Goal: Task Accomplishment & Management: Complete application form

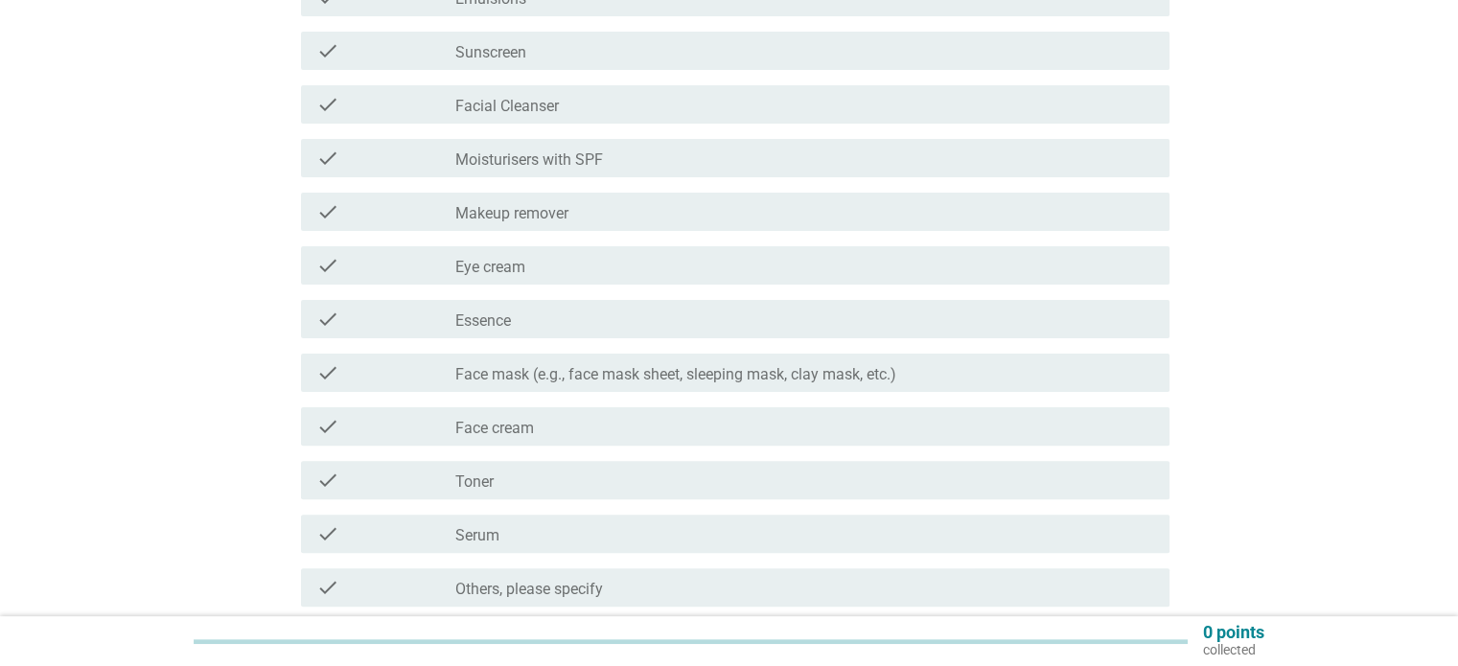
scroll to position [501, 0]
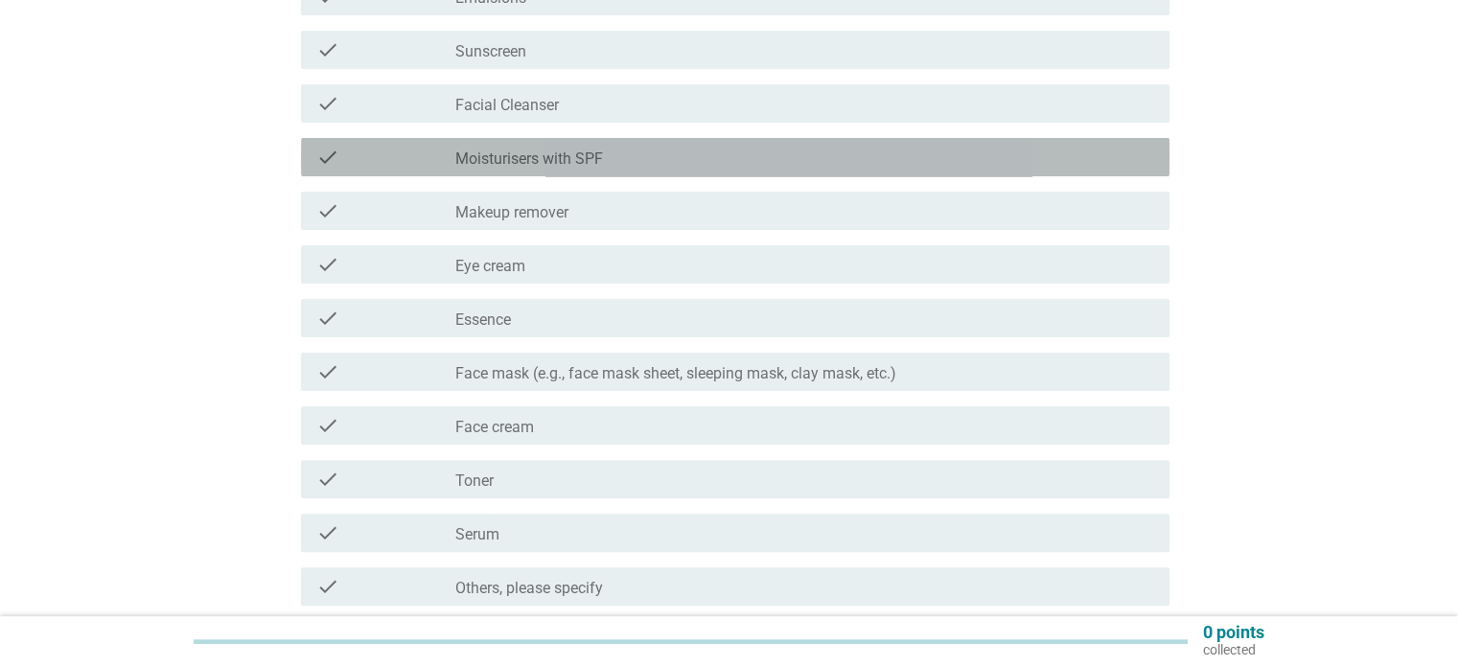
click at [646, 140] on div "check check_box_outline_blank Moisturisers with SPF" at bounding box center [735, 157] width 869 height 38
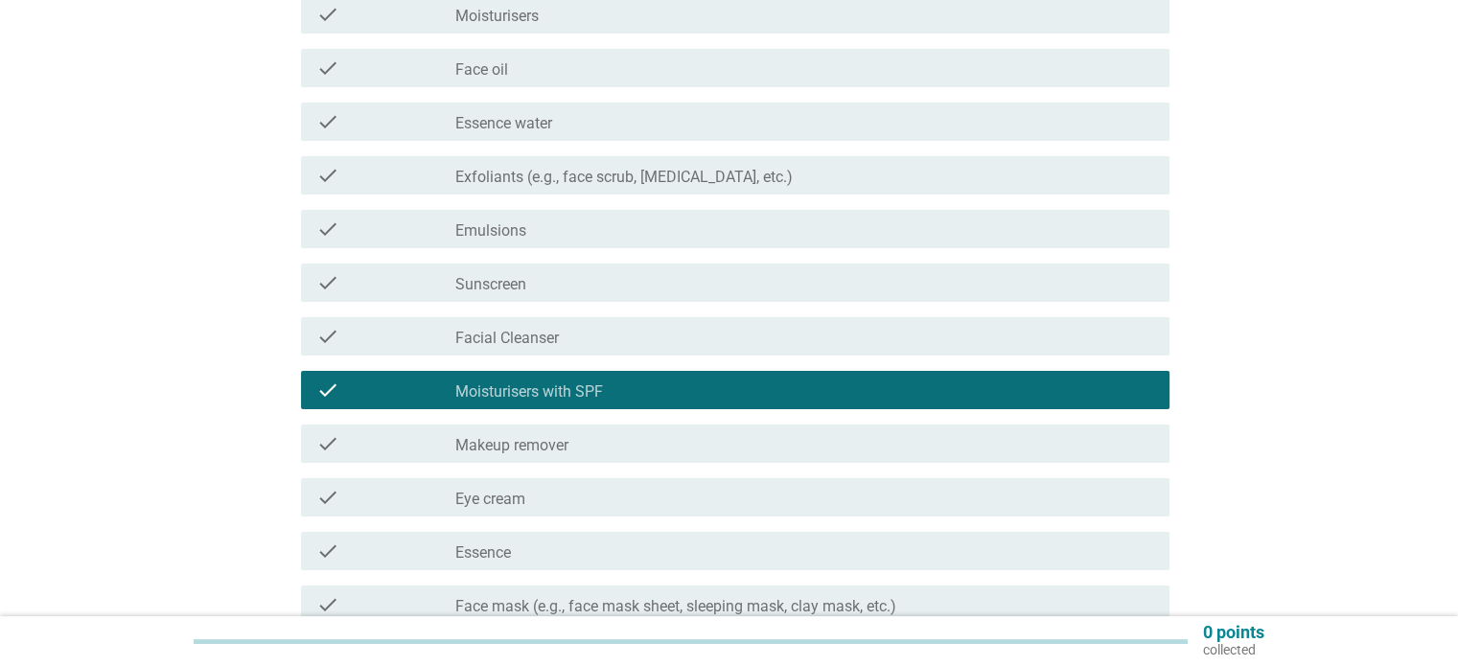
scroll to position [265, 0]
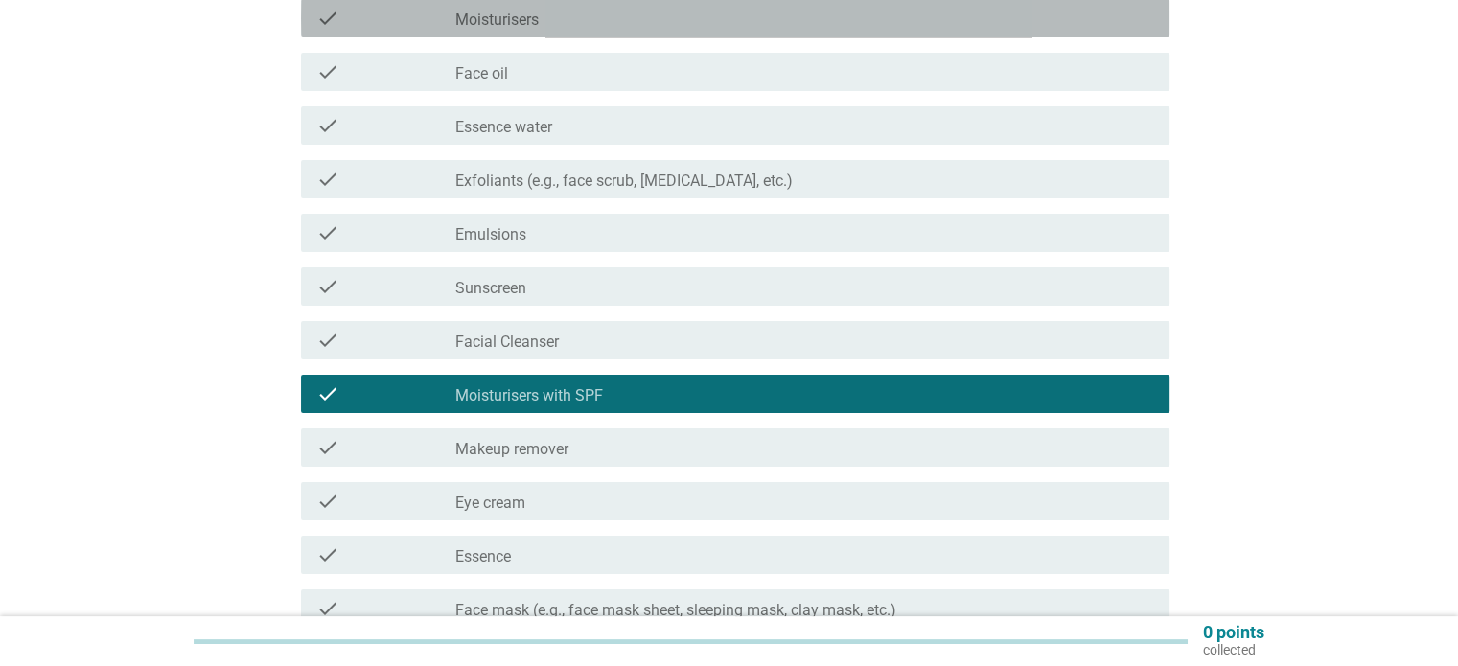
click at [593, 19] on div "check_box_outline_blank Moisturisers" at bounding box center [804, 18] width 698 height 23
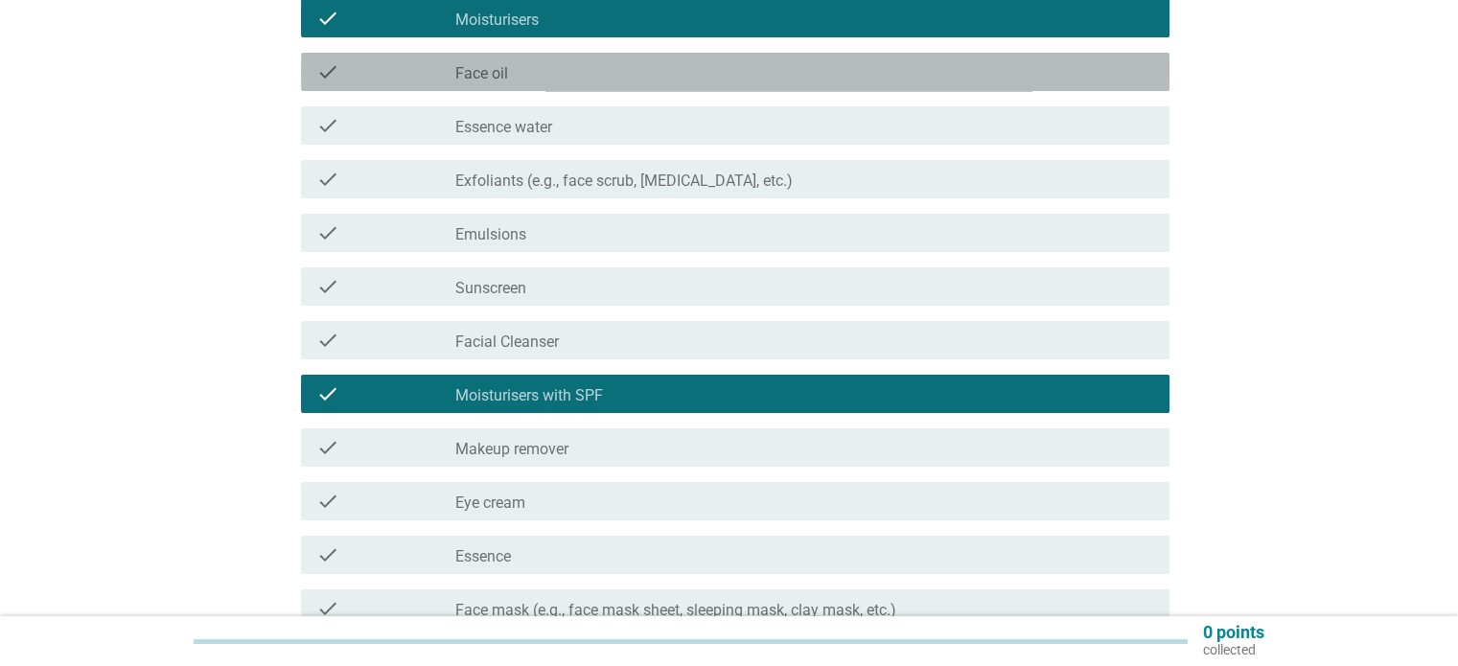
click at [575, 87] on div "check check_box_outline_blank Face oil" at bounding box center [735, 72] width 869 height 38
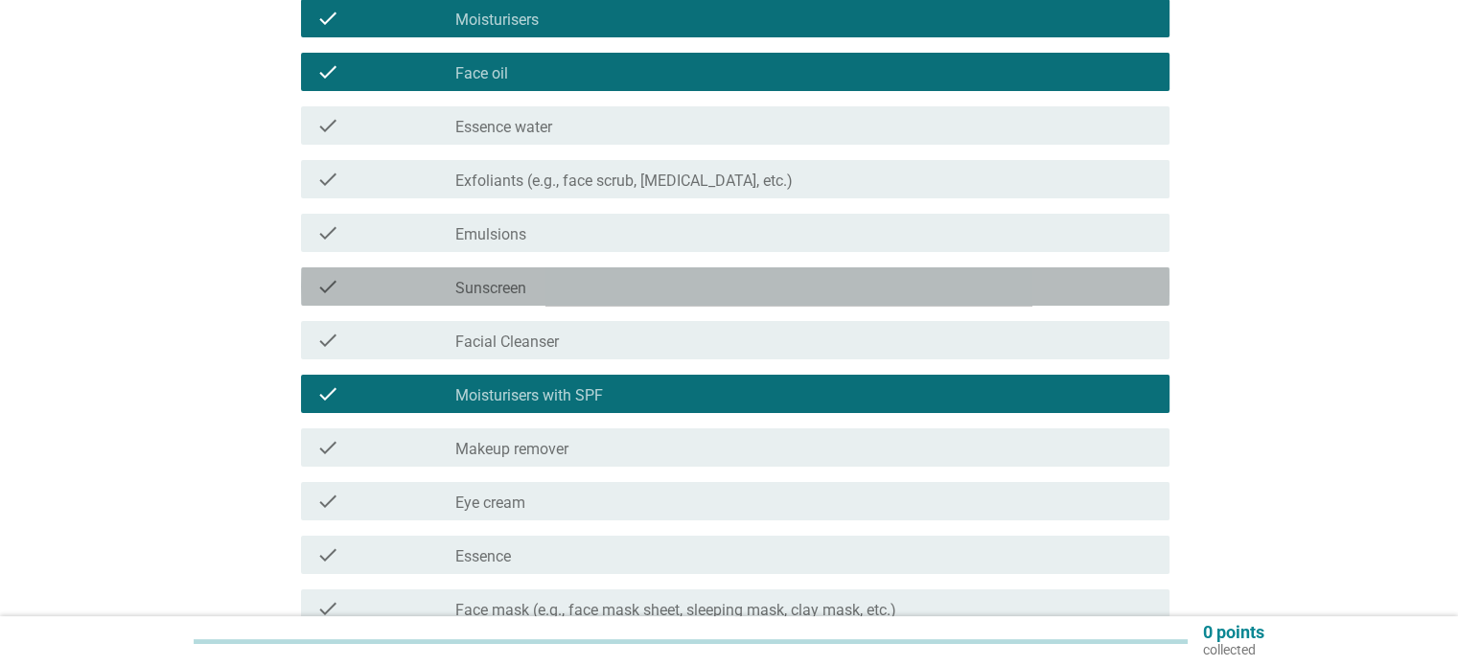
click at [602, 269] on div "check check_box_outline_blank Sunscreen" at bounding box center [735, 287] width 869 height 38
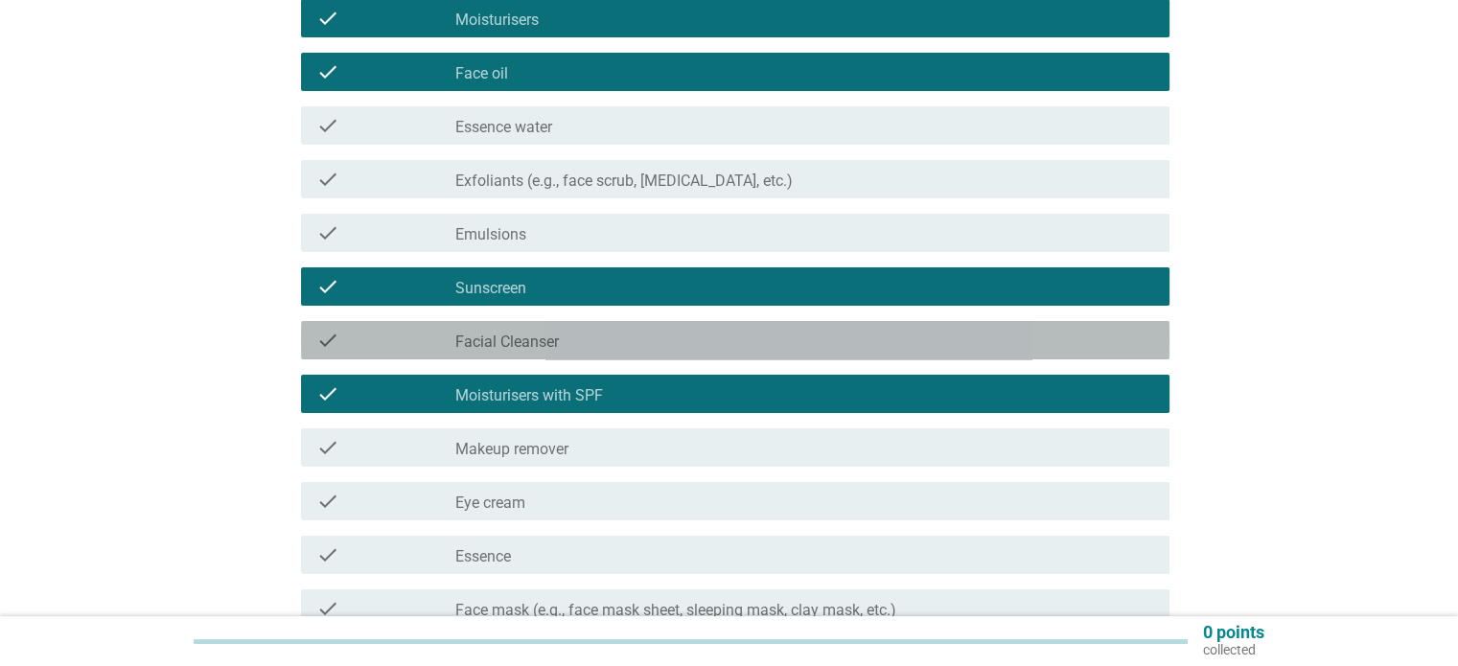
click at [600, 333] on div "check_box_outline_blank Facial Cleanser" at bounding box center [804, 340] width 698 height 23
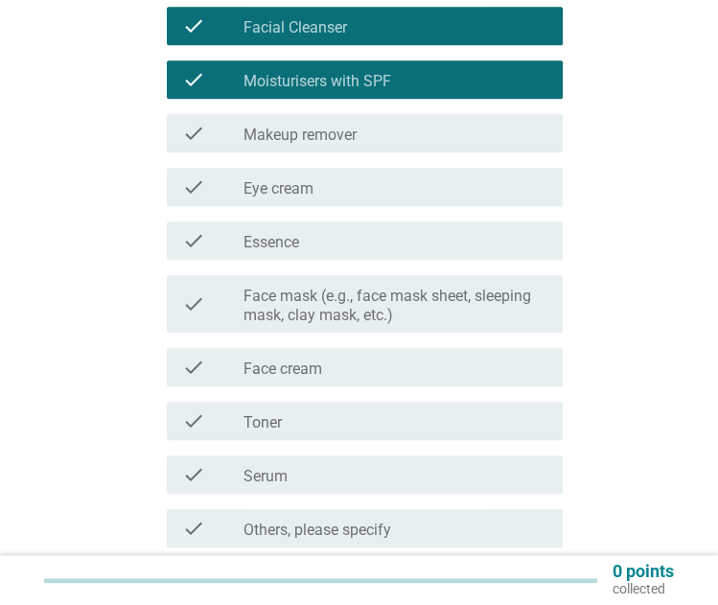
scroll to position [670, 0]
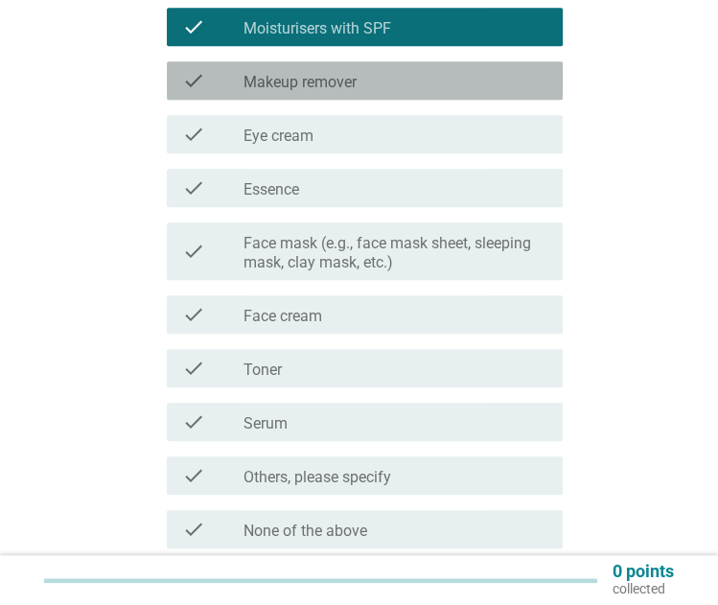
click at [335, 91] on label "Makeup remover" at bounding box center [300, 82] width 113 height 19
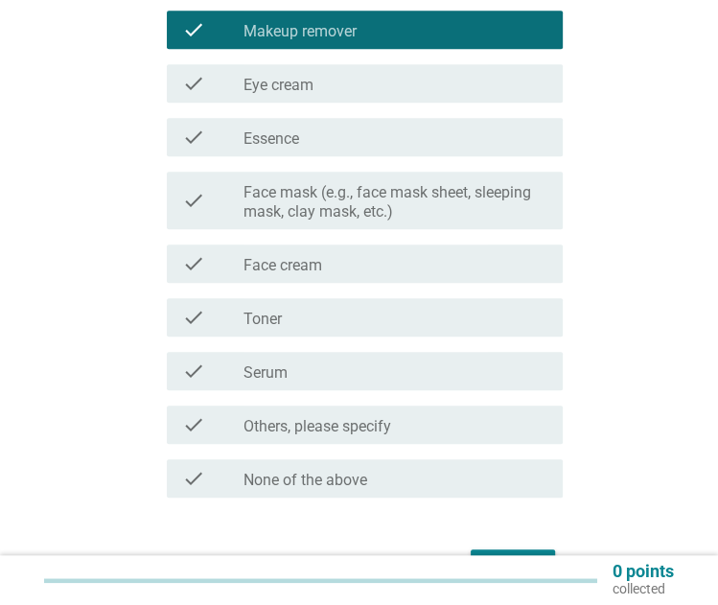
scroll to position [724, 0]
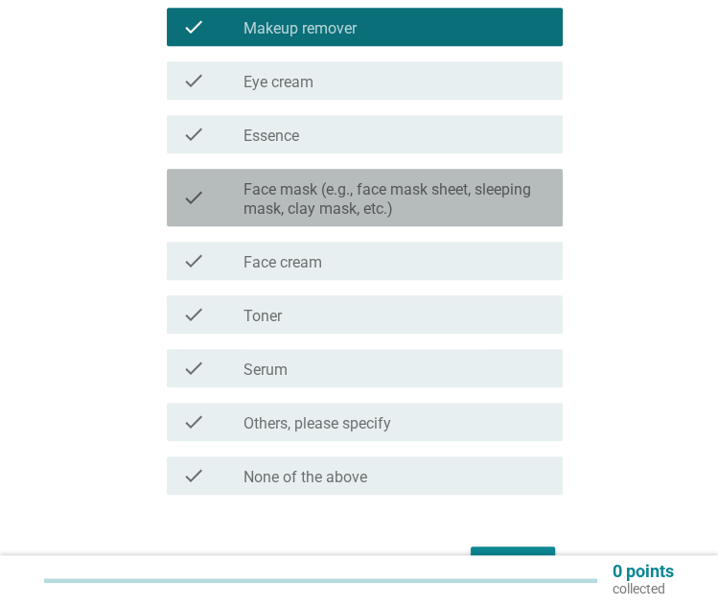
click at [343, 188] on label "Face mask (e.g., face mask sheet, sleeping mask, clay mask, etc.)" at bounding box center [396, 199] width 304 height 38
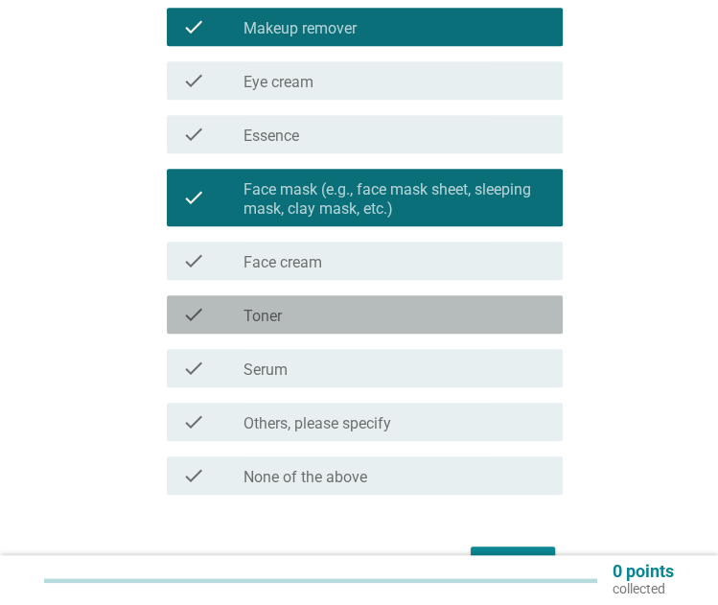
click at [355, 301] on div "check check_box_outline_blank Toner" at bounding box center [365, 314] width 396 height 38
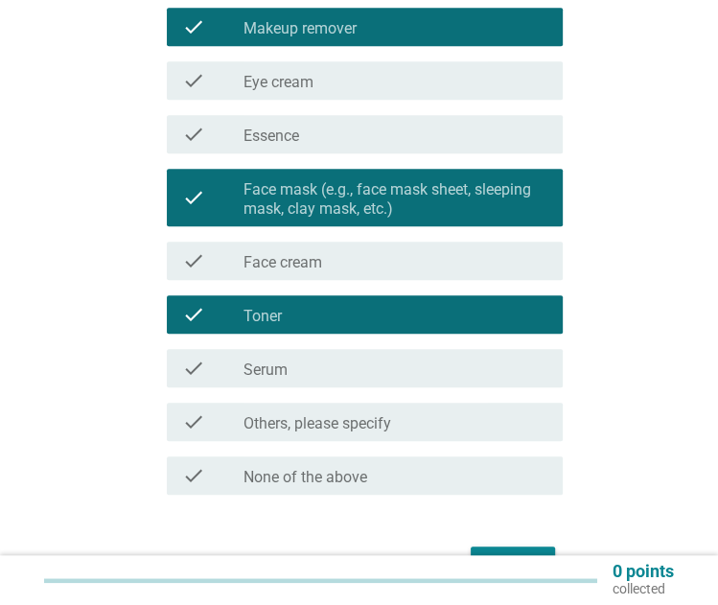
click at [373, 395] on div "check check_box_outline_blank Others, please specify" at bounding box center [359, 422] width 408 height 54
drag, startPoint x: 374, startPoint y: 394, endPoint x: 384, endPoint y: 379, distance: 18.6
click at [384, 379] on div "check check_box_outline_blank Serum" at bounding box center [359, 368] width 408 height 54
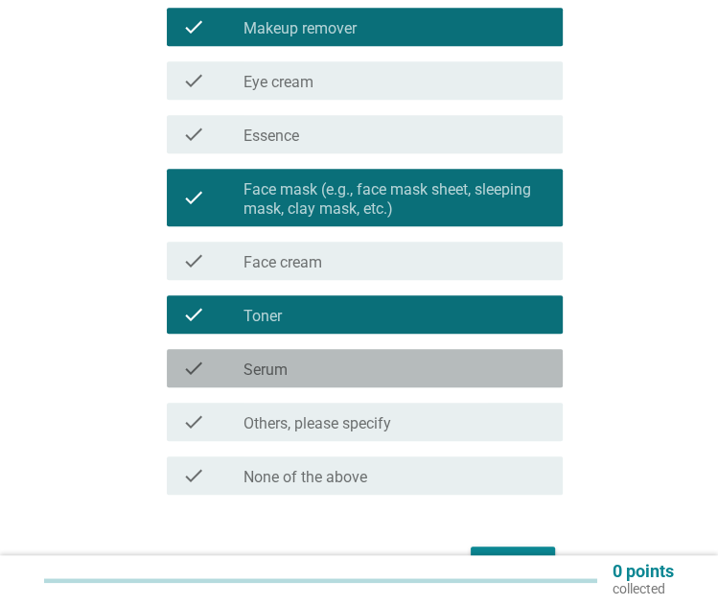
click at [384, 379] on div "check_box_outline_blank Serum" at bounding box center [396, 368] width 304 height 23
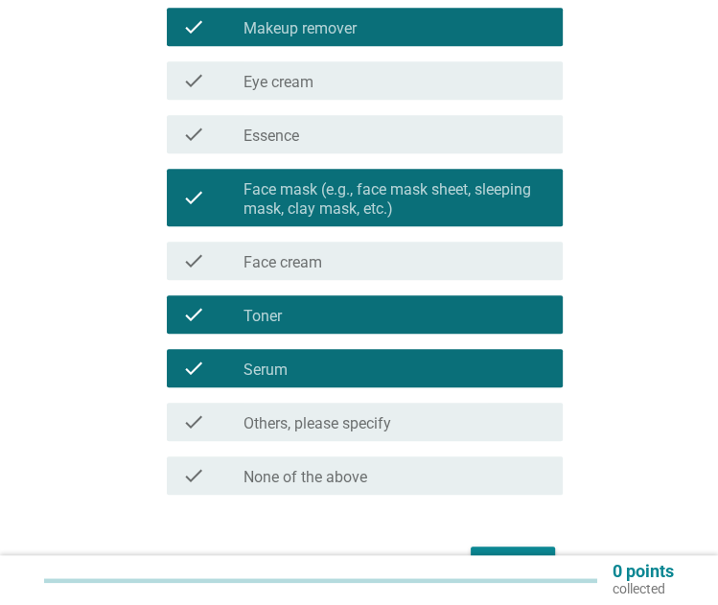
scroll to position [826, 0]
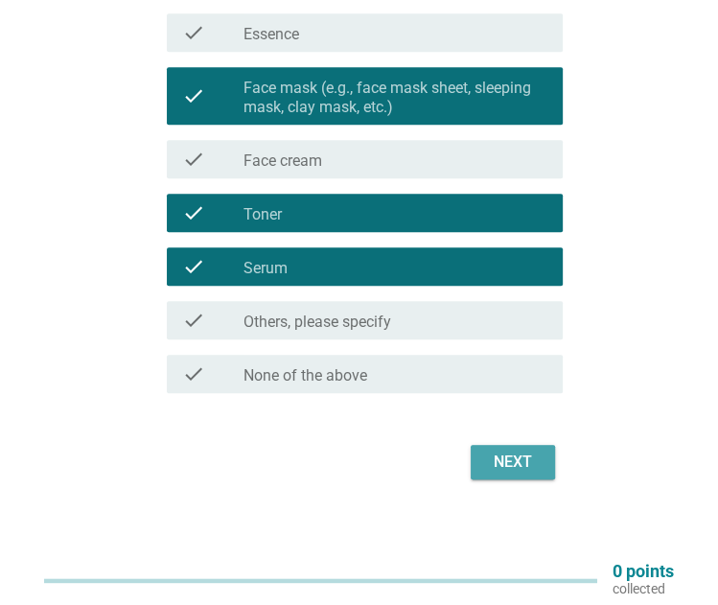
click at [512, 466] on div "Next" at bounding box center [513, 462] width 54 height 23
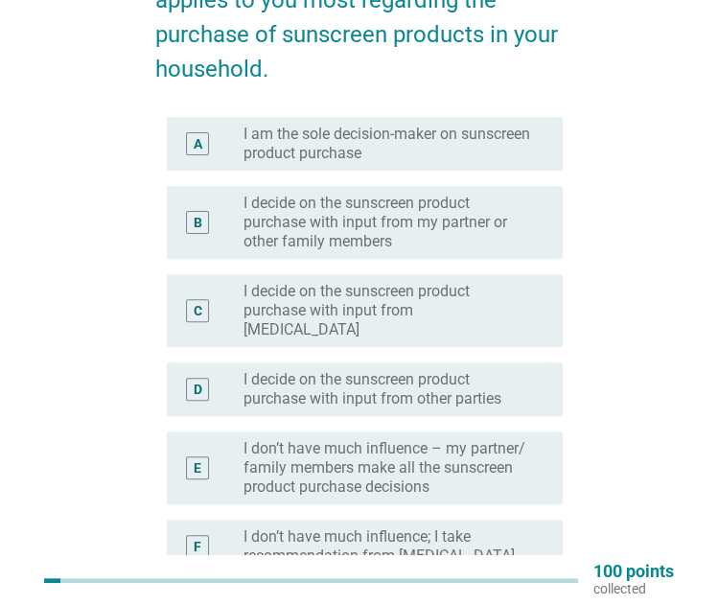
scroll to position [203, 0]
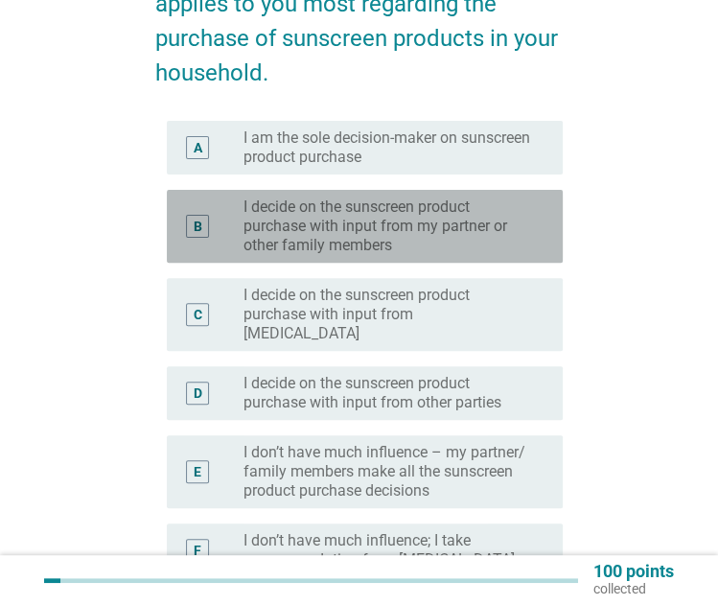
click at [519, 225] on label "I decide on the sunscreen product purchase with input from my partner or other …" at bounding box center [388, 227] width 289 height 58
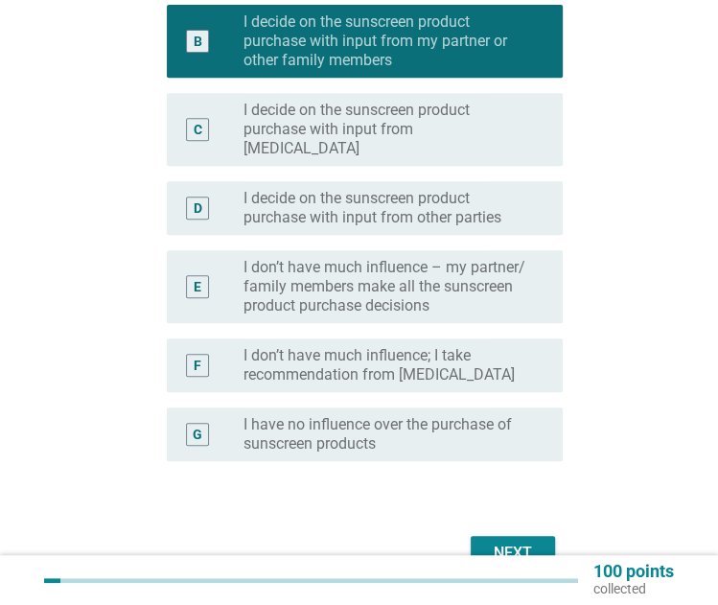
scroll to position [395, 0]
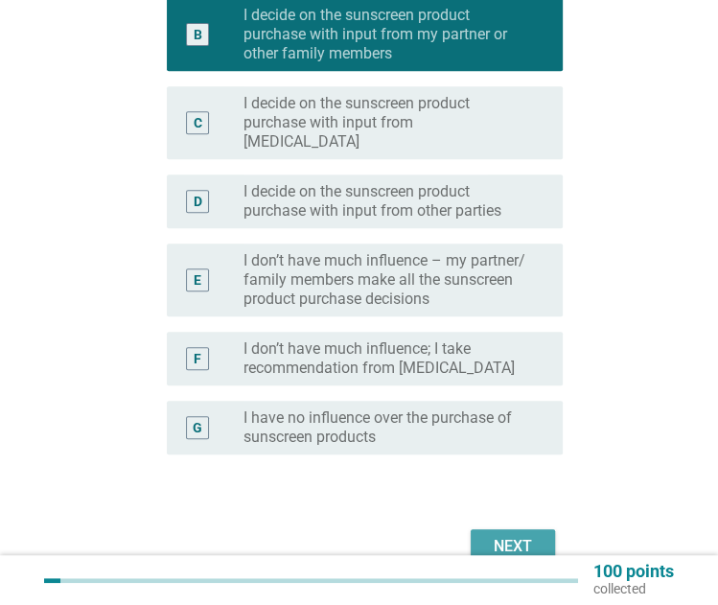
click at [515, 535] on div "Next" at bounding box center [513, 546] width 54 height 23
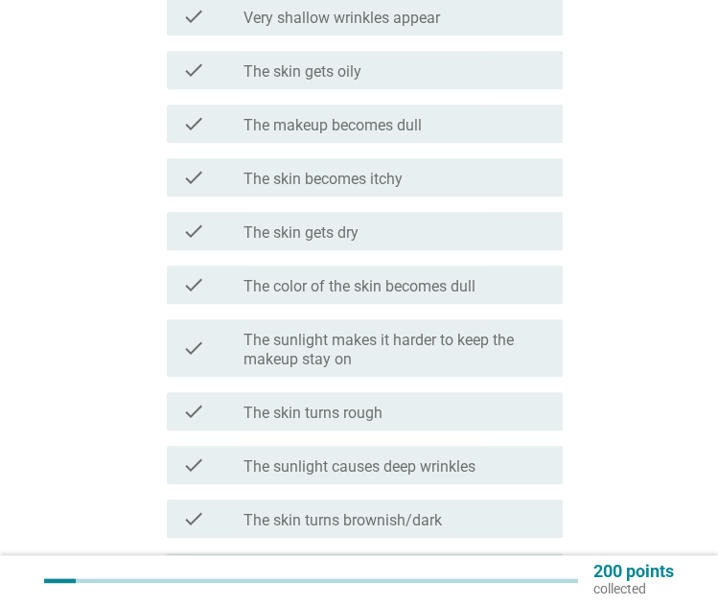
scroll to position [781, 0]
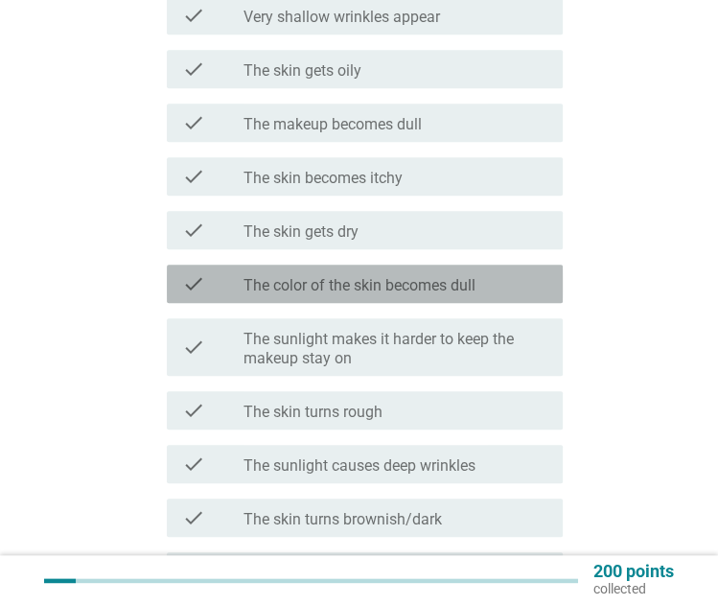
click at [467, 284] on label "The color of the skin becomes dull" at bounding box center [360, 285] width 232 height 19
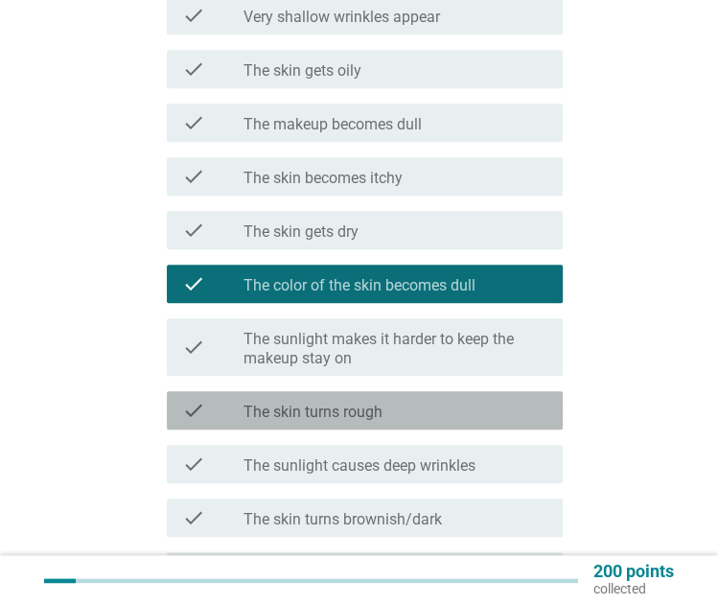
click at [445, 421] on div "check check_box_outline_blank The skin turns rough" at bounding box center [365, 410] width 396 height 38
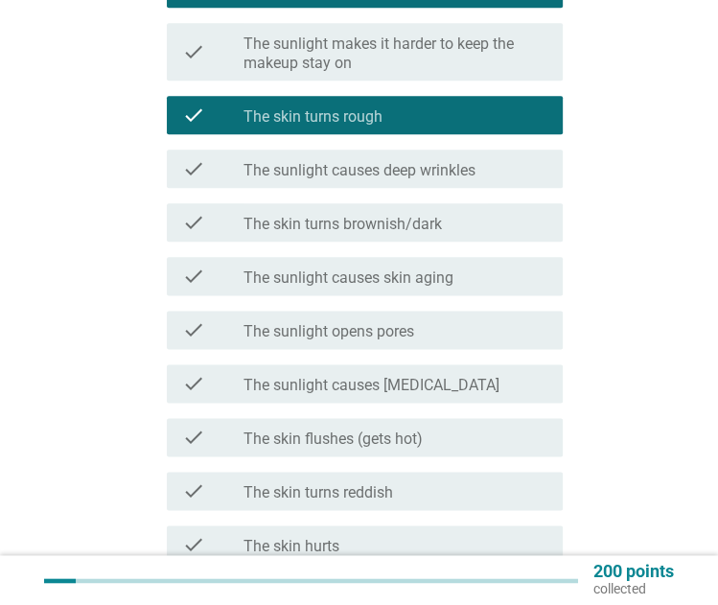
scroll to position [1078, 0]
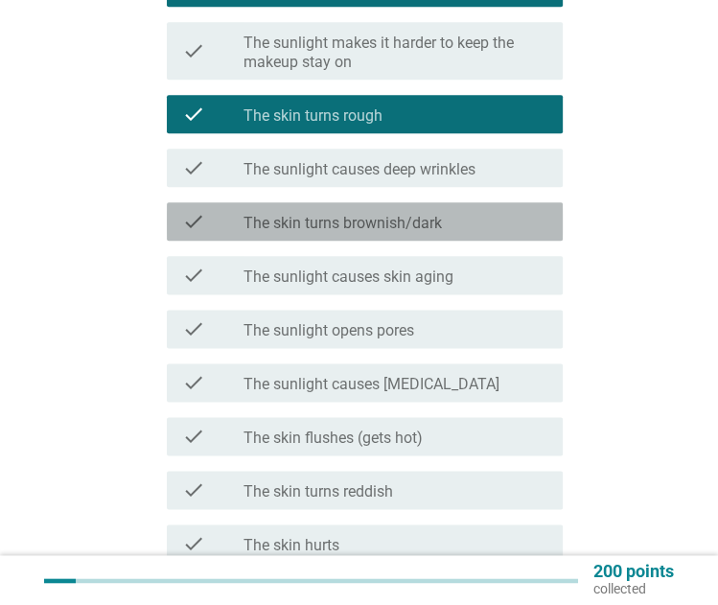
click at [468, 218] on div "check_box_outline_blank The skin turns brownish/dark" at bounding box center [396, 221] width 304 height 23
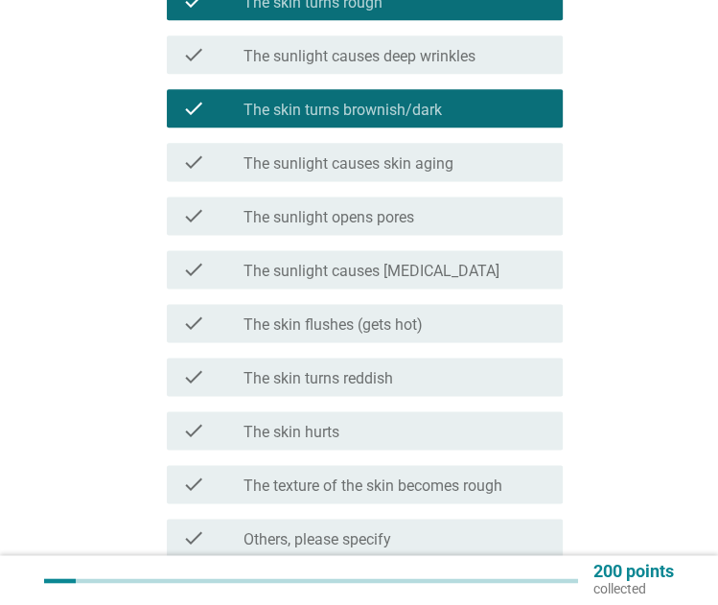
scroll to position [1208, 0]
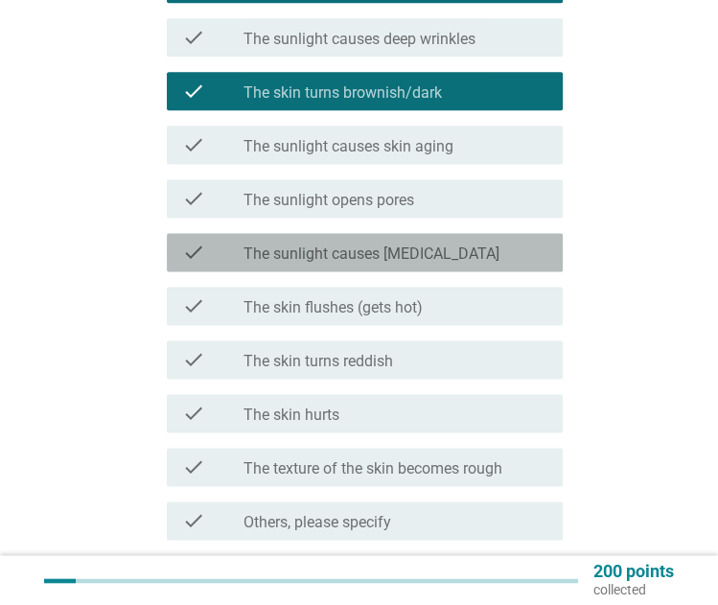
click at [479, 249] on div "check_box_outline_blank The sunlight causes skin cancer" at bounding box center [396, 252] width 304 height 23
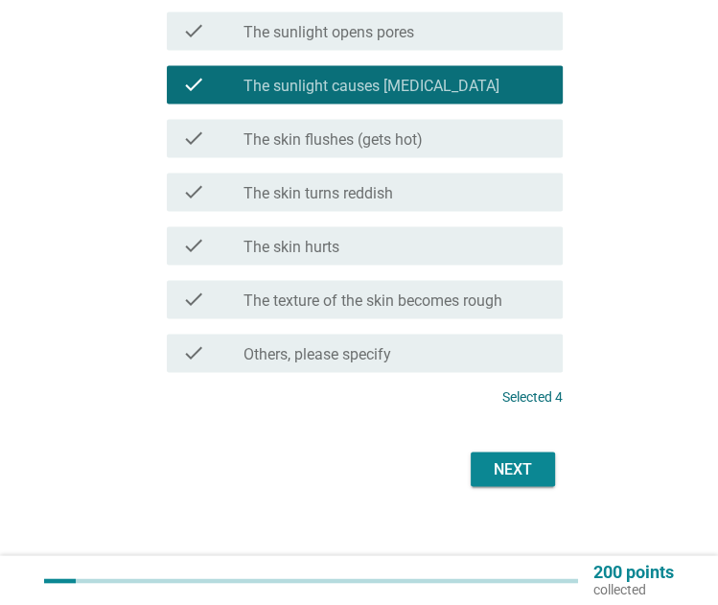
scroll to position [1377, 0]
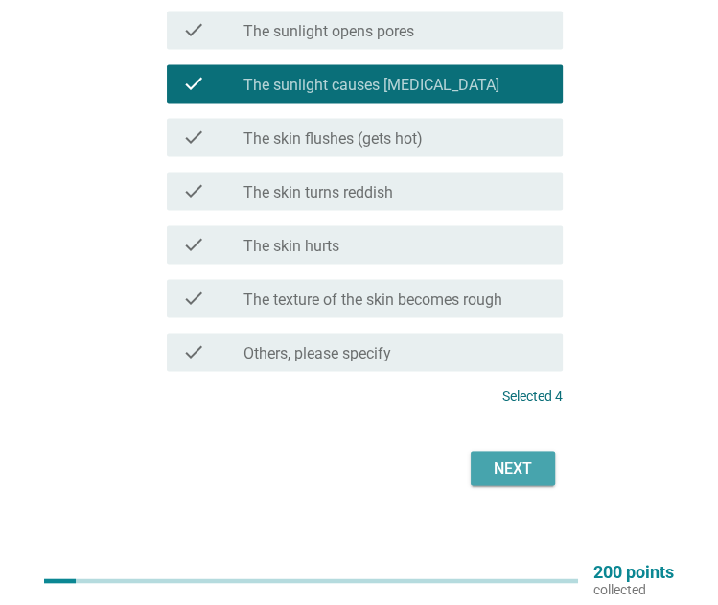
click at [525, 470] on div "Next" at bounding box center [513, 467] width 54 height 23
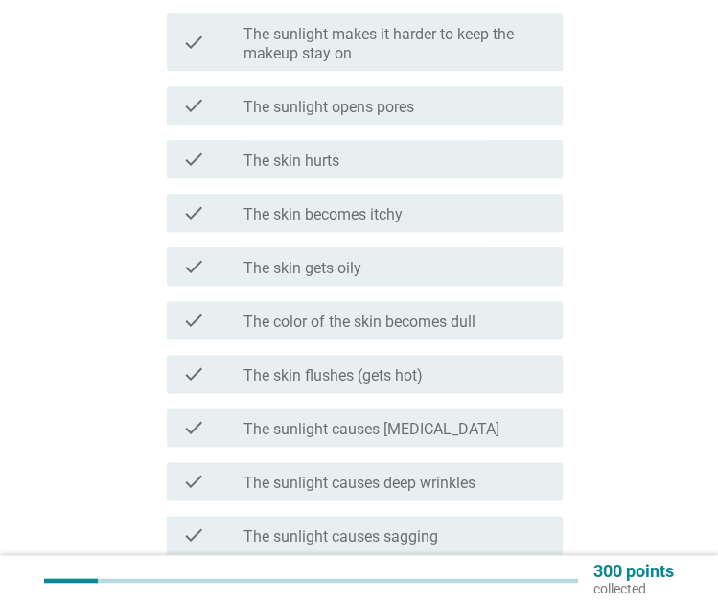
scroll to position [1073, 0]
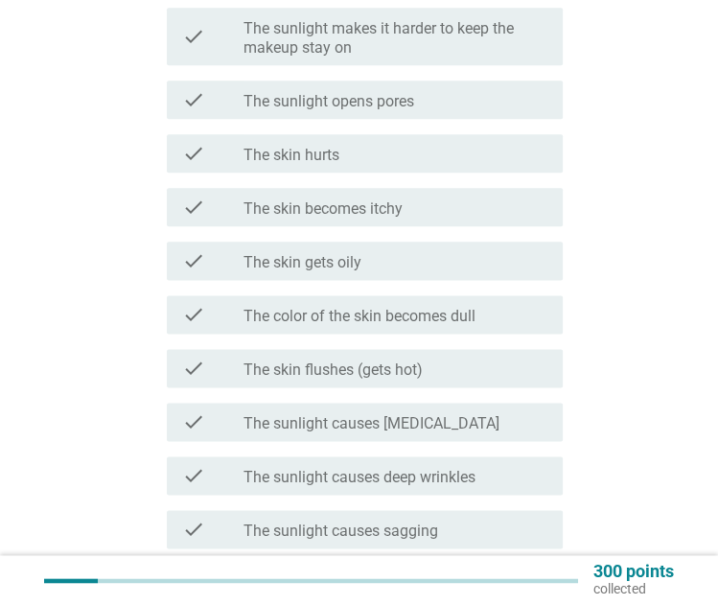
click at [487, 240] on div "check check_box_outline_blank The skin gets oily" at bounding box center [359, 261] width 408 height 54
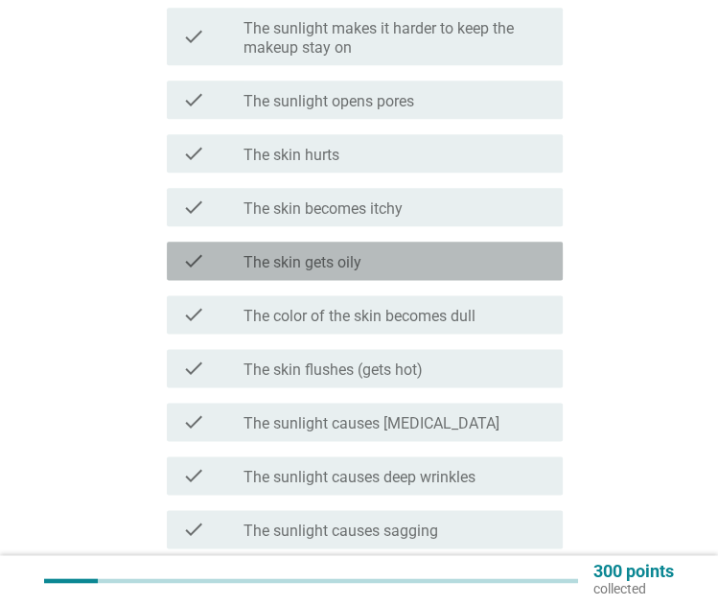
click at [495, 262] on div "check_box_outline_blank The skin gets oily" at bounding box center [396, 260] width 304 height 23
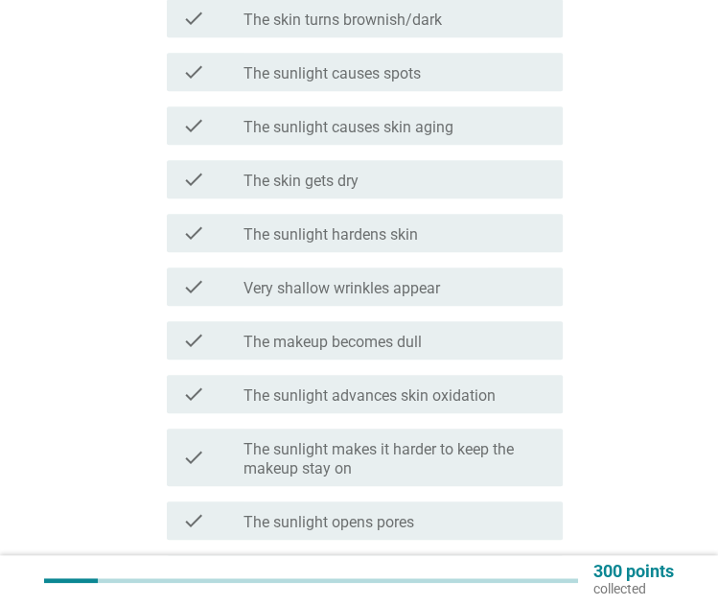
scroll to position [662, 0]
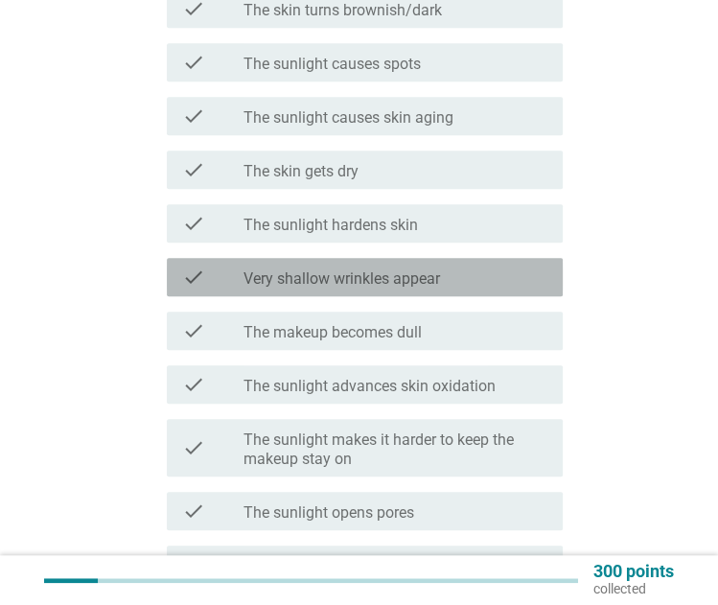
click at [483, 285] on div "check_box_outline_blank Very shallow wrinkles appear" at bounding box center [396, 277] width 304 height 23
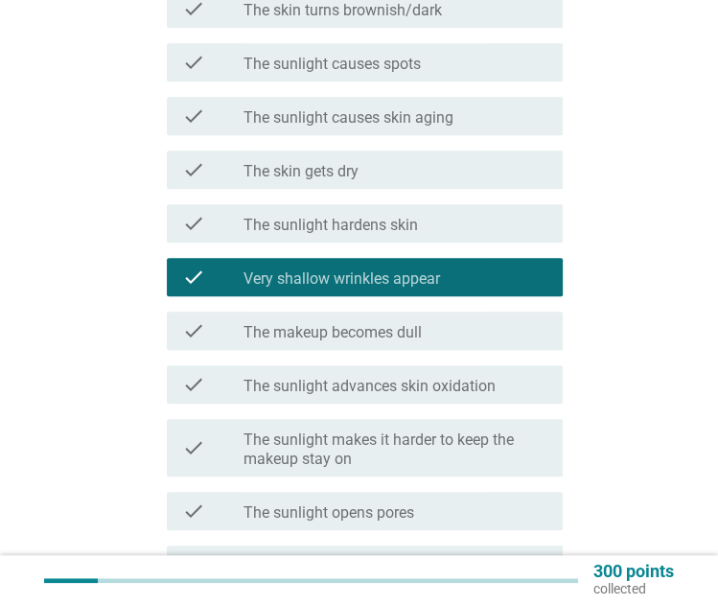
click at [499, 326] on div "check_box_outline_blank The makeup becomes dull" at bounding box center [396, 330] width 304 height 23
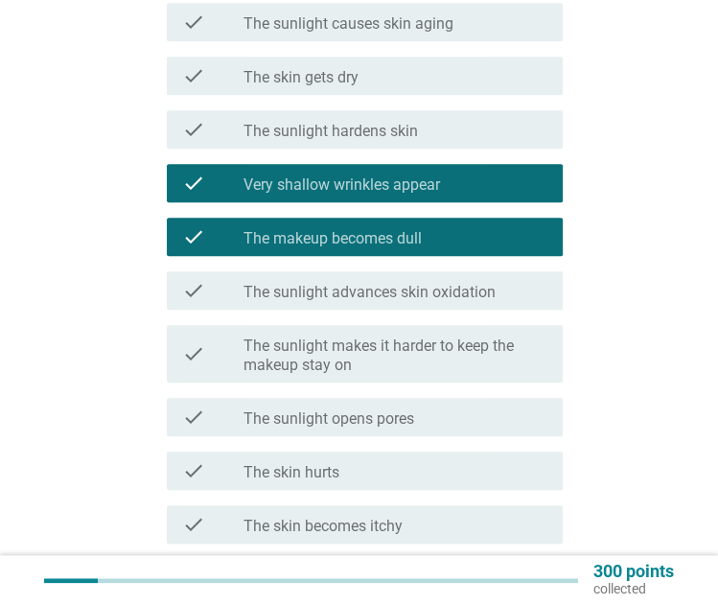
scroll to position [757, 0]
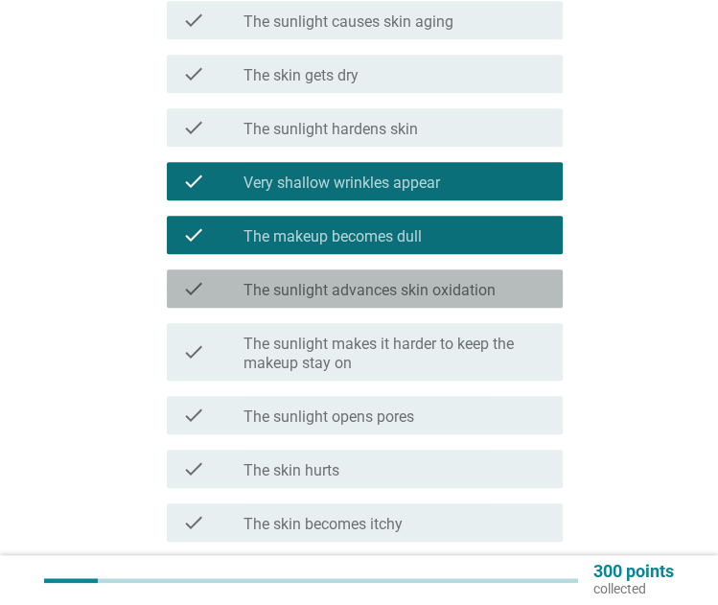
click at [487, 291] on label "The sunlight advances skin oxidation" at bounding box center [370, 290] width 252 height 19
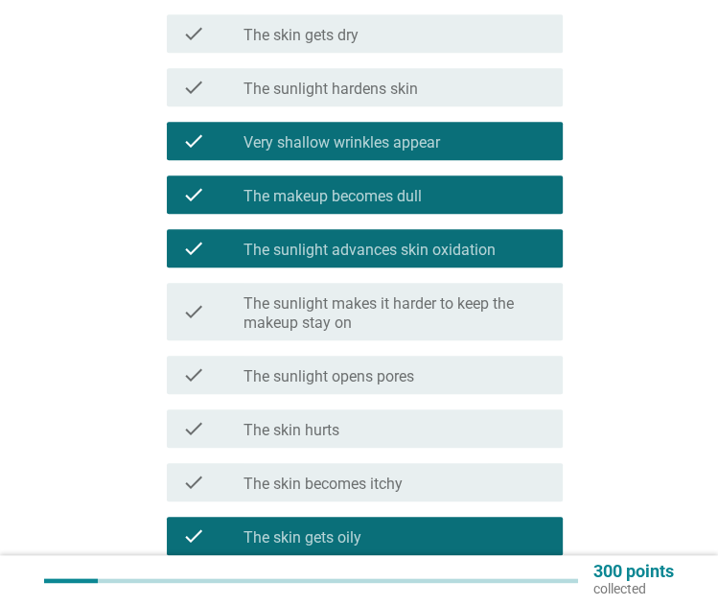
scroll to position [800, 0]
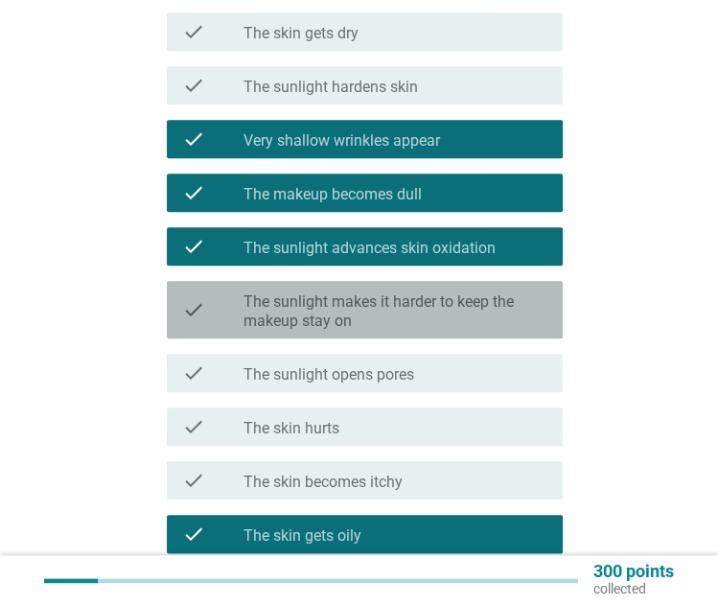
click at [487, 302] on label "The sunlight makes it harder to keep the makeup stay on" at bounding box center [396, 311] width 304 height 38
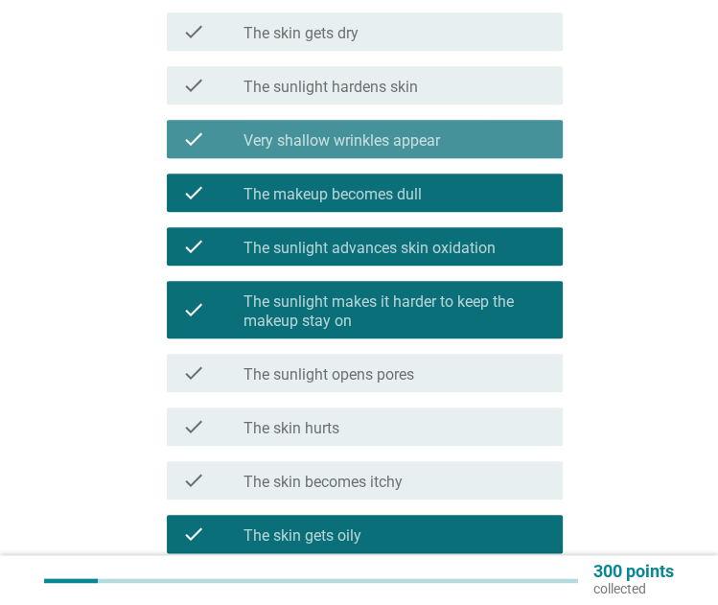
click at [424, 131] on label "Very shallow wrinkles appear" at bounding box center [342, 140] width 197 height 19
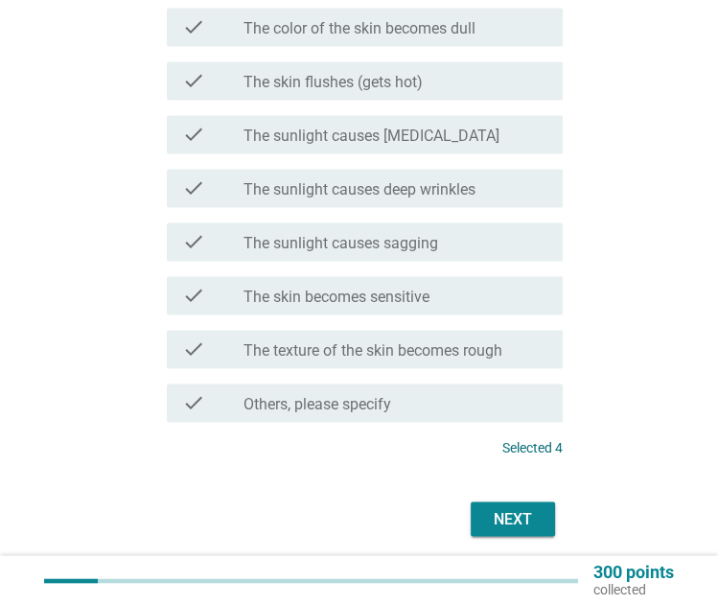
scroll to position [1403, 0]
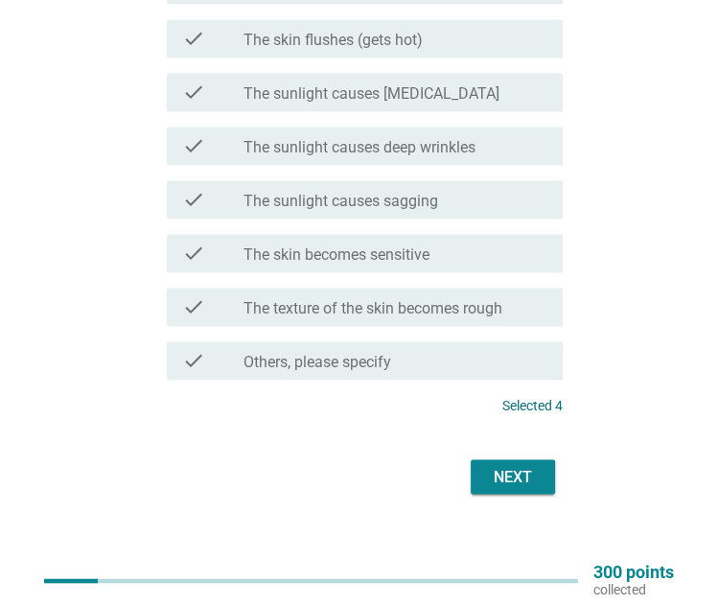
click at [525, 475] on div "Next" at bounding box center [513, 476] width 54 height 23
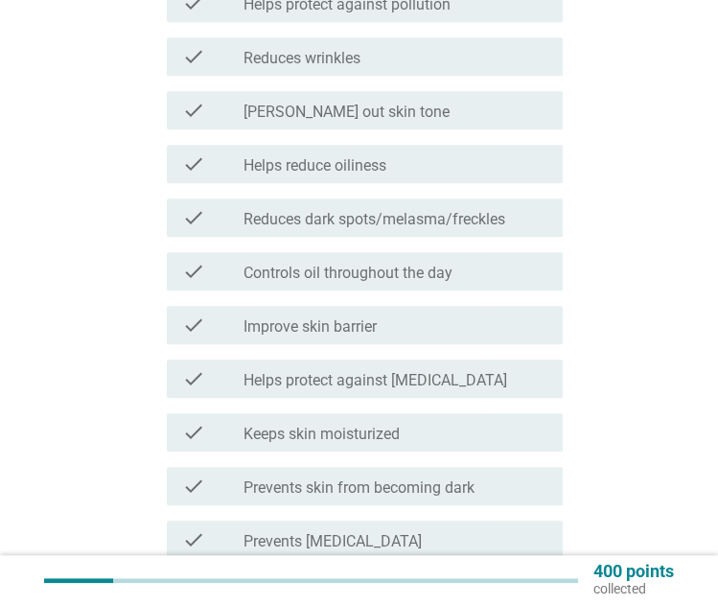
scroll to position [514, 0]
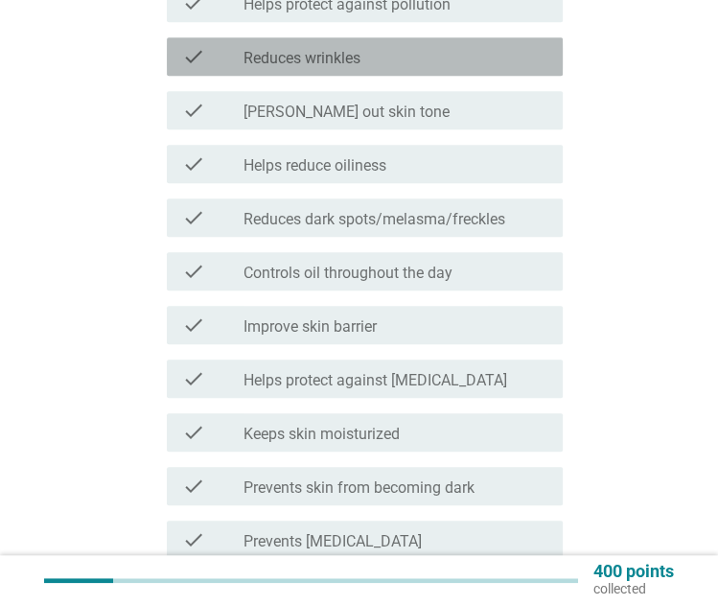
click at [464, 64] on div "check_box_outline_blank Reduces wrinkles" at bounding box center [396, 56] width 304 height 23
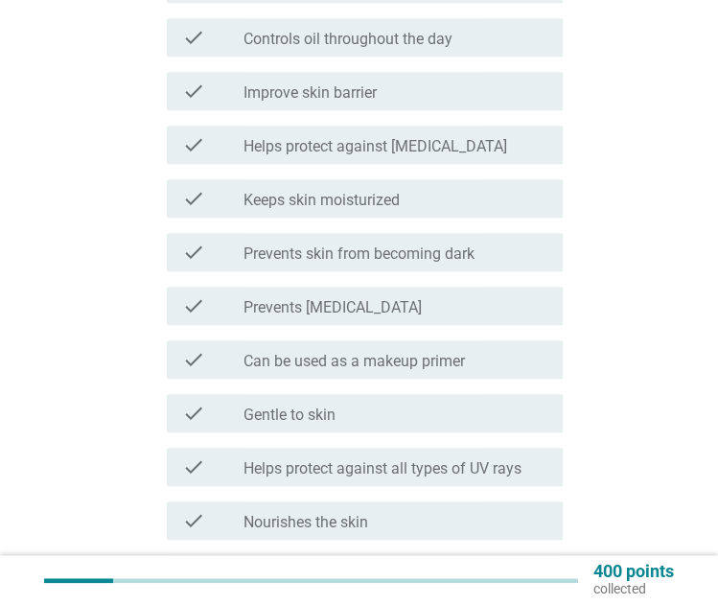
scroll to position [756, 0]
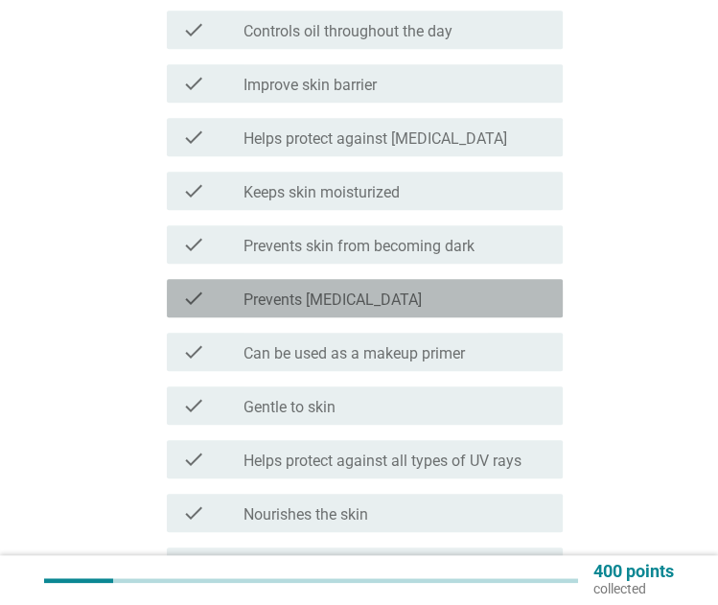
click at [502, 290] on div "check_box_outline_blank Prevents premature aging" at bounding box center [396, 298] width 304 height 23
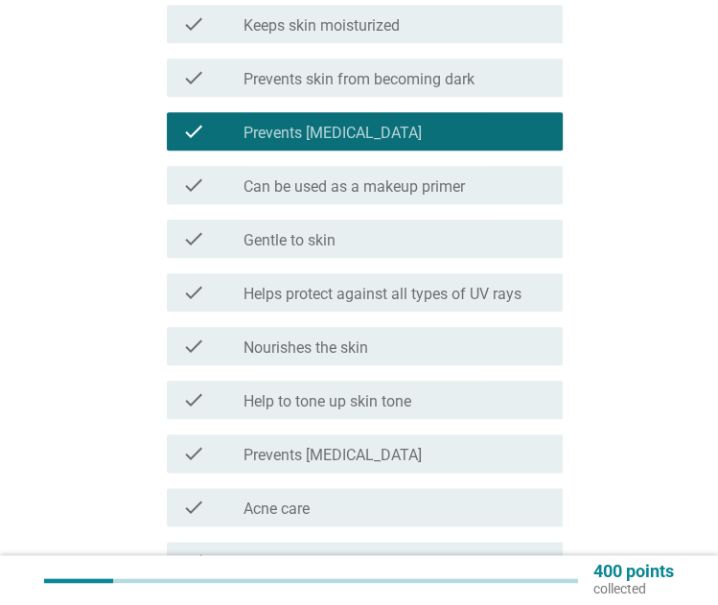
scroll to position [928, 0]
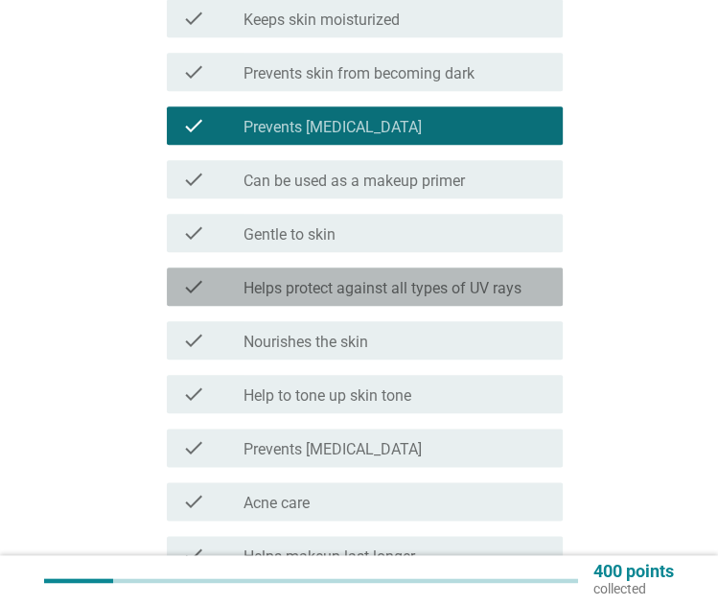
click at [474, 287] on label "Helps protect against all types of UV rays" at bounding box center [383, 288] width 278 height 19
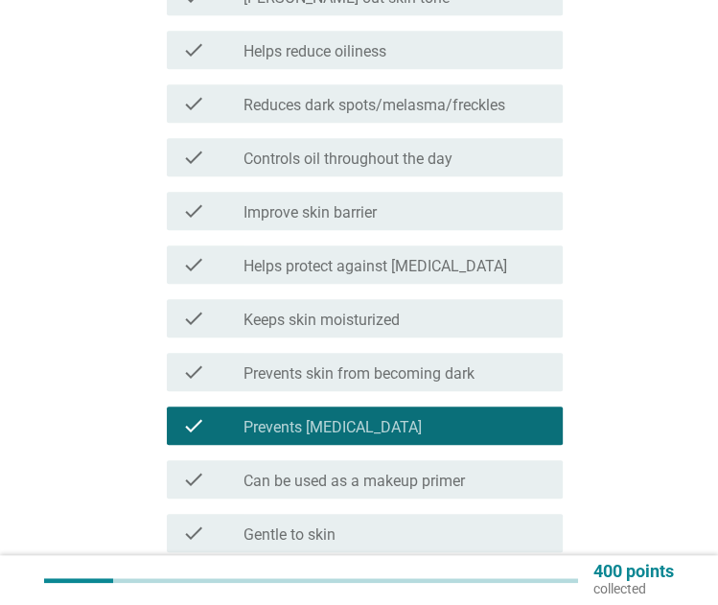
scroll to position [627, 0]
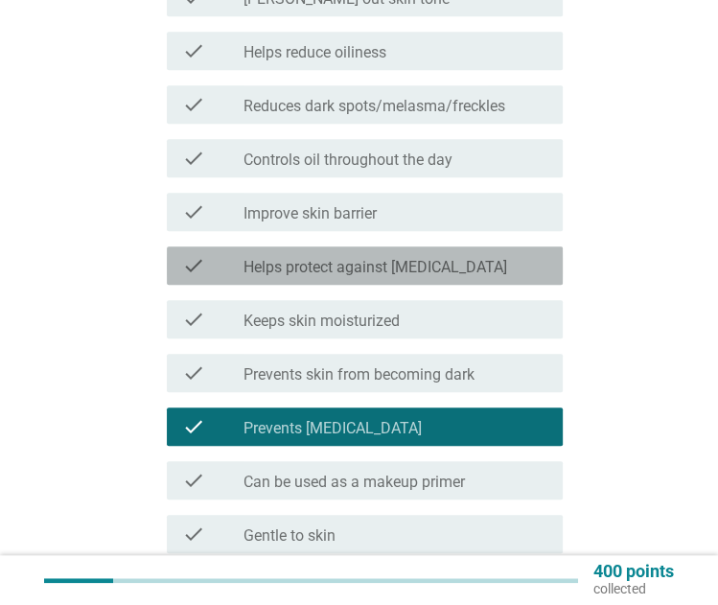
click at [438, 268] on label "Helps protect against skin cancer" at bounding box center [376, 267] width 264 height 19
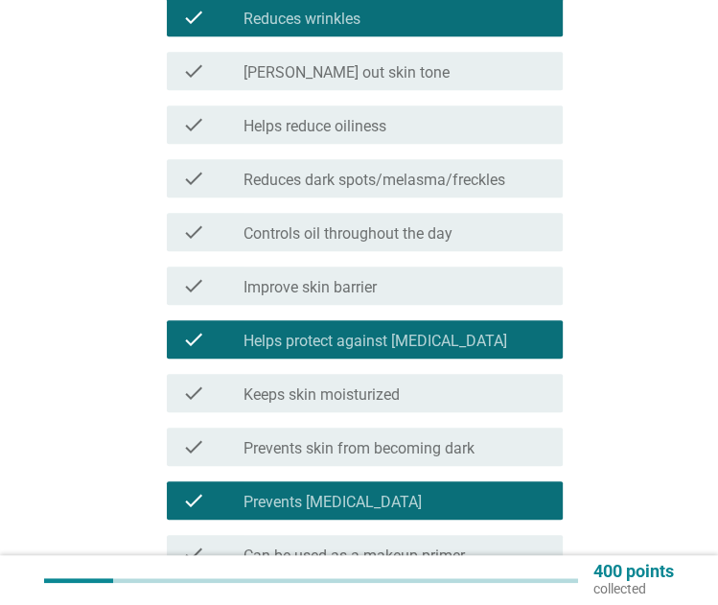
scroll to position [554, 0]
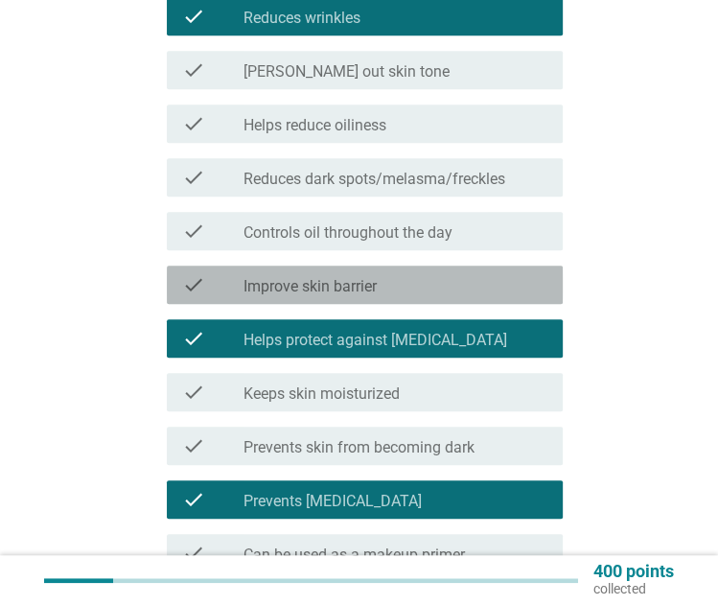
click at [486, 284] on div "check_box_outline_blank Improve skin barrier" at bounding box center [396, 284] width 304 height 23
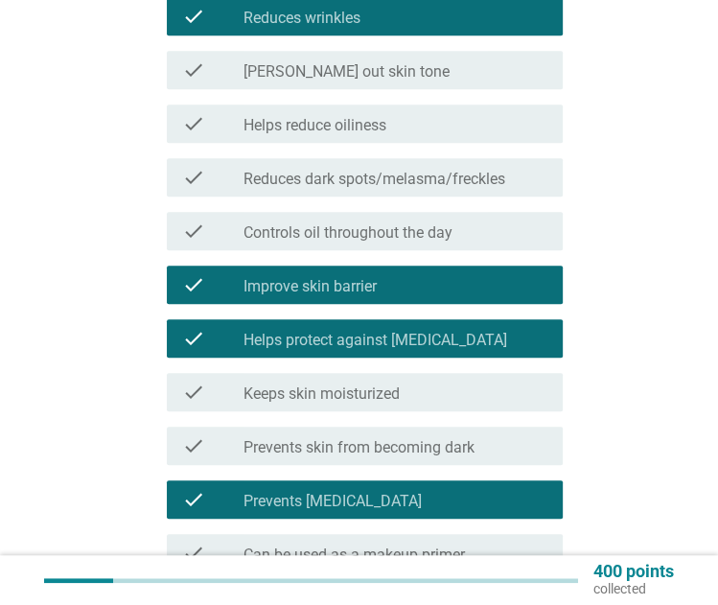
scroll to position [1265, 0]
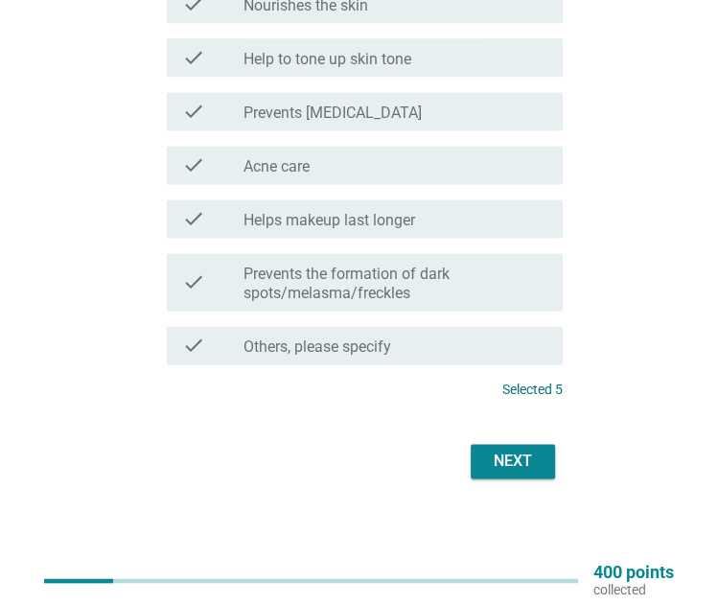
click at [503, 473] on button "Next" at bounding box center [513, 461] width 84 height 35
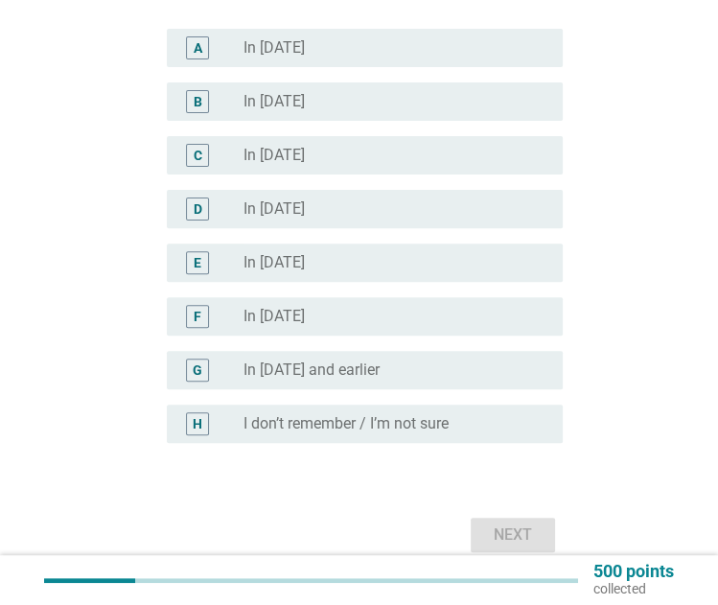
scroll to position [249, 0]
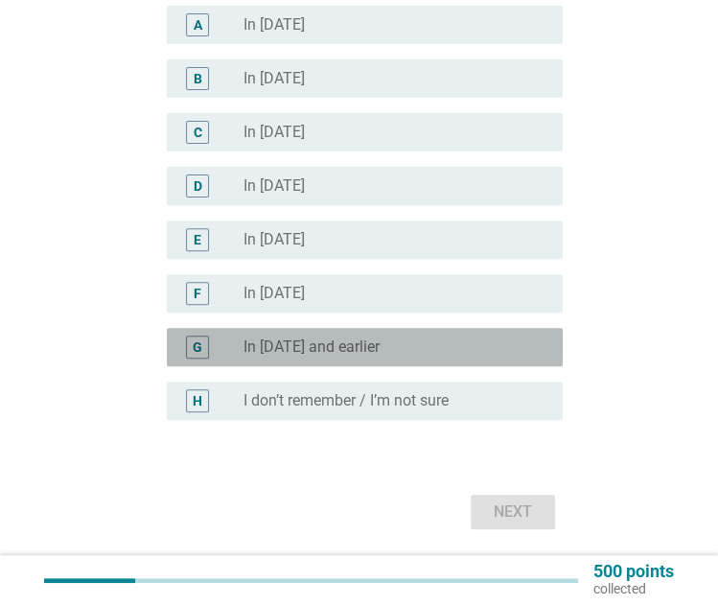
click at [449, 355] on div "radio_button_unchecked In 2019 and earlier" at bounding box center [388, 347] width 289 height 19
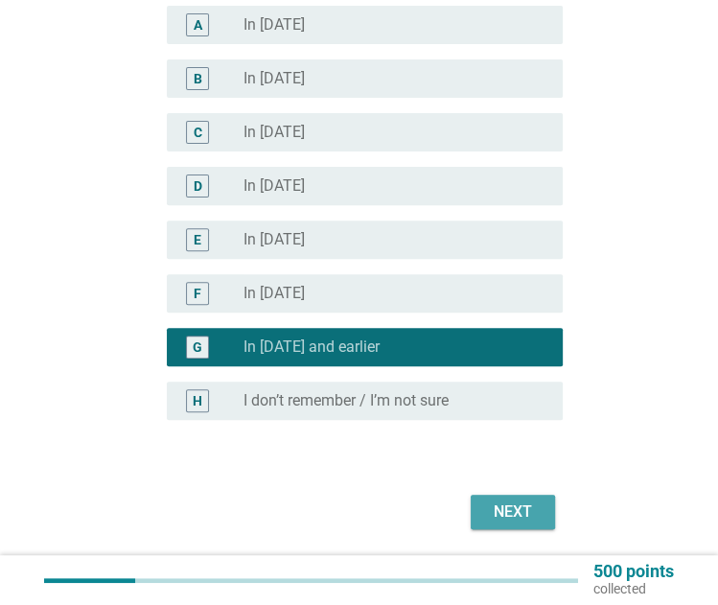
click at [511, 511] on div "Next" at bounding box center [513, 512] width 54 height 23
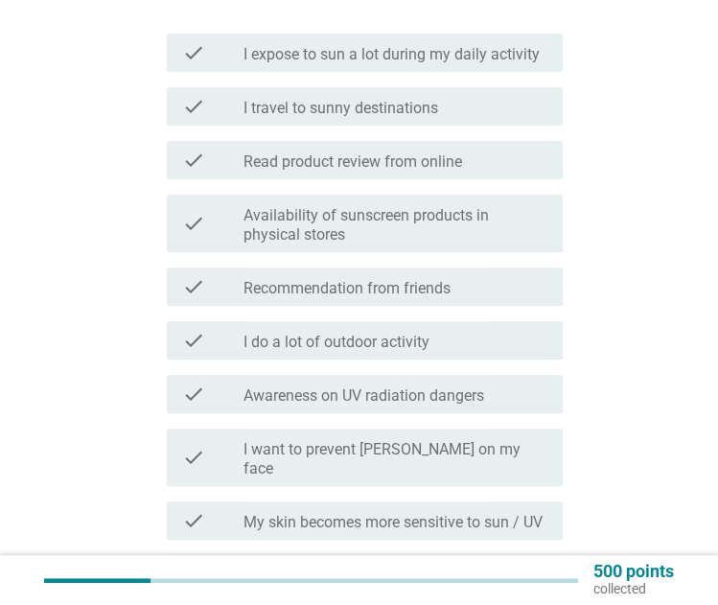
scroll to position [0, 0]
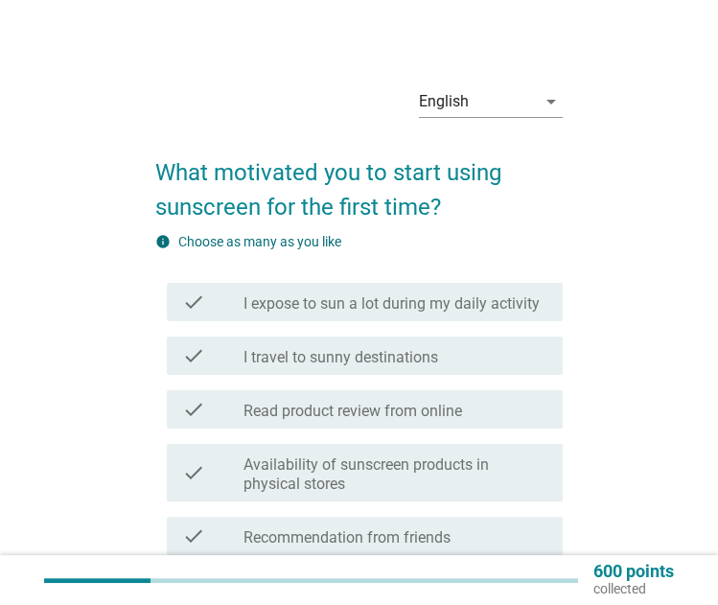
click at [484, 280] on div "check check_box_outline_blank I expose to sun a lot during my daily activity" at bounding box center [359, 302] width 408 height 54
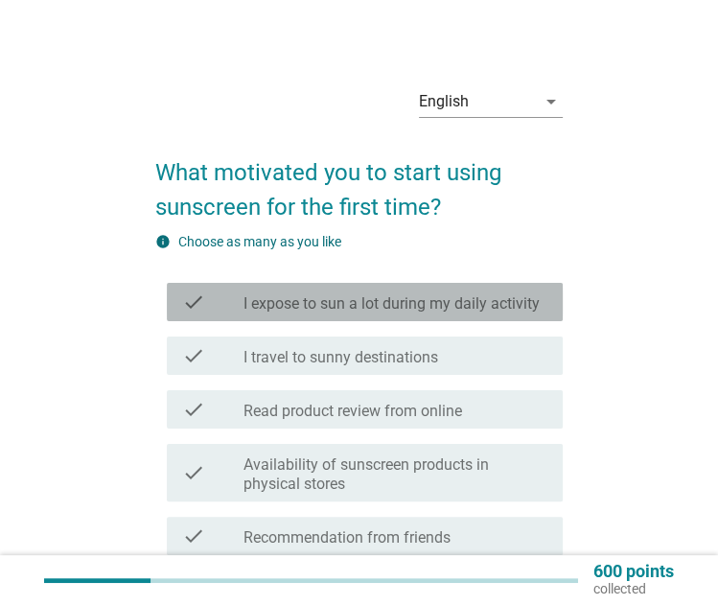
click at [491, 293] on div "check_box_outline_blank I expose to sun a lot during my daily activity" at bounding box center [396, 302] width 304 height 23
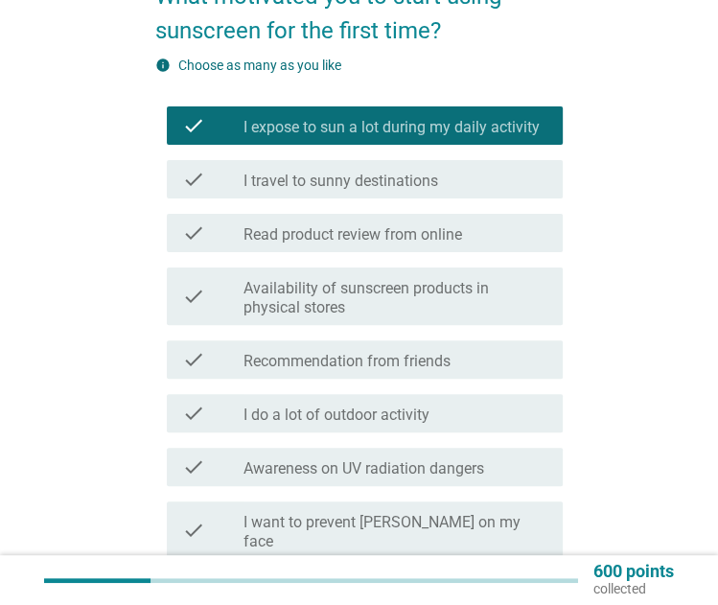
scroll to position [203, 0]
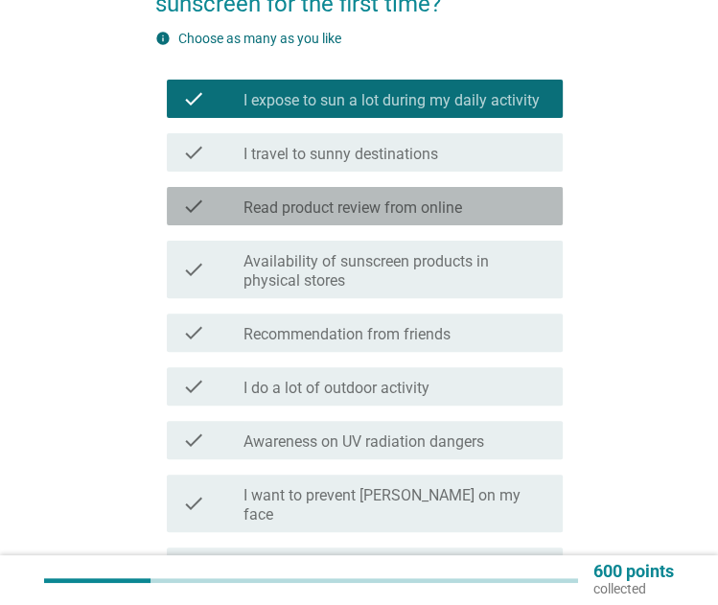
click at [502, 206] on div "check_box_outline_blank Read product review from online" at bounding box center [396, 206] width 304 height 23
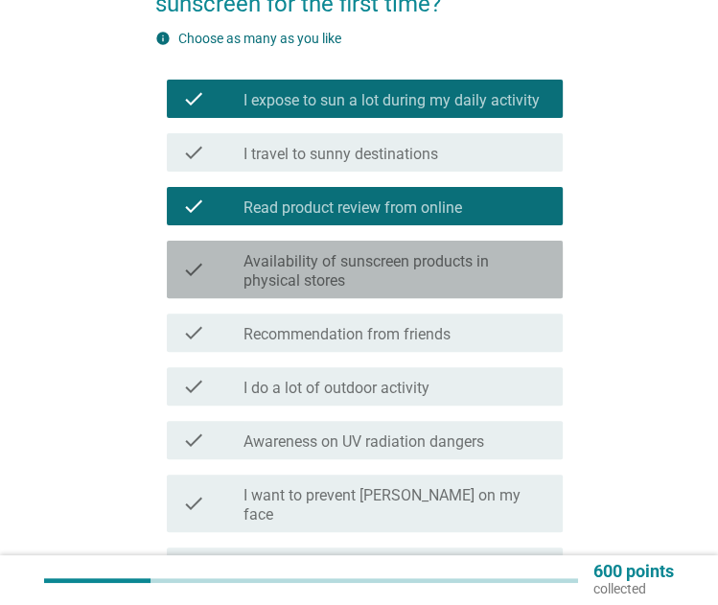
click at [495, 268] on label "Availability of sunscreen products in physical stores" at bounding box center [396, 271] width 304 height 38
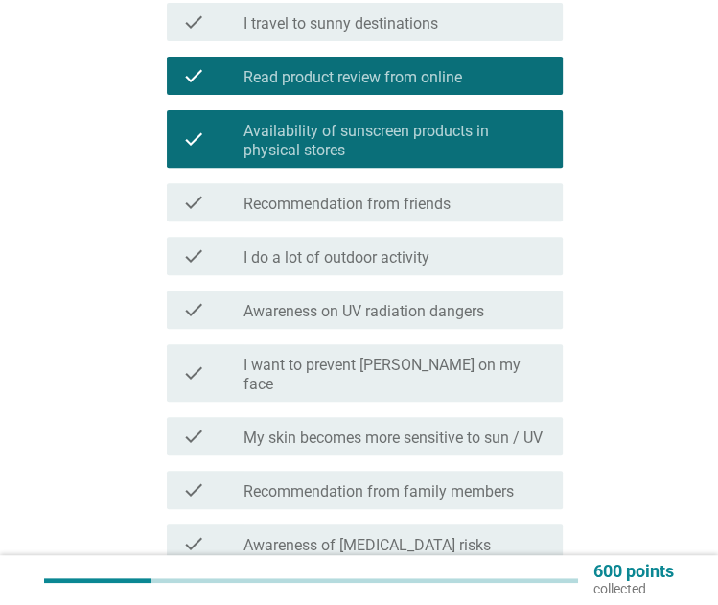
scroll to position [366, 0]
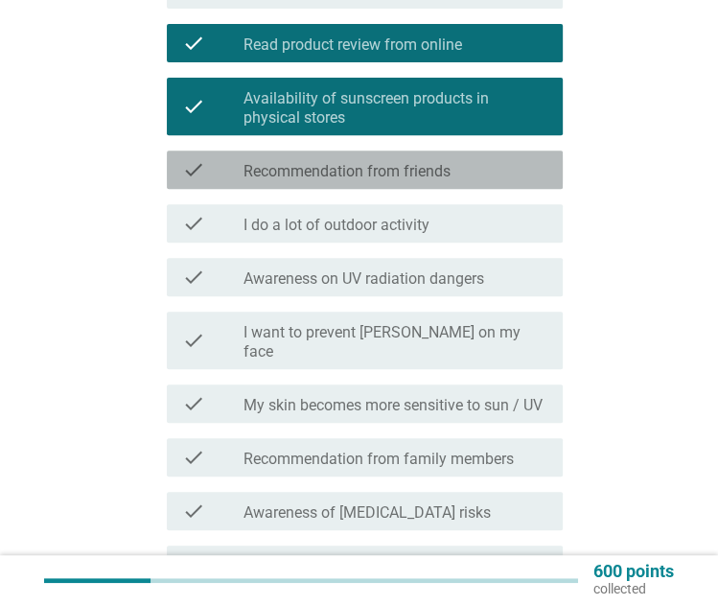
click at [491, 168] on div "check_box_outline_blank Recommendation from friends" at bounding box center [396, 169] width 304 height 23
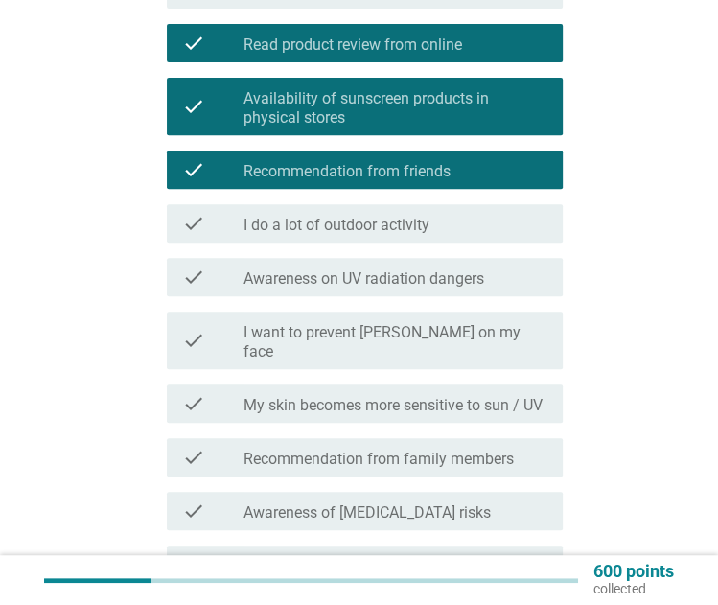
click at [490, 202] on div "check check_box_outline_blank I do a lot of outdoor activity" at bounding box center [359, 224] width 408 height 54
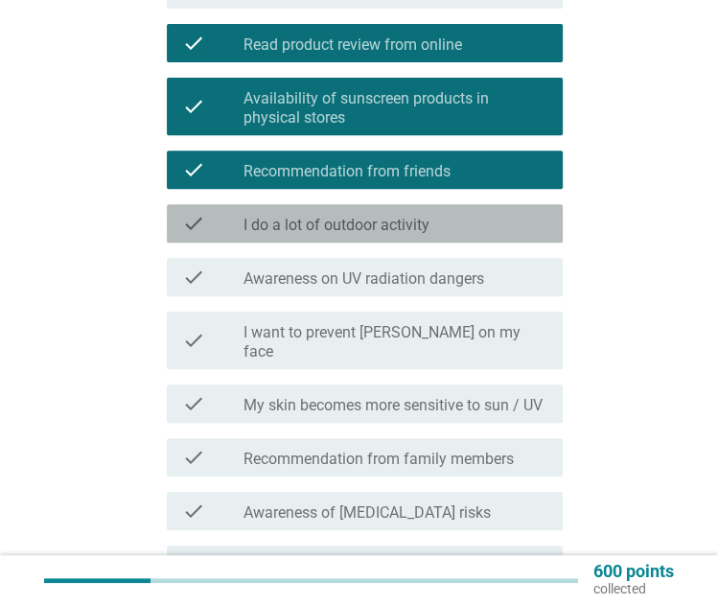
click at [494, 218] on div "check_box_outline_blank I do a lot of outdoor activity" at bounding box center [396, 223] width 304 height 23
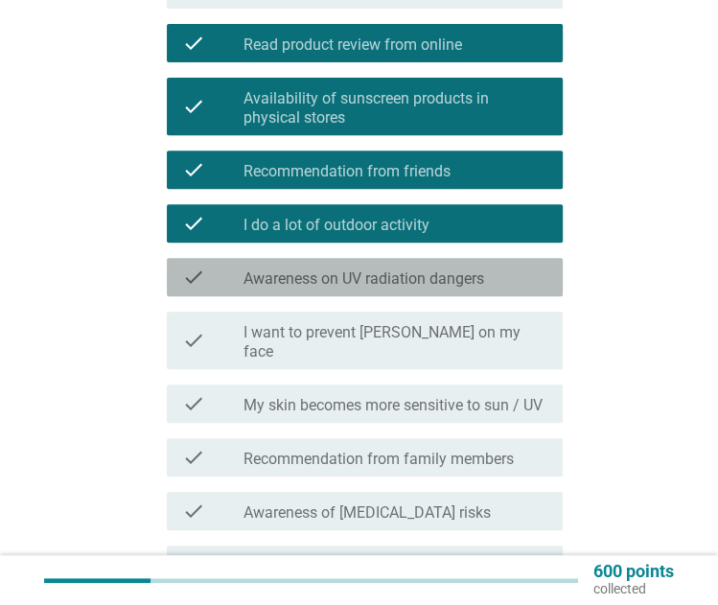
click at [499, 262] on div "check check_box_outline_blank Awareness on UV radiation dangers" at bounding box center [365, 277] width 396 height 38
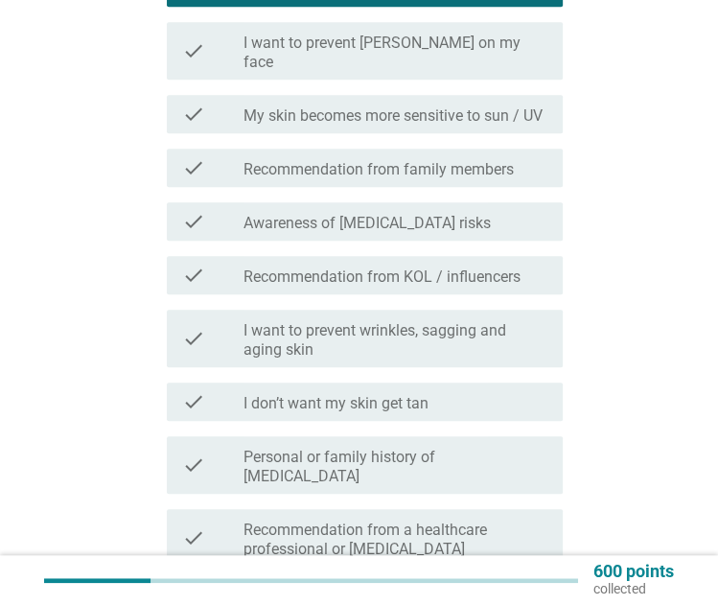
scroll to position [660, 0]
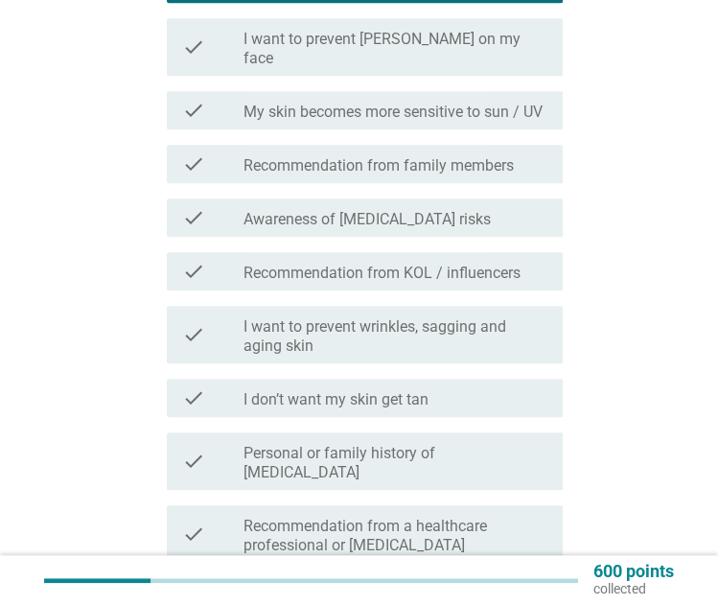
drag, startPoint x: 502, startPoint y: 195, endPoint x: 476, endPoint y: 160, distance: 43.7
click at [476, 160] on div "check check_box_outline_blank Recommendation from family members" at bounding box center [365, 164] width 396 height 38
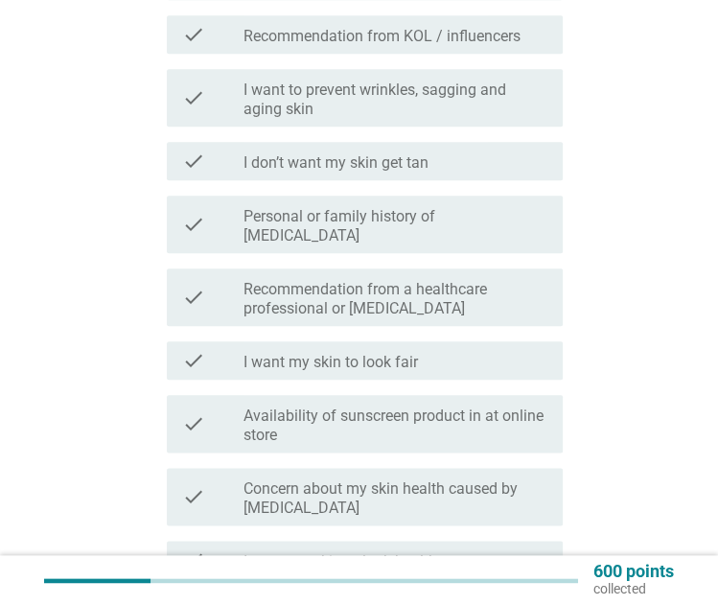
scroll to position [905, 0]
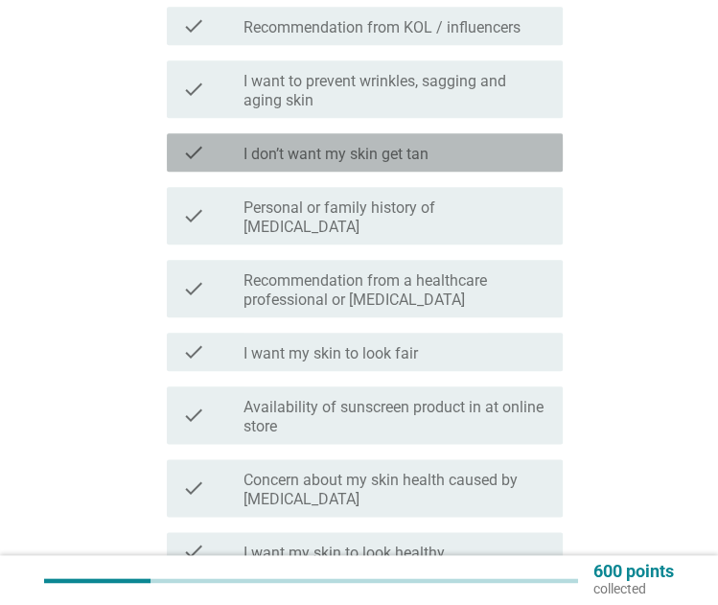
click at [489, 141] on div "check_box_outline_blank I don’t want my skin get tan" at bounding box center [396, 152] width 304 height 23
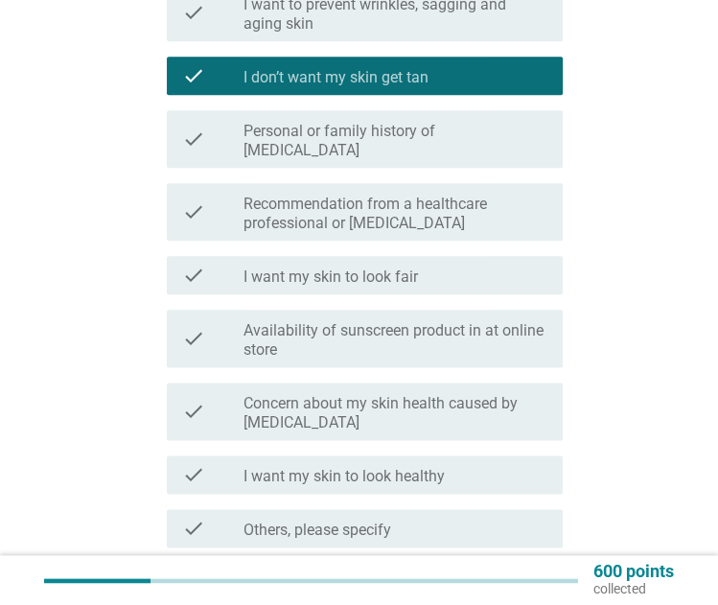
scroll to position [992, 0]
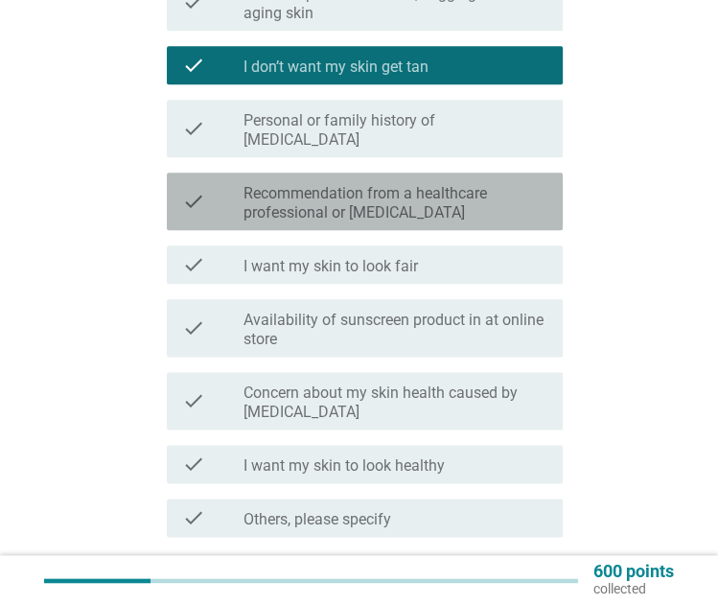
click at [456, 184] on label "Recommendation from a healthcare professional or dermatologist" at bounding box center [396, 203] width 304 height 38
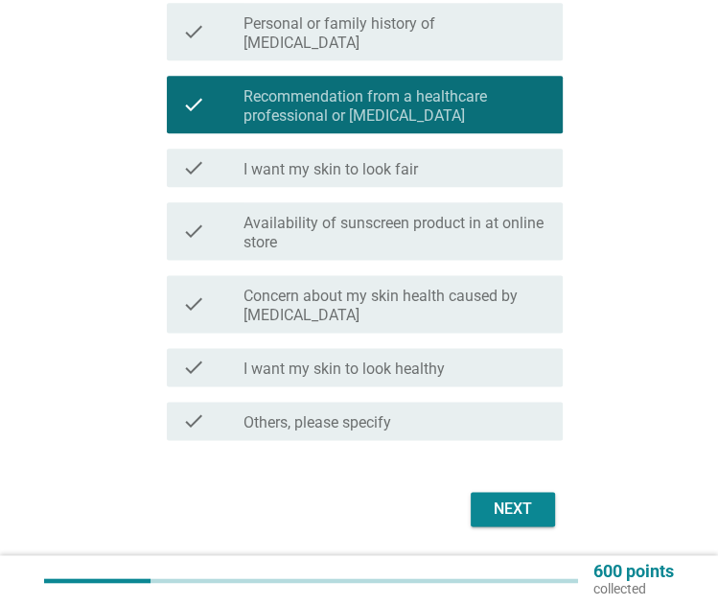
scroll to position [1098, 0]
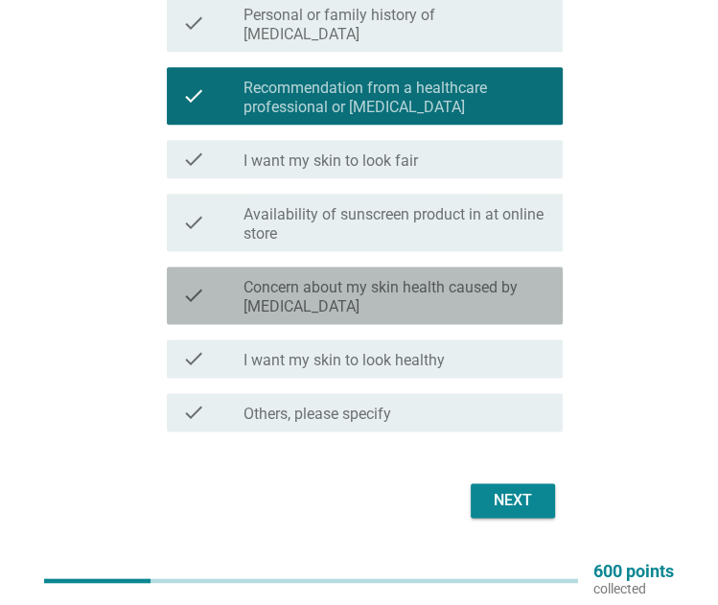
click at [533, 278] on label "Concern about my skin health caused by sun exposure" at bounding box center [396, 297] width 304 height 38
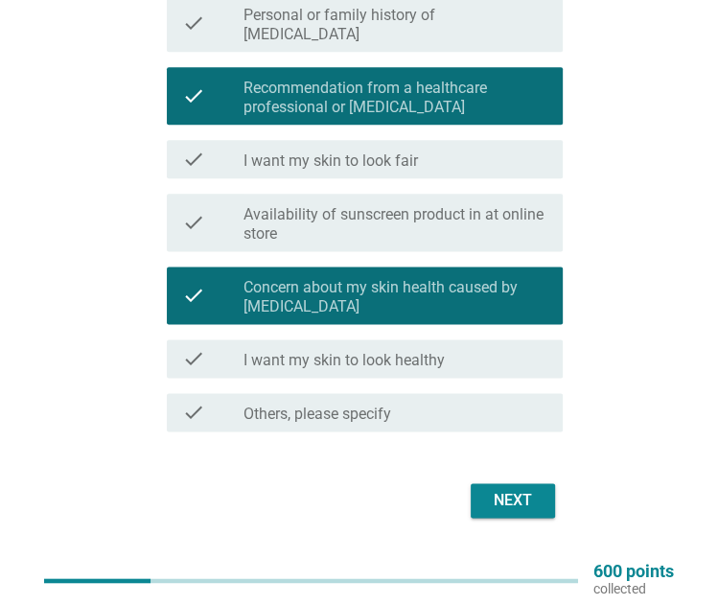
click at [526, 489] on div "Next" at bounding box center [513, 500] width 54 height 23
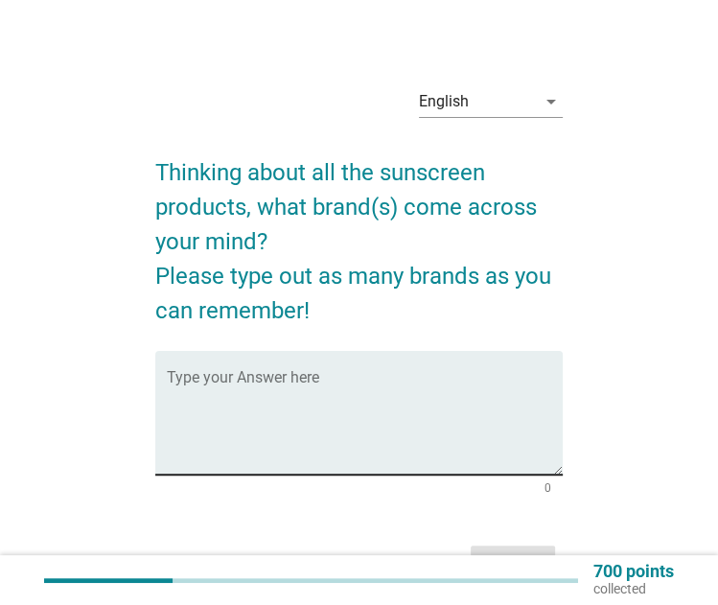
click at [422, 364] on div "Type your Answer here" at bounding box center [365, 413] width 396 height 124
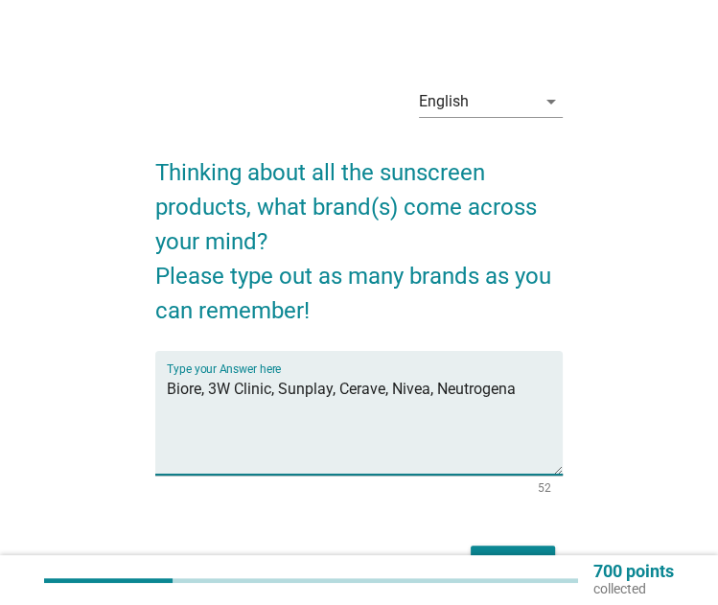
click at [392, 389] on textarea "Biore, 3W Clinic, Sunplay, Cerave, Nivea, Neutrogena" at bounding box center [365, 424] width 396 height 101
click at [378, 399] on textarea "Biore, 3W Clinic, Sunplay, Cerave, Hygr, Nivea, Neutrogena" at bounding box center [365, 424] width 396 height 101
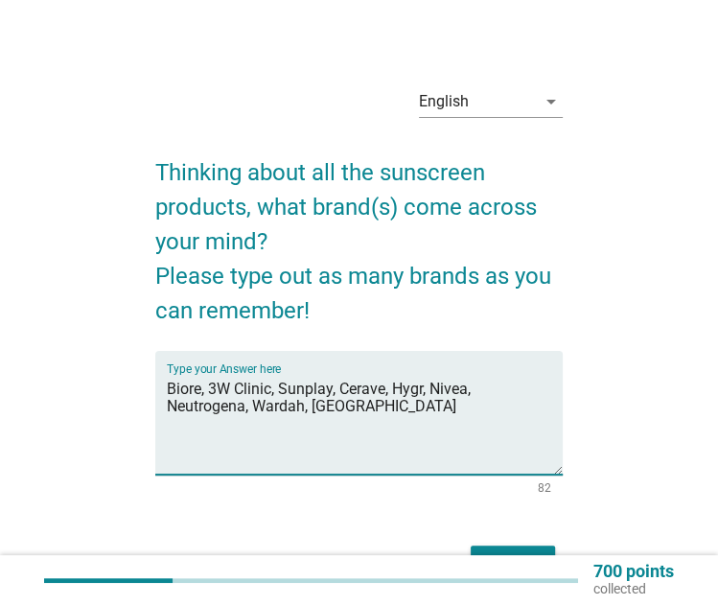
scroll to position [101, 0]
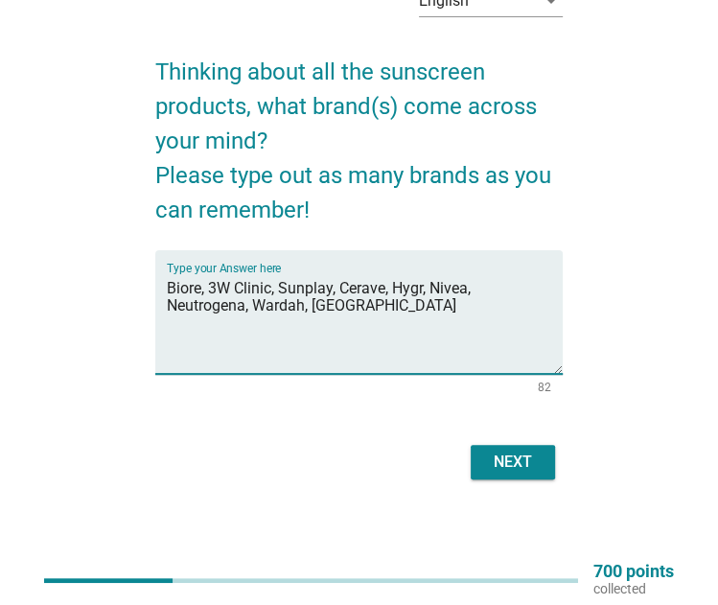
type textarea "Biore, 3W Clinic, Sunplay, Cerave, Hygr, Nivea, Neutrogena, Wardah, La Roche Po…"
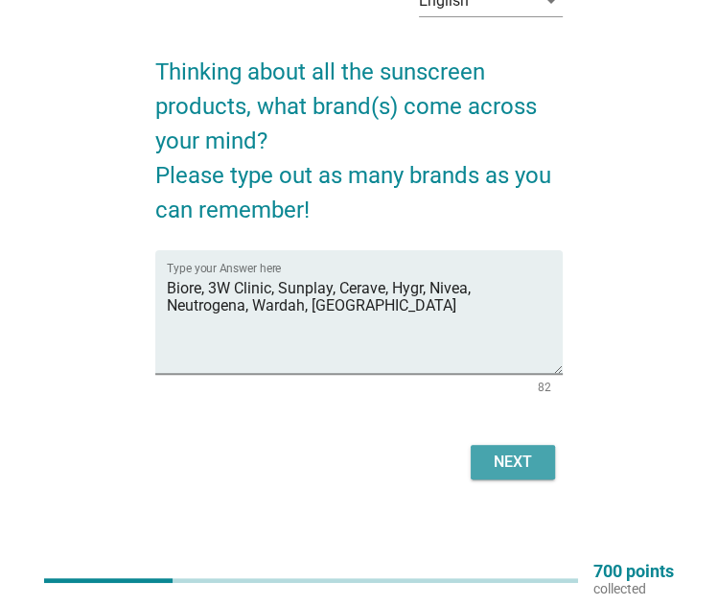
click at [511, 453] on div "Next" at bounding box center [513, 462] width 54 height 23
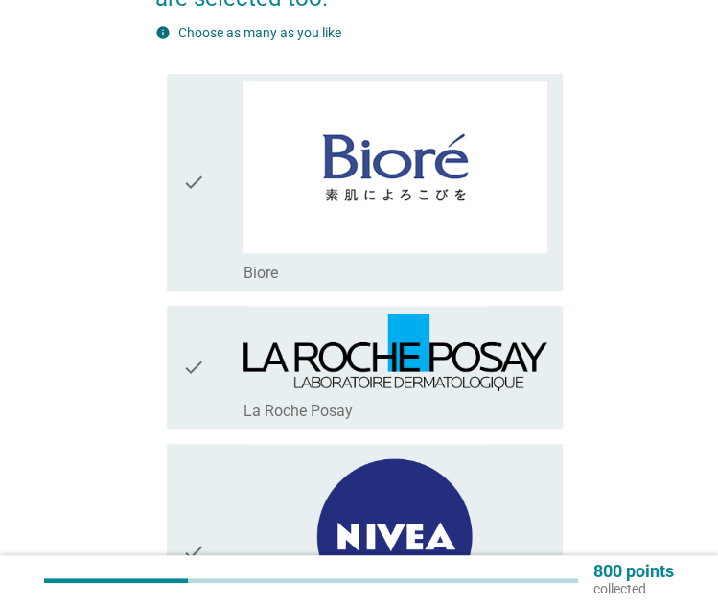
scroll to position [314, 0]
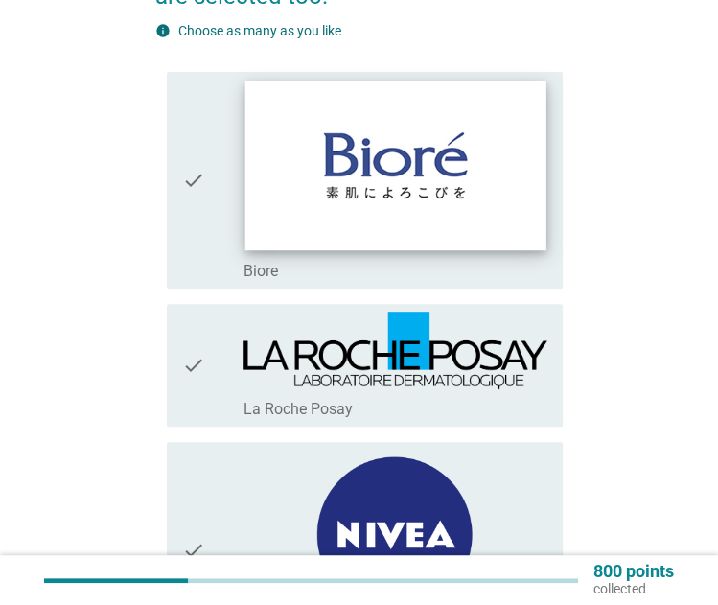
click at [417, 189] on img at bounding box center [395, 166] width 301 height 170
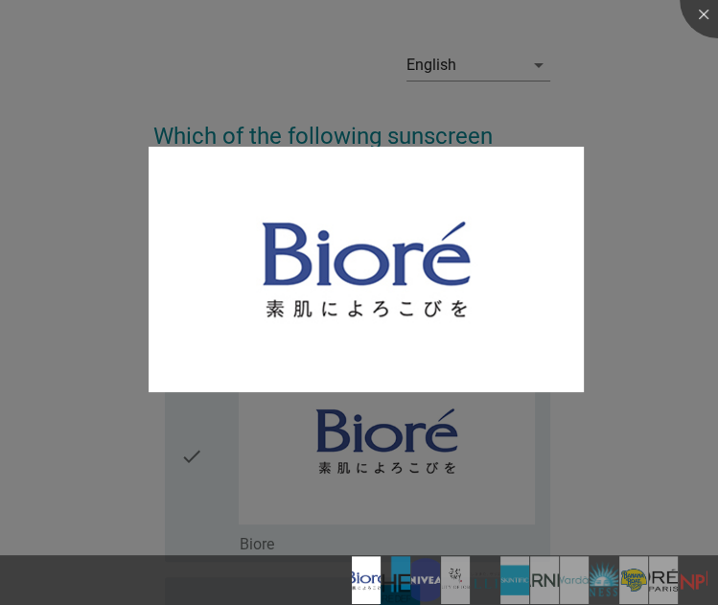
scroll to position [35, 0]
click at [594, 51] on div at bounding box center [359, 302] width 718 height 605
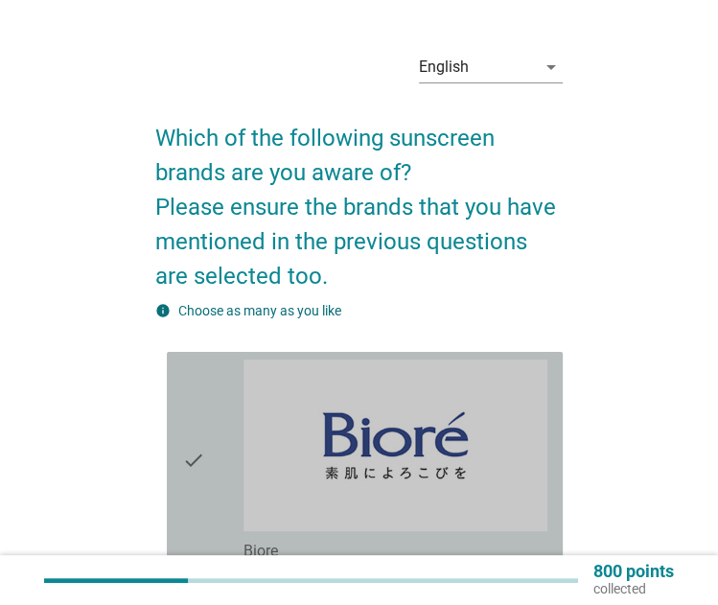
click at [198, 420] on icon "check" at bounding box center [193, 460] width 23 height 201
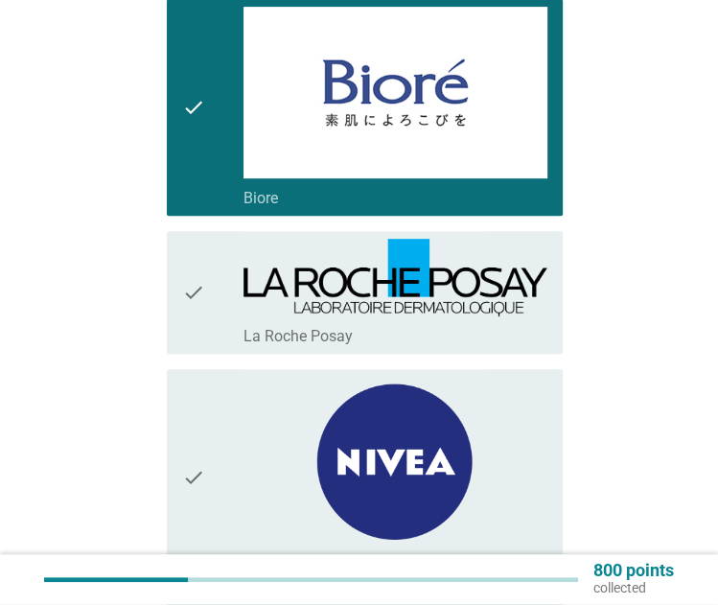
scroll to position [390, 0]
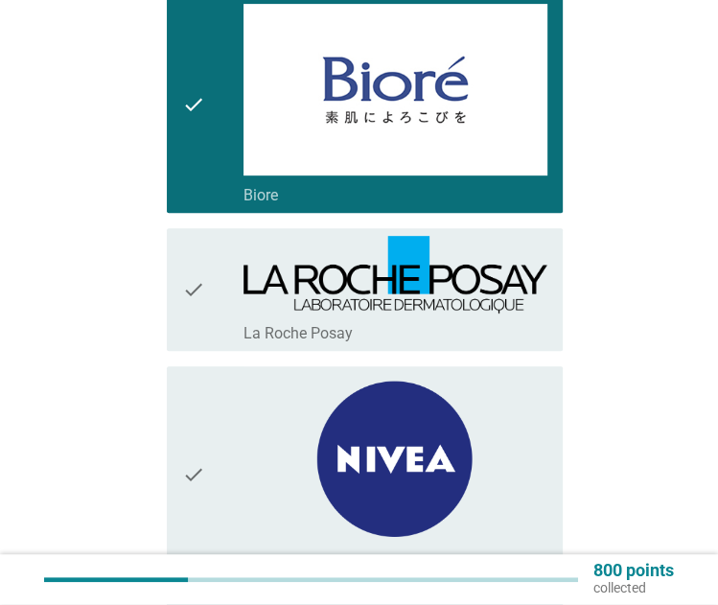
click at [187, 351] on div "check check_box_outline_blank La Roche Posay" at bounding box center [359, 290] width 408 height 139
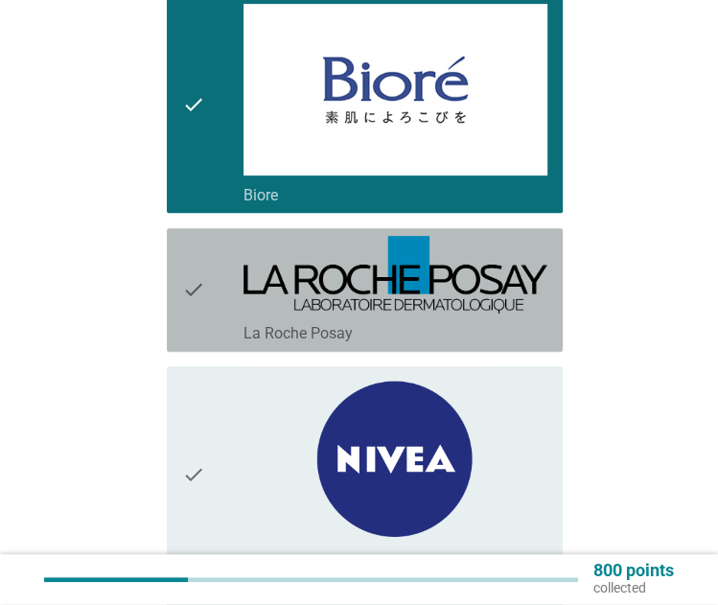
click at [192, 309] on icon "check" at bounding box center [193, 290] width 23 height 108
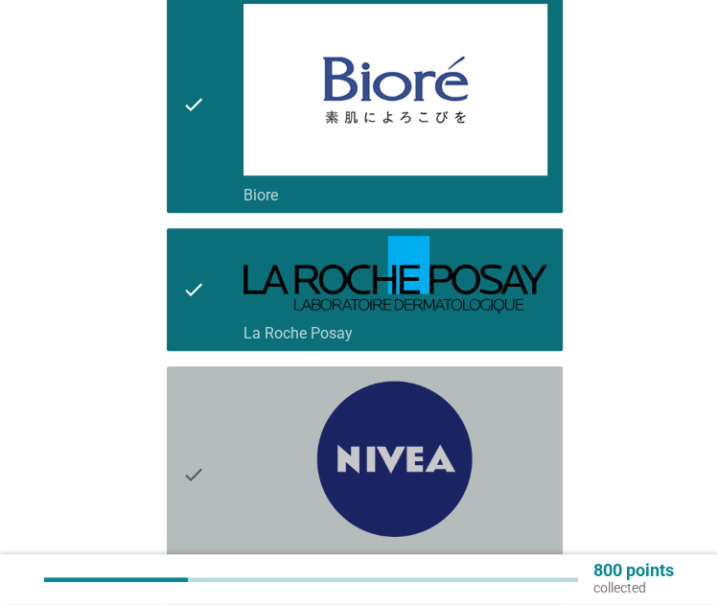
click at [185, 447] on icon "check" at bounding box center [193, 474] width 23 height 200
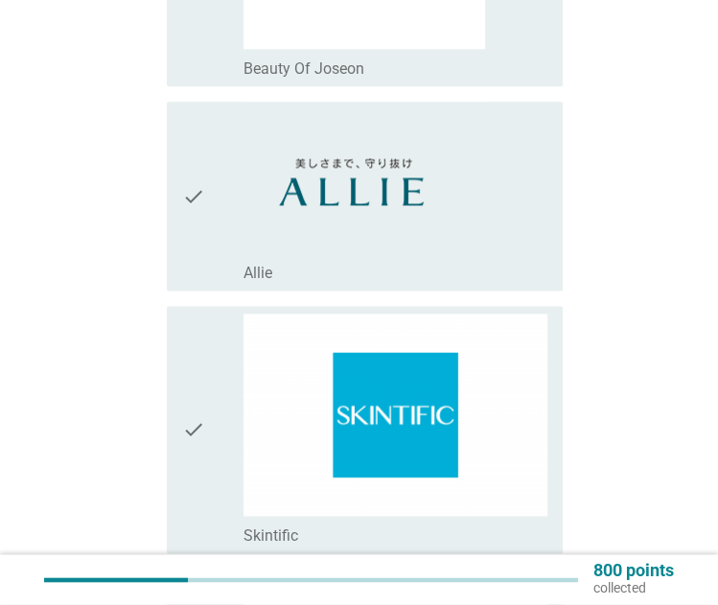
scroll to position [1189, 0]
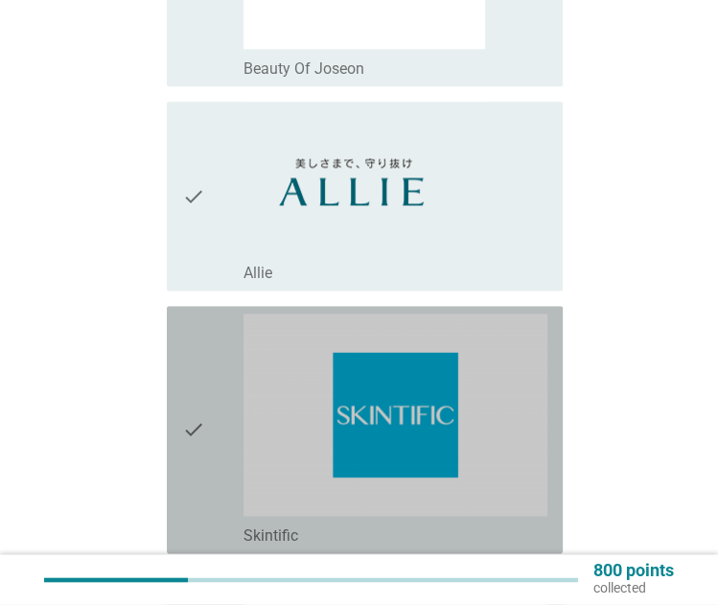
click at [203, 383] on icon "check" at bounding box center [193, 430] width 23 height 232
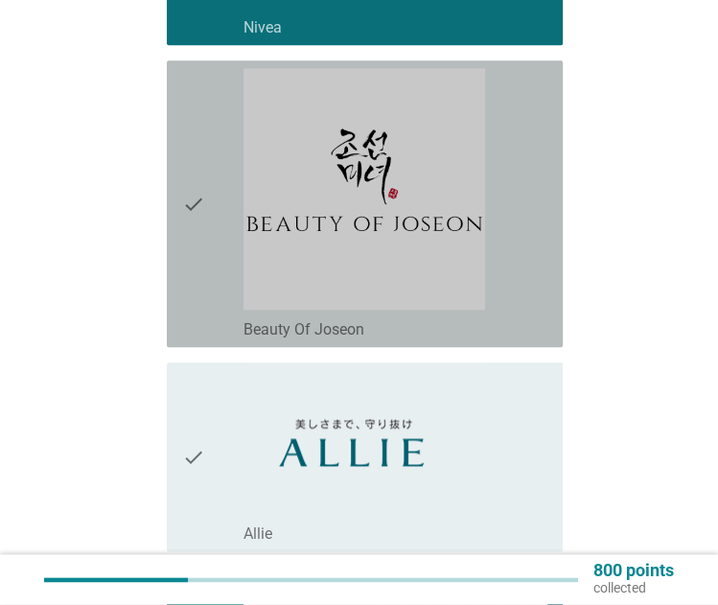
click at [193, 291] on icon "check" at bounding box center [193, 203] width 23 height 271
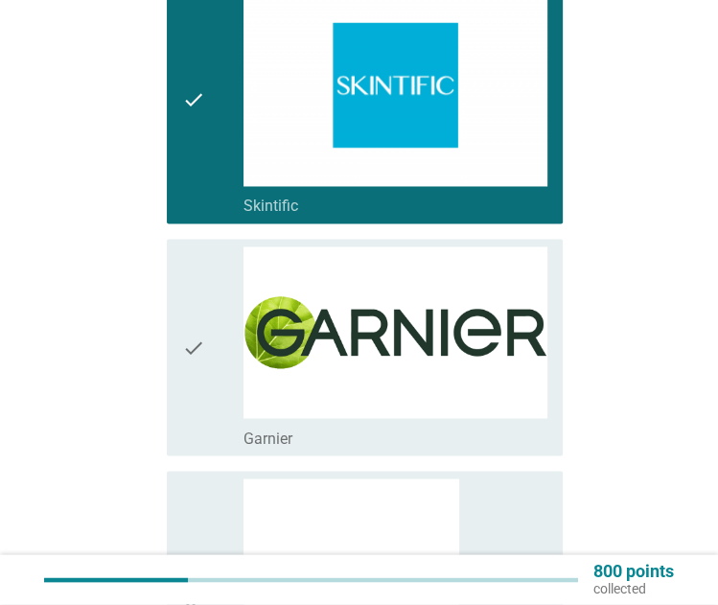
scroll to position [1638, 0]
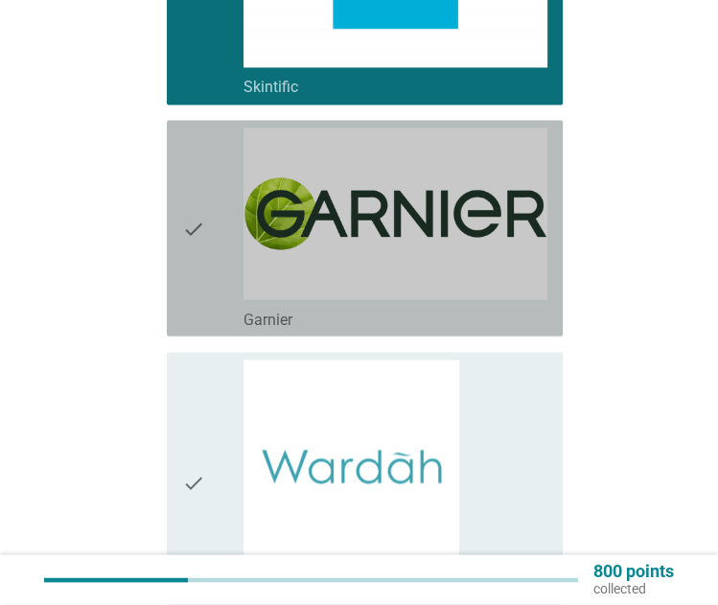
click at [196, 256] on icon "check" at bounding box center [193, 228] width 23 height 200
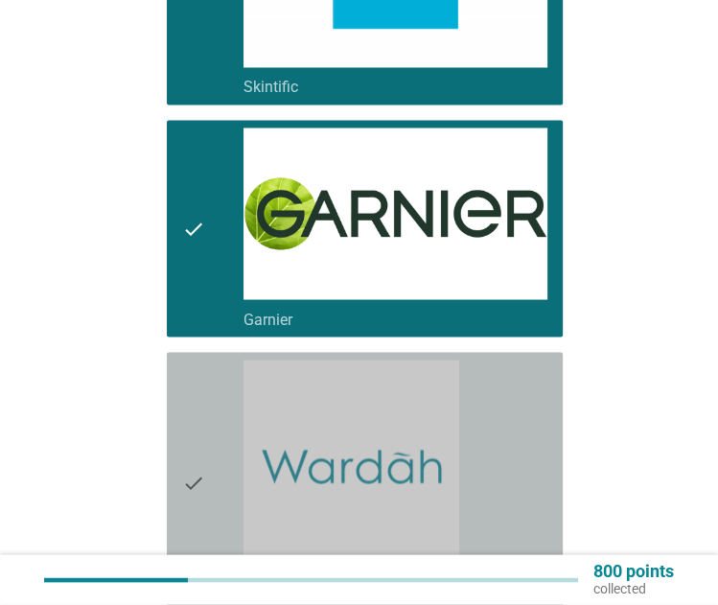
click at [213, 395] on div "check" at bounding box center [212, 482] width 60 height 245
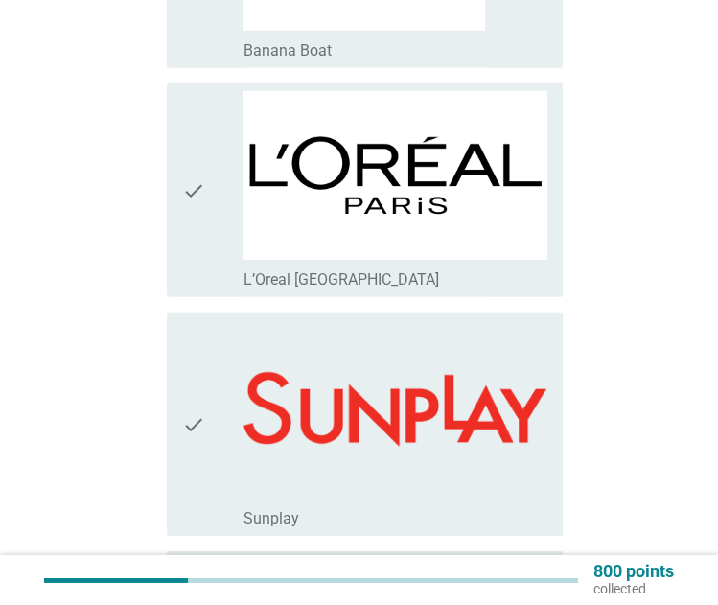
scroll to position [2738, 0]
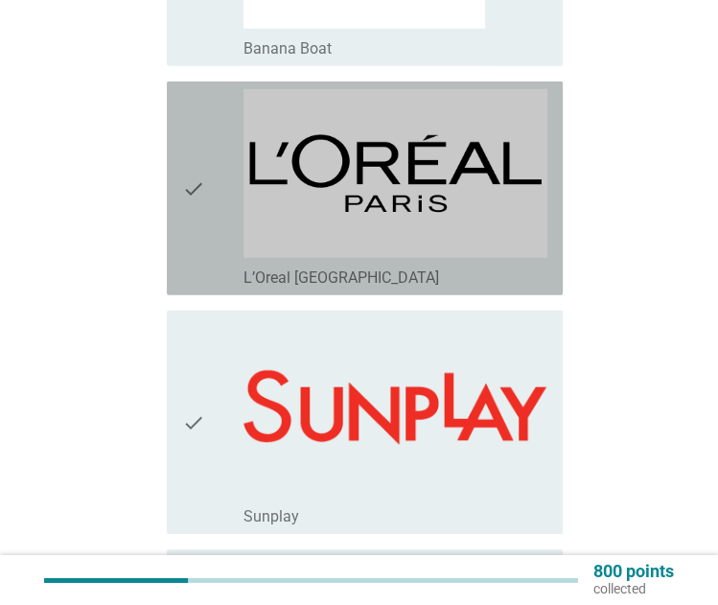
click at [185, 191] on icon "check" at bounding box center [193, 188] width 23 height 198
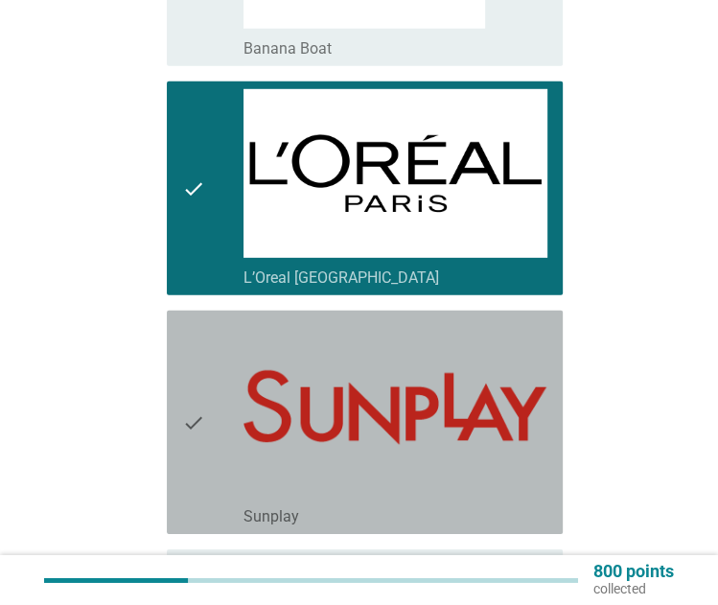
click at [211, 345] on div "check" at bounding box center [212, 422] width 60 height 208
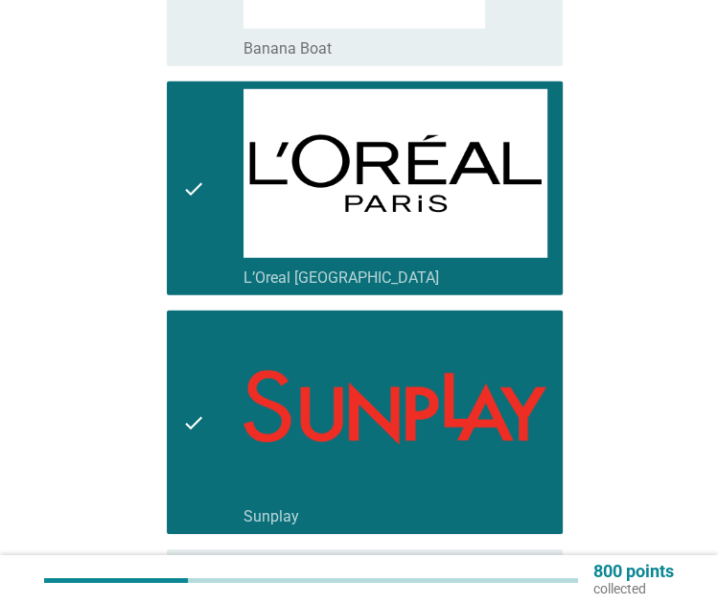
scroll to position [2926, 0]
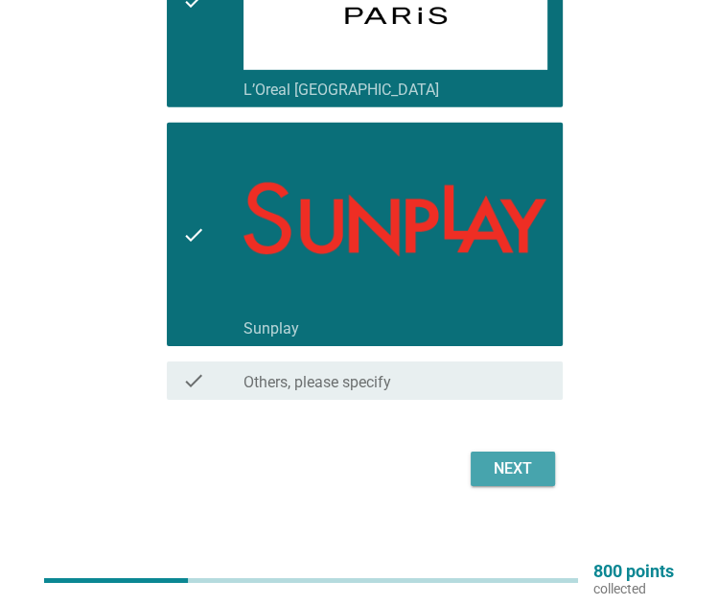
click at [509, 470] on div "Next" at bounding box center [513, 468] width 54 height 23
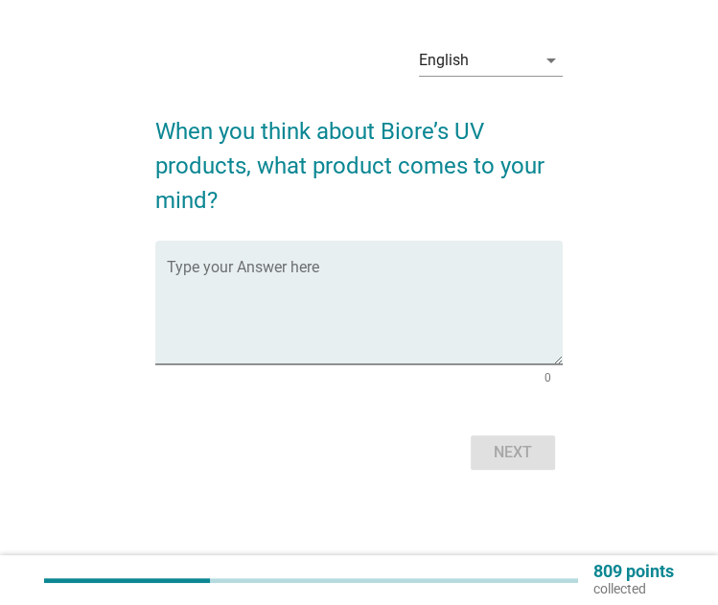
scroll to position [0, 0]
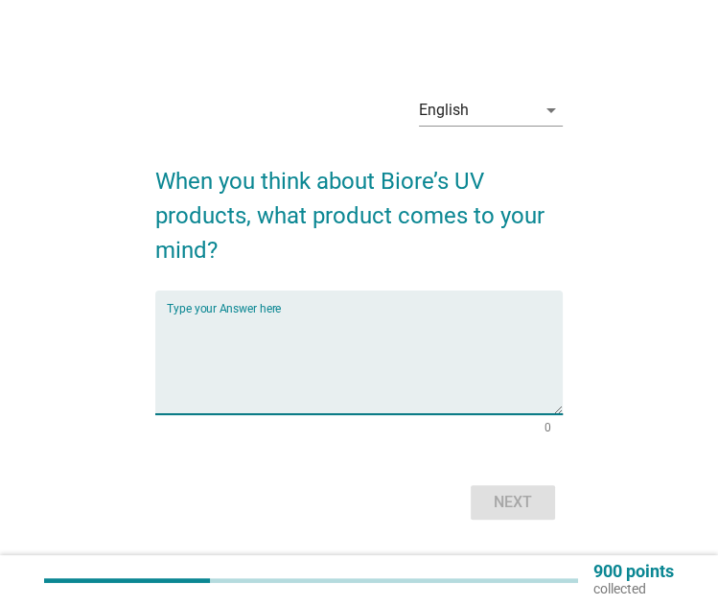
click at [361, 335] on textarea "Type your Answer here" at bounding box center [365, 364] width 396 height 101
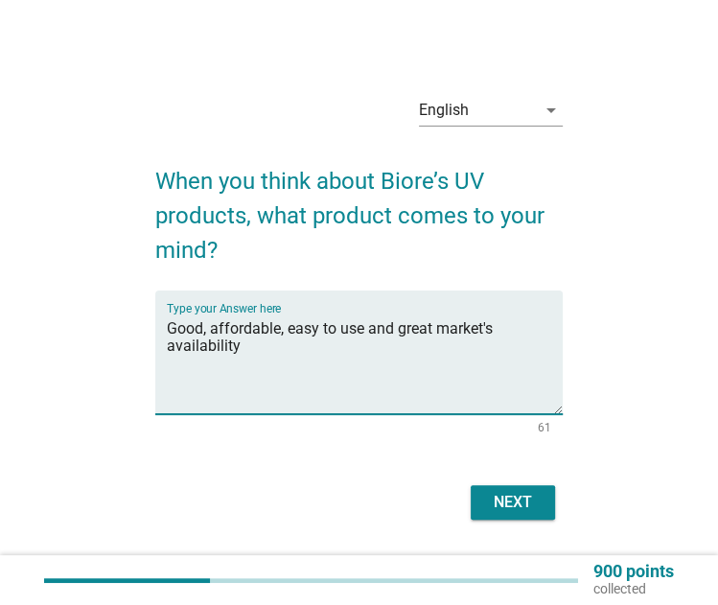
type textarea "Good, affordable, easy to use and great market's availability"
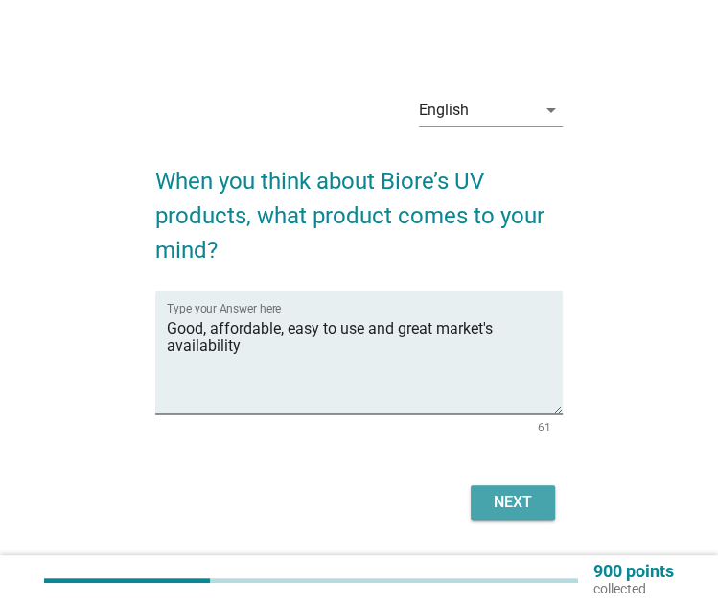
click at [535, 496] on div "Next" at bounding box center [513, 502] width 54 height 23
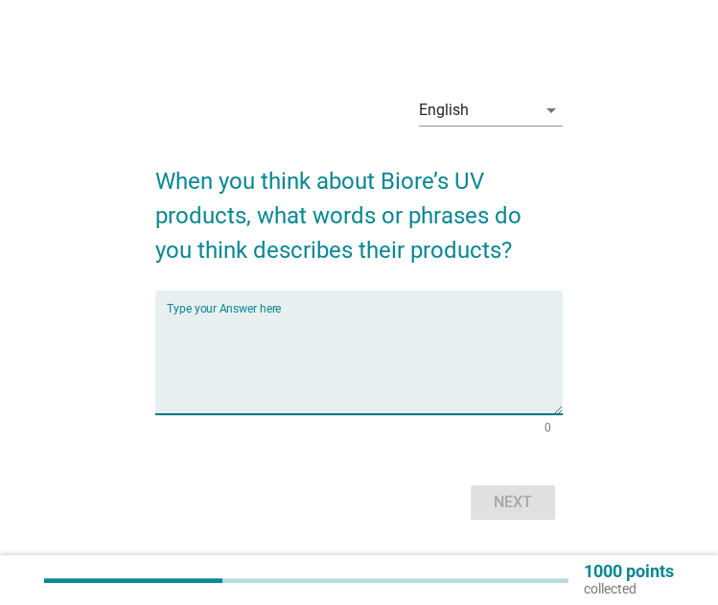
click at [269, 335] on textarea "Type your Answer here" at bounding box center [365, 364] width 396 height 101
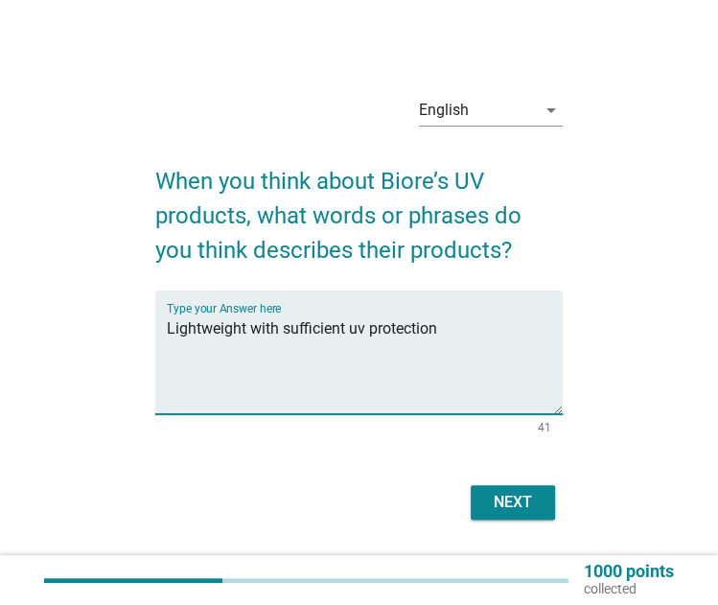
type textarea "Lightweight with sufficient uv protection"
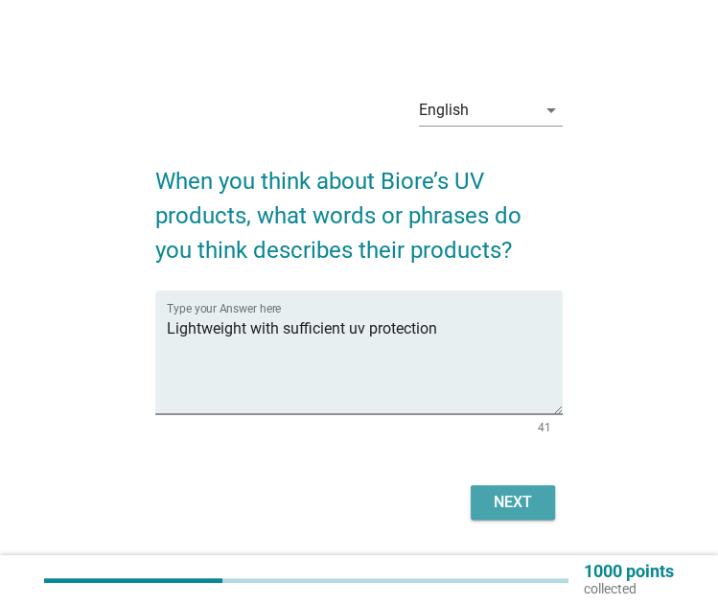
click at [535, 496] on div "Next" at bounding box center [513, 502] width 54 height 23
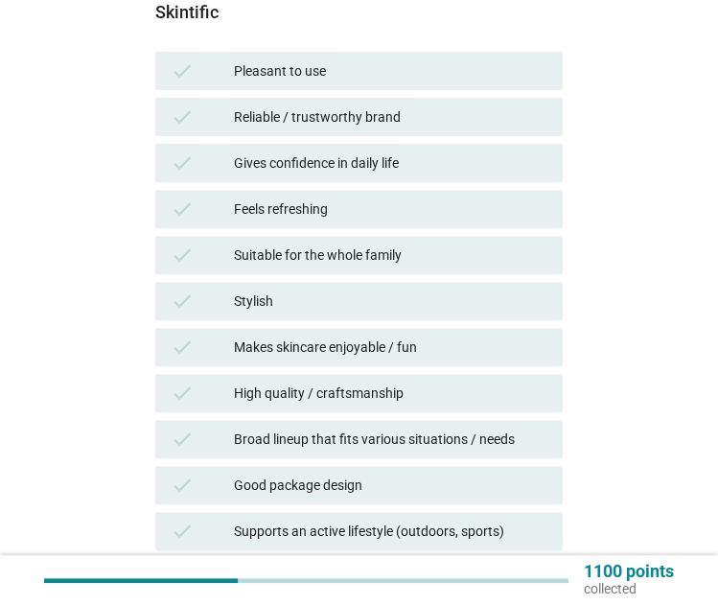
scroll to position [280, 0]
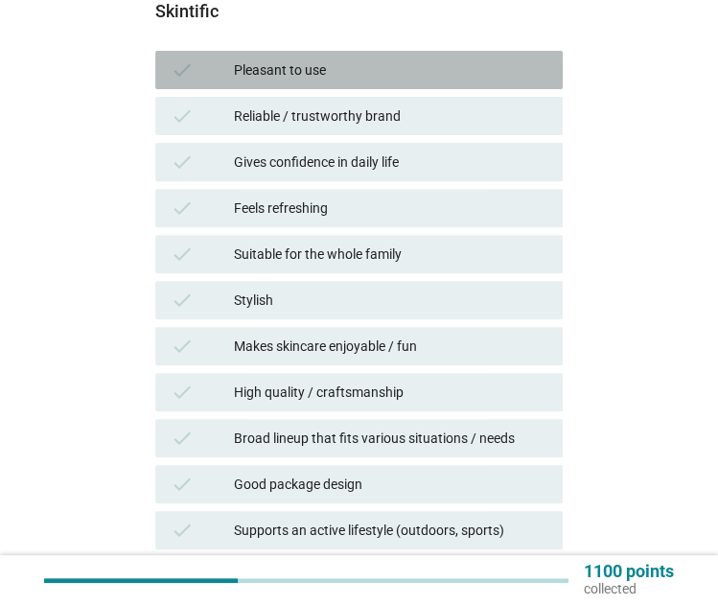
click at [404, 67] on div "Pleasant to use" at bounding box center [391, 69] width 314 height 23
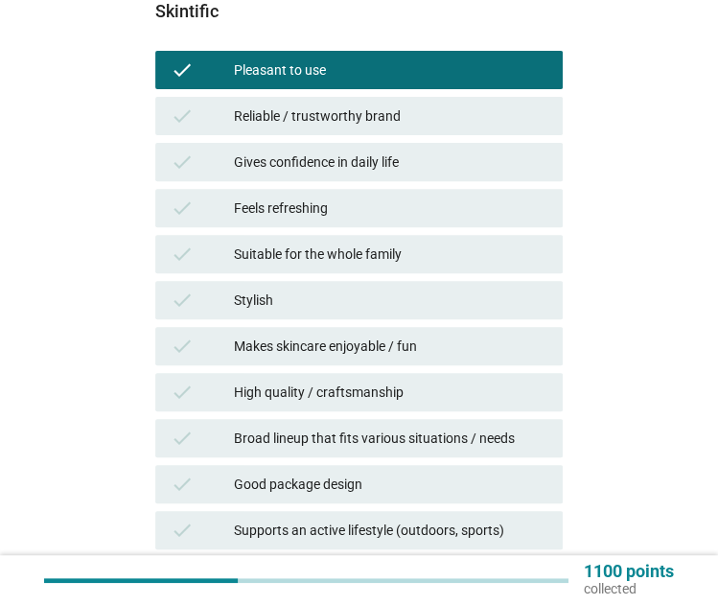
click at [437, 111] on div "Reliable / trustworthy brand" at bounding box center [391, 116] width 314 height 23
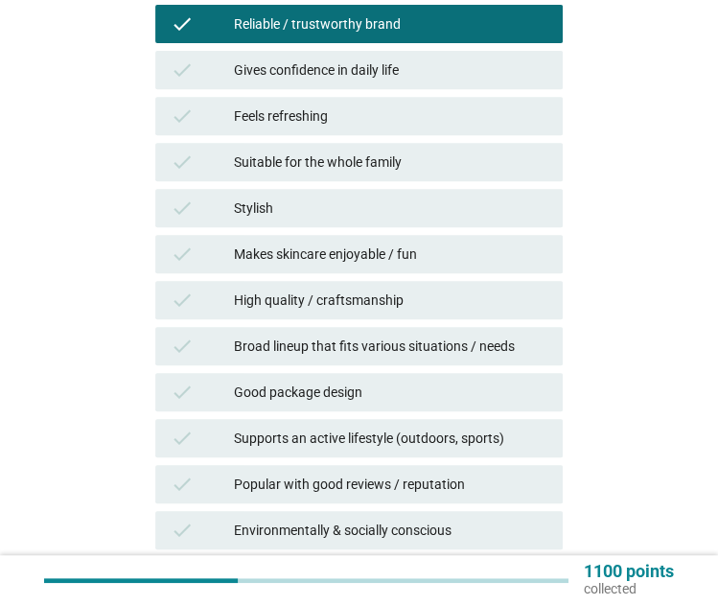
scroll to position [374, 0]
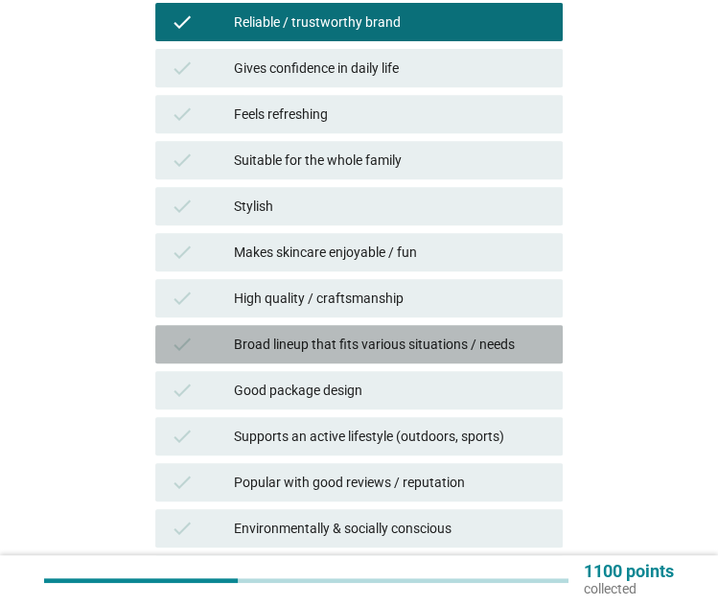
click at [452, 340] on div "Broad lineup that fits various situations / needs" at bounding box center [391, 344] width 314 height 23
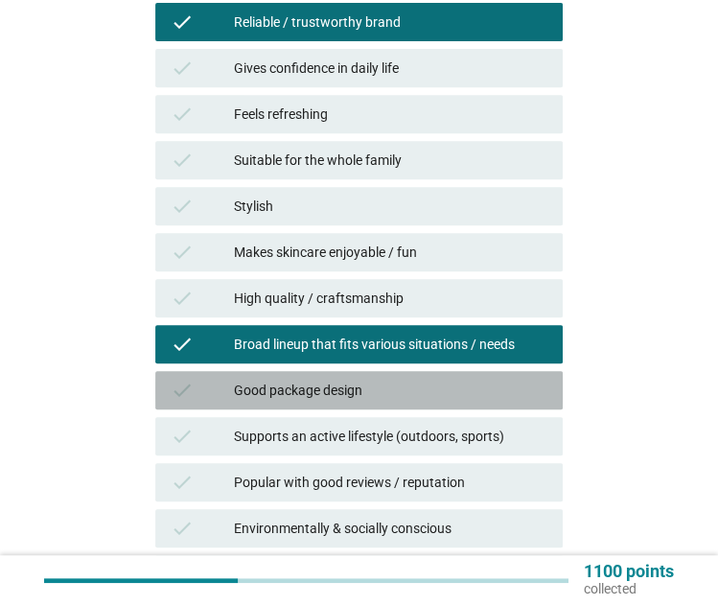
click at [462, 394] on div "Good package design" at bounding box center [391, 390] width 314 height 23
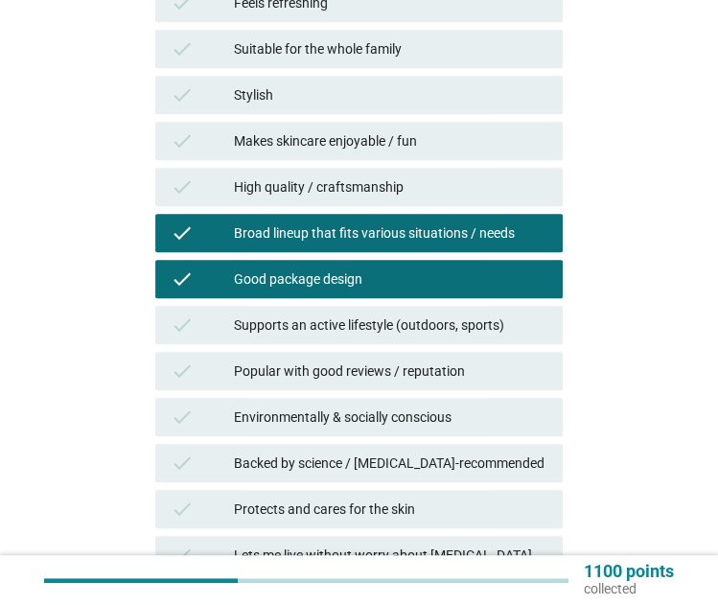
scroll to position [495, 0]
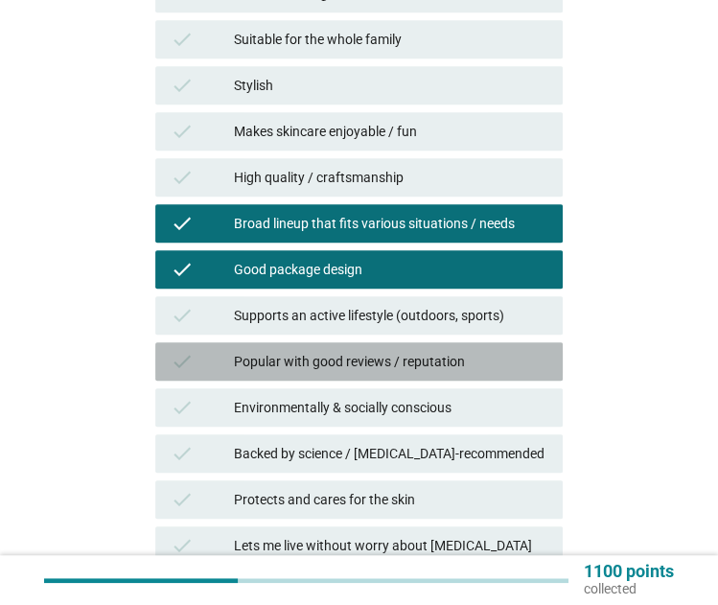
click at [424, 358] on div "Popular with good reviews / reputation" at bounding box center [391, 361] width 314 height 23
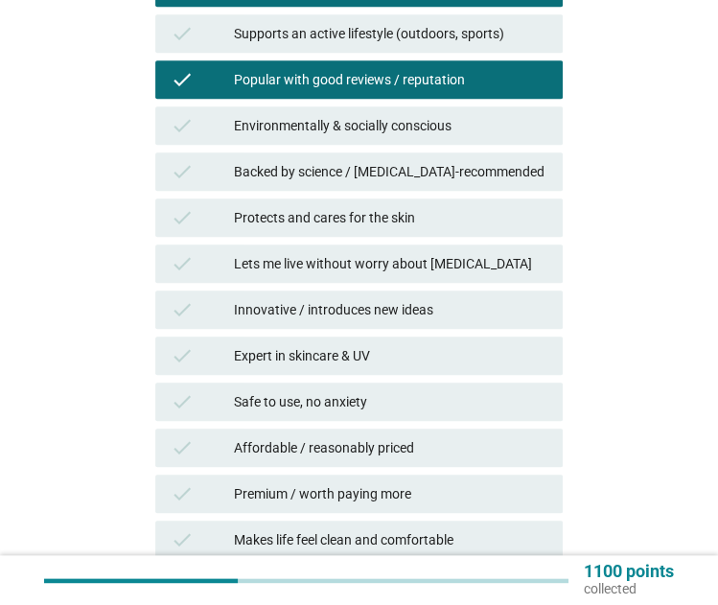
scroll to position [778, 0]
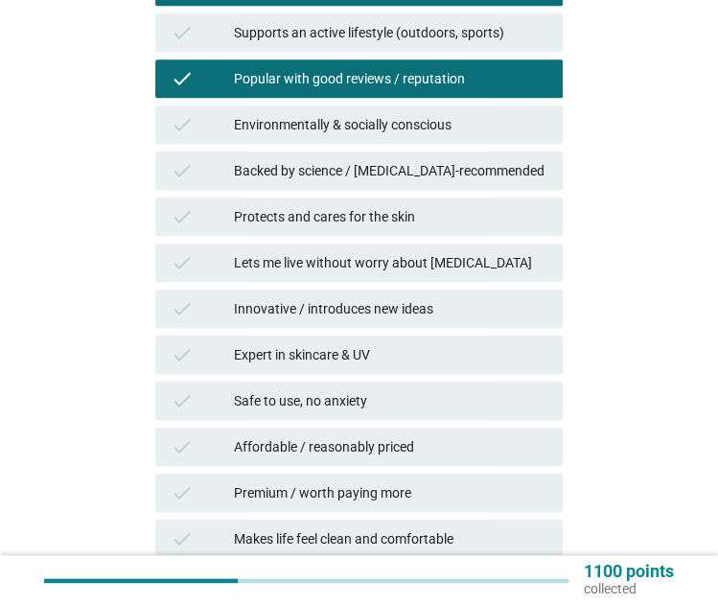
click at [460, 103] on div "check Environmentally & socially conscious" at bounding box center [358, 125] width 415 height 46
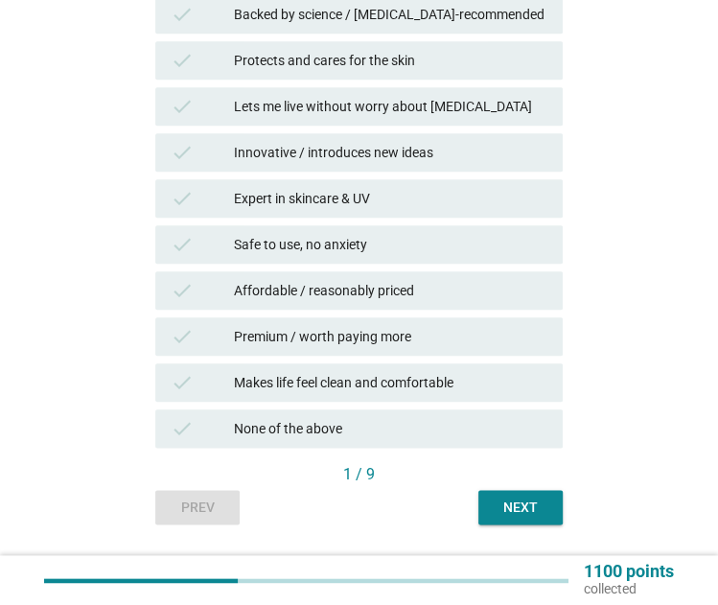
scroll to position [936, 0]
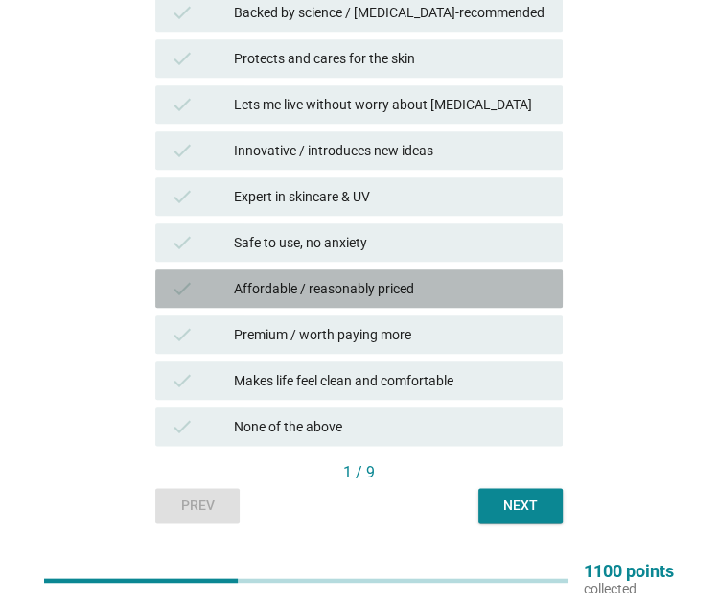
click at [414, 275] on div "check Affordable / reasonably priced" at bounding box center [359, 288] width 408 height 38
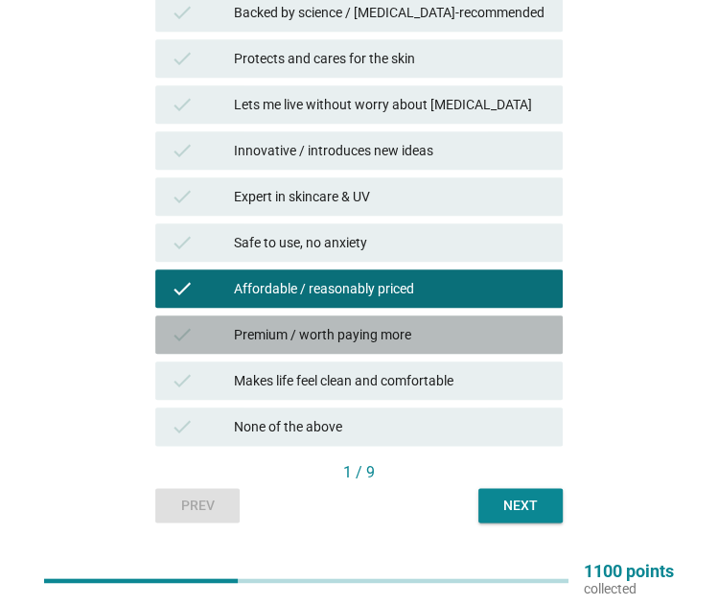
click at [458, 333] on div "Premium / worth paying more" at bounding box center [391, 334] width 314 height 23
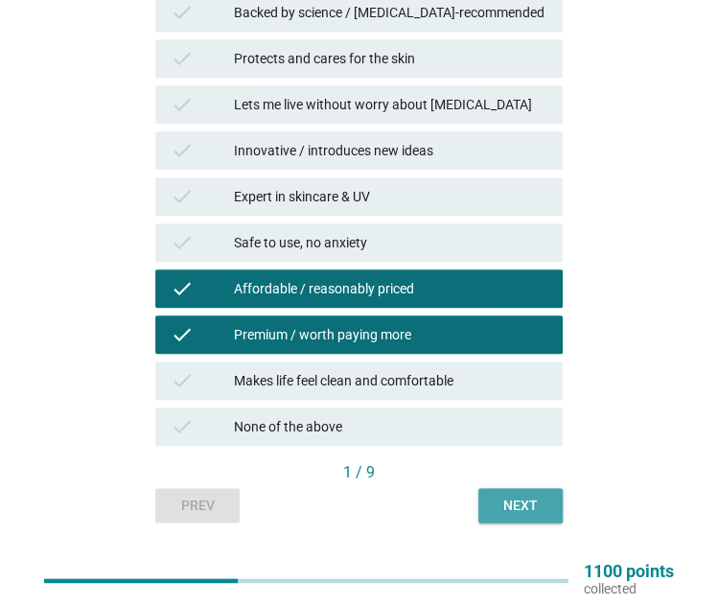
click at [524, 510] on div "Next" at bounding box center [521, 506] width 54 height 20
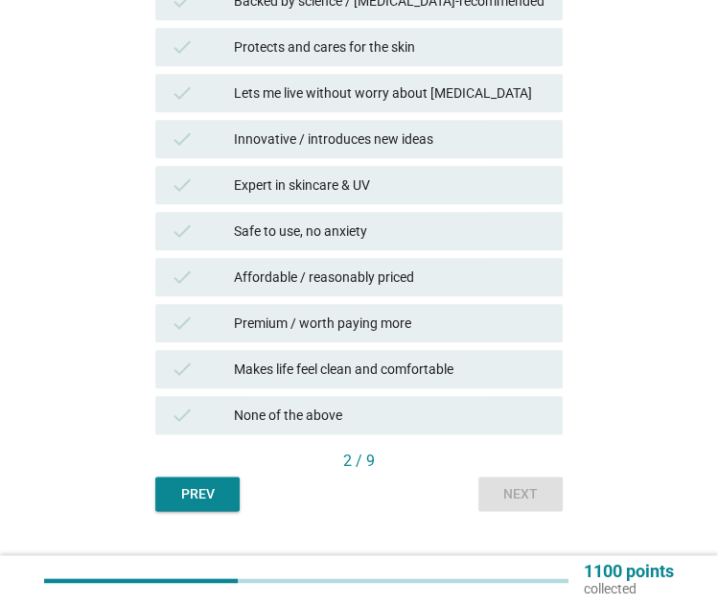
scroll to position [974, 0]
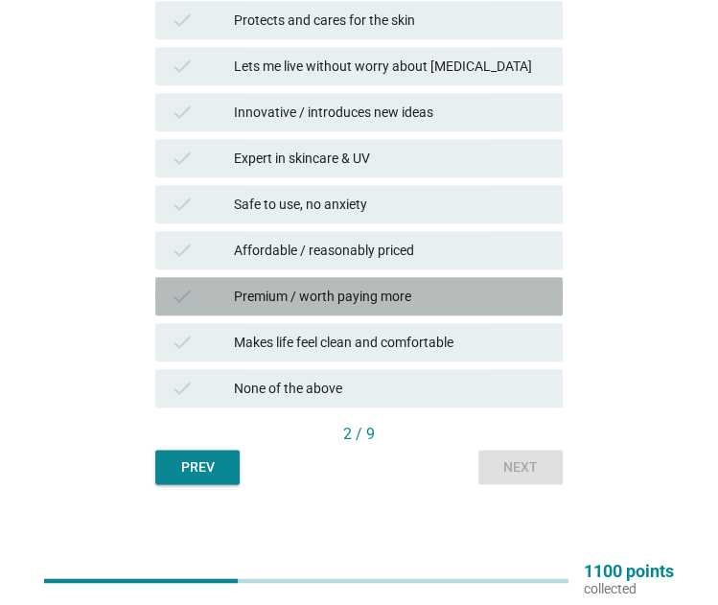
click at [426, 283] on div "check Premium / worth paying more" at bounding box center [359, 296] width 408 height 38
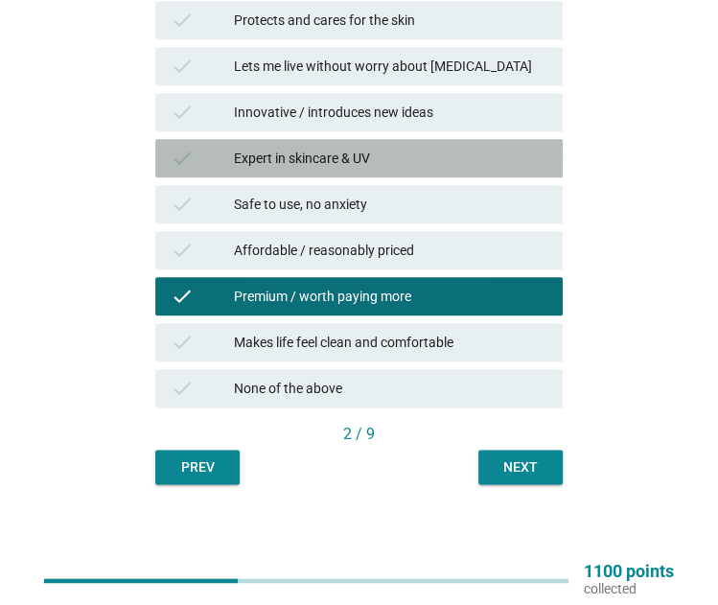
click at [419, 160] on div "Expert in skincare & UV" at bounding box center [391, 158] width 314 height 23
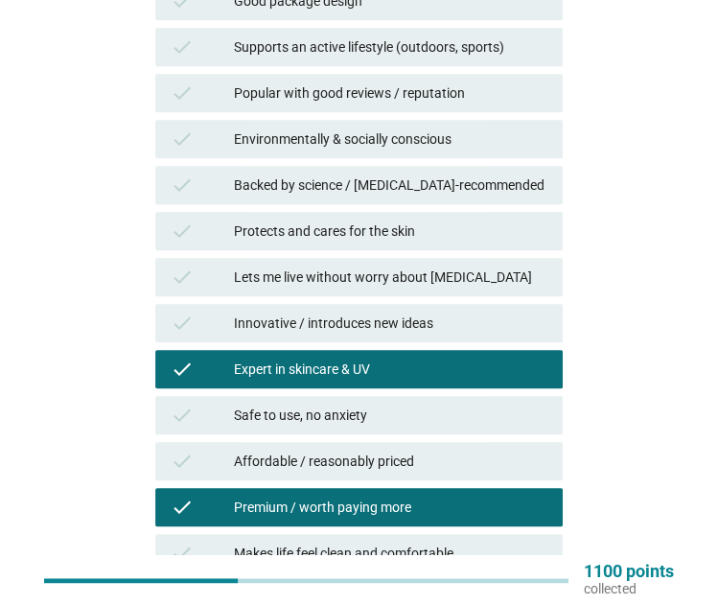
scroll to position [763, 0]
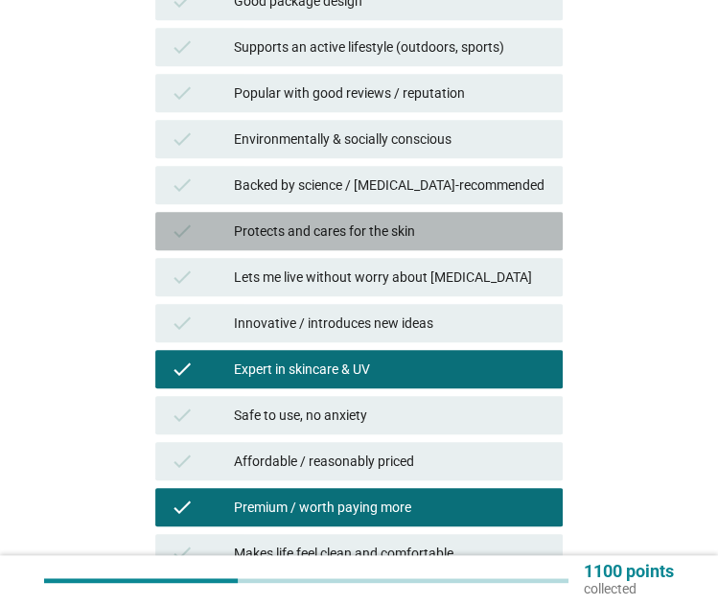
click at [426, 220] on div "Protects and cares for the skin" at bounding box center [391, 231] width 314 height 23
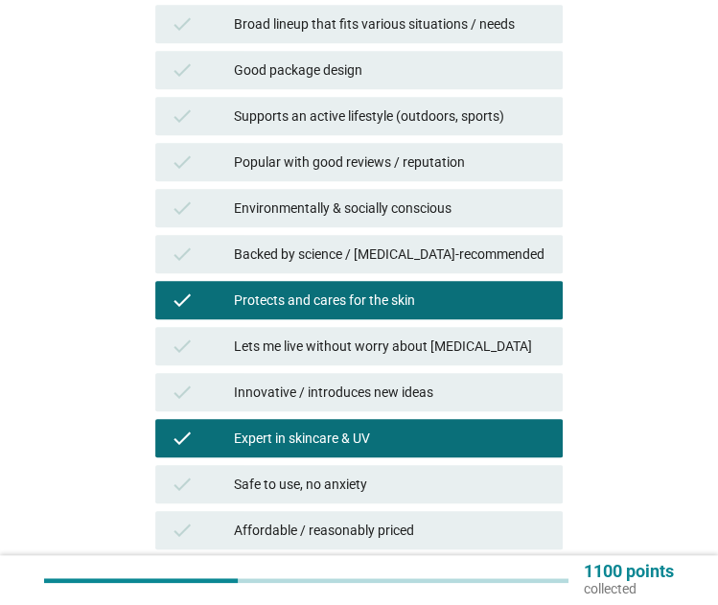
scroll to position [687, 0]
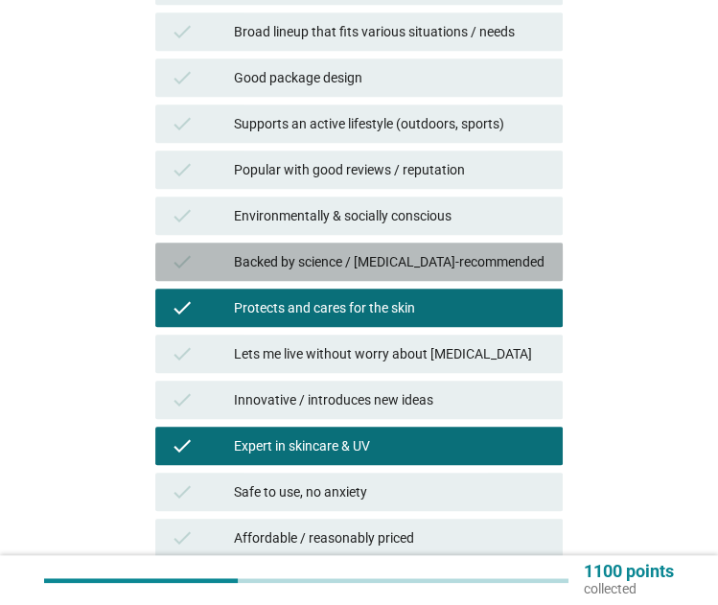
click at [430, 260] on div "Backed by science / dermatologist-recommended" at bounding box center [391, 261] width 314 height 23
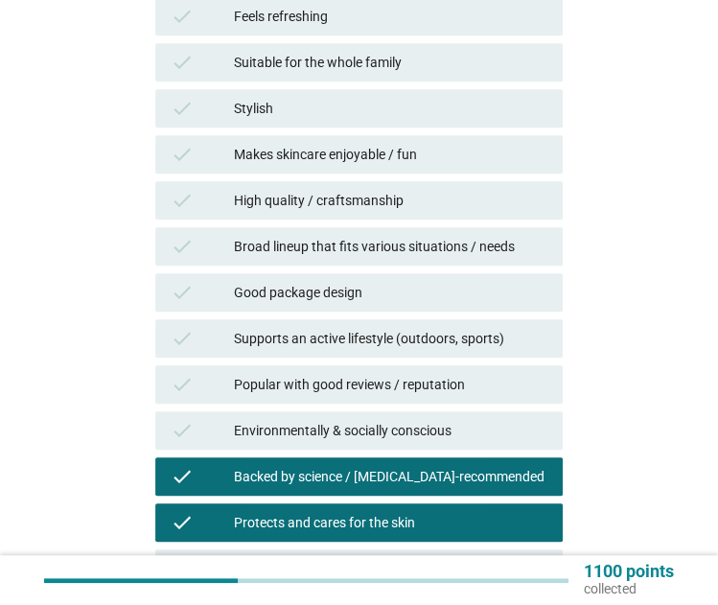
scroll to position [472, 0]
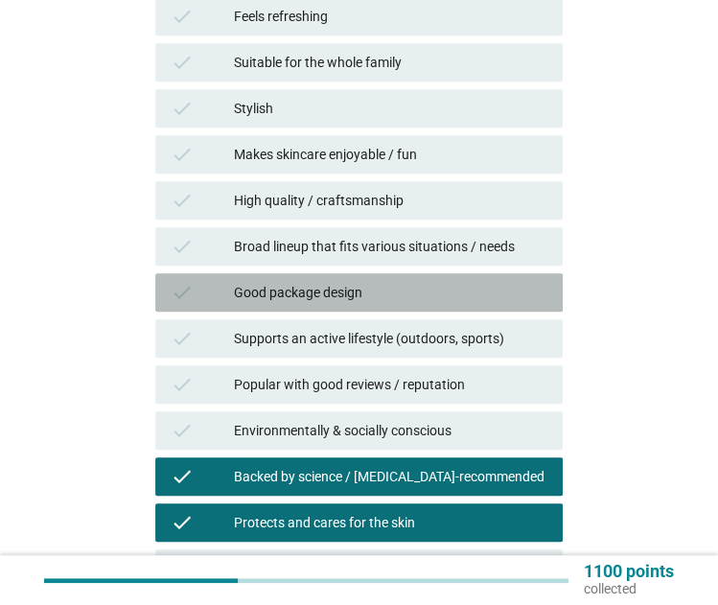
click at [430, 290] on div "Good package design" at bounding box center [391, 292] width 314 height 23
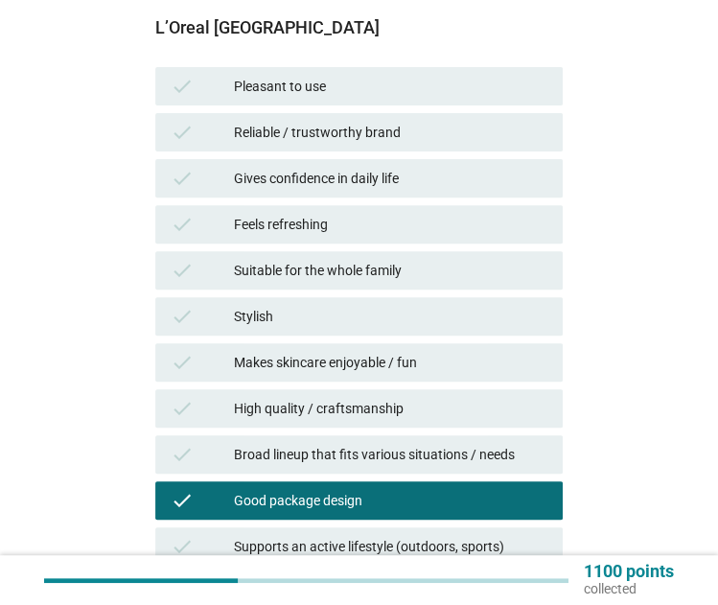
scroll to position [263, 0]
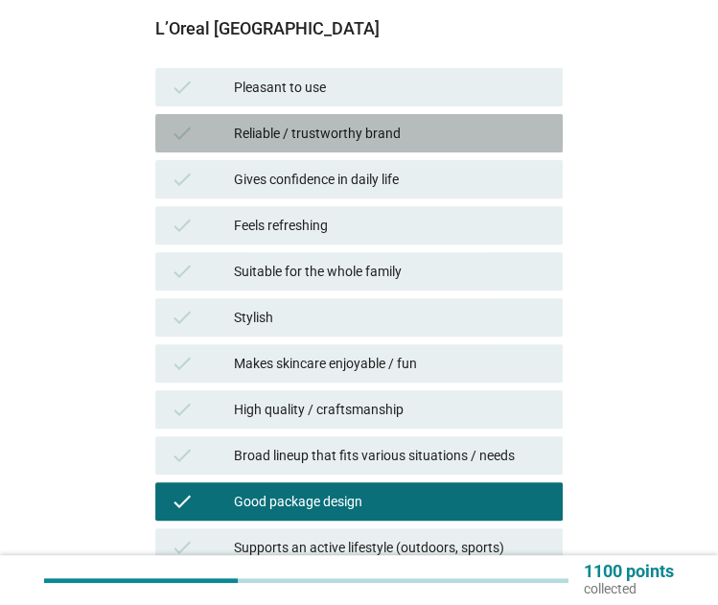
click at [420, 131] on div "Reliable / trustworthy brand" at bounding box center [391, 133] width 314 height 23
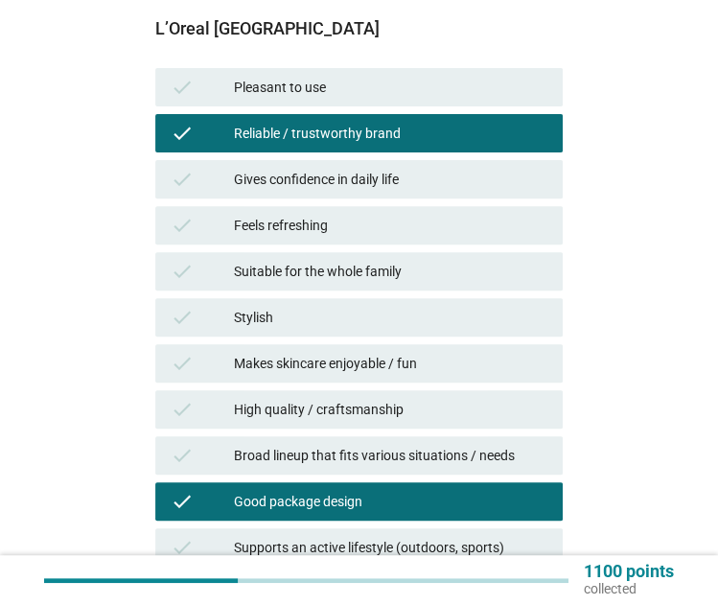
scroll to position [290, 0]
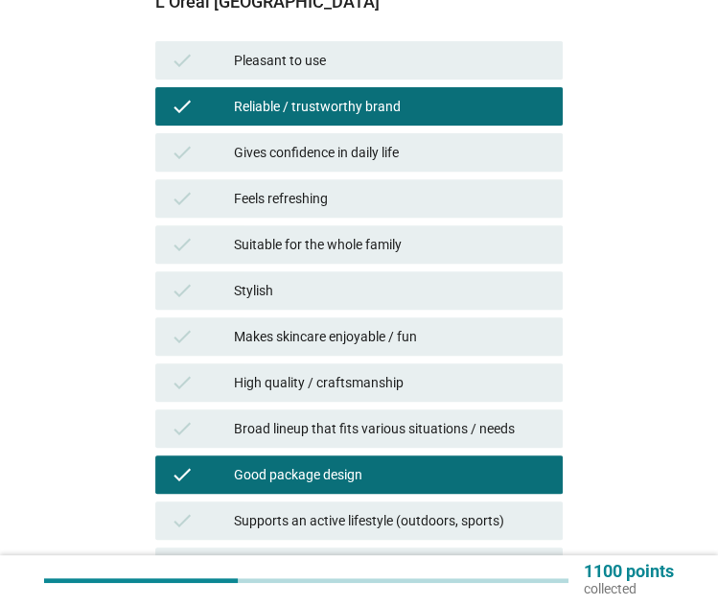
click at [462, 37] on div "check Pleasant to use" at bounding box center [358, 60] width 415 height 46
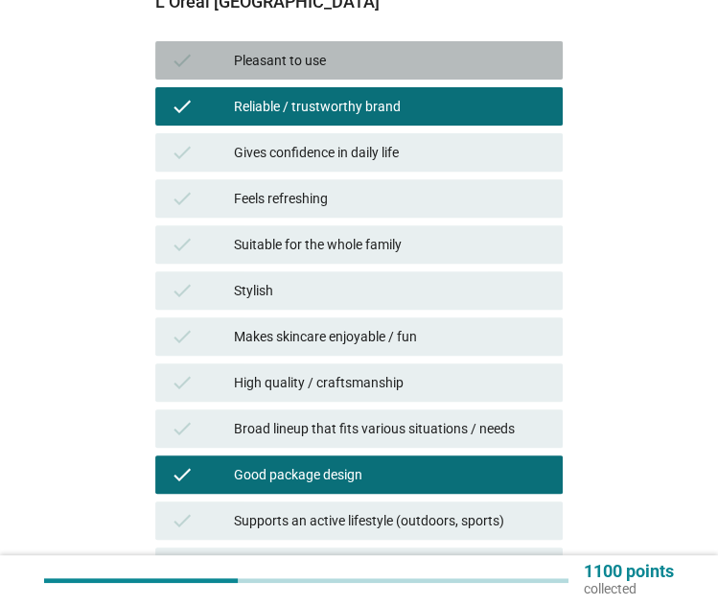
click at [477, 64] on div "Pleasant to use" at bounding box center [391, 60] width 314 height 23
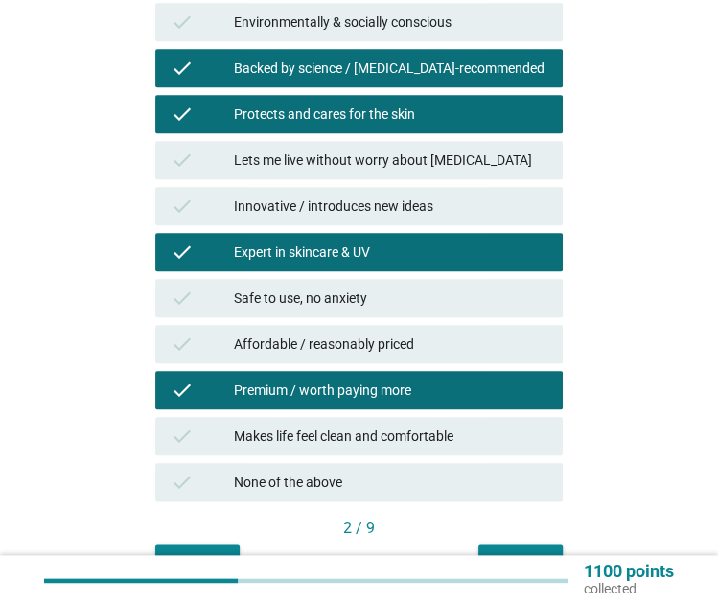
scroll to position [974, 0]
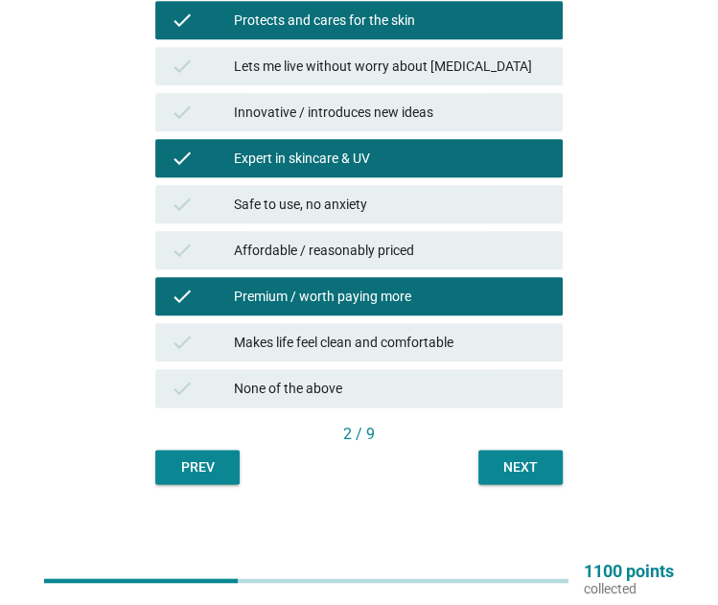
click at [511, 477] on button "Next" at bounding box center [520, 467] width 84 height 35
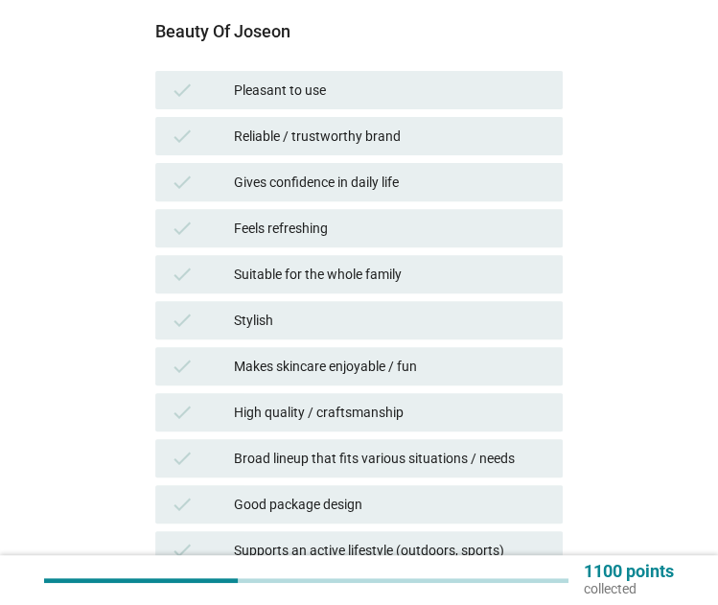
scroll to position [261, 0]
click at [359, 125] on div "Reliable / trustworthy brand" at bounding box center [391, 135] width 314 height 23
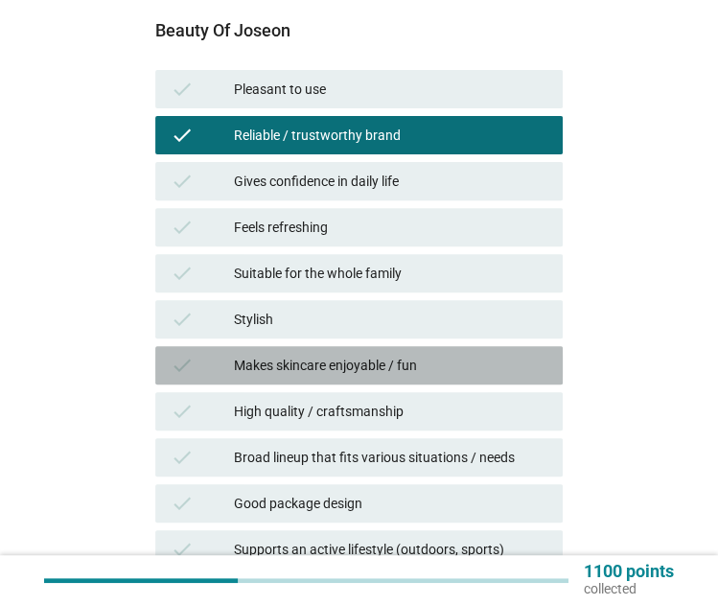
click at [457, 355] on div "Makes skincare enjoyable / fun" at bounding box center [391, 365] width 314 height 23
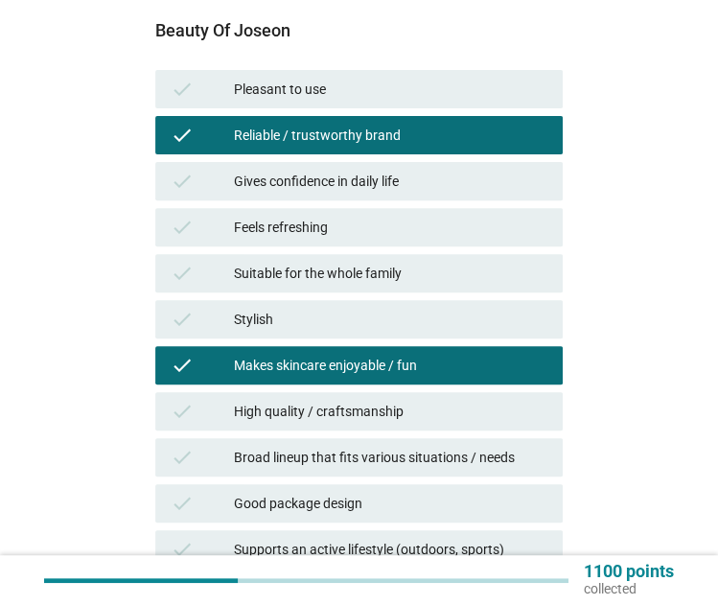
click at [453, 394] on div "check High quality / craftsmanship" at bounding box center [359, 411] width 408 height 38
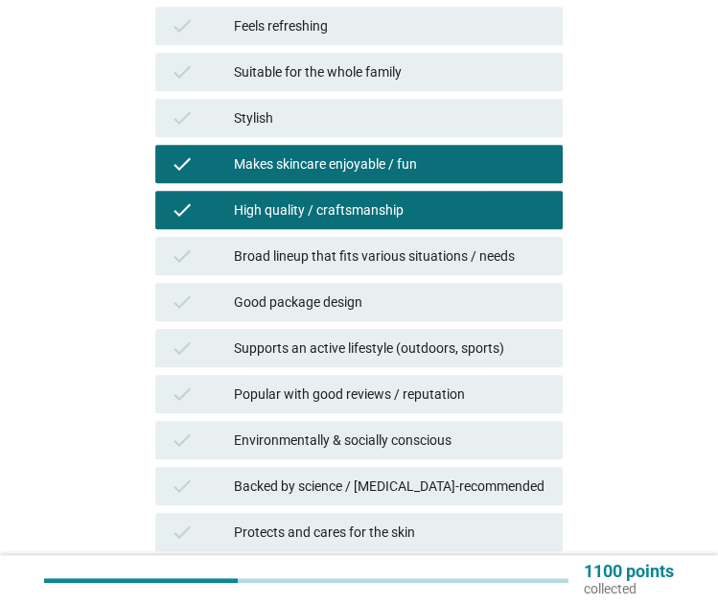
scroll to position [729, 0]
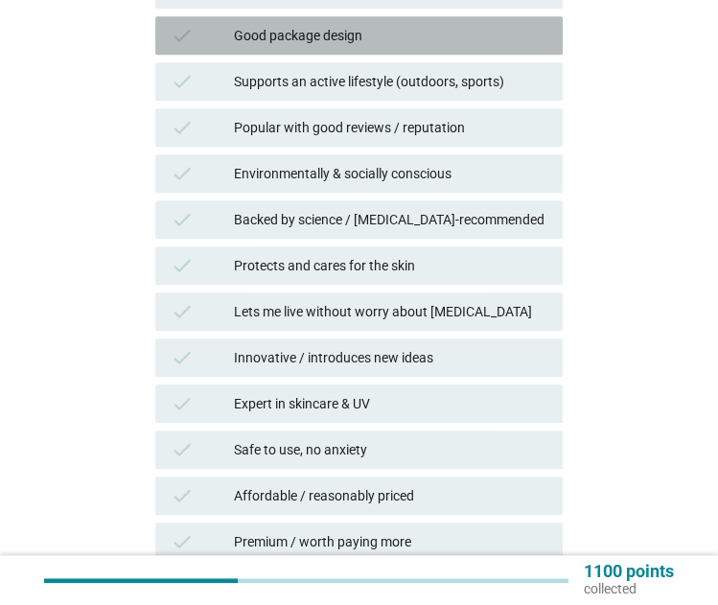
click at [387, 16] on div "check Good package design" at bounding box center [359, 35] width 408 height 38
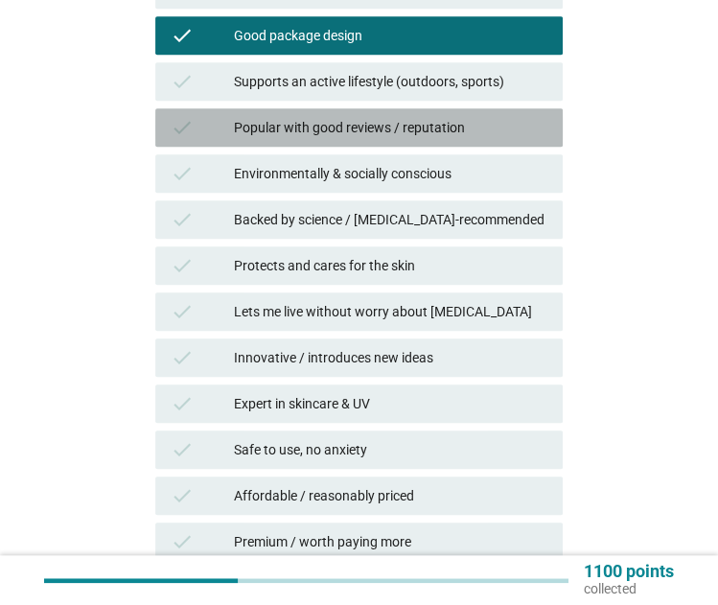
click at [404, 122] on div "Popular with good reviews / reputation" at bounding box center [391, 127] width 314 height 23
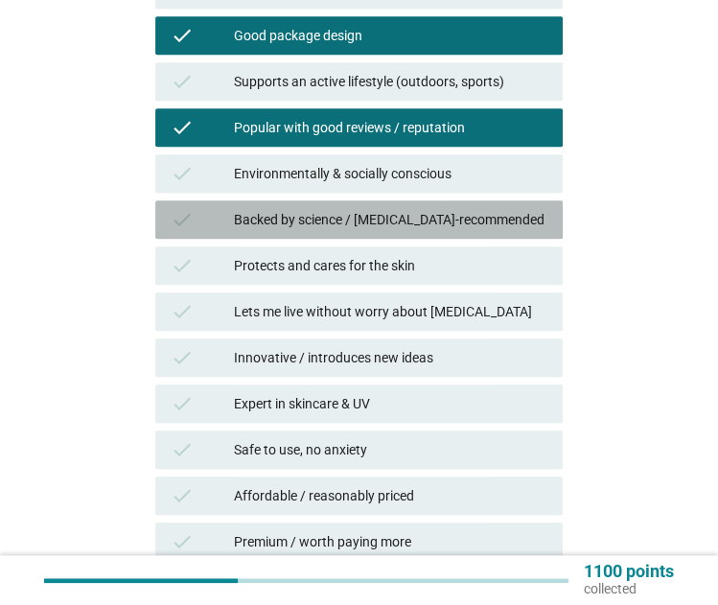
click at [408, 214] on div "Backed by science / dermatologist-recommended" at bounding box center [391, 219] width 314 height 23
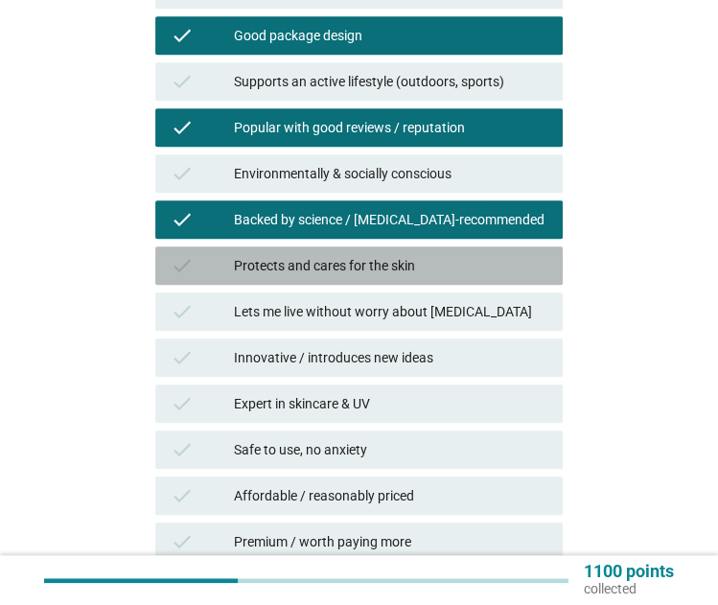
click at [418, 261] on div "Protects and cares for the skin" at bounding box center [391, 265] width 314 height 23
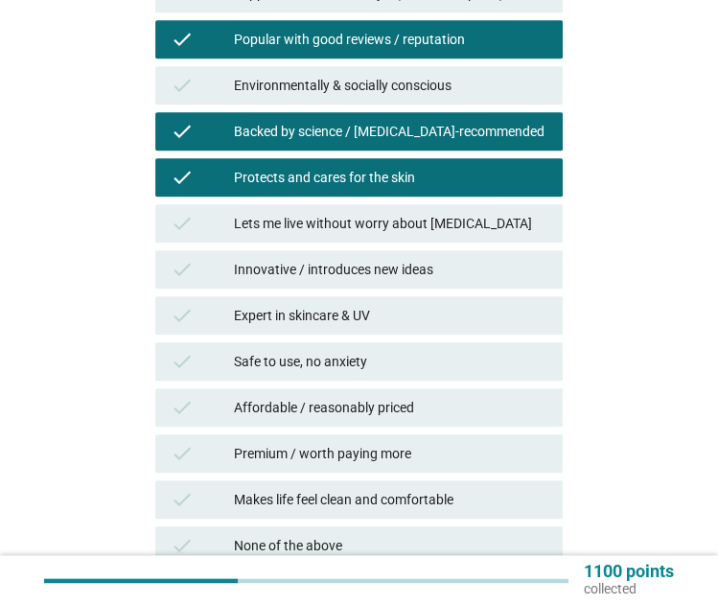
scroll to position [859, 0]
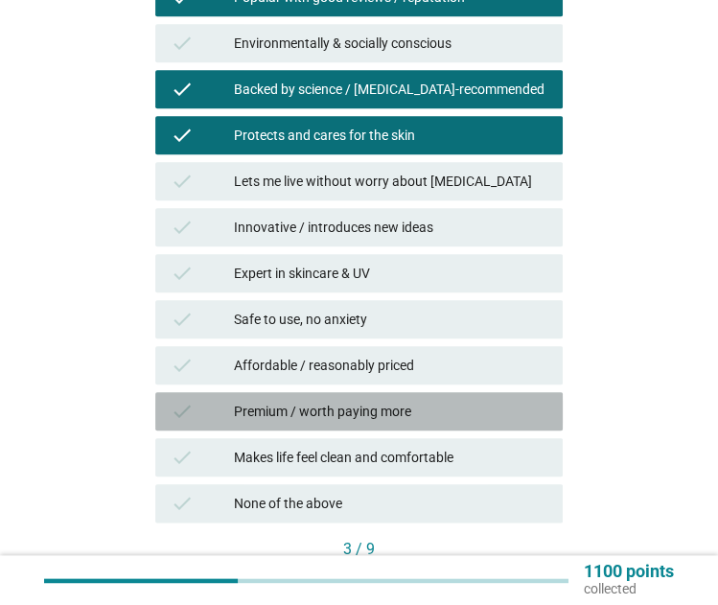
click at [442, 404] on div "Premium / worth paying more" at bounding box center [391, 411] width 314 height 23
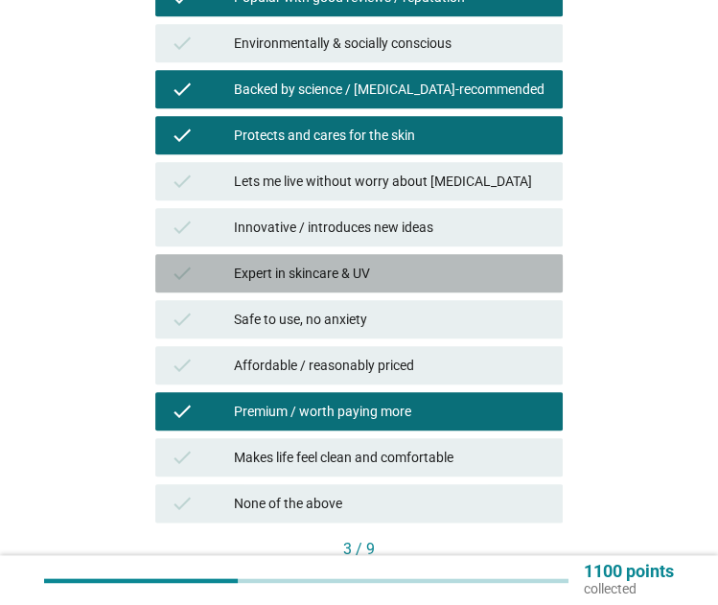
click at [432, 264] on div "Expert in skincare & UV" at bounding box center [391, 273] width 314 height 23
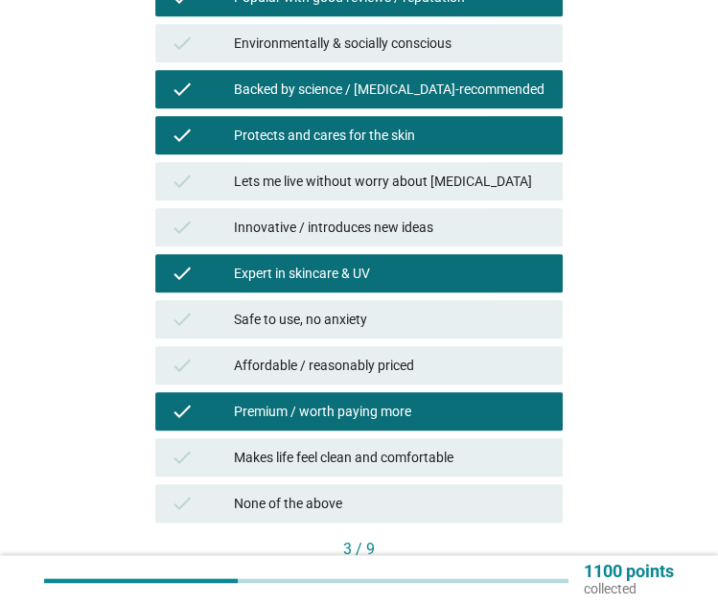
scroll to position [974, 0]
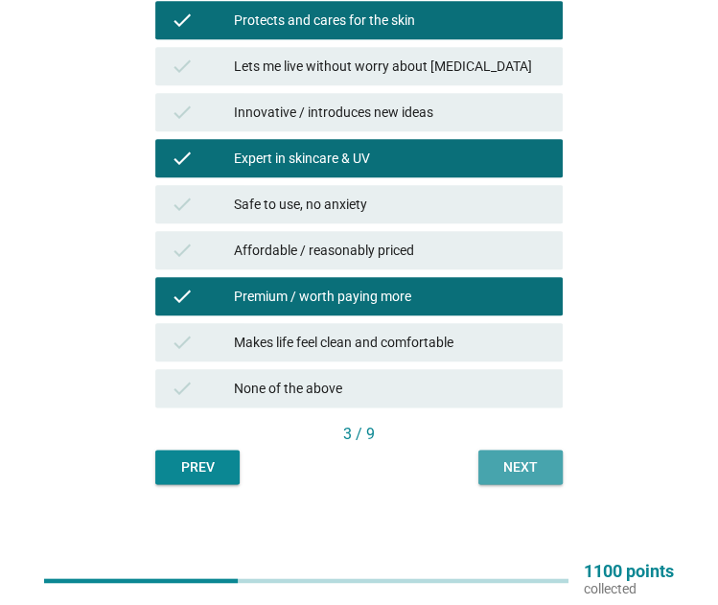
click at [527, 466] on div "Next" at bounding box center [521, 467] width 54 height 20
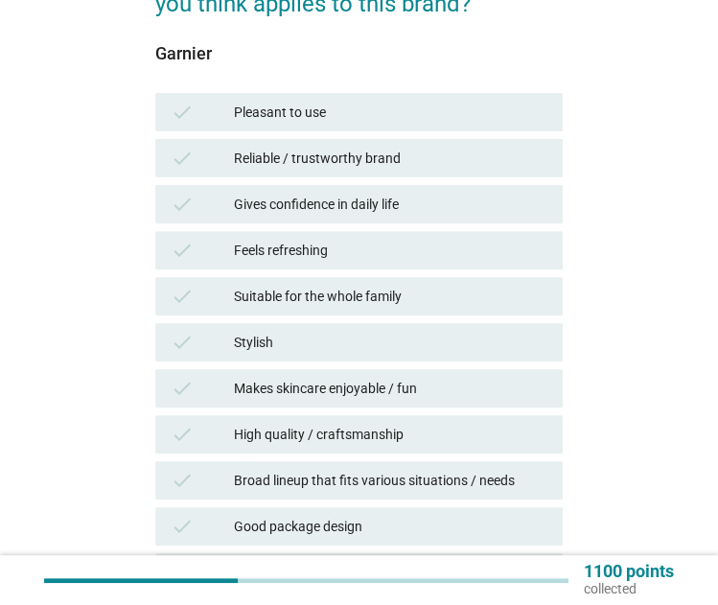
scroll to position [238, 0]
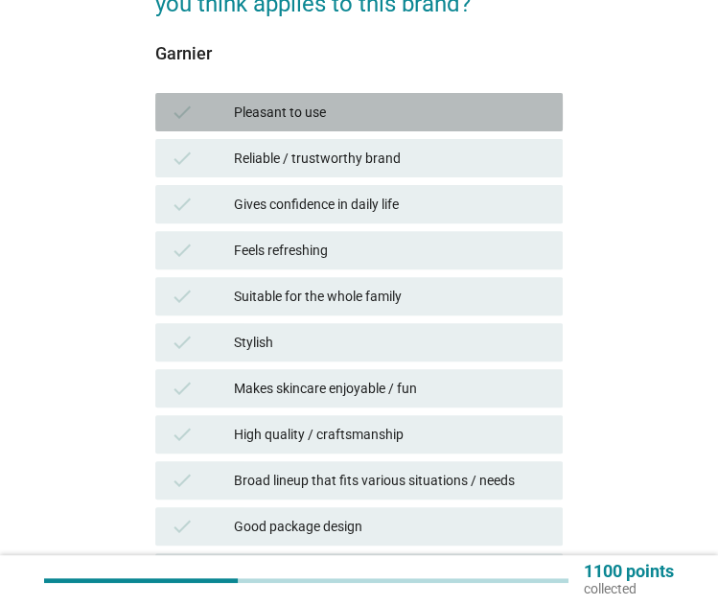
click at [433, 96] on div "check Pleasant to use" at bounding box center [359, 112] width 408 height 38
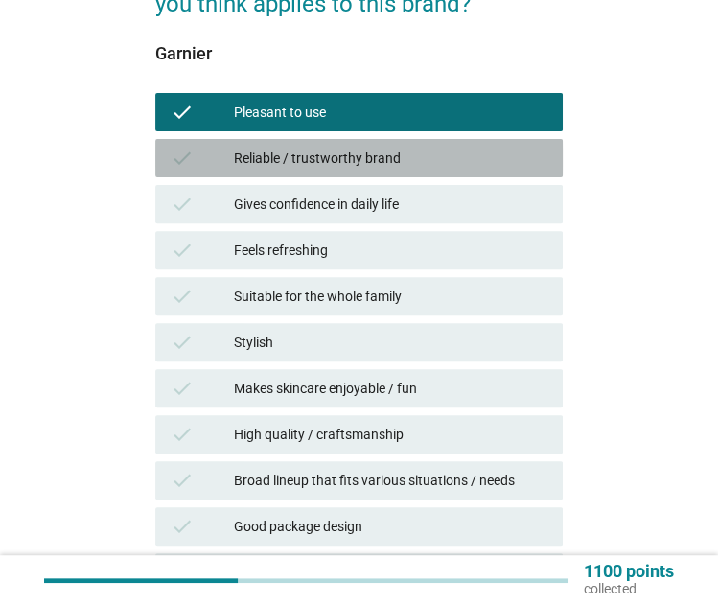
click at [442, 160] on div "Reliable / trustworthy brand" at bounding box center [391, 158] width 314 height 23
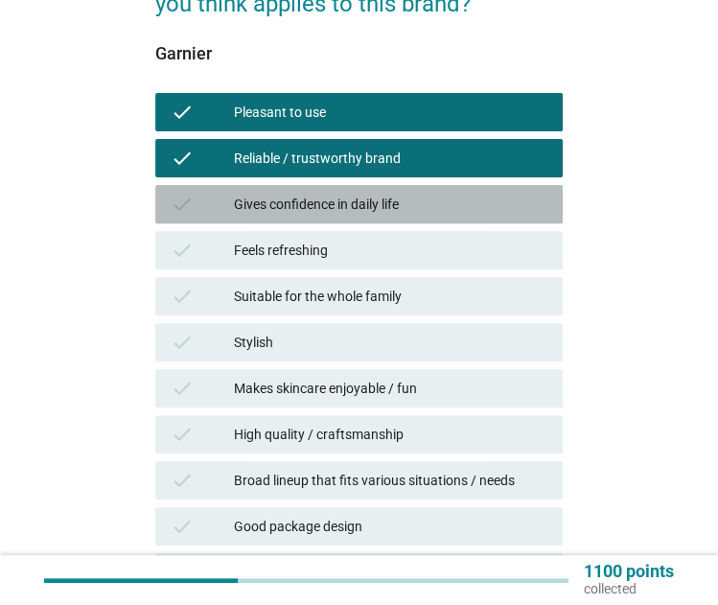
click at [445, 204] on div "Gives confidence in daily life" at bounding box center [391, 204] width 314 height 23
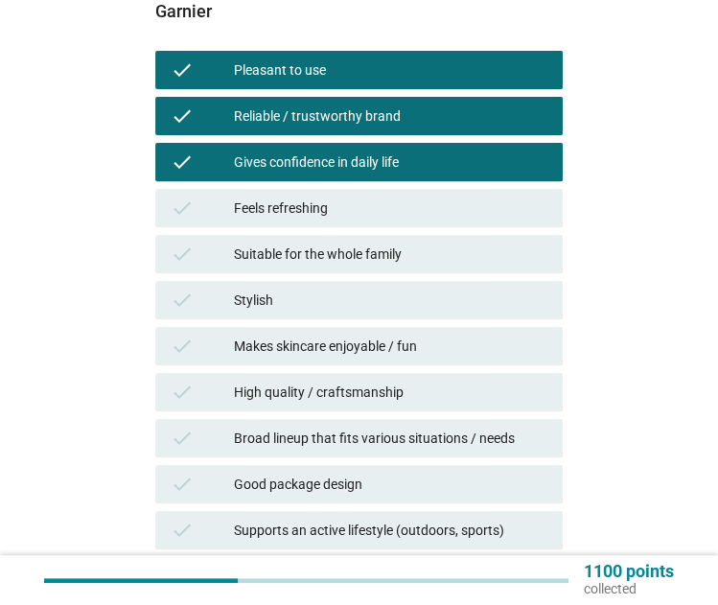
scroll to position [288, 0]
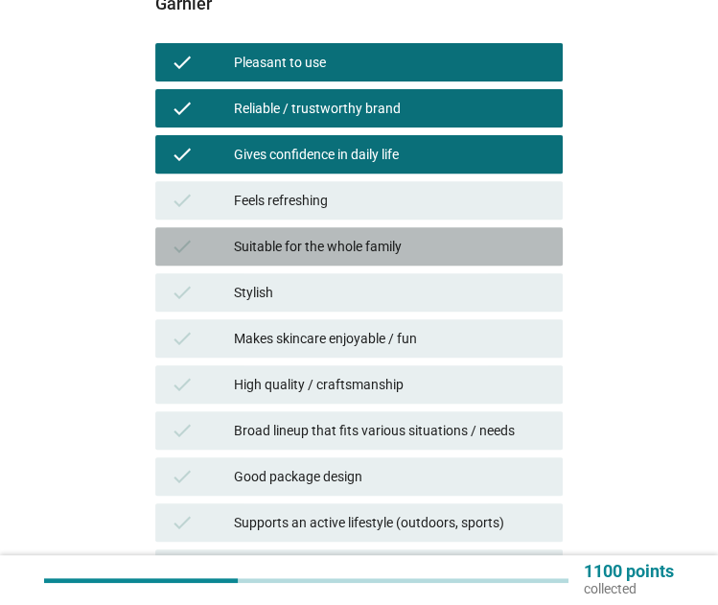
click at [441, 245] on div "Suitable for the whole family" at bounding box center [391, 246] width 314 height 23
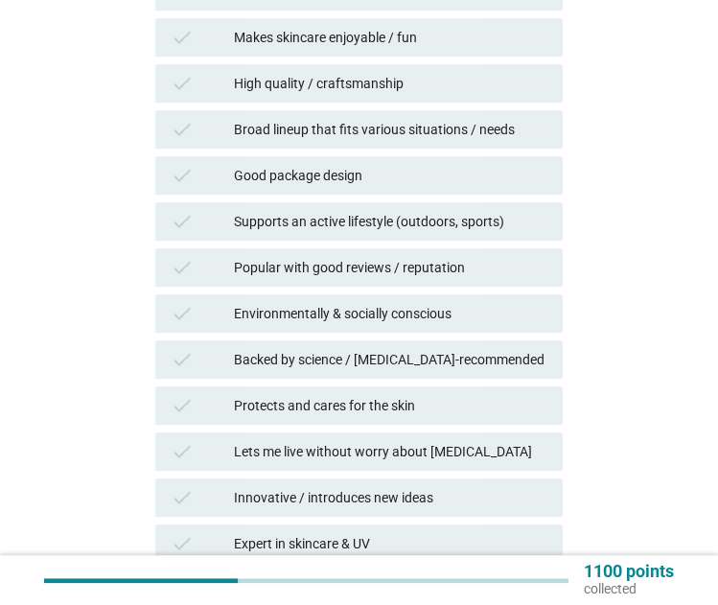
scroll to position [596, 0]
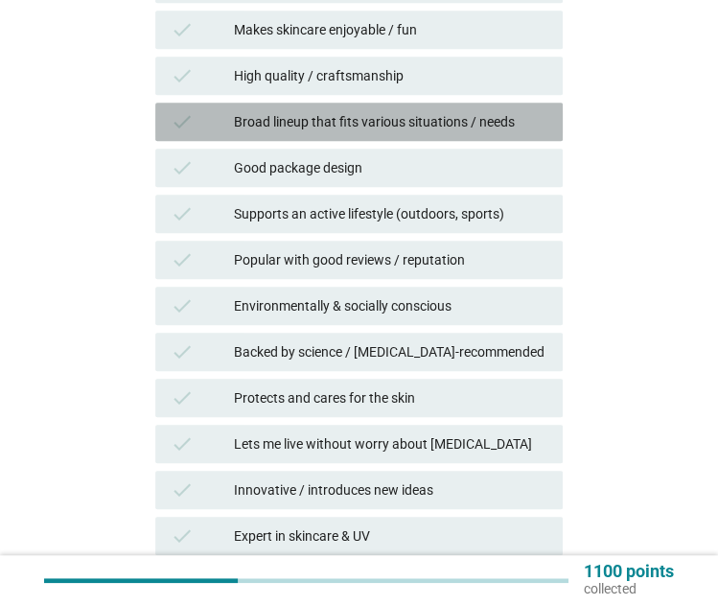
click at [468, 120] on div "Broad lineup that fits various situations / needs" at bounding box center [391, 121] width 314 height 23
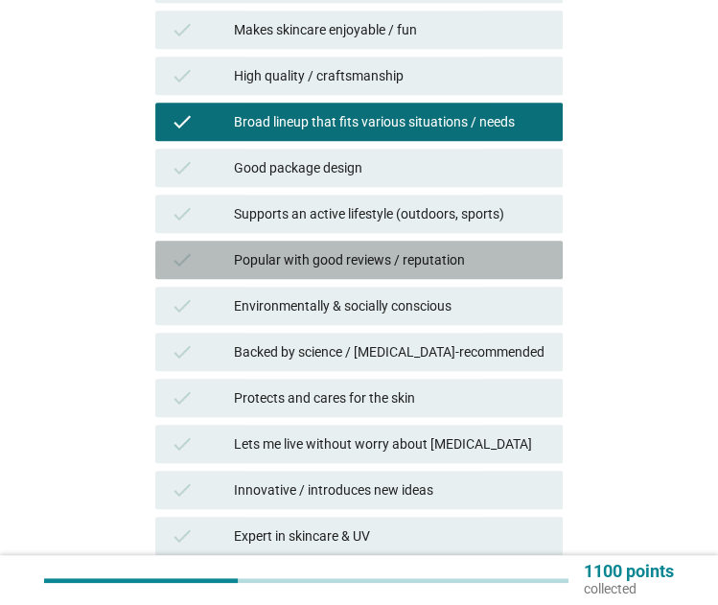
click at [504, 243] on div "check Popular with good reviews / reputation" at bounding box center [359, 260] width 408 height 38
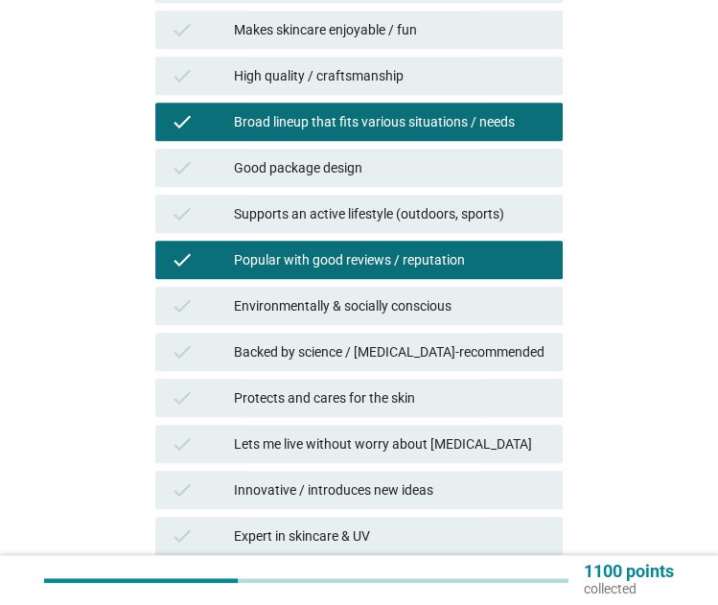
click at [504, 243] on div "check Popular with good reviews / reputation" at bounding box center [359, 260] width 408 height 38
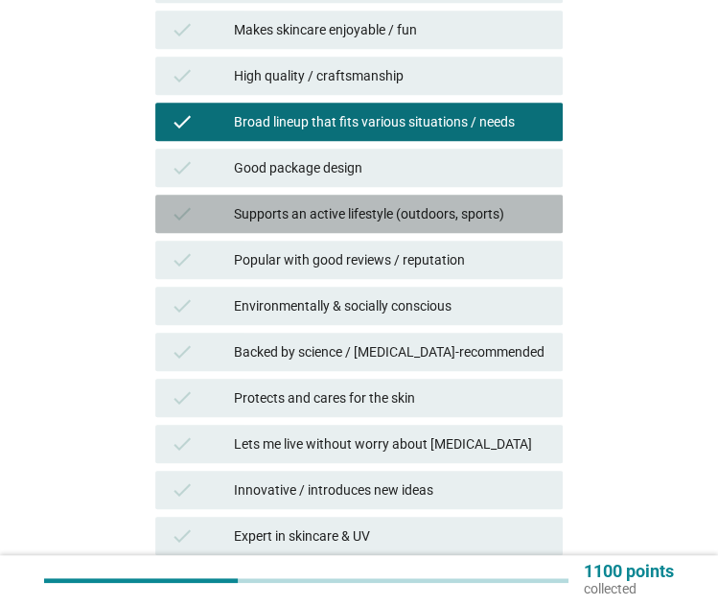
click at [488, 198] on div "check Supports an active lifestyle (outdoors, sports)" at bounding box center [359, 214] width 408 height 38
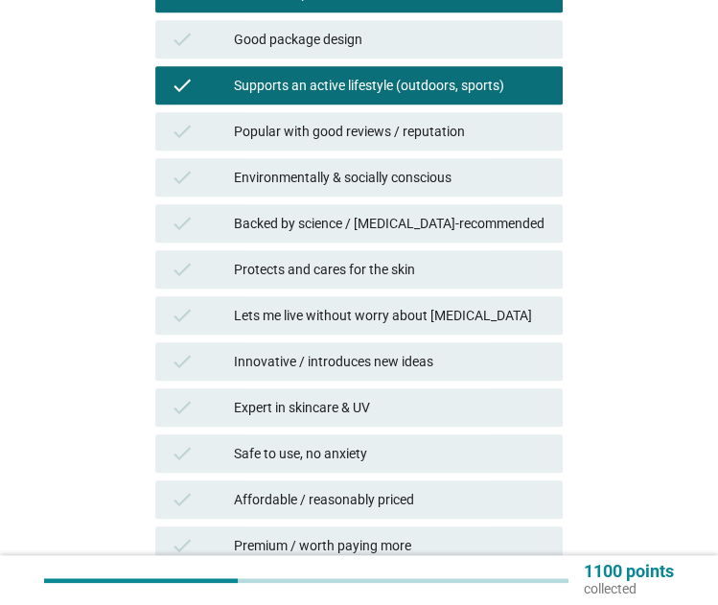
scroll to position [731, 0]
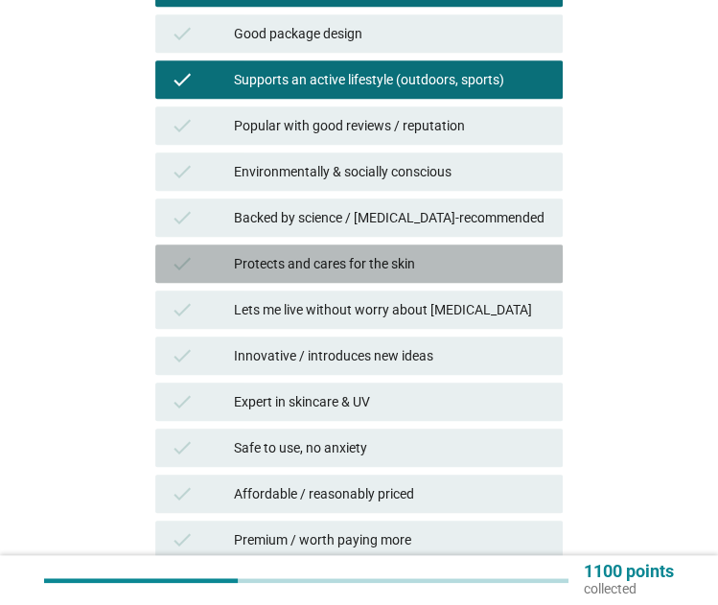
click at [453, 267] on div "Protects and cares for the skin" at bounding box center [391, 263] width 314 height 23
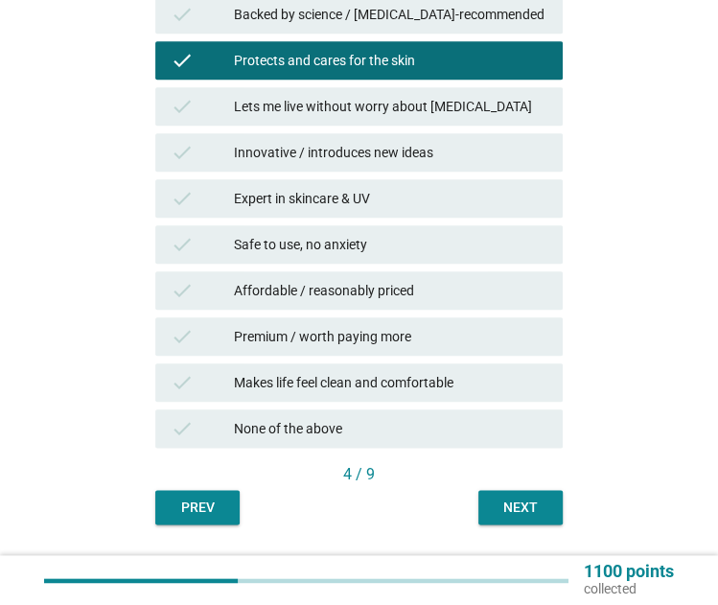
scroll to position [974, 0]
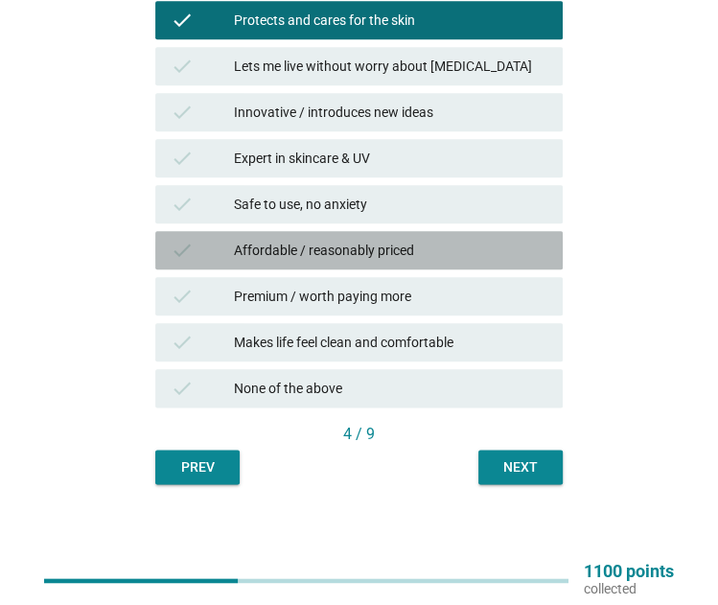
click at [456, 233] on div "check Affordable / reasonably priced" at bounding box center [359, 250] width 408 height 38
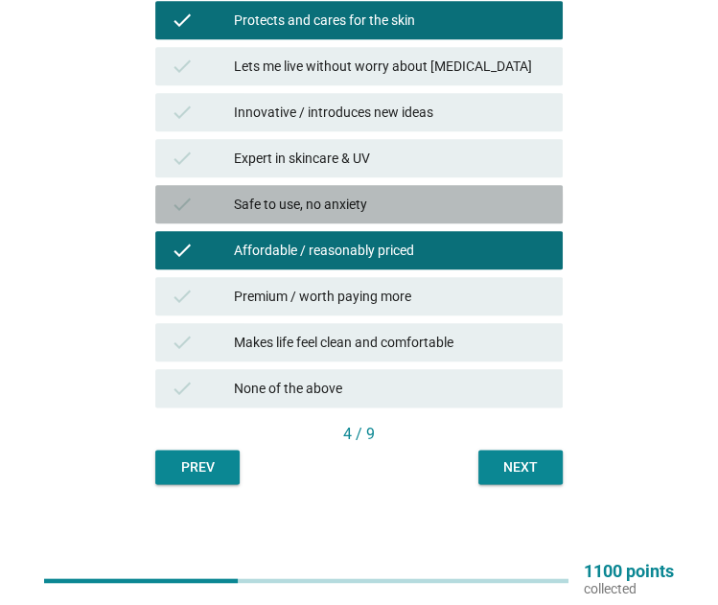
click at [445, 208] on div "Safe to use, no anxiety" at bounding box center [391, 204] width 314 height 23
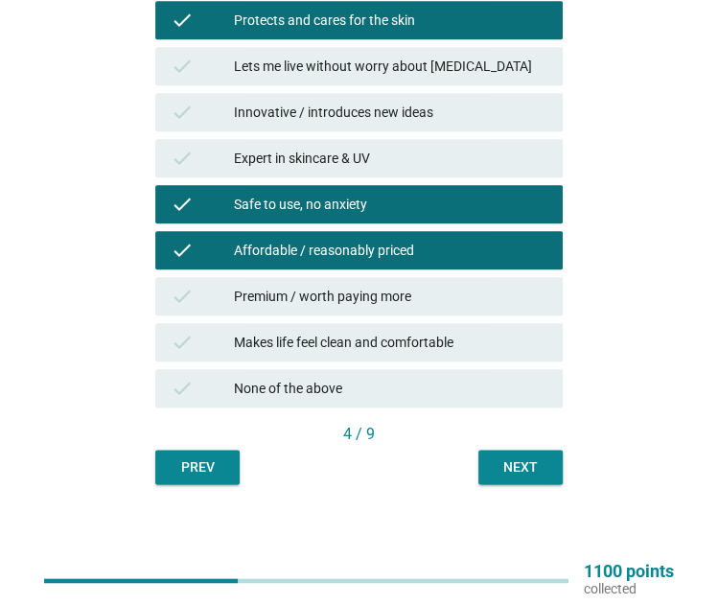
click at [521, 459] on div "Next" at bounding box center [521, 467] width 54 height 20
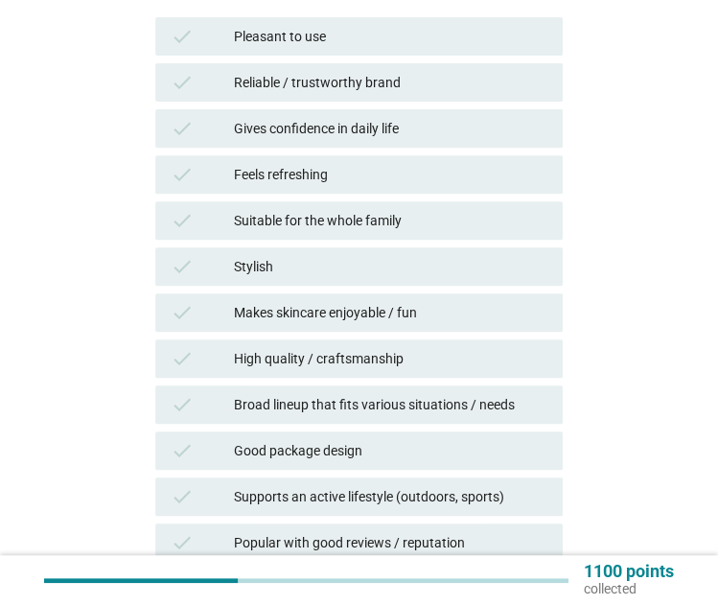
scroll to position [290, 0]
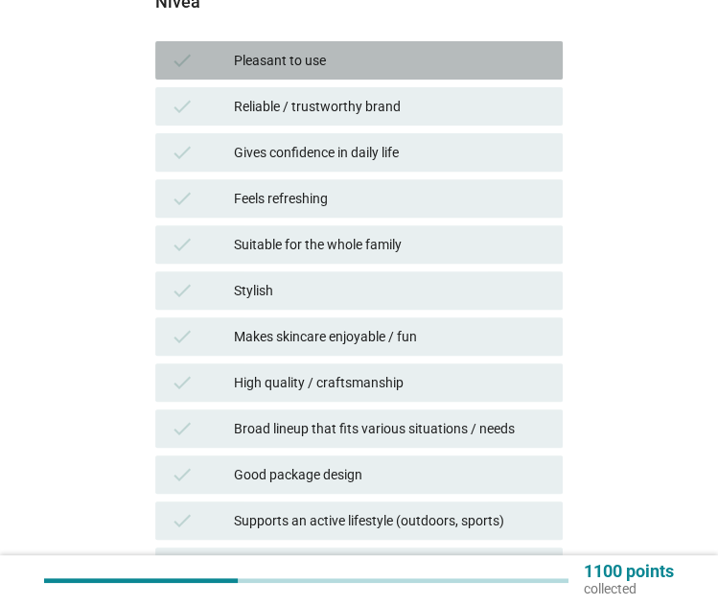
click at [488, 59] on div "Pleasant to use" at bounding box center [391, 60] width 314 height 23
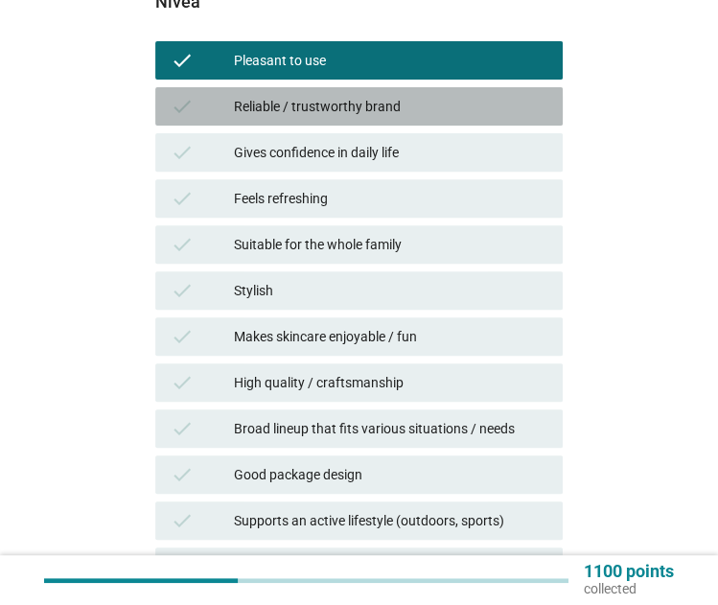
click at [484, 114] on div "Reliable / trustworthy brand" at bounding box center [391, 106] width 314 height 23
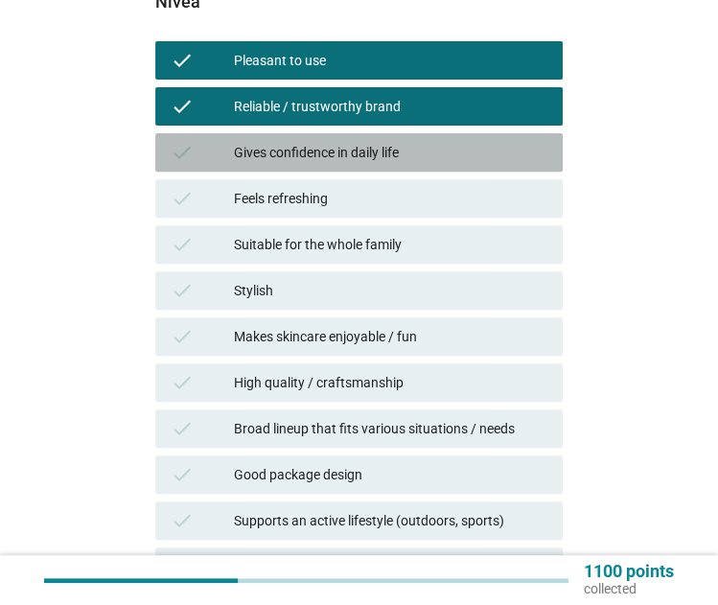
click at [496, 156] on div "Gives confidence in daily life" at bounding box center [391, 152] width 314 height 23
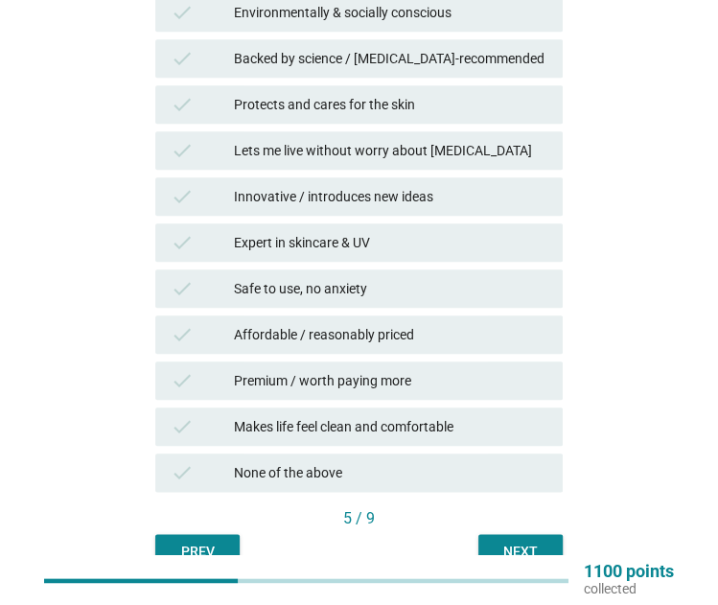
scroll to position [848, 0]
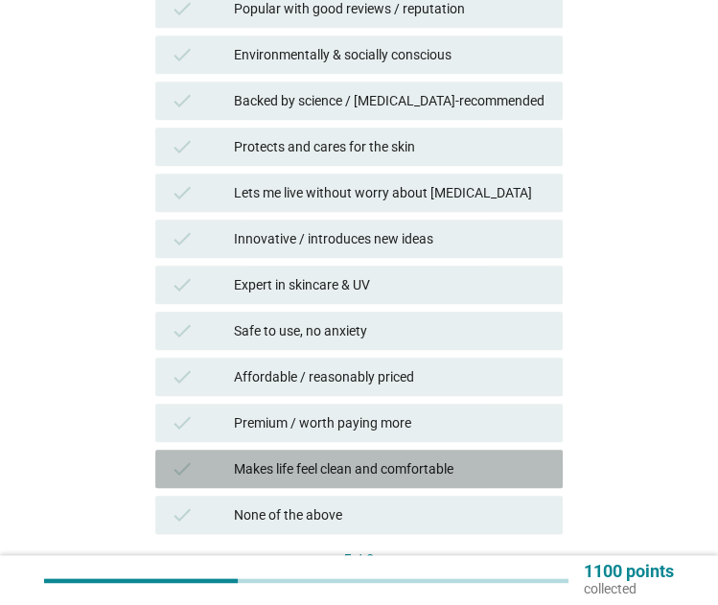
click at [441, 455] on div "check Makes life feel clean and comfortable" at bounding box center [359, 469] width 408 height 38
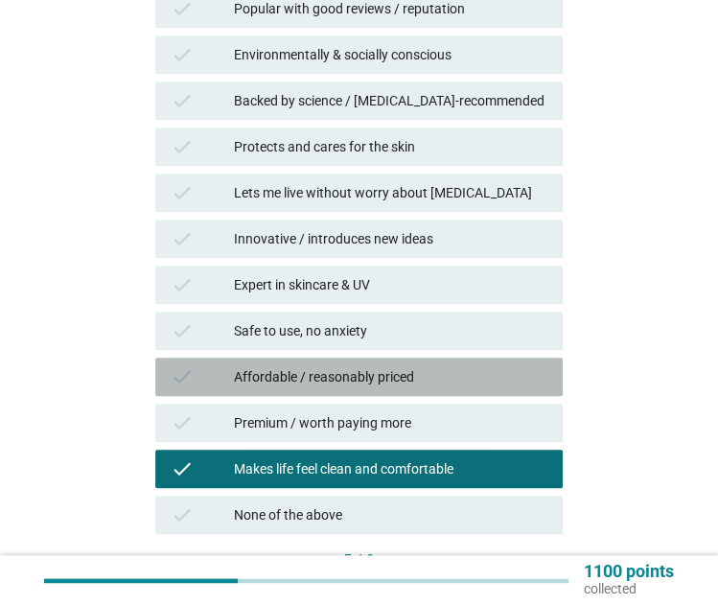
click at [414, 371] on div "Affordable / reasonably priced" at bounding box center [391, 376] width 314 height 23
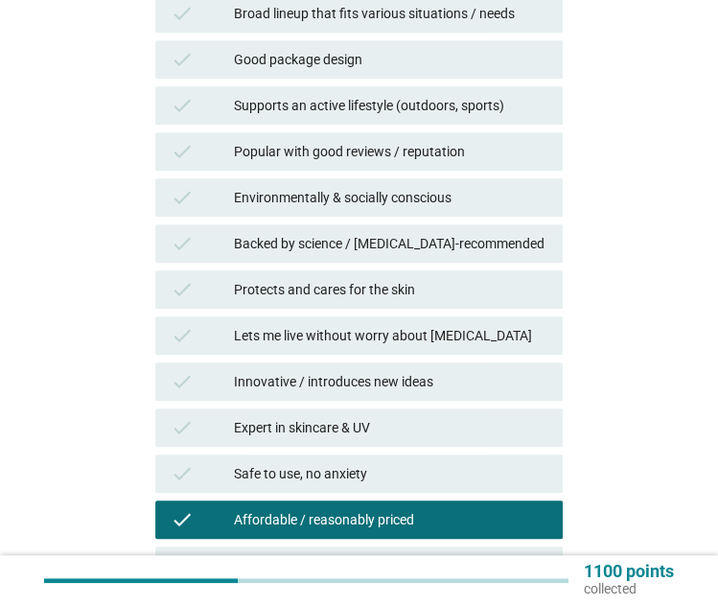
scroll to position [719, 0]
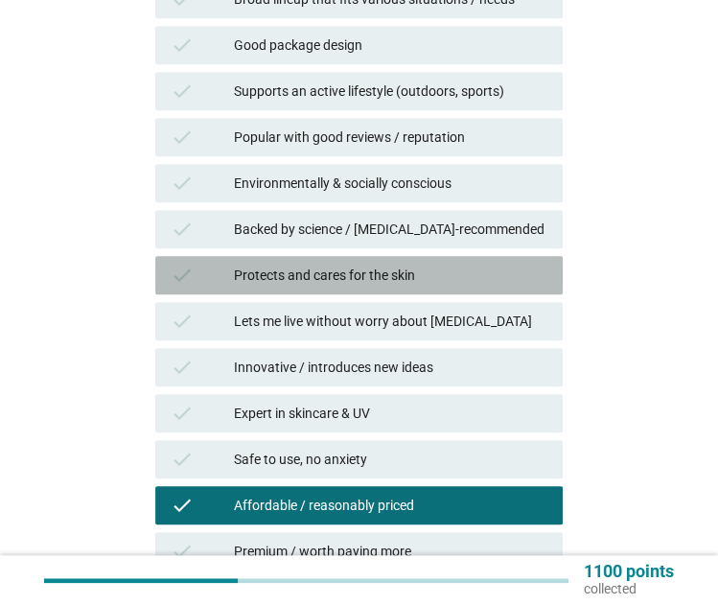
click at [411, 258] on div "check Protects and cares for the skin" at bounding box center [359, 275] width 408 height 38
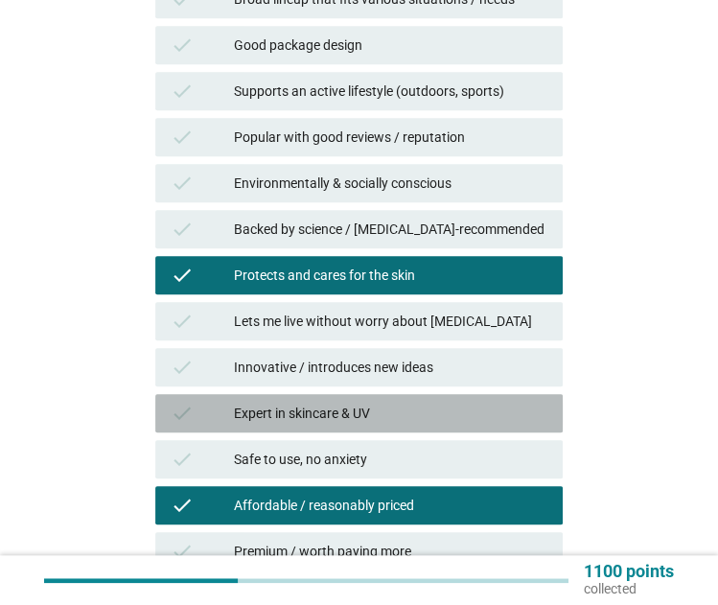
click at [426, 404] on div "Expert in skincare & UV" at bounding box center [391, 413] width 314 height 23
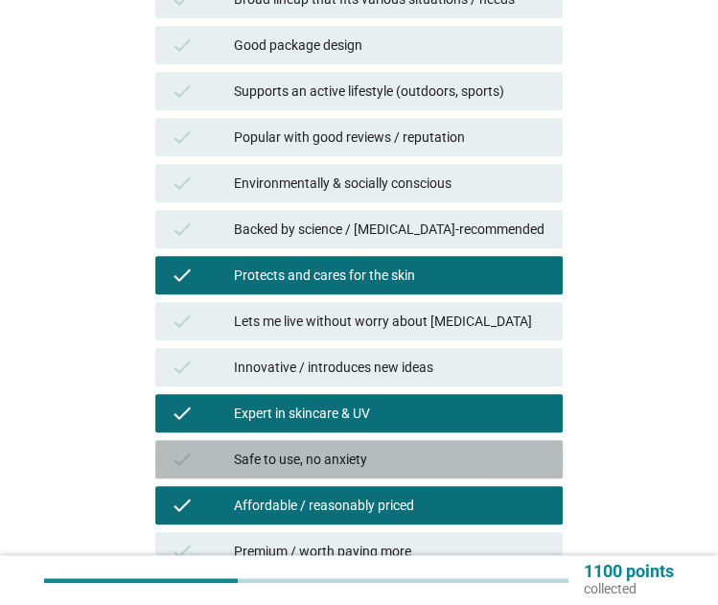
click at [426, 454] on div "Safe to use, no anxiety" at bounding box center [391, 459] width 314 height 23
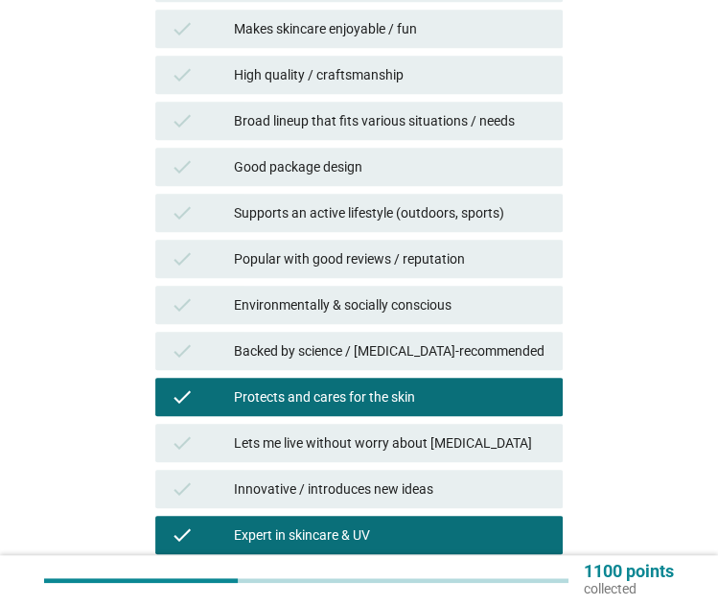
scroll to position [591, 0]
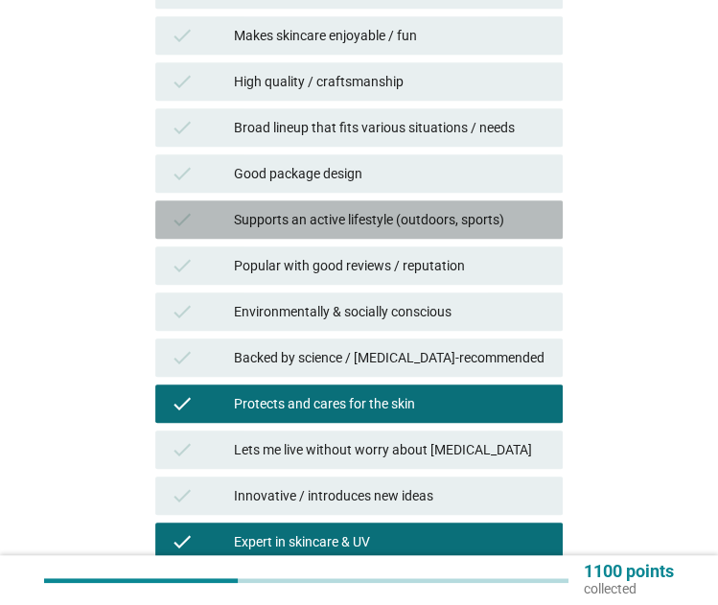
click at [375, 204] on div "check Supports an active lifestyle (outdoors, sports)" at bounding box center [359, 219] width 408 height 38
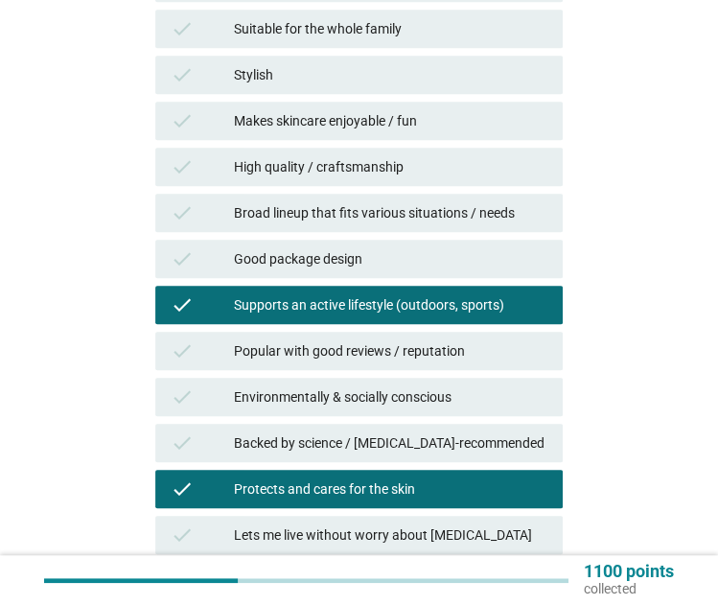
scroll to position [510, 0]
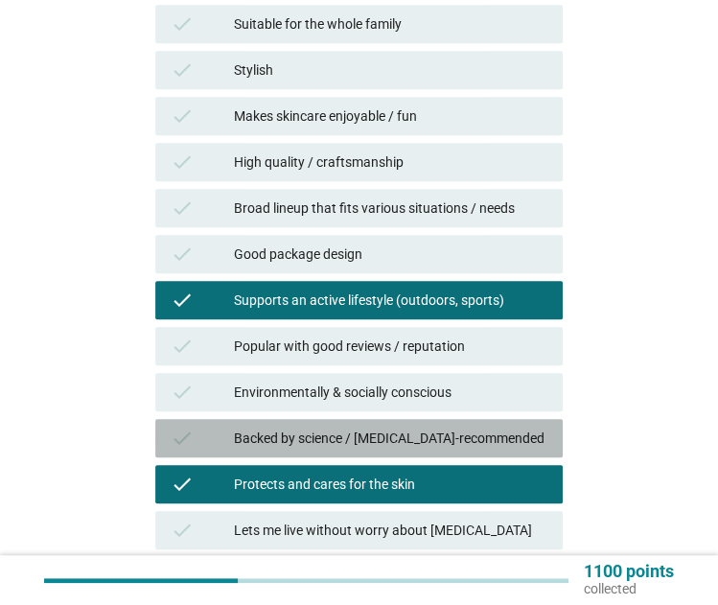
click at [400, 431] on div "Backed by science / dermatologist-recommended" at bounding box center [391, 438] width 314 height 23
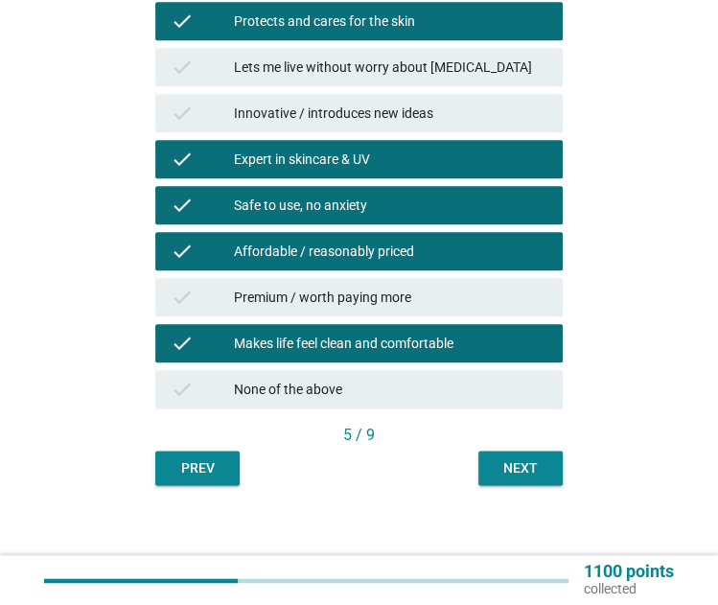
scroll to position [974, 0]
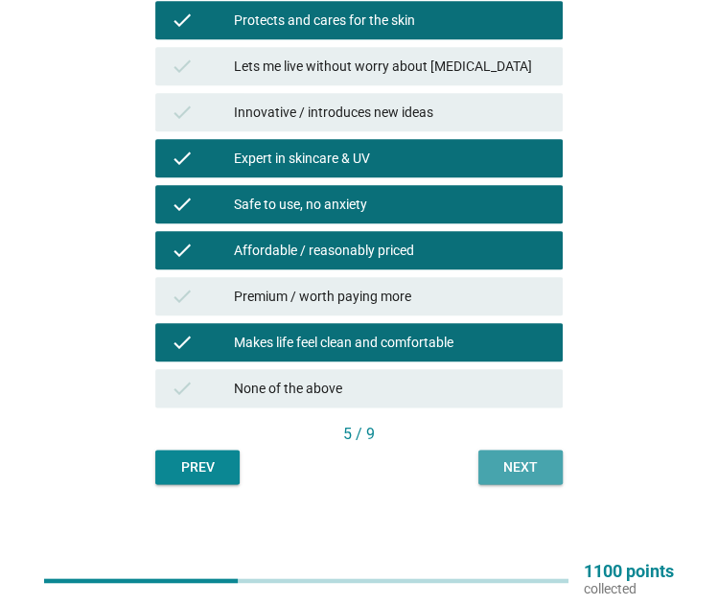
click at [496, 463] on div "Next" at bounding box center [521, 467] width 54 height 20
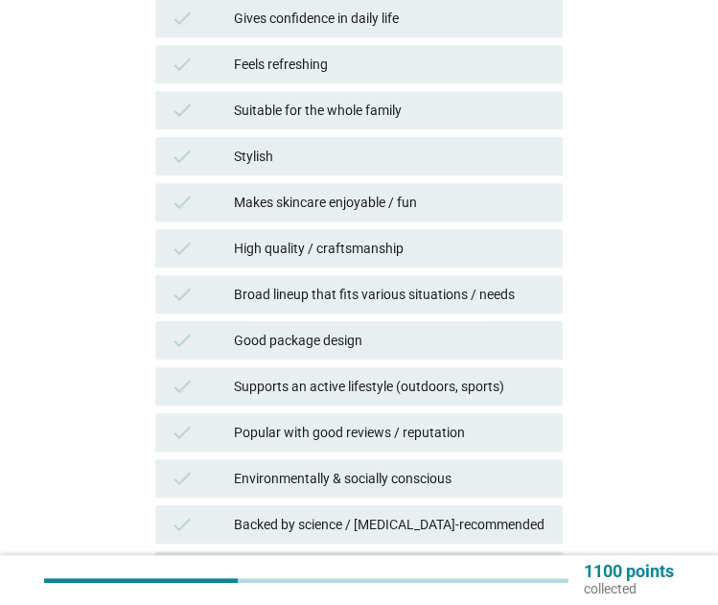
scroll to position [433, 0]
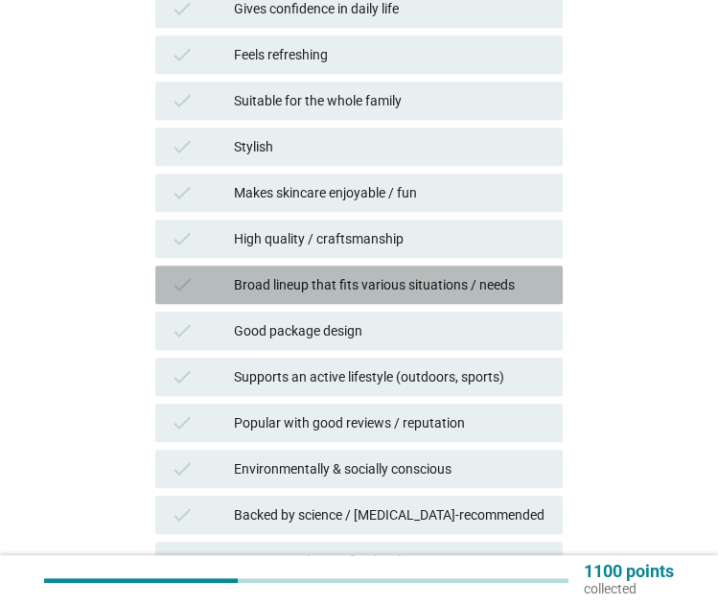
click at [445, 289] on div "Broad lineup that fits various situations / needs" at bounding box center [391, 284] width 314 height 23
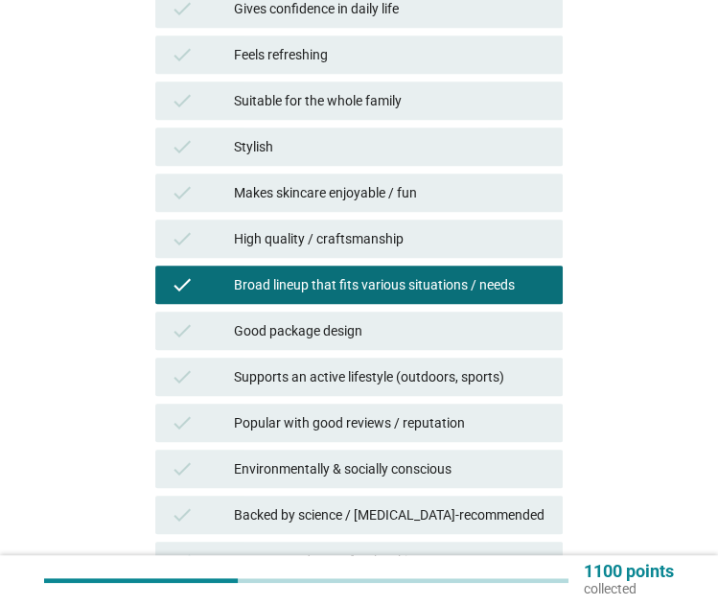
click at [448, 242] on div "High quality / craftsmanship" at bounding box center [391, 238] width 314 height 23
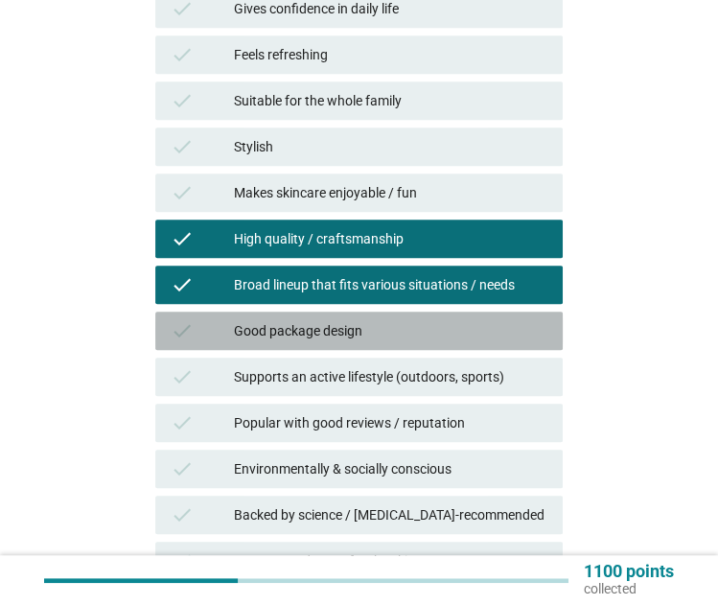
click at [444, 323] on div "Good package design" at bounding box center [391, 330] width 314 height 23
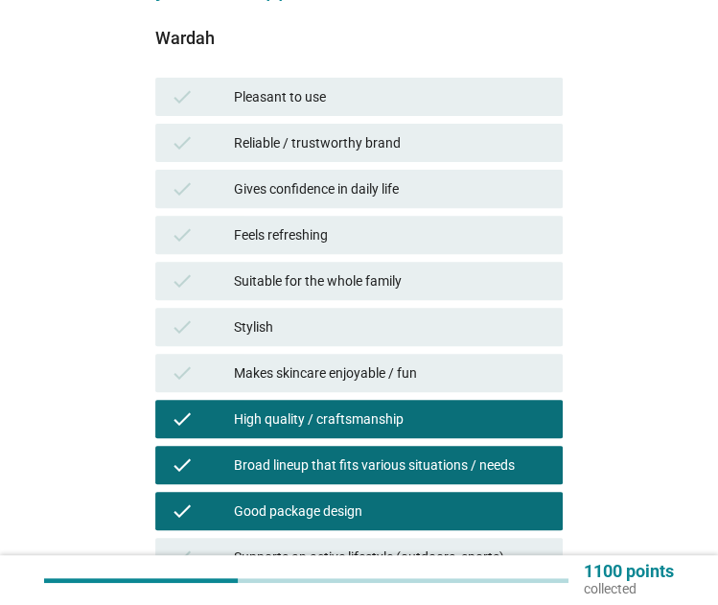
scroll to position [253, 0]
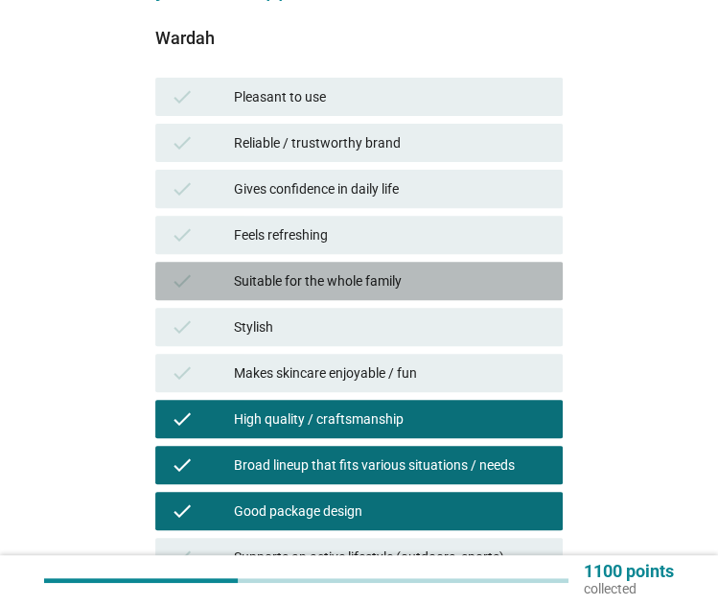
click at [438, 282] on div "Suitable for the whole family" at bounding box center [391, 280] width 314 height 23
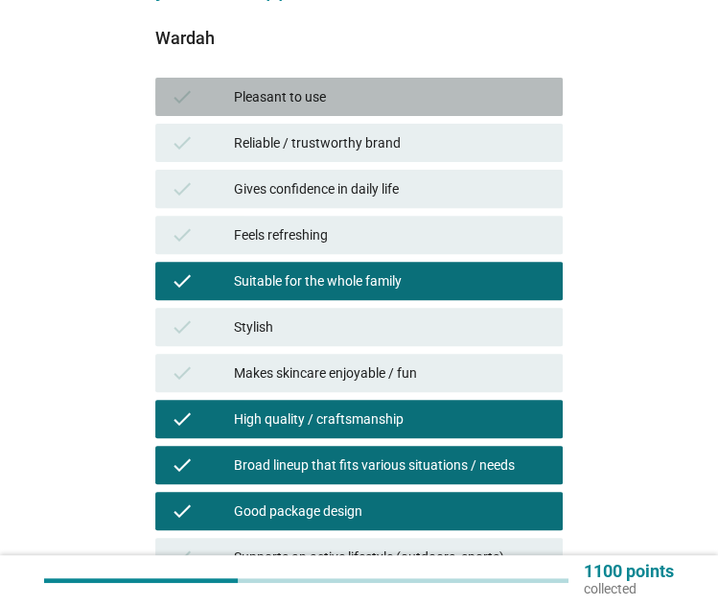
click at [402, 94] on div "Pleasant to use" at bounding box center [391, 96] width 314 height 23
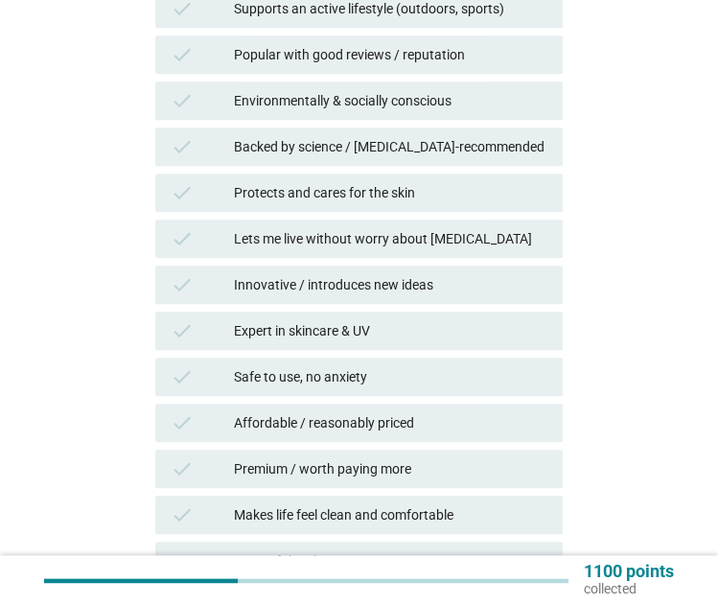
scroll to position [805, 0]
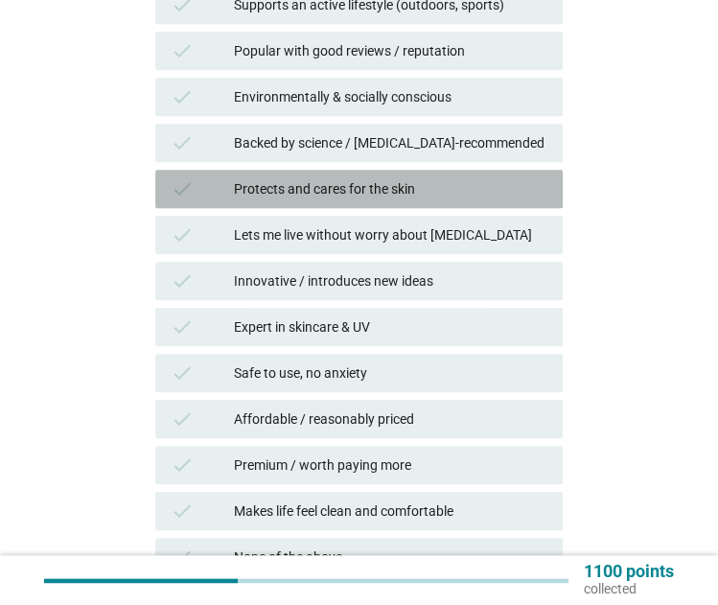
click at [451, 191] on div "Protects and cares for the skin" at bounding box center [391, 188] width 314 height 23
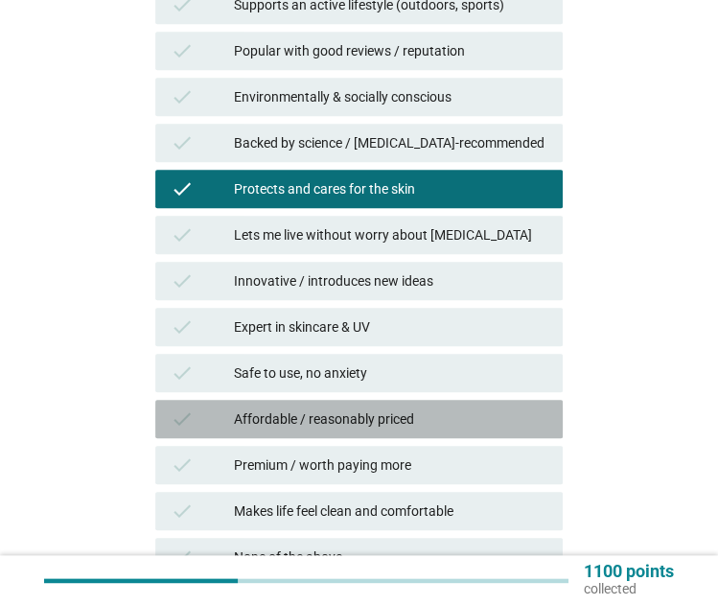
click at [472, 416] on div "Affordable / reasonably priced" at bounding box center [391, 419] width 314 height 23
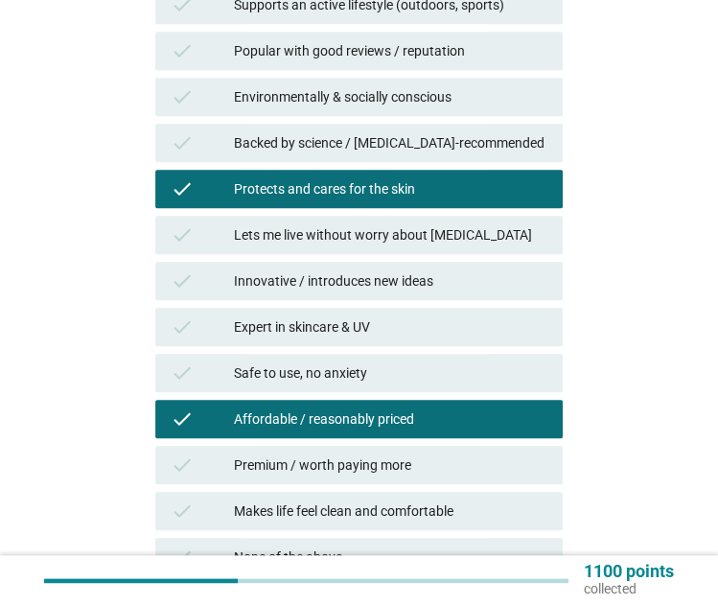
scroll to position [974, 0]
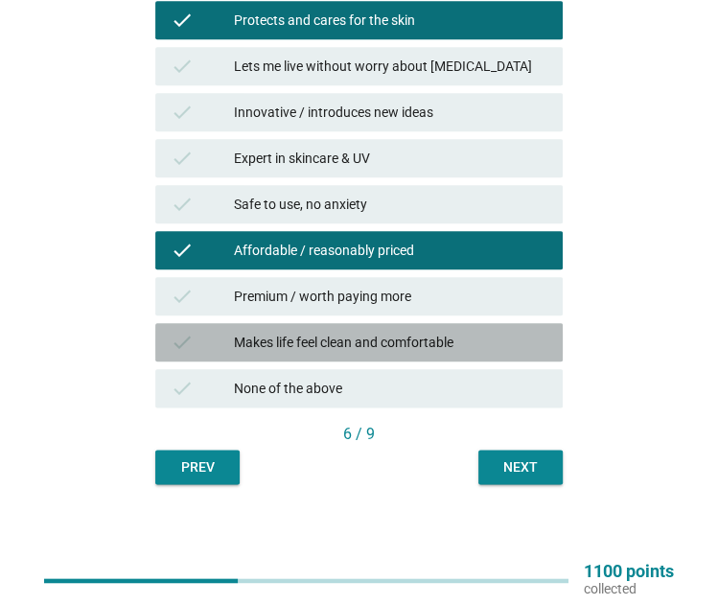
click at [449, 329] on div "check Makes life feel clean and comfortable" at bounding box center [359, 342] width 408 height 38
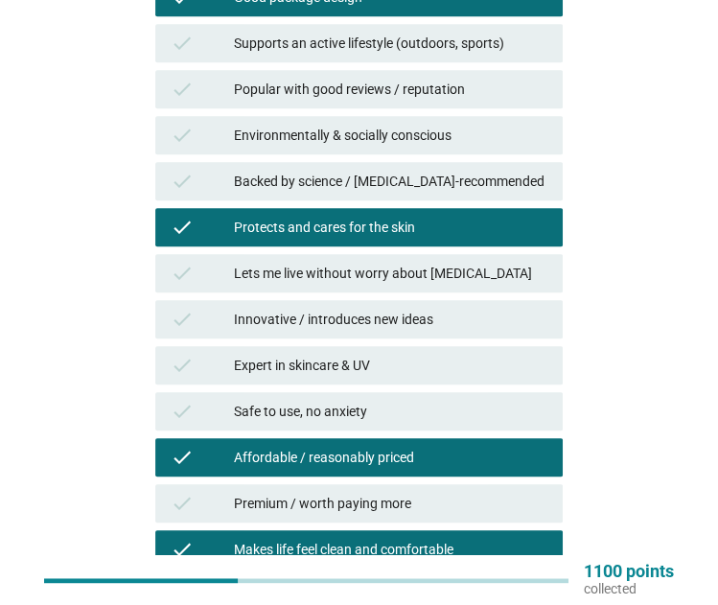
scroll to position [767, 0]
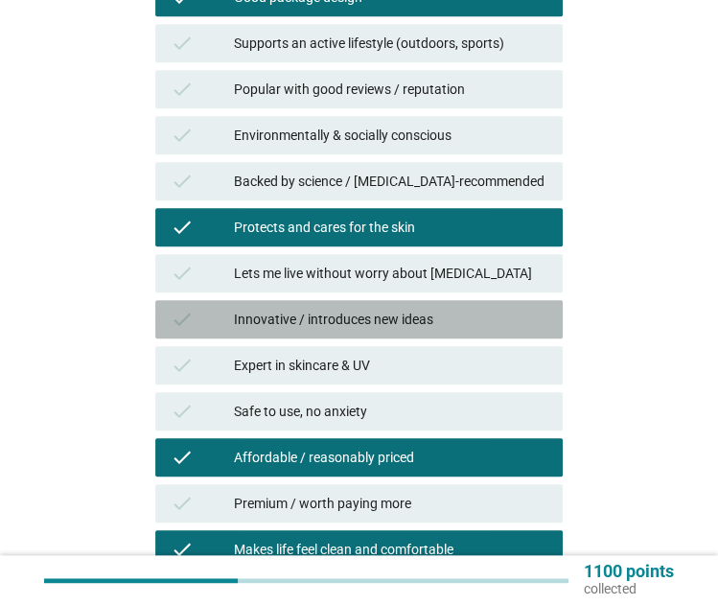
click at [449, 329] on div "Innovative / introduces new ideas" at bounding box center [391, 319] width 314 height 23
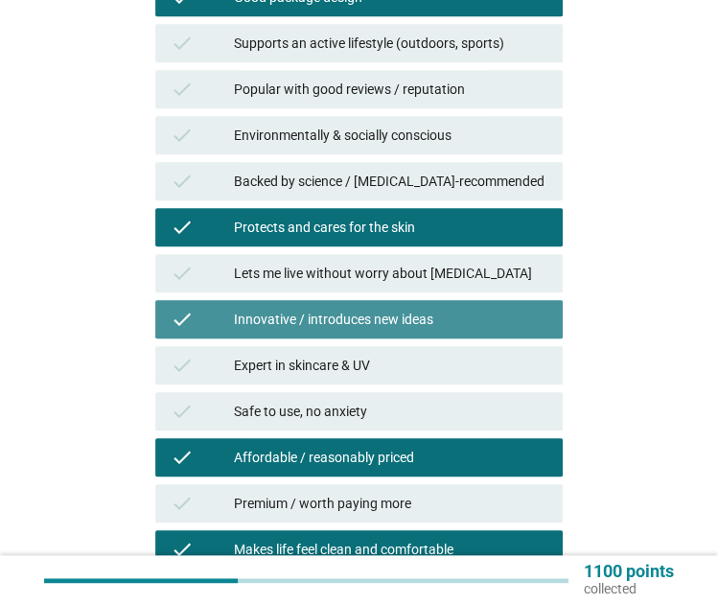
click at [449, 329] on div "Innovative / introduces new ideas" at bounding box center [391, 319] width 314 height 23
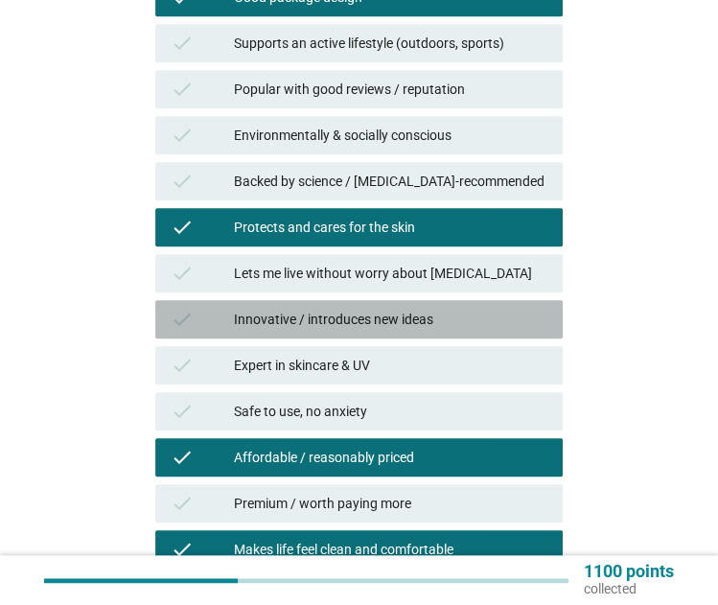
click at [449, 329] on div "Innovative / introduces new ideas" at bounding box center [391, 319] width 314 height 23
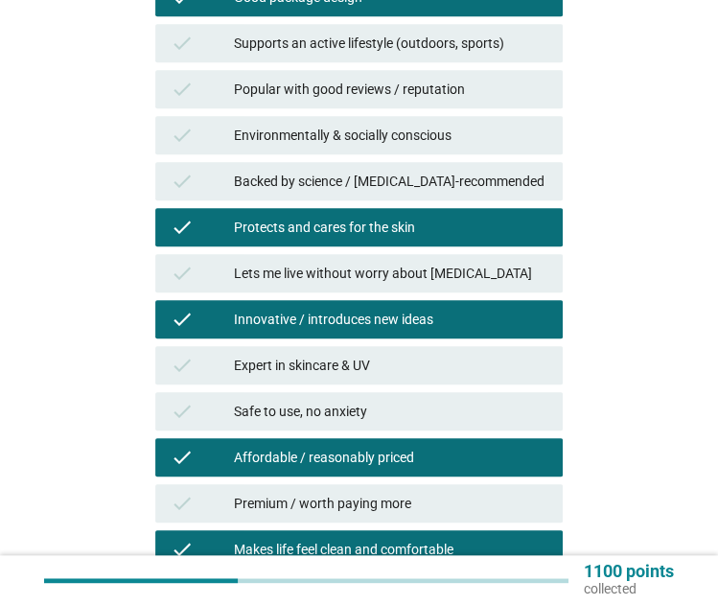
scroll to position [974, 0]
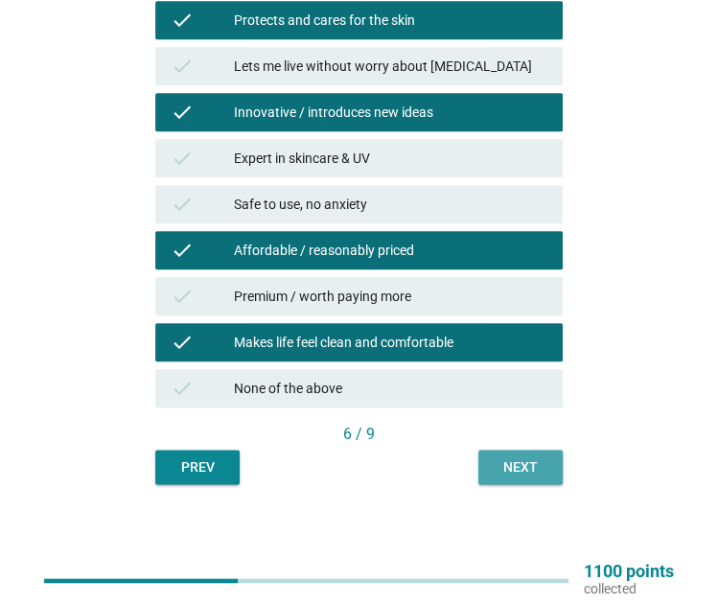
click at [513, 476] on div "Next" at bounding box center [521, 467] width 54 height 20
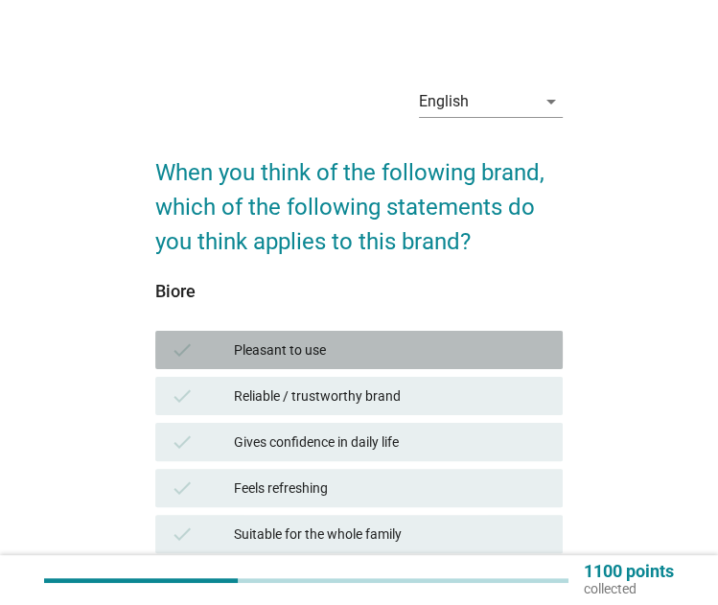
click at [477, 358] on div "Pleasant to use" at bounding box center [391, 349] width 314 height 23
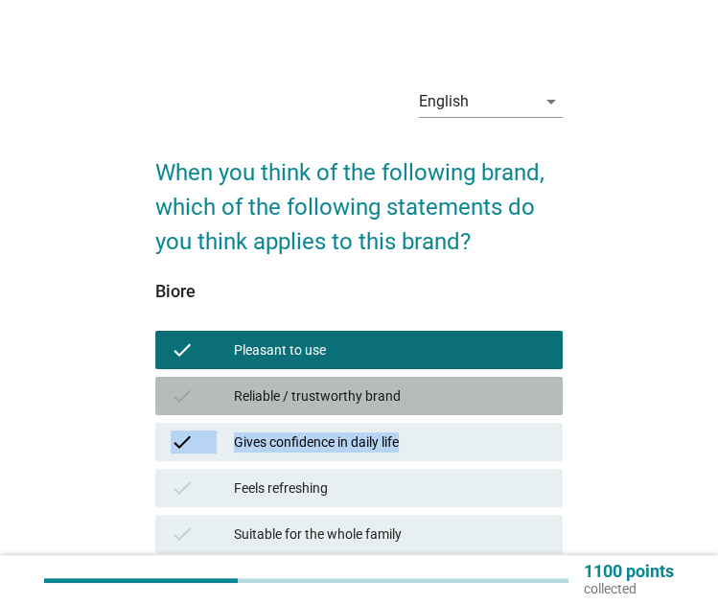
drag, startPoint x: 479, startPoint y: 387, endPoint x: 484, endPoint y: 439, distance: 52.0
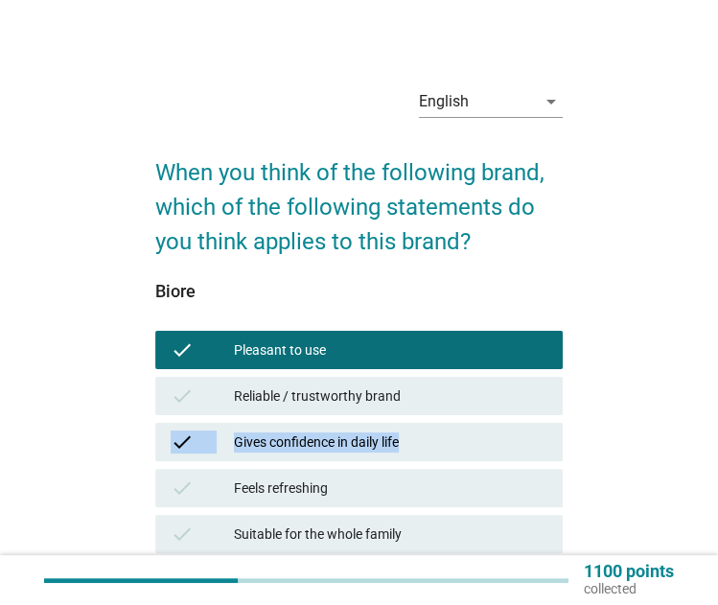
click at [484, 439] on div "Gives confidence in daily life" at bounding box center [391, 442] width 314 height 23
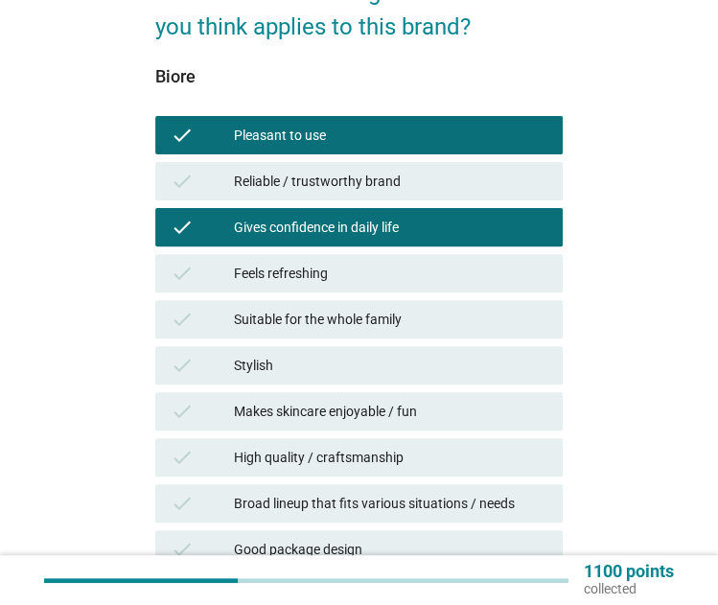
scroll to position [217, 0]
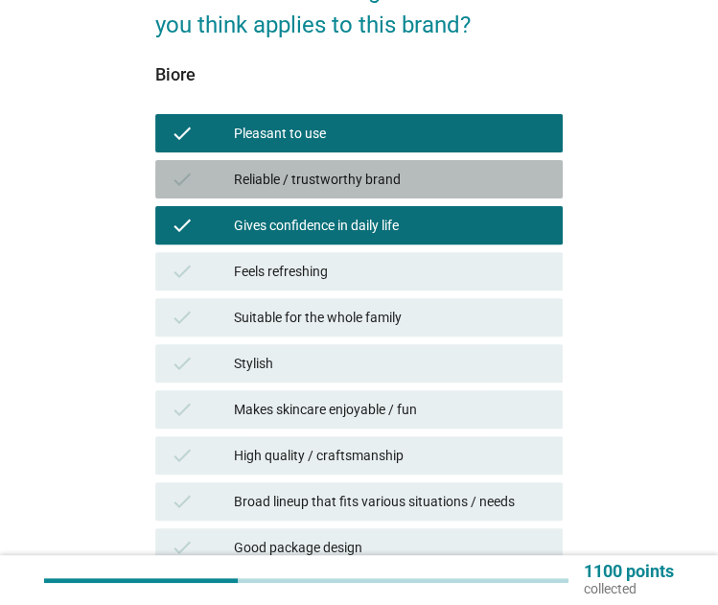
click at [425, 169] on div "Reliable / trustworthy brand" at bounding box center [391, 179] width 314 height 23
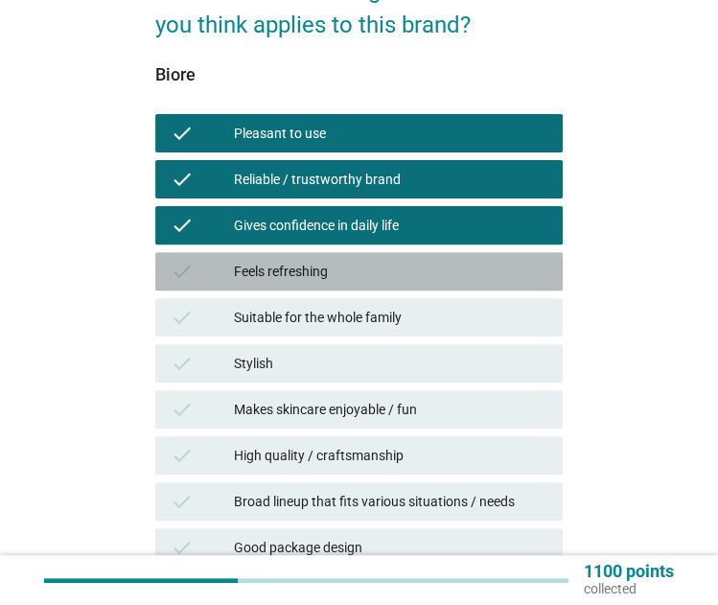
click at [431, 283] on div "check Feels refreshing" at bounding box center [359, 271] width 408 height 38
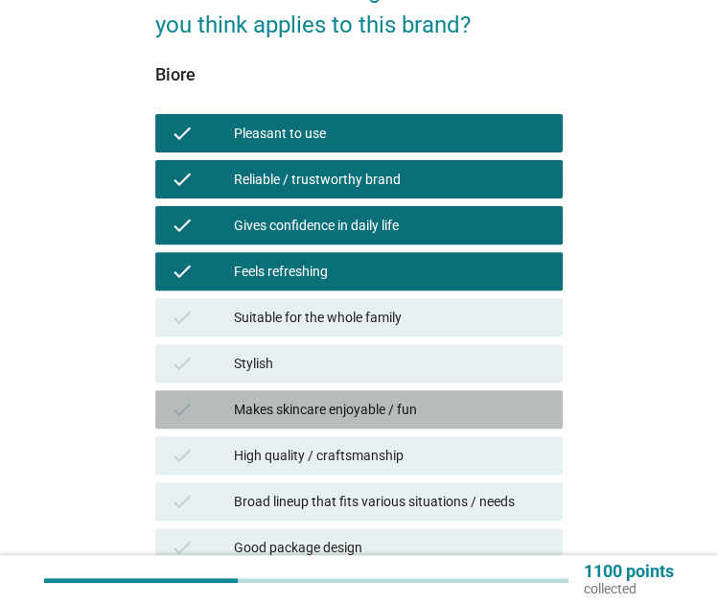
click at [429, 402] on div "Makes skincare enjoyable / fun" at bounding box center [391, 409] width 314 height 23
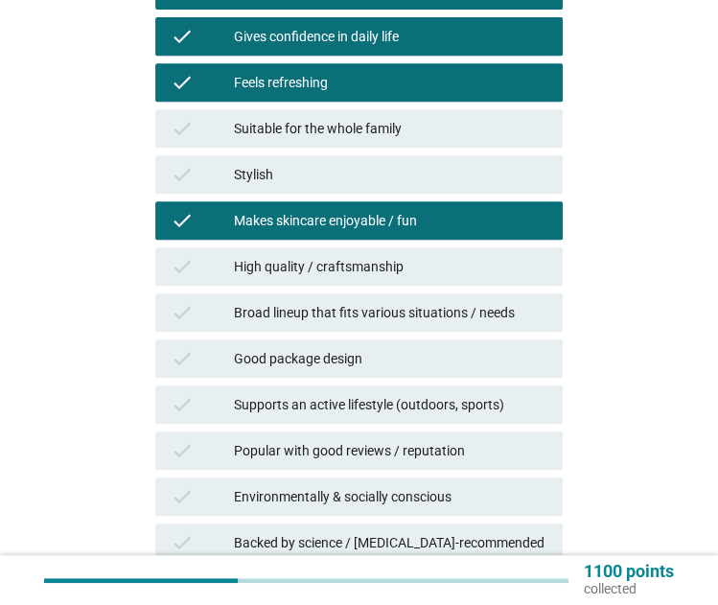
scroll to position [412, 0]
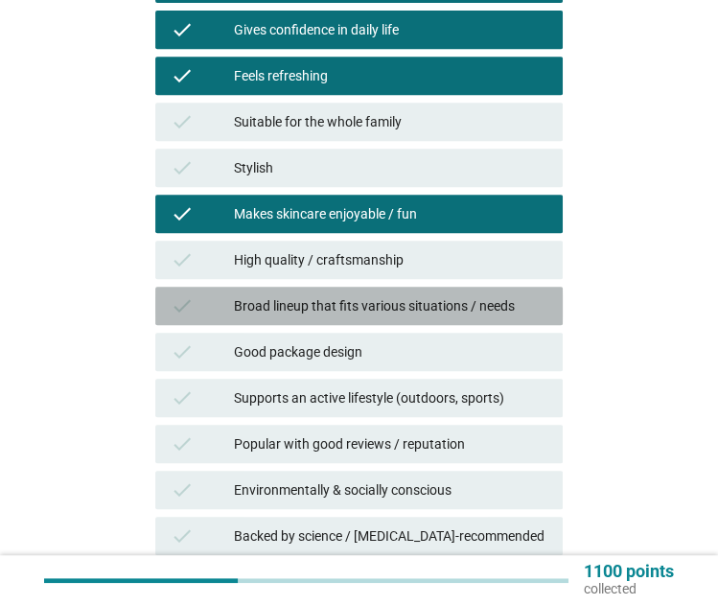
click at [424, 297] on div "Broad lineup that fits various situations / needs" at bounding box center [391, 305] width 314 height 23
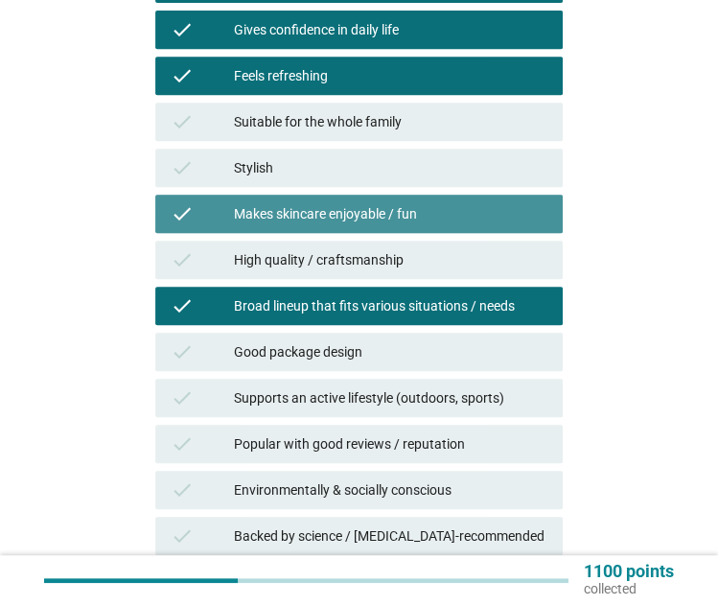
click at [420, 211] on div "Makes skincare enjoyable / fun" at bounding box center [391, 213] width 314 height 23
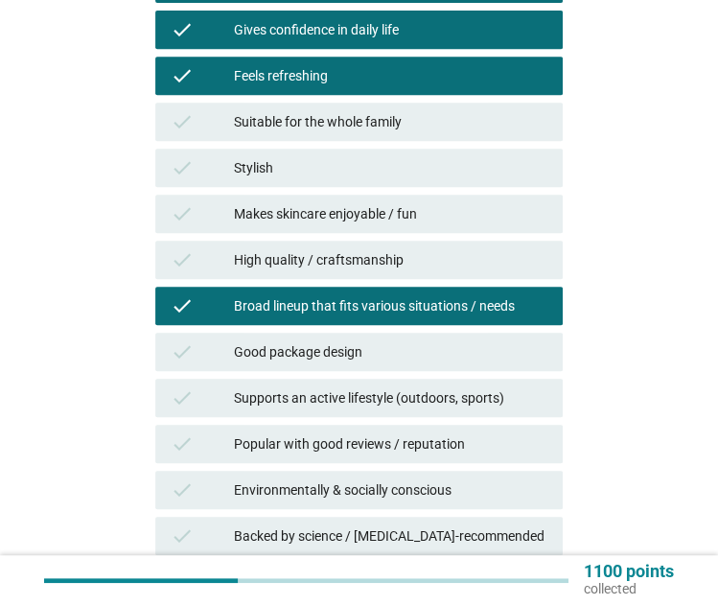
click at [429, 398] on div "Supports an active lifestyle (outdoors, sports)" at bounding box center [391, 397] width 314 height 23
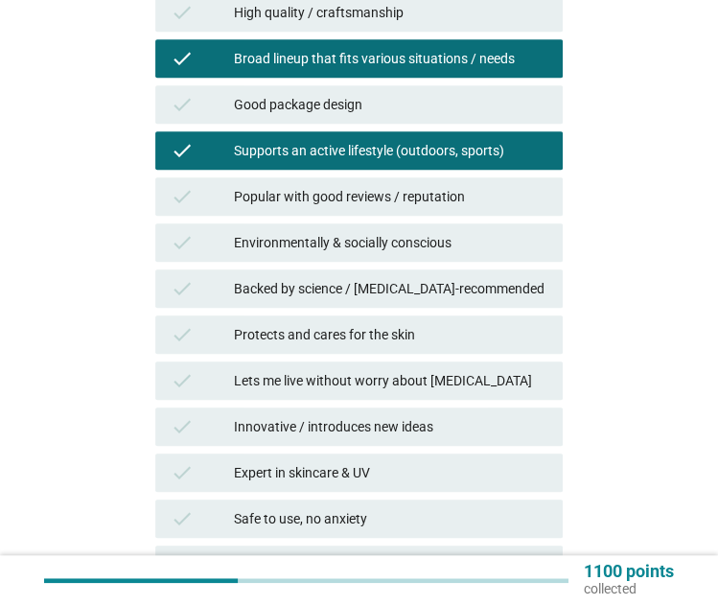
scroll to position [662, 0]
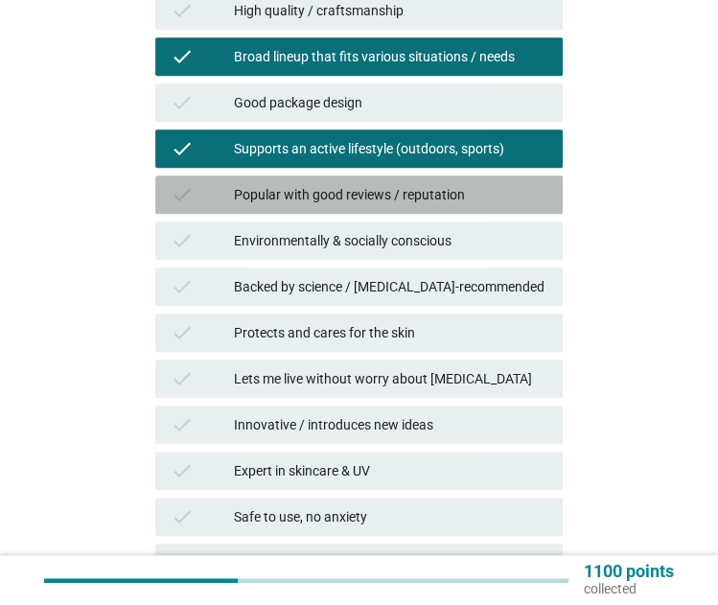
click at [414, 194] on div "Popular with good reviews / reputation" at bounding box center [391, 194] width 314 height 23
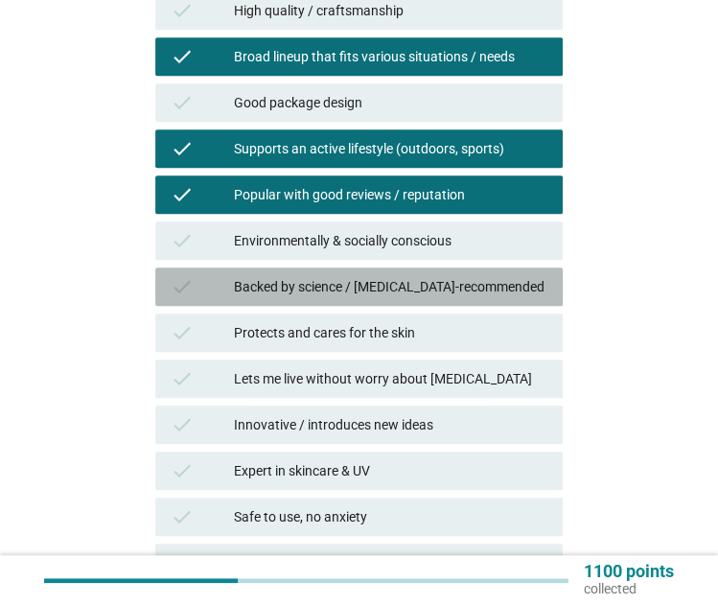
click at [414, 283] on div "Backed by science / dermatologist-recommended" at bounding box center [391, 286] width 314 height 23
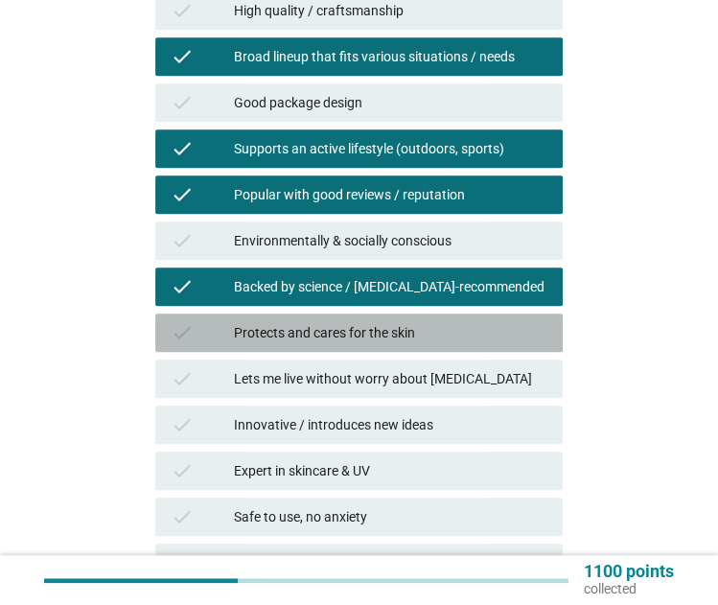
click at [420, 326] on div "Protects and cares for the skin" at bounding box center [391, 332] width 314 height 23
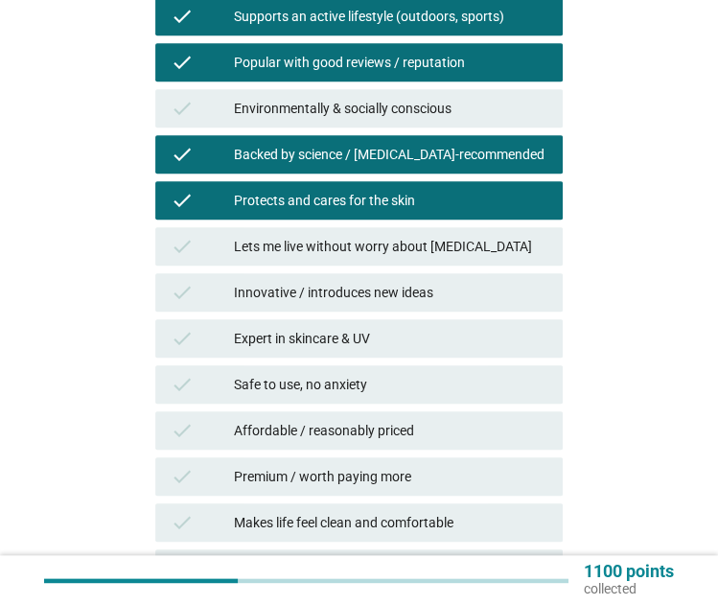
scroll to position [797, 0]
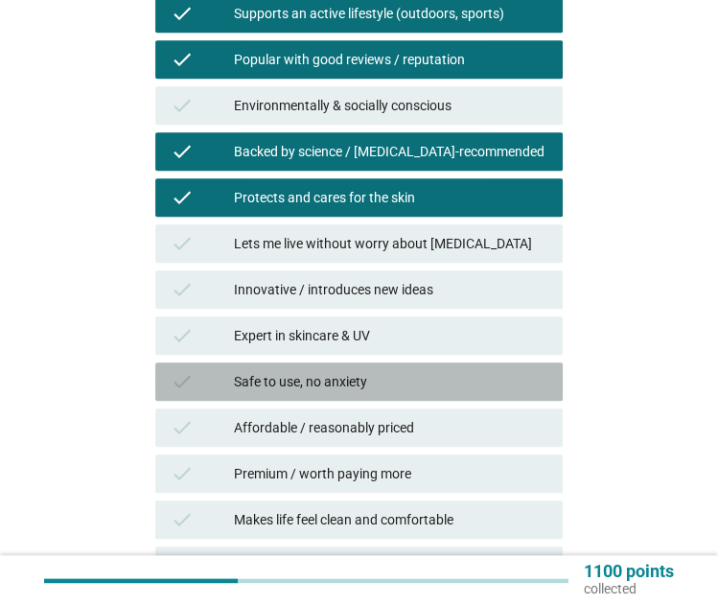
click at [405, 380] on div "Safe to use, no anxiety" at bounding box center [391, 381] width 314 height 23
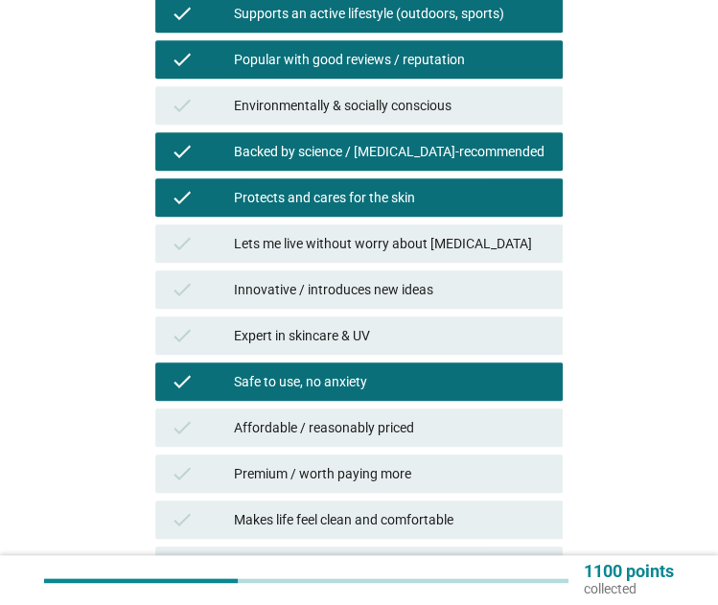
click at [406, 430] on div "Affordable / reasonably priced" at bounding box center [391, 427] width 314 height 23
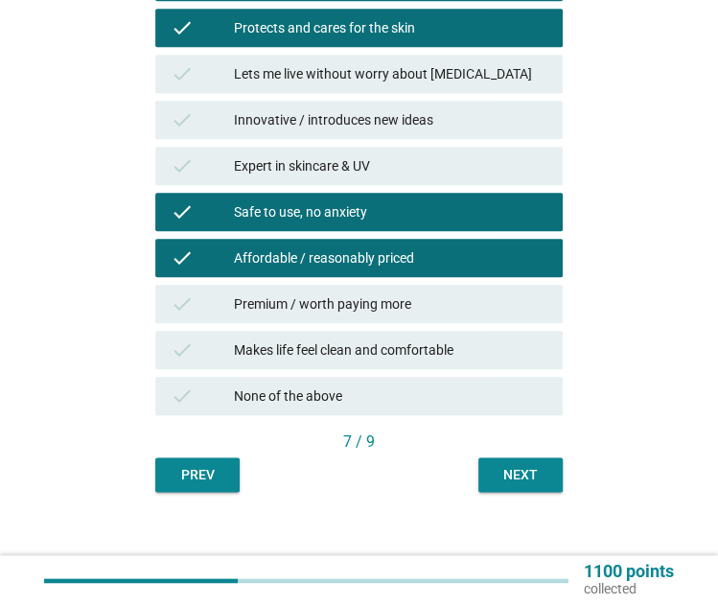
scroll to position [974, 0]
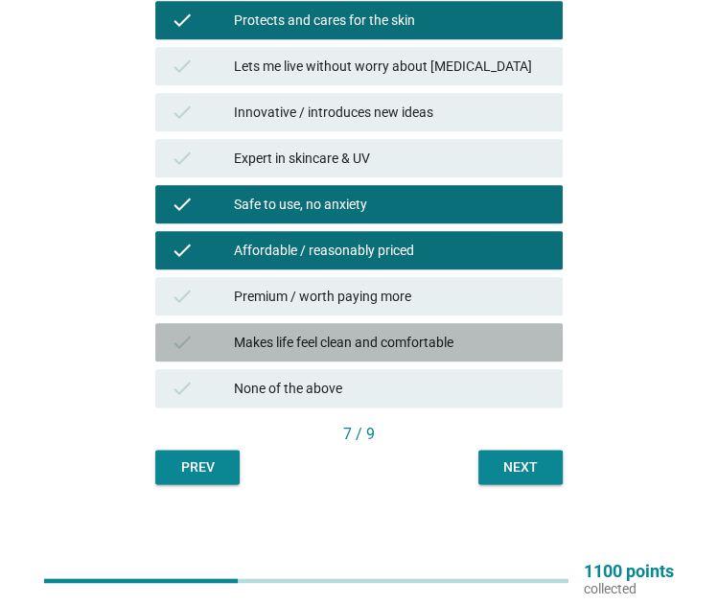
click at [457, 333] on div "Makes life feel clean and comfortable" at bounding box center [391, 342] width 314 height 23
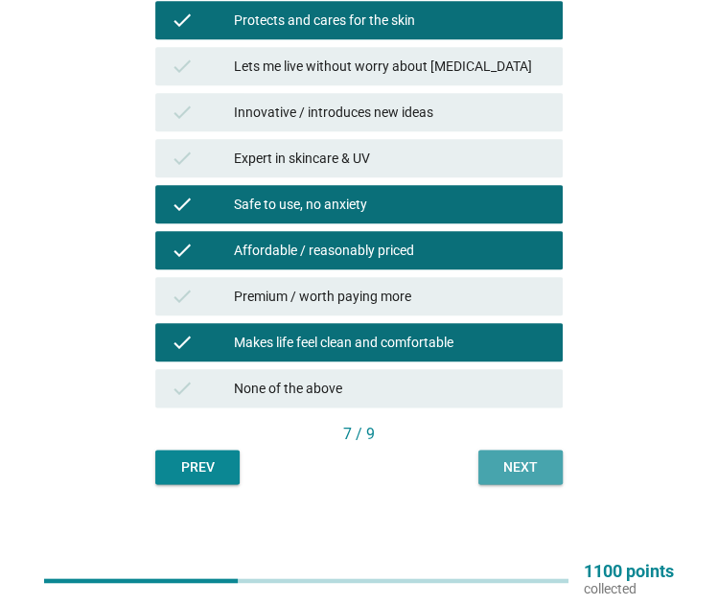
click at [525, 469] on div "Next" at bounding box center [521, 467] width 54 height 20
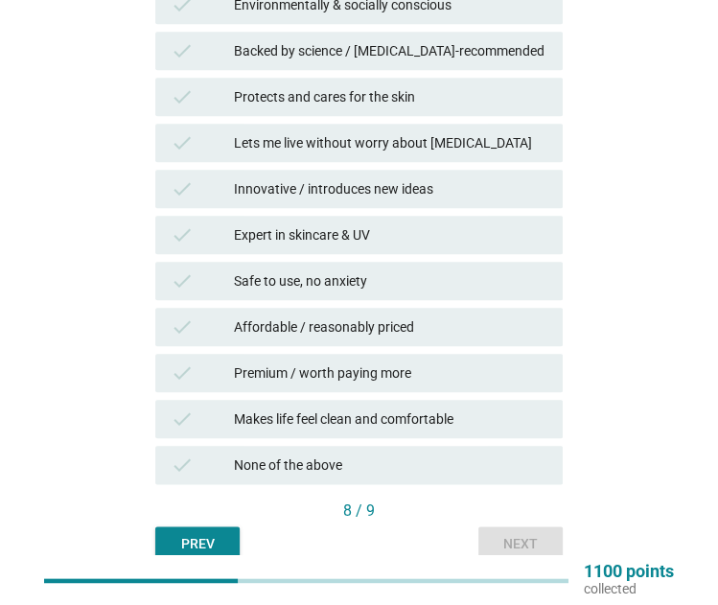
scroll to position [897, 0]
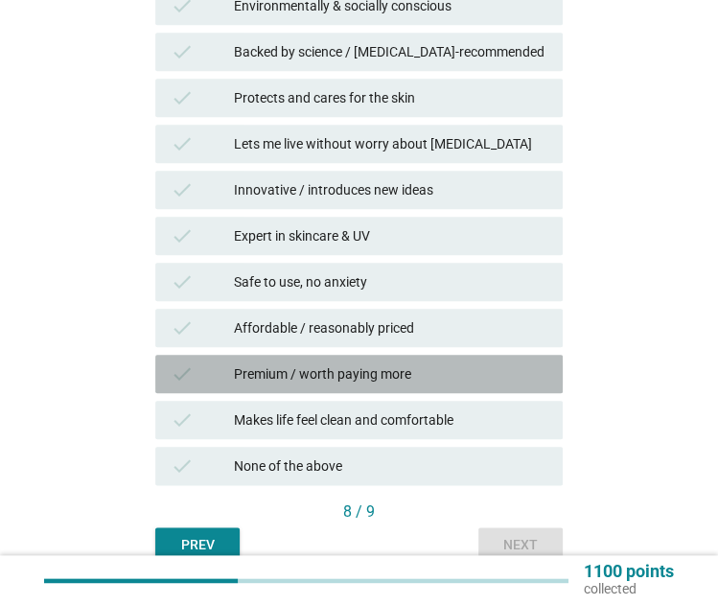
click at [422, 371] on div "Premium / worth paying more" at bounding box center [391, 373] width 314 height 23
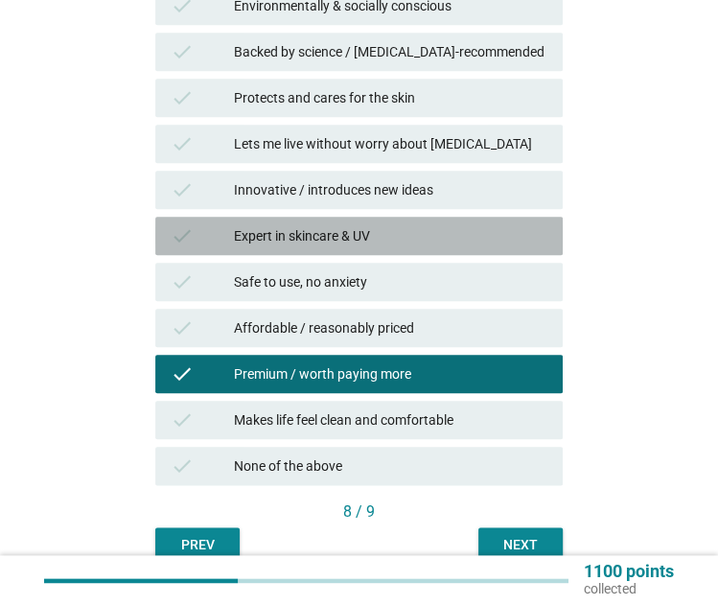
click at [478, 225] on div "Expert in skincare & UV" at bounding box center [391, 235] width 314 height 23
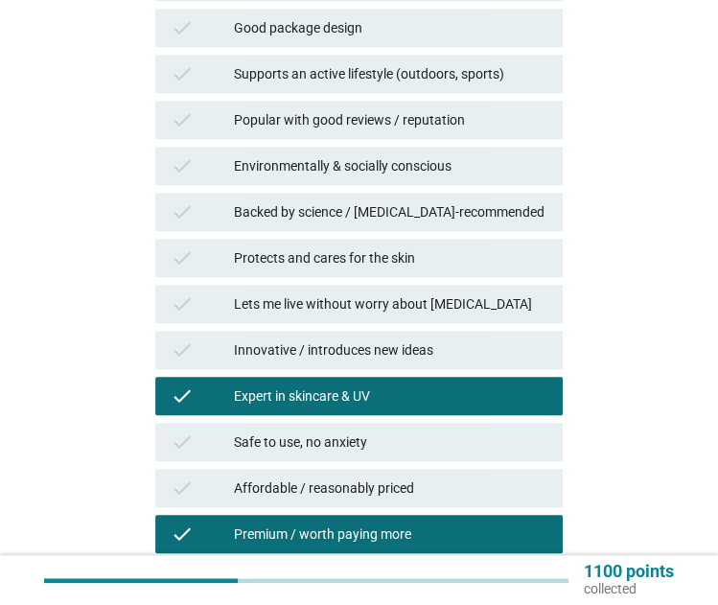
scroll to position [736, 0]
click at [464, 185] on div "check Environmentally & socially conscious" at bounding box center [358, 166] width 415 height 46
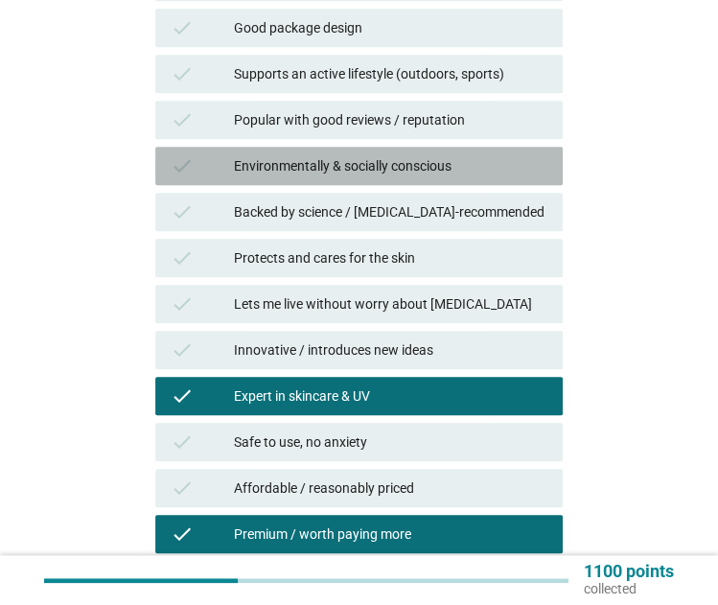
click at [459, 157] on div "Environmentally & socially conscious" at bounding box center [391, 165] width 314 height 23
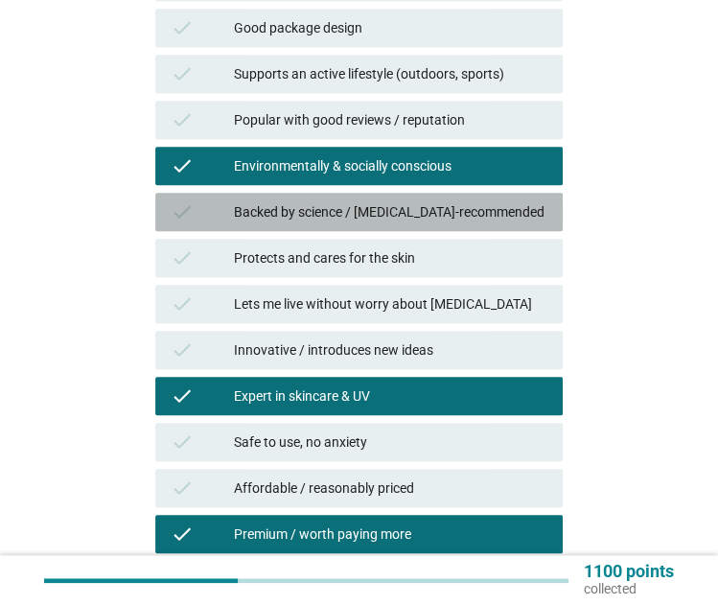
click at [461, 211] on div "Backed by science / dermatologist-recommended" at bounding box center [391, 211] width 314 height 23
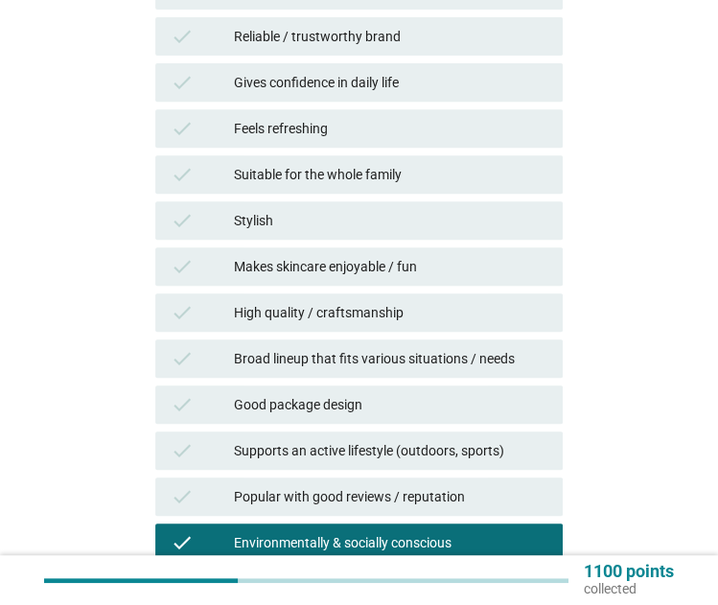
scroll to position [353, 0]
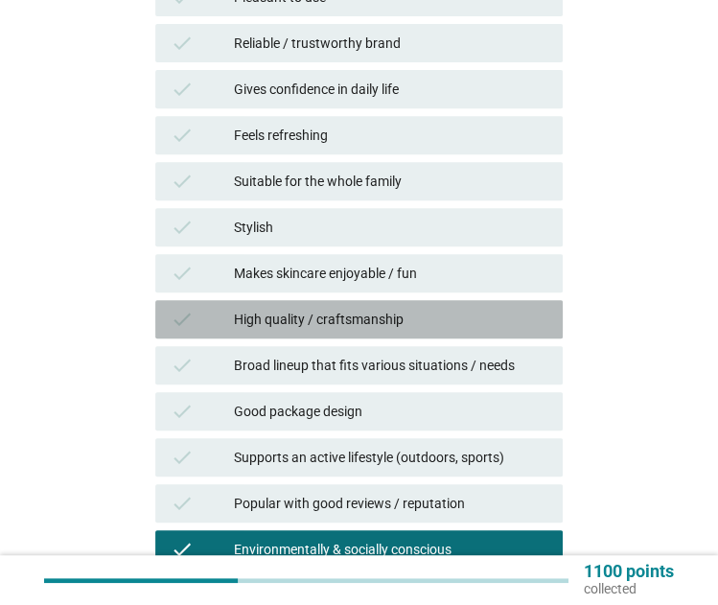
click at [458, 314] on div "High quality / craftsmanship" at bounding box center [391, 319] width 314 height 23
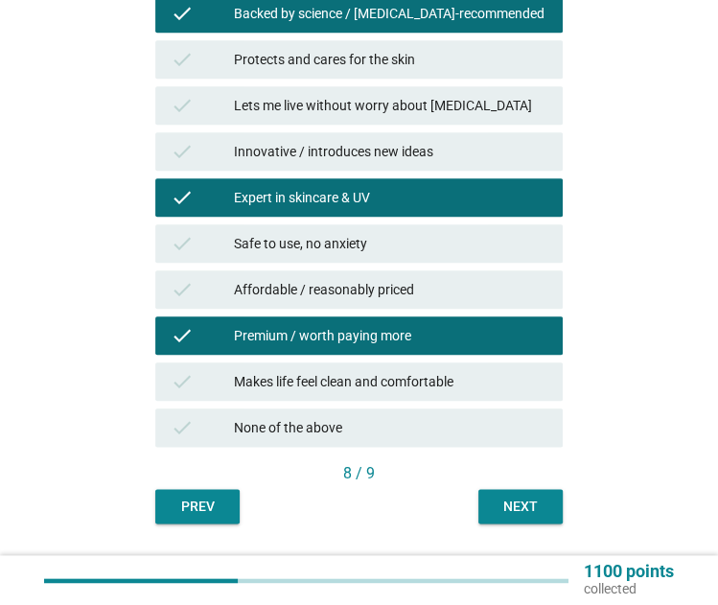
scroll to position [974, 0]
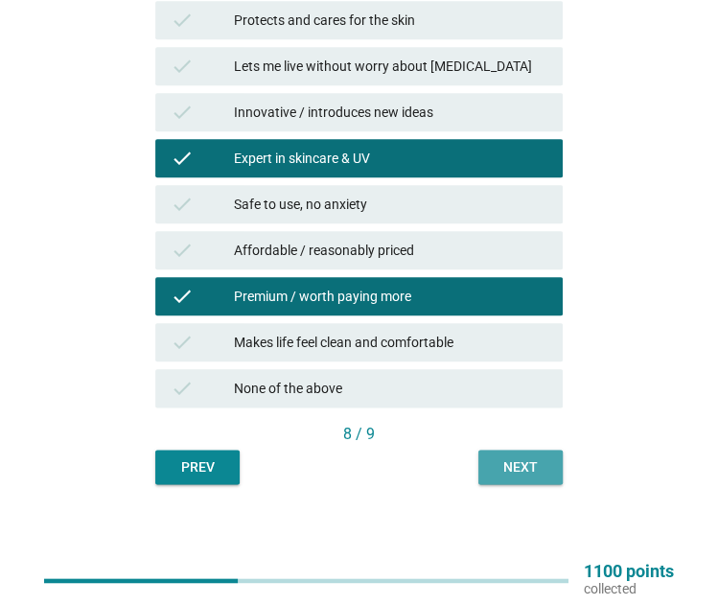
click at [506, 473] on div "Next" at bounding box center [521, 467] width 54 height 20
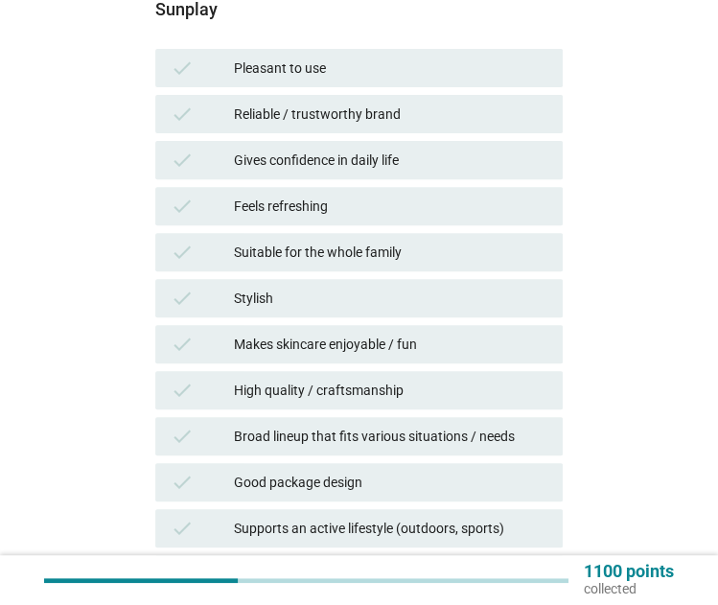
scroll to position [284, 0]
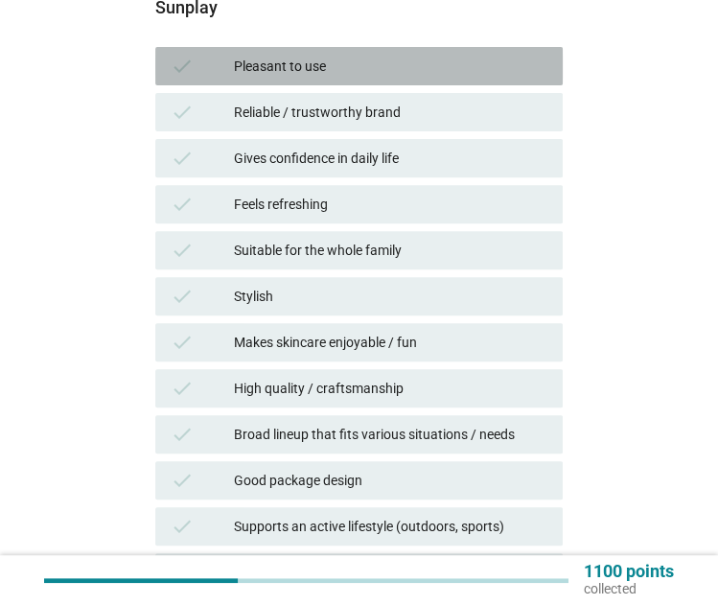
click at [467, 83] on div "check Pleasant to use" at bounding box center [359, 66] width 408 height 38
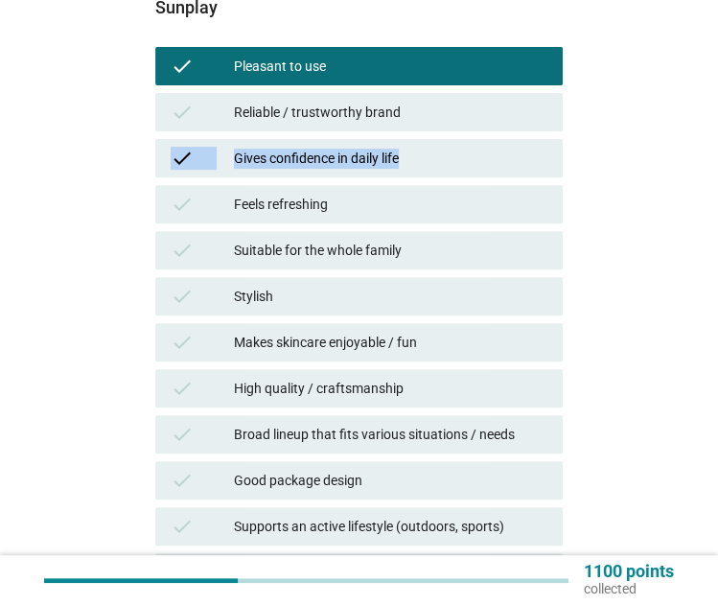
drag, startPoint x: 465, startPoint y: 107, endPoint x: 470, endPoint y: 159, distance: 52.0
click at [470, 159] on div "check Pleasant to use check Reliable / trustworthy brand check Gives confidence…" at bounding box center [358, 572] width 415 height 1059
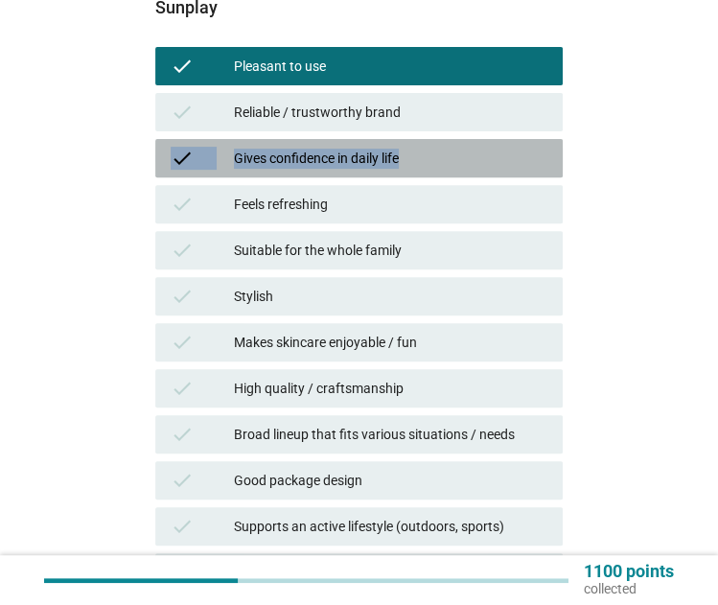
click at [470, 159] on div "Gives confidence in daily life" at bounding box center [391, 158] width 314 height 23
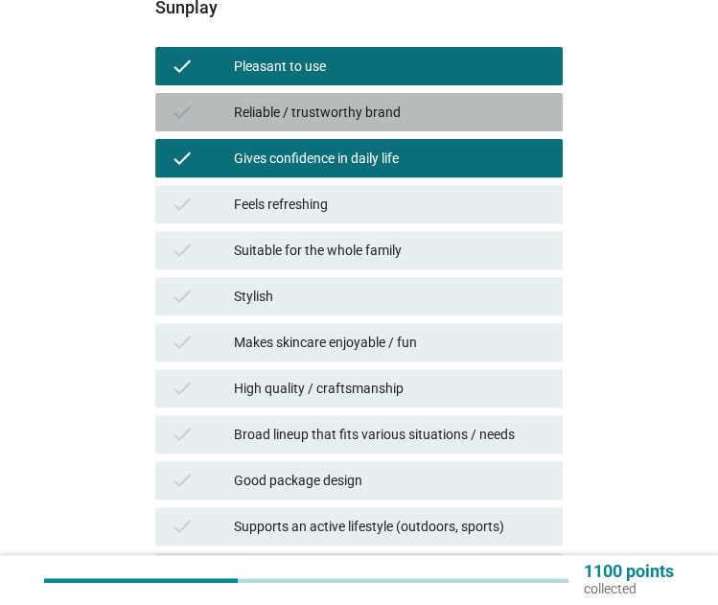
click at [453, 95] on div "check Reliable / trustworthy brand" at bounding box center [359, 112] width 408 height 38
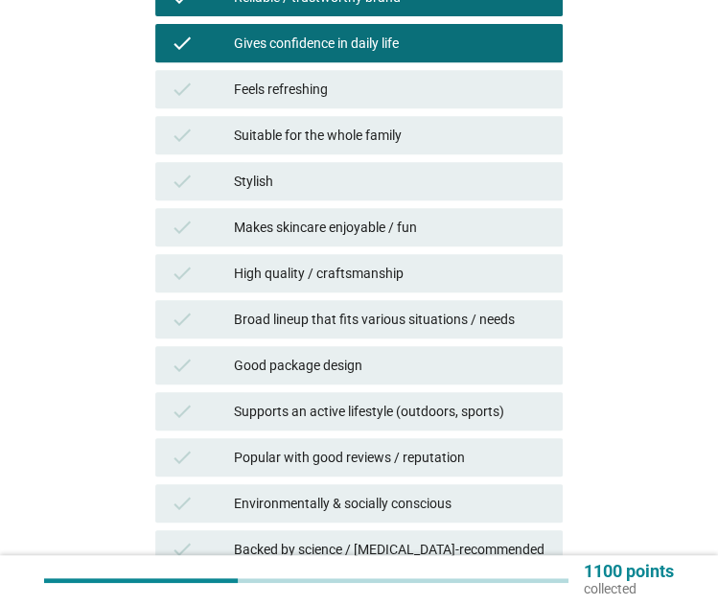
scroll to position [402, 0]
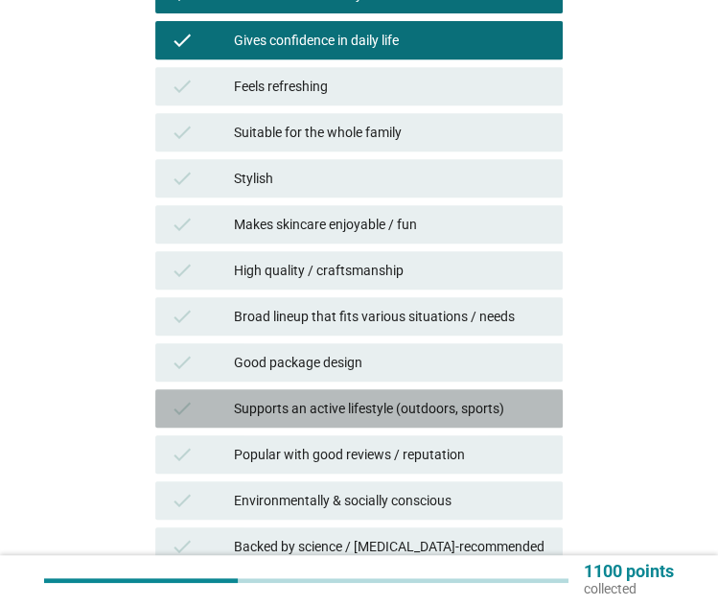
click at [454, 402] on div "Supports an active lifestyle (outdoors, sports)" at bounding box center [391, 408] width 314 height 23
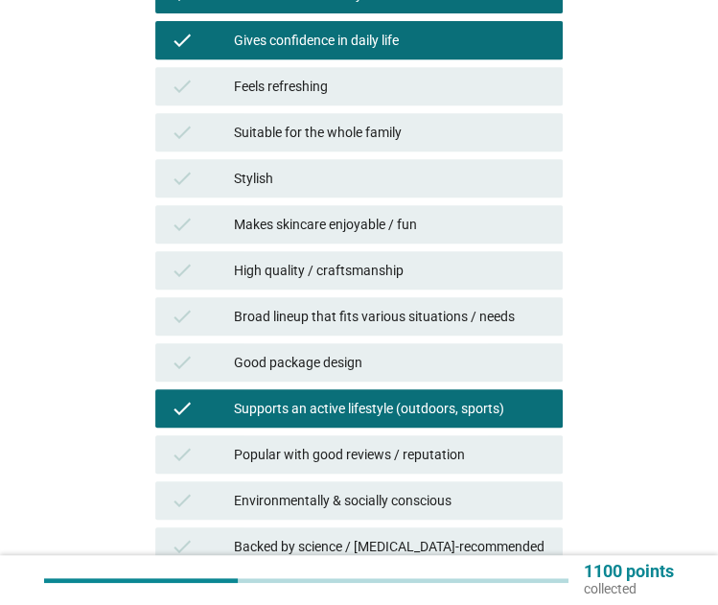
click at [414, 263] on div "High quality / craftsmanship" at bounding box center [391, 270] width 314 height 23
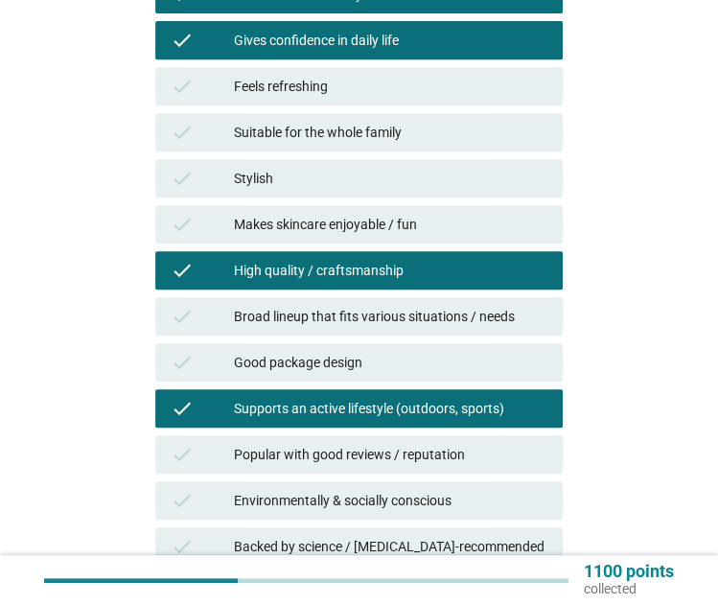
click at [423, 225] on div "Makes skincare enjoyable / fun" at bounding box center [391, 224] width 314 height 23
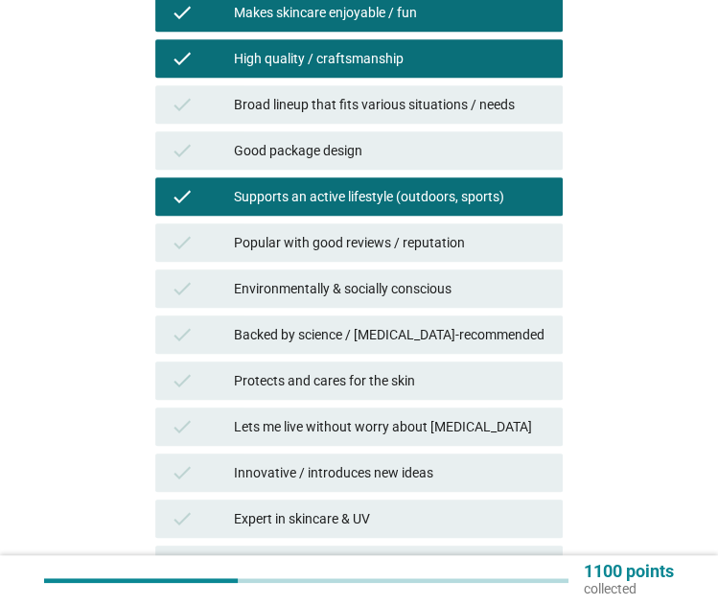
scroll to position [743, 0]
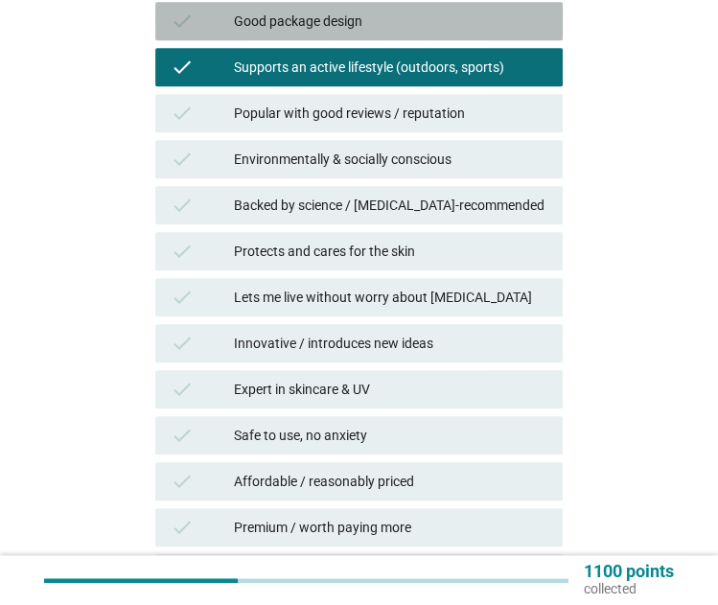
click at [408, 14] on div "Good package design" at bounding box center [391, 21] width 314 height 23
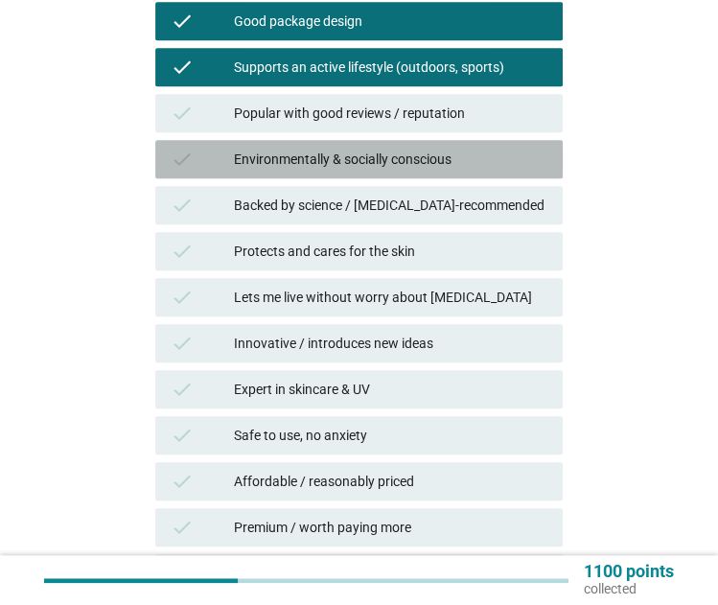
click at [432, 160] on div "Environmentally & socially conscious" at bounding box center [391, 159] width 314 height 23
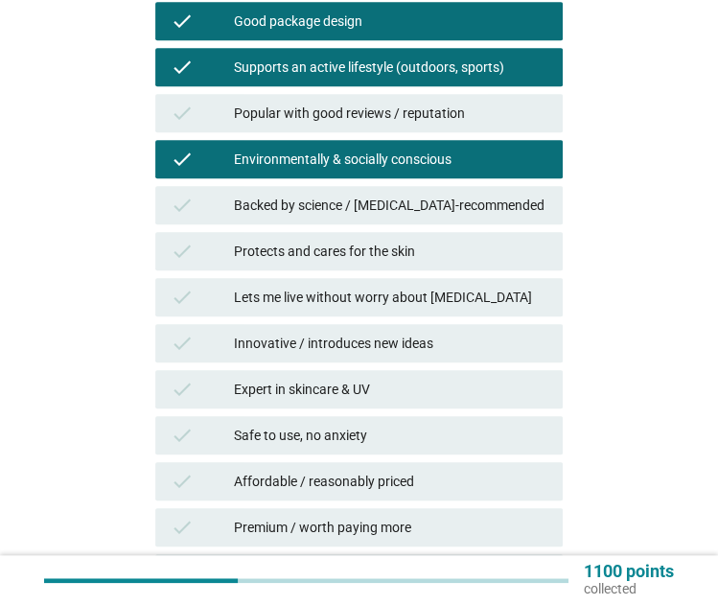
click at [462, 266] on div "check Protects and cares for the skin" at bounding box center [359, 251] width 408 height 38
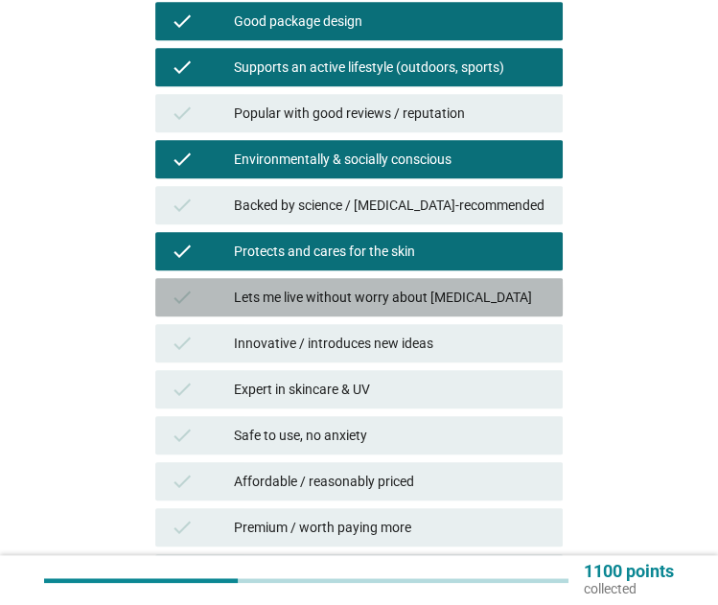
click at [476, 302] on div "Lets me live without worry about sun exposure" at bounding box center [391, 297] width 314 height 23
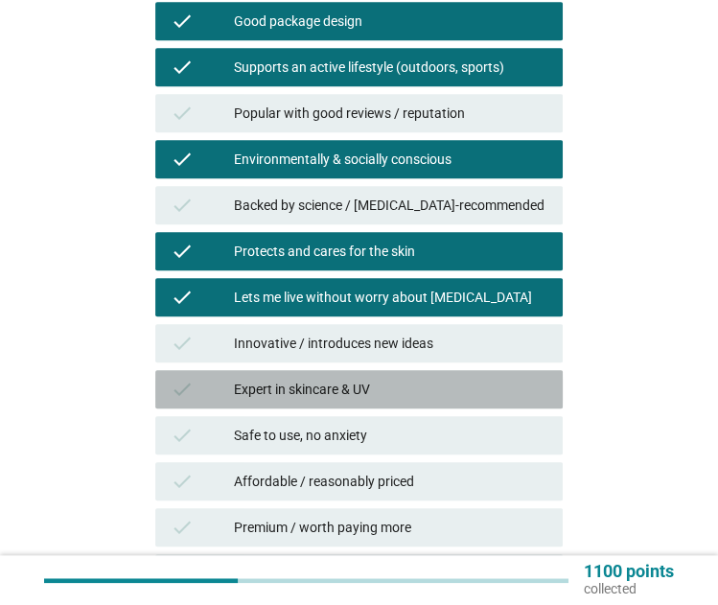
click at [440, 392] on div "Expert in skincare & UV" at bounding box center [391, 389] width 314 height 23
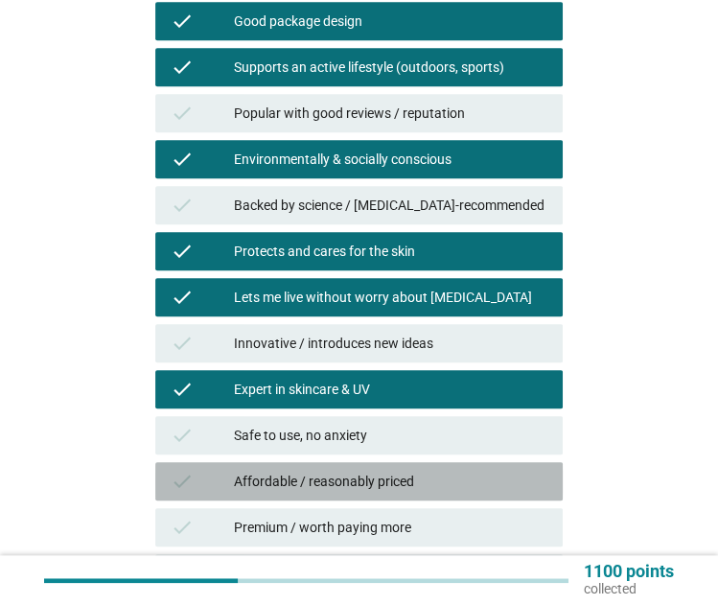
click at [449, 483] on div "Affordable / reasonably priced" at bounding box center [391, 481] width 314 height 23
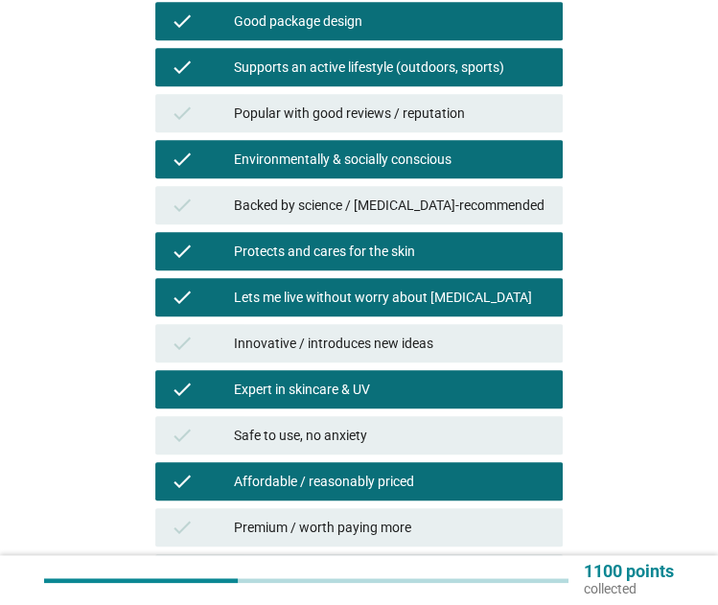
scroll to position [974, 0]
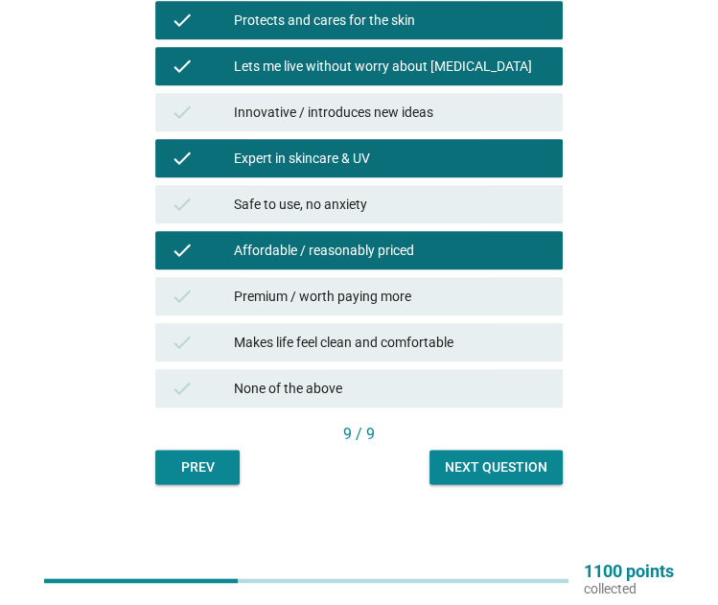
drag, startPoint x: 522, startPoint y: 444, endPoint x: 522, endPoint y: 462, distance: 18.2
click at [522, 462] on div "Next question" at bounding box center [496, 467] width 103 height 20
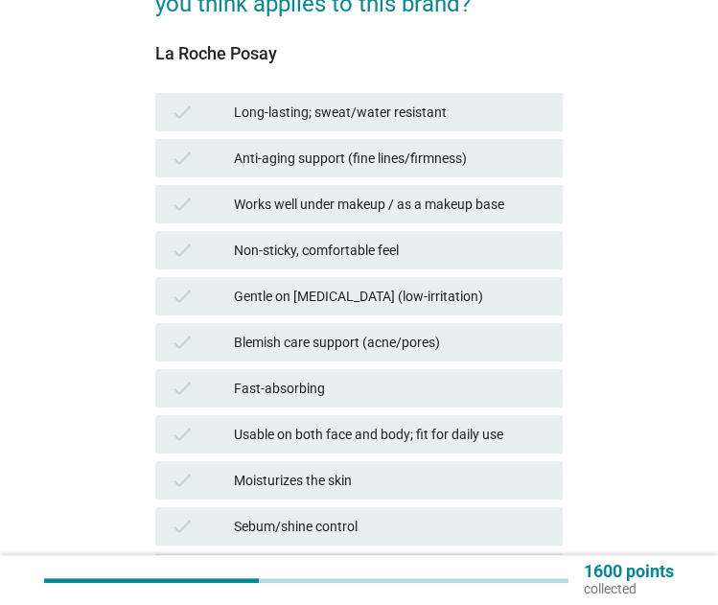
scroll to position [282, 0]
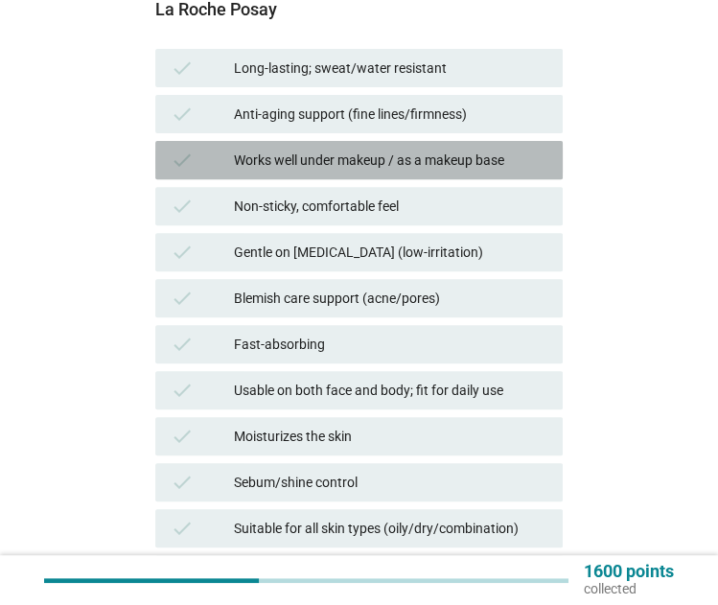
click at [460, 150] on div "Works well under makeup / as a makeup base" at bounding box center [391, 160] width 314 height 23
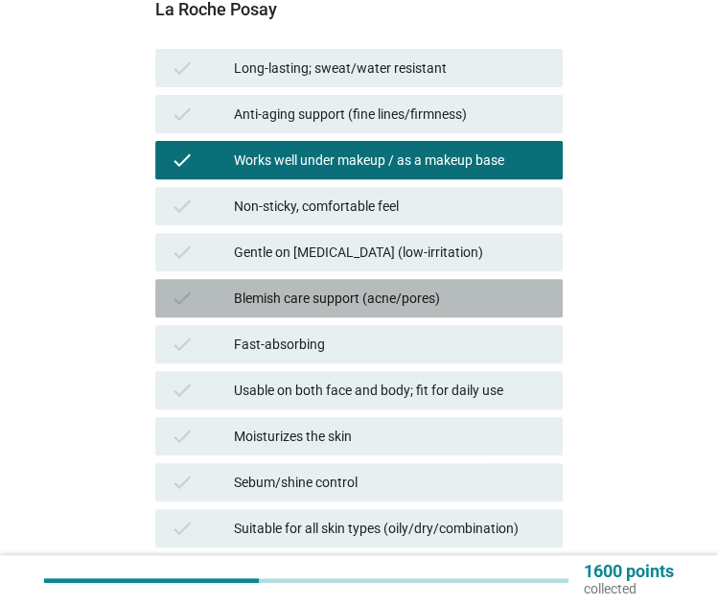
click at [462, 281] on div "check Blemish care support (acne/pores)" at bounding box center [359, 298] width 408 height 38
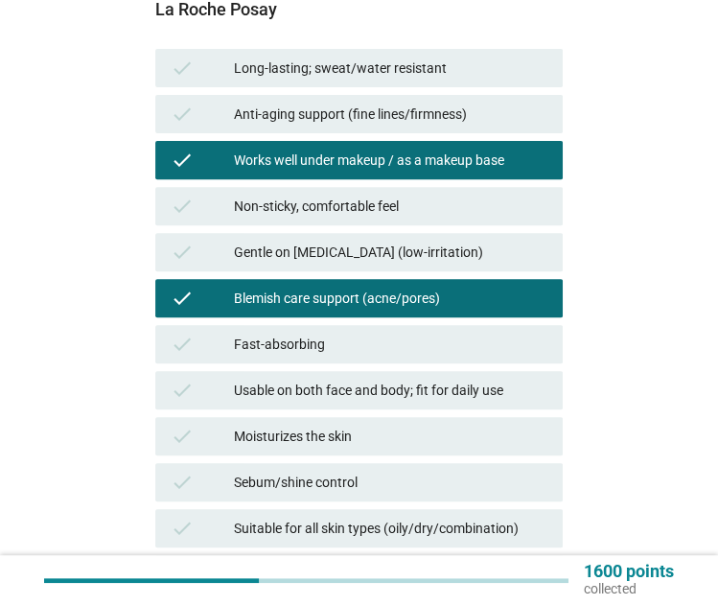
click at [462, 281] on div "check Blemish care support (acne/pores)" at bounding box center [359, 298] width 408 height 38
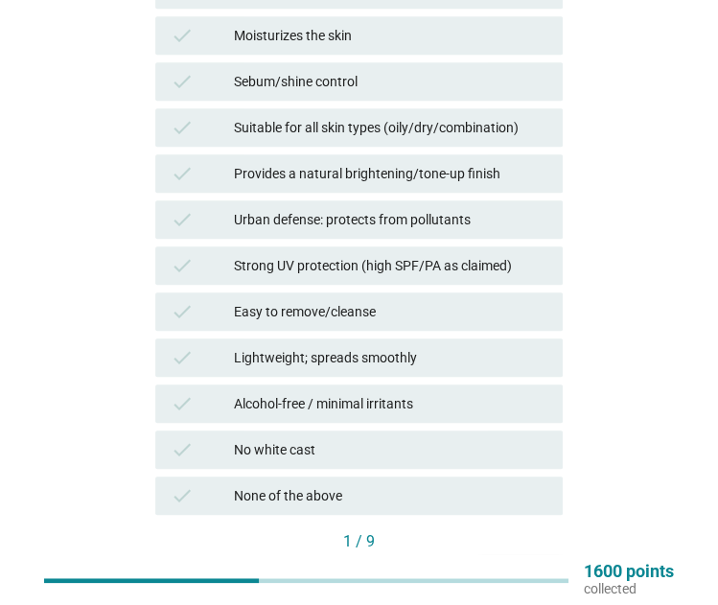
scroll to position [673, 0]
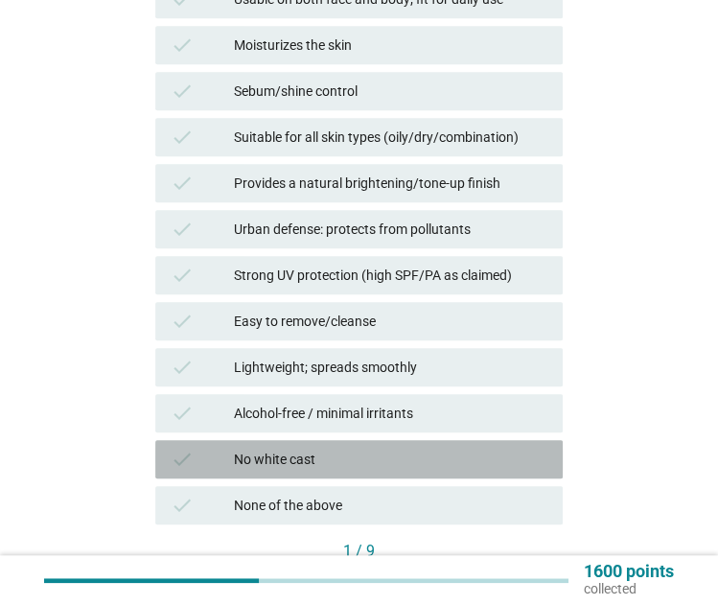
click at [347, 465] on div "No white cast" at bounding box center [391, 459] width 314 height 23
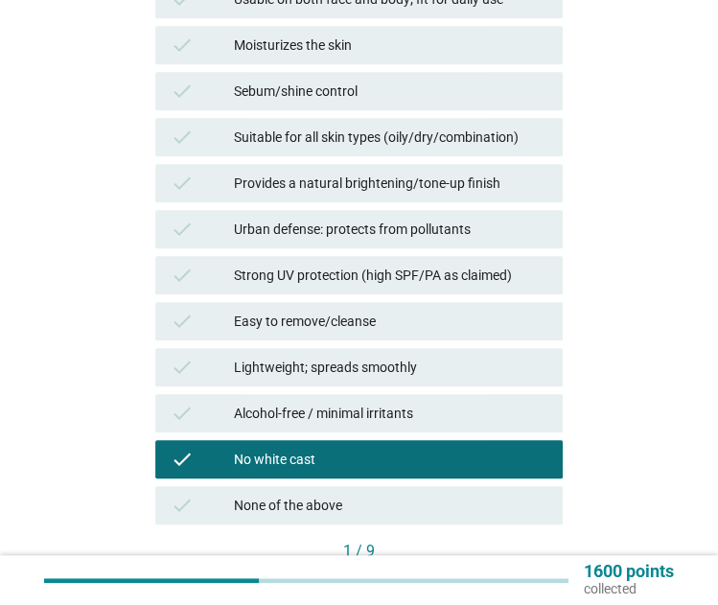
click at [373, 354] on div "check Lightweight; spreads smoothly" at bounding box center [359, 367] width 408 height 38
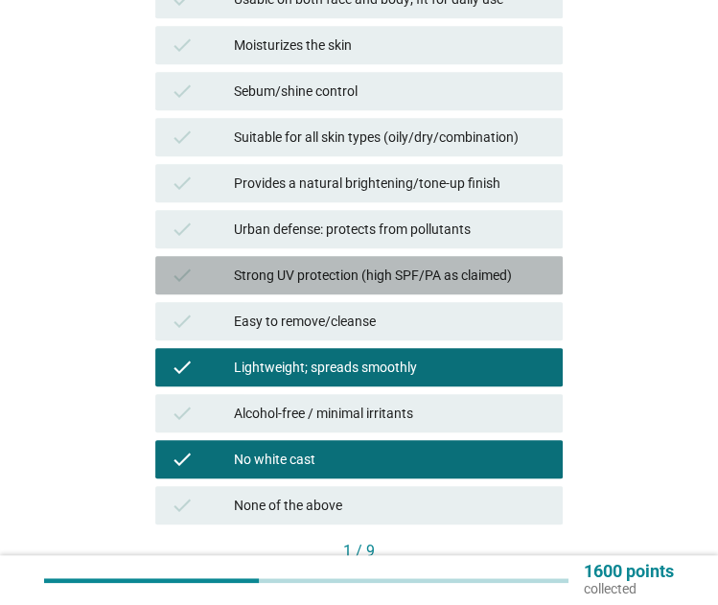
click at [384, 285] on div "Strong UV protection (high SPF/PA as claimed)" at bounding box center [391, 275] width 314 height 23
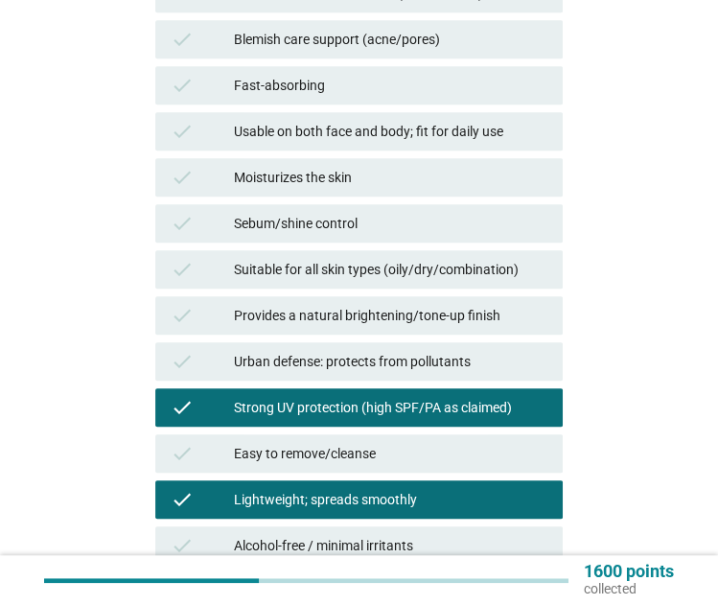
scroll to position [543, 0]
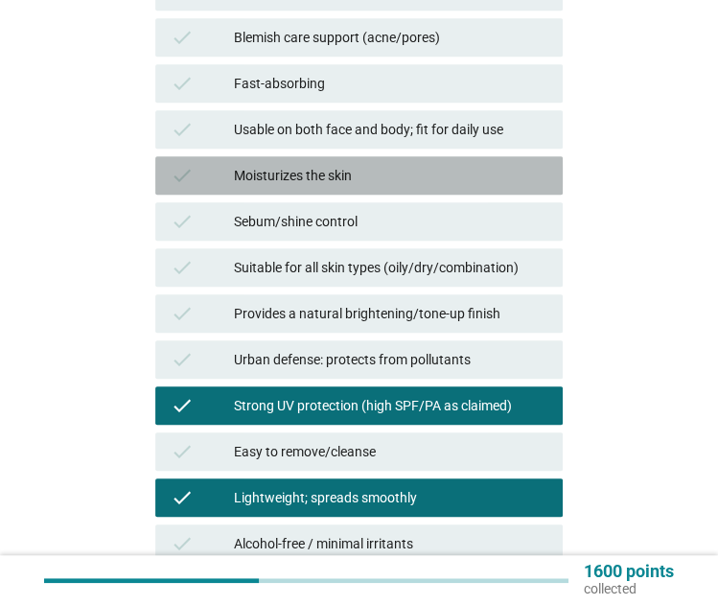
click at [353, 172] on div "Moisturizes the skin" at bounding box center [391, 175] width 314 height 23
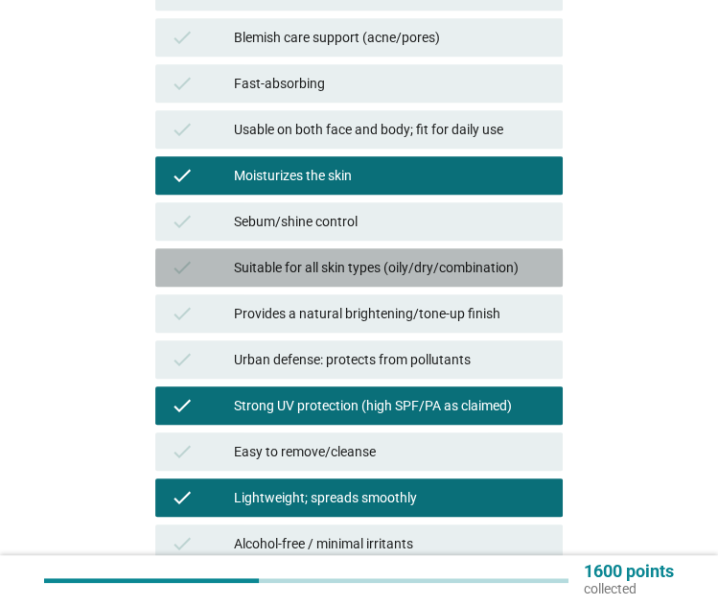
click at [362, 254] on div "check Suitable for all skin types (oily/dry/combination)" at bounding box center [359, 267] width 408 height 38
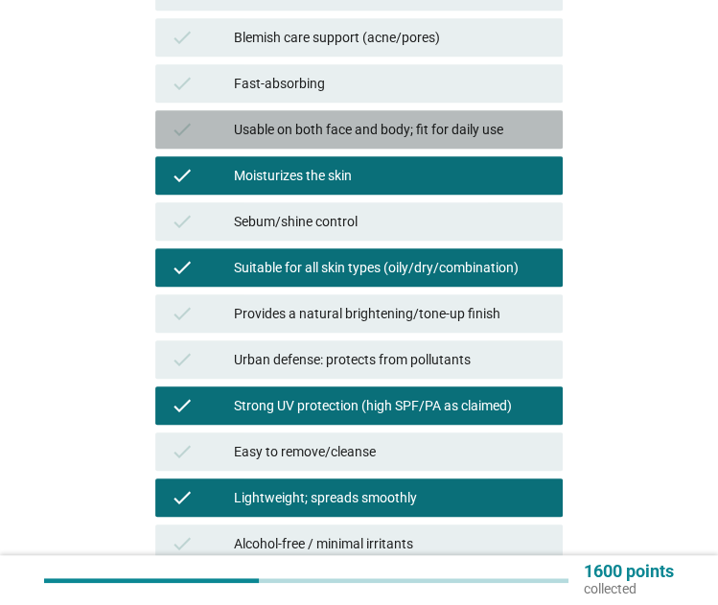
click at [342, 132] on div "Usable on both face and body; fit for daily use" at bounding box center [391, 129] width 314 height 23
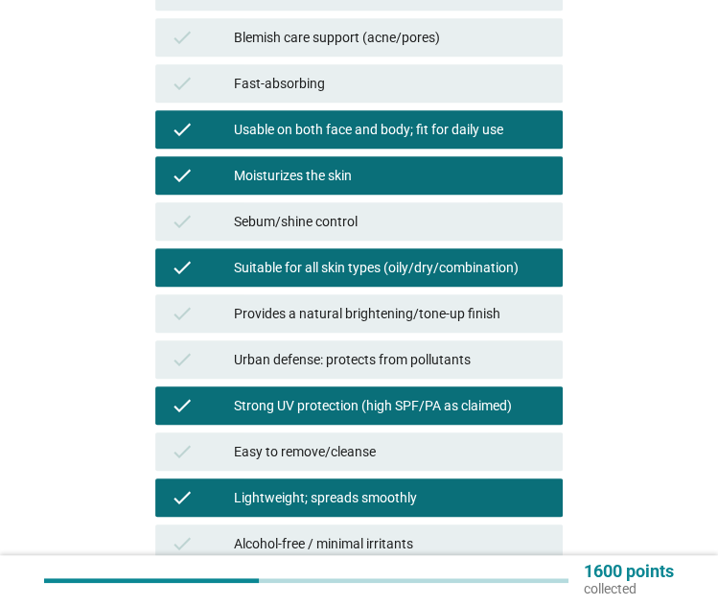
scroll to position [790, 0]
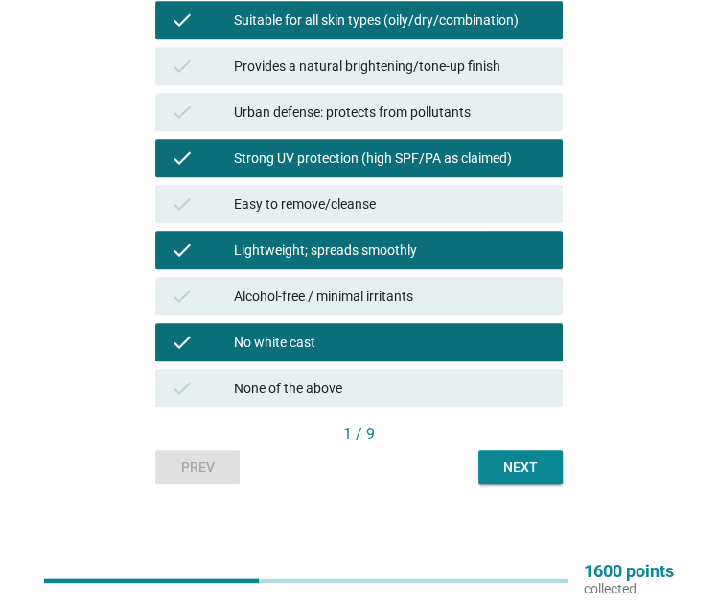
click at [514, 471] on div "Next" at bounding box center [521, 467] width 54 height 20
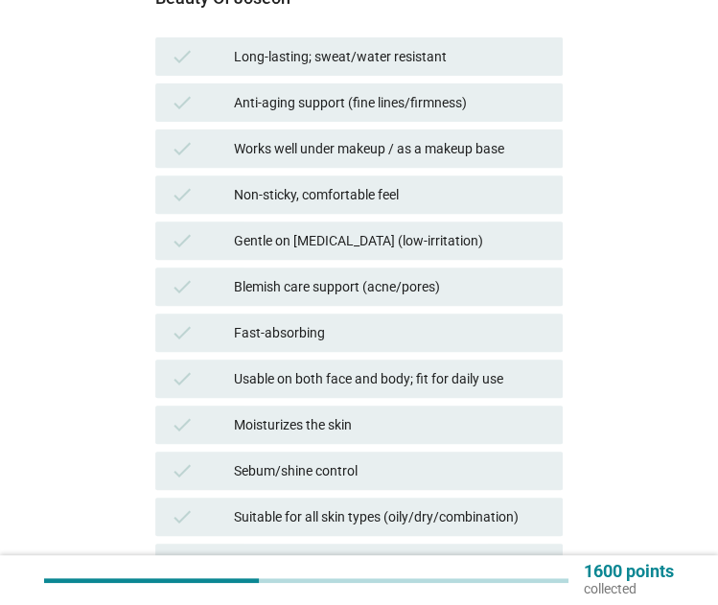
scroll to position [298, 0]
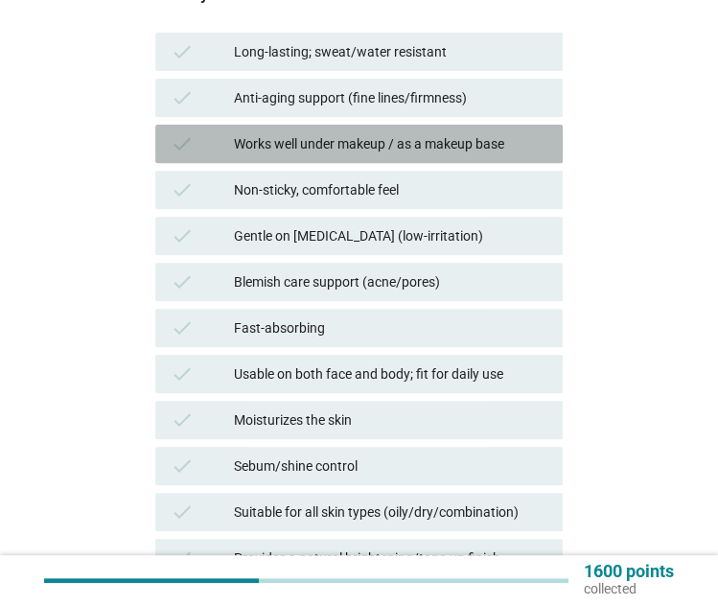
click at [410, 133] on div "Works well under makeup / as a makeup base" at bounding box center [391, 143] width 314 height 23
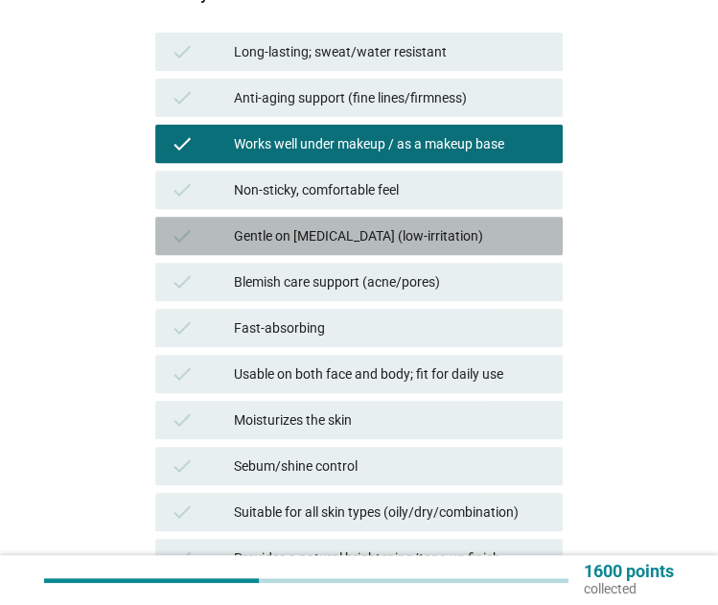
click at [418, 244] on div "Gentle on sensitive skin (low-irritation)" at bounding box center [391, 235] width 314 height 23
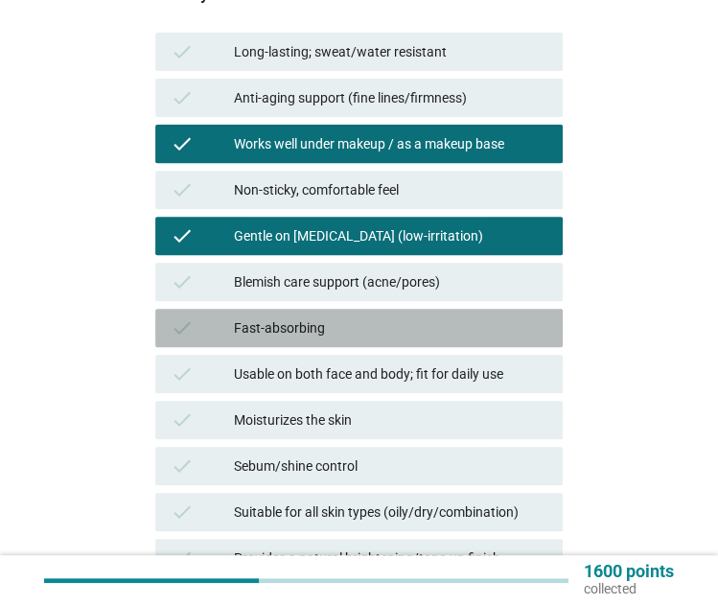
click at [453, 321] on div "Fast-absorbing" at bounding box center [391, 327] width 314 height 23
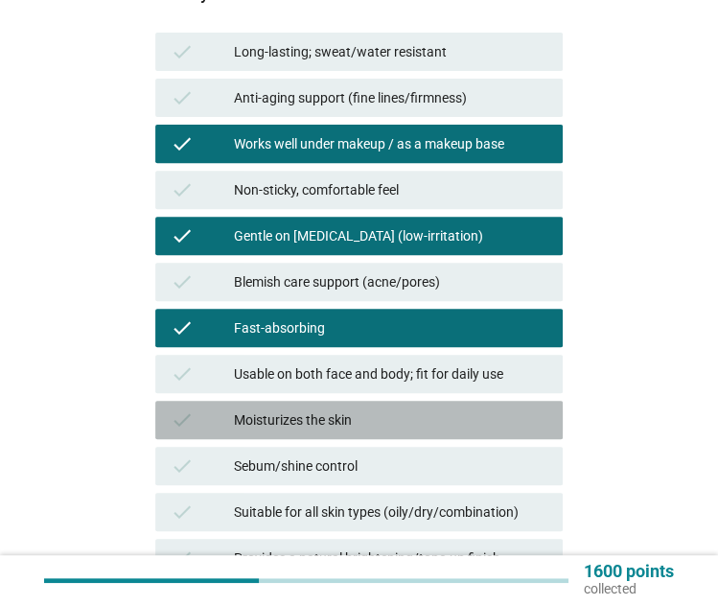
click at [459, 425] on div "Moisturizes the skin" at bounding box center [391, 419] width 314 height 23
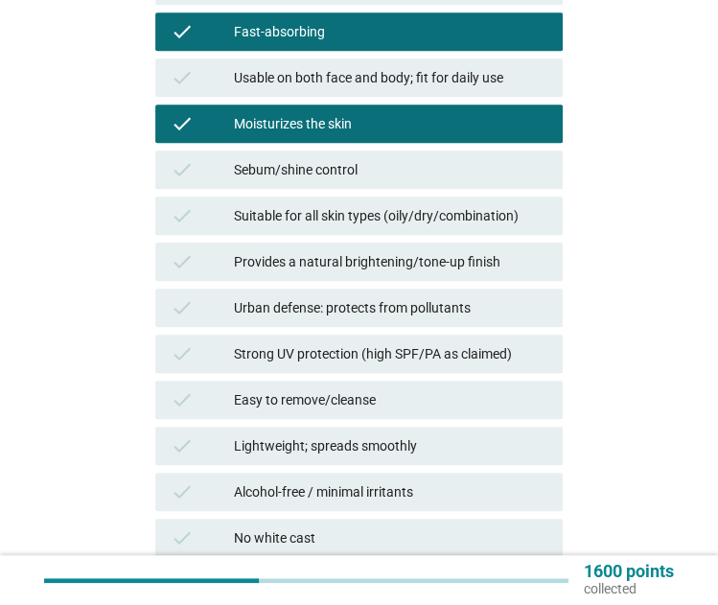
scroll to position [775, 0]
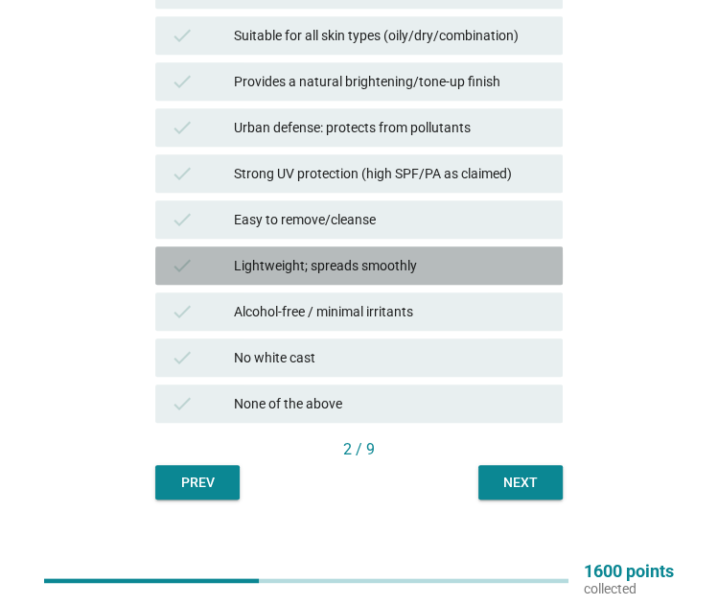
click at [435, 254] on div "Lightweight; spreads smoothly" at bounding box center [391, 265] width 314 height 23
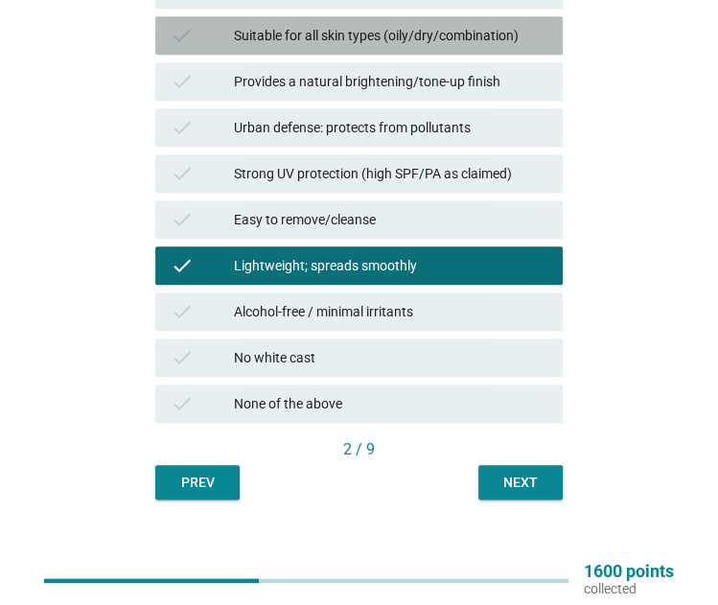
click at [468, 45] on div "Suitable for all skin types (oily/dry/combination)" at bounding box center [391, 35] width 314 height 23
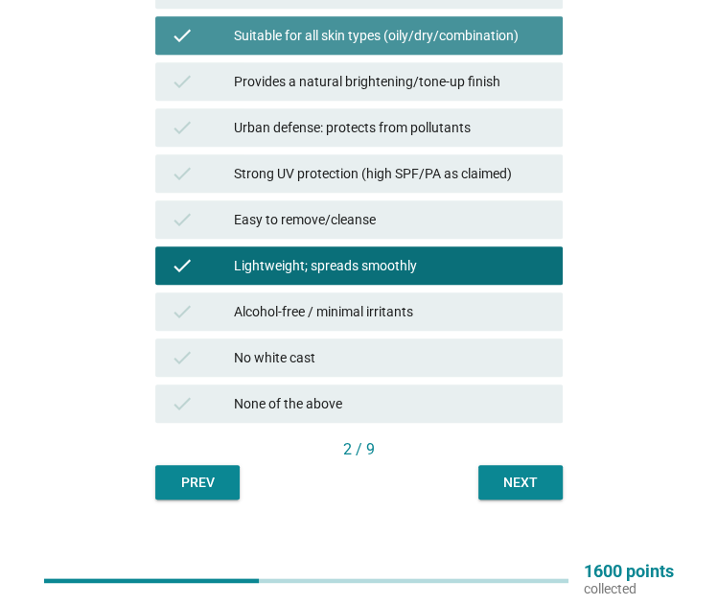
click at [468, 45] on div "Suitable for all skin types (oily/dry/combination)" at bounding box center [391, 35] width 314 height 23
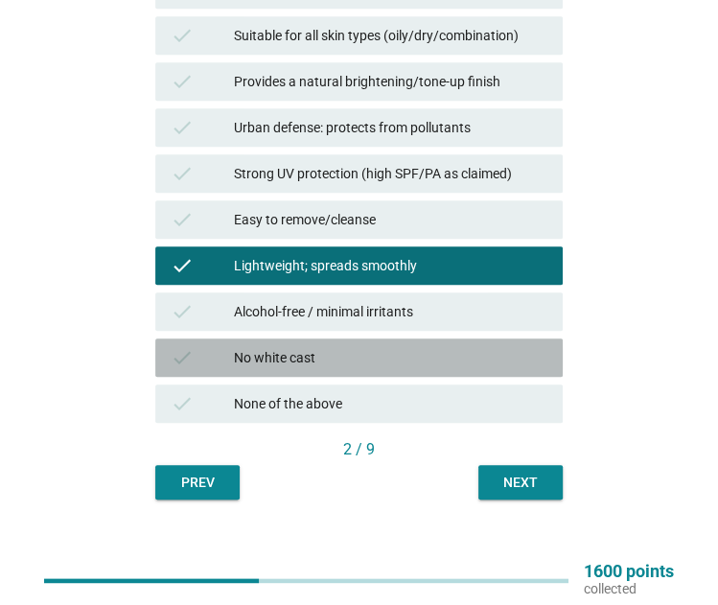
click at [529, 375] on div "check No white cast" at bounding box center [359, 357] width 408 height 38
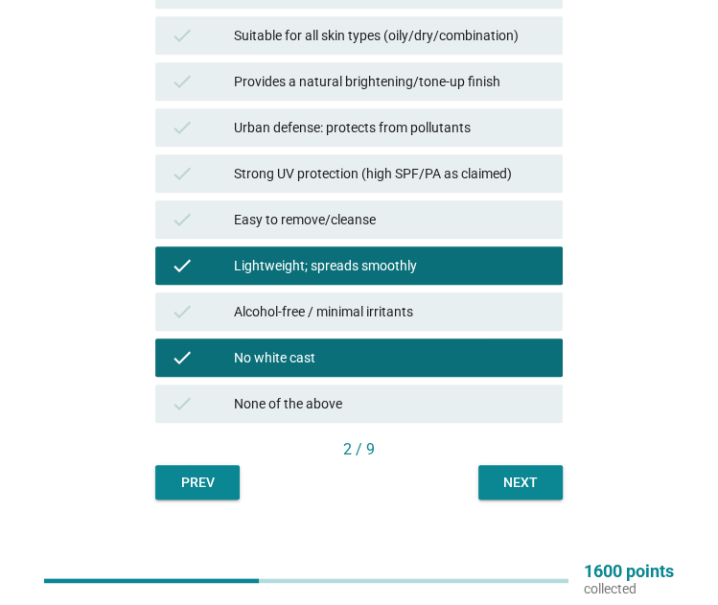
click at [543, 491] on div "Next" at bounding box center [521, 483] width 54 height 20
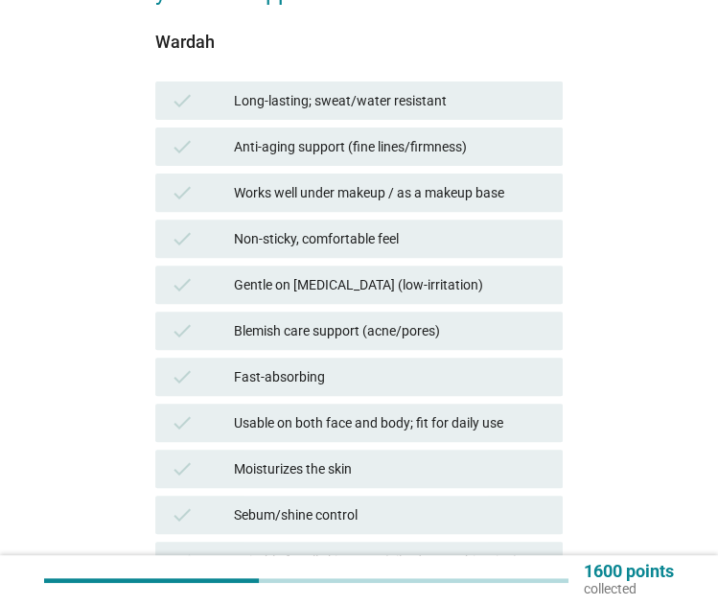
scroll to position [255, 0]
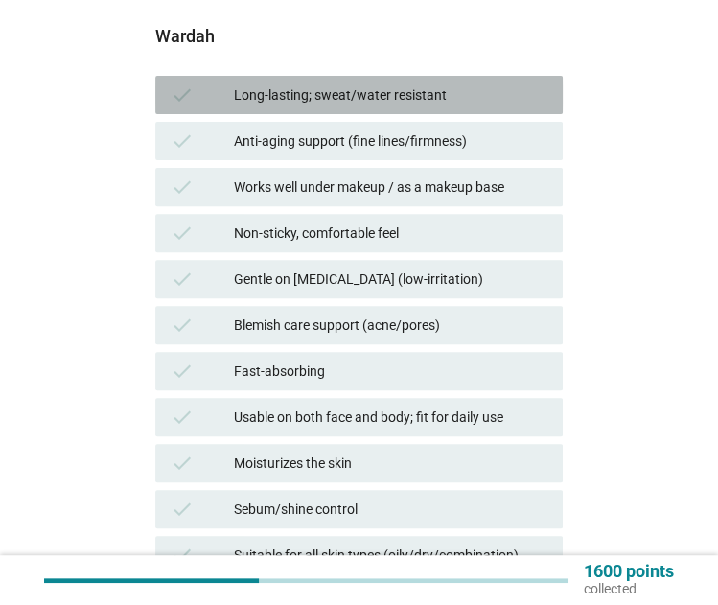
click at [473, 76] on div "check Long-lasting; sweat/water resistant" at bounding box center [359, 95] width 408 height 38
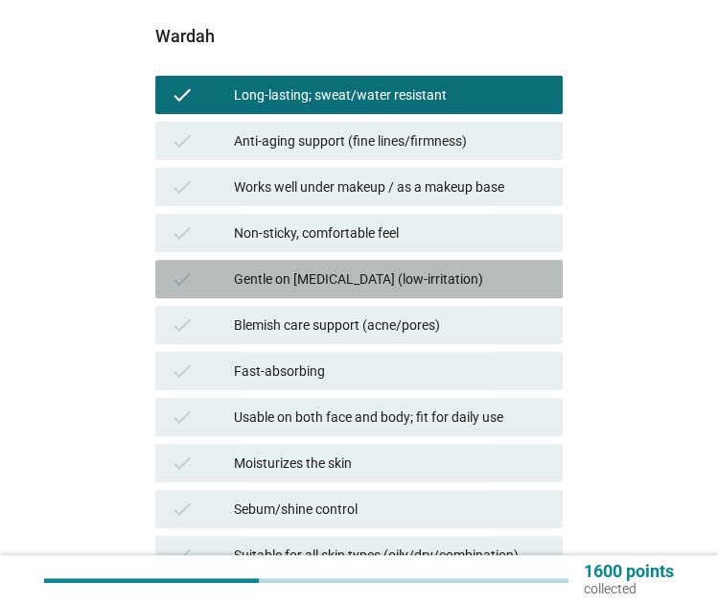
click at [459, 275] on div "Gentle on sensitive skin (low-irritation)" at bounding box center [391, 279] width 314 height 23
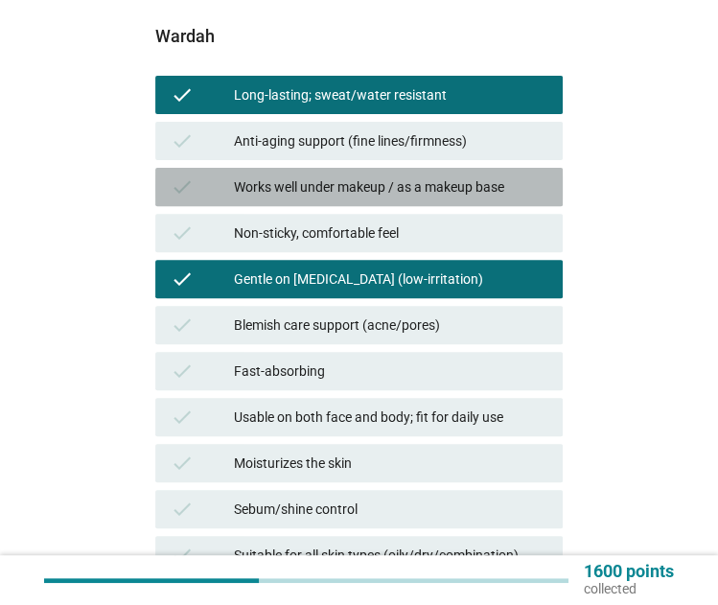
click at [465, 186] on div "Works well under makeup / as a makeup base" at bounding box center [391, 186] width 314 height 23
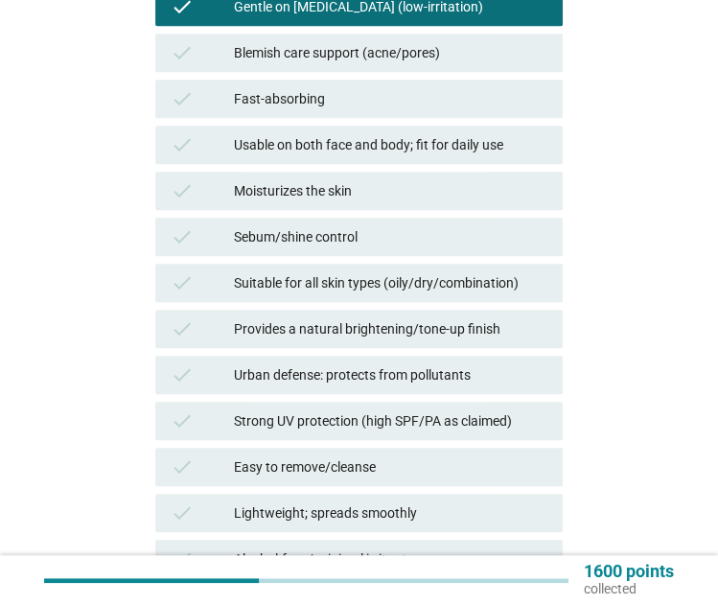
scroll to position [545, 0]
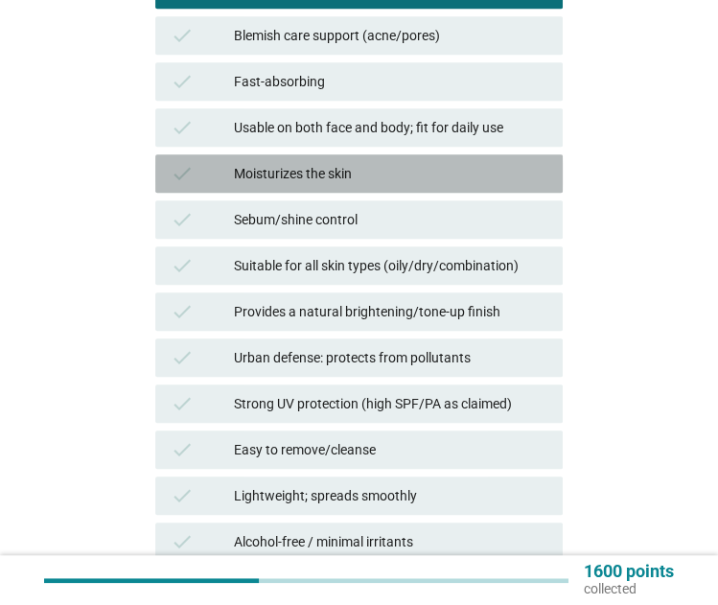
click at [445, 183] on div "Moisturizes the skin" at bounding box center [391, 173] width 314 height 23
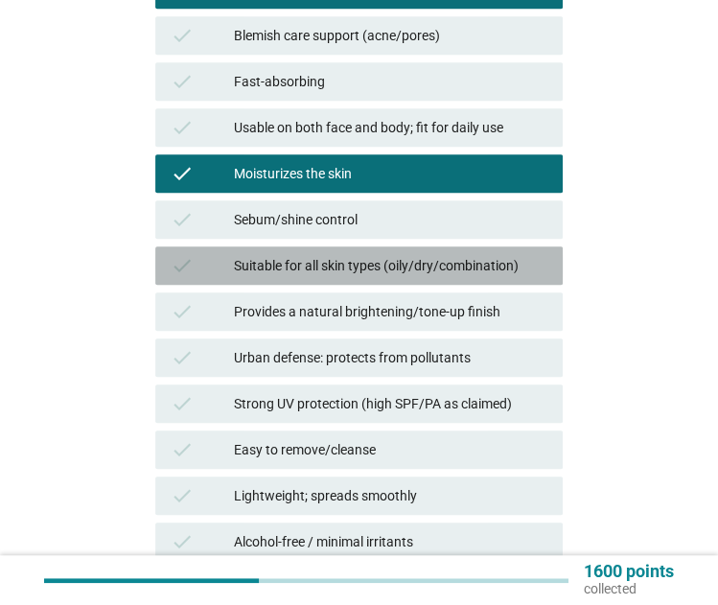
click at [453, 281] on div "check Suitable for all skin types (oily/dry/combination)" at bounding box center [359, 265] width 408 height 38
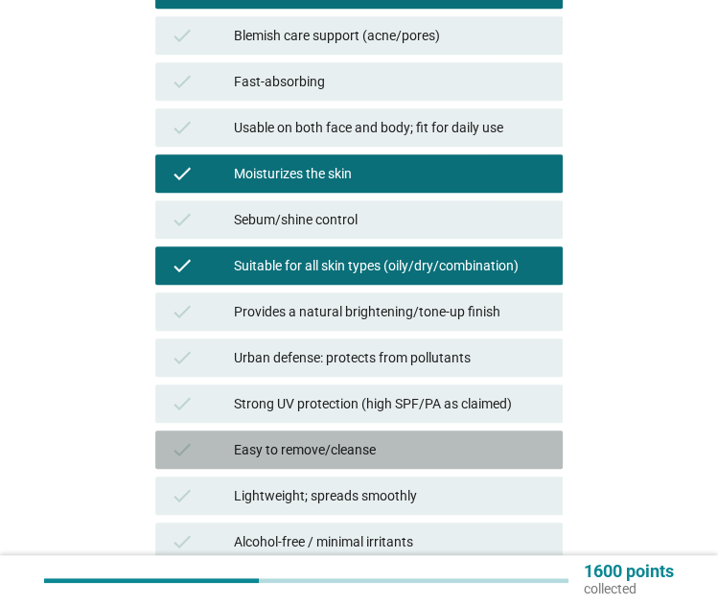
click at [466, 446] on div "Easy to remove/cleanse" at bounding box center [391, 449] width 314 height 23
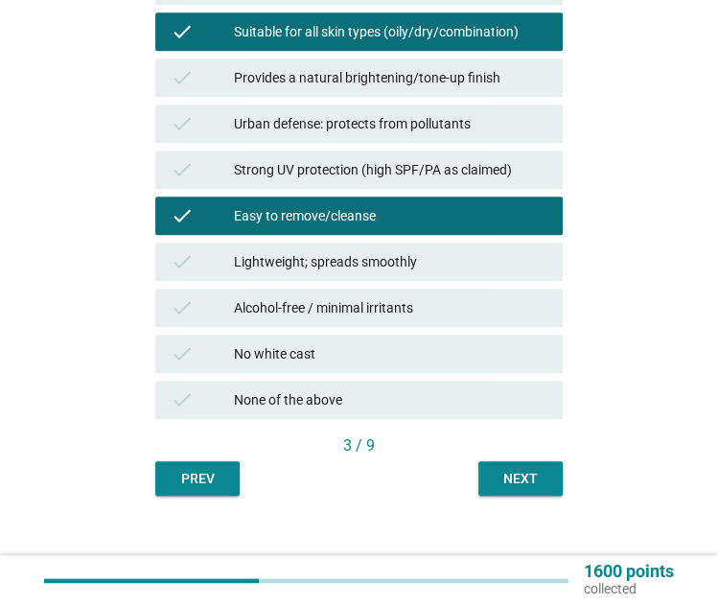
scroll to position [782, 0]
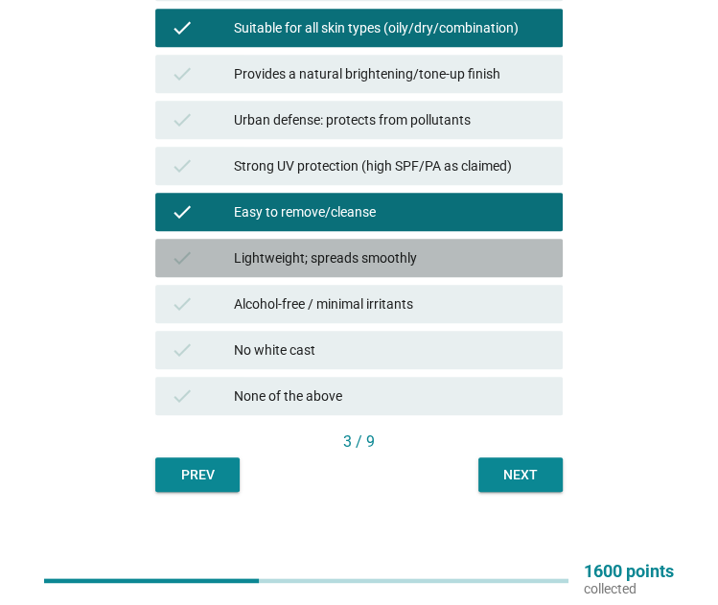
click at [438, 256] on div "Lightweight; spreads smoothly" at bounding box center [391, 257] width 314 height 23
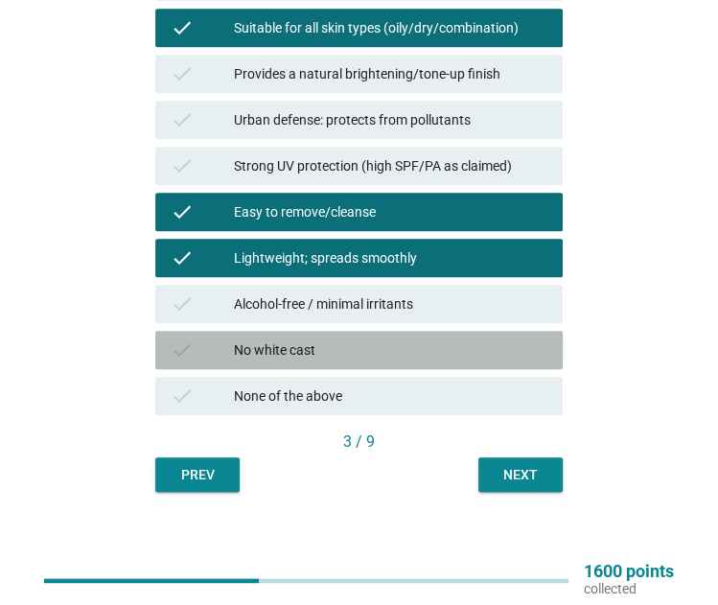
click at [454, 365] on div "check No white cast" at bounding box center [359, 350] width 408 height 38
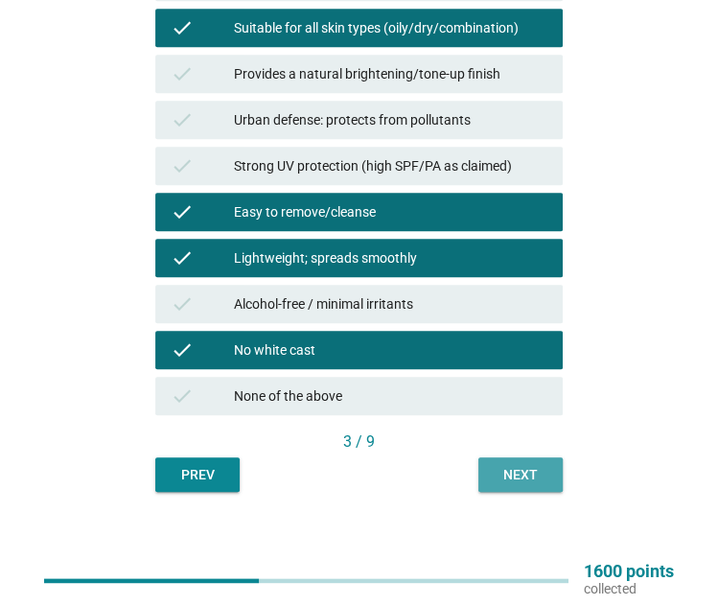
click at [503, 469] on div "Next" at bounding box center [521, 475] width 54 height 20
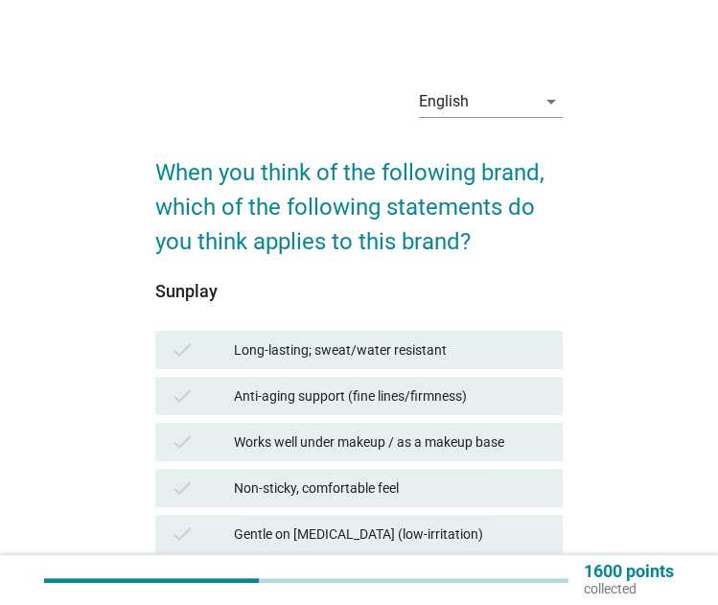
scroll to position [790, 0]
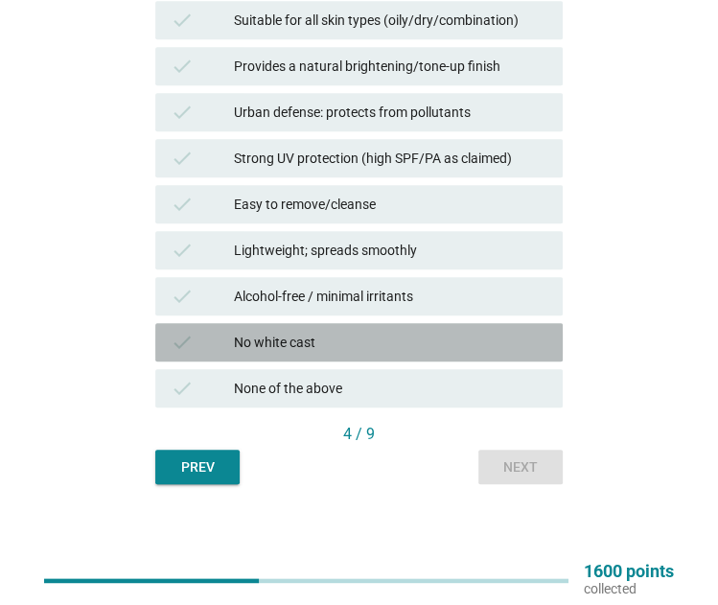
click at [460, 340] on div "No white cast" at bounding box center [391, 342] width 314 height 23
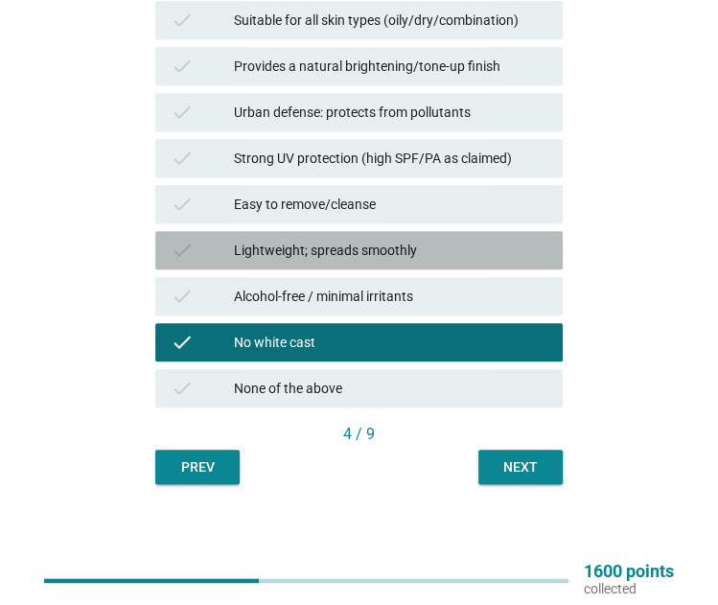
click at [454, 237] on div "check Lightweight; spreads smoothly" at bounding box center [359, 250] width 408 height 38
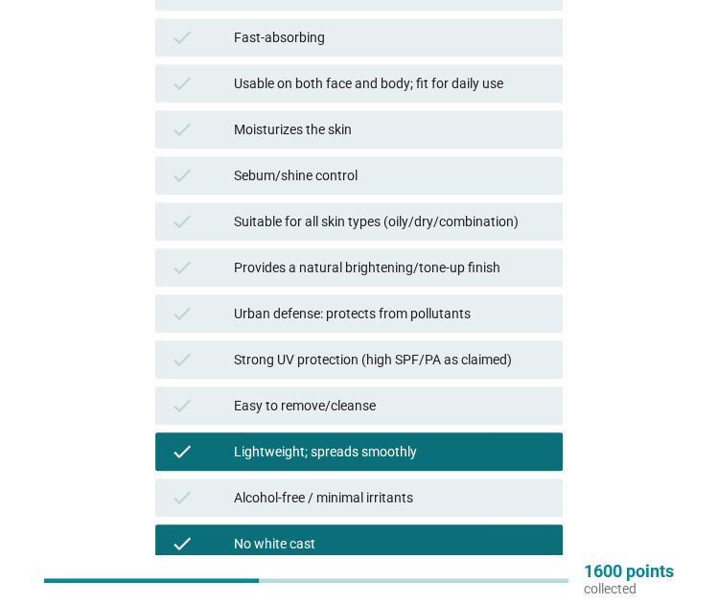
scroll to position [575, 0]
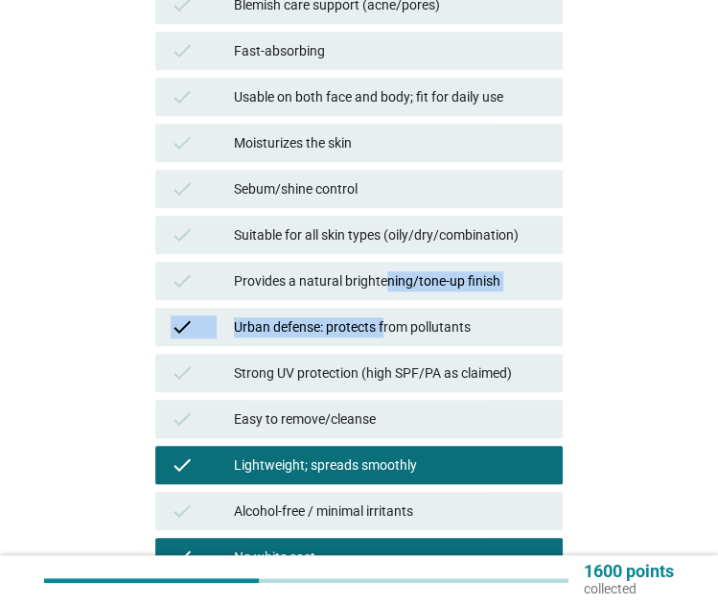
drag, startPoint x: 385, startPoint y: 321, endPoint x: 384, endPoint y: 283, distance: 38.4
click at [384, 283] on div "check Long-lasting; sweat/water resistant check Anti-aging support (fine lines/…" at bounding box center [358, 189] width 415 height 874
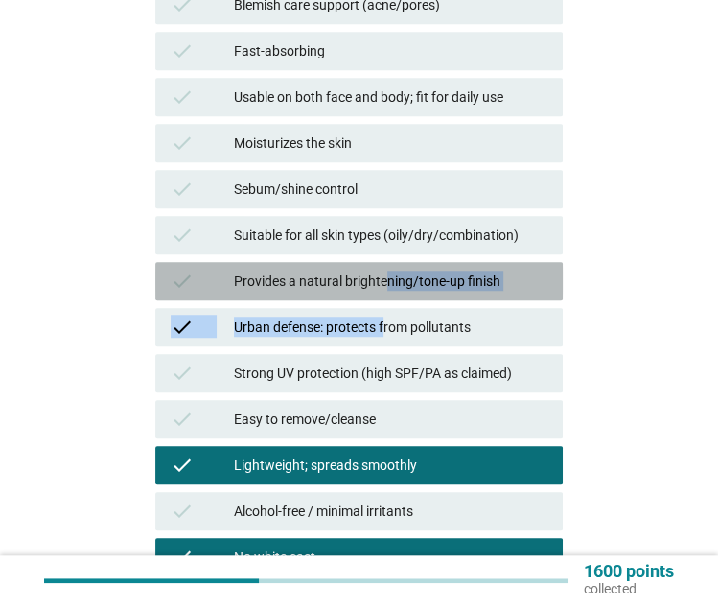
click at [384, 283] on div "Provides a natural brightening/tone-up finish" at bounding box center [391, 280] width 314 height 23
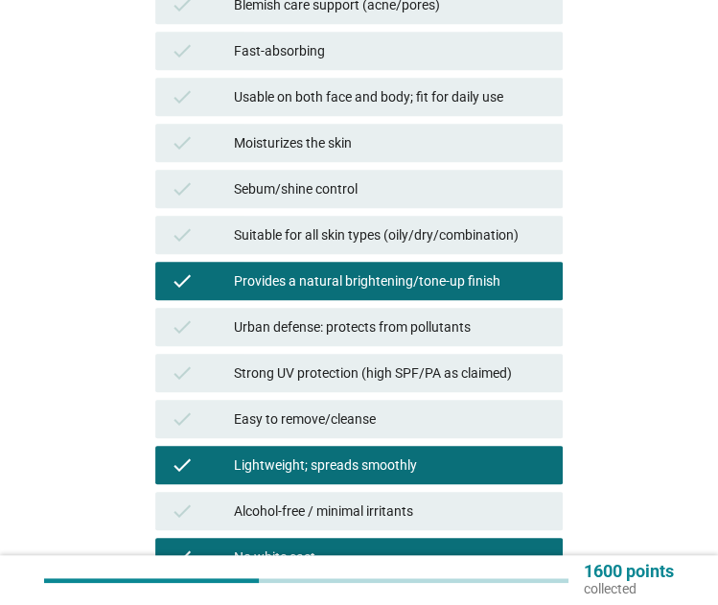
click at [642, 249] on div "English arrow_drop_down When you think of the following brand, which of the fol…" at bounding box center [359, 97] width 657 height 1234
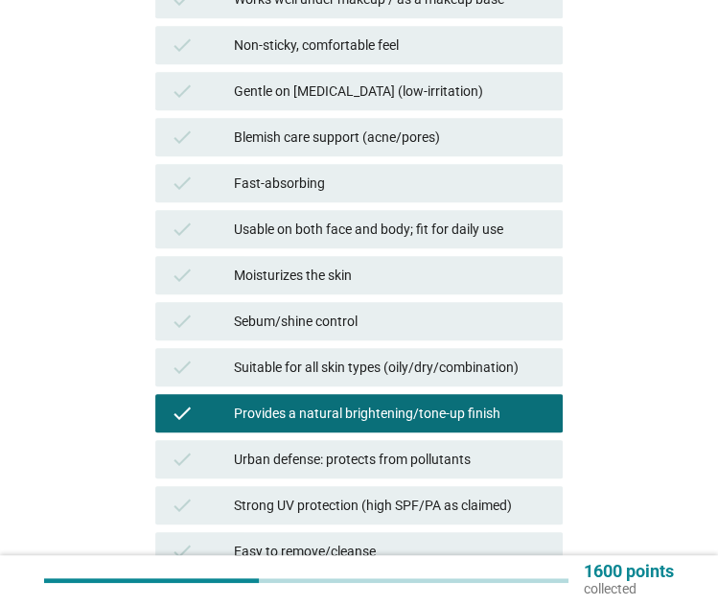
scroll to position [441, 0]
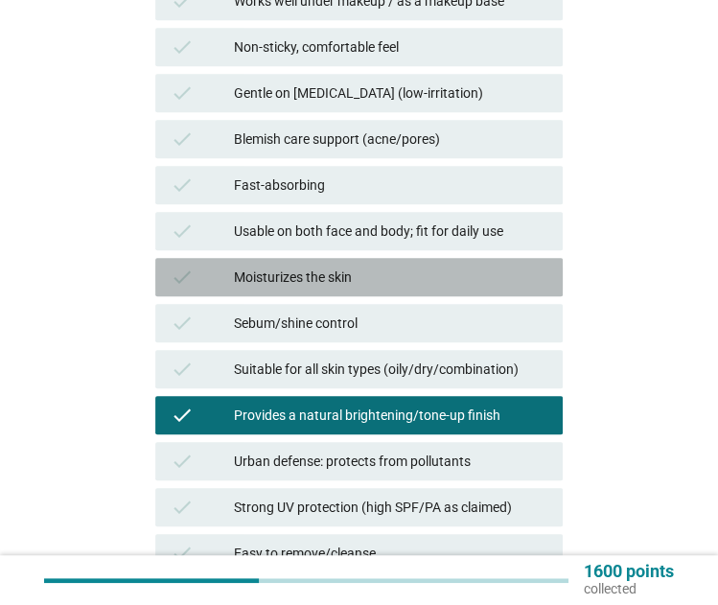
click at [444, 269] on div "Moisturizes the skin" at bounding box center [391, 277] width 314 height 23
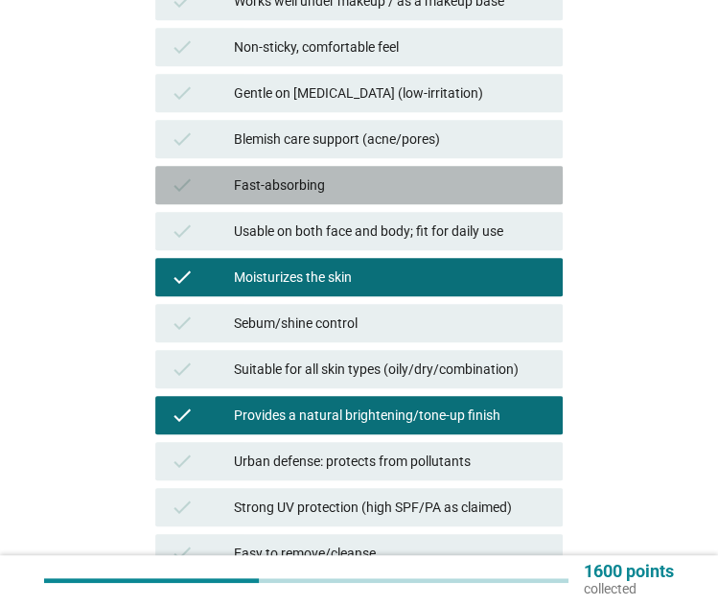
click at [411, 175] on div "Fast-absorbing" at bounding box center [391, 185] width 314 height 23
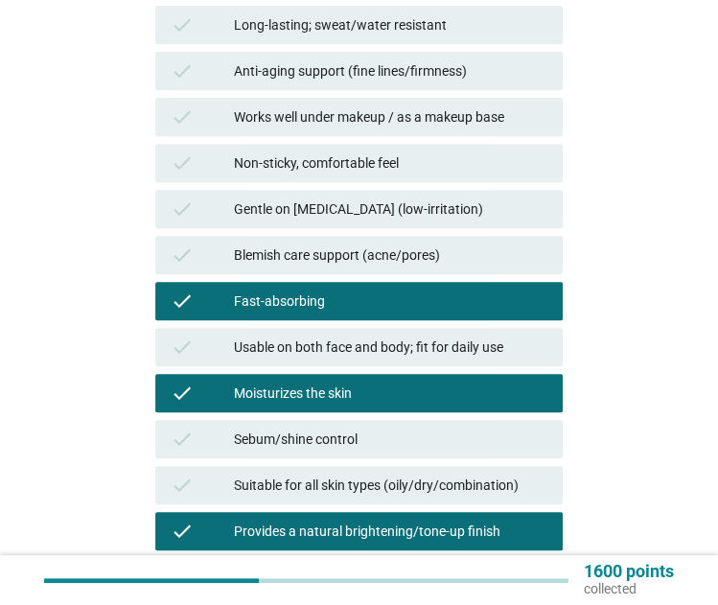
scroll to position [324, 0]
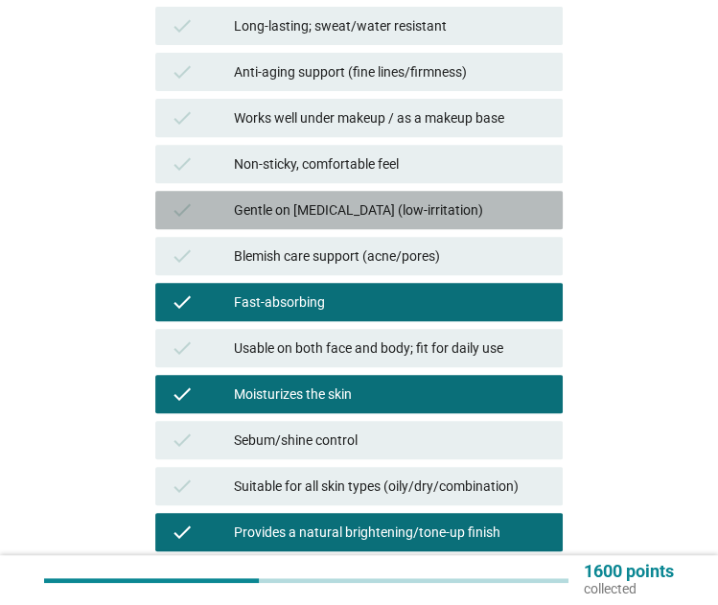
click at [412, 191] on div "check Gentle on sensitive skin (low-irritation)" at bounding box center [359, 210] width 408 height 38
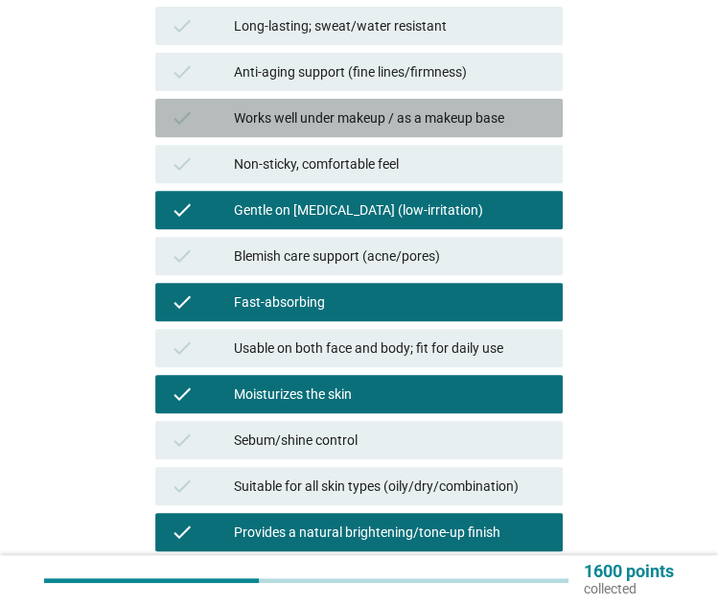
click at [401, 117] on div "Works well under makeup / as a makeup base" at bounding box center [391, 117] width 314 height 23
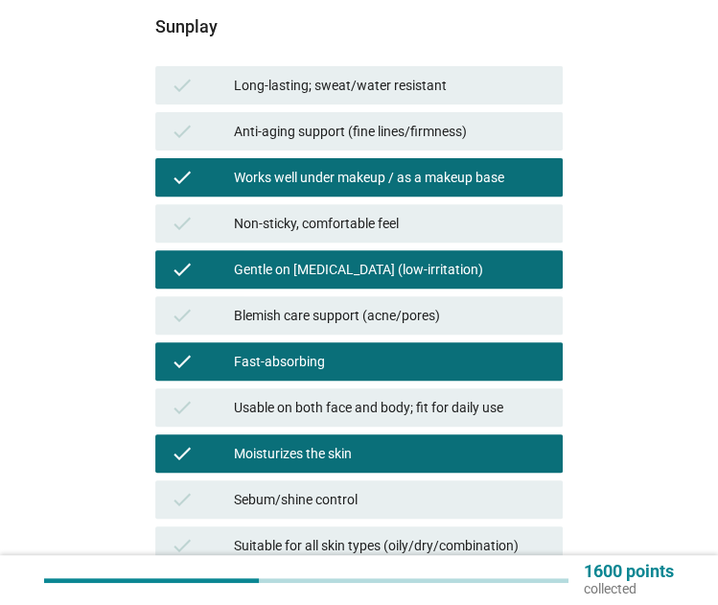
scroll to position [245, 0]
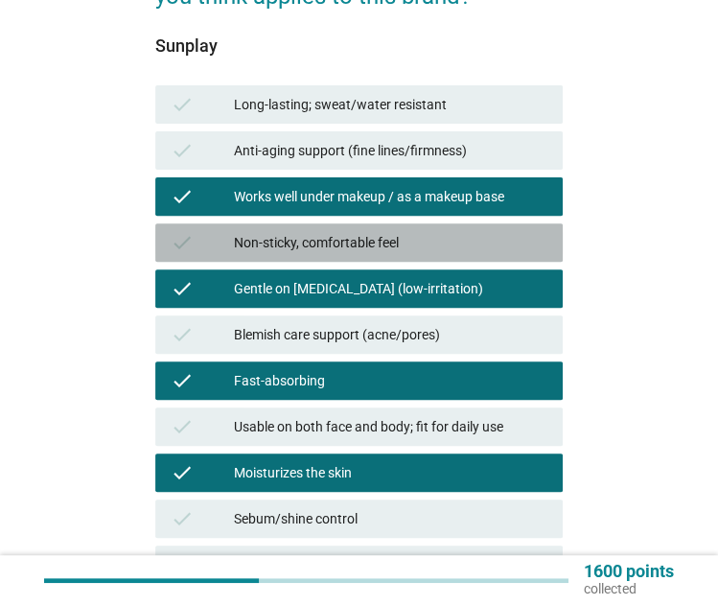
click at [387, 225] on div "check Non-sticky, comfortable feel" at bounding box center [359, 242] width 408 height 38
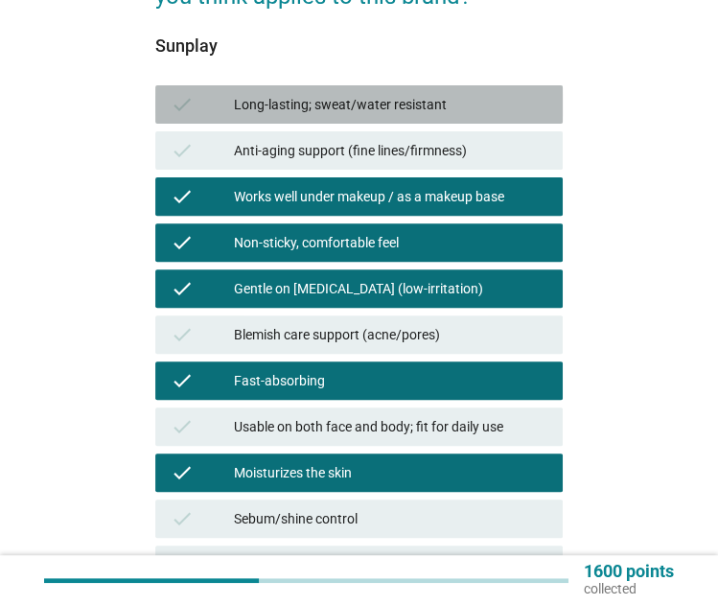
click at [379, 85] on div "check Long-lasting; sweat/water resistant" at bounding box center [359, 104] width 408 height 38
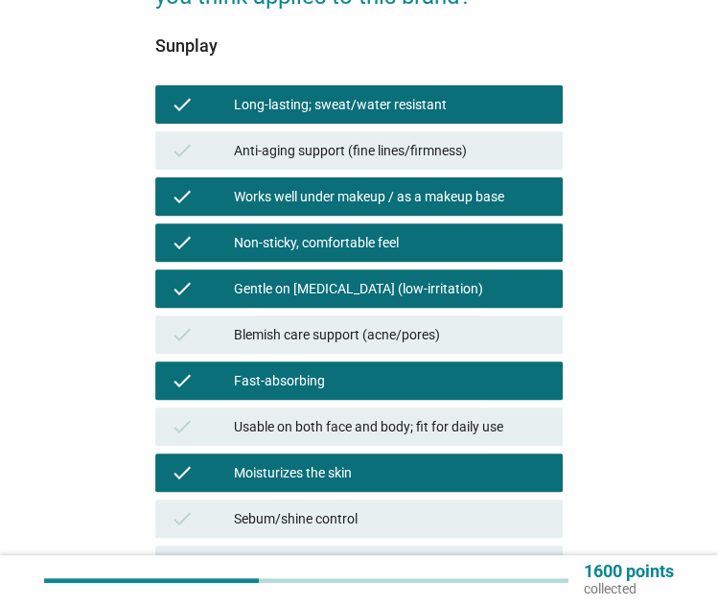
scroll to position [790, 0]
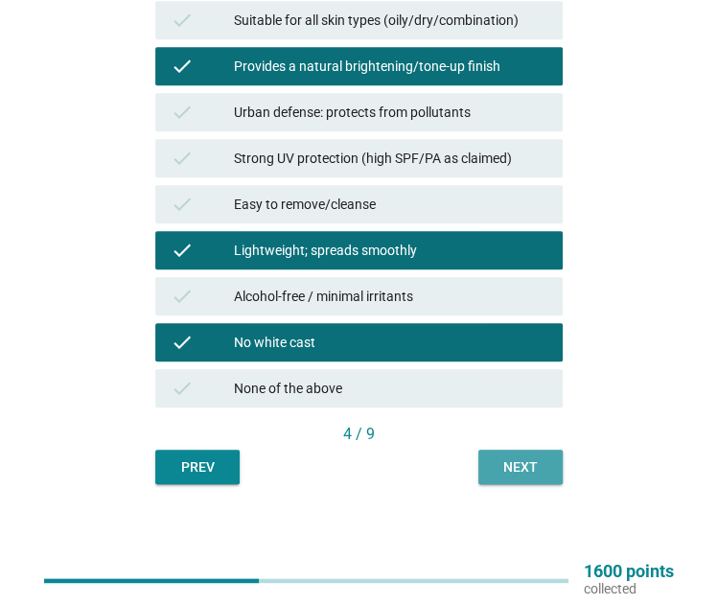
click at [512, 462] on div "Next" at bounding box center [521, 467] width 54 height 20
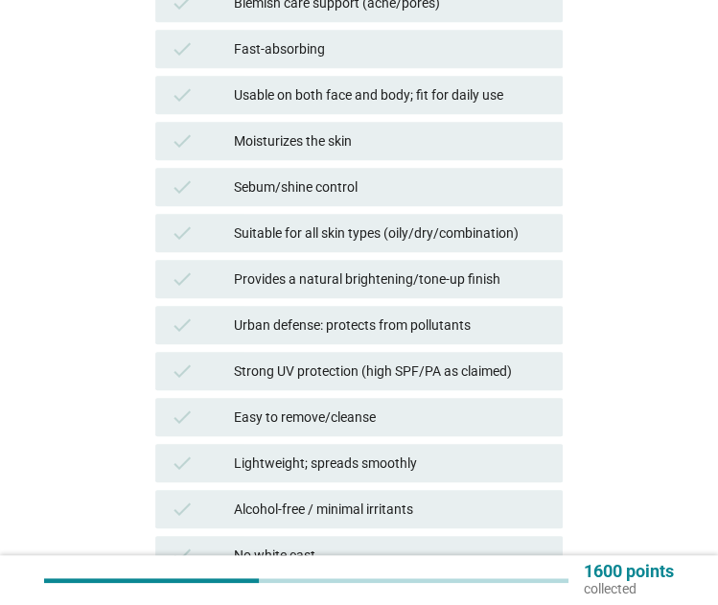
scroll to position [616, 0]
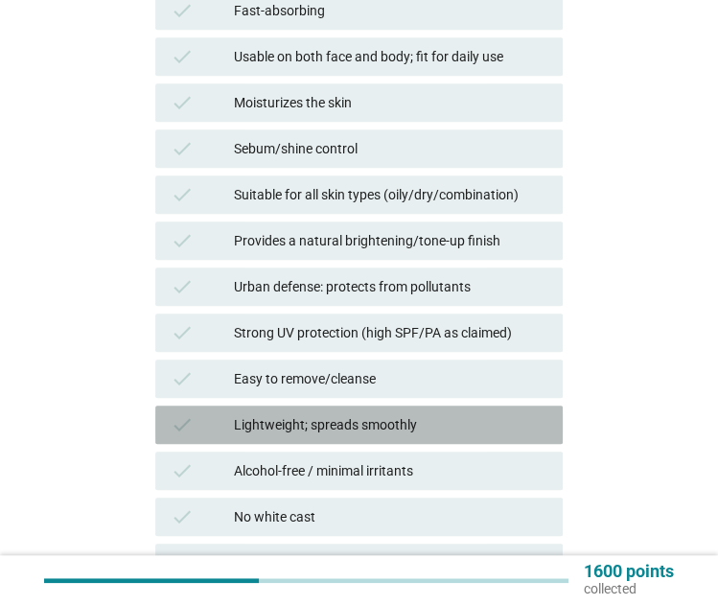
click at [391, 419] on div "Lightweight; spreads smoothly" at bounding box center [391, 424] width 314 height 23
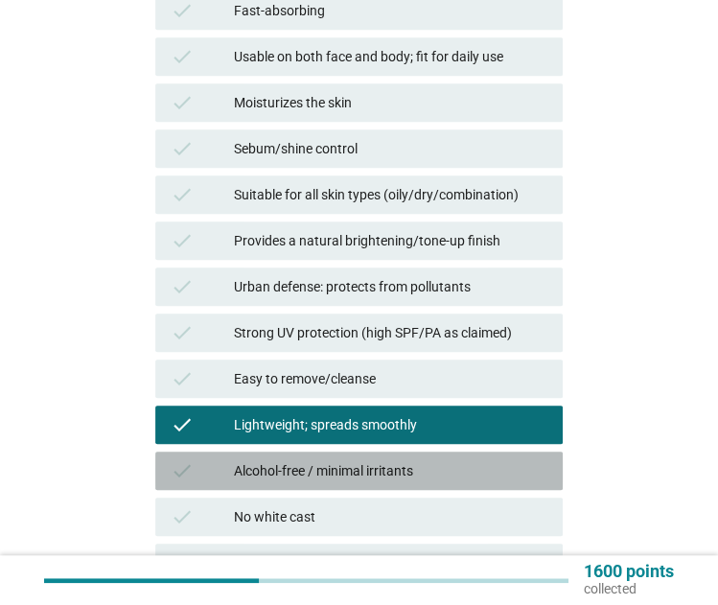
click at [399, 470] on div "Alcohol-free / minimal irritants" at bounding box center [391, 470] width 314 height 23
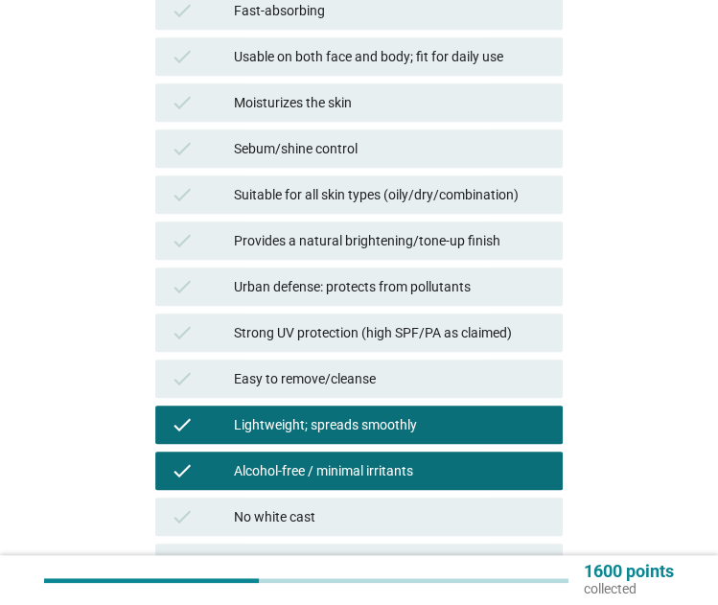
click at [408, 502] on div "check No white cast" at bounding box center [359, 517] width 408 height 38
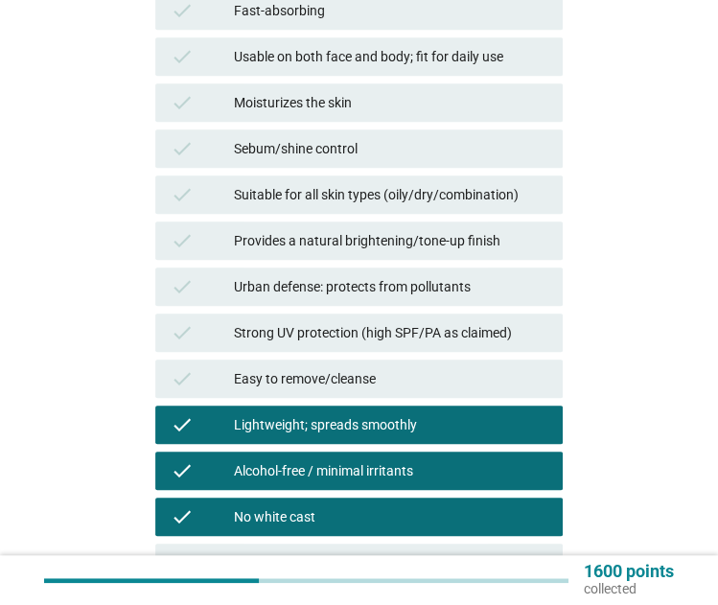
click at [422, 357] on div "check Easy to remove/cleanse" at bounding box center [358, 379] width 415 height 46
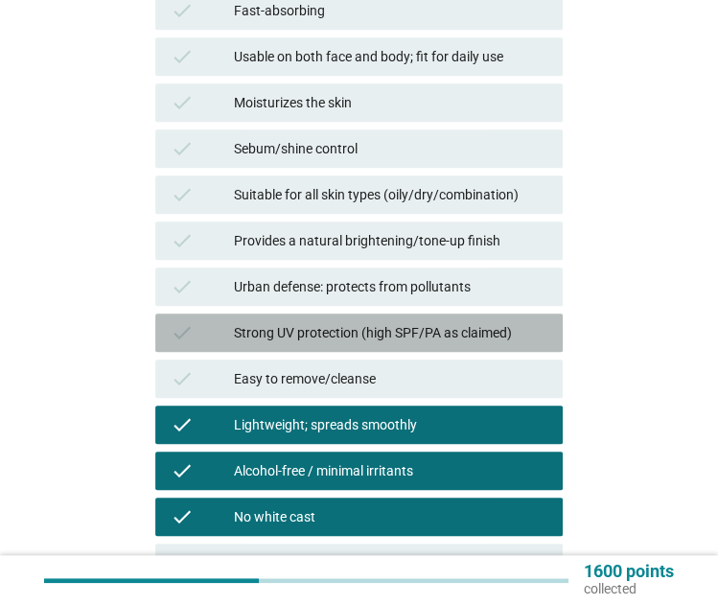
click at [430, 321] on div "Strong UV protection (high SPF/PA as claimed)" at bounding box center [391, 332] width 314 height 23
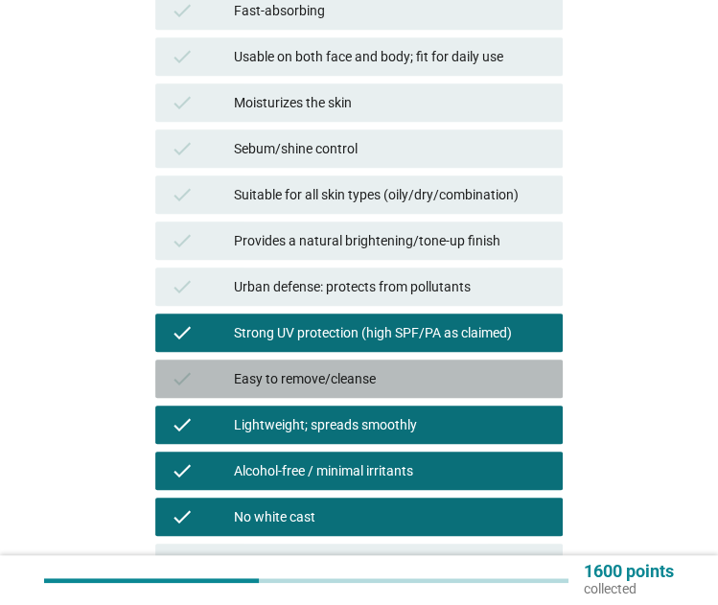
click at [434, 371] on div "Easy to remove/cleanse" at bounding box center [391, 378] width 314 height 23
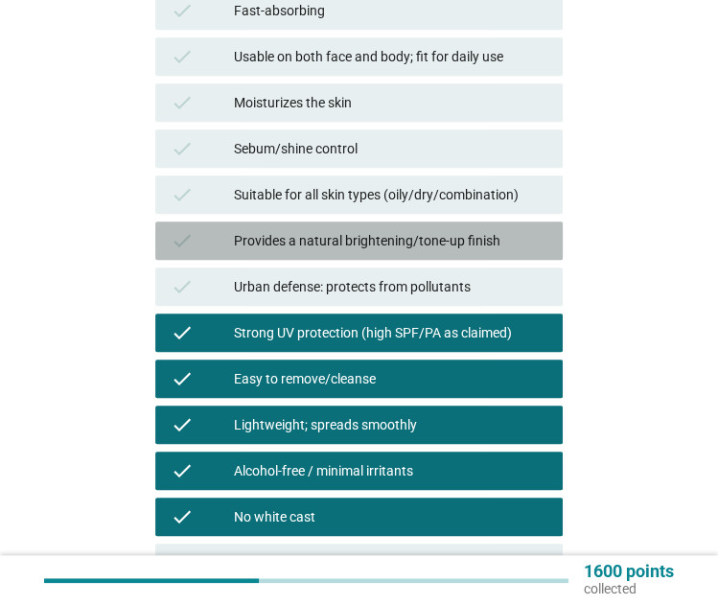
click at [429, 237] on div "Provides a natural brightening/tone-up finish" at bounding box center [391, 240] width 314 height 23
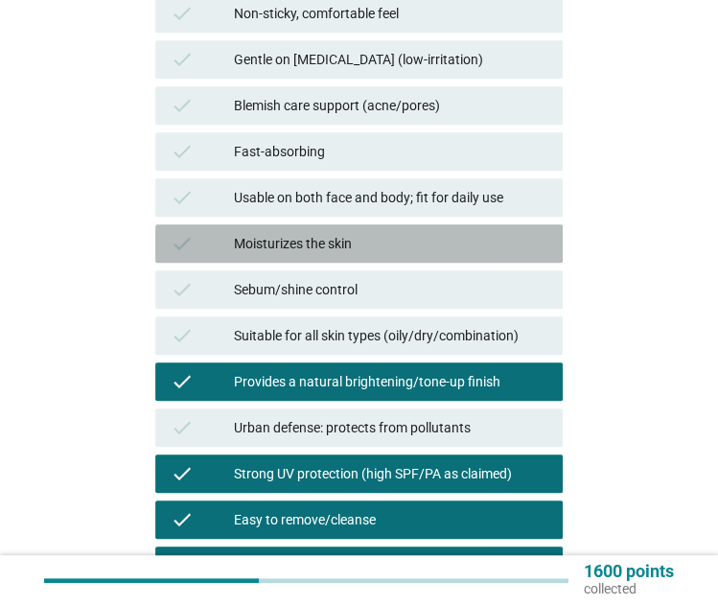
click at [429, 237] on div "Moisturizes the skin" at bounding box center [391, 243] width 314 height 23
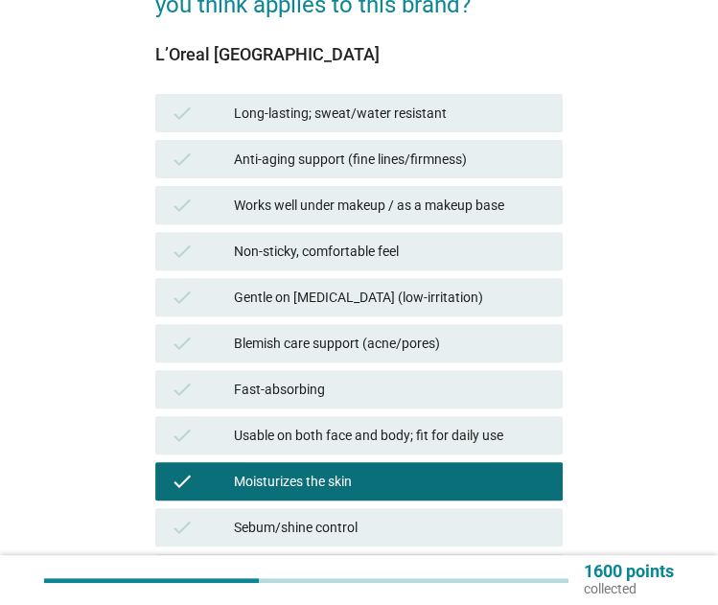
scroll to position [236, 0]
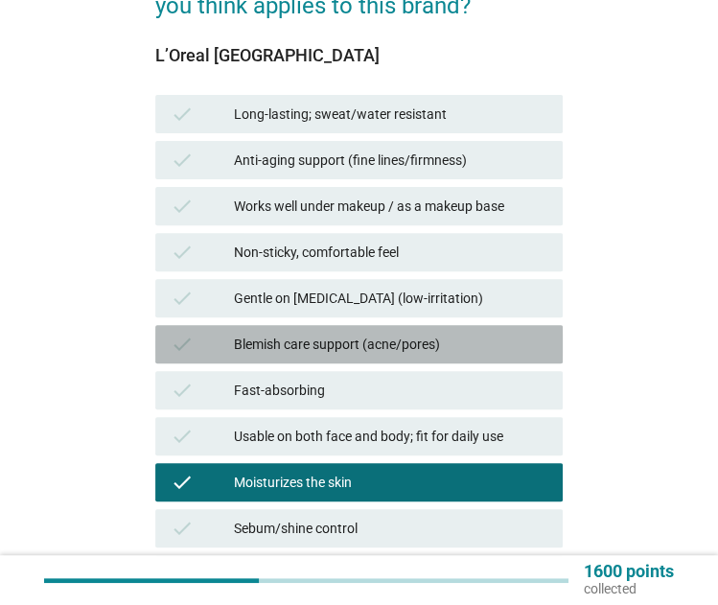
click at [431, 329] on div "check Blemish care support (acne/pores)" at bounding box center [359, 344] width 408 height 38
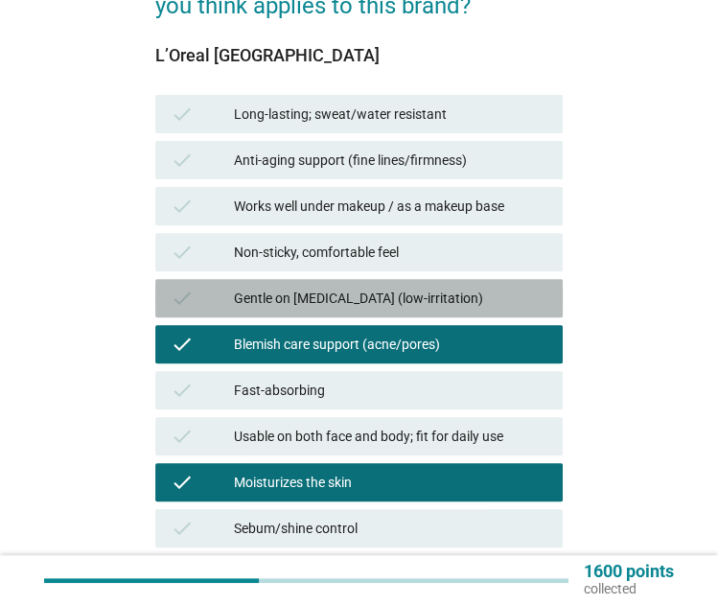
click at [425, 283] on div "check Gentle on sensitive skin (low-irritation)" at bounding box center [359, 298] width 408 height 38
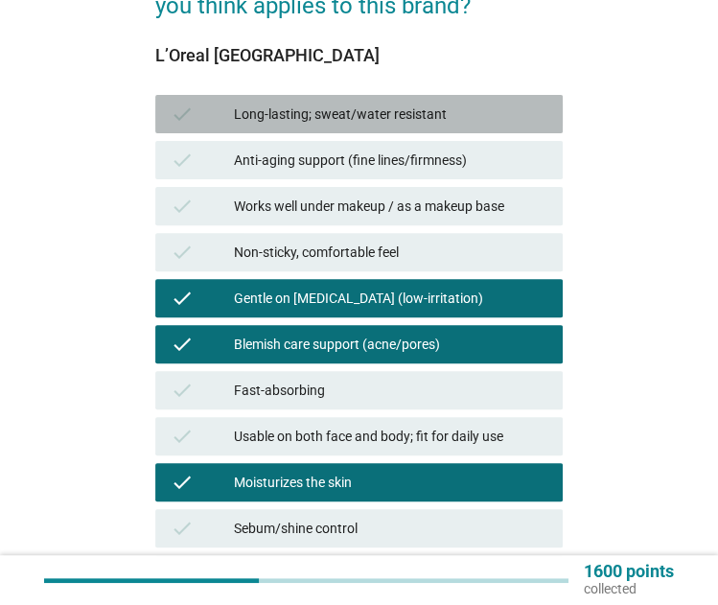
click at [395, 105] on div "Long-lasting; sweat/water resistant" at bounding box center [391, 114] width 314 height 23
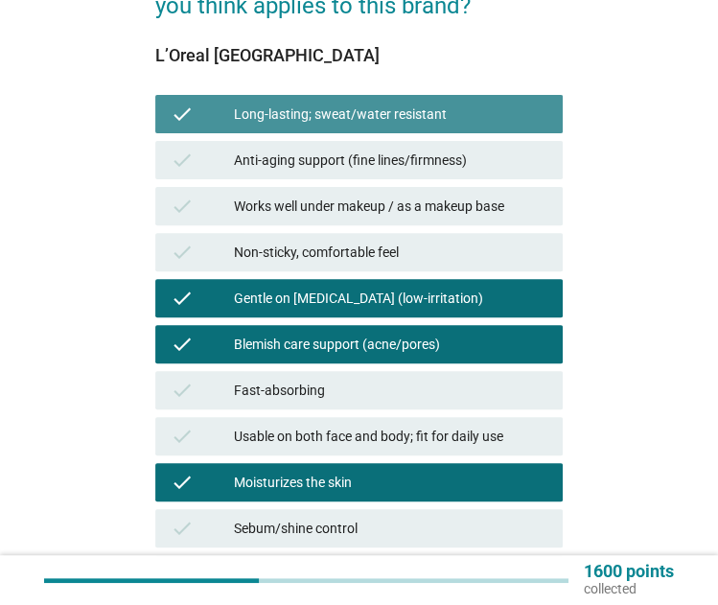
click at [395, 105] on div "Long-lasting; sweat/water resistant" at bounding box center [391, 114] width 314 height 23
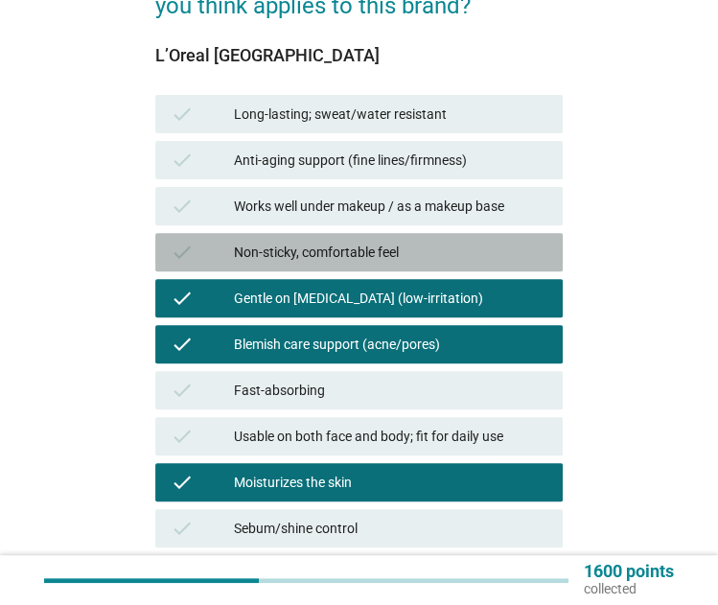
click at [416, 244] on div "Non-sticky, comfortable feel" at bounding box center [391, 252] width 314 height 23
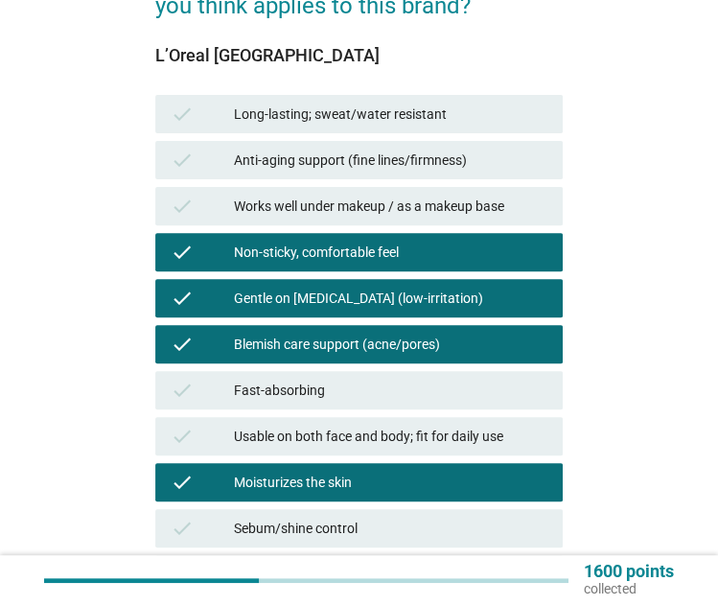
scroll to position [790, 0]
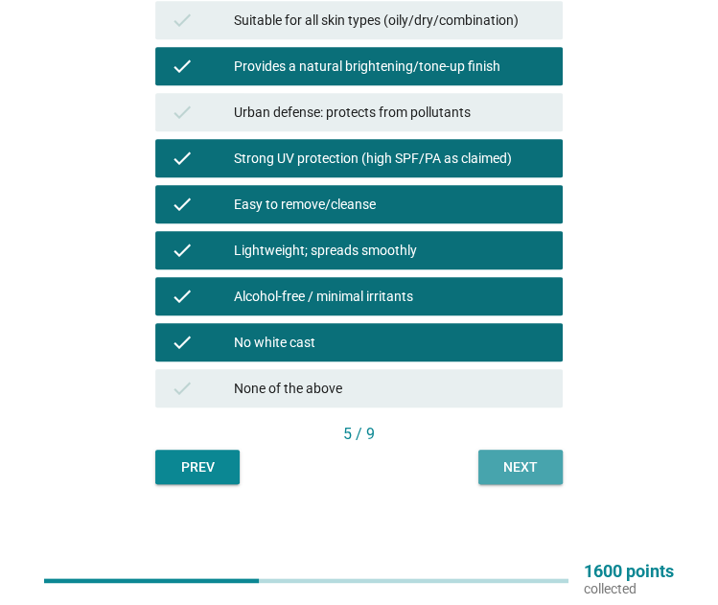
click at [533, 454] on button "Next" at bounding box center [520, 467] width 84 height 35
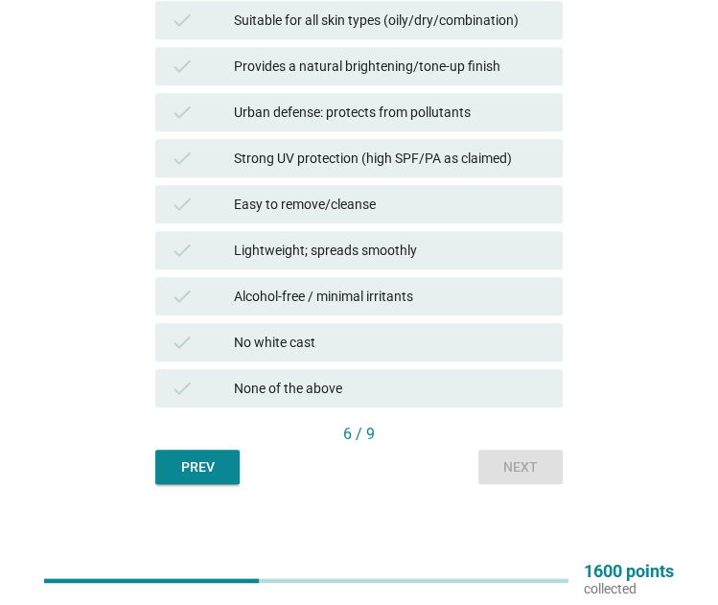
scroll to position [0, 0]
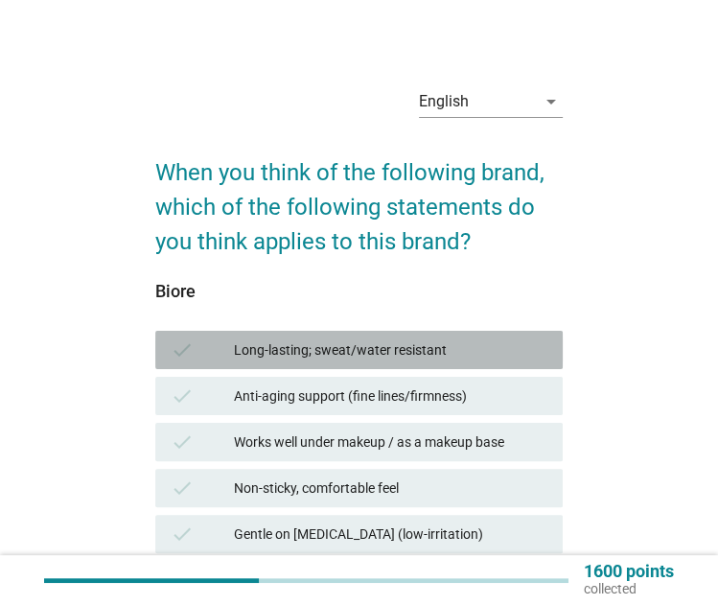
click at [471, 338] on div "Long-lasting; sweat/water resistant" at bounding box center [391, 349] width 314 height 23
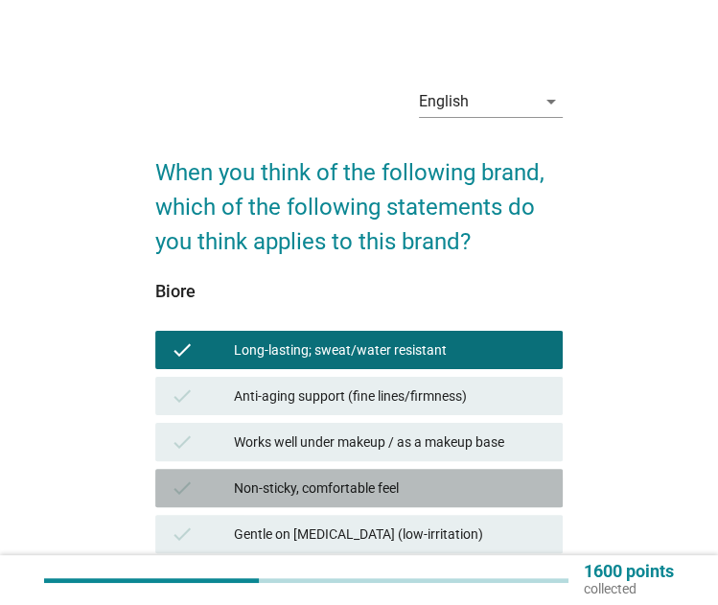
click at [441, 492] on div "Non-sticky, comfortable feel" at bounding box center [391, 488] width 314 height 23
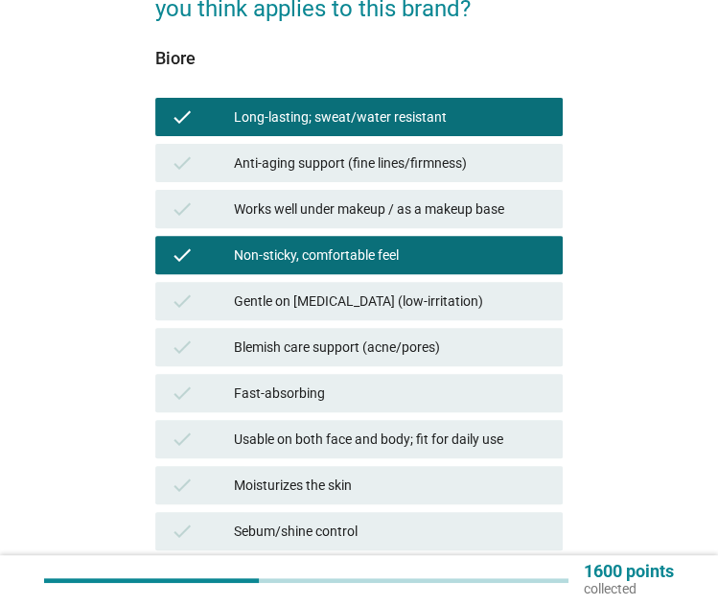
scroll to position [234, 0]
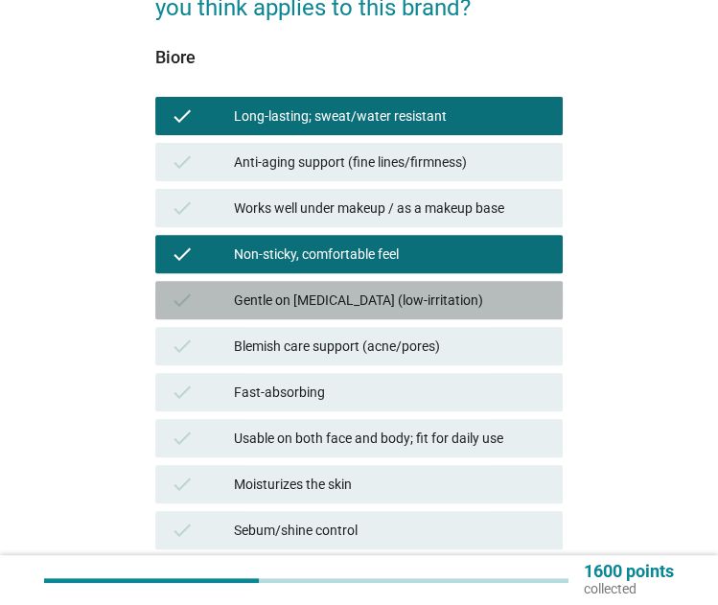
click at [429, 289] on div "Gentle on sensitive skin (low-irritation)" at bounding box center [391, 300] width 314 height 23
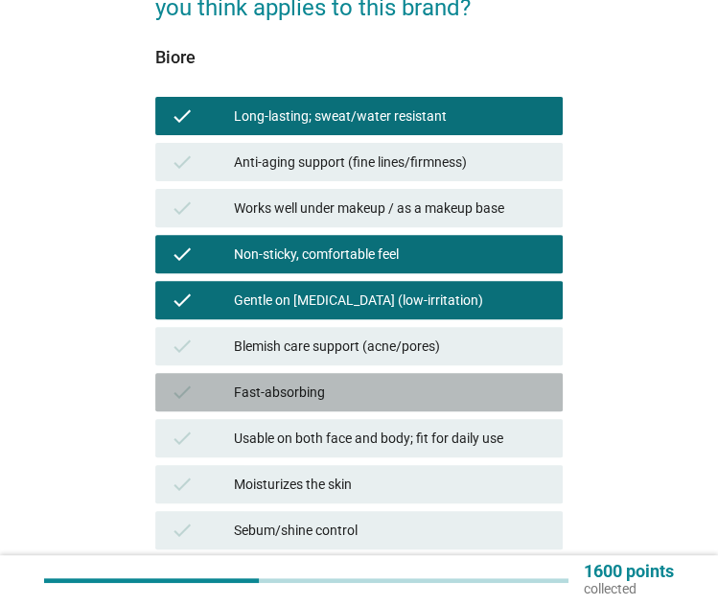
click at [419, 392] on div "Fast-absorbing" at bounding box center [391, 392] width 314 height 23
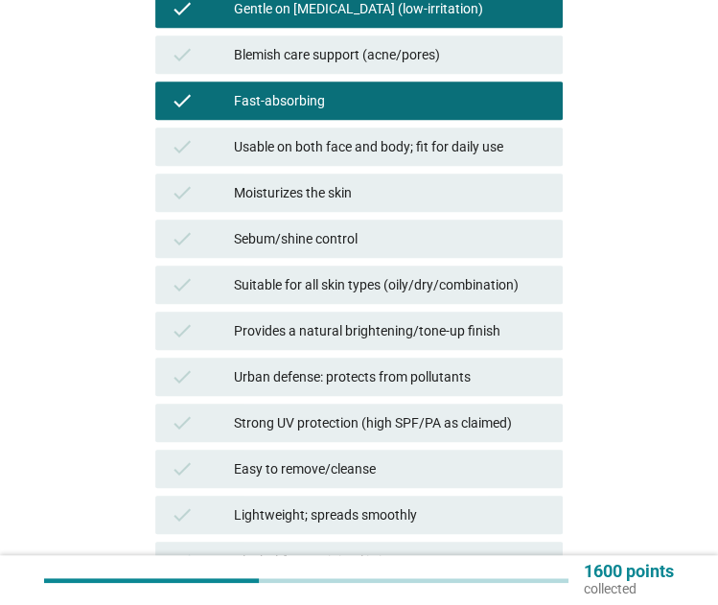
scroll to position [541, 0]
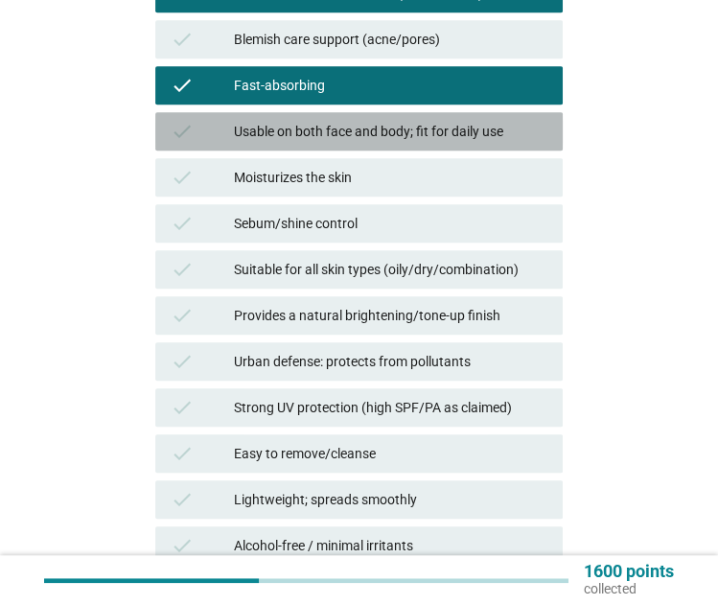
click at [401, 112] on div "check Usable on both face and body; fit for daily use" at bounding box center [359, 131] width 408 height 38
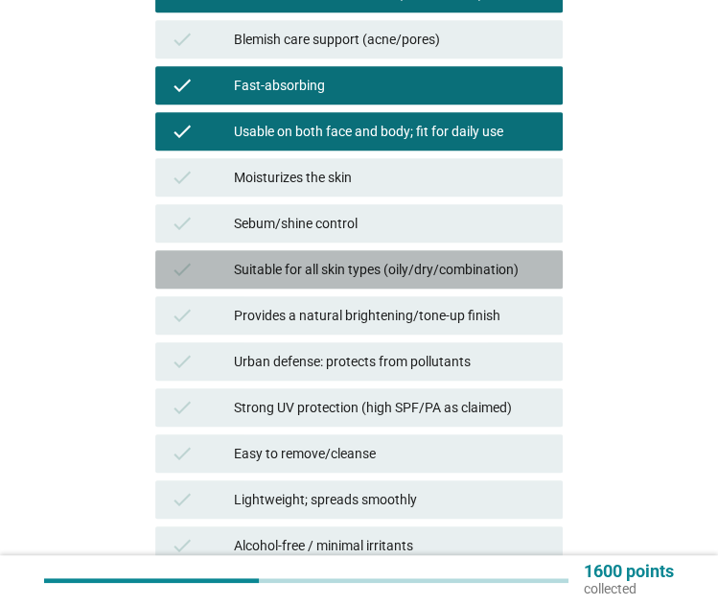
click at [384, 287] on div "check Suitable for all skin types (oily/dry/combination)" at bounding box center [359, 269] width 408 height 38
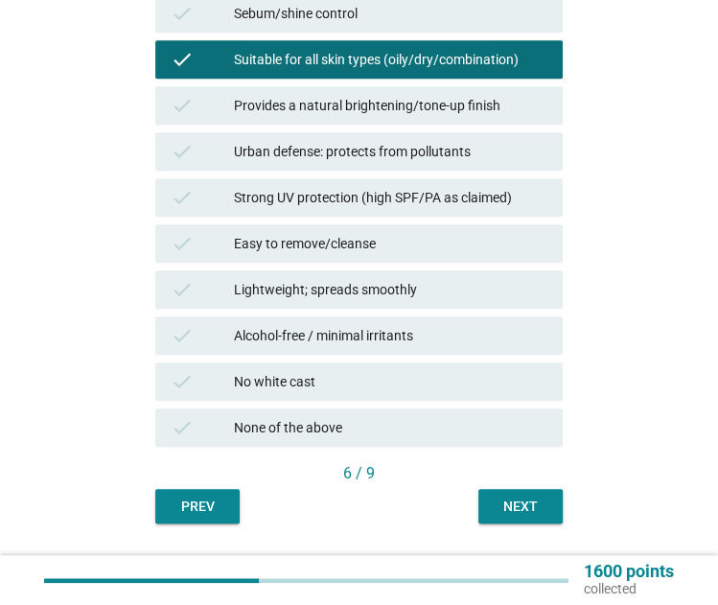
scroll to position [784, 0]
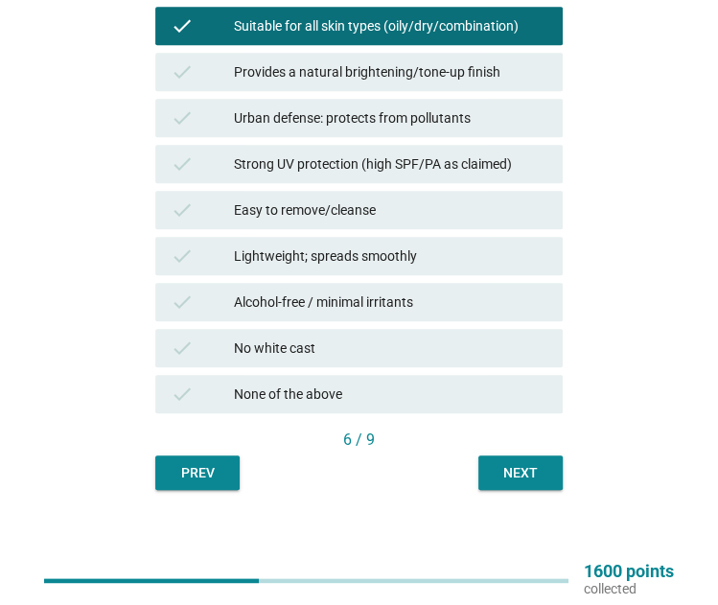
click at [344, 225] on div "check Easy to remove/cleanse" at bounding box center [359, 210] width 408 height 38
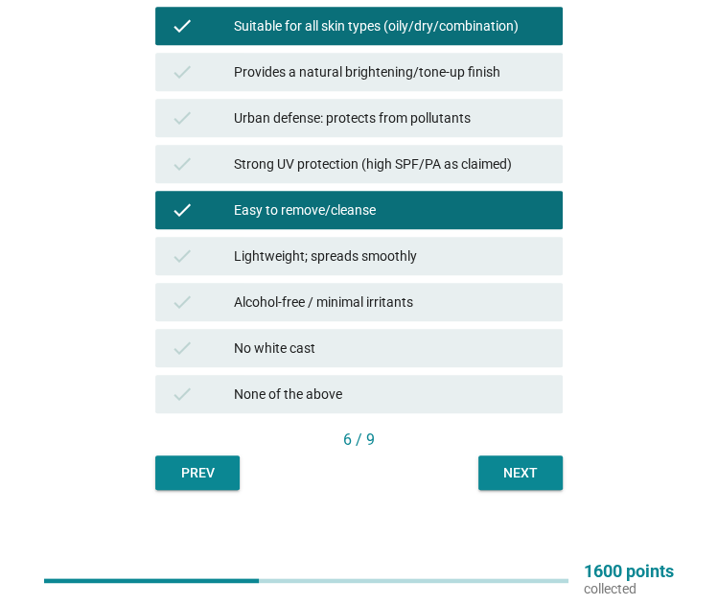
click at [504, 452] on div "6 / 9" at bounding box center [359, 442] width 408 height 27
click at [506, 455] on button "Next" at bounding box center [520, 472] width 84 height 35
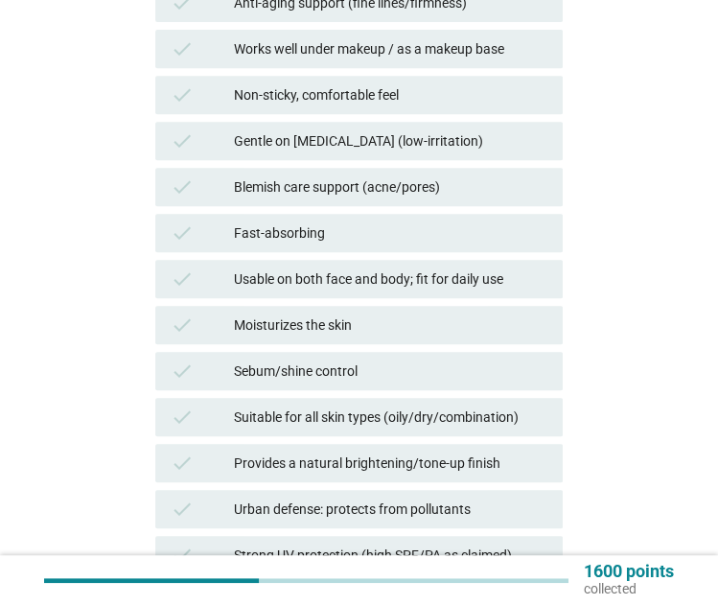
scroll to position [398, 0]
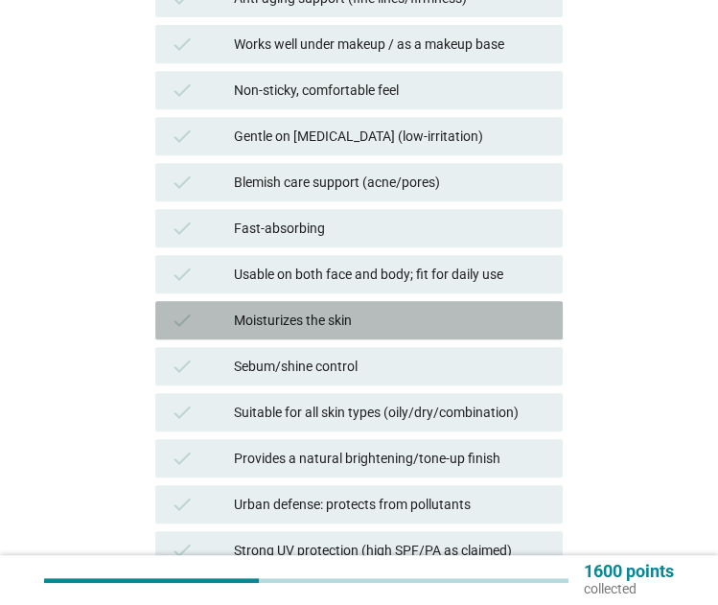
click at [425, 320] on div "Moisturizes the skin" at bounding box center [391, 320] width 314 height 23
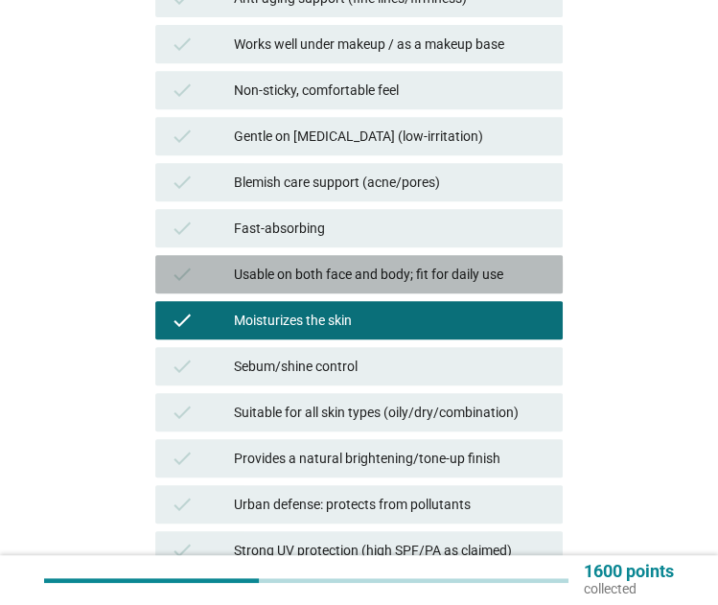
click at [446, 276] on div "Usable on both face and body; fit for daily use" at bounding box center [391, 274] width 314 height 23
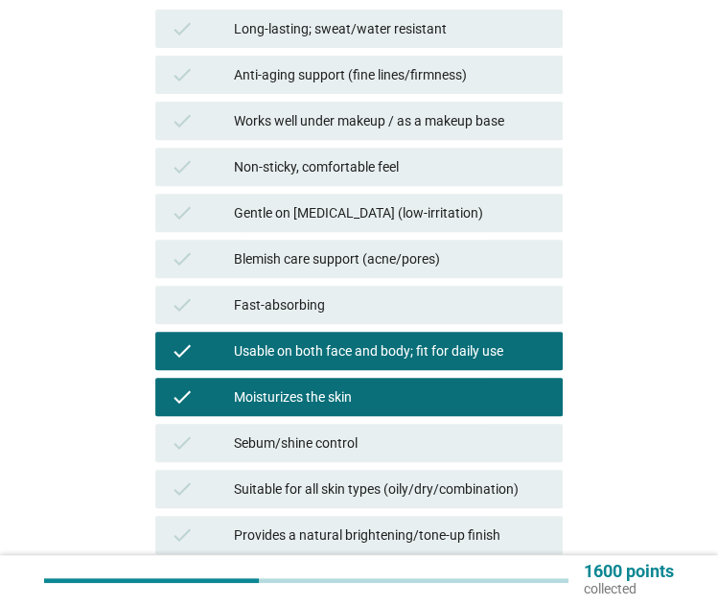
scroll to position [291, 0]
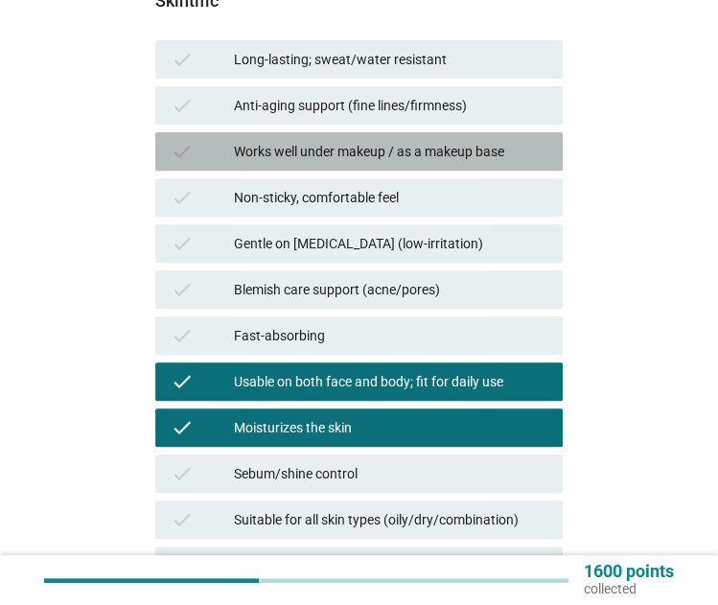
click at [423, 137] on div "check Works well under makeup / as a makeup base" at bounding box center [359, 151] width 408 height 38
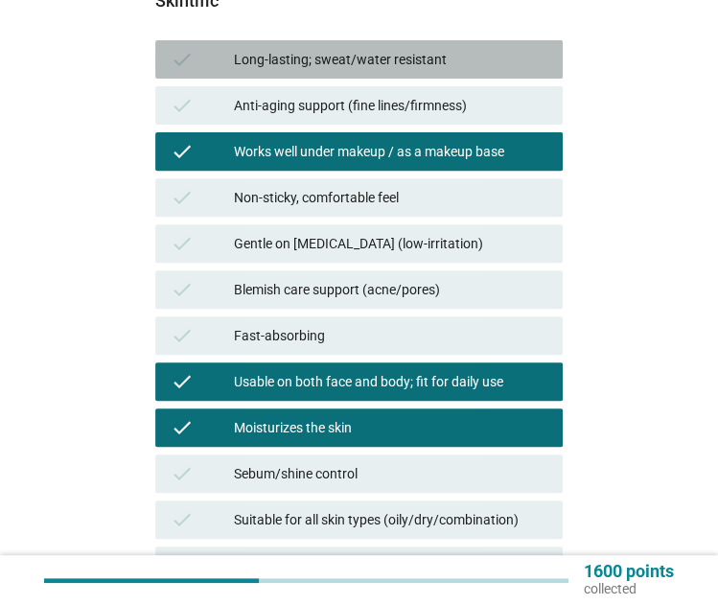
click at [427, 63] on div "Long-lasting; sweat/water resistant" at bounding box center [391, 59] width 314 height 23
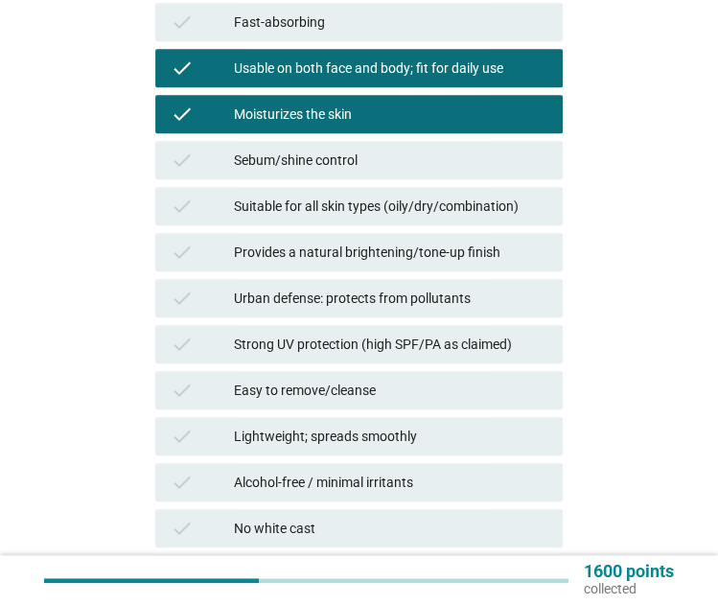
scroll to position [605, 0]
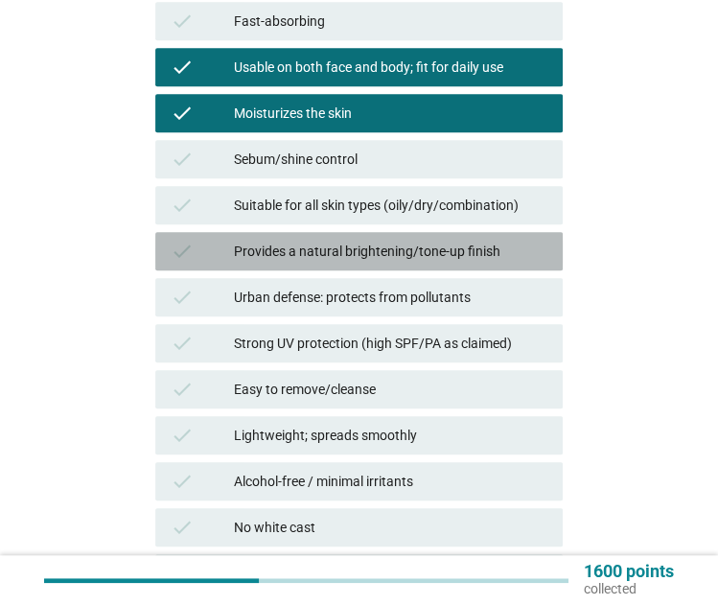
click at [441, 247] on div "Provides a natural brightening/tone-up finish" at bounding box center [391, 251] width 314 height 23
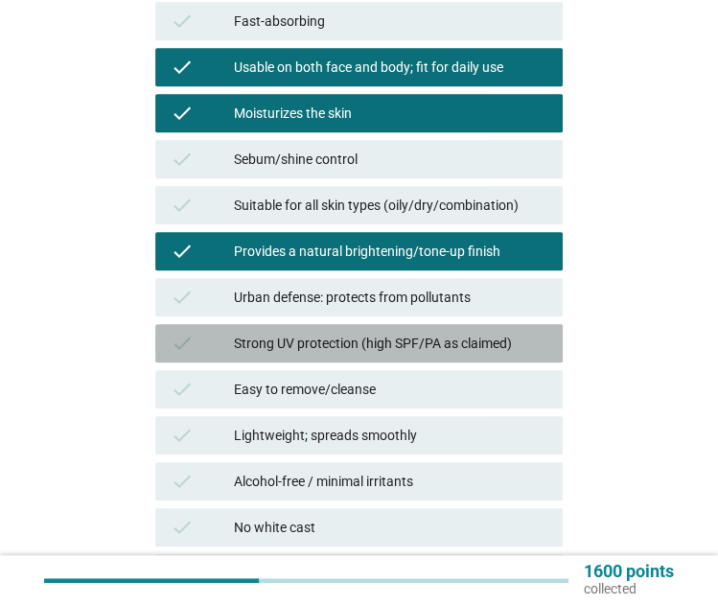
click at [384, 345] on div "Strong UV protection (high SPF/PA as claimed)" at bounding box center [391, 343] width 314 height 23
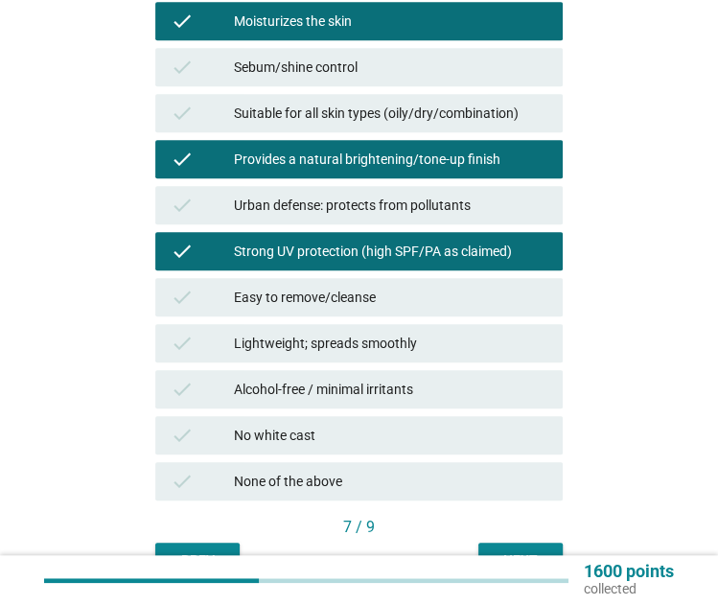
scroll to position [790, 0]
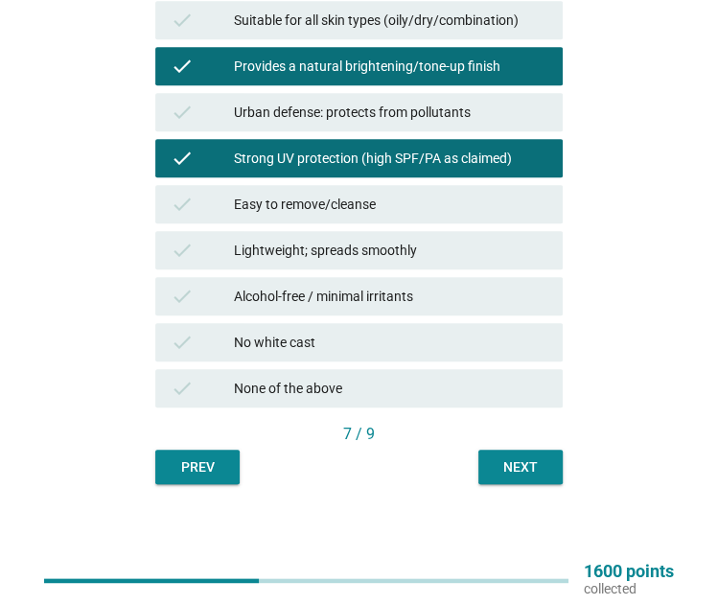
click at [512, 471] on div "Next" at bounding box center [521, 467] width 54 height 20
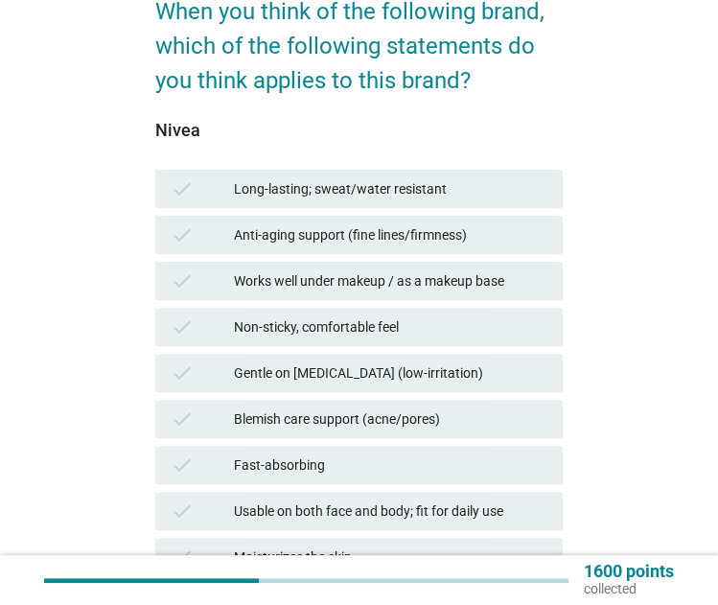
scroll to position [161, 0]
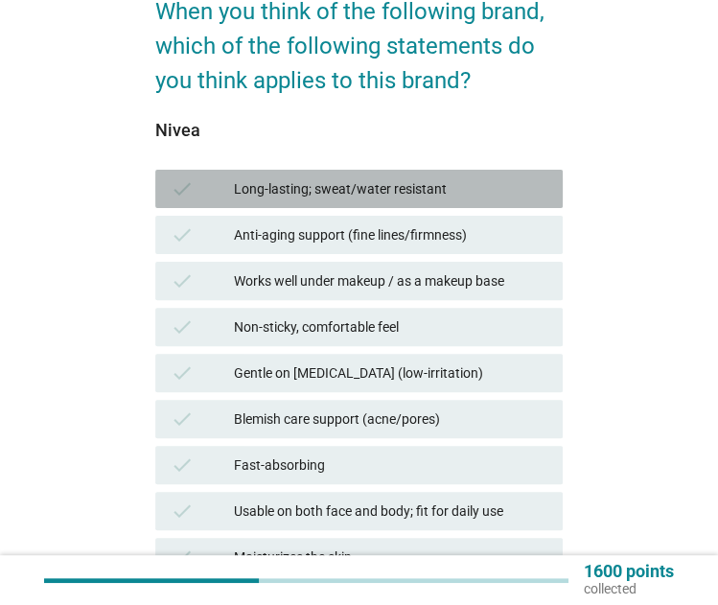
click at [401, 191] on div "Long-lasting; sweat/water resistant" at bounding box center [391, 188] width 314 height 23
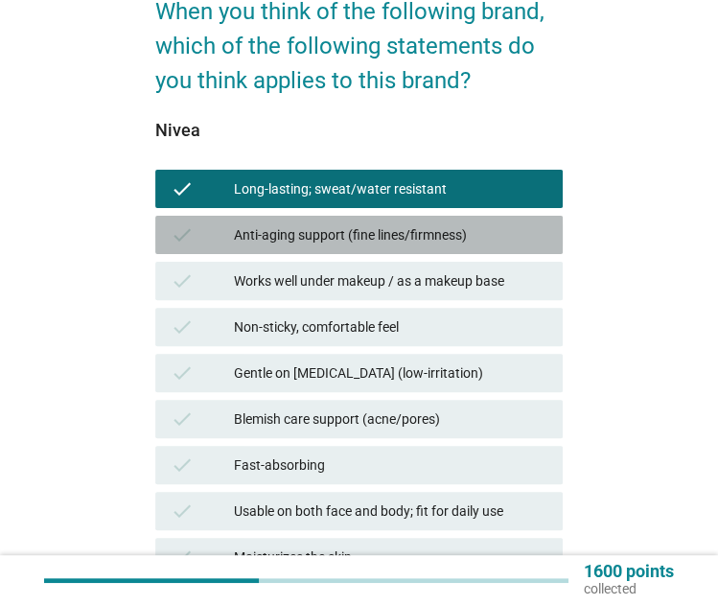
click at [400, 229] on div "Anti-aging support (fine lines/firmness)" at bounding box center [391, 234] width 314 height 23
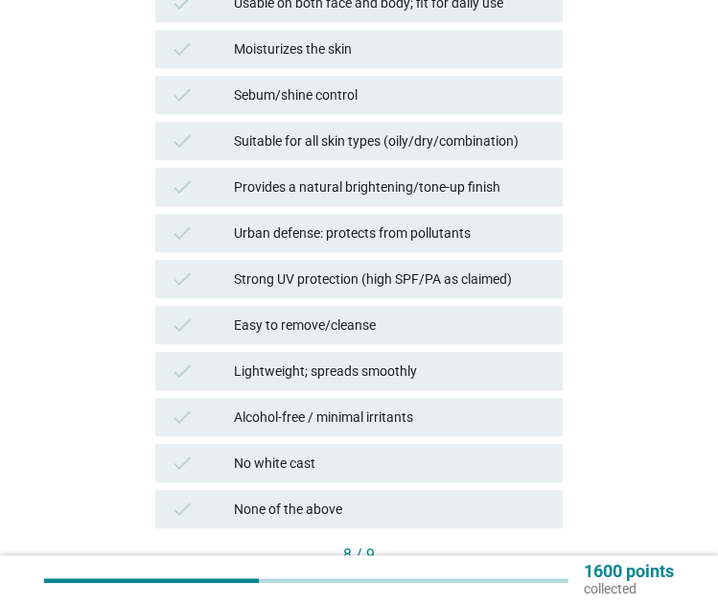
scroll to position [664, 0]
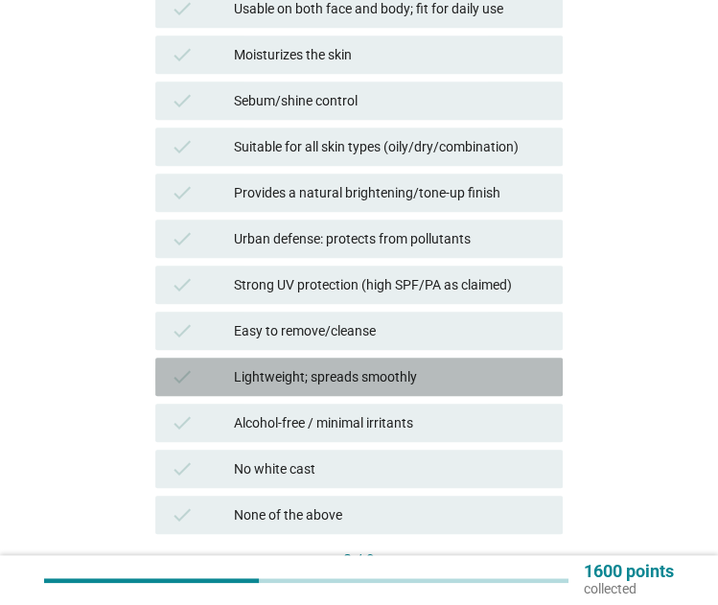
click at [437, 363] on div "check Lightweight; spreads smoothly" at bounding box center [359, 377] width 408 height 38
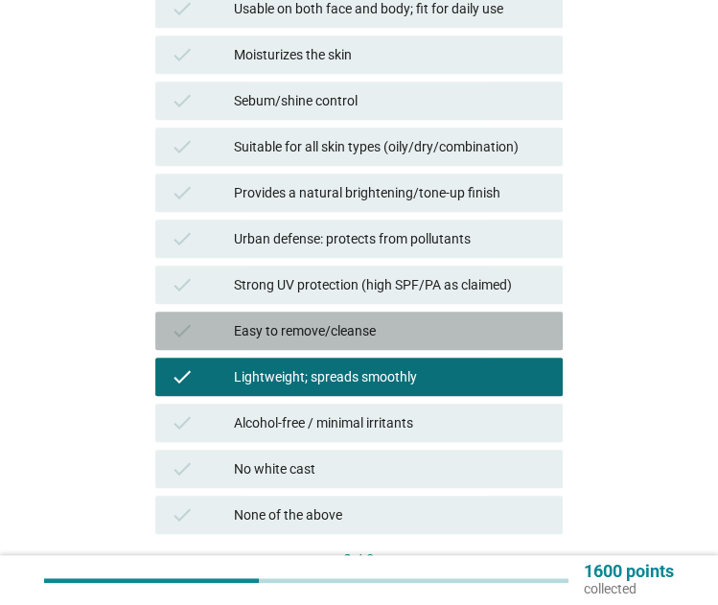
click at [433, 313] on div "check Easy to remove/cleanse" at bounding box center [359, 331] width 408 height 38
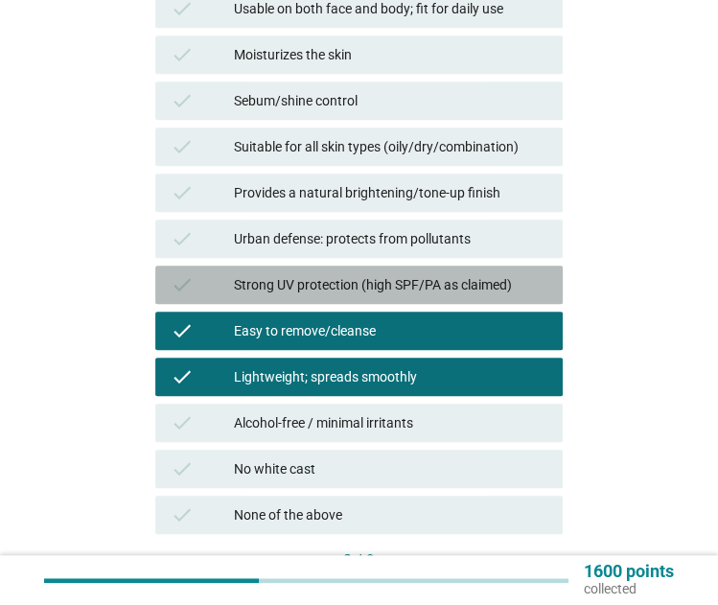
click at [437, 274] on div "Strong UV protection (high SPF/PA as claimed)" at bounding box center [391, 284] width 314 height 23
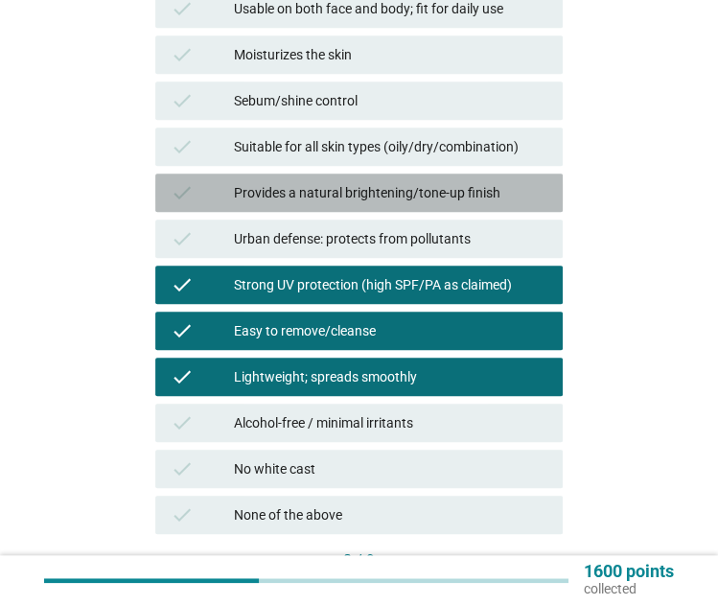
click at [433, 183] on div "Provides a natural brightening/tone-up finish" at bounding box center [391, 192] width 314 height 23
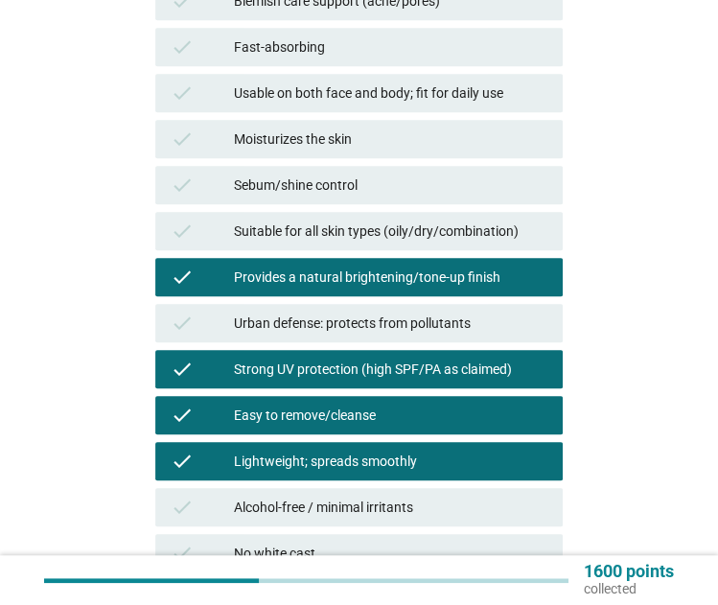
scroll to position [579, 0]
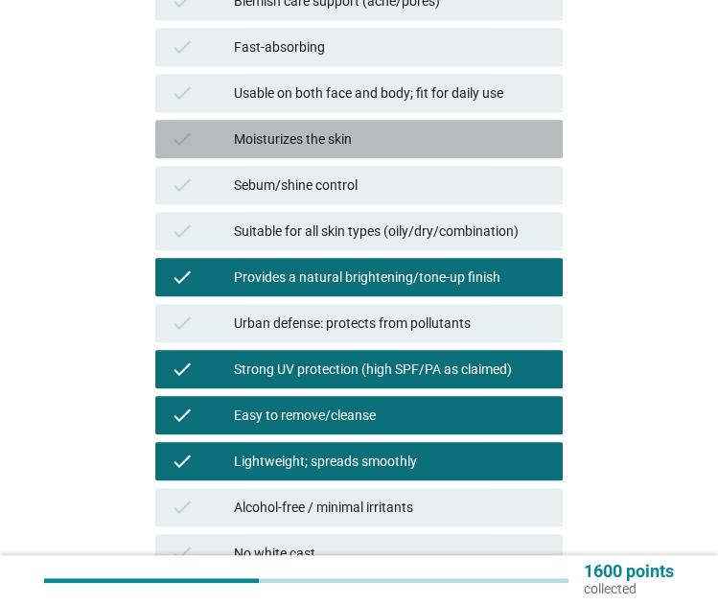
click at [402, 125] on div "check Moisturizes the skin" at bounding box center [359, 139] width 408 height 38
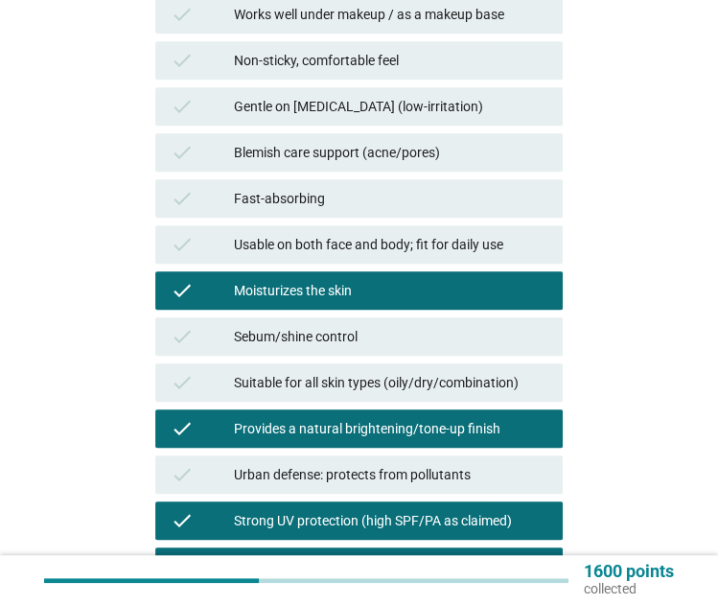
scroll to position [426, 0]
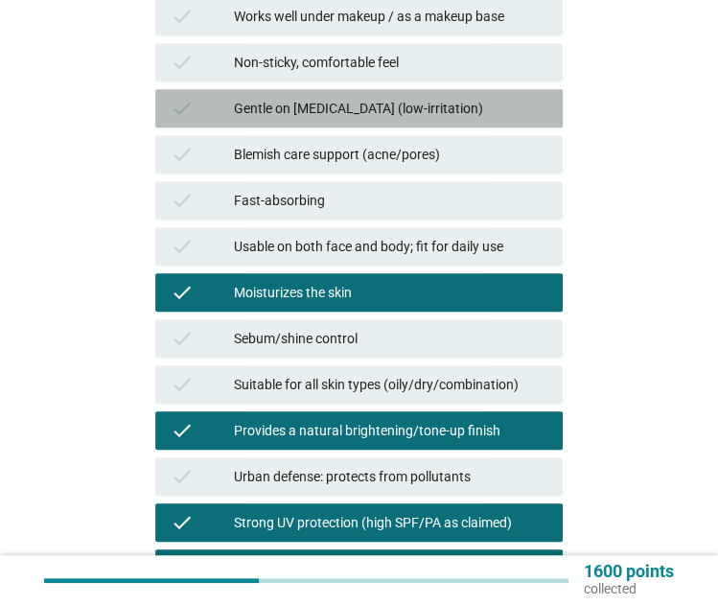
click at [407, 114] on div "Gentle on sensitive skin (low-irritation)" at bounding box center [391, 108] width 314 height 23
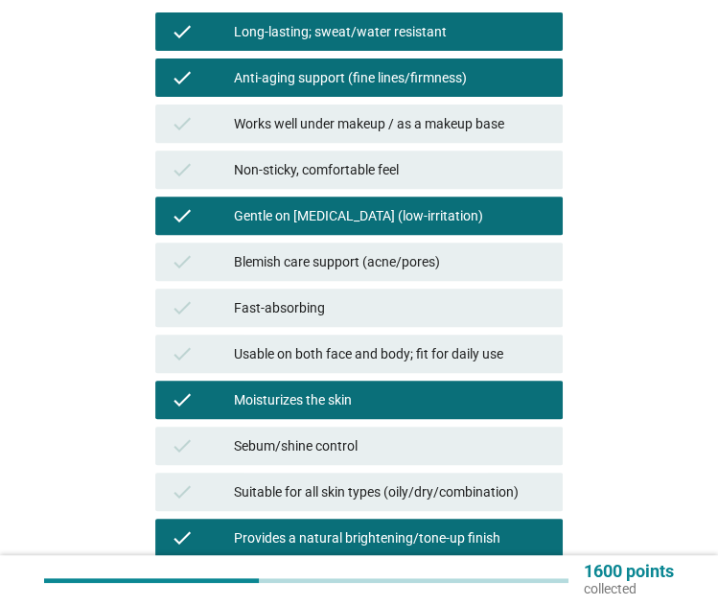
scroll to position [303, 0]
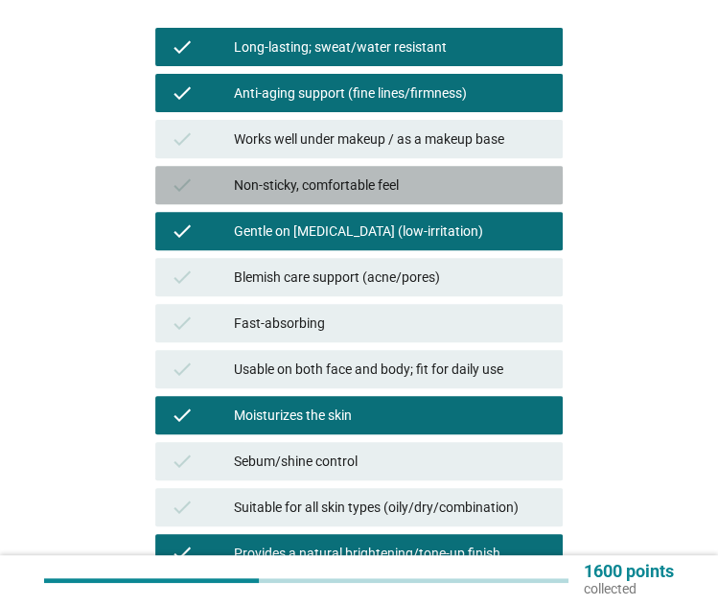
click at [409, 189] on div "Non-sticky, comfortable feel" at bounding box center [391, 185] width 314 height 23
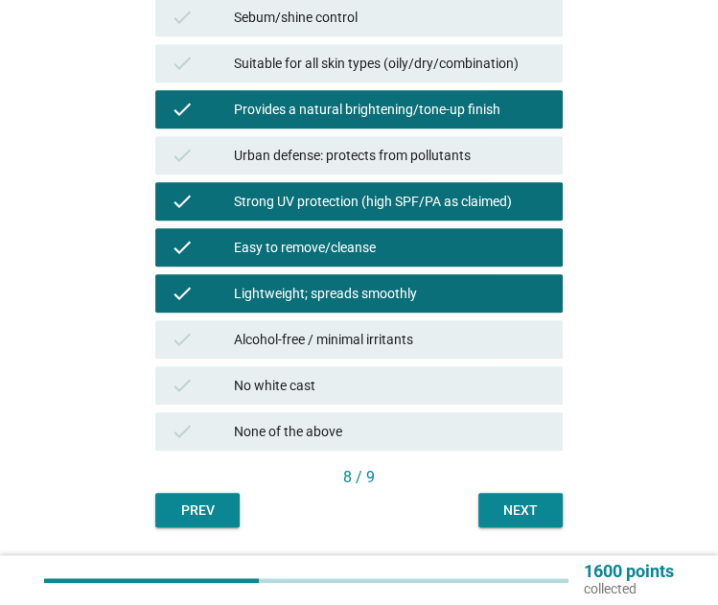
scroll to position [790, 0]
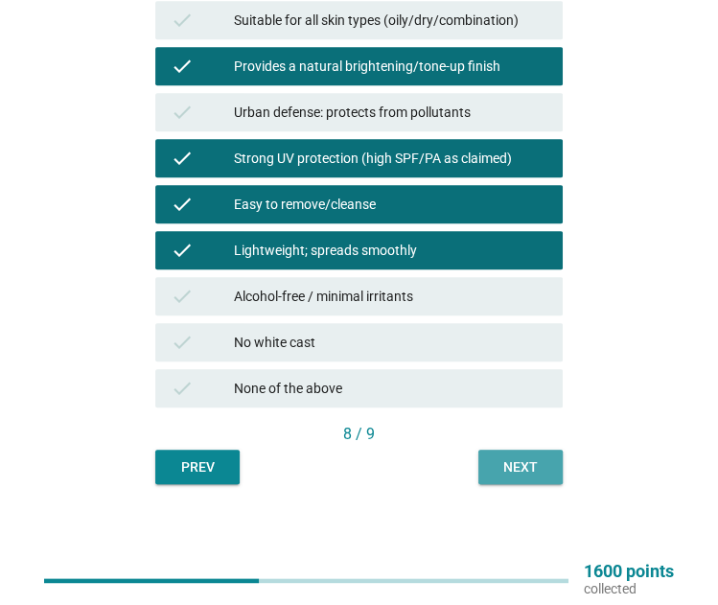
click at [507, 473] on div "Next" at bounding box center [521, 467] width 54 height 20
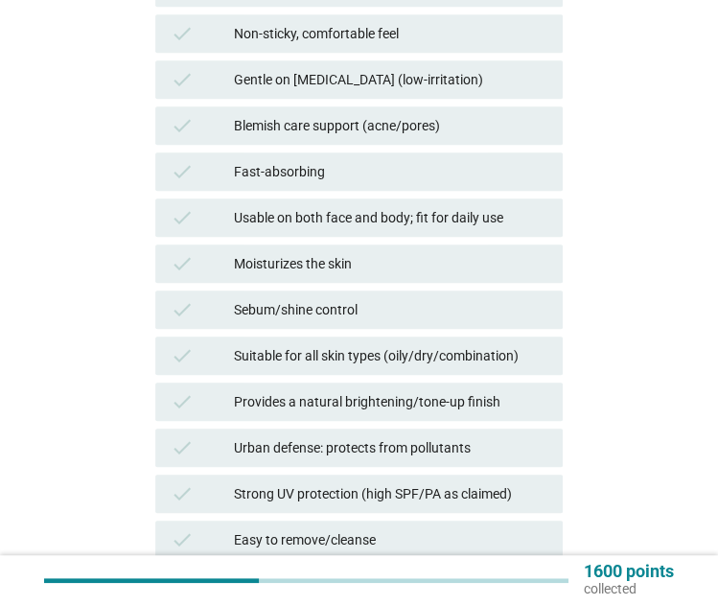
scroll to position [459, 0]
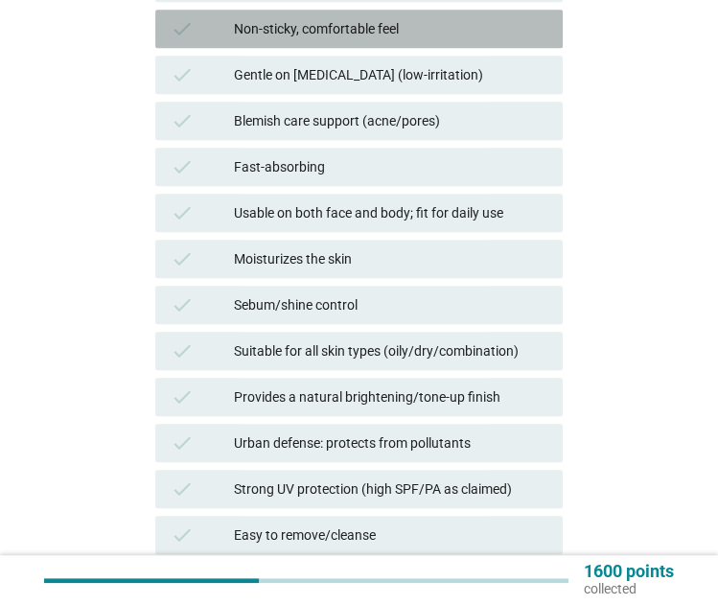
click at [448, 13] on div "check Non-sticky, comfortable feel" at bounding box center [359, 29] width 408 height 38
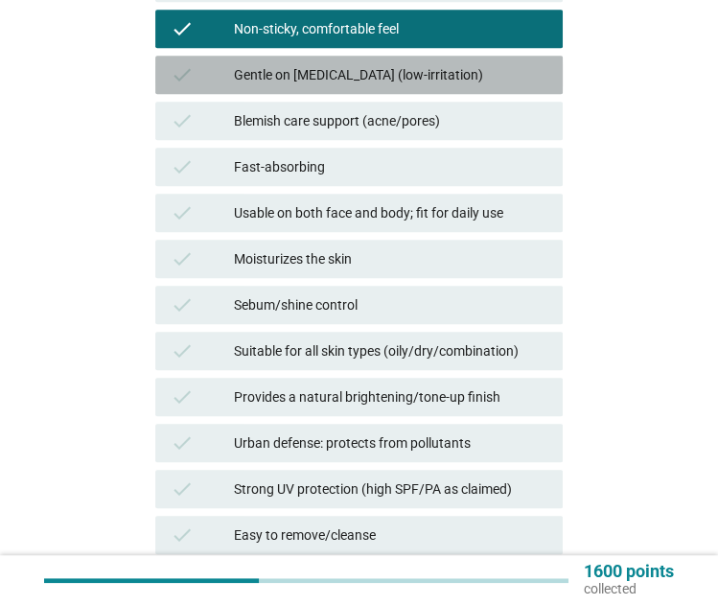
click at [452, 76] on div "Gentle on sensitive skin (low-irritation)" at bounding box center [391, 74] width 314 height 23
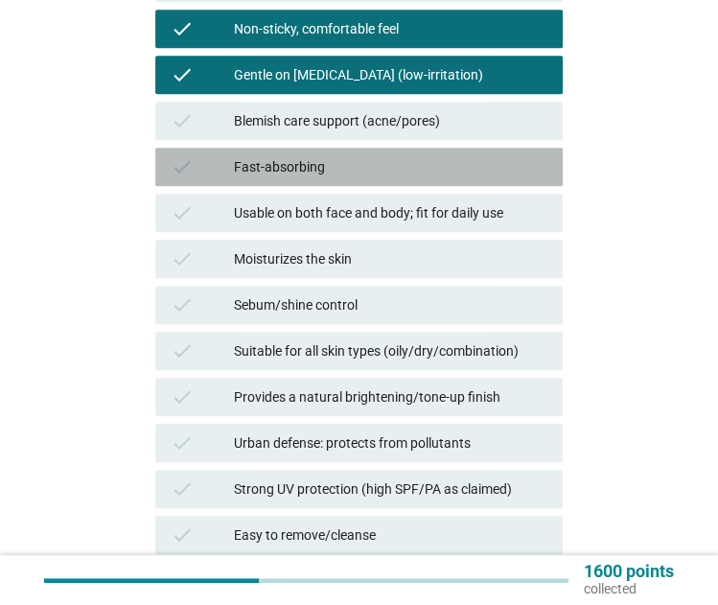
click at [449, 173] on div "Fast-absorbing" at bounding box center [391, 166] width 314 height 23
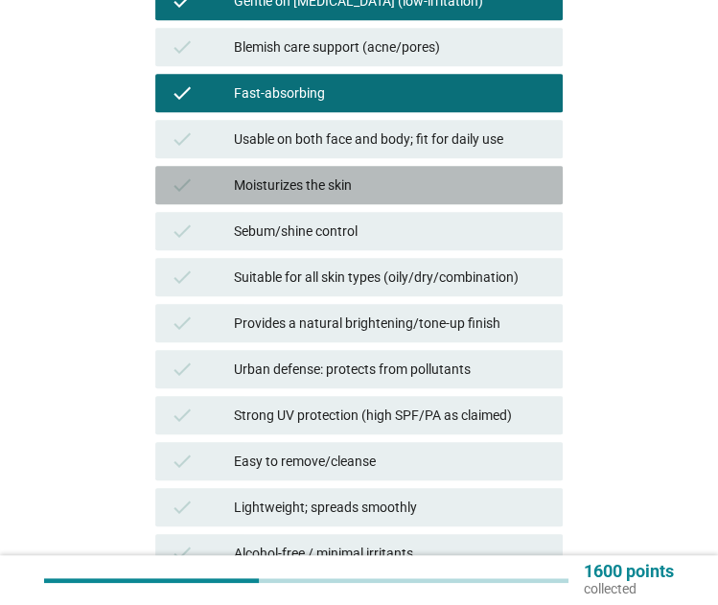
click at [449, 174] on div "Moisturizes the skin" at bounding box center [391, 185] width 314 height 23
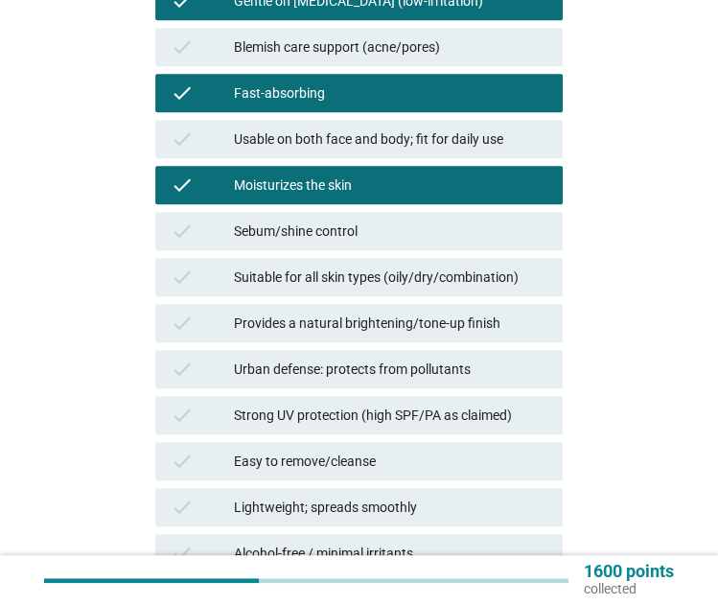
scroll to position [556, 0]
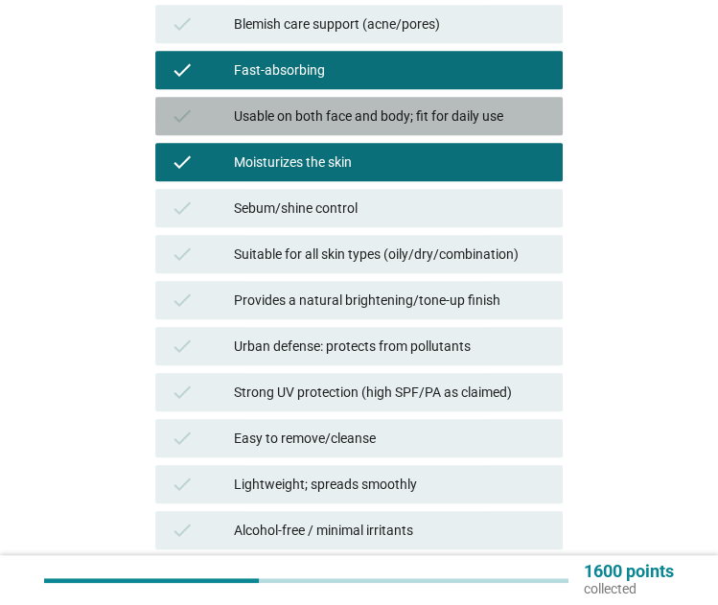
click at [446, 109] on div "Usable on both face and body; fit for daily use" at bounding box center [391, 116] width 314 height 23
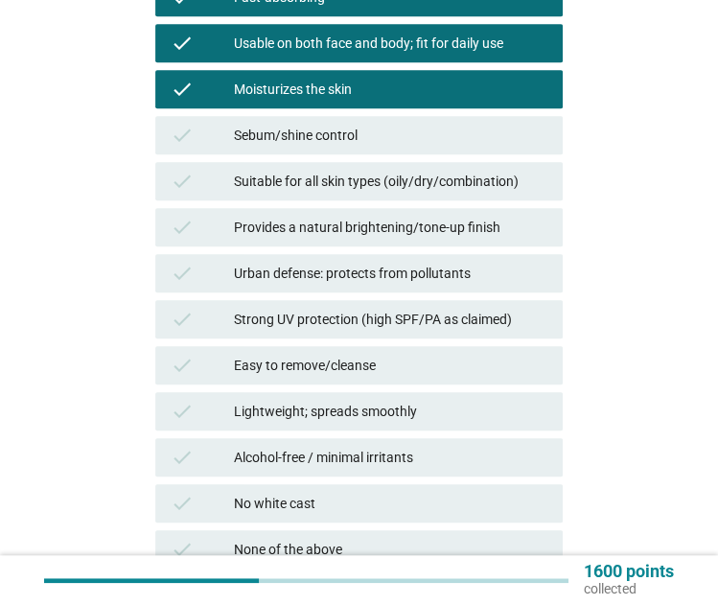
scroll to position [644, 0]
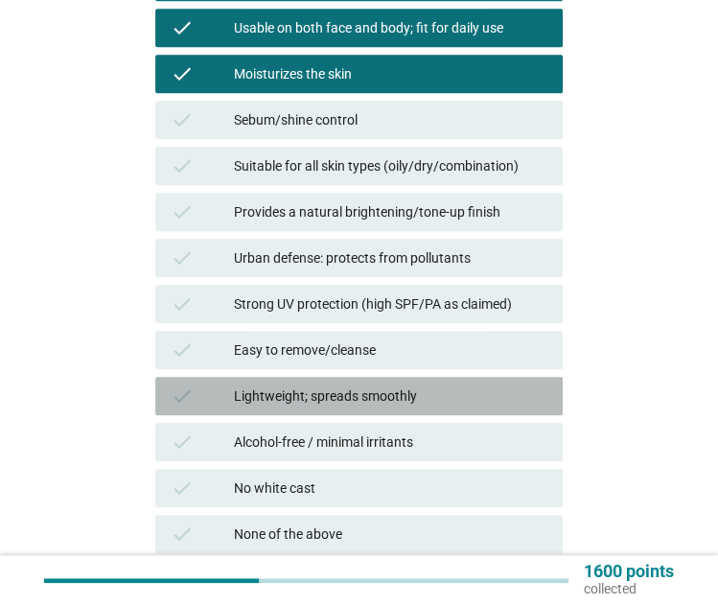
click at [414, 411] on div "check Lightweight; spreads smoothly" at bounding box center [359, 396] width 408 height 38
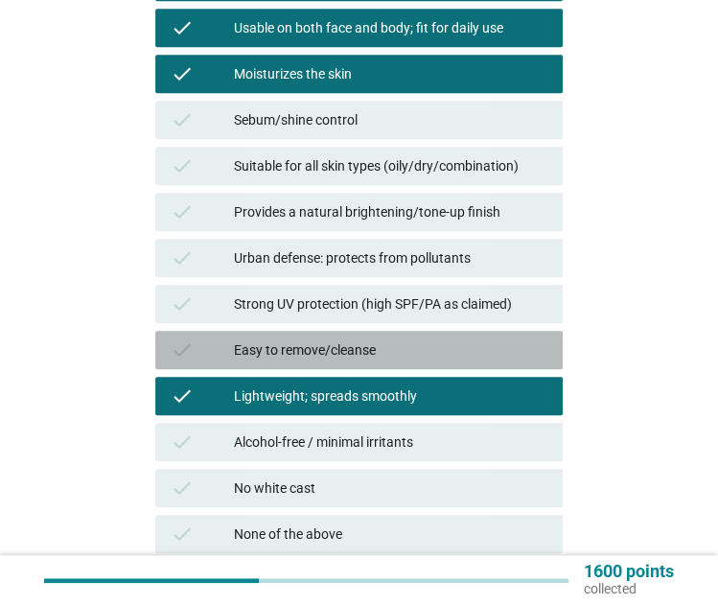
click at [401, 351] on div "Easy to remove/cleanse" at bounding box center [391, 349] width 314 height 23
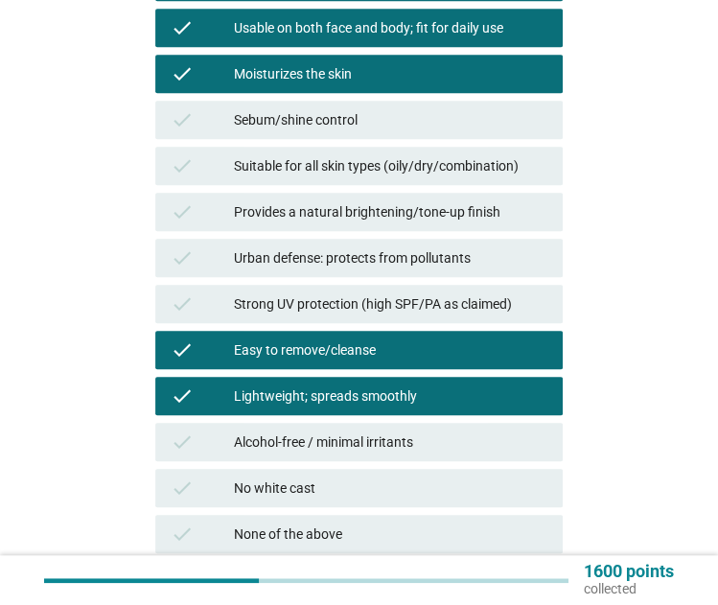
scroll to position [790, 0]
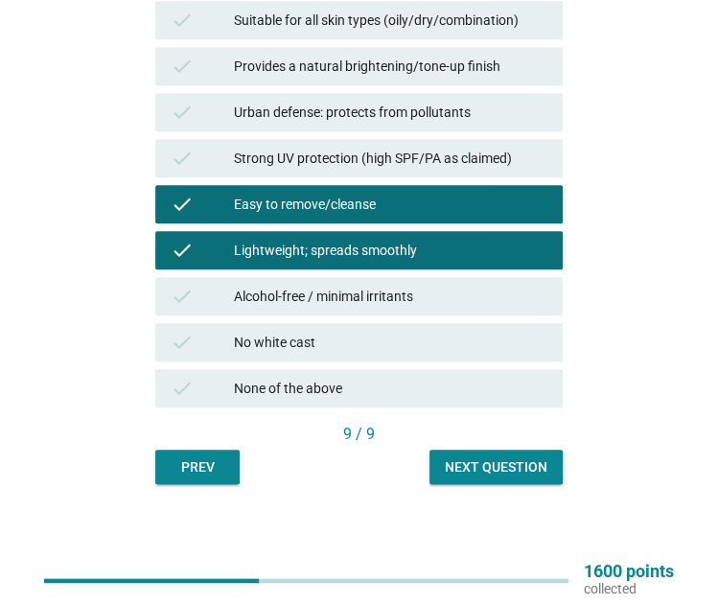
click at [499, 475] on div "Next question" at bounding box center [496, 467] width 103 height 20
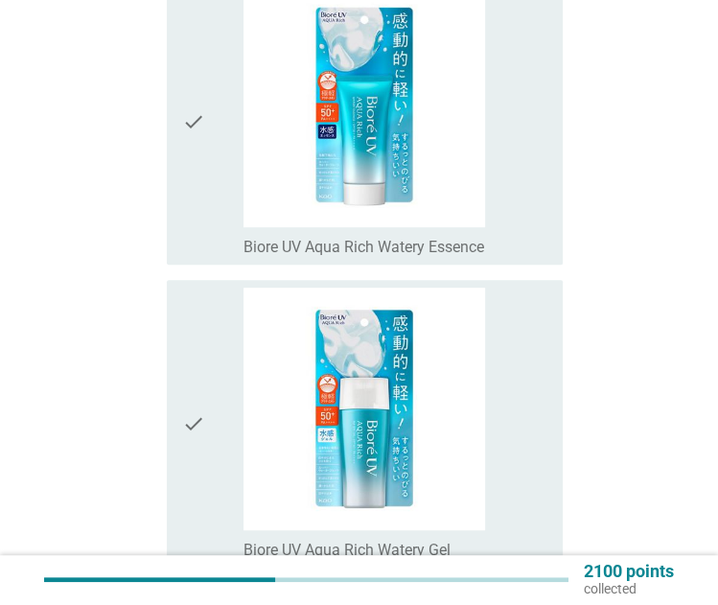
scroll to position [361, 0]
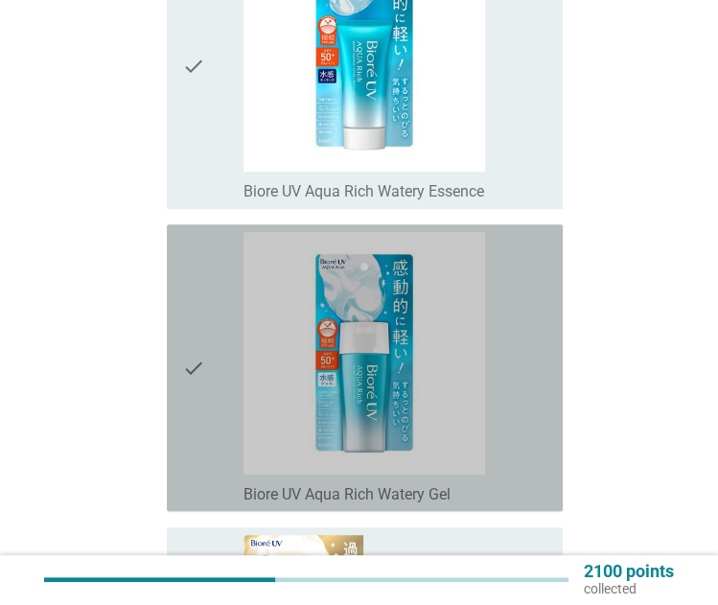
click at [183, 265] on icon "check" at bounding box center [193, 367] width 23 height 271
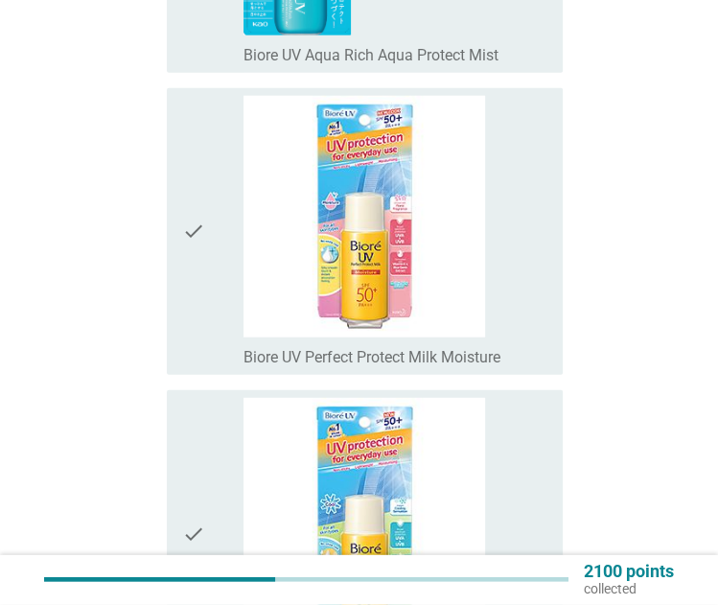
scroll to position [2366, 0]
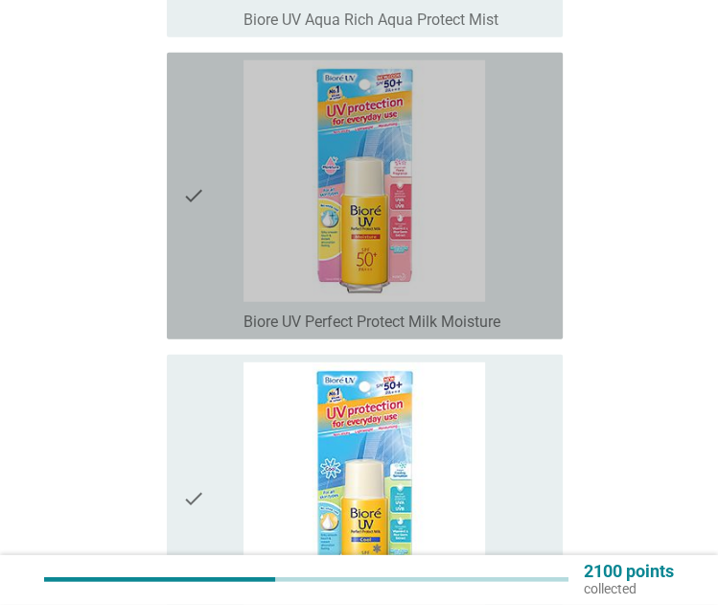
click at [183, 265] on icon "check" at bounding box center [193, 195] width 23 height 271
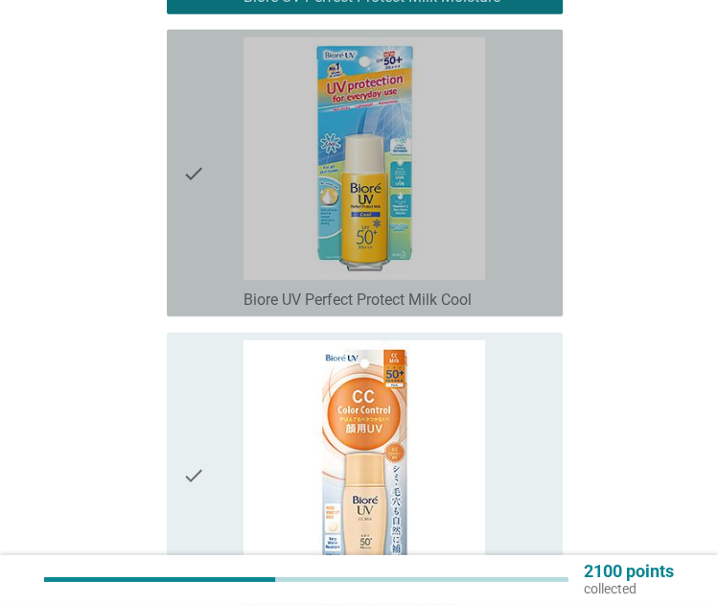
click at [183, 265] on icon "check" at bounding box center [193, 172] width 23 height 271
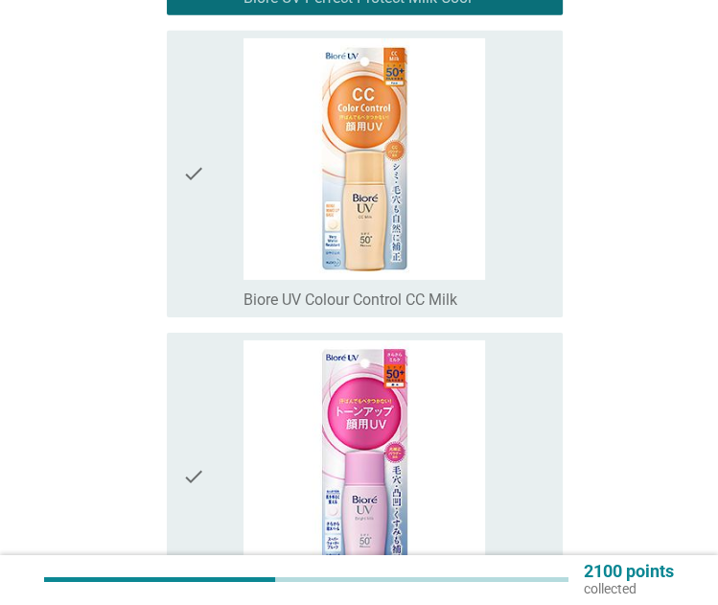
scroll to position [2994, 0]
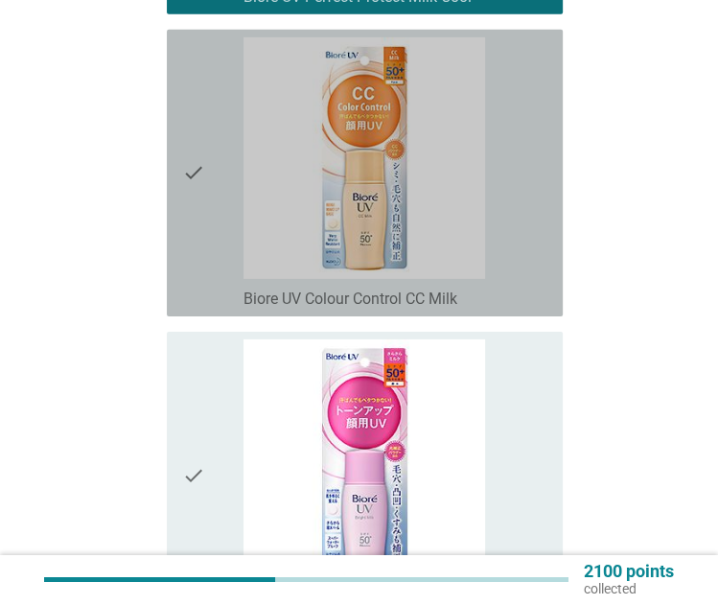
click at [184, 214] on icon "check" at bounding box center [193, 172] width 23 height 271
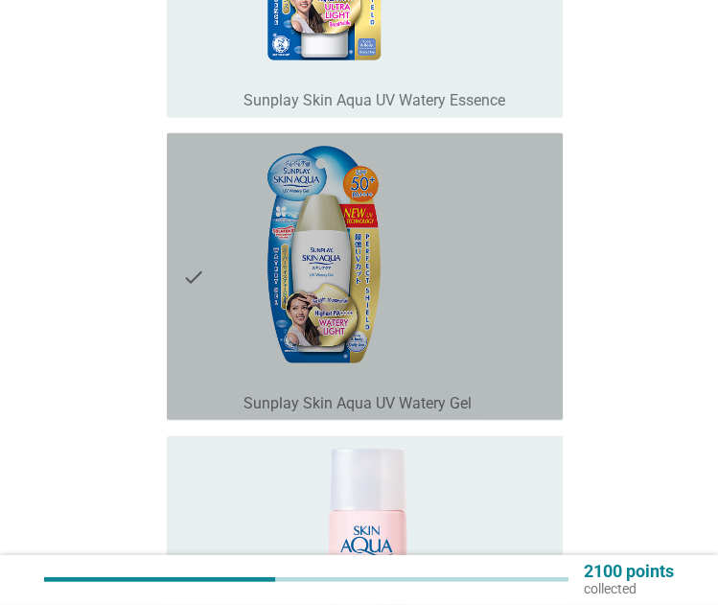
click at [184, 214] on icon "check" at bounding box center [193, 276] width 23 height 271
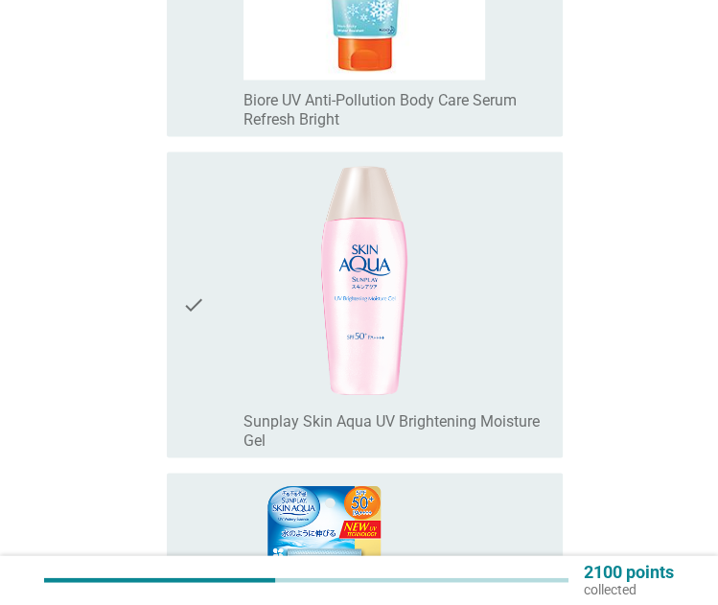
scroll to position [5348, 0]
click at [184, 214] on icon "check" at bounding box center [193, 305] width 23 height 291
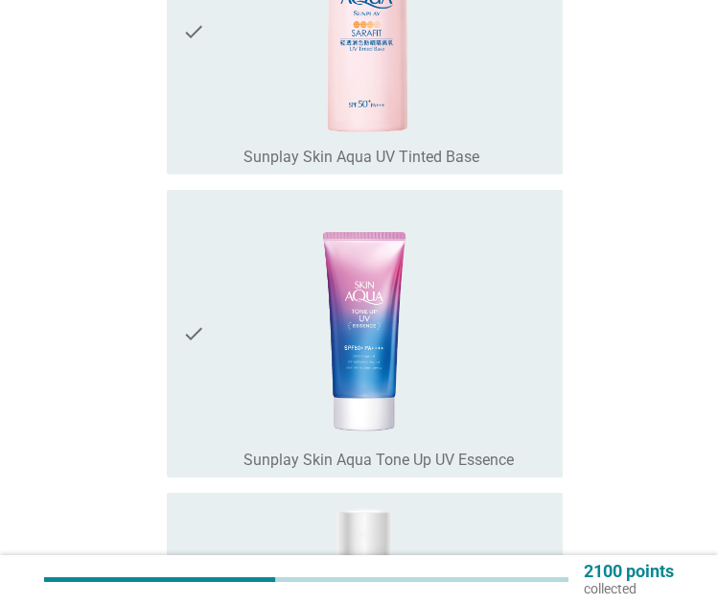
scroll to position [6643, 0]
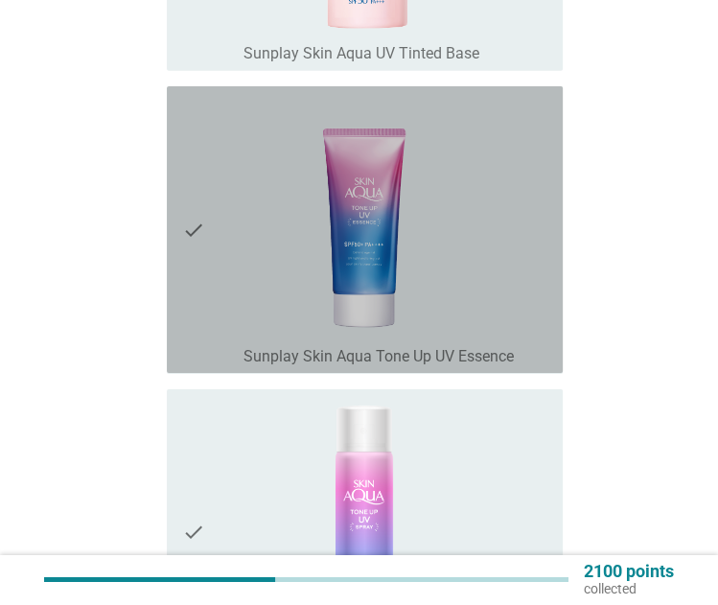
click at [184, 214] on icon "check" at bounding box center [193, 229] width 23 height 271
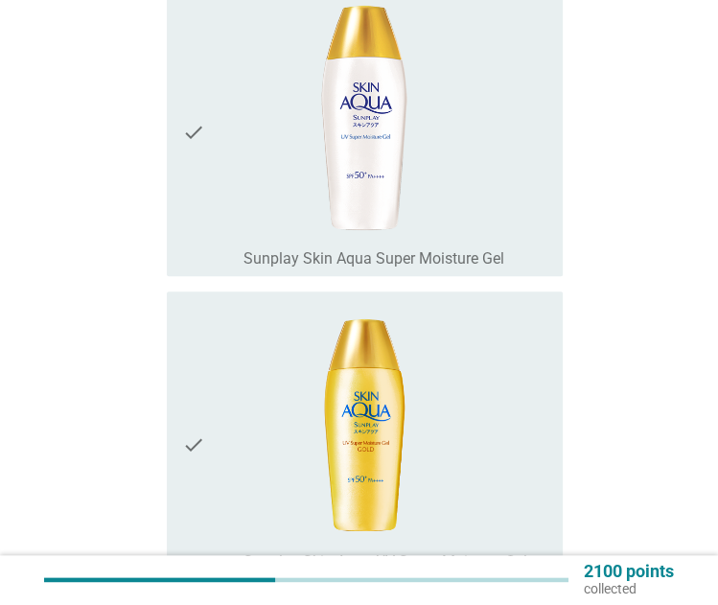
scroll to position [7969, 0]
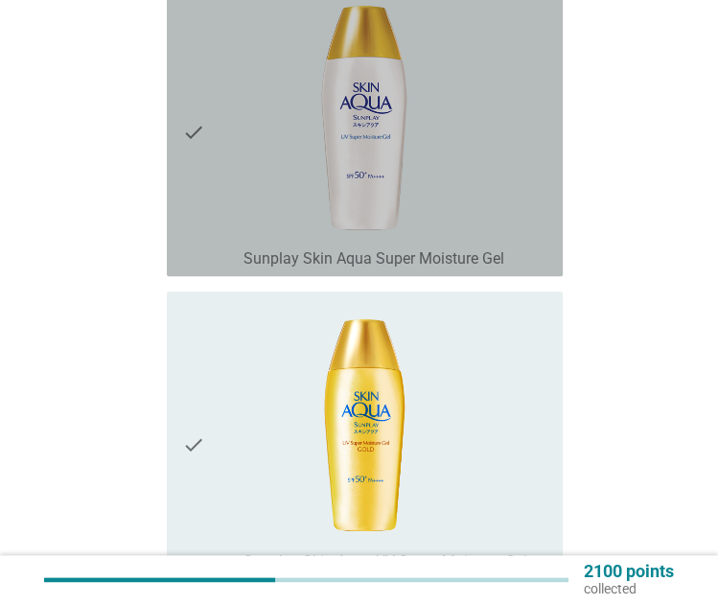
click at [184, 214] on icon "check" at bounding box center [193, 132] width 23 height 271
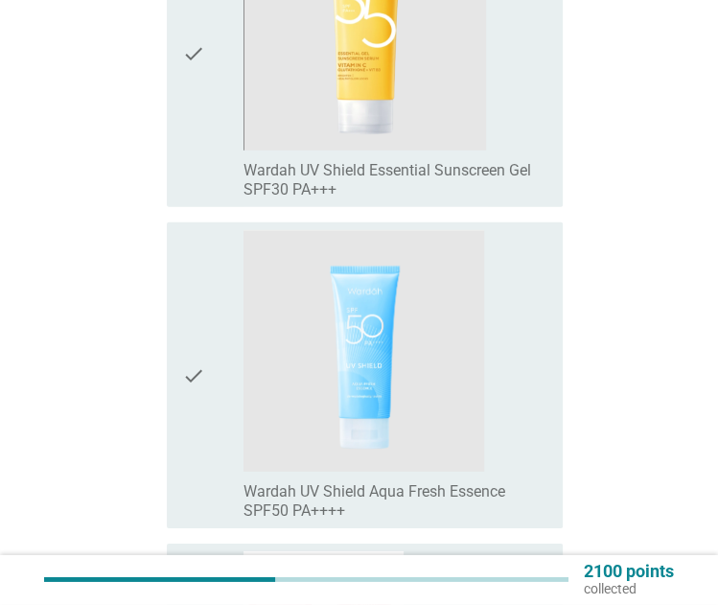
scroll to position [9746, 0]
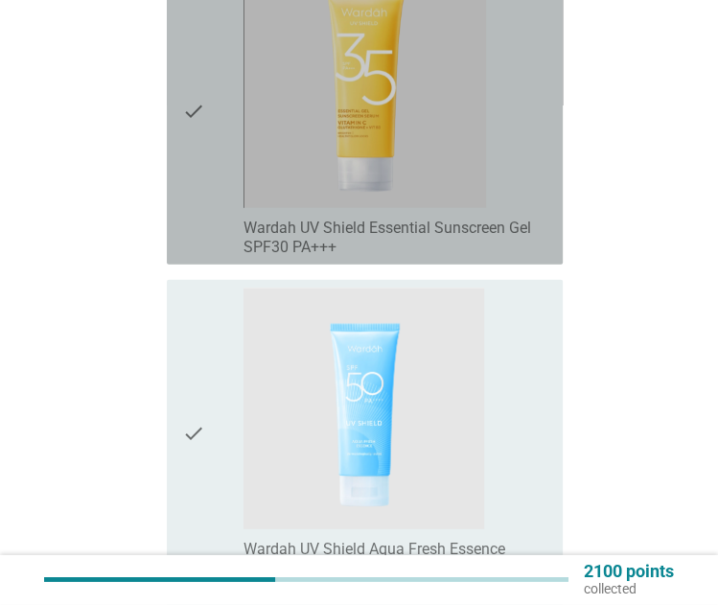
click at [184, 214] on icon "check" at bounding box center [193, 111] width 23 height 291
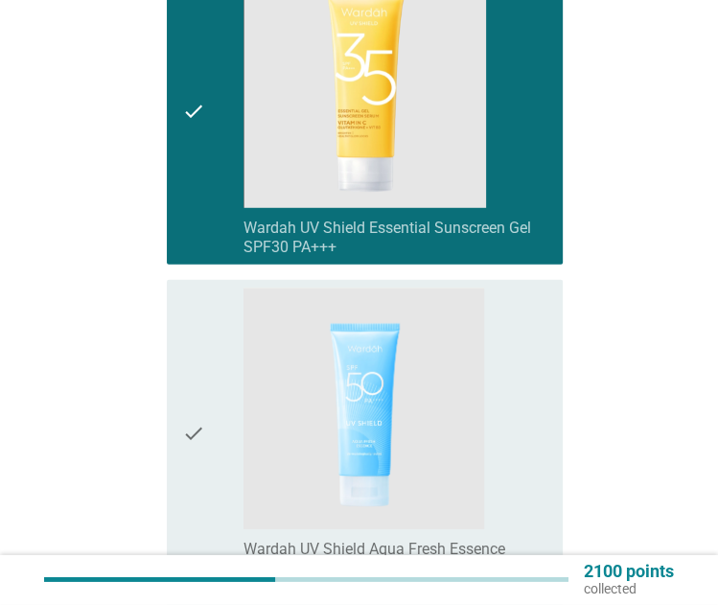
scroll to position [9780, 0]
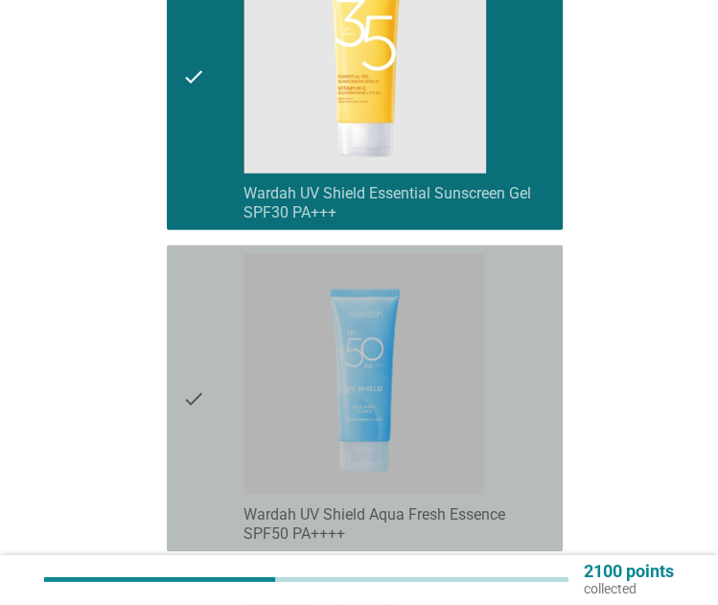
click at [184, 256] on icon "check" at bounding box center [193, 398] width 23 height 291
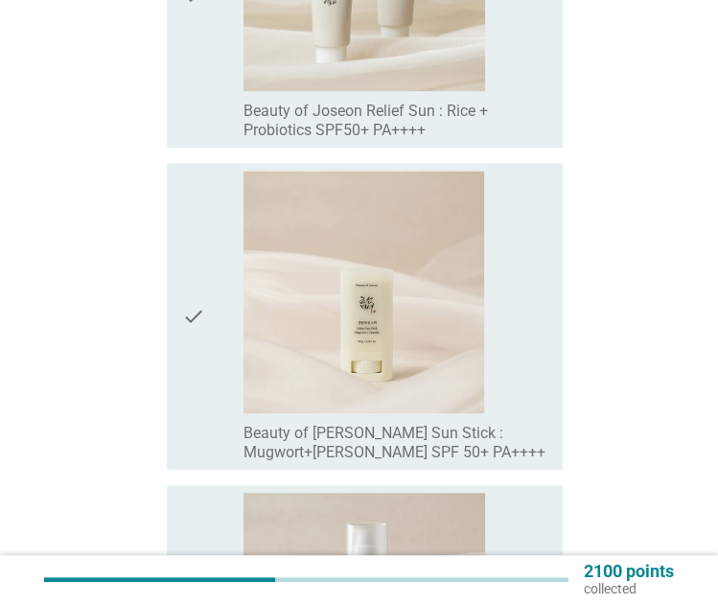
scroll to position [11153, 0]
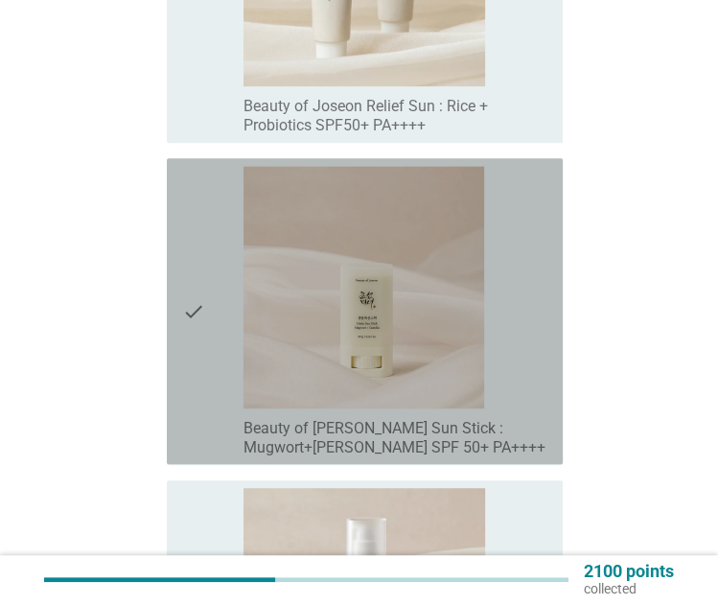
click at [211, 291] on div "check" at bounding box center [212, 311] width 60 height 291
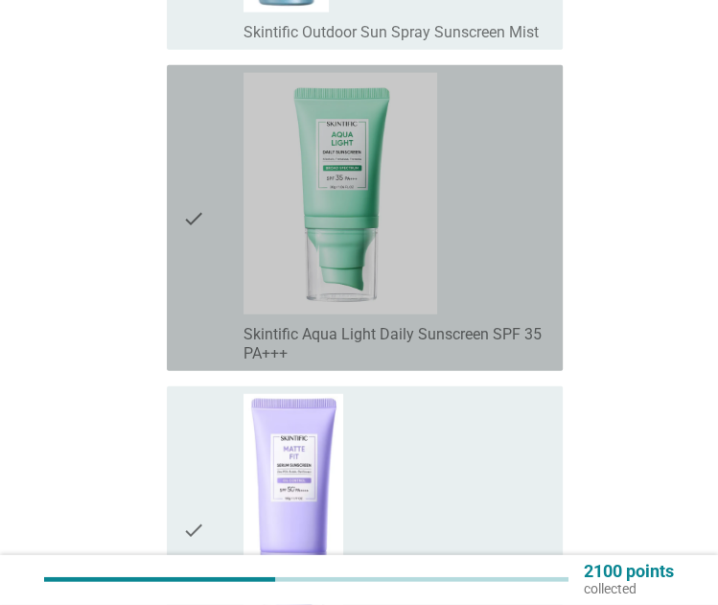
click at [211, 291] on div "check" at bounding box center [212, 218] width 60 height 291
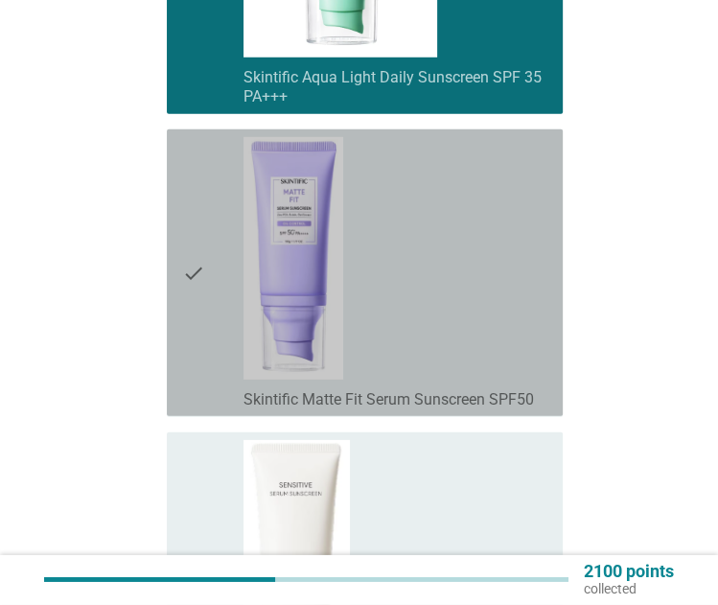
click at [211, 291] on div "check" at bounding box center [212, 272] width 60 height 271
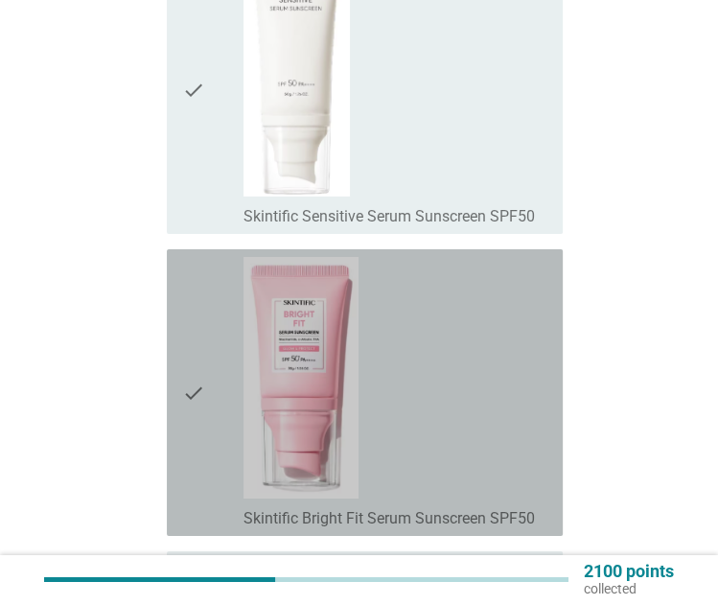
click at [211, 291] on div "check" at bounding box center [212, 392] width 60 height 271
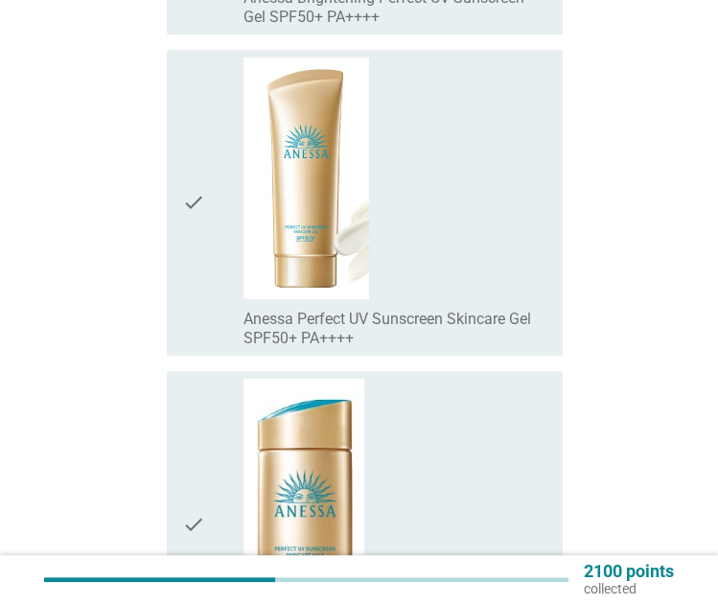
scroll to position [14732, 0]
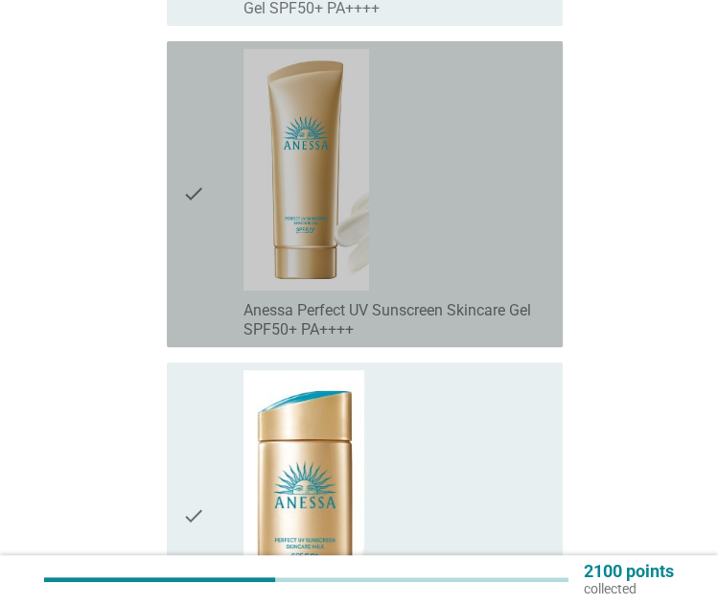
click at [211, 291] on div "check" at bounding box center [212, 194] width 60 height 291
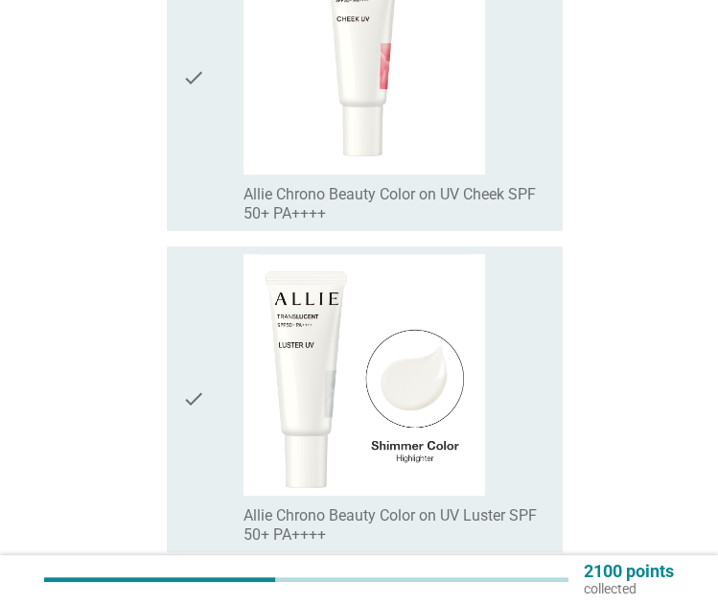
scroll to position [18253, 0]
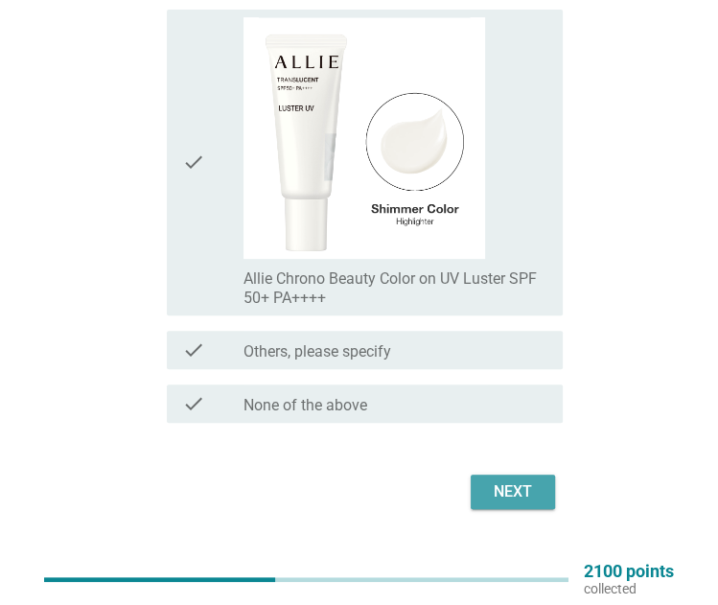
click at [487, 480] on div "Next" at bounding box center [513, 491] width 54 height 23
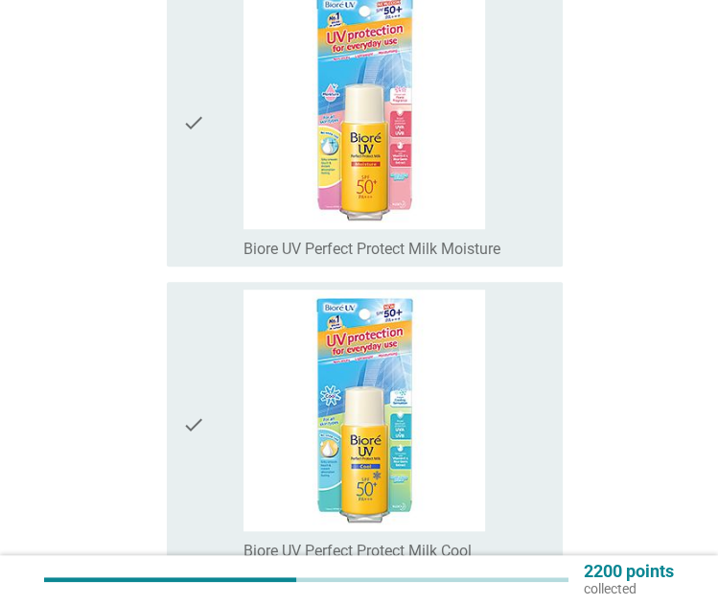
scroll to position [610, 0]
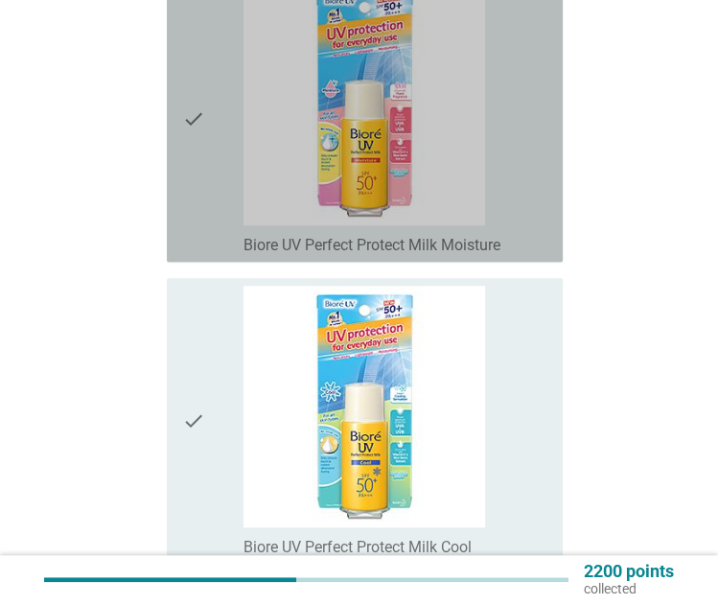
click at [184, 242] on icon "check" at bounding box center [193, 118] width 23 height 271
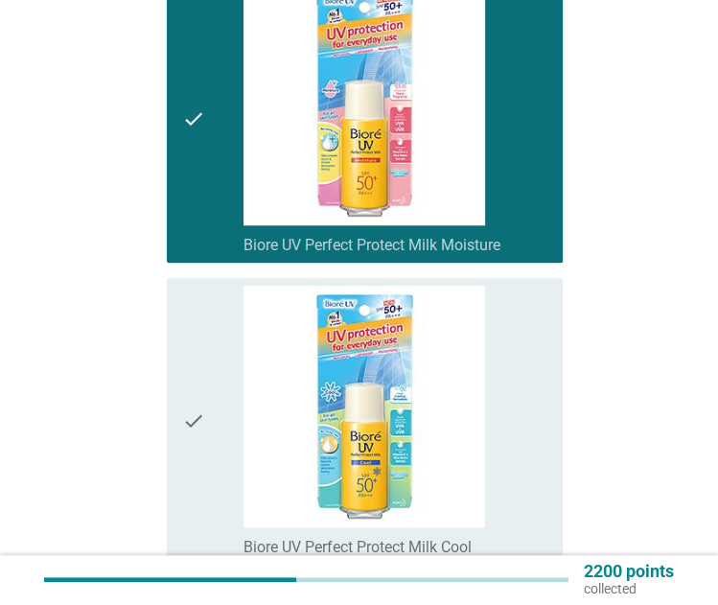
click at [207, 394] on div "check" at bounding box center [212, 421] width 60 height 271
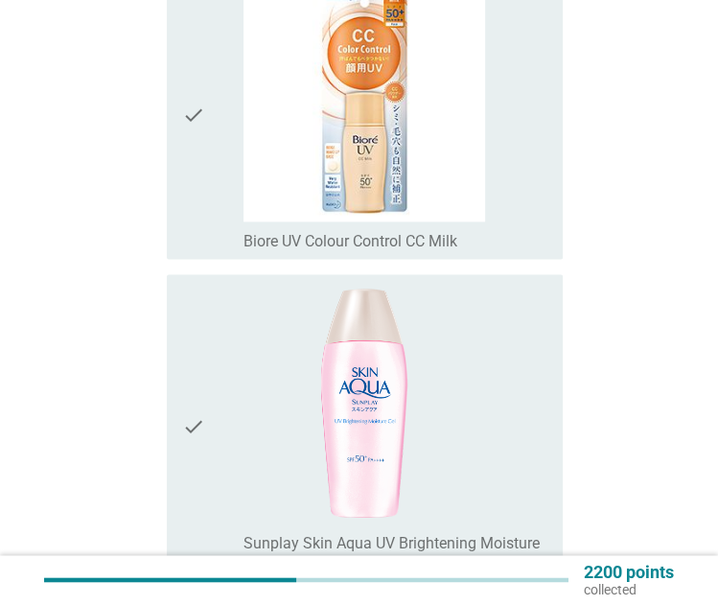
scroll to position [1220, 0]
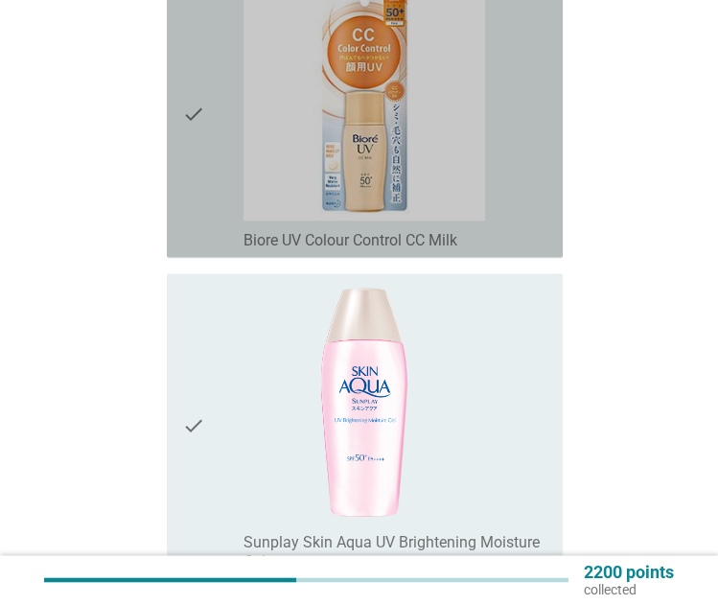
click at [175, 109] on div "check check_box_outline_blank Biore UV Colour Control CC Milk" at bounding box center [365, 113] width 396 height 287
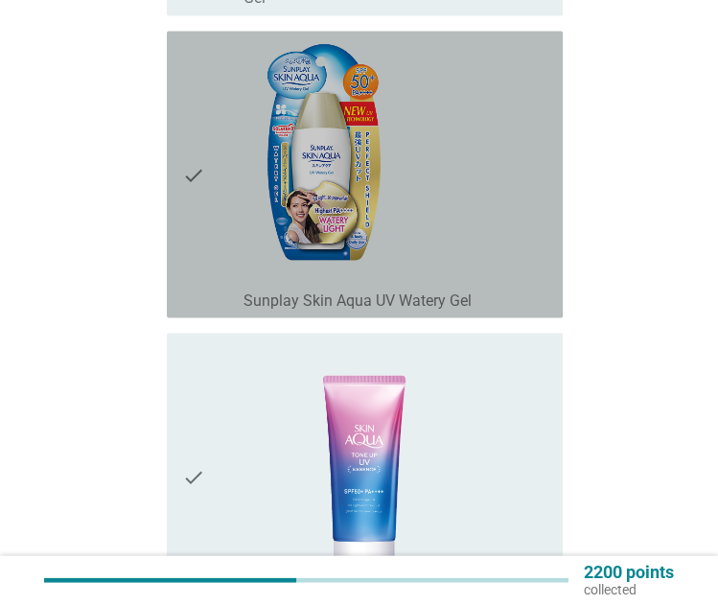
click at [236, 287] on div "check" at bounding box center [212, 173] width 60 height 271
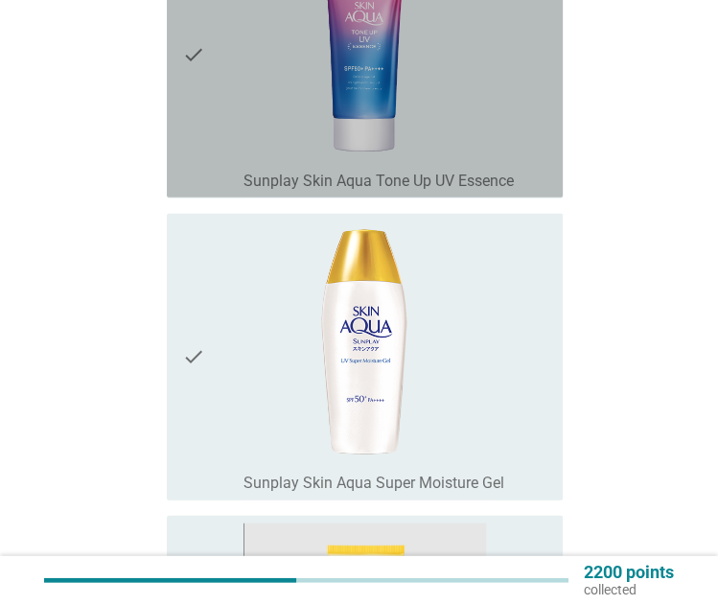
click at [222, 153] on div "check" at bounding box center [212, 53] width 60 height 271
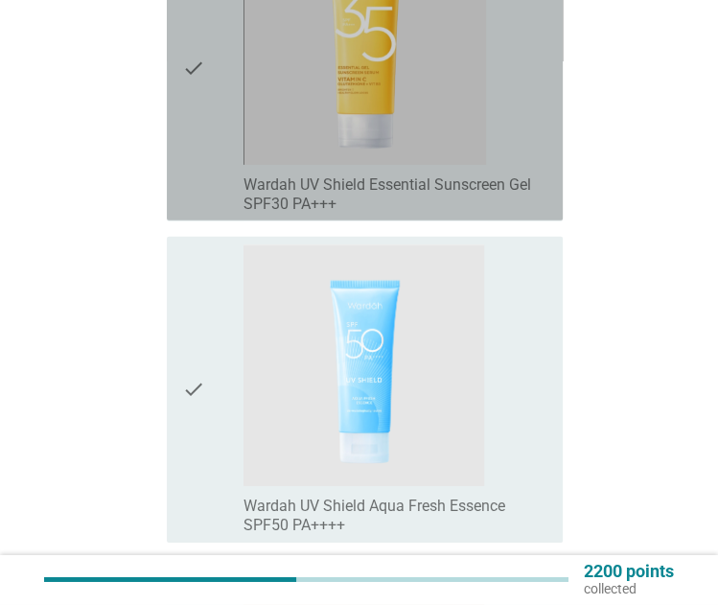
click at [222, 153] on div "check" at bounding box center [212, 67] width 60 height 291
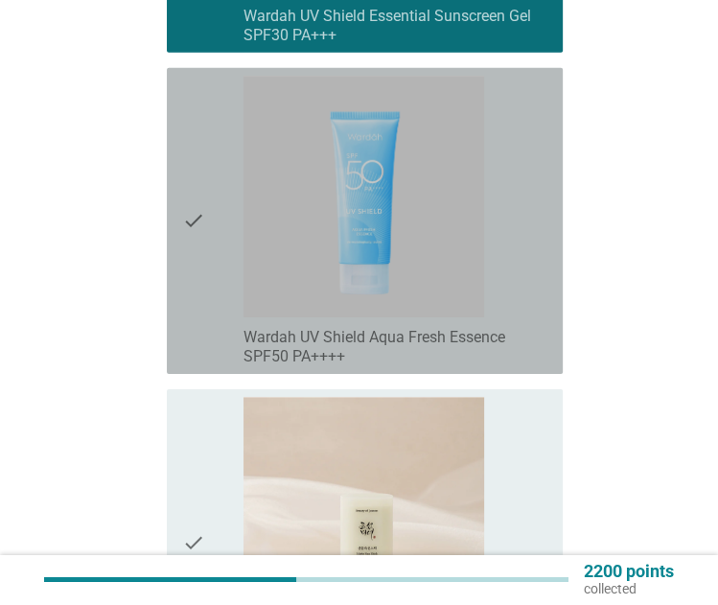
click at [222, 153] on div "check" at bounding box center [212, 221] width 60 height 291
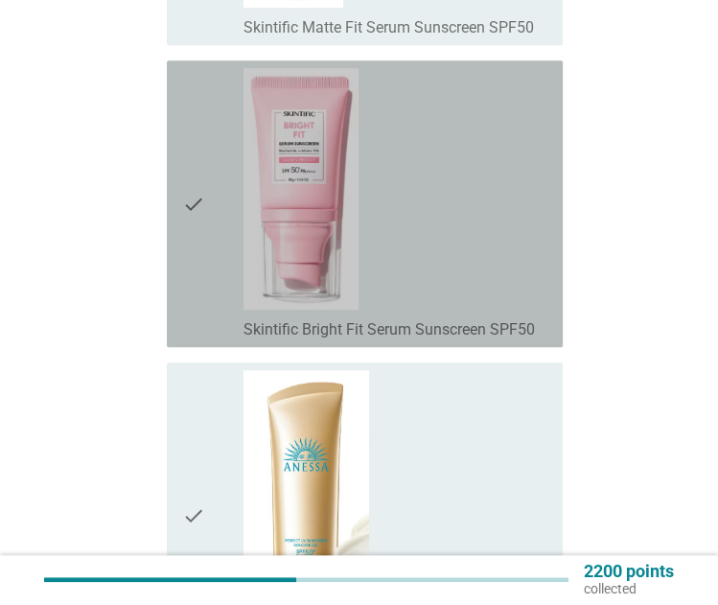
click at [222, 153] on div "check" at bounding box center [212, 203] width 60 height 271
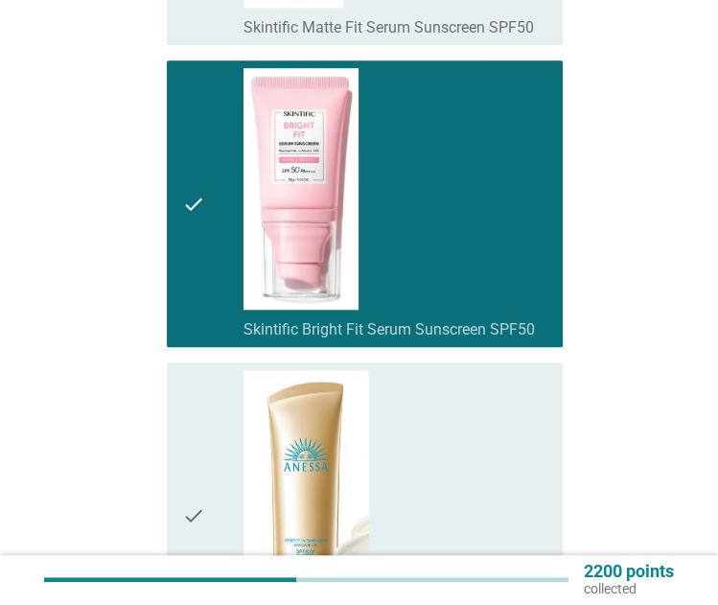
scroll to position [4572, 0]
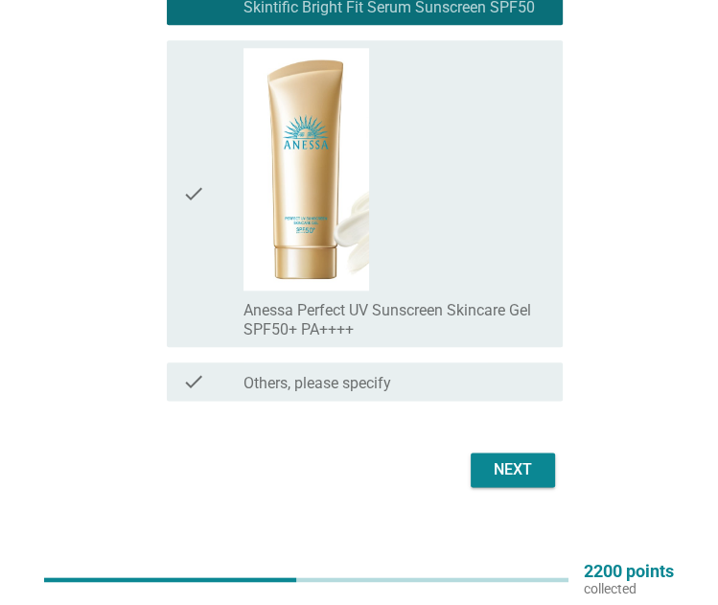
click at [494, 458] on div "Next" at bounding box center [513, 469] width 54 height 23
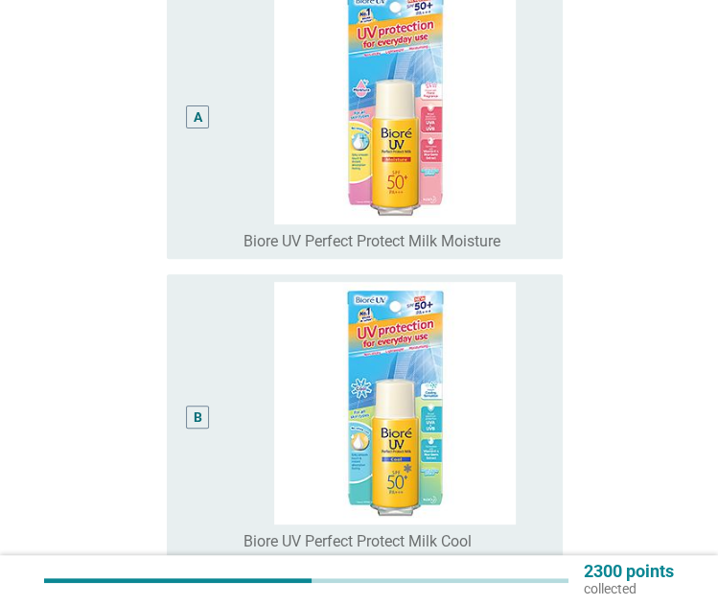
scroll to position [0, 0]
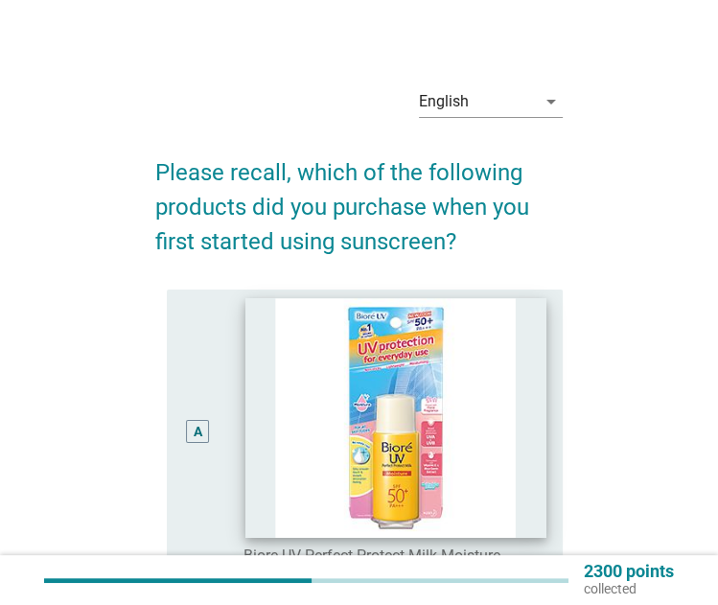
click at [280, 362] on img at bounding box center [395, 418] width 301 height 240
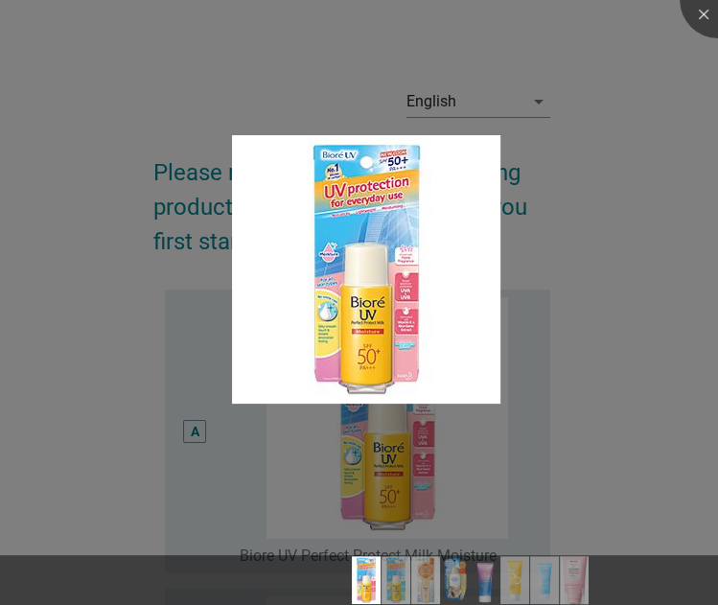
click at [618, 53] on div at bounding box center [359, 302] width 718 height 605
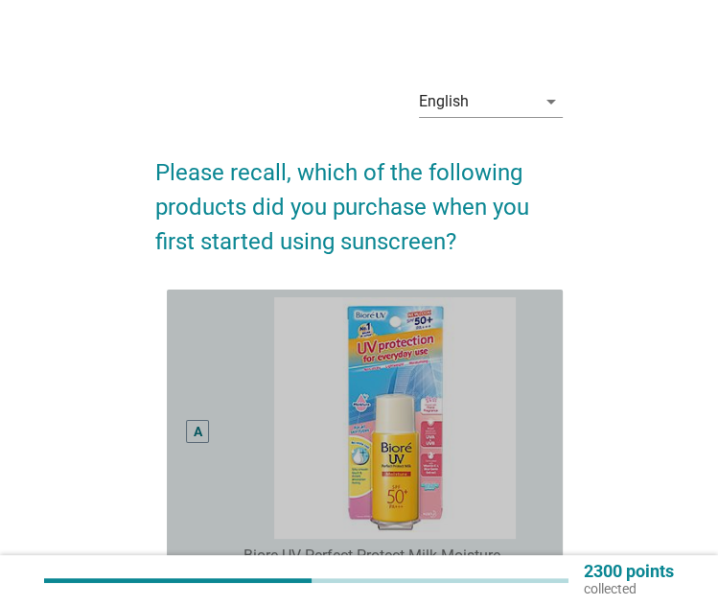
click at [218, 425] on div "A" at bounding box center [212, 431] width 60 height 268
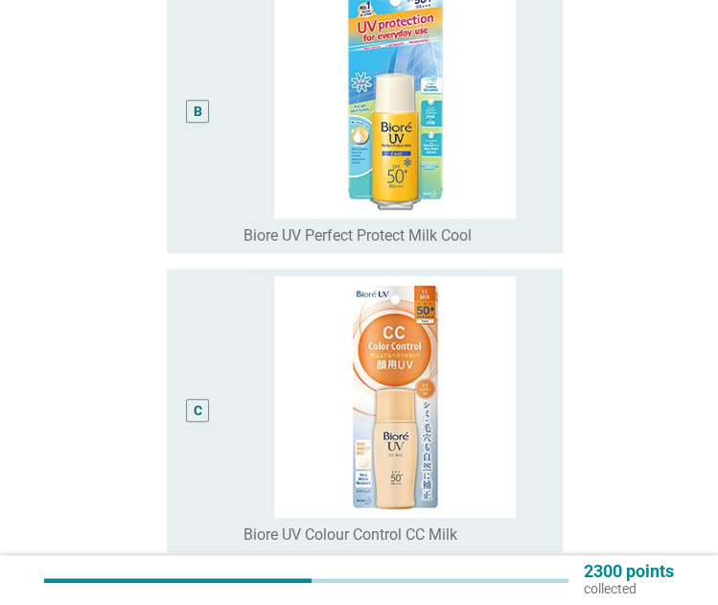
scroll to position [623, 0]
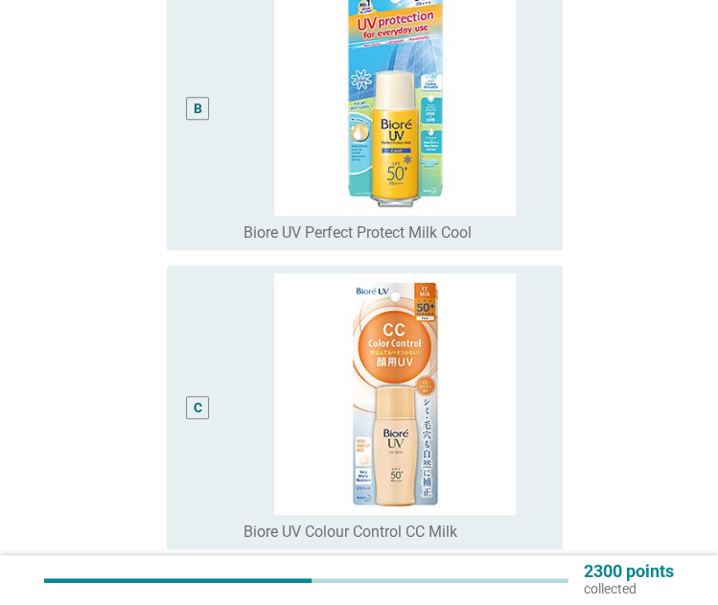
click at [218, 425] on div "C" at bounding box center [212, 407] width 60 height 268
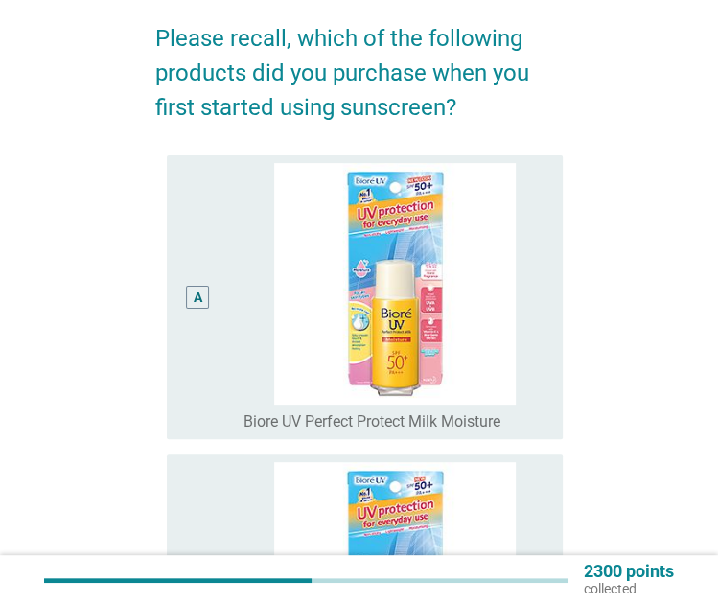
scroll to position [0, 0]
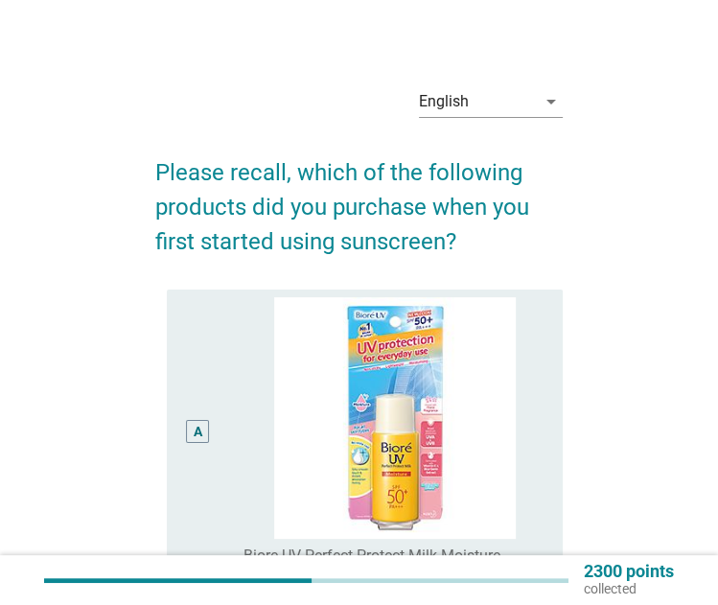
click at [218, 425] on div "A" at bounding box center [212, 431] width 60 height 268
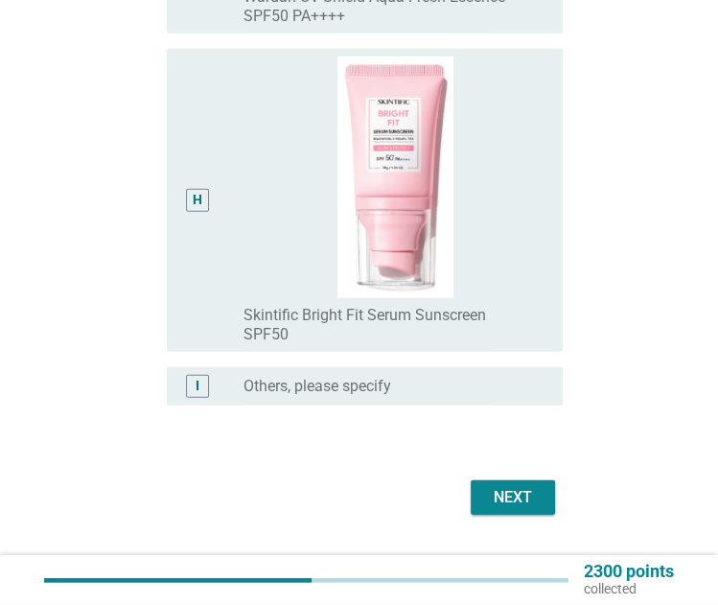
scroll to position [2412, 0]
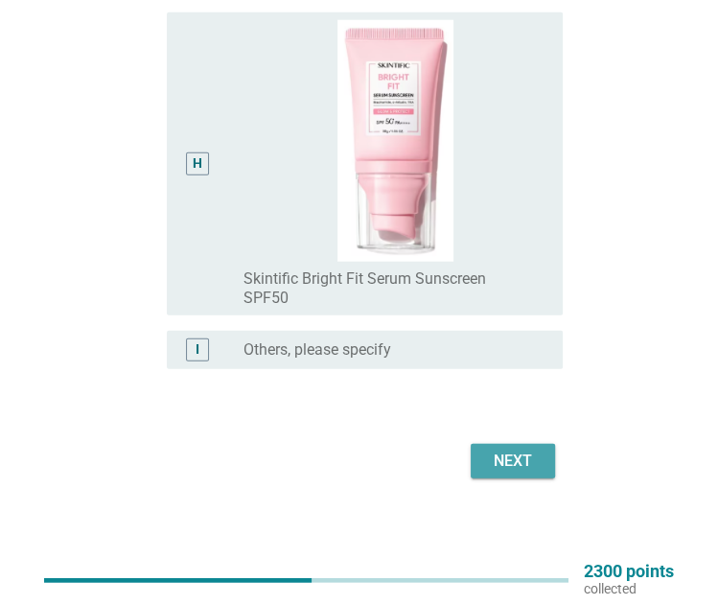
click at [516, 455] on div "Next" at bounding box center [513, 461] width 54 height 23
click at [521, 457] on div "Next" at bounding box center [359, 461] width 408 height 46
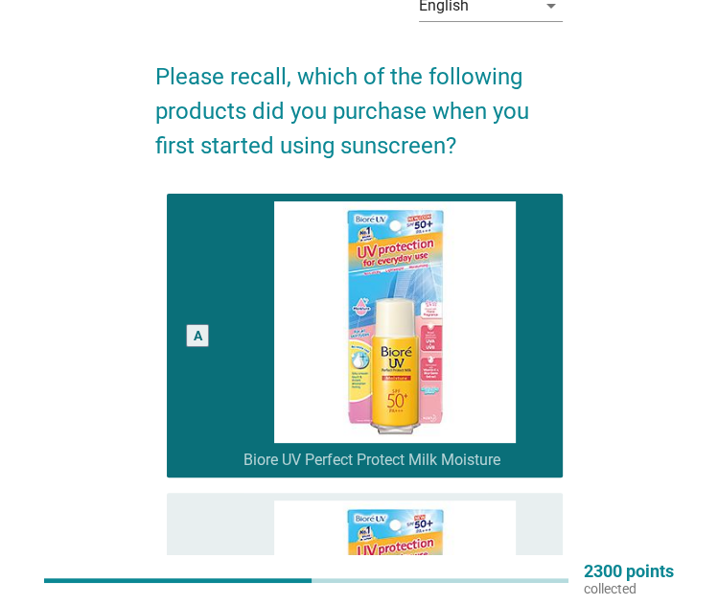
scroll to position [0, 0]
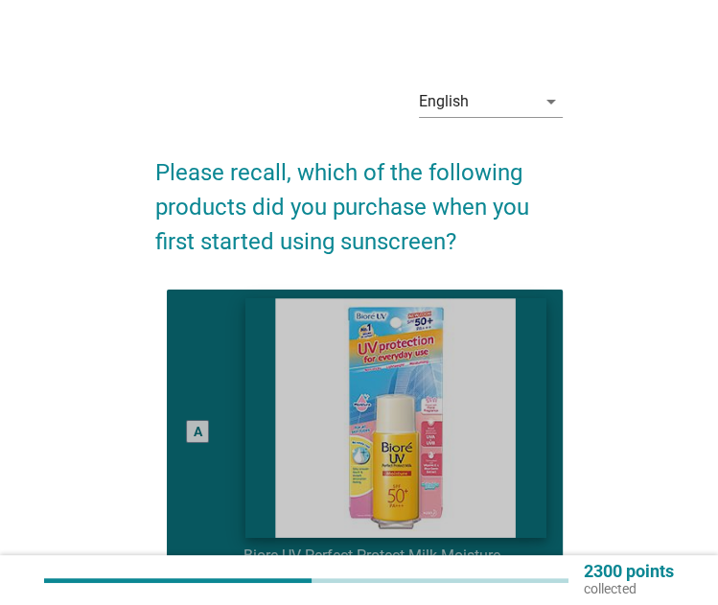
click at [525, 367] on img at bounding box center [395, 418] width 301 height 240
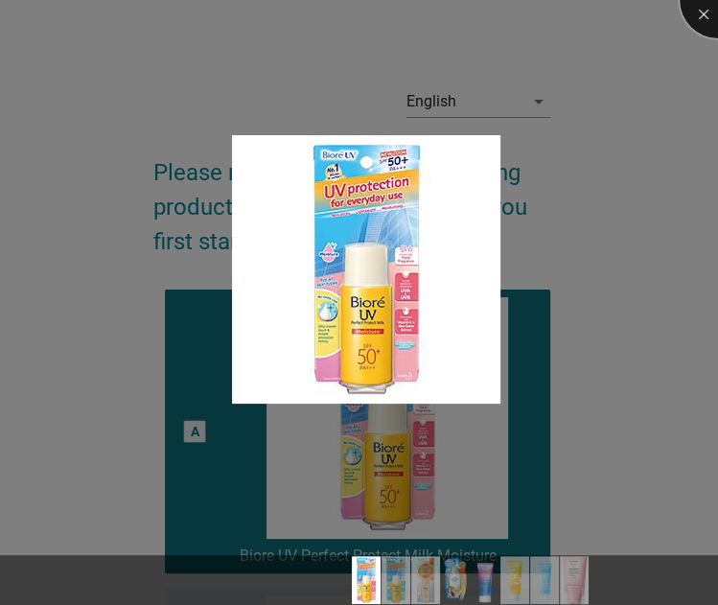
click at [706, 22] on div at bounding box center [718, 0] width 77 height 77
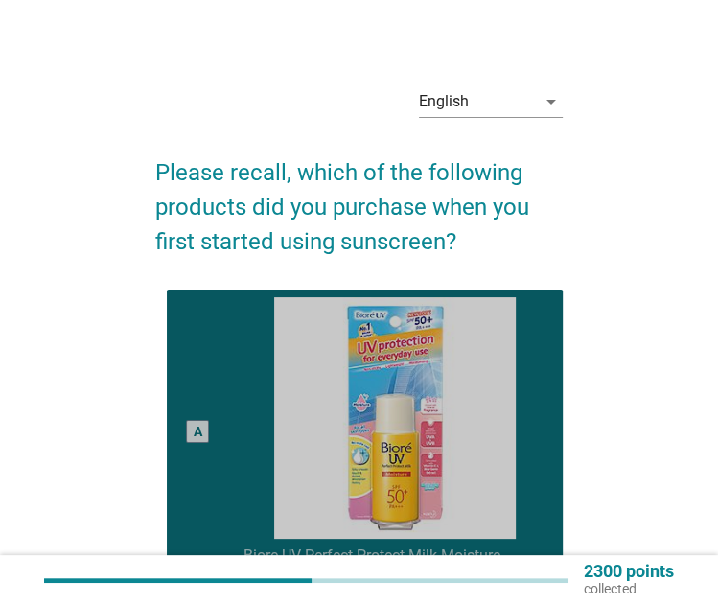
click at [189, 394] on div "A" at bounding box center [197, 431] width 31 height 268
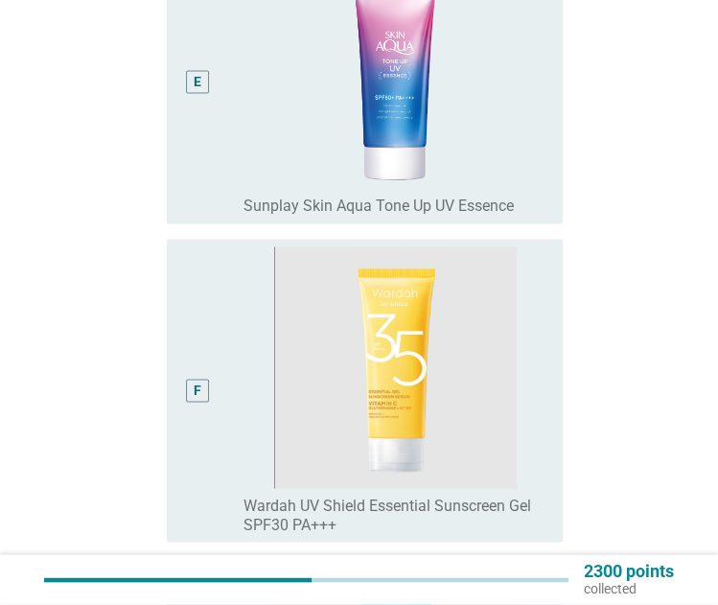
scroll to position [2412, 0]
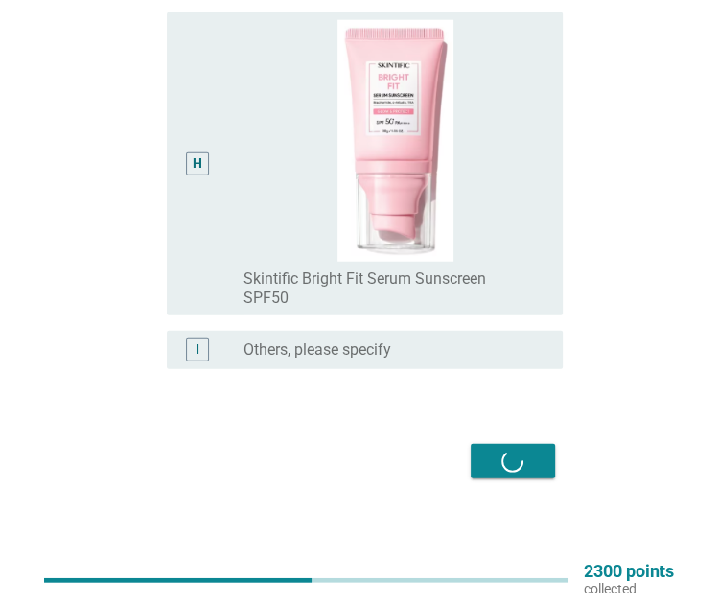
click at [514, 467] on div "Next" at bounding box center [359, 461] width 408 height 46
click at [549, 391] on div at bounding box center [359, 394] width 408 height 12
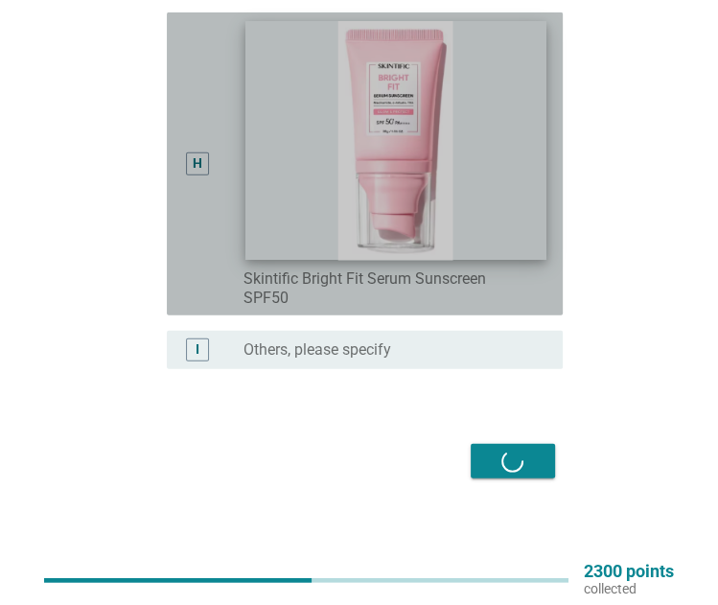
click at [524, 252] on img at bounding box center [395, 141] width 301 height 240
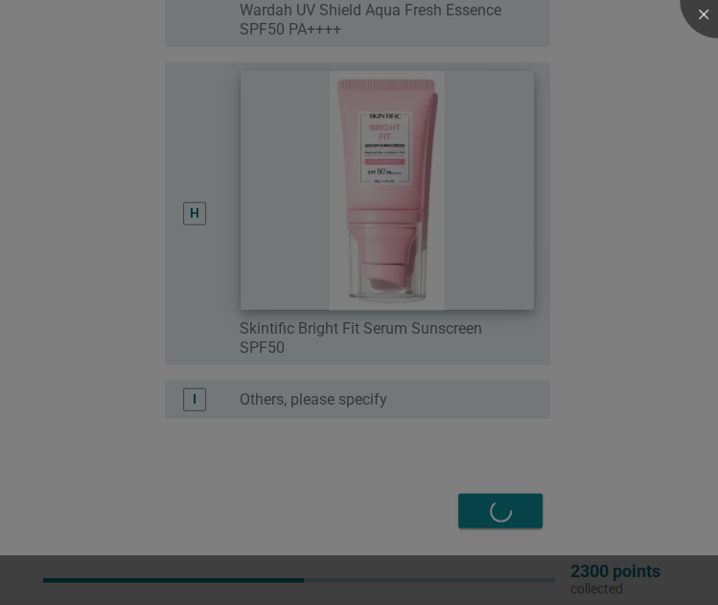
scroll to position [2363, 0]
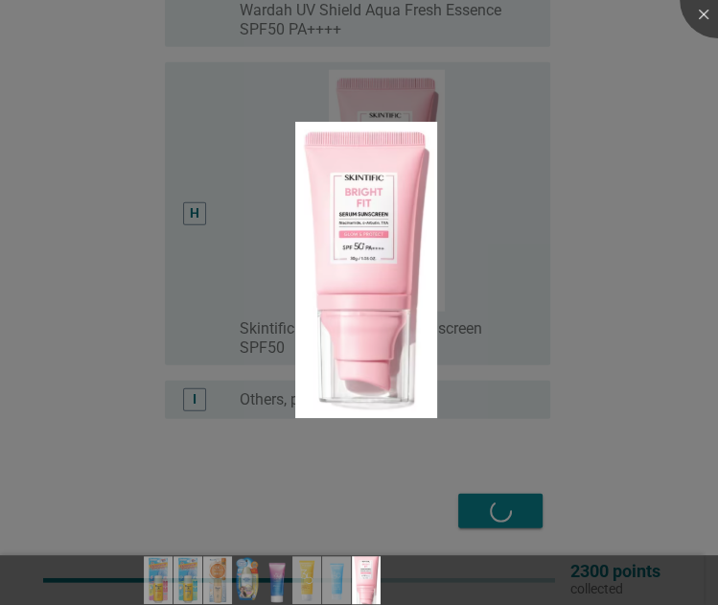
click at [667, 55] on div at bounding box center [359, 302] width 718 height 605
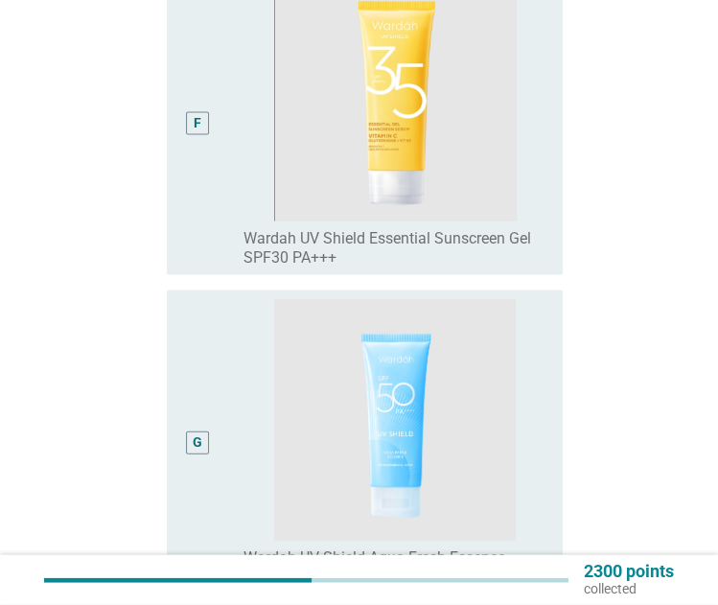
scroll to position [2412, 0]
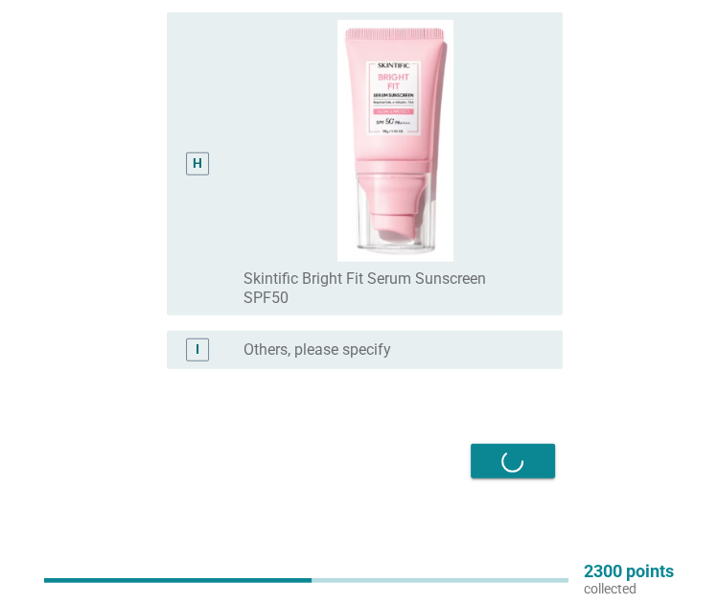
click at [537, 470] on div "Next" at bounding box center [359, 461] width 408 height 46
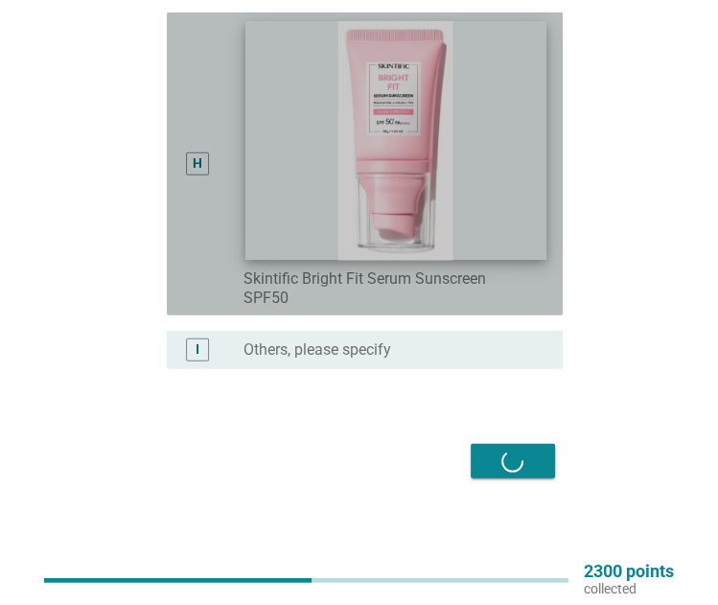
click at [495, 209] on img at bounding box center [395, 141] width 301 height 240
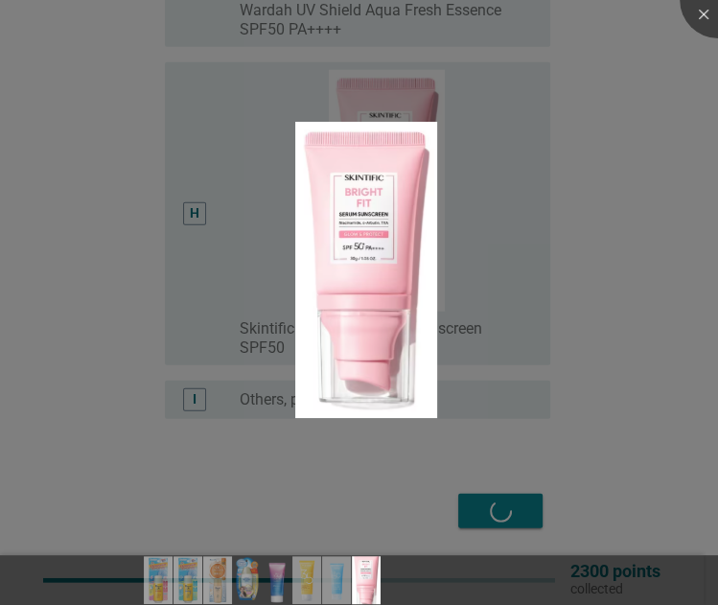
click at [563, 207] on div at bounding box center [359, 302] width 718 height 605
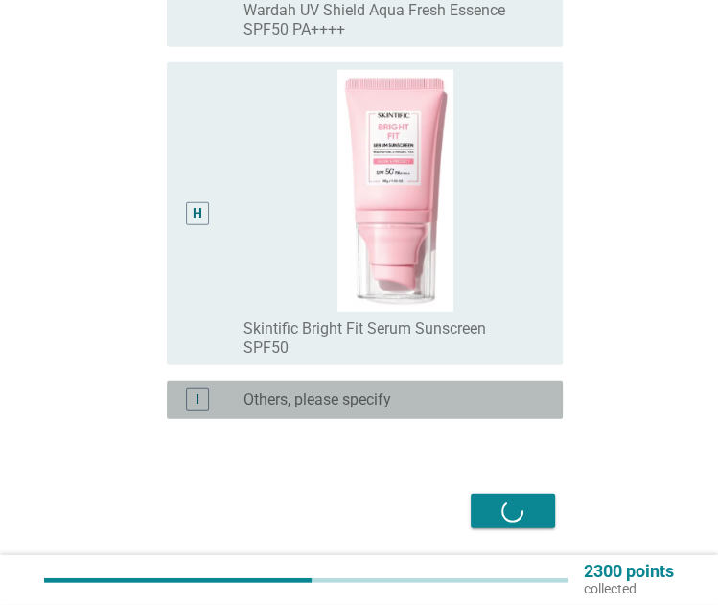
click at [502, 389] on div "radio_button_unchecked Others, please specify" at bounding box center [396, 399] width 304 height 23
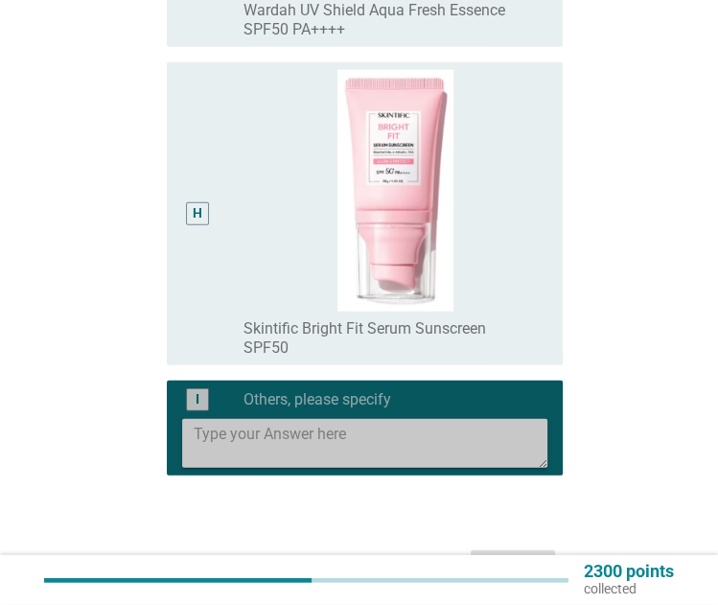
click at [502, 389] on div "radio_button_checked Others, please specify" at bounding box center [396, 399] width 304 height 23
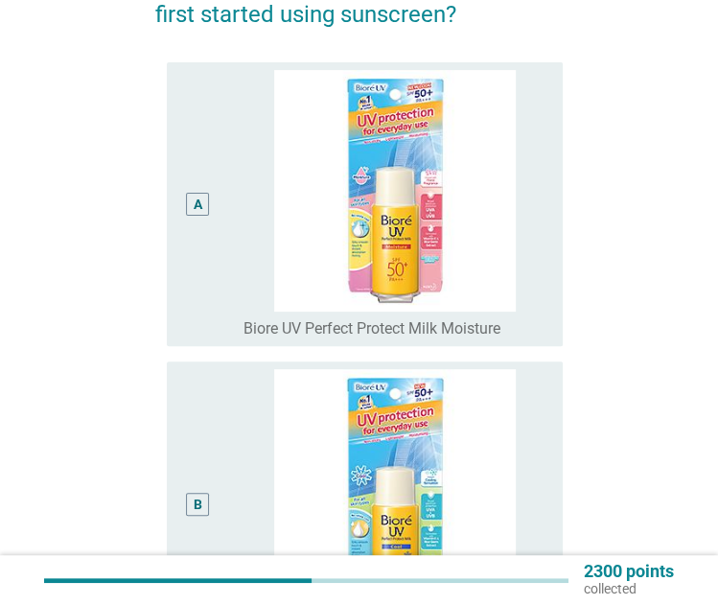
scroll to position [0, 0]
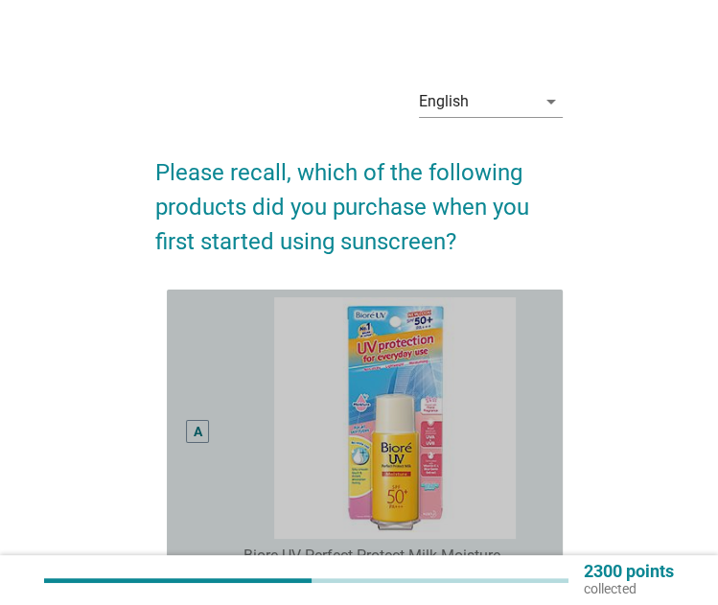
click at [238, 321] on div "A" at bounding box center [212, 431] width 60 height 268
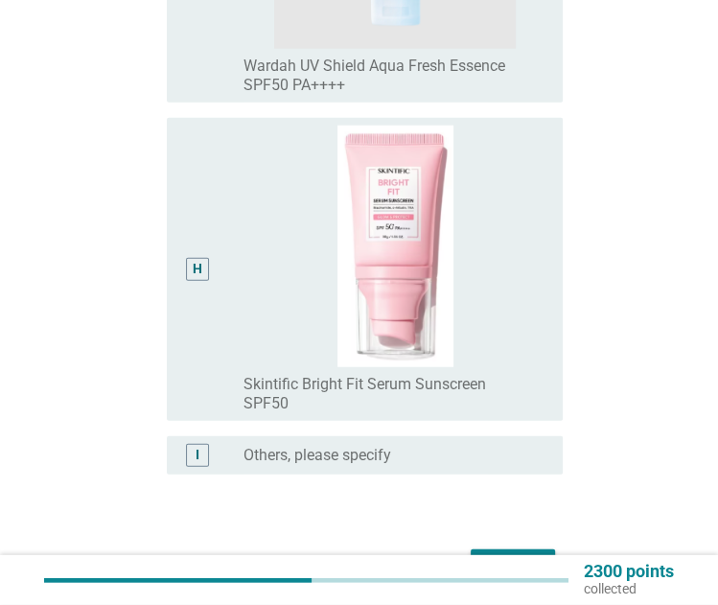
scroll to position [2412, 0]
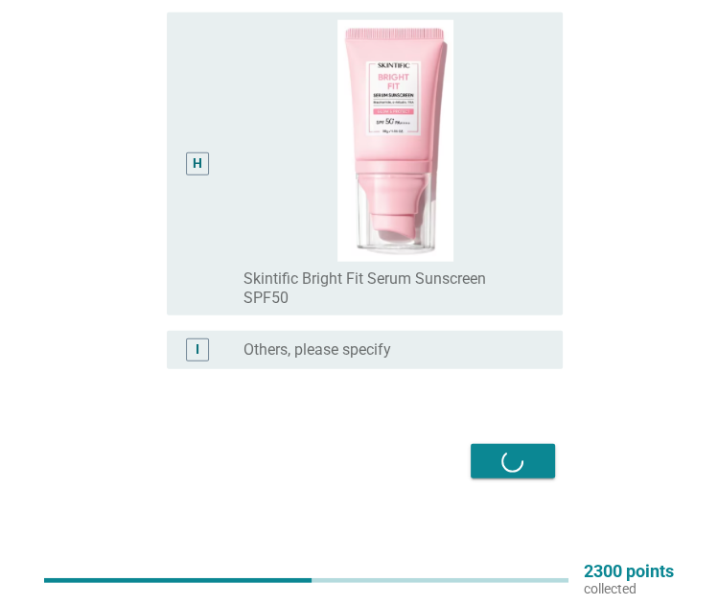
click at [516, 459] on div "Next" at bounding box center [359, 461] width 408 height 46
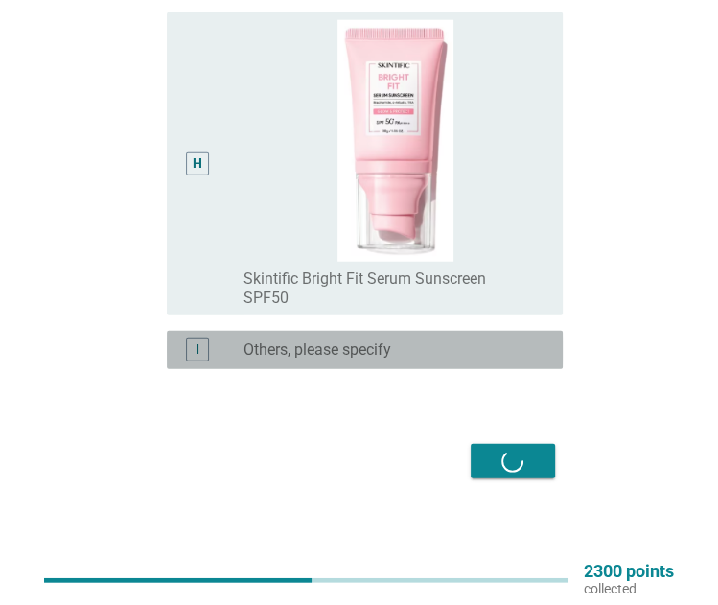
click at [211, 348] on div "I" at bounding box center [197, 349] width 31 height 23
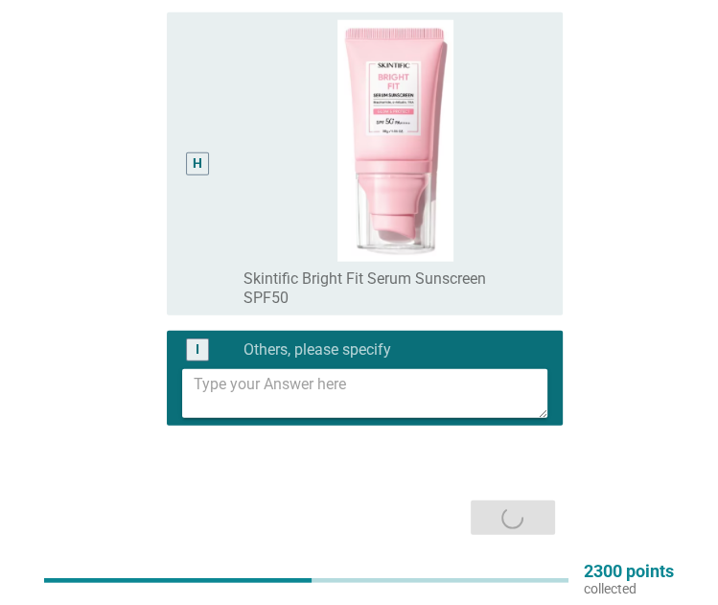
click at [269, 338] on div "radio_button_checked Others, please specify" at bounding box center [396, 349] width 304 height 23
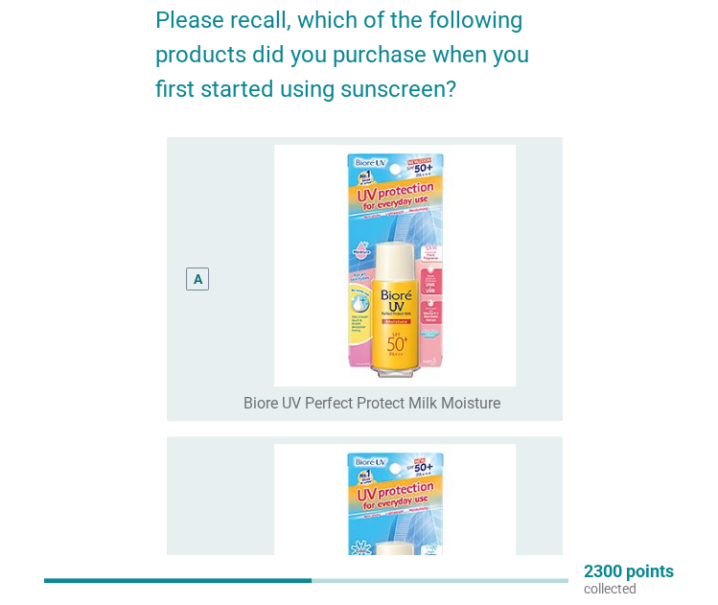
scroll to position [0, 0]
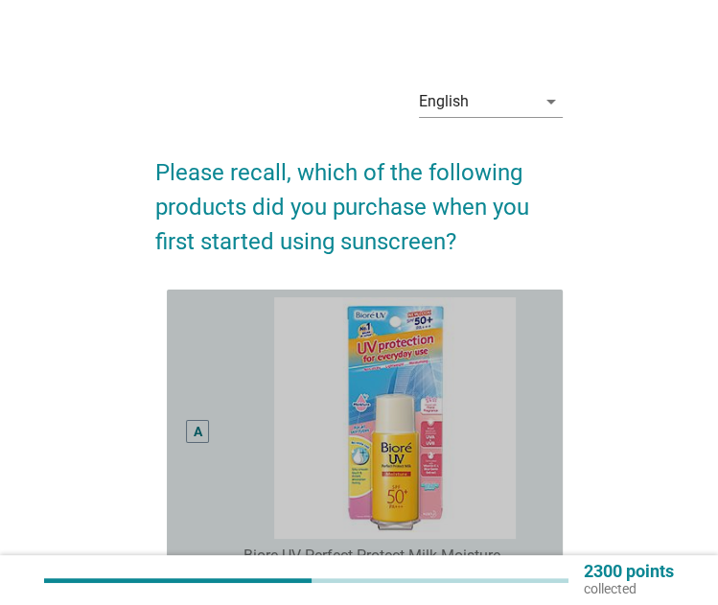
click at [175, 361] on div "A radio_button_unchecked Biore UV Perfect Protect Milk Moisture" at bounding box center [365, 432] width 396 height 284
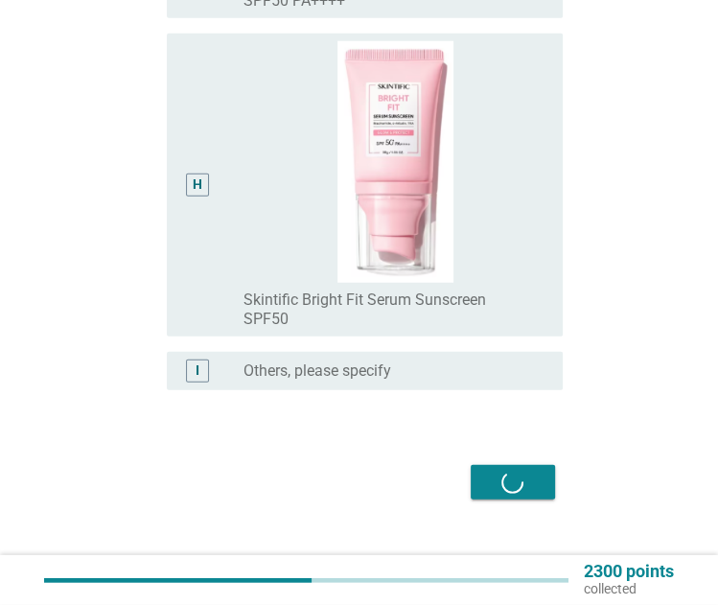
scroll to position [2412, 0]
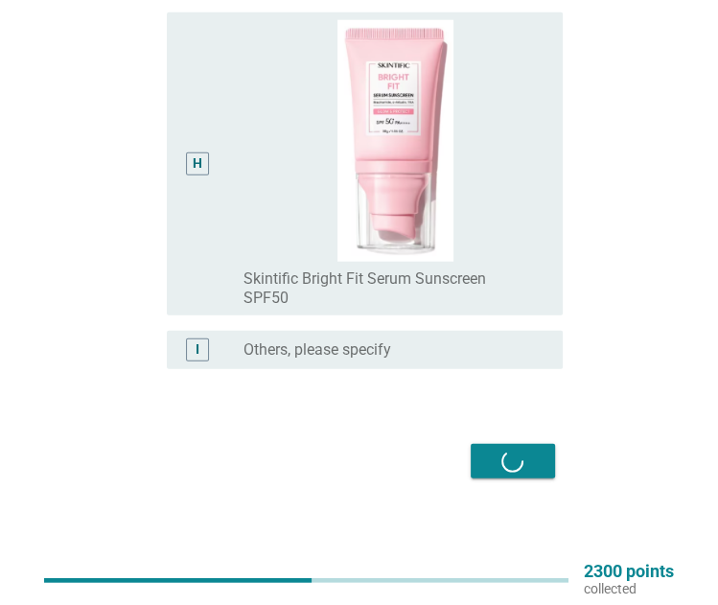
click at [530, 459] on div "Next" at bounding box center [359, 461] width 408 height 46
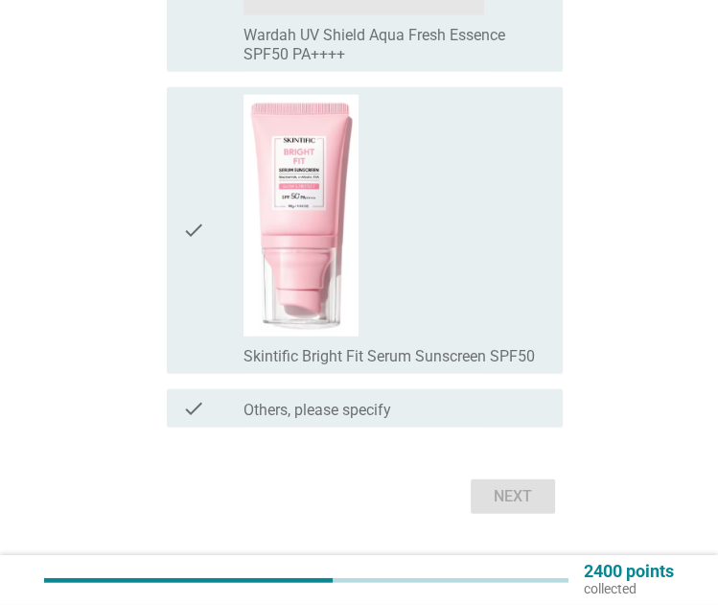
scroll to position [2416, 0]
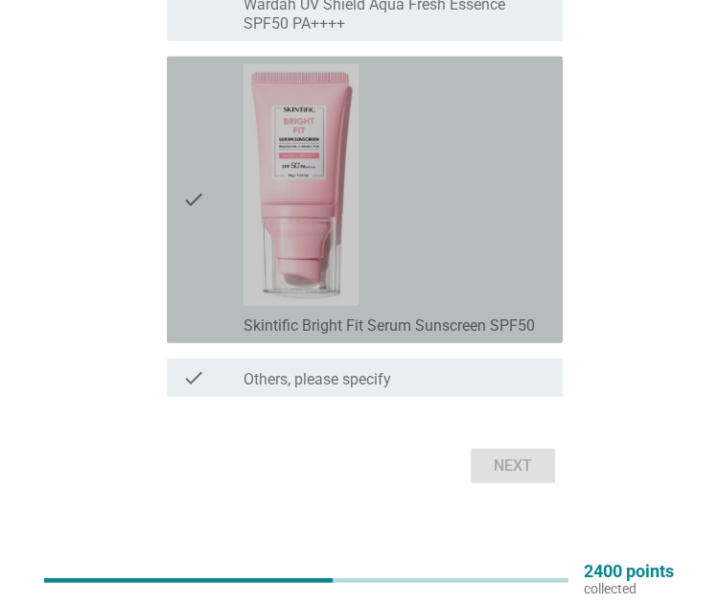
click at [471, 152] on div "check_box_outline_blank Skintific Bright Fit Serum Sunscreen SPF50" at bounding box center [396, 199] width 304 height 271
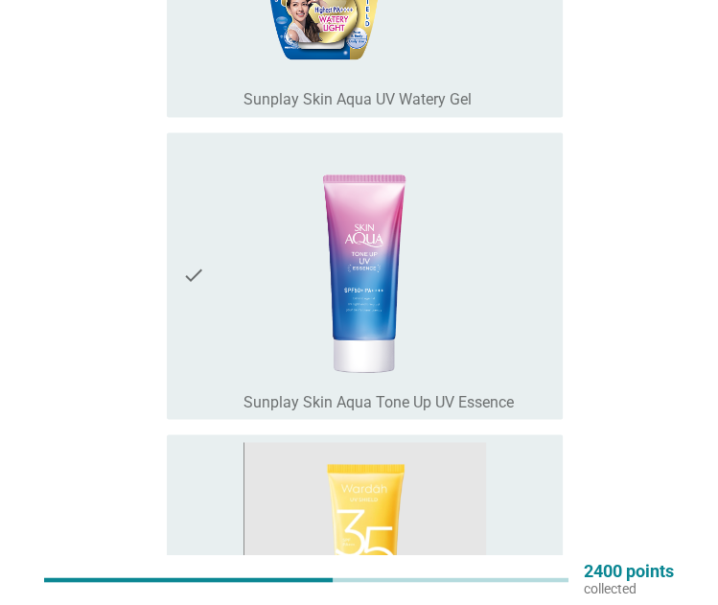
scroll to position [1365, 0]
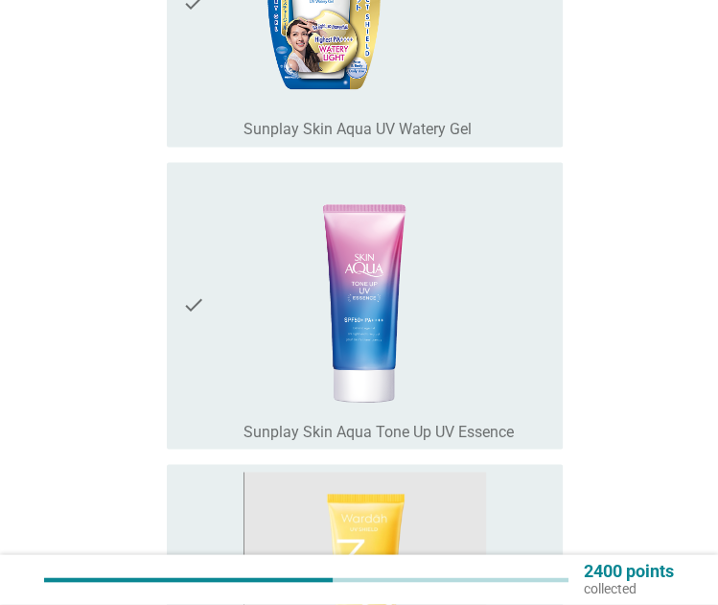
click at [532, 243] on div "check_box_outline_blank Sunplay Skin Aqua Tone Up UV Essence" at bounding box center [396, 305] width 304 height 271
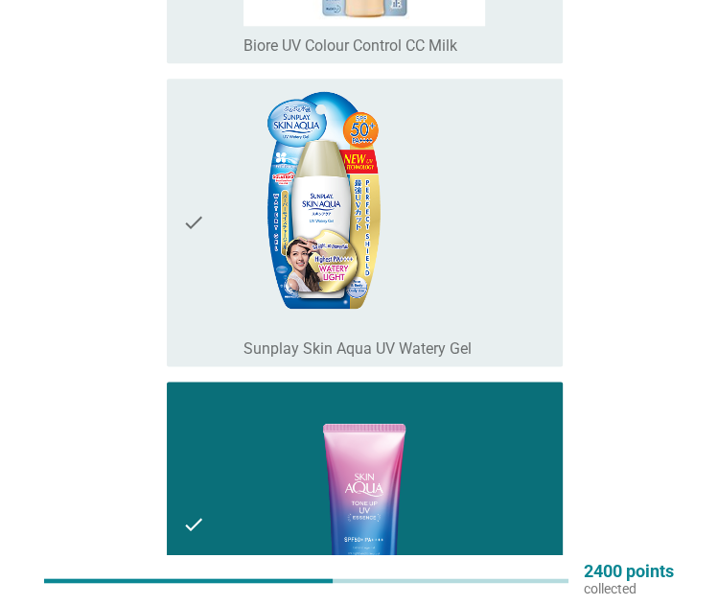
scroll to position [1032, 0]
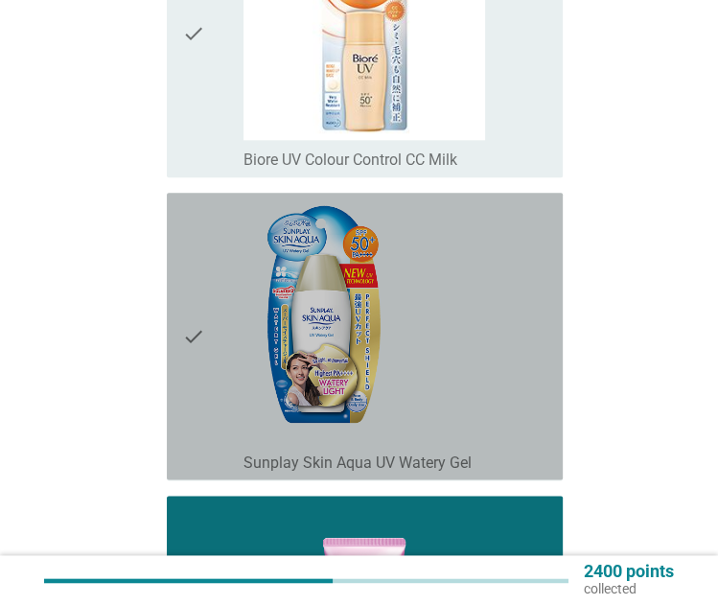
click at [518, 200] on div "check_box_outline_blank Sunplay Skin Aqua UV Watery Gel" at bounding box center [396, 335] width 304 height 271
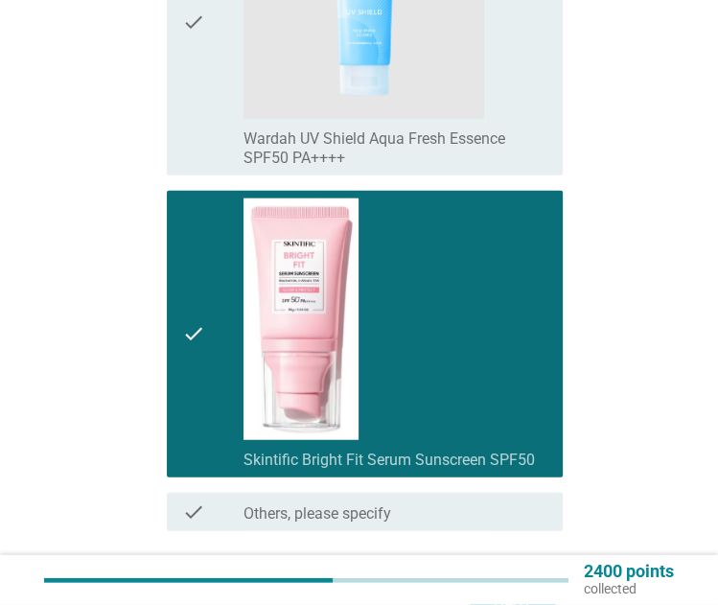
scroll to position [2416, 0]
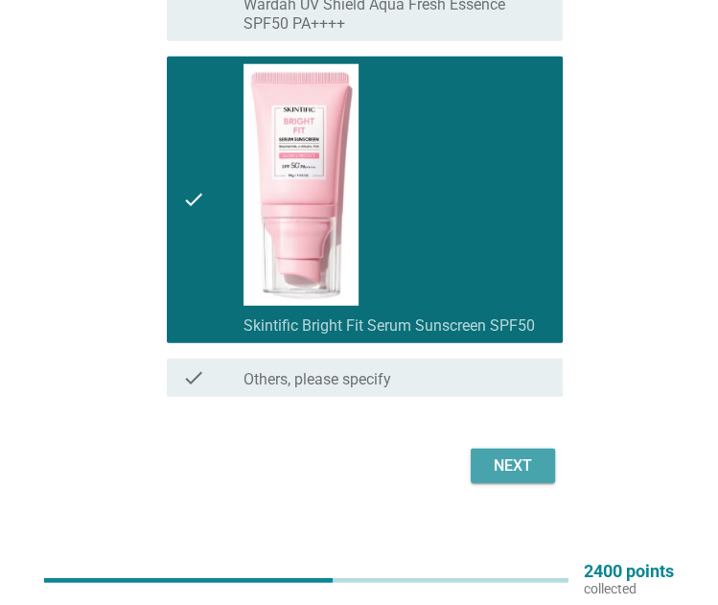
click at [525, 463] on div "Next" at bounding box center [513, 465] width 54 height 23
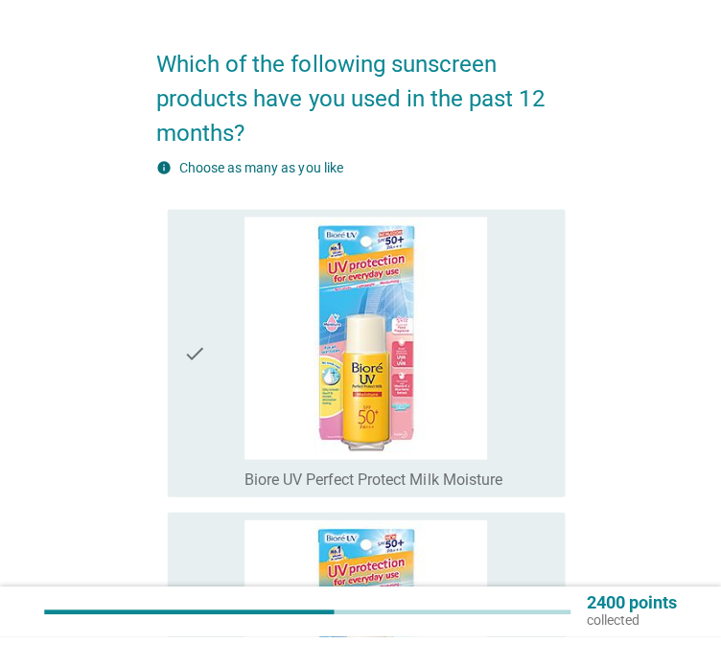
scroll to position [0, 0]
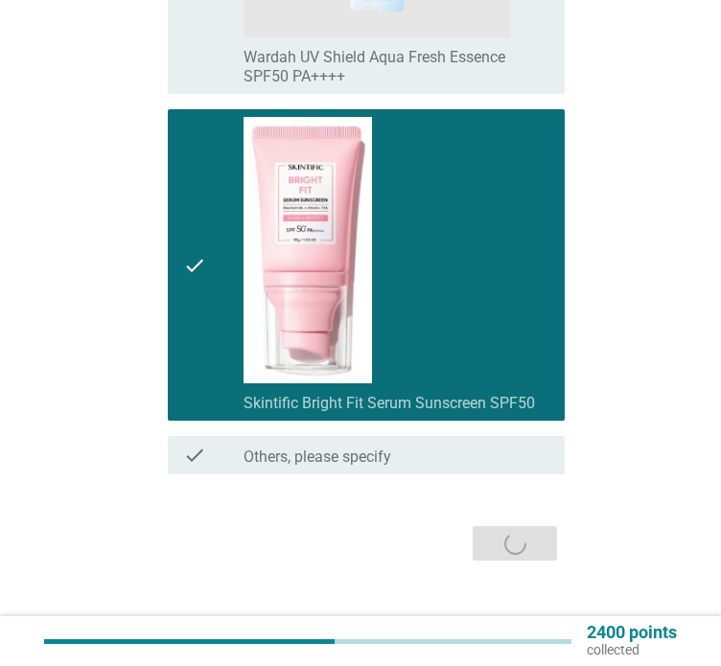
scroll to position [2551, 0]
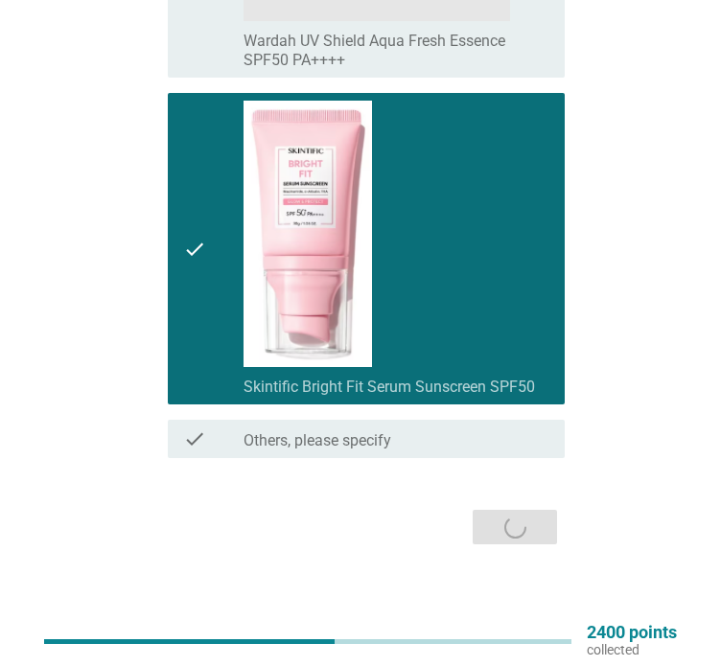
click at [537, 536] on div "Next" at bounding box center [360, 527] width 409 height 46
click at [524, 505] on div "Next" at bounding box center [360, 527] width 409 height 46
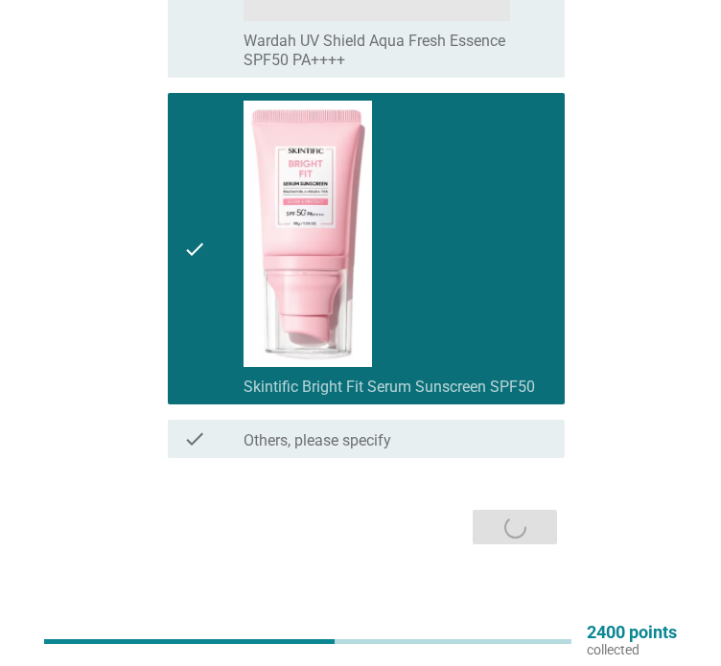
click at [524, 505] on div "Next" at bounding box center [360, 527] width 409 height 46
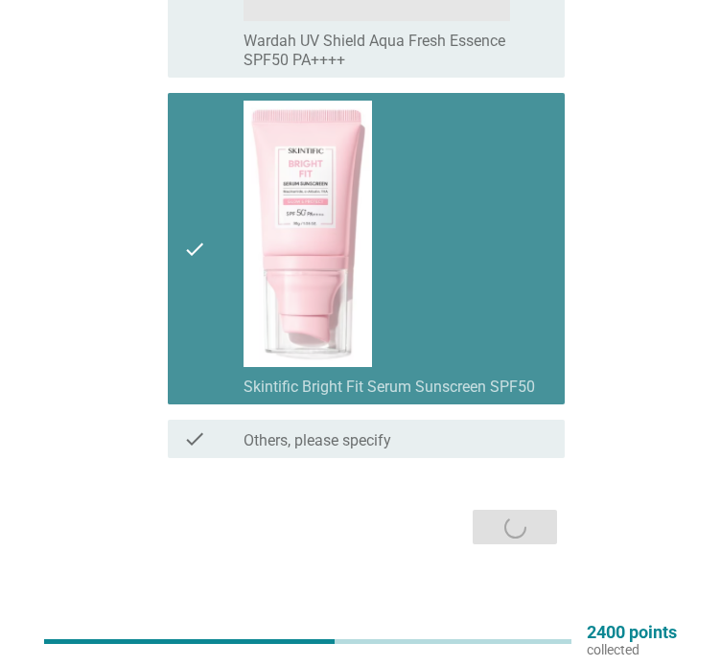
click at [330, 93] on div "check check_box_outline_blank Skintific Bright Fit Serum Sunscreen SPF50" at bounding box center [367, 249] width 398 height 312
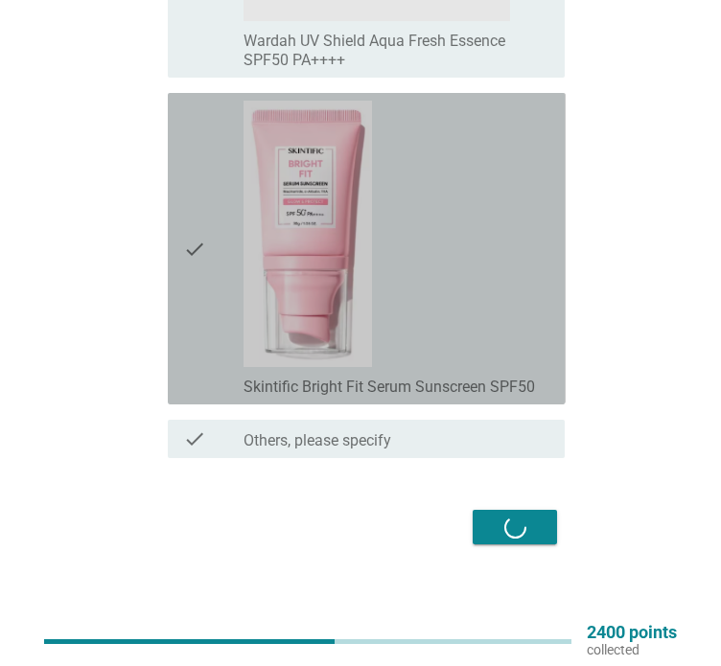
click at [330, 93] on div "check check_box_outline_blank Skintific Bright Fit Serum Sunscreen SPF50" at bounding box center [367, 249] width 398 height 312
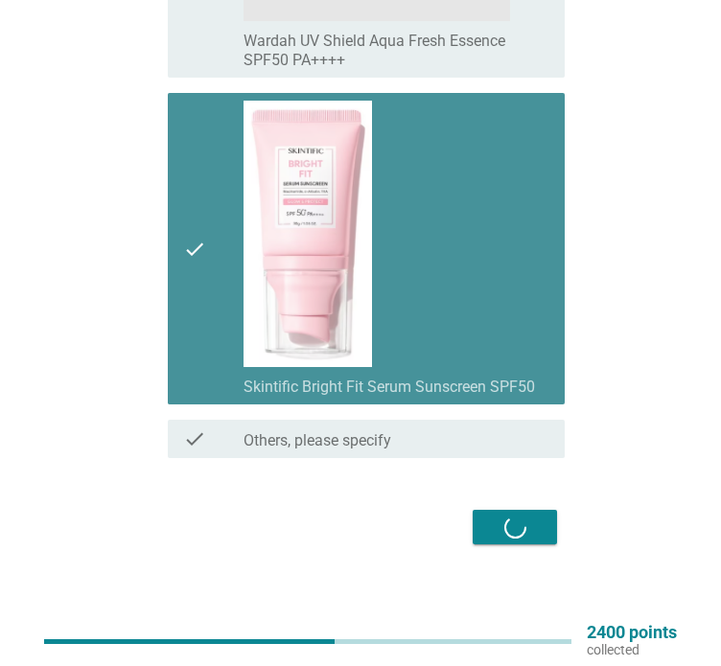
click at [330, 93] on div "check check_box_outline_blank Skintific Bright Fit Serum Sunscreen SPF50" at bounding box center [367, 249] width 398 height 312
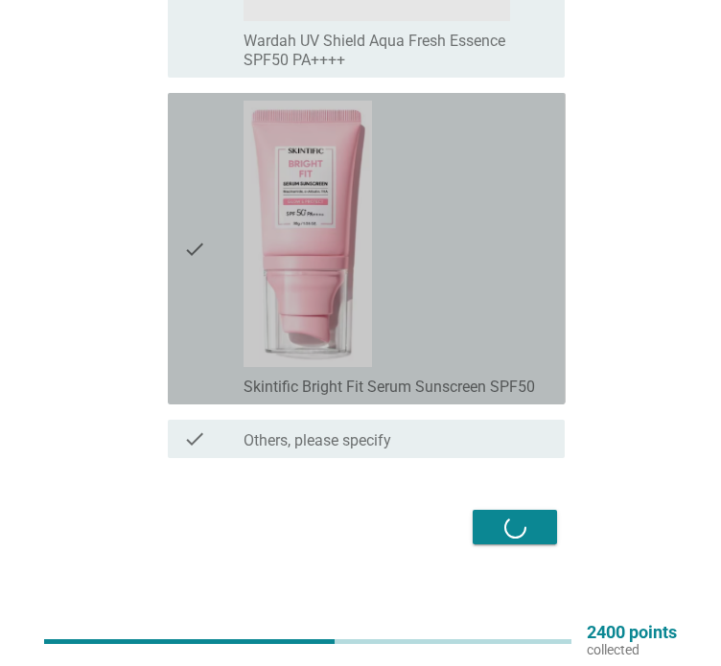
click at [330, 93] on div "check check_box_outline_blank Skintific Bright Fit Serum Sunscreen SPF50" at bounding box center [367, 249] width 398 height 312
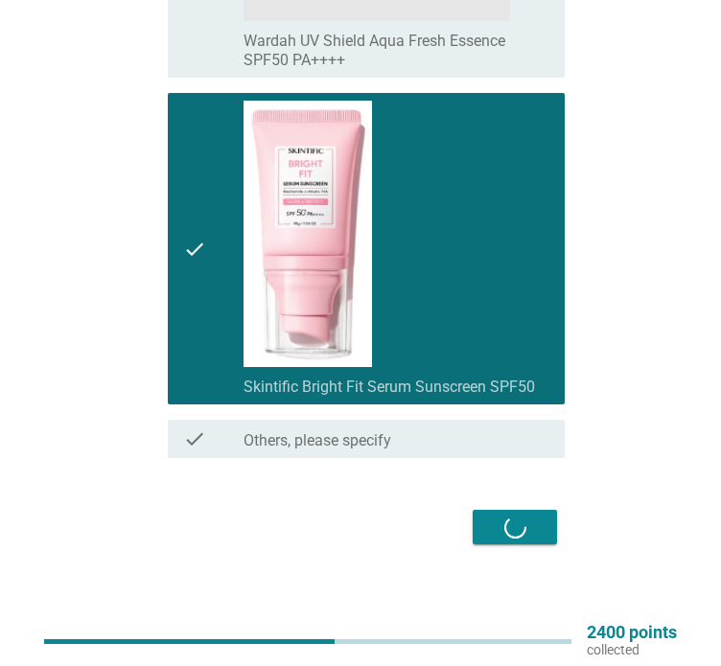
click at [522, 513] on div "Next" at bounding box center [360, 527] width 409 height 46
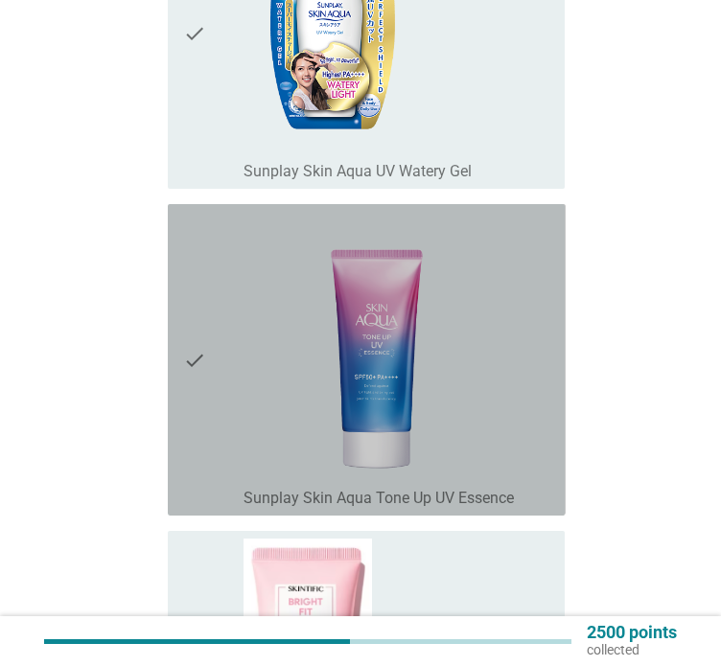
click at [533, 338] on div "check_box_outline_blank Sunplay Skin Aqua Tone Up UV Essence" at bounding box center [397, 360] width 306 height 296
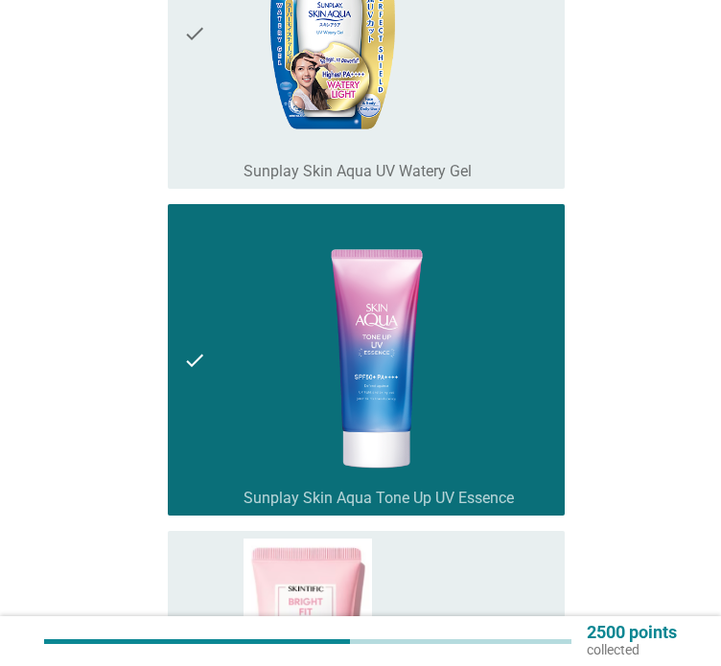
scroll to position [881, 0]
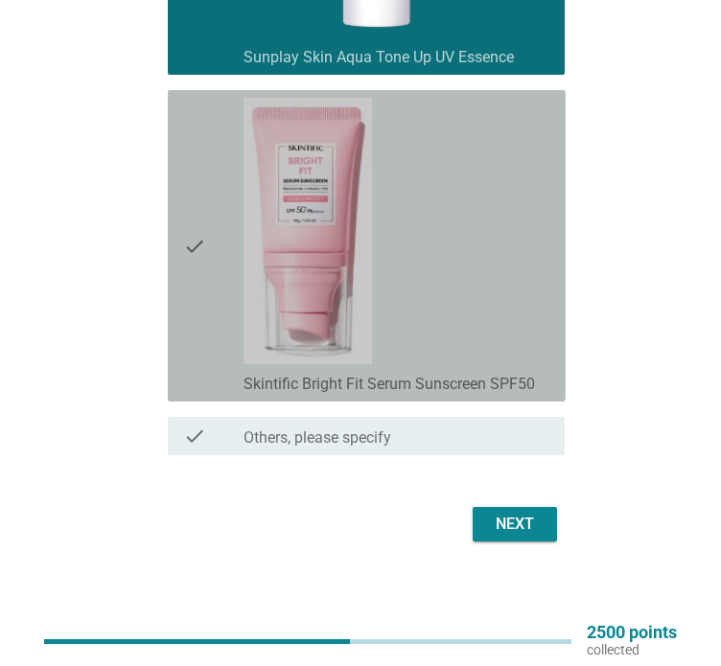
click at [533, 338] on div "check_box_outline_blank Skintific Bright Fit Serum Sunscreen SPF50" at bounding box center [397, 246] width 306 height 296
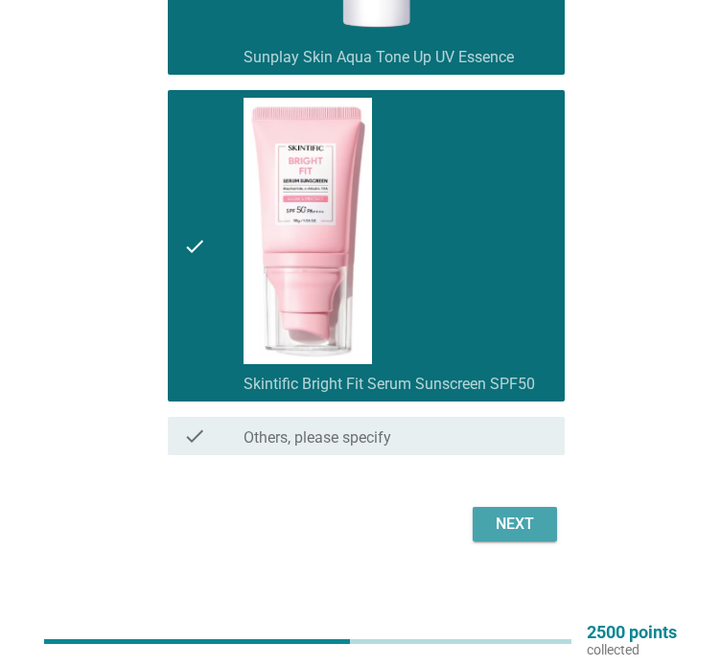
click at [518, 517] on div "Next" at bounding box center [515, 524] width 54 height 23
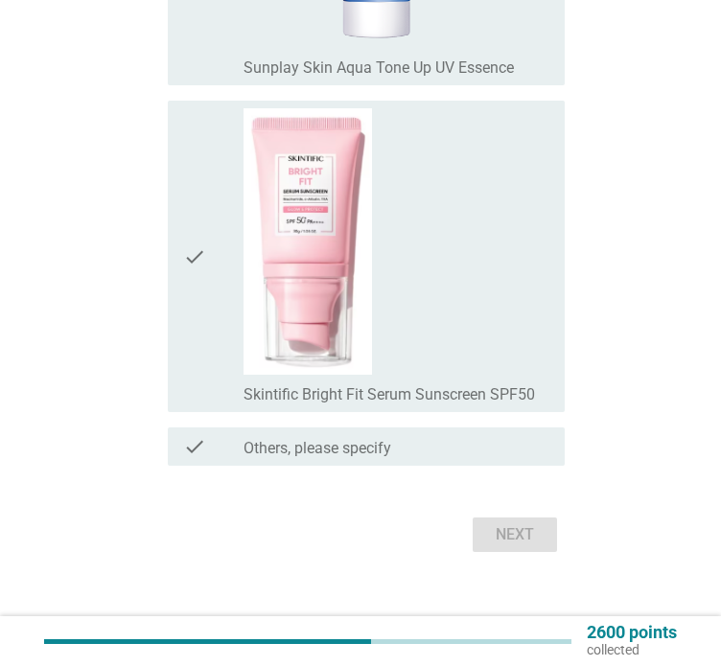
scroll to position [515, 0]
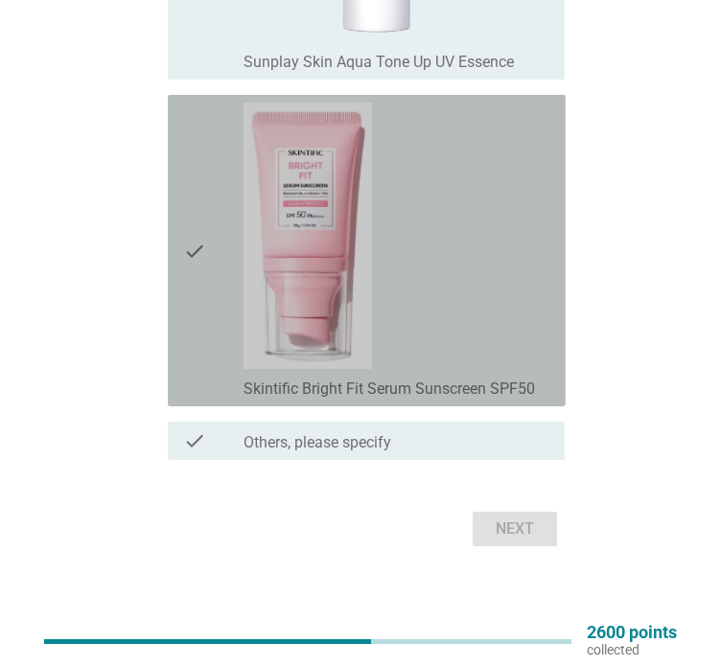
click at [464, 252] on div "check_box Skintific Bright Fit Serum Sunscreen SPF50" at bounding box center [397, 251] width 306 height 296
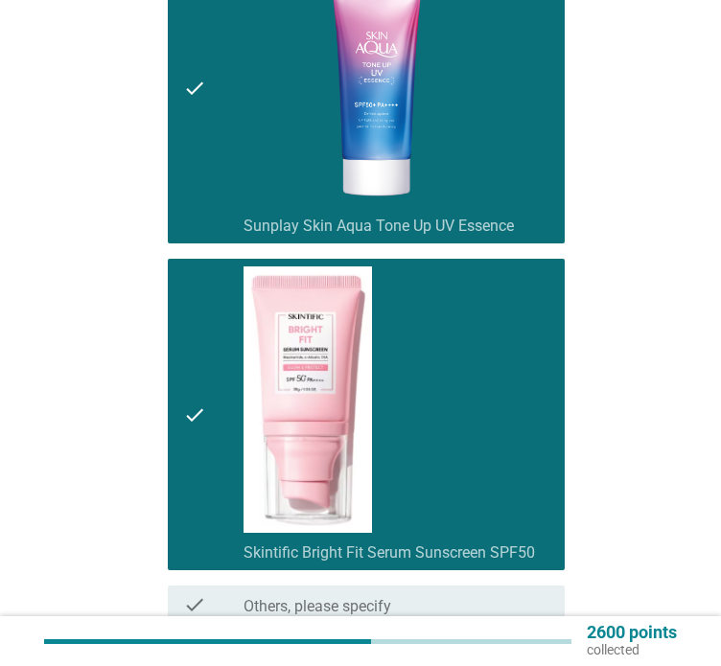
scroll to position [520, 0]
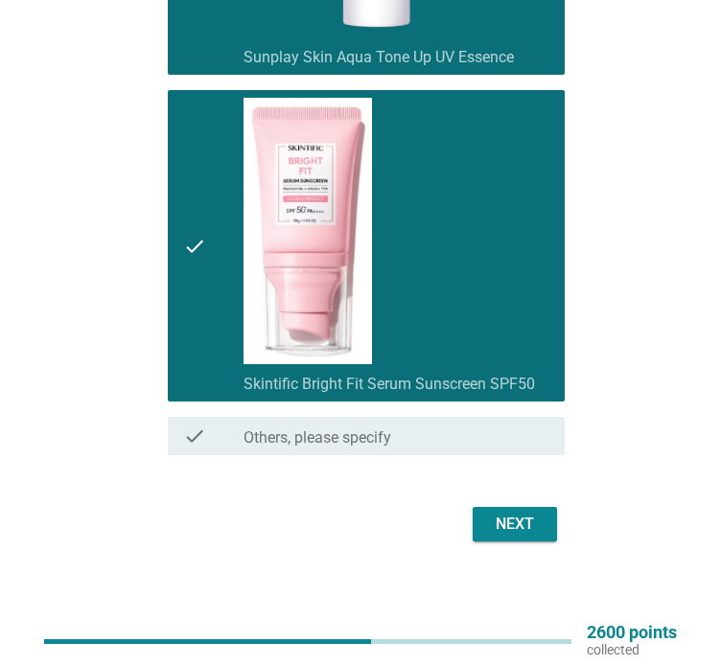
click at [520, 517] on div "Next" at bounding box center [515, 524] width 54 height 23
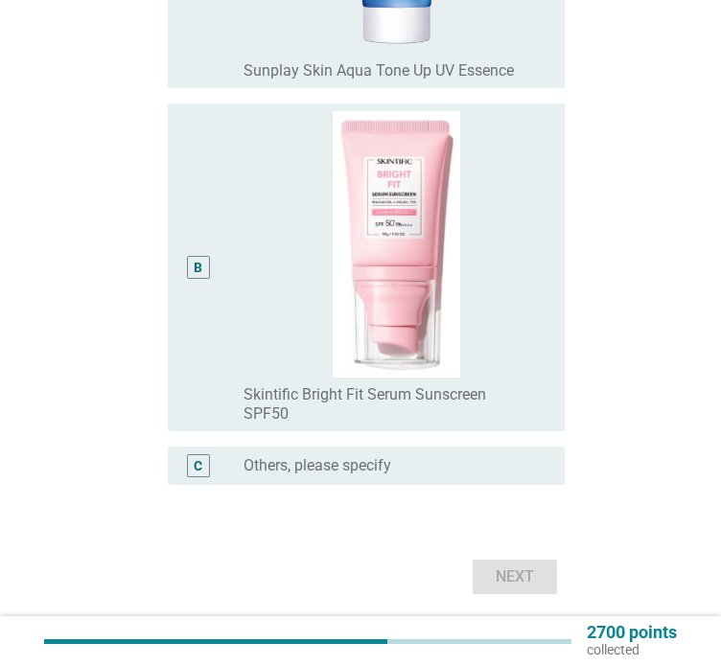
scroll to position [510, 0]
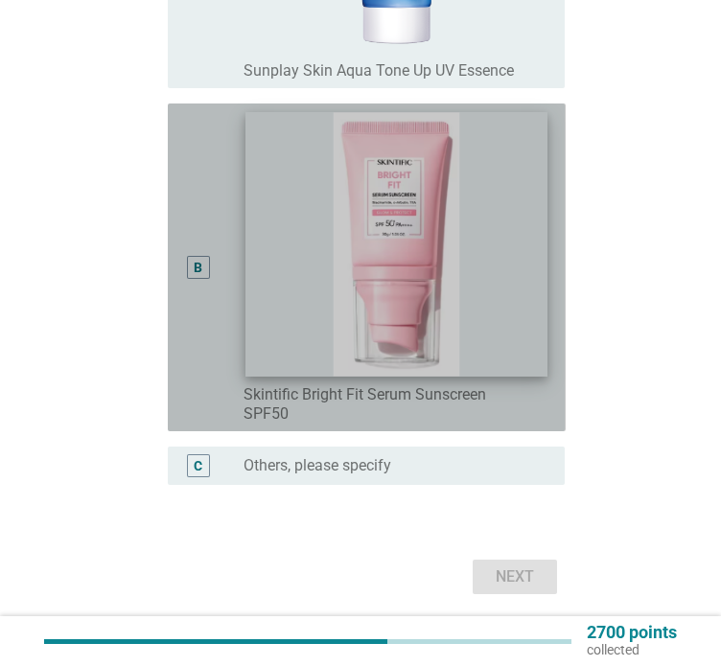
click at [525, 357] on img at bounding box center [396, 244] width 303 height 264
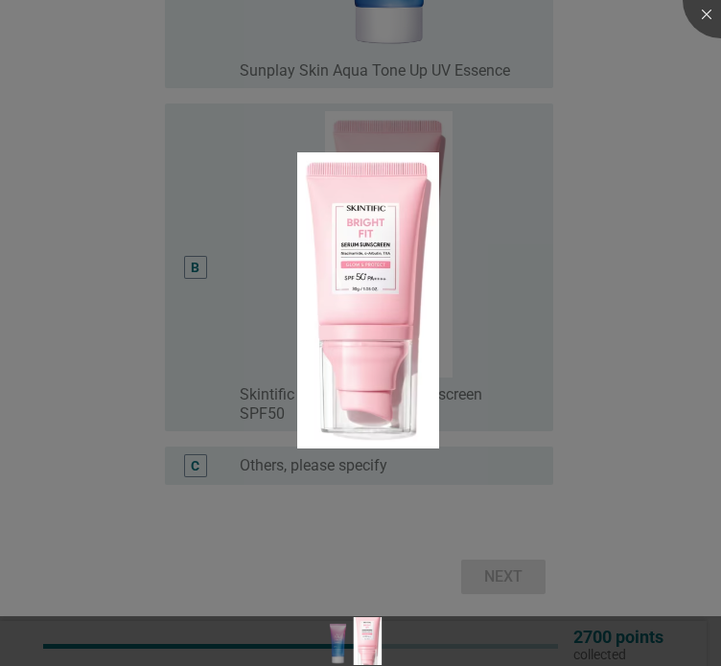
click at [666, 224] on div at bounding box center [360, 333] width 721 height 666
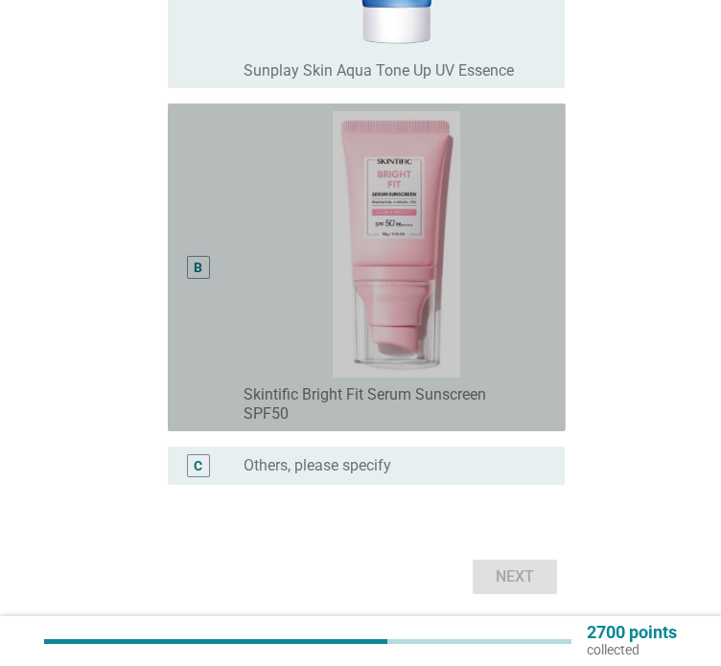
click at [219, 375] on div "B" at bounding box center [213, 267] width 61 height 313
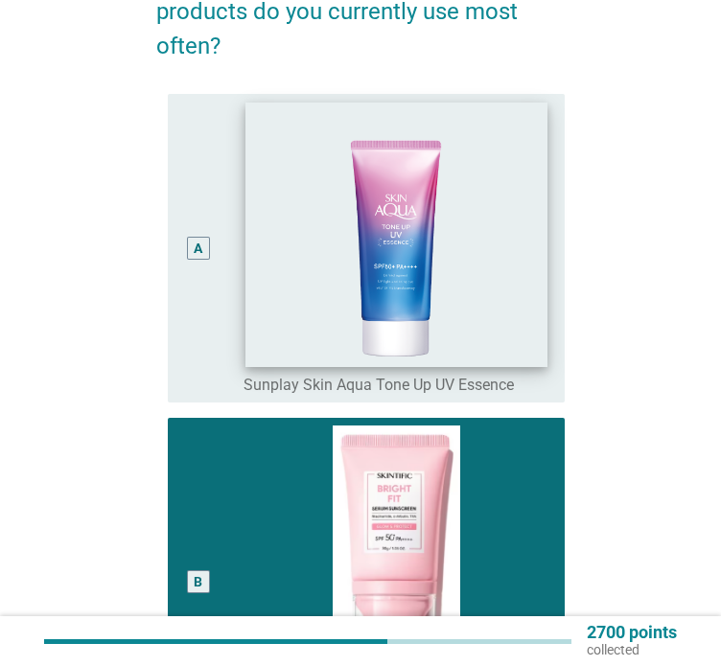
scroll to position [564, 0]
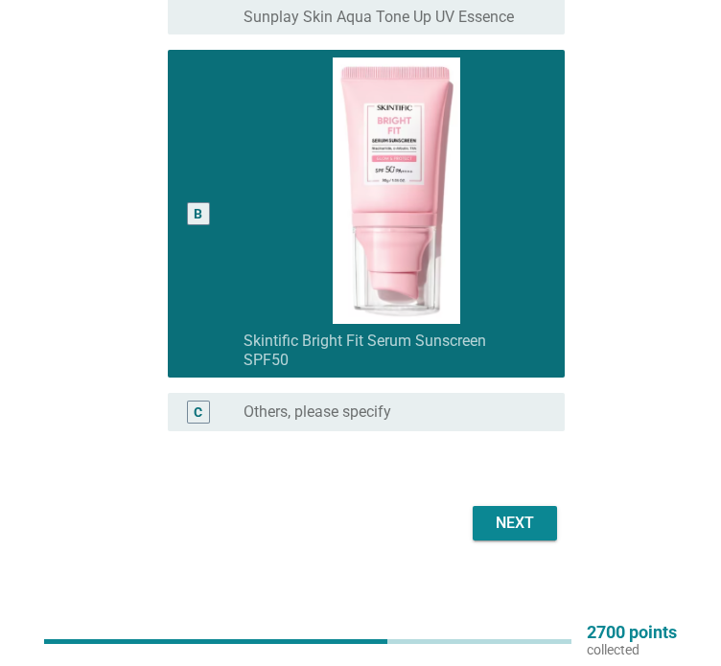
click at [482, 513] on button "Next" at bounding box center [515, 523] width 84 height 35
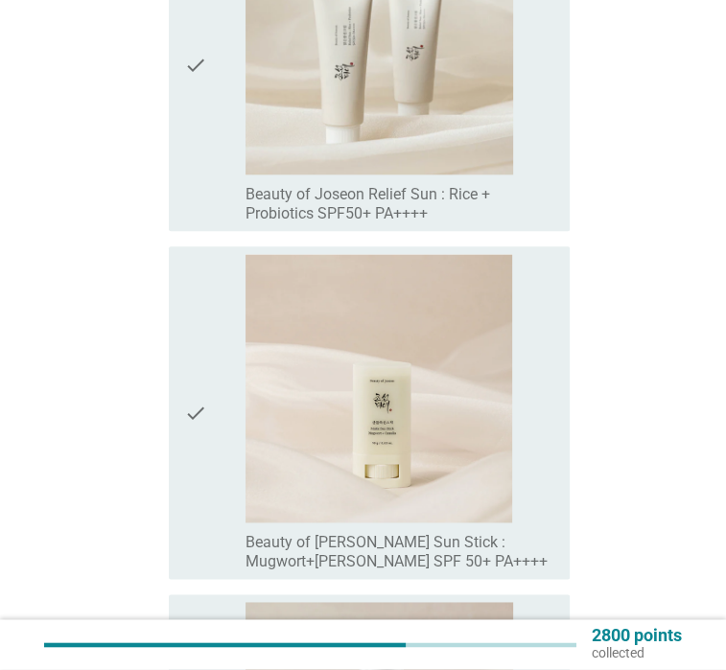
scroll to position [11785, 0]
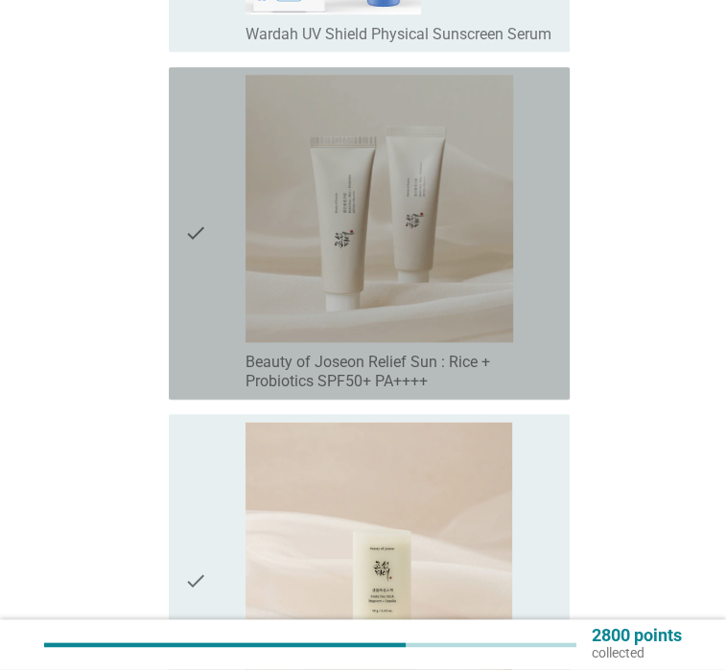
click at [178, 365] on div "check check_box_outline_blank Beauty of Joseon Relief Sun : Rice + Probiotics S…" at bounding box center [369, 233] width 401 height 333
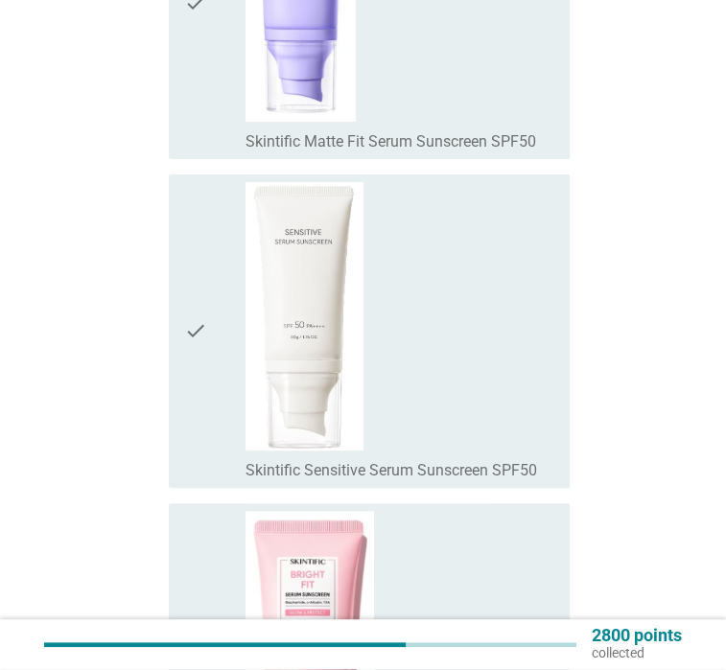
scroll to position [14766, 0]
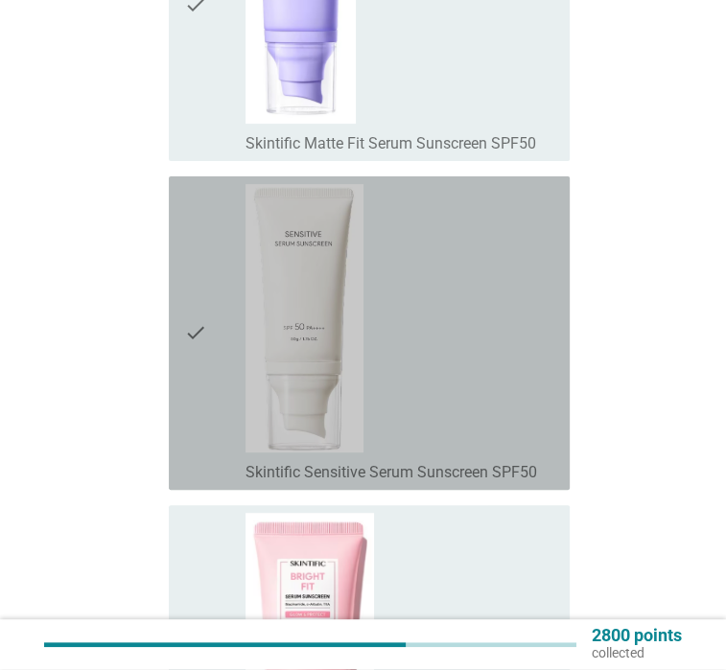
click at [196, 363] on icon "check" at bounding box center [195, 333] width 23 height 298
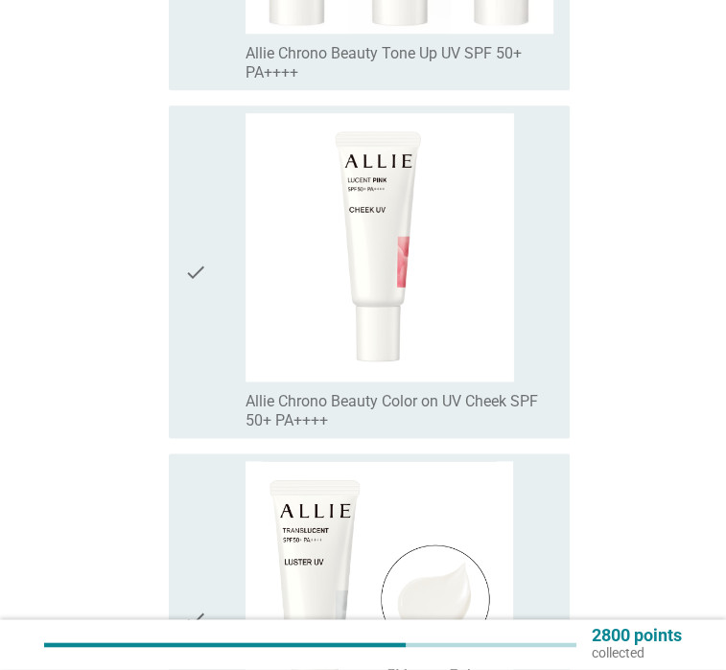
scroll to position [19672, 0]
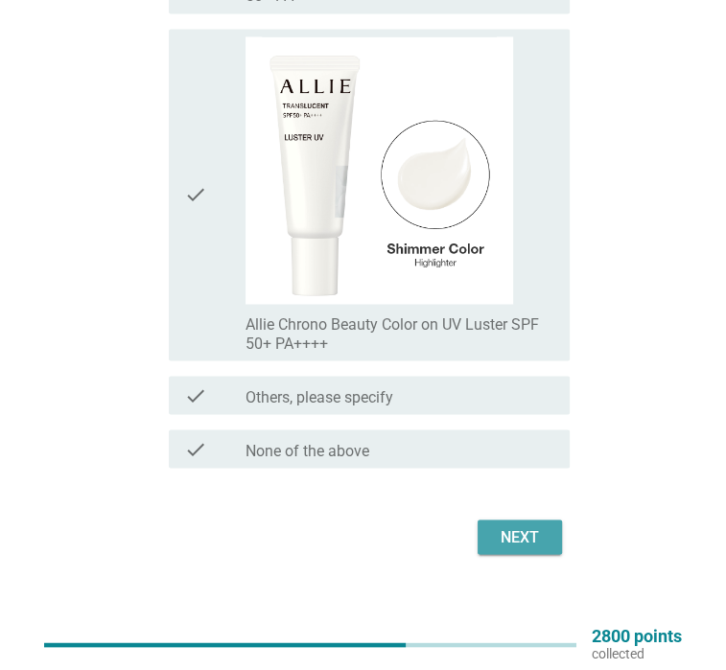
click at [546, 520] on button "Next" at bounding box center [519, 537] width 84 height 35
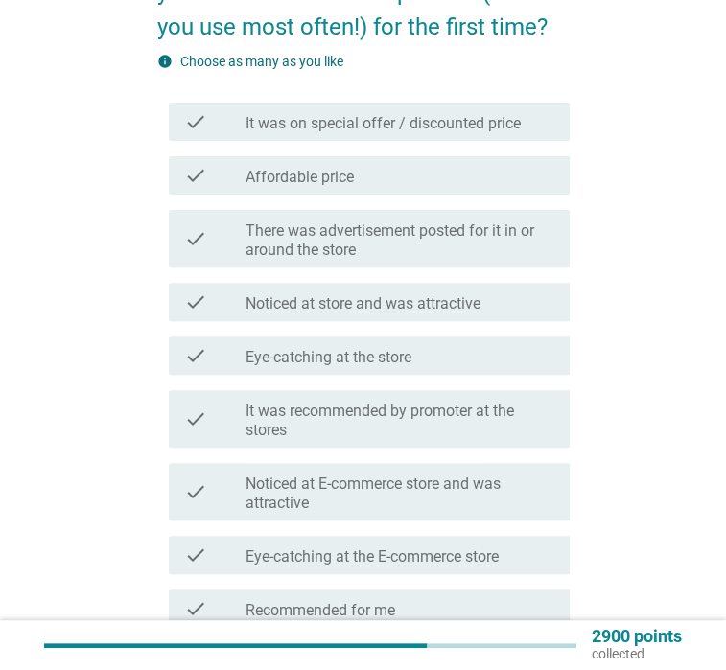
scroll to position [215, 0]
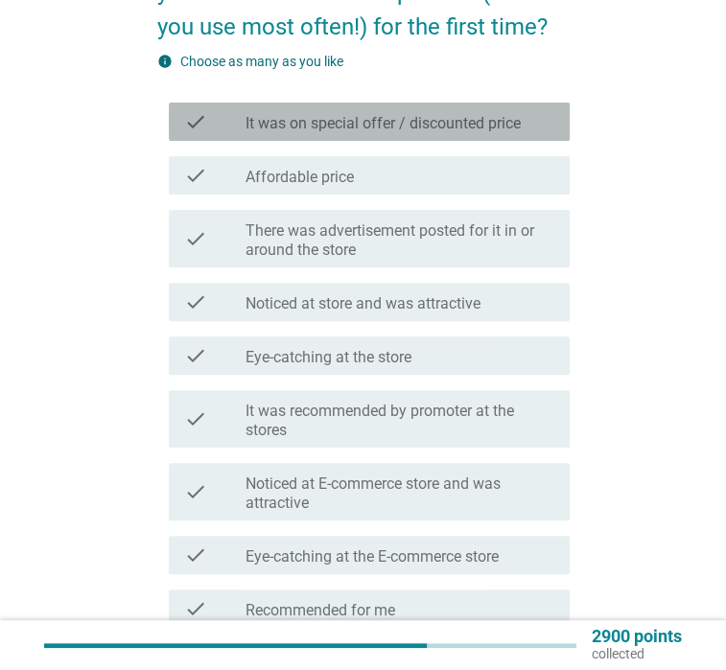
click at [311, 110] on div "check_box_outline_blank It was on special offer / discounted price" at bounding box center [399, 121] width 309 height 23
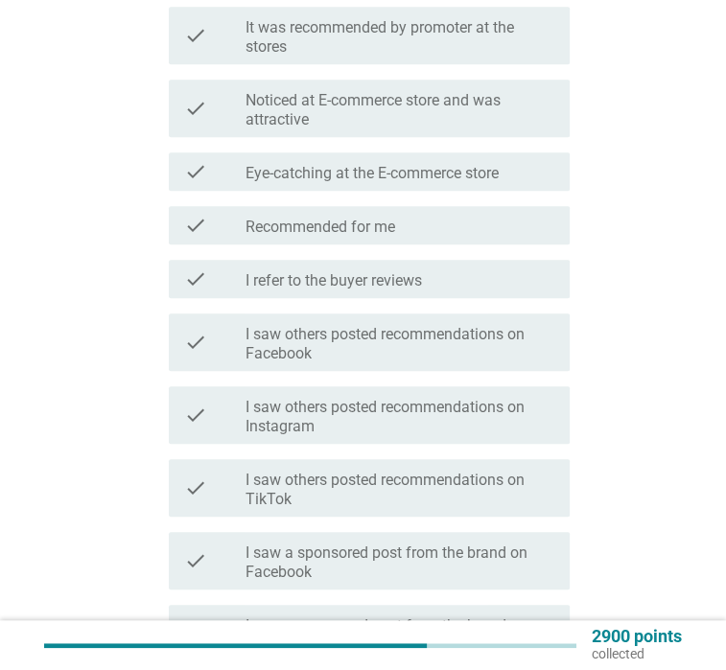
scroll to position [609, 0]
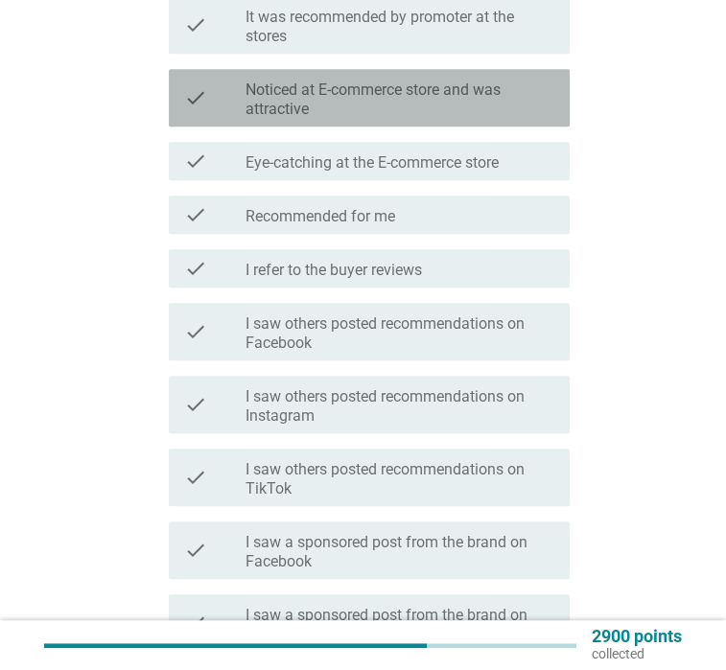
click at [361, 89] on label "Noticed at E-commerce store and was attractive" at bounding box center [399, 100] width 309 height 38
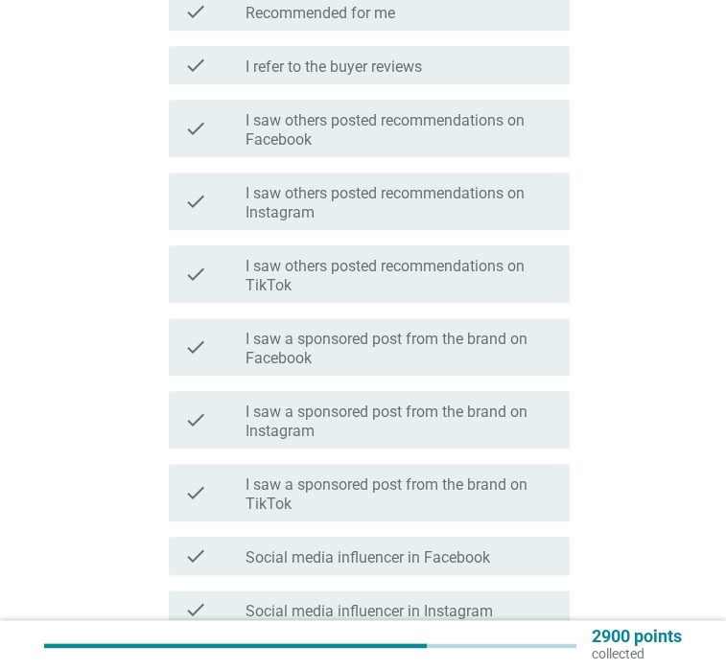
scroll to position [813, 0]
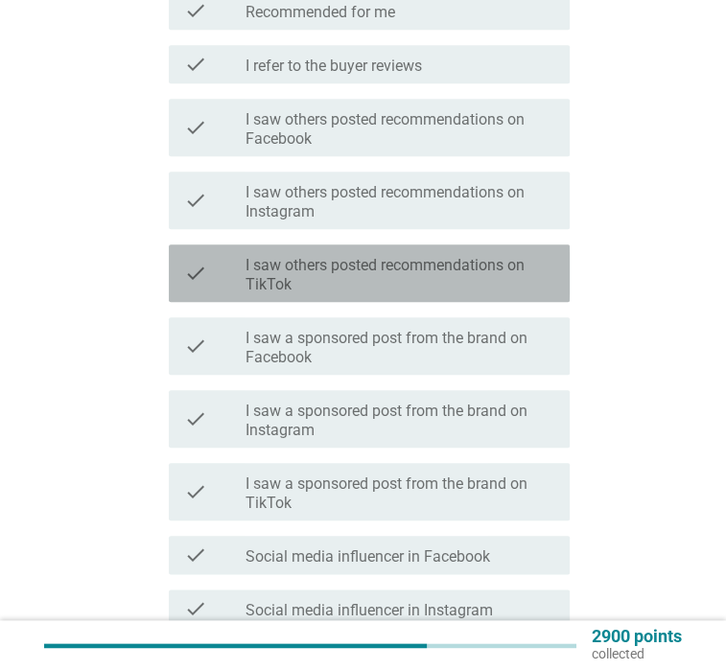
click at [296, 264] on label "I saw others posted recommendations on TikTok" at bounding box center [399, 275] width 309 height 38
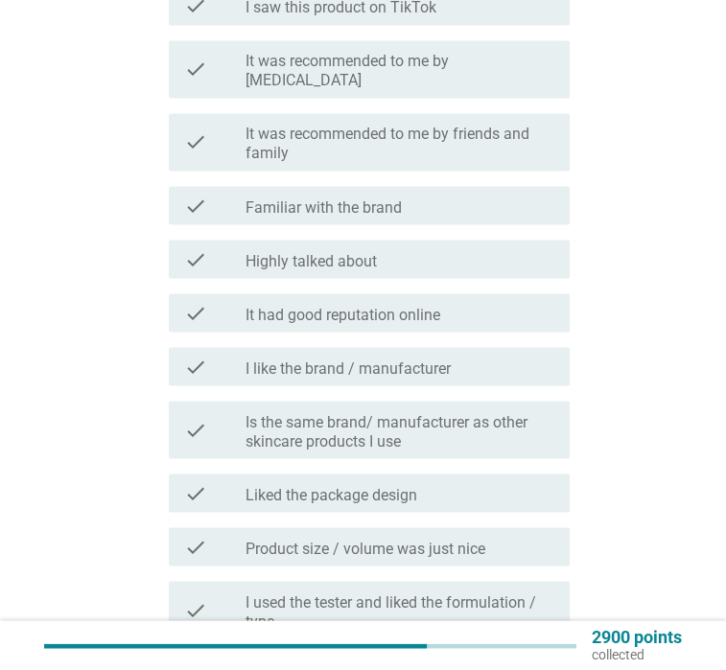
scroll to position [1600, 0]
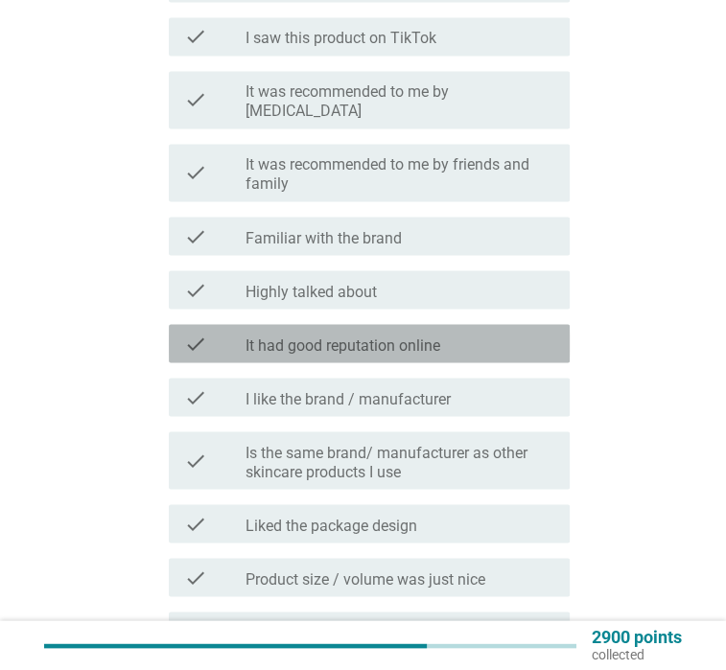
click at [384, 337] on label "It had good reputation online" at bounding box center [342, 345] width 195 height 19
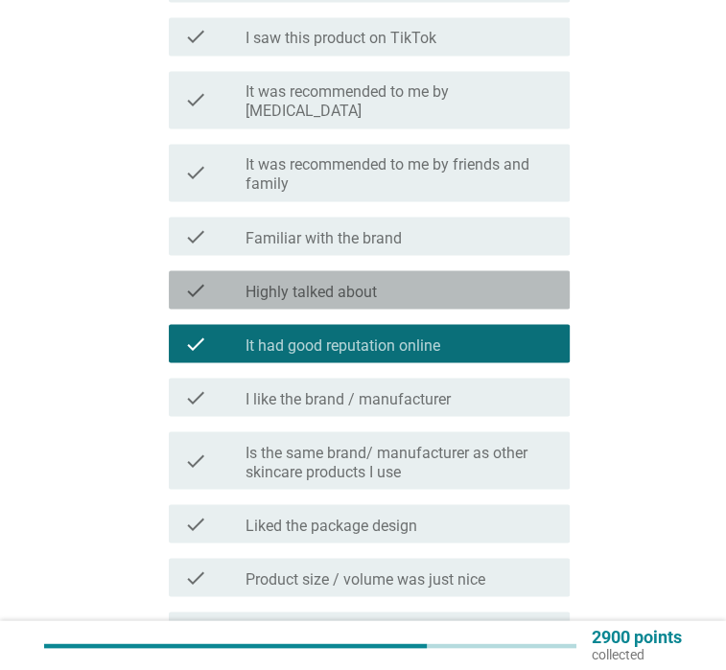
click at [390, 284] on div "check_box_outline_blank Highly talked about" at bounding box center [399, 289] width 309 height 23
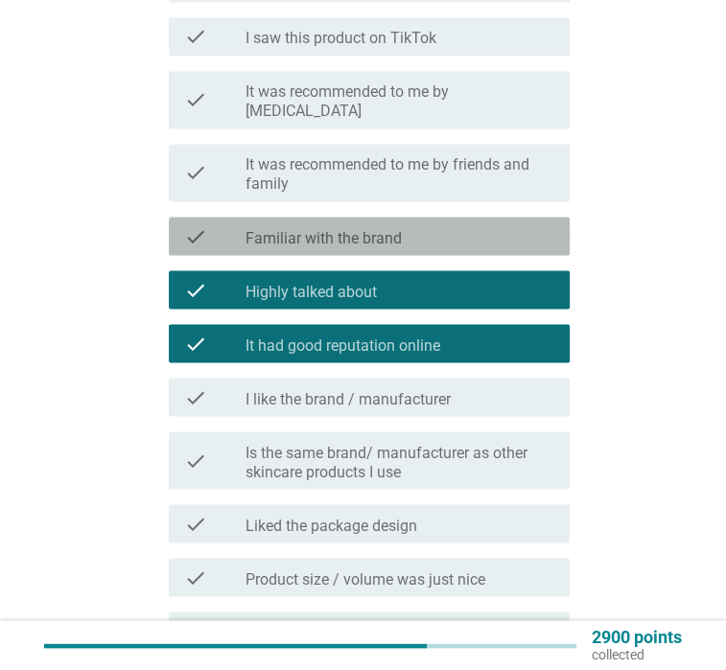
click at [392, 235] on label "Familiar with the brand" at bounding box center [323, 237] width 156 height 19
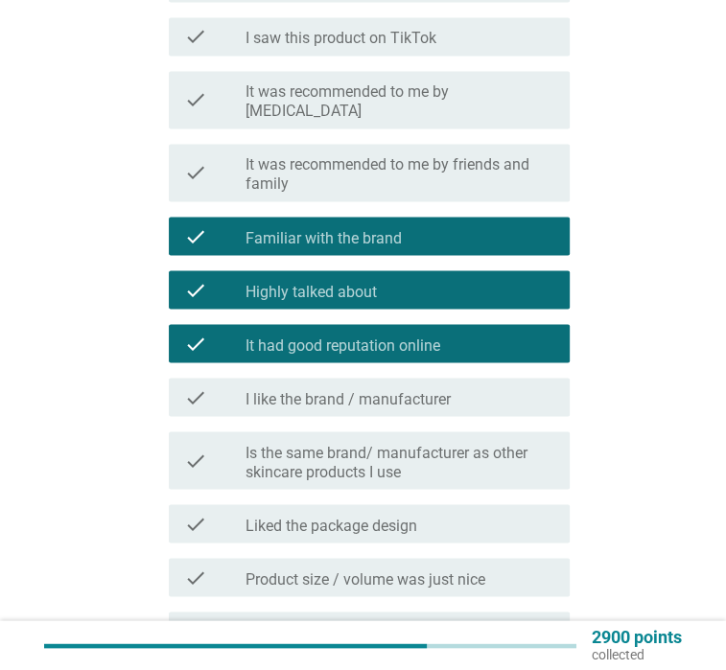
scroll to position [2456, 0]
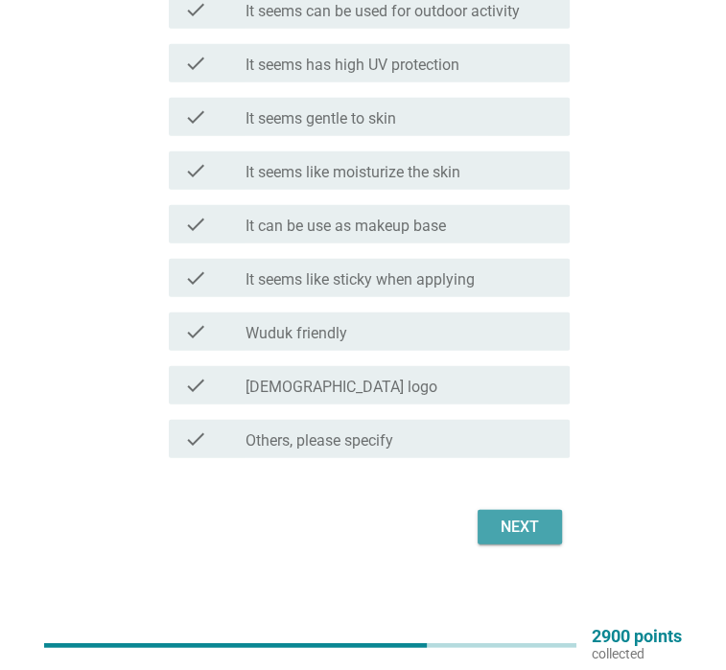
click at [491, 521] on button "Next" at bounding box center [519, 527] width 84 height 35
click at [537, 530] on div "Next" at bounding box center [363, 527] width 412 height 46
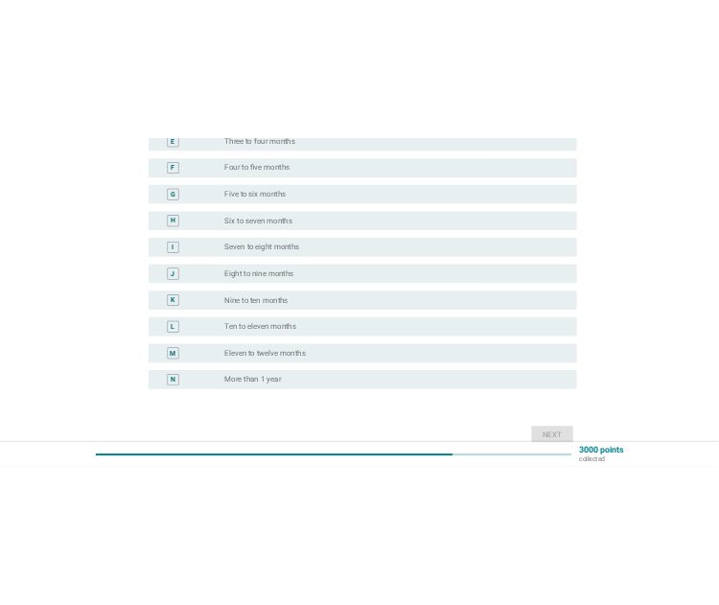
scroll to position [497, 0]
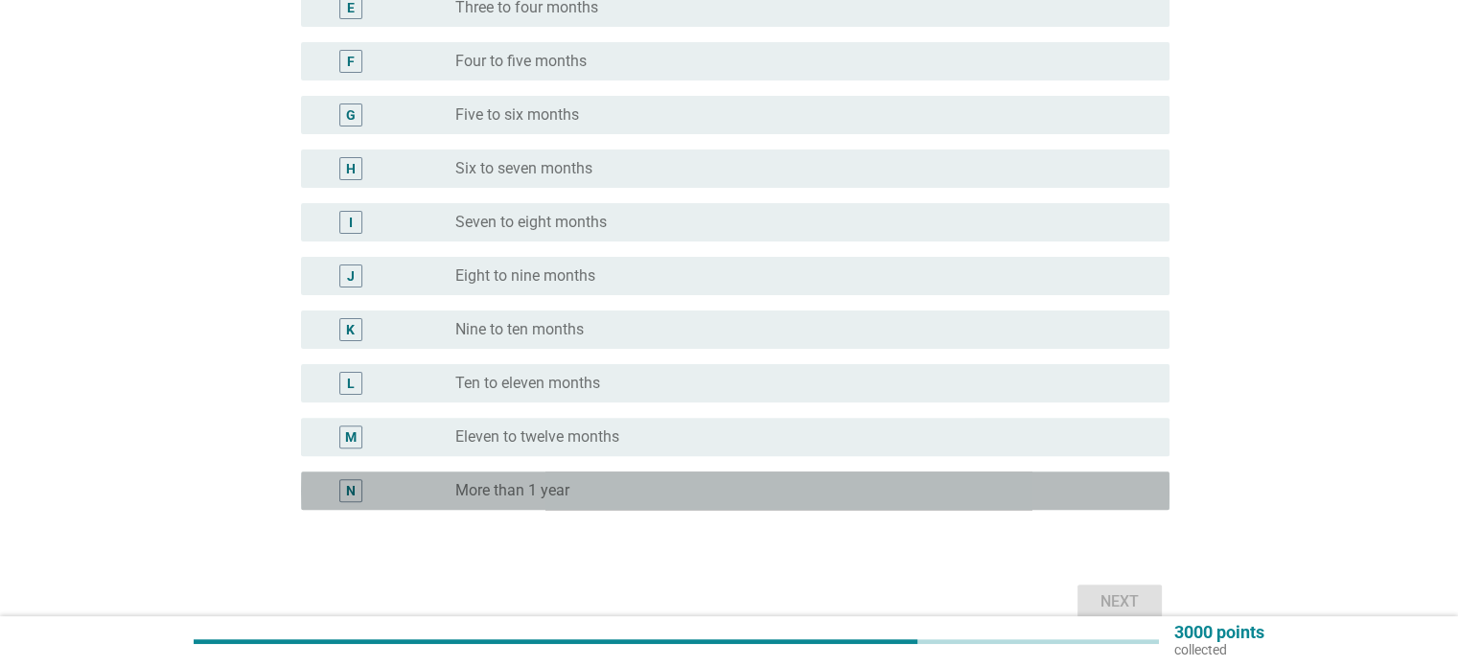
click at [784, 496] on div "radio_button_unchecked More than 1 year" at bounding box center [796, 490] width 683 height 19
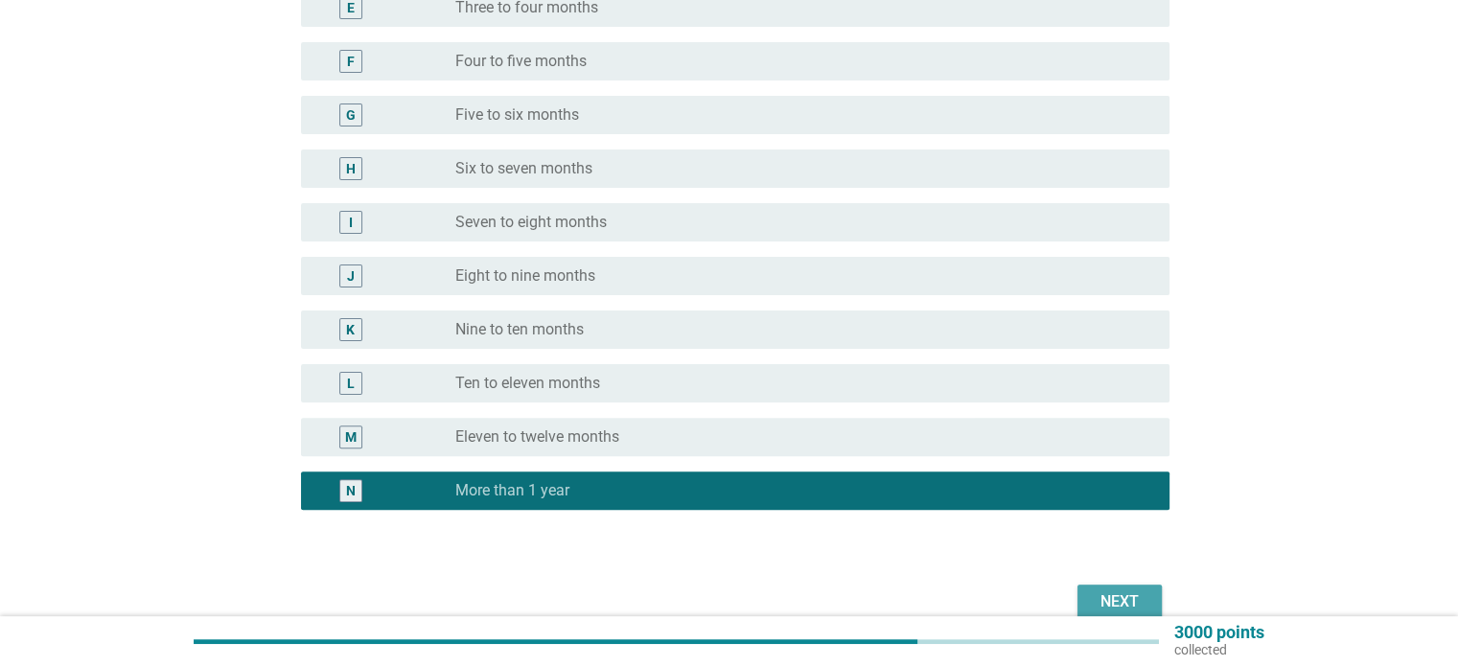
click at [1113, 599] on div "Next" at bounding box center [1120, 602] width 54 height 23
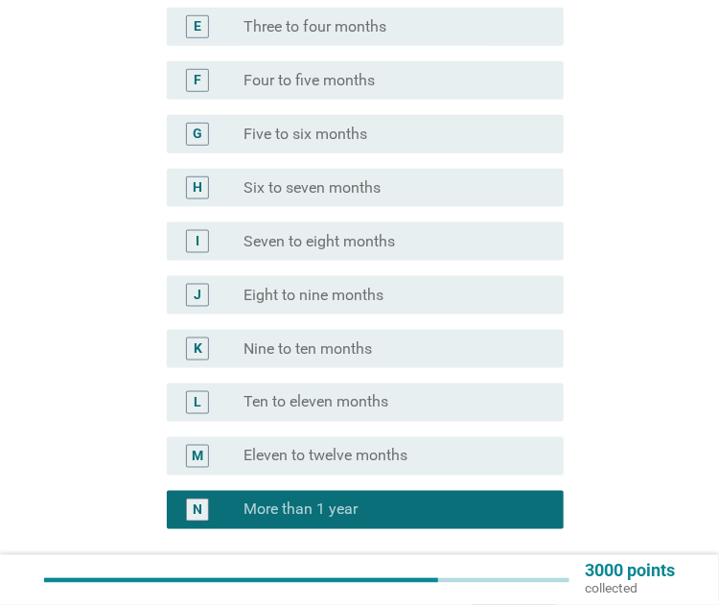
click at [420, 63] on div "F radio_button_unchecked Four to five months" at bounding box center [365, 80] width 396 height 38
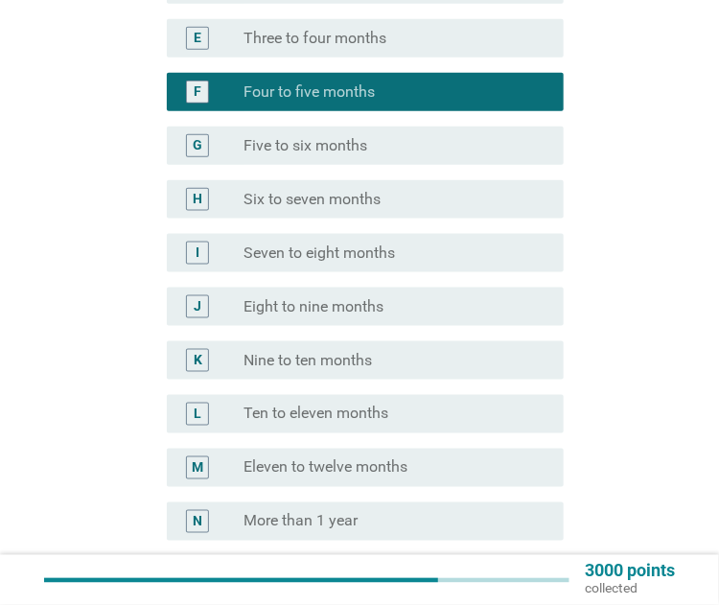
scroll to position [656, 0]
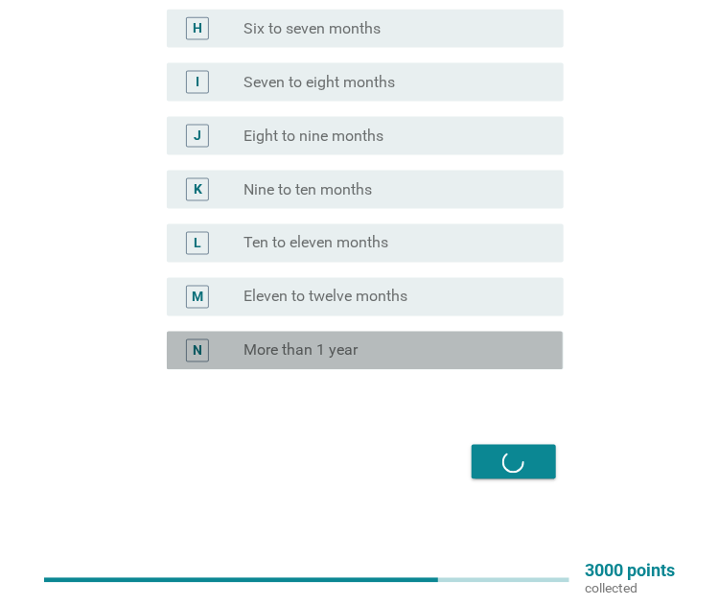
click at [334, 363] on div "N radio_button_unchecked More than 1 year" at bounding box center [365, 351] width 396 height 38
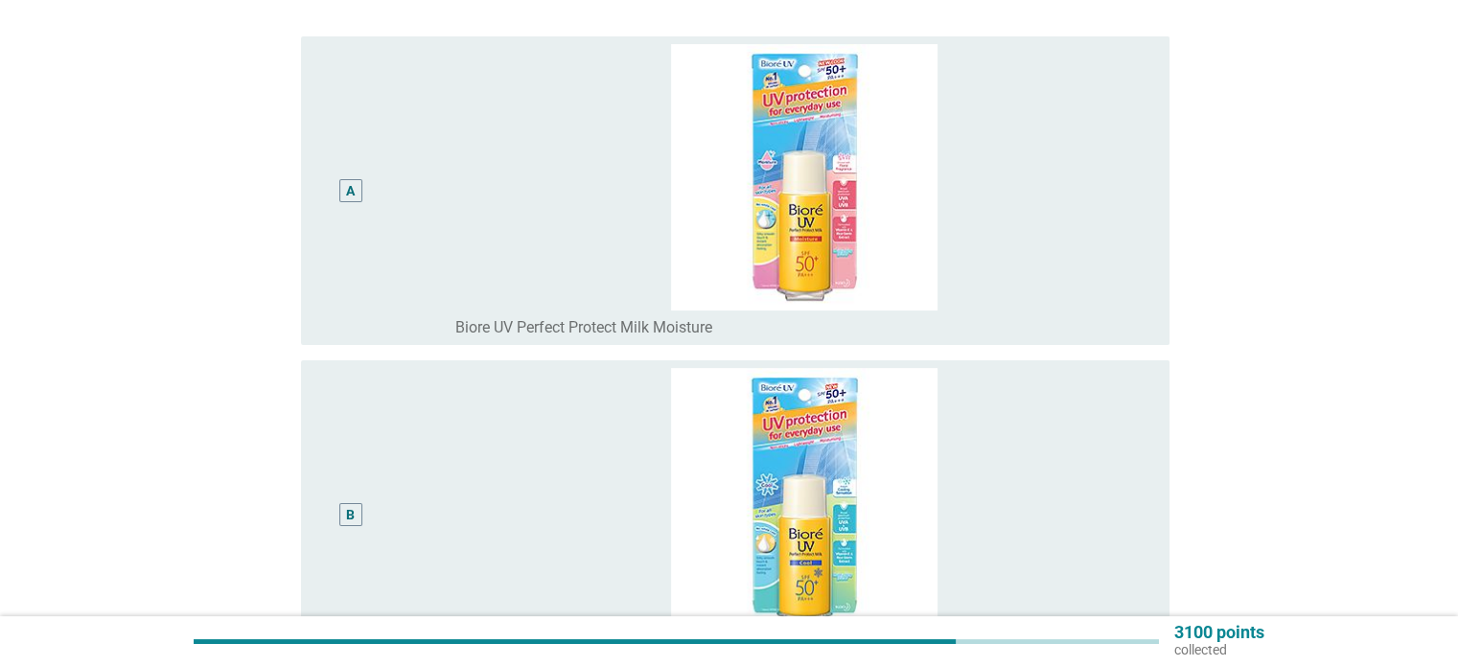
scroll to position [244, 0]
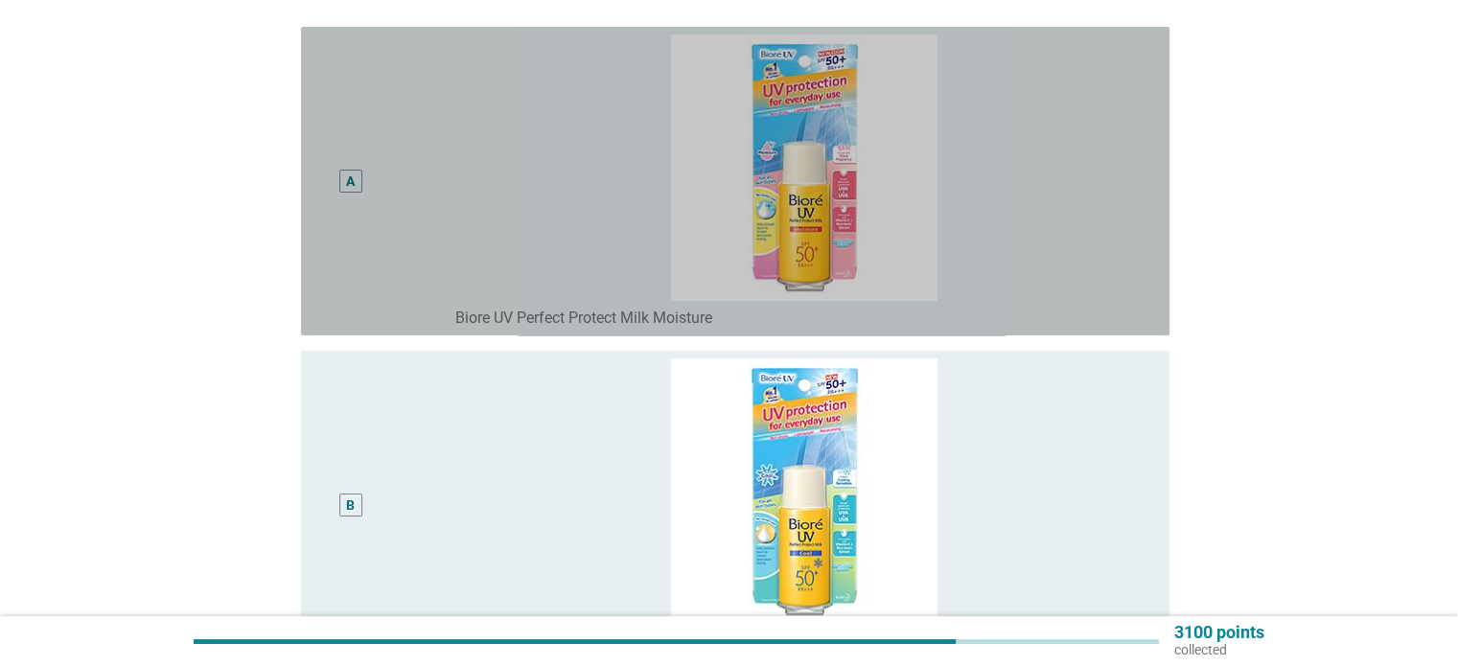
click at [368, 172] on div "A" at bounding box center [351, 181] width 70 height 293
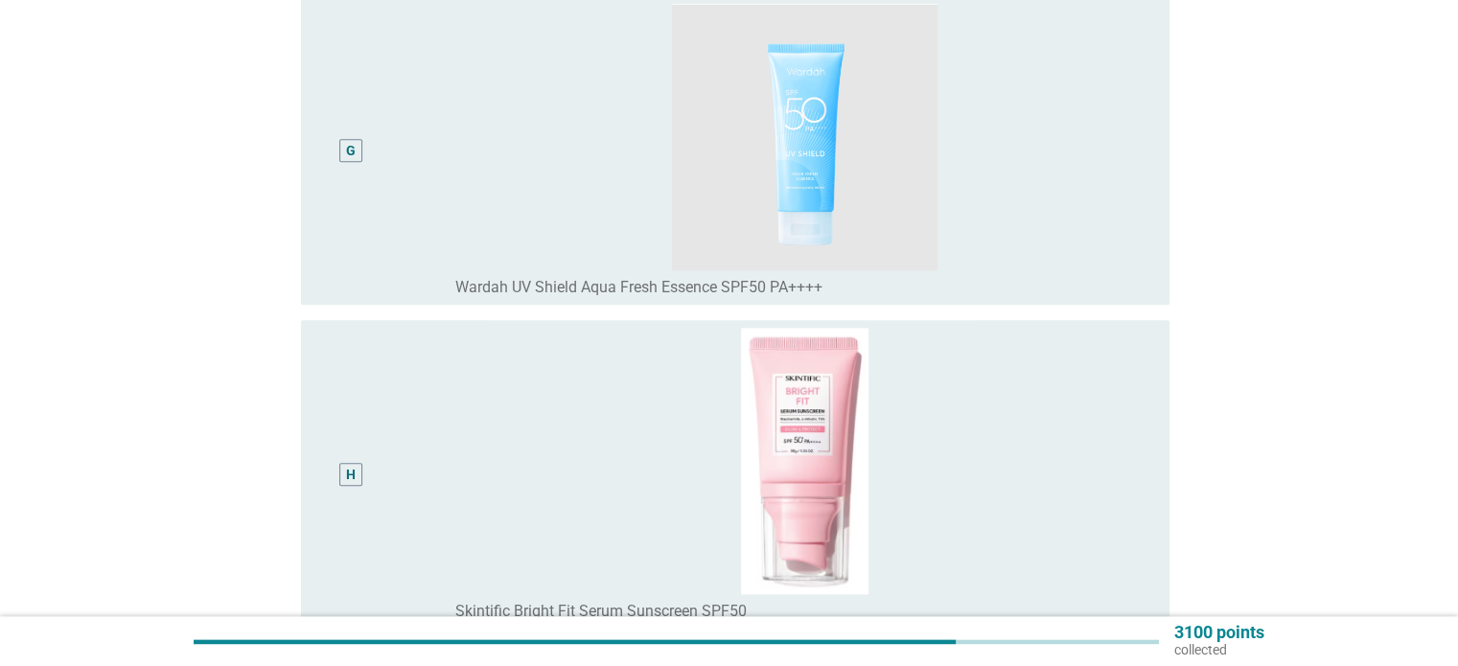
scroll to position [2540, 0]
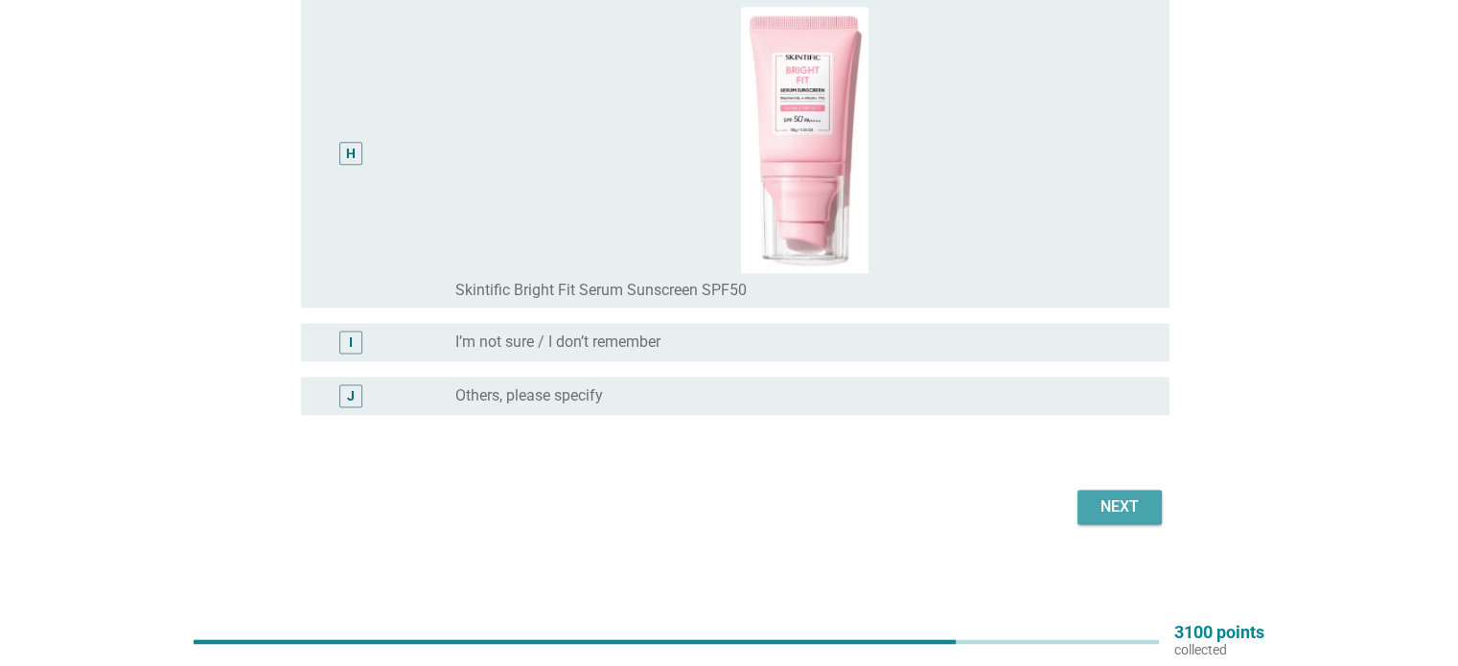
click at [1091, 501] on button "Next" at bounding box center [1120, 507] width 84 height 35
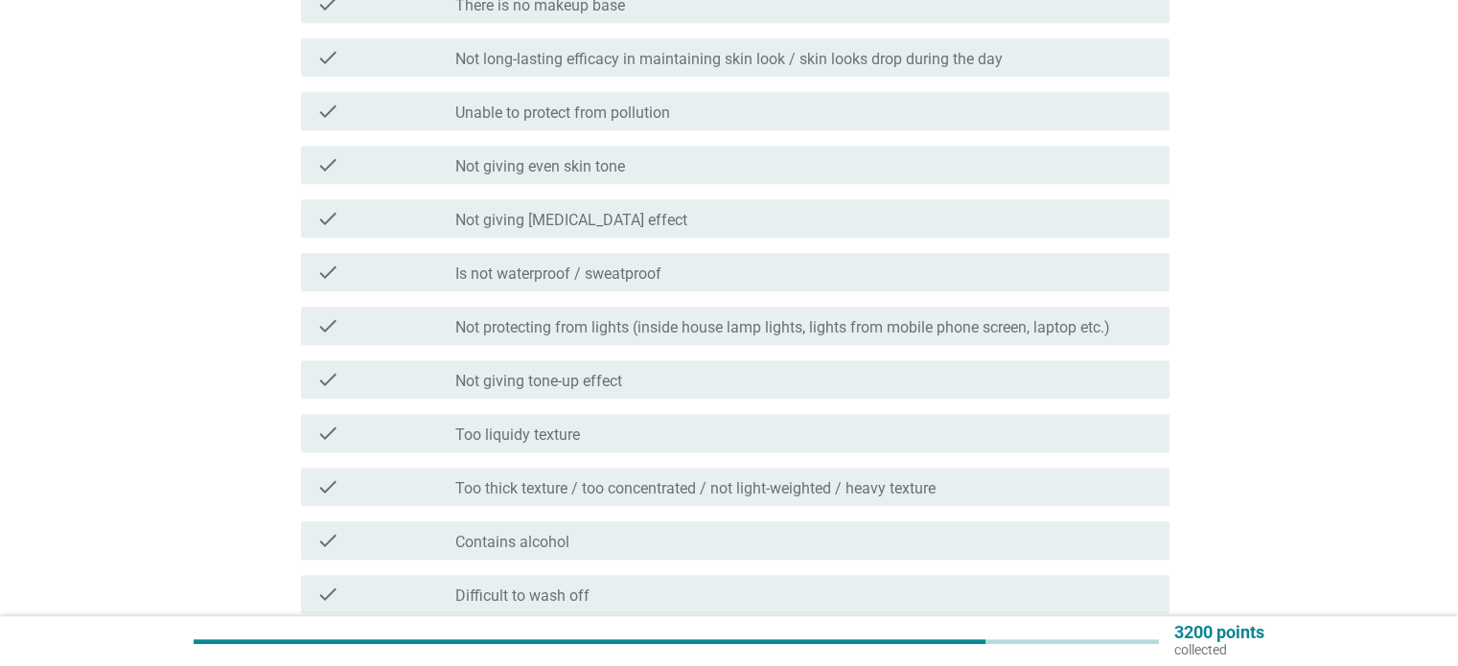
scroll to position [974, 0]
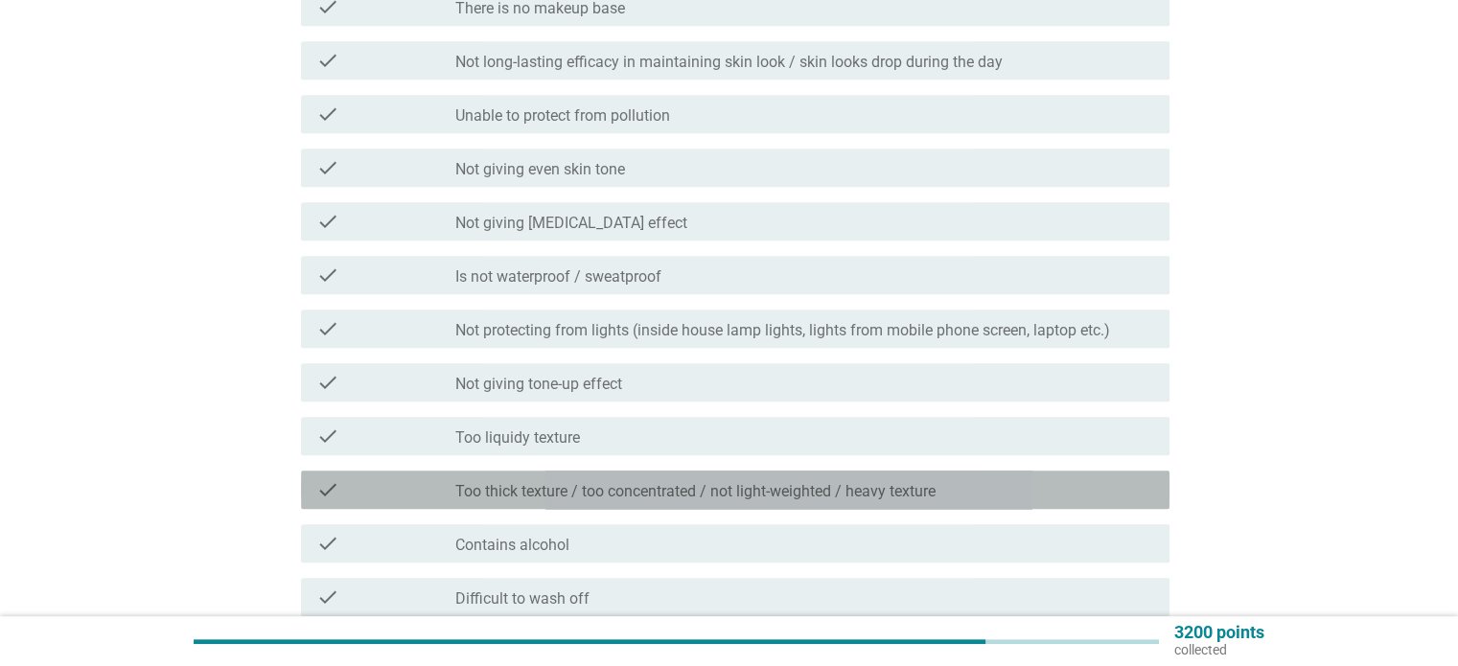
click at [899, 490] on label "Too thick texture / too concentrated / not light-weighted / heavy texture" at bounding box center [695, 491] width 480 height 19
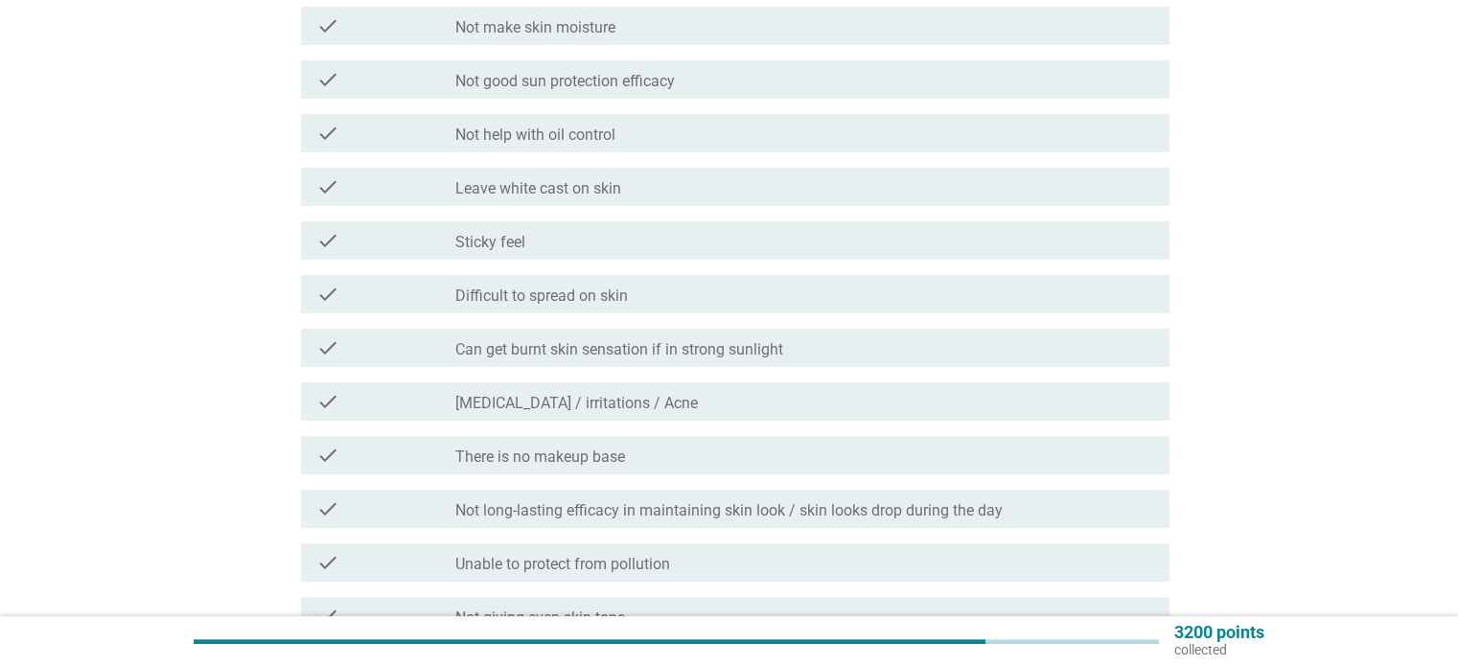
scroll to position [516, 0]
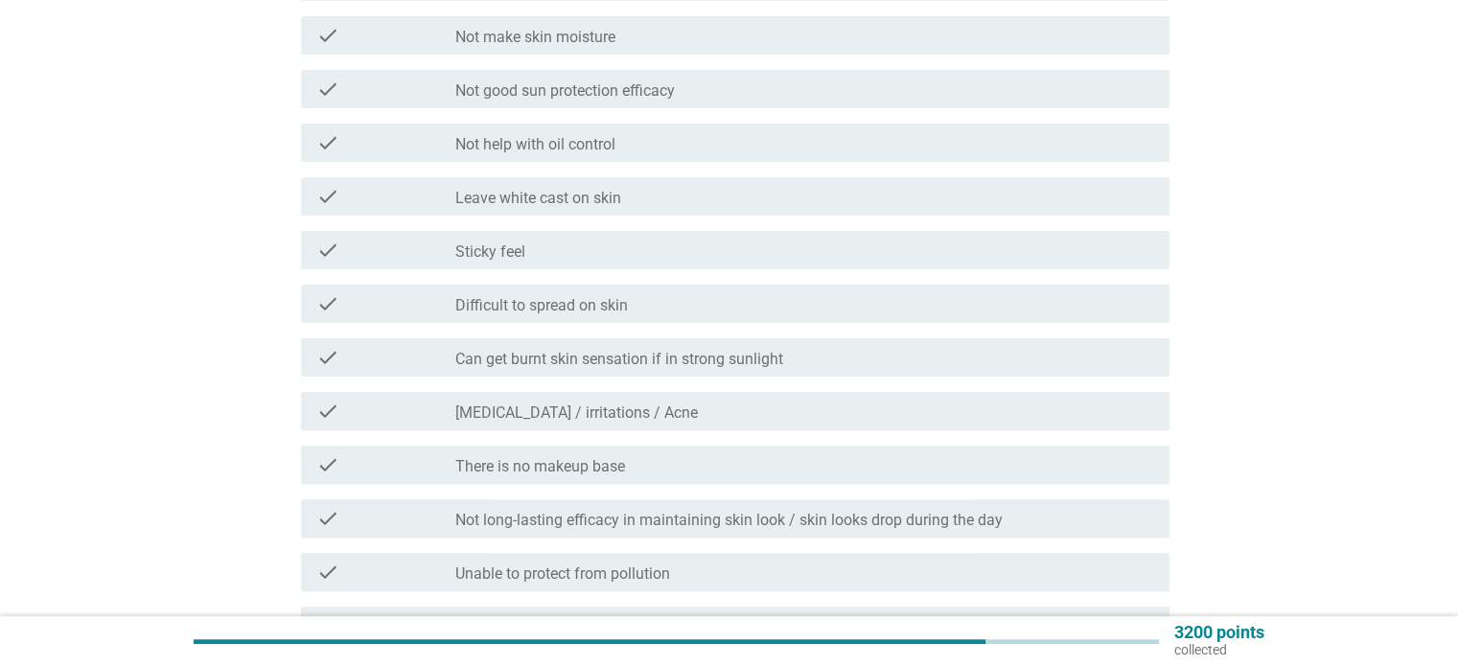
click at [875, 361] on div "check_box_outline_blank Can get burnt skin sensation if in strong sunlight" at bounding box center [804, 357] width 698 height 23
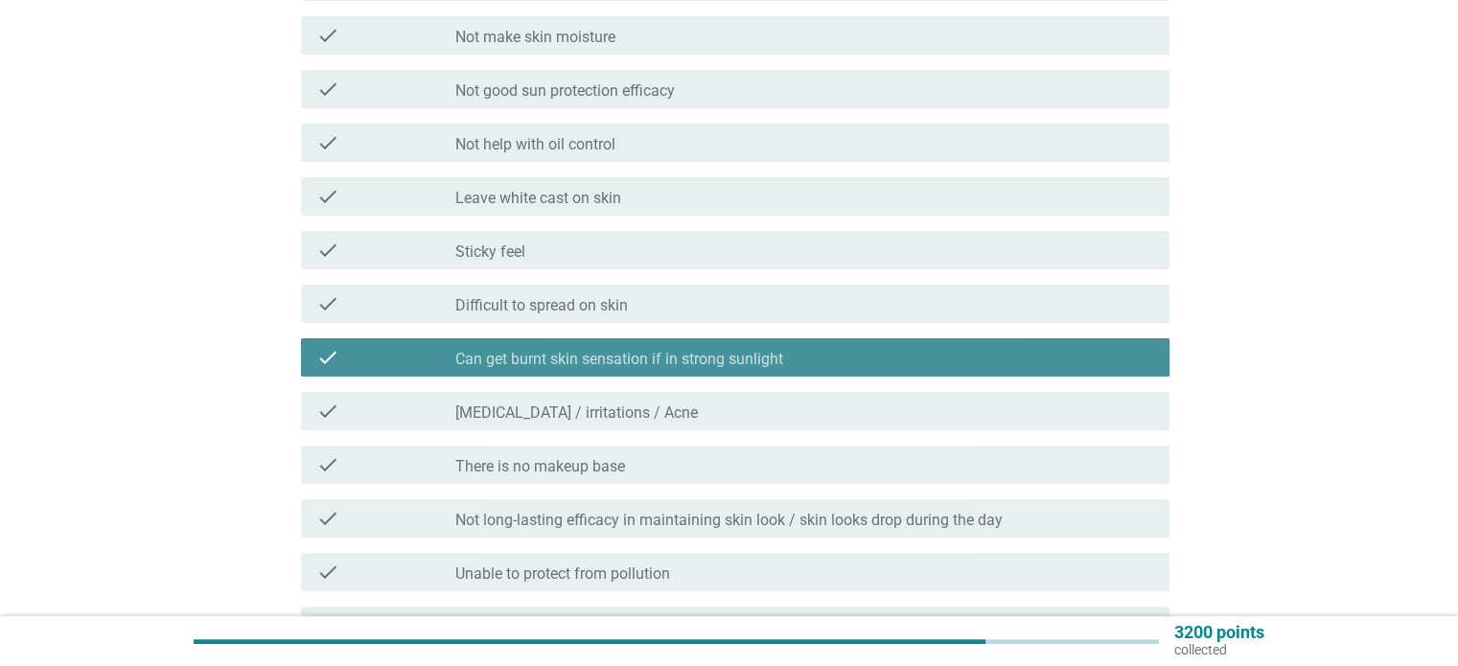
click at [875, 361] on div "check_box_outline_blank Can get burnt skin sensation if in strong sunlight" at bounding box center [804, 357] width 698 height 23
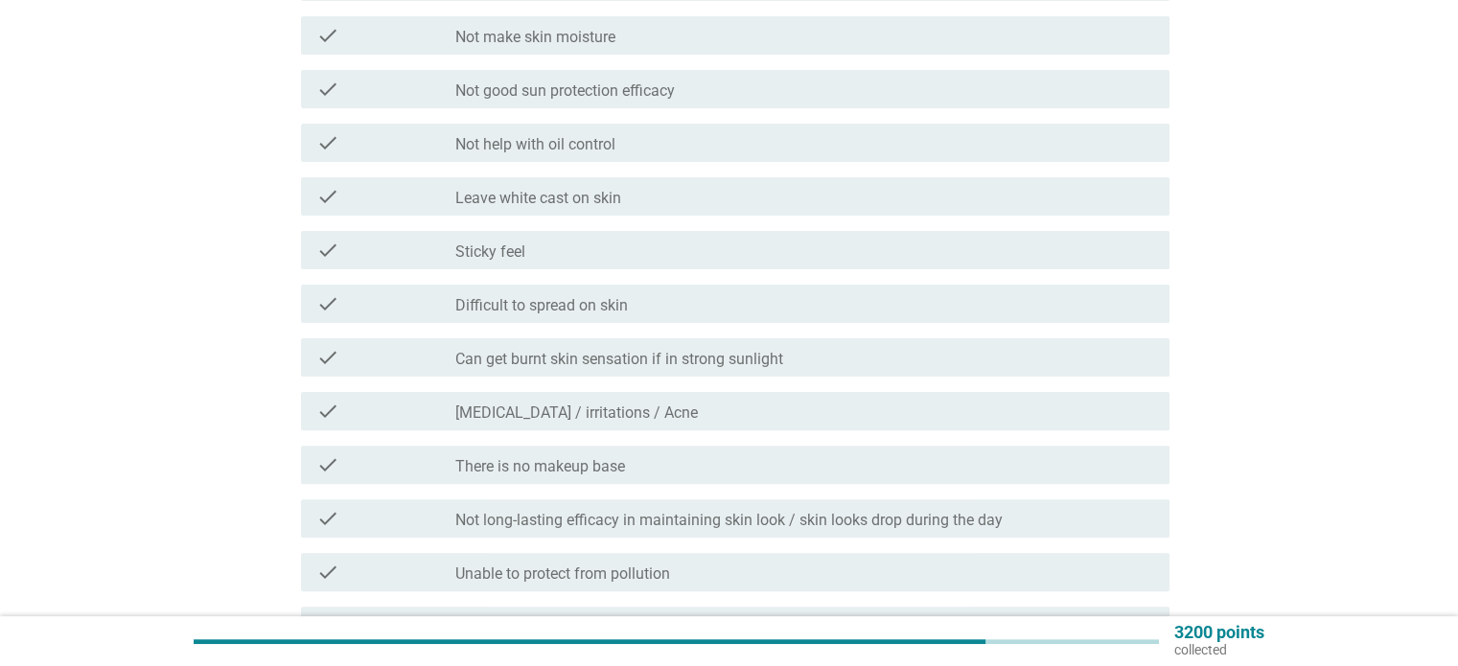
scroll to position [510, 0]
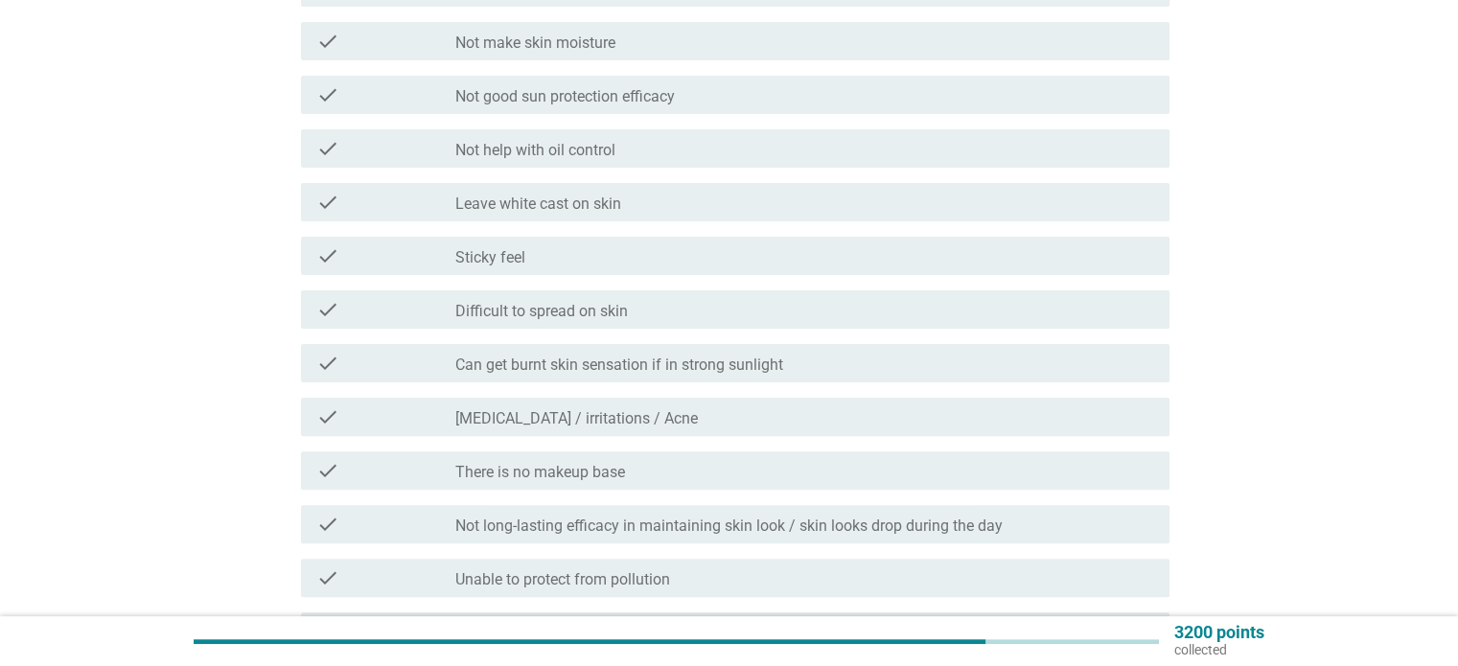
click at [850, 264] on div "check_box_outline_blank Sticky feel" at bounding box center [804, 256] width 698 height 23
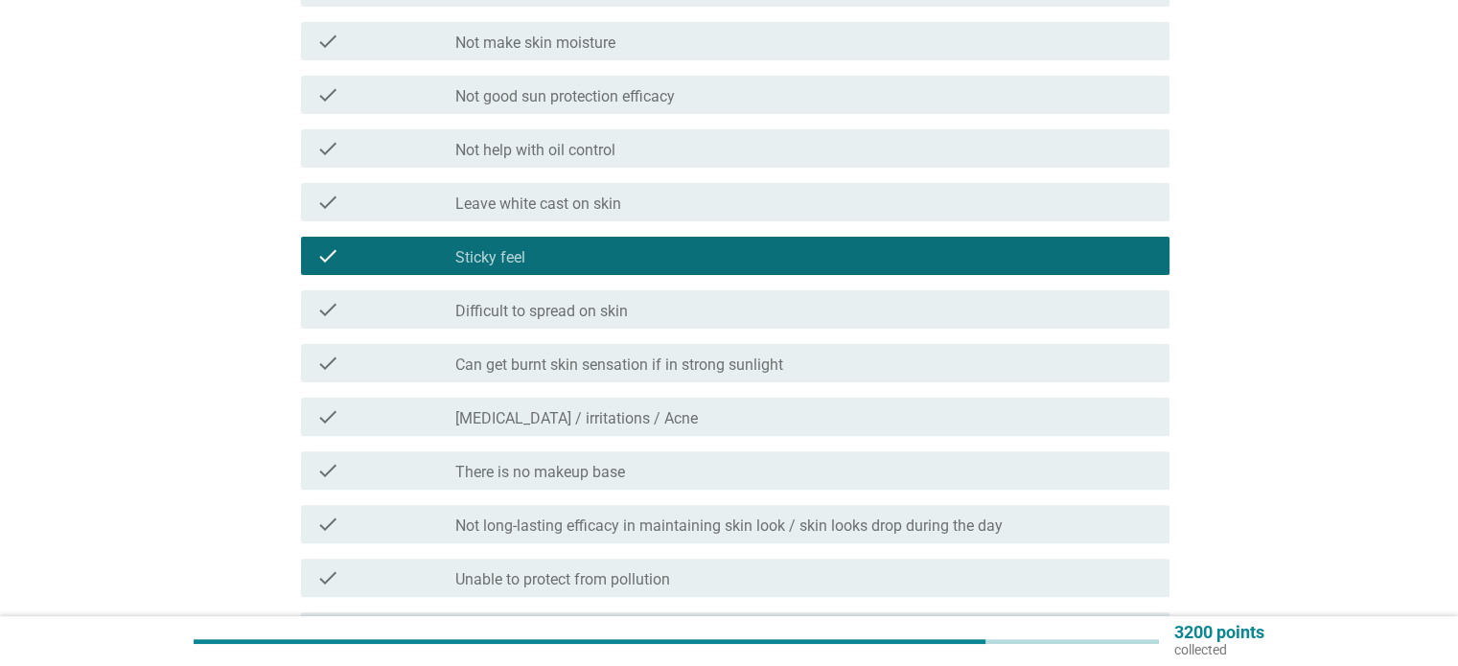
scroll to position [533, 0]
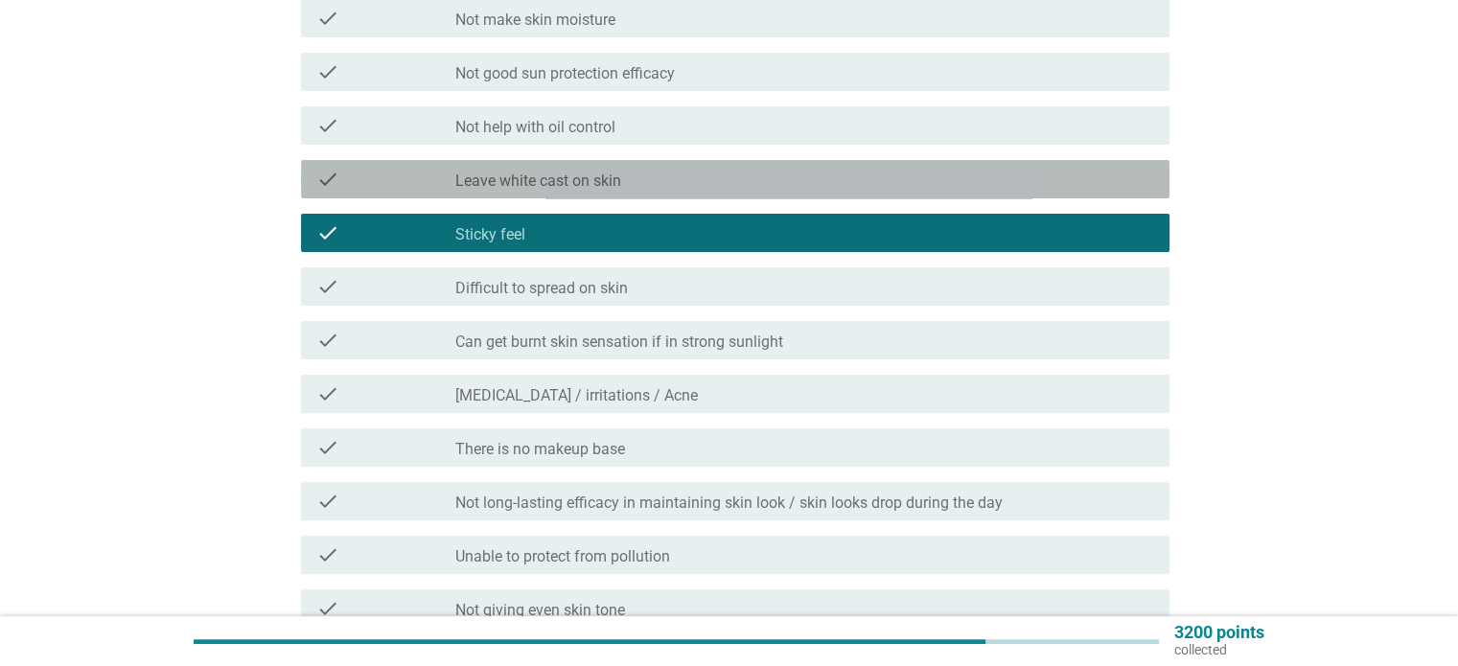
click at [859, 170] on div "check_box_outline_blank Leave white cast on skin" at bounding box center [804, 179] width 698 height 23
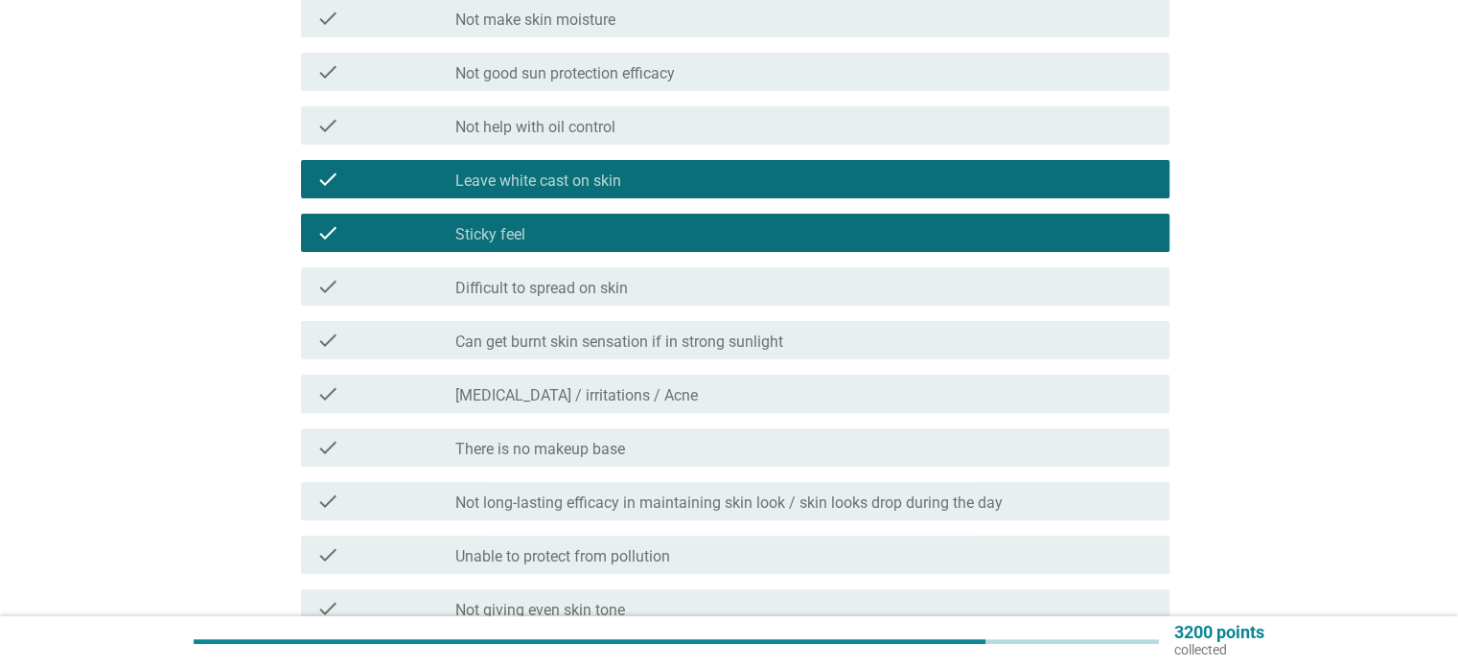
scroll to position [1366, 0]
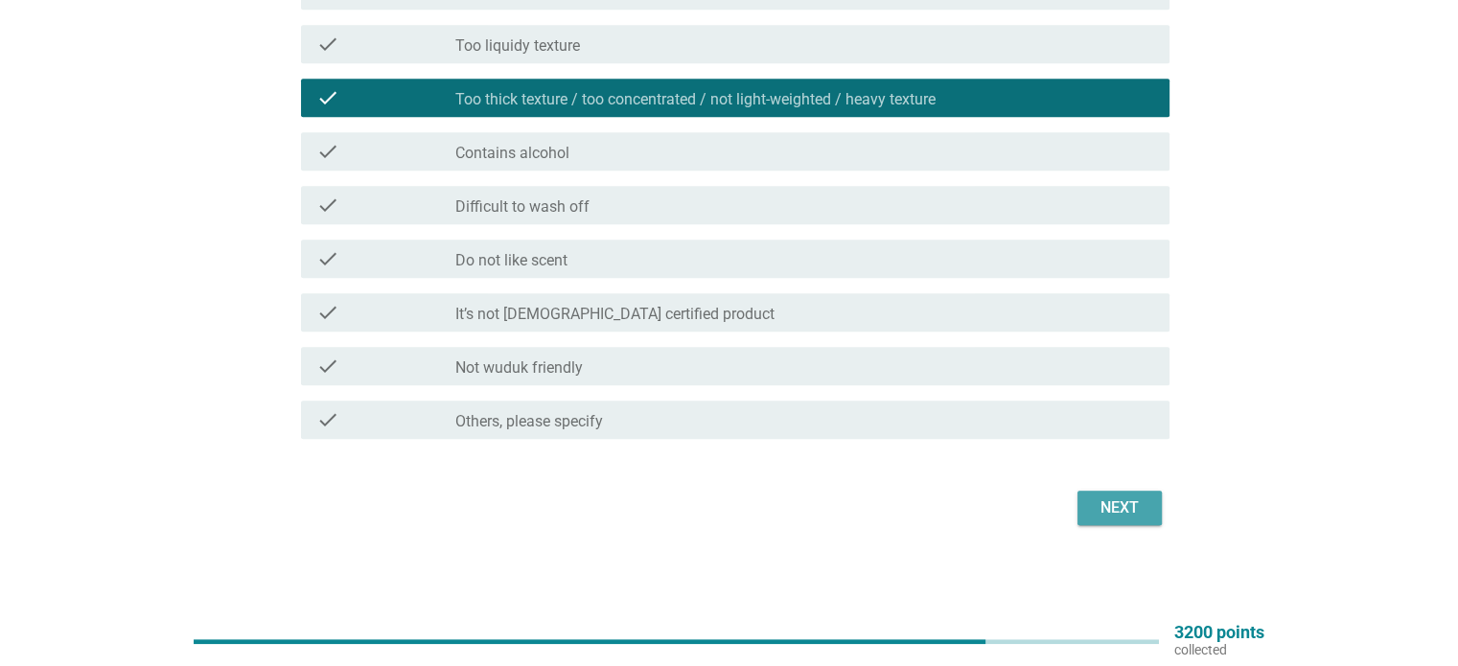
click at [1125, 518] on div "Next" at bounding box center [1120, 508] width 54 height 23
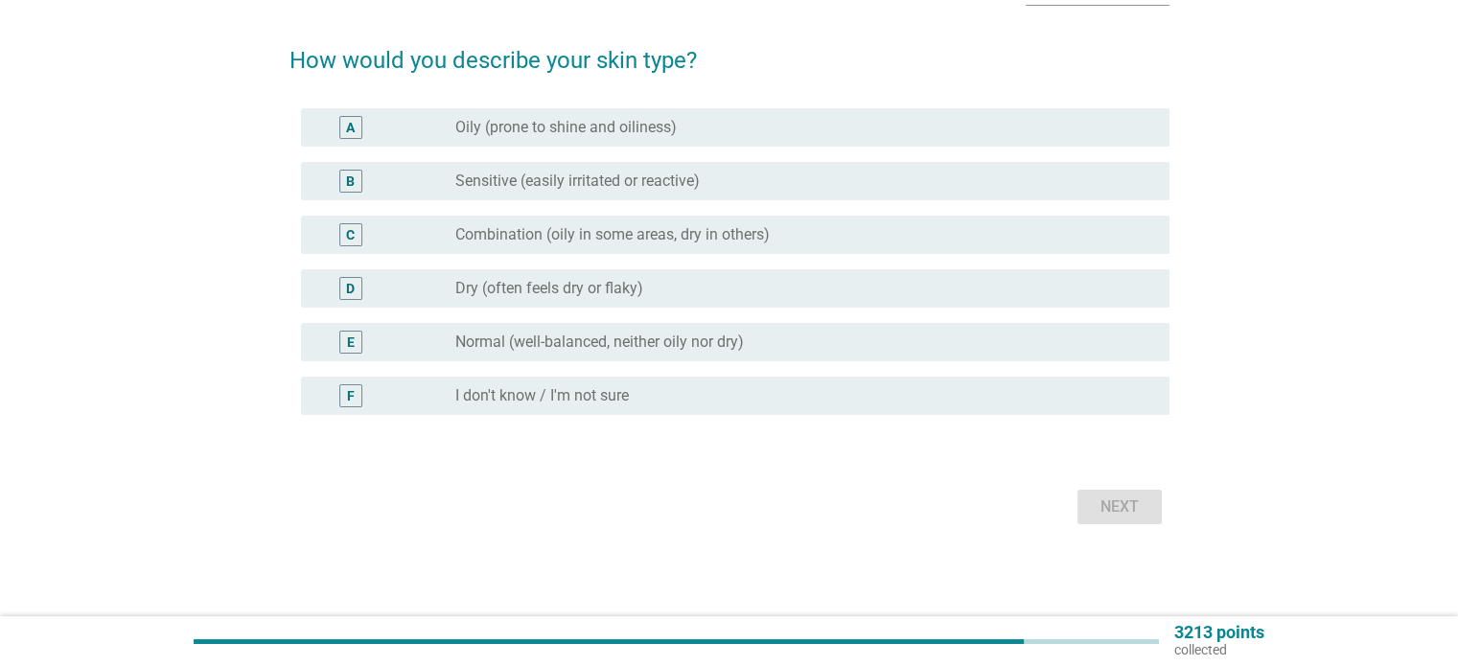
scroll to position [0, 0]
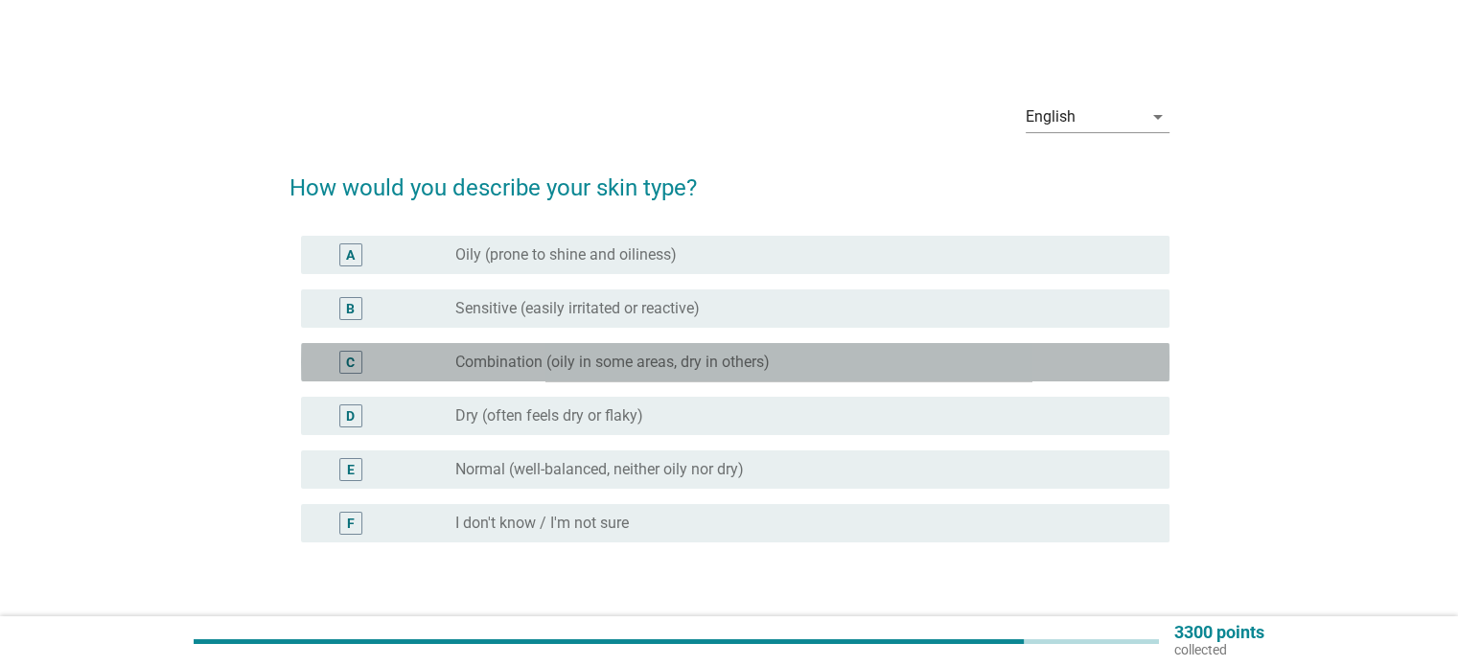
click at [729, 358] on label "Combination (oily in some areas, dry in others)" at bounding box center [612, 362] width 314 height 19
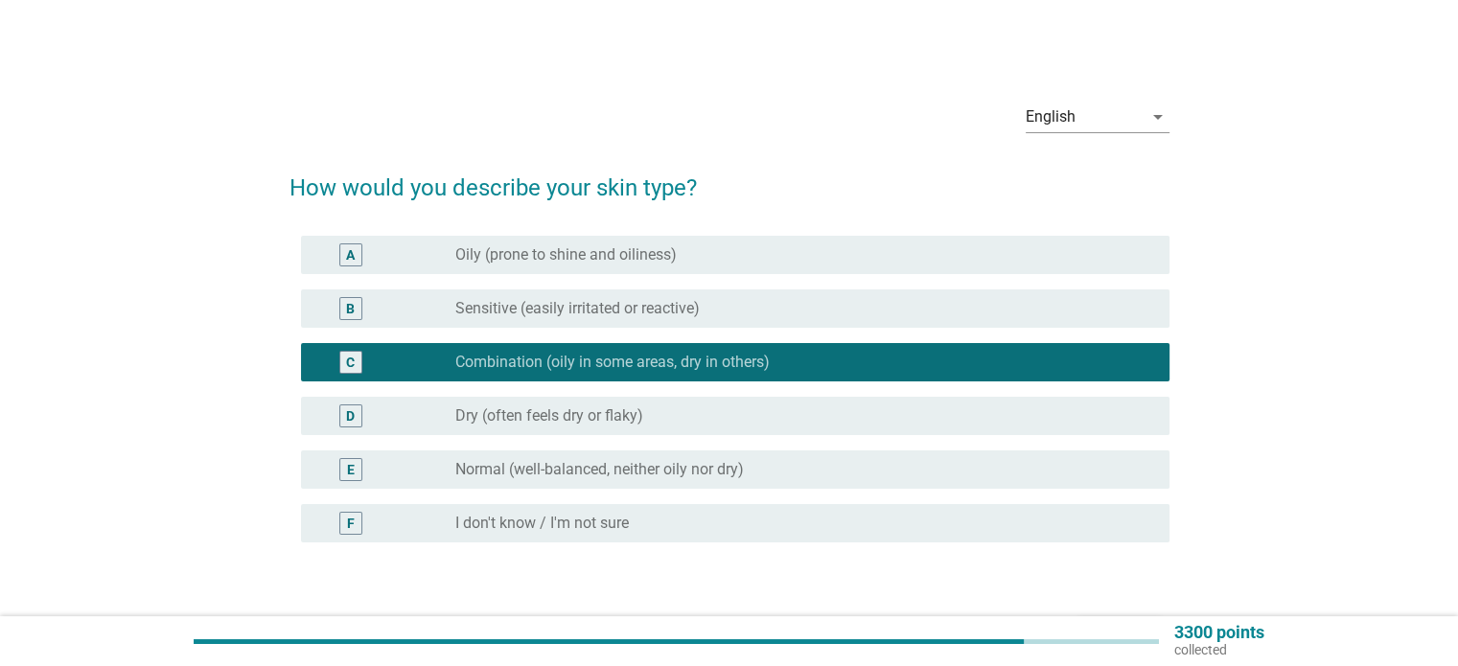
scroll to position [127, 0]
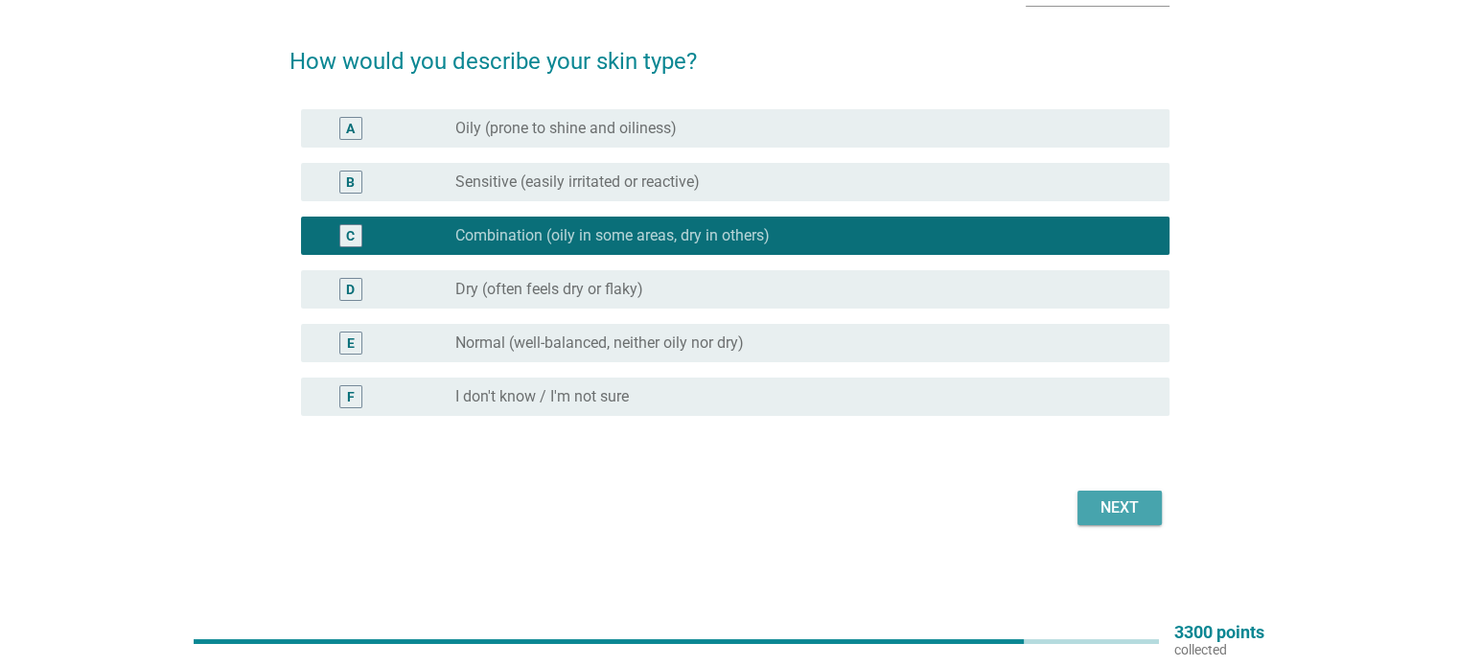
click at [1099, 502] on div "Next" at bounding box center [1120, 508] width 54 height 23
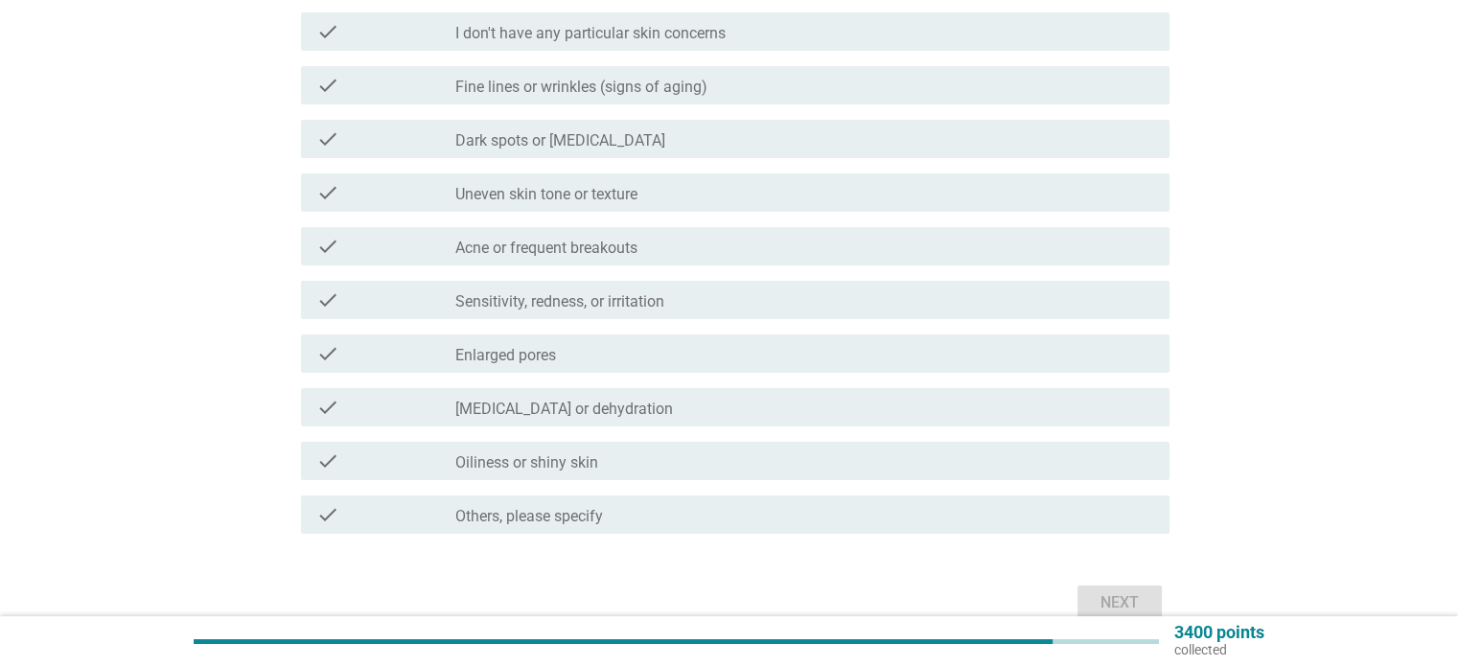
scroll to position [252, 0]
click at [473, 200] on label "Uneven skin tone or texture" at bounding box center [546, 193] width 182 height 19
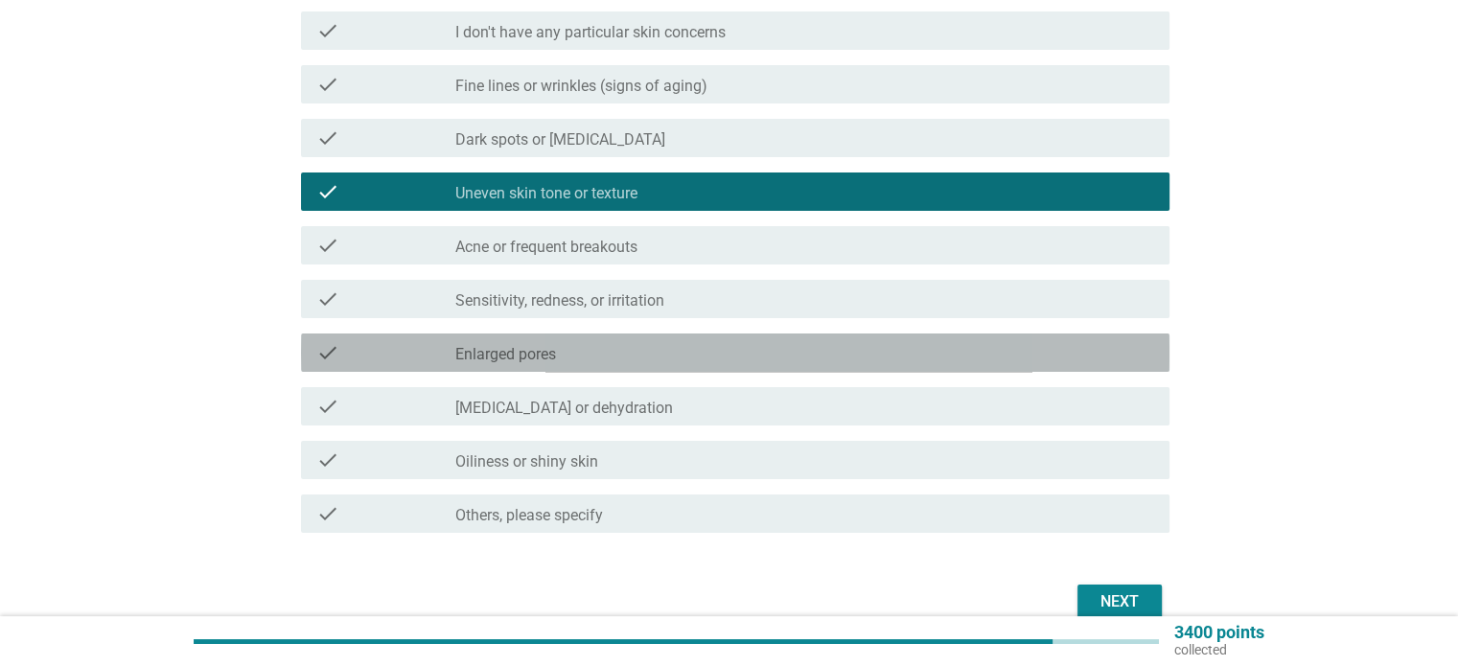
click at [610, 360] on div "check_box_outline_blank Enlarged pores" at bounding box center [804, 352] width 698 height 23
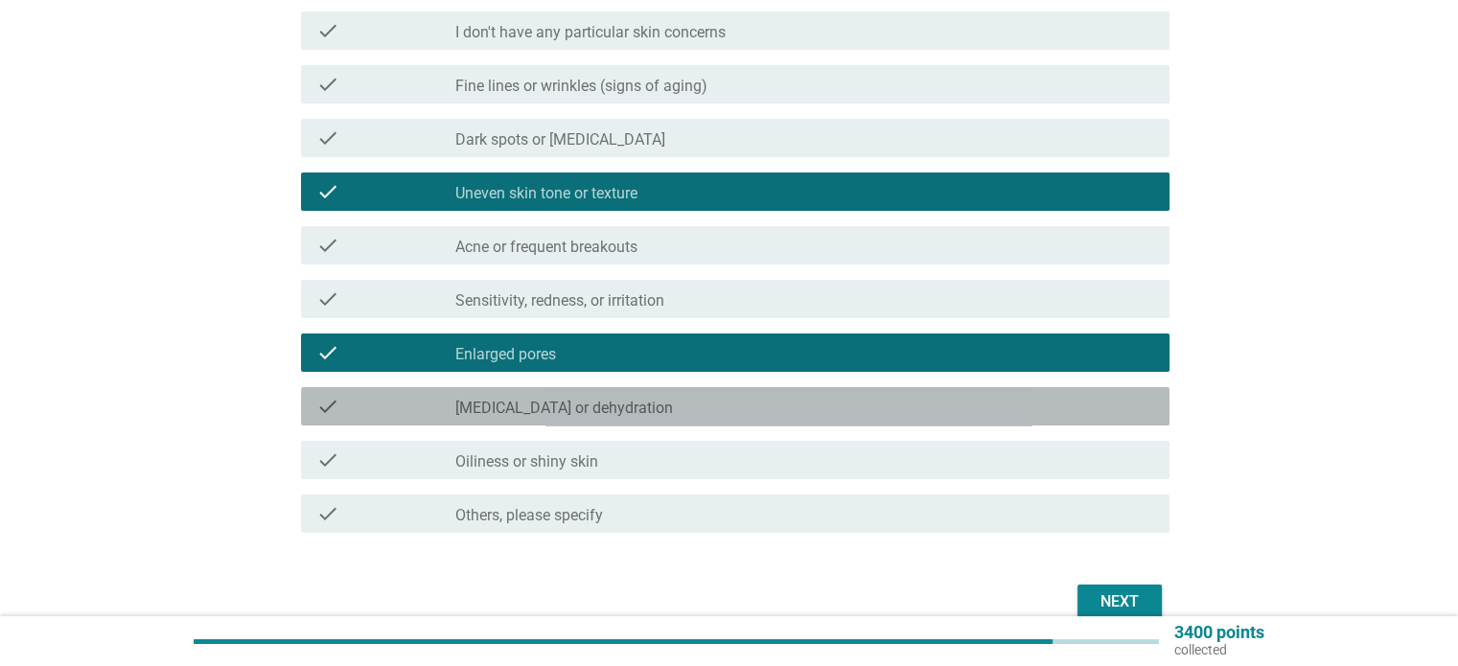
click at [683, 399] on div "check_box_outline_blank [MEDICAL_DATA] or dehydration" at bounding box center [804, 406] width 698 height 23
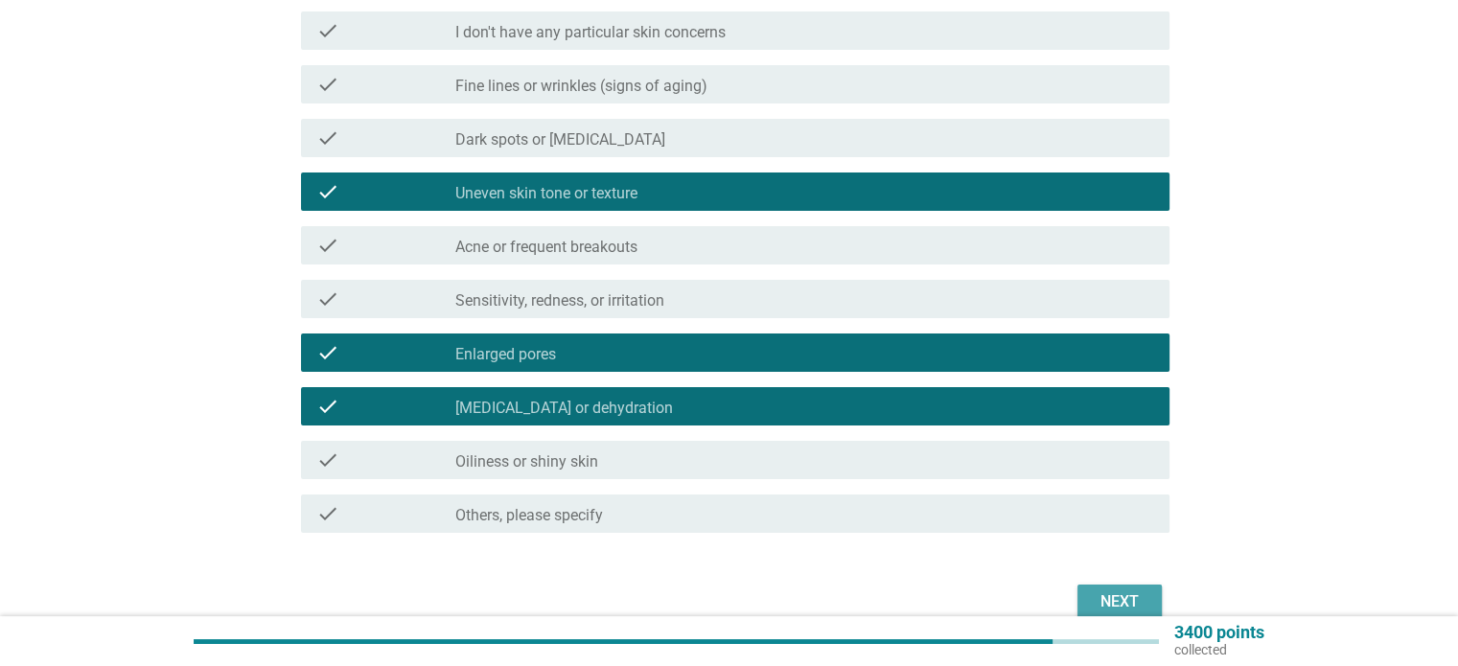
click at [1111, 608] on div "Next" at bounding box center [1120, 602] width 54 height 23
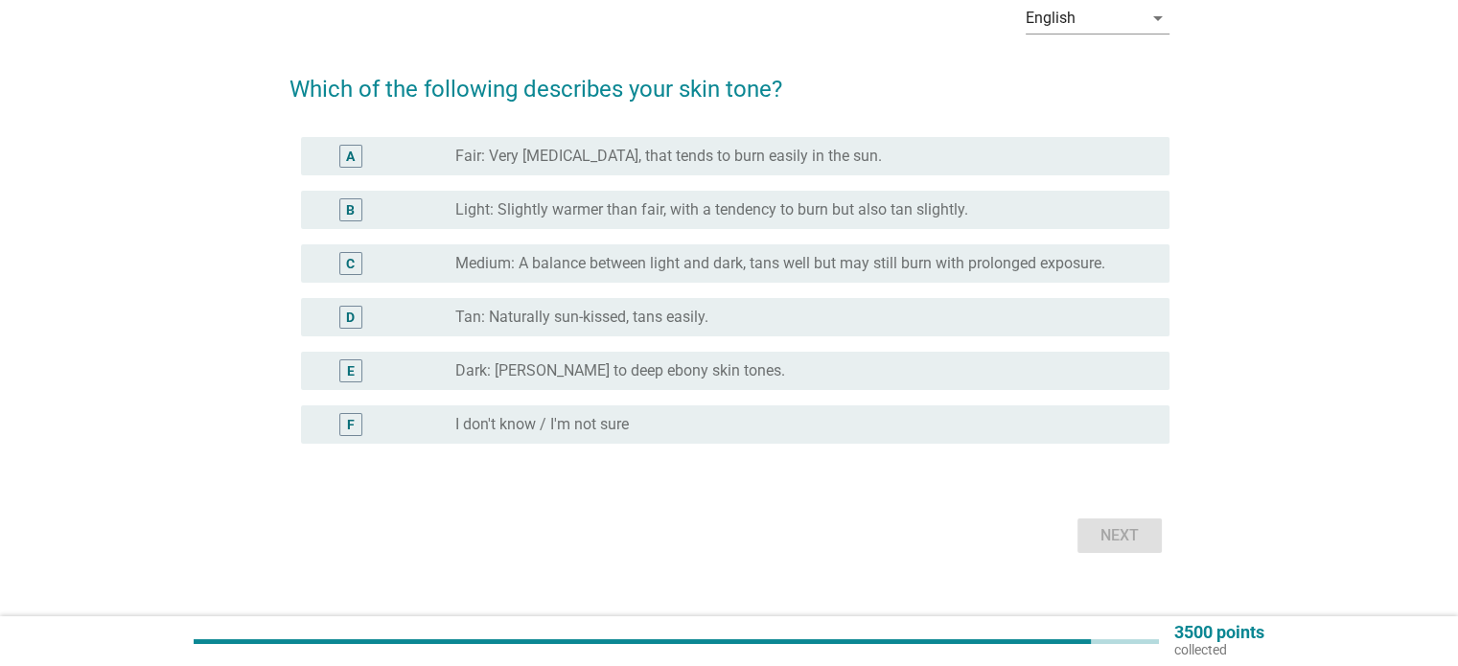
scroll to position [100, 0]
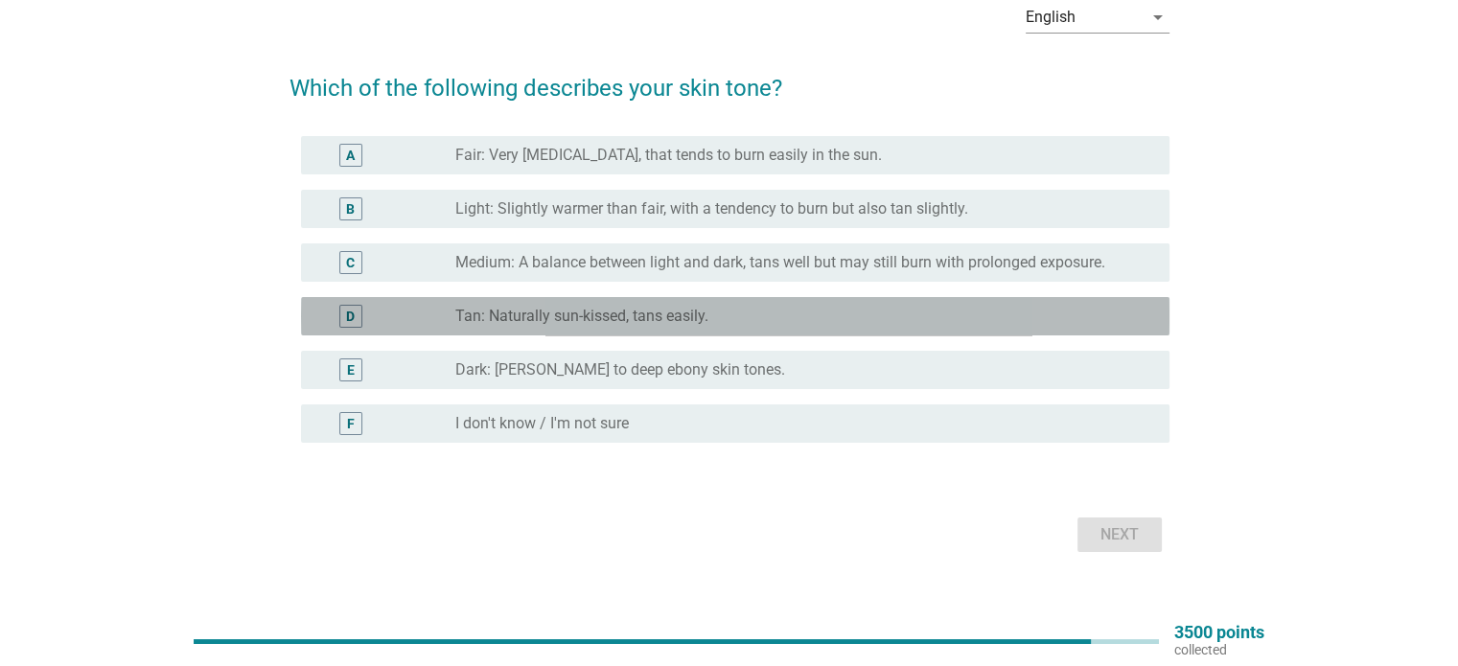
click at [819, 315] on div "radio_button_unchecked Tan: Naturally sun-kissed, tans easily." at bounding box center [796, 316] width 683 height 19
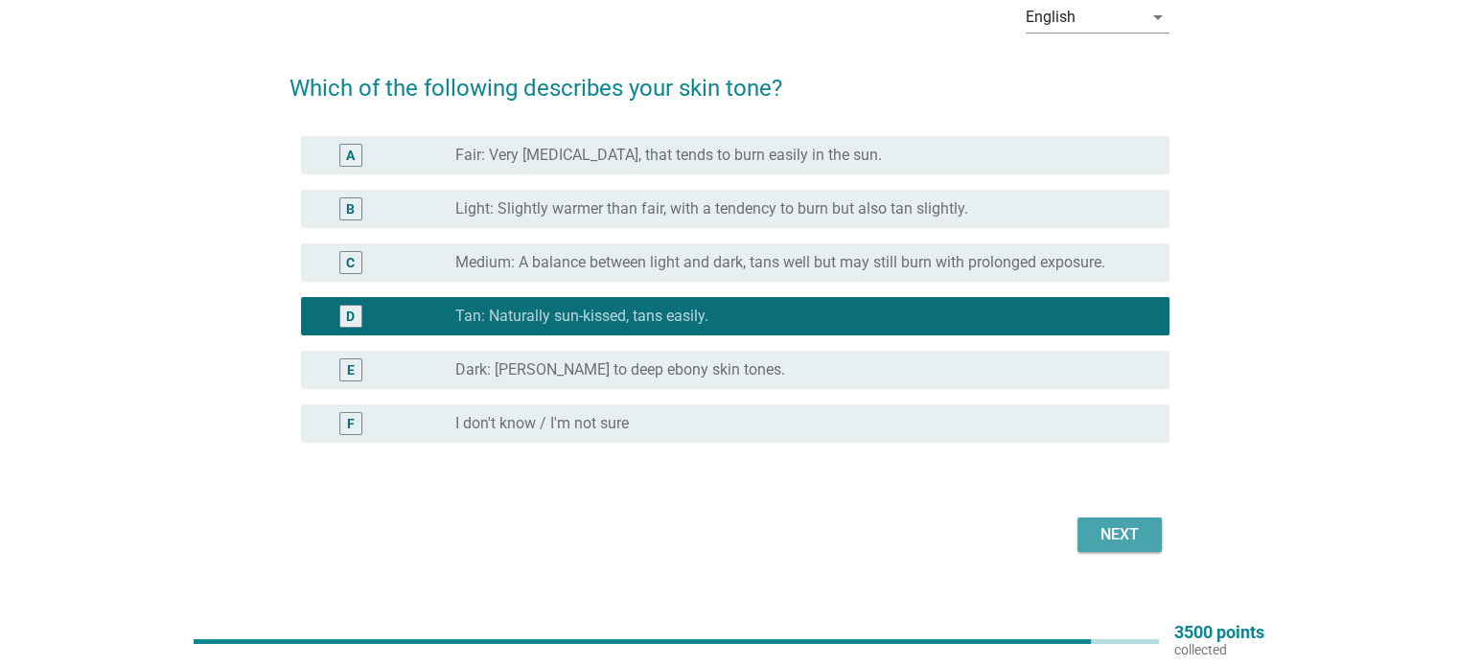
click at [1124, 547] on button "Next" at bounding box center [1120, 535] width 84 height 35
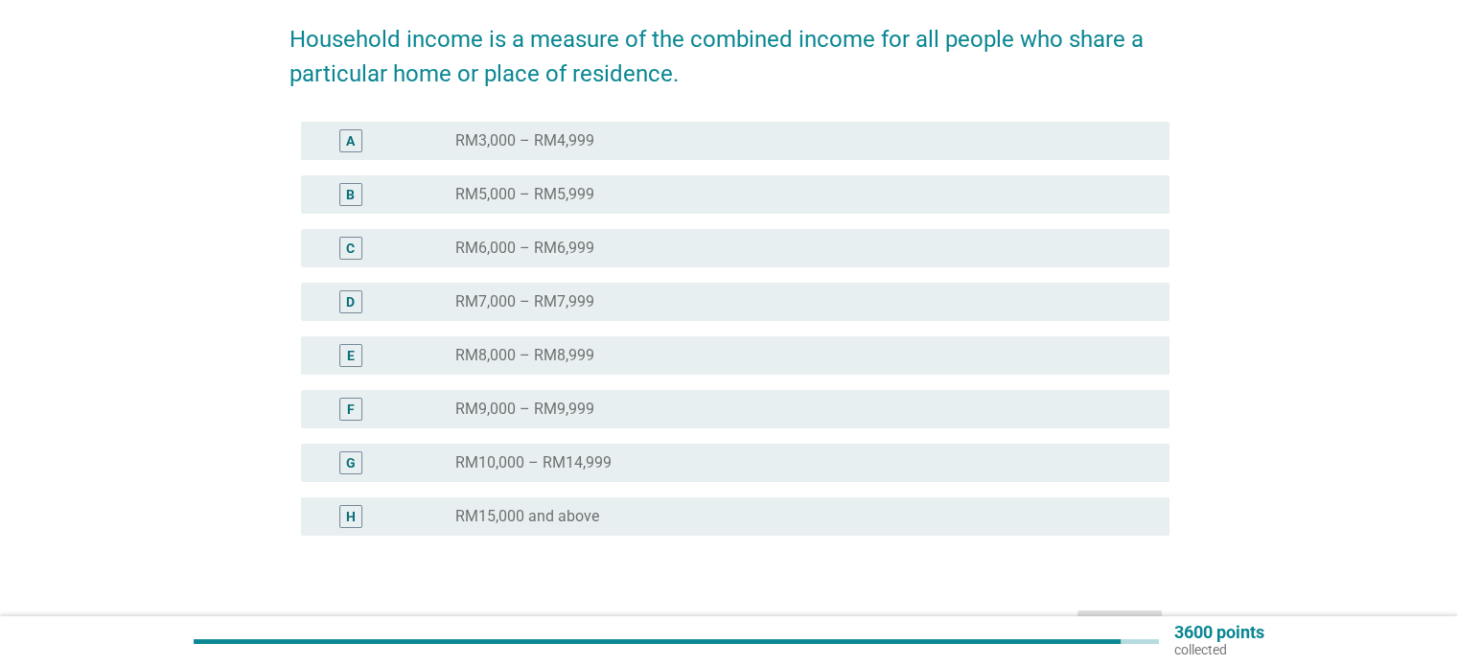
scroll to position [318, 0]
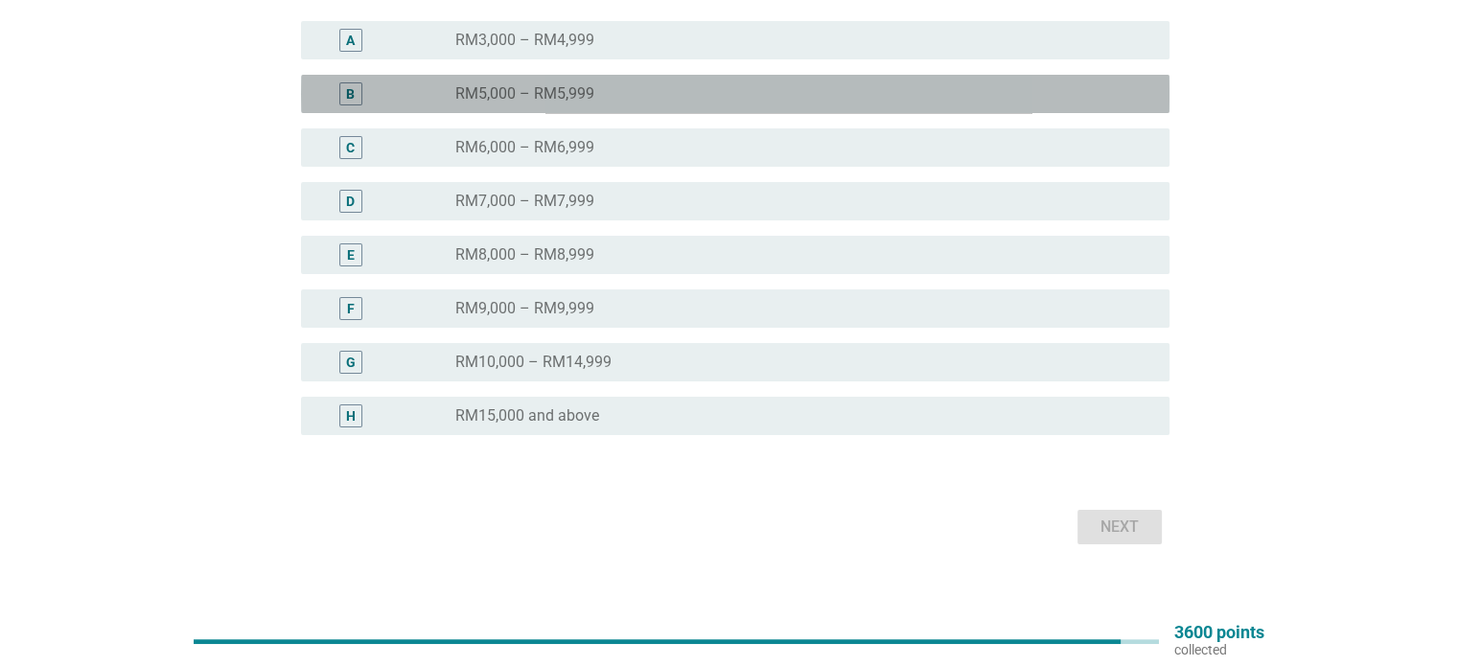
click at [944, 99] on div "radio_button_unchecked RM5,000 – RM5,999" at bounding box center [796, 93] width 683 height 19
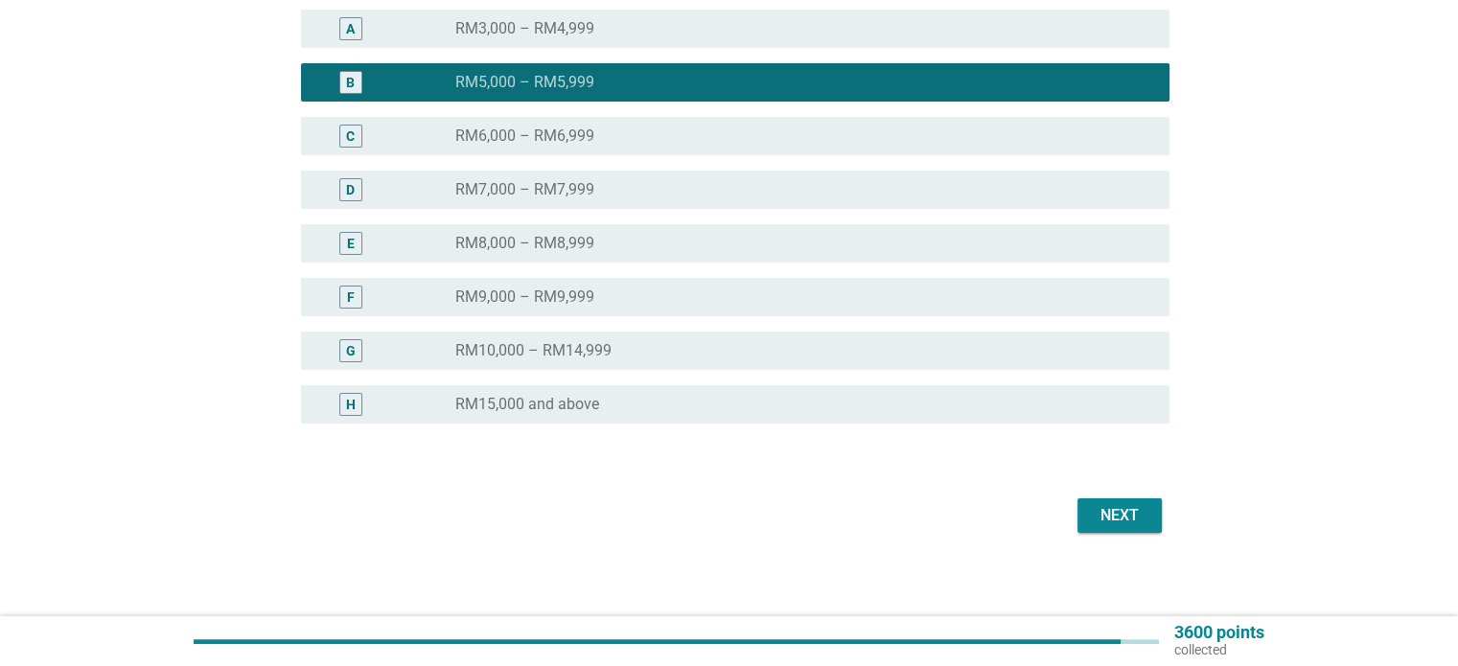
scroll to position [338, 0]
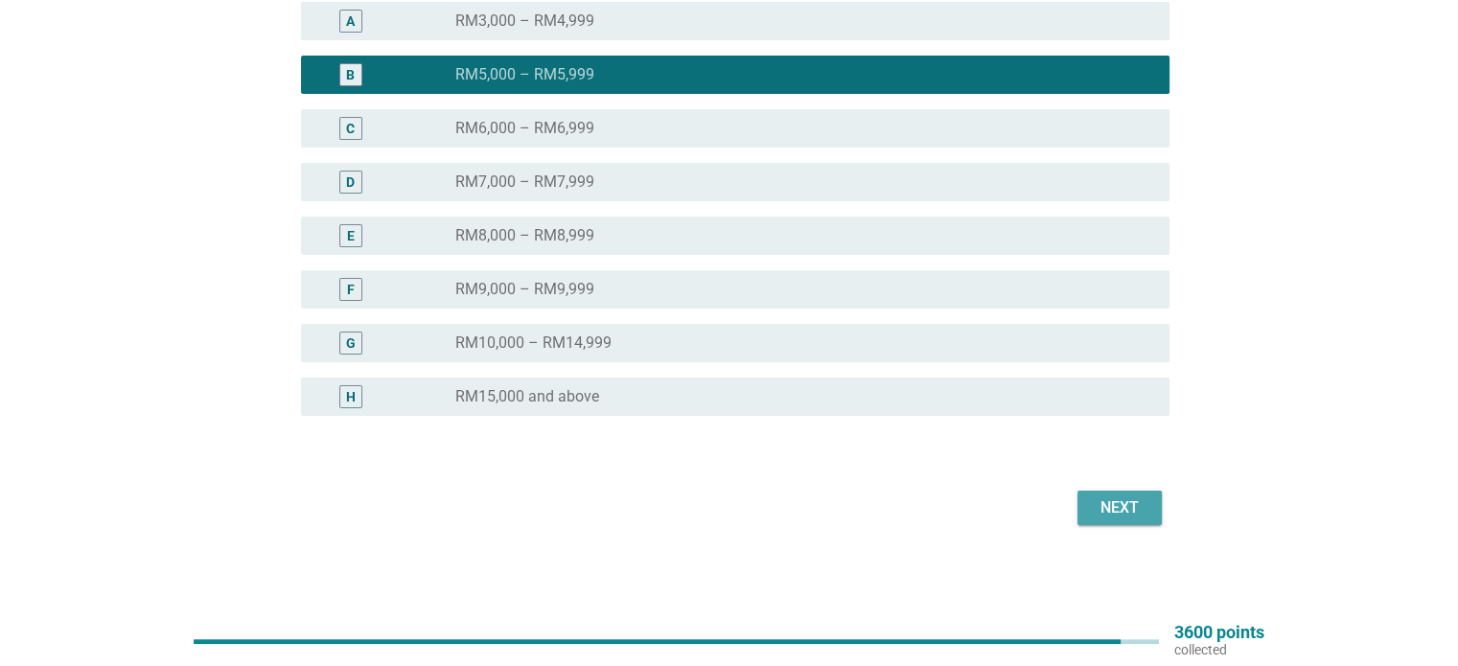
click at [1143, 507] on div "Next" at bounding box center [1120, 508] width 54 height 23
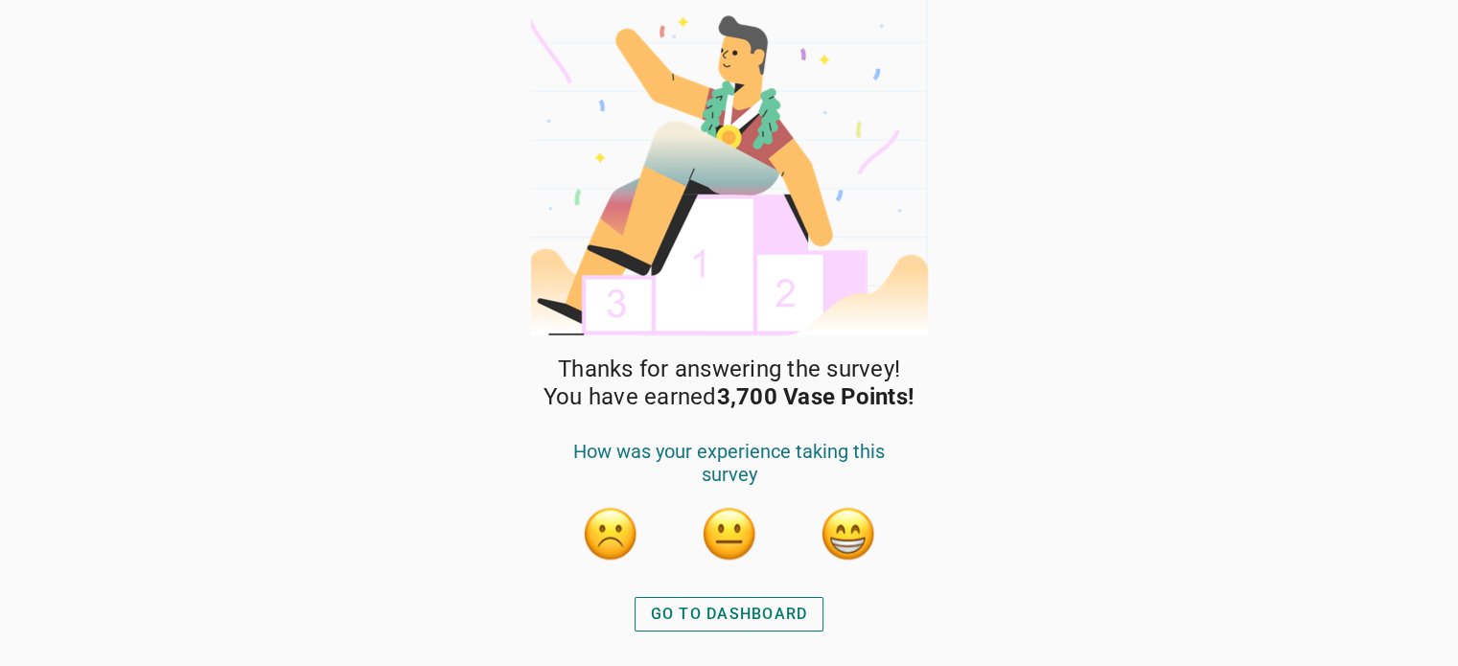
click at [857, 541] on button "button" at bounding box center [849, 534] width 58 height 58
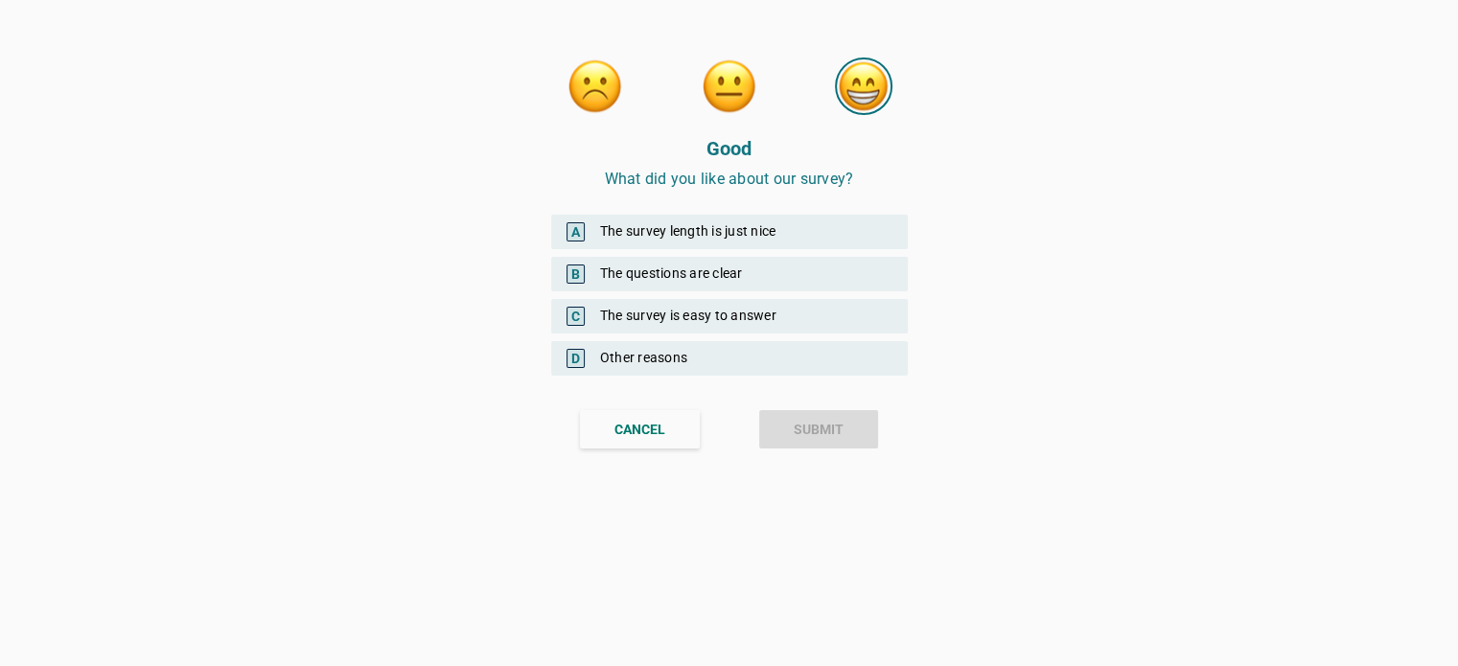
click at [760, 267] on div "B The questions are clear" at bounding box center [729, 274] width 357 height 35
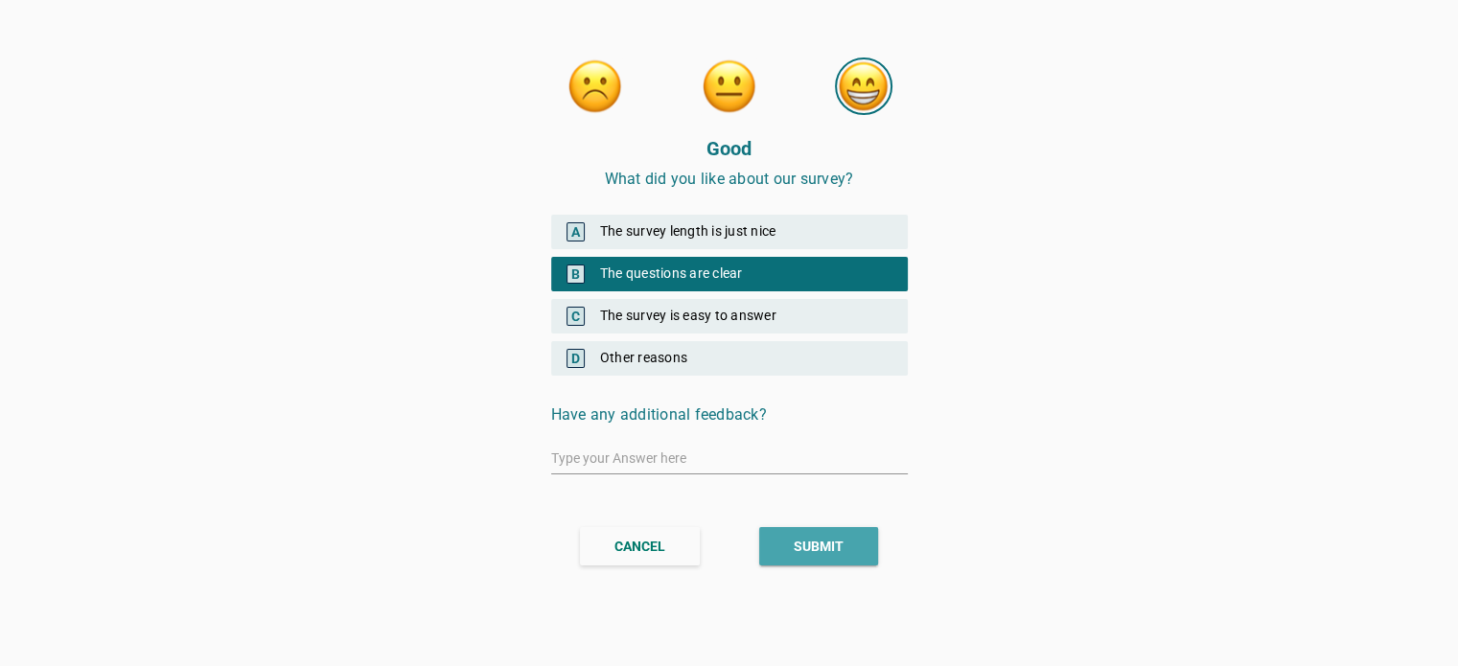
click at [813, 554] on div "SUBMIT" at bounding box center [819, 547] width 50 height 20
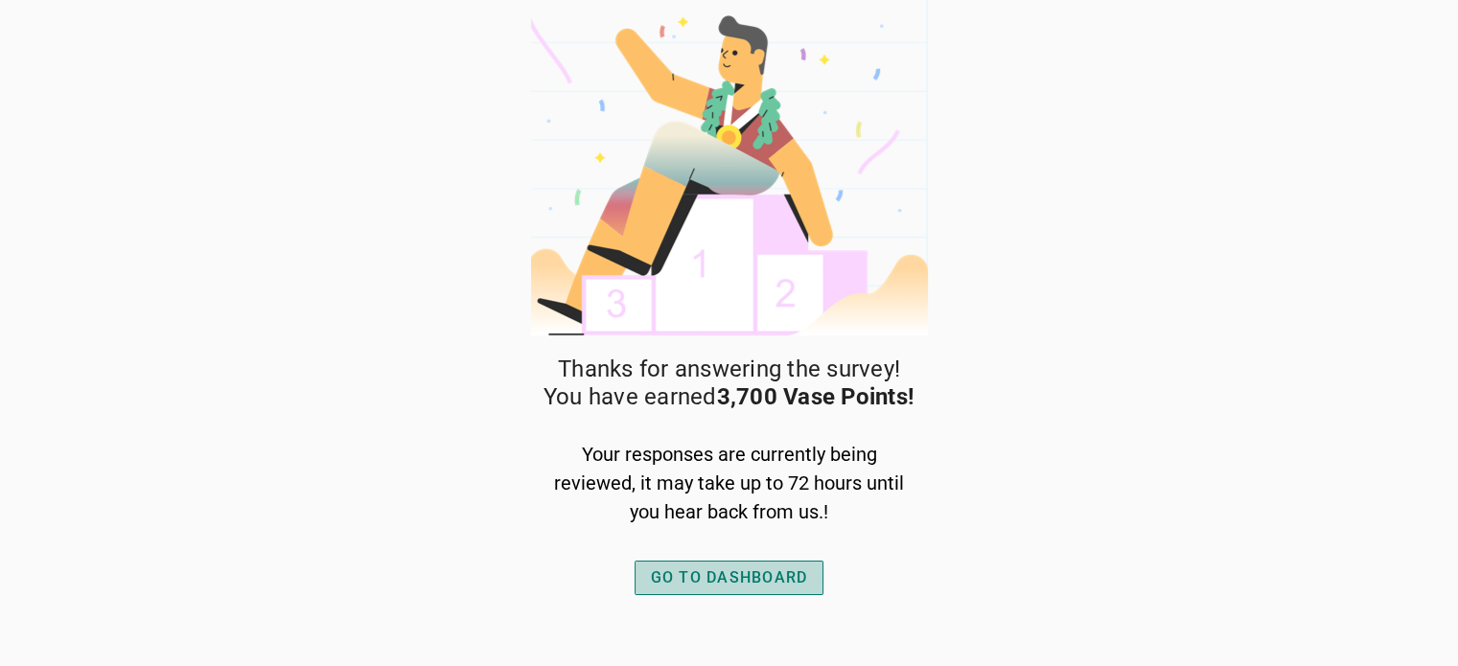
click at [729, 572] on div "GO TO DASHBOARD" at bounding box center [729, 578] width 157 height 23
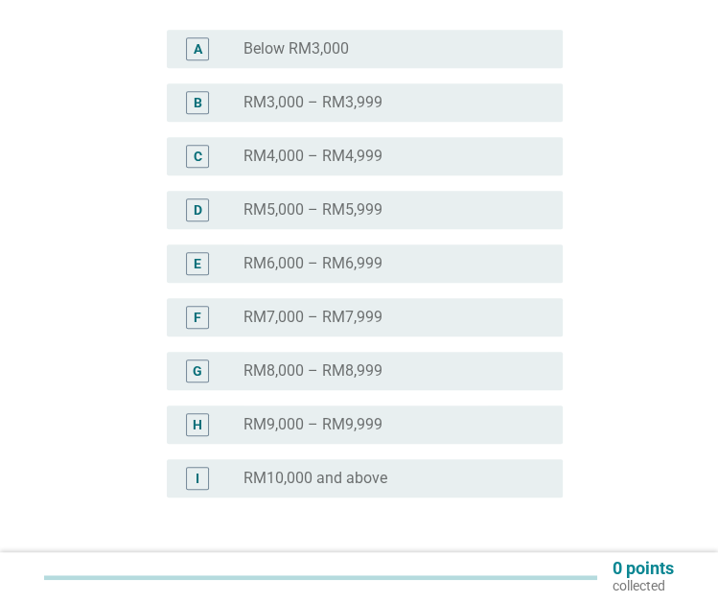
scroll to position [468, 0]
click at [374, 198] on div "radio_button_unchecked RM5,000 – RM5,999" at bounding box center [396, 209] width 304 height 23
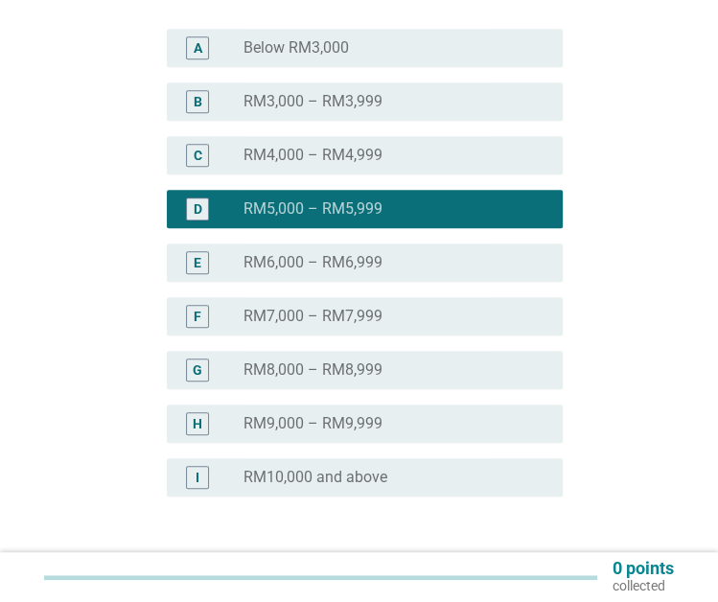
scroll to position [598, 0]
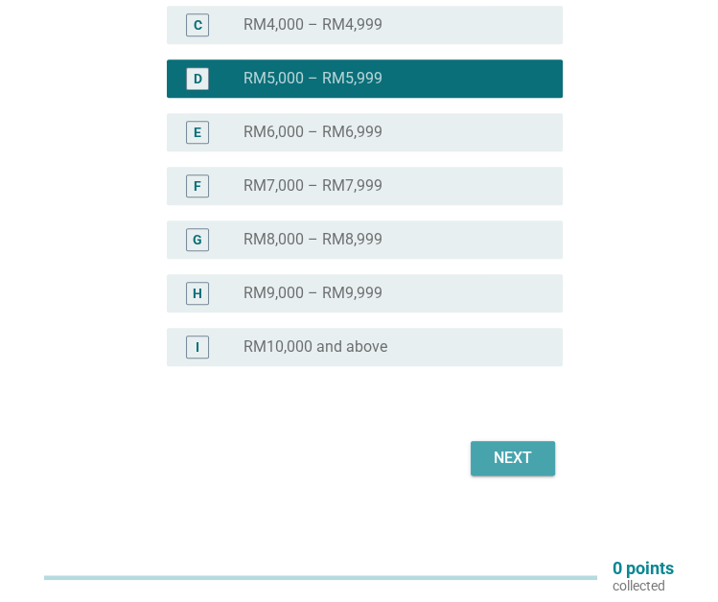
click at [529, 452] on div "Next" at bounding box center [513, 458] width 54 height 23
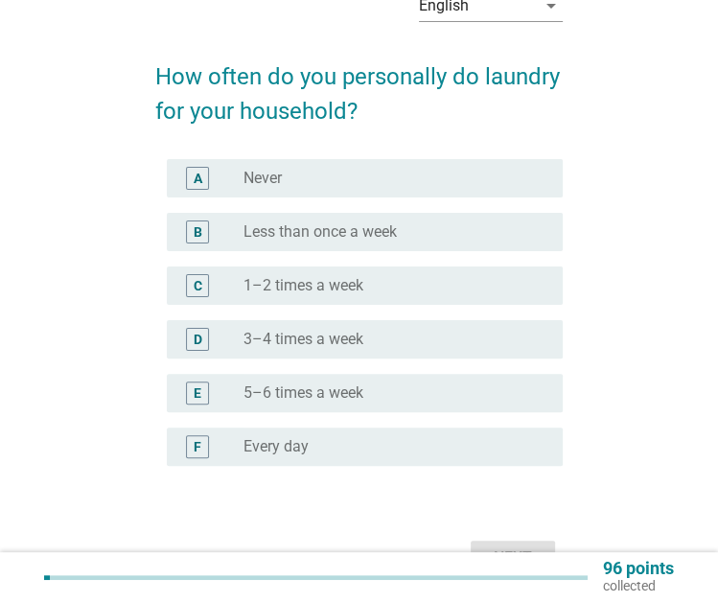
scroll to position [106, 0]
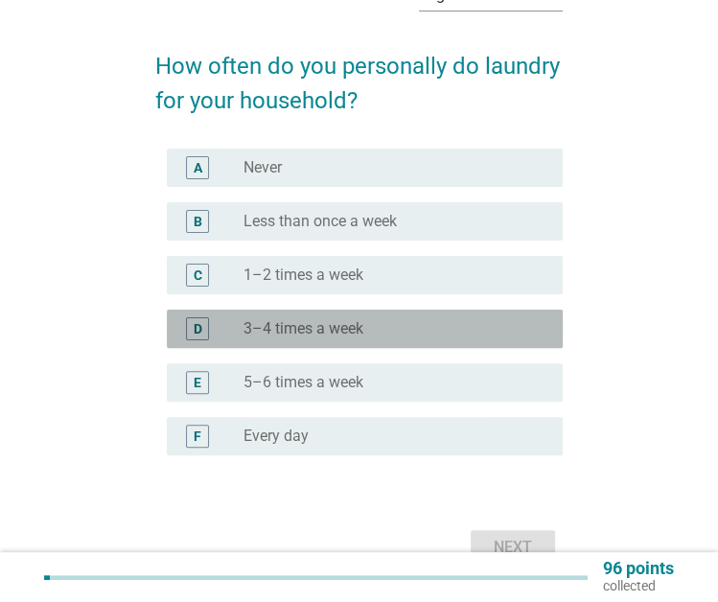
click at [446, 338] on div "radio_button_unchecked 3–4 times a week" at bounding box center [396, 328] width 304 height 23
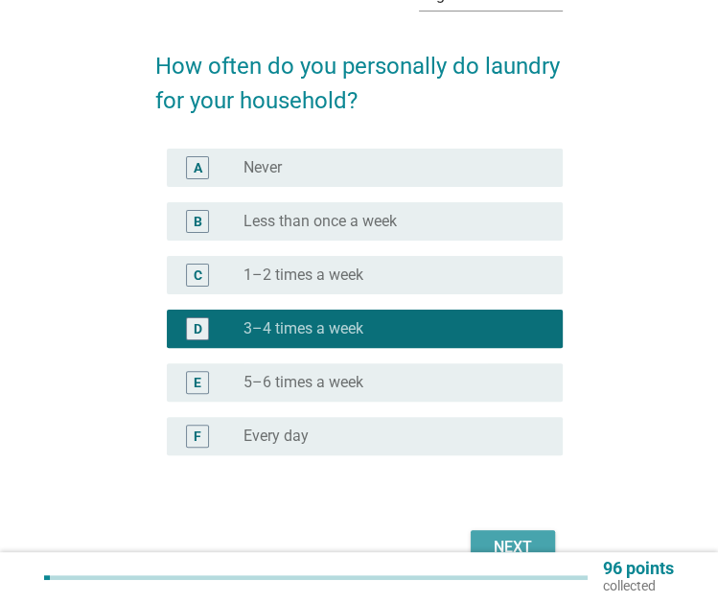
click at [519, 543] on div "Next" at bounding box center [513, 547] width 54 height 23
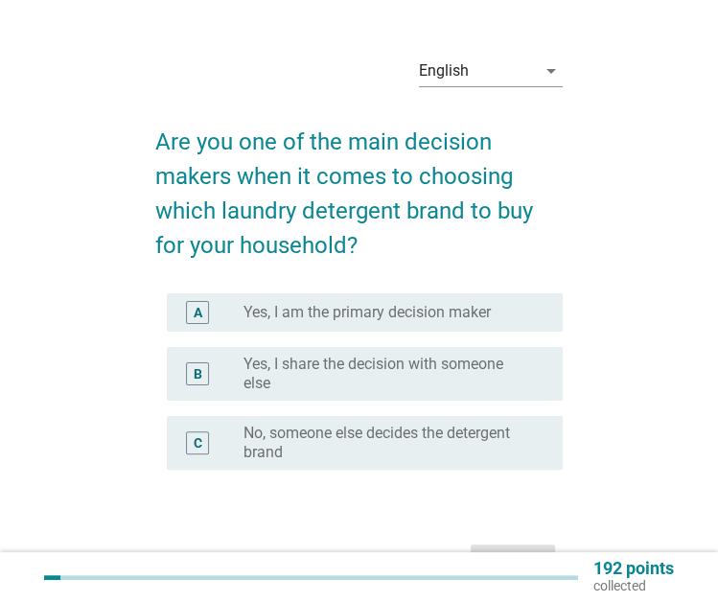
scroll to position [58, 0]
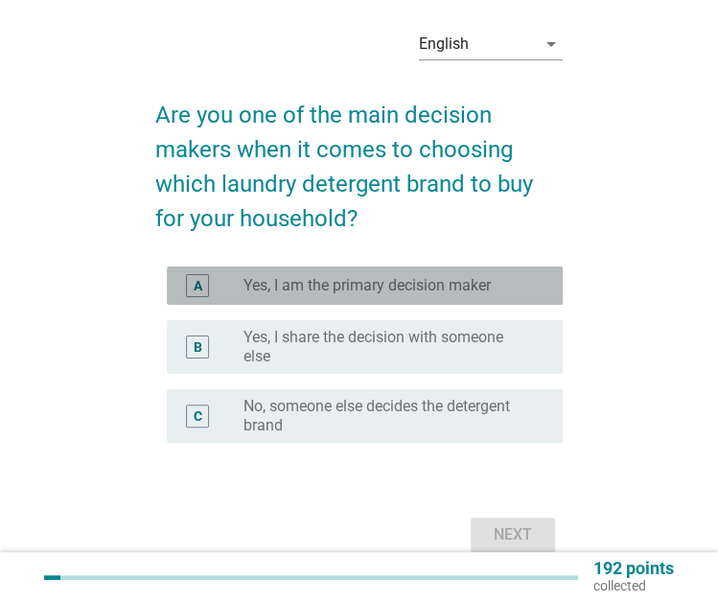
click at [489, 288] on label "Yes, I am the primary decision maker" at bounding box center [367, 285] width 247 height 19
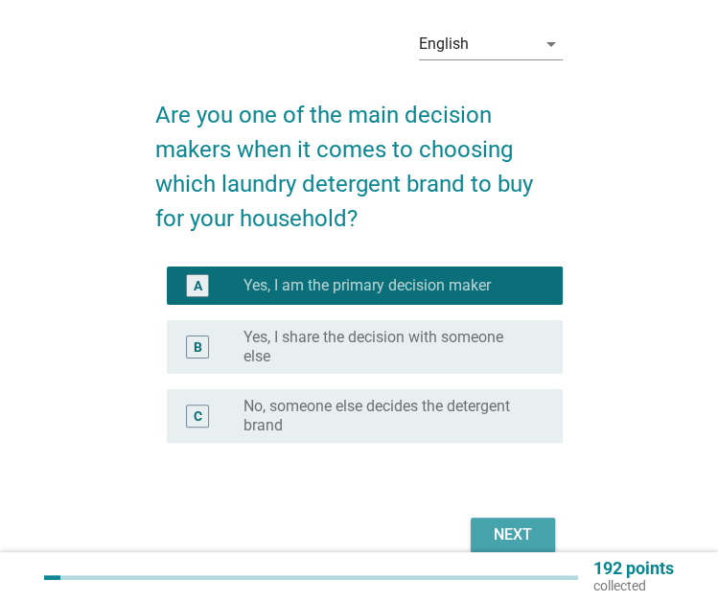
click at [510, 528] on div "Next" at bounding box center [513, 535] width 54 height 23
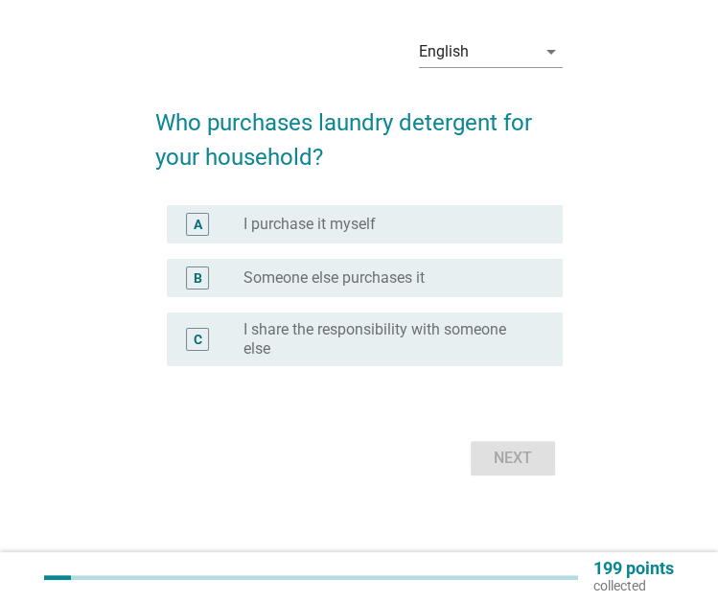
scroll to position [0, 0]
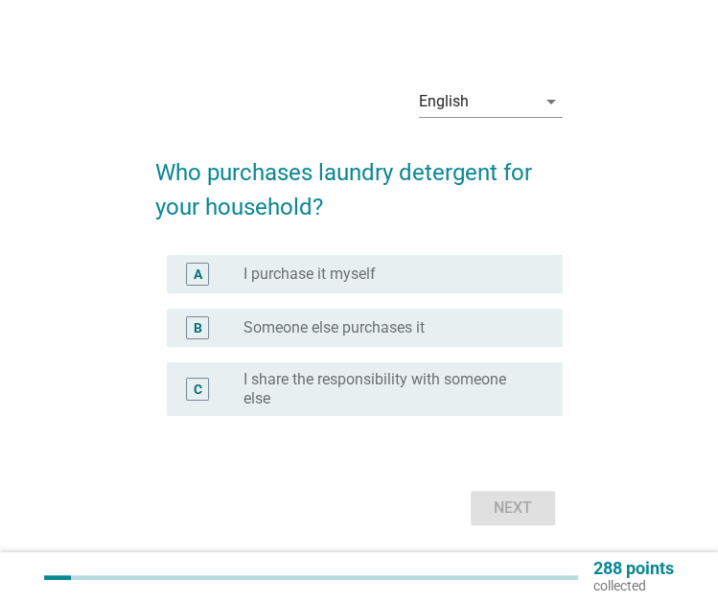
click at [453, 403] on label "I share the responsibility with someone else" at bounding box center [388, 389] width 289 height 38
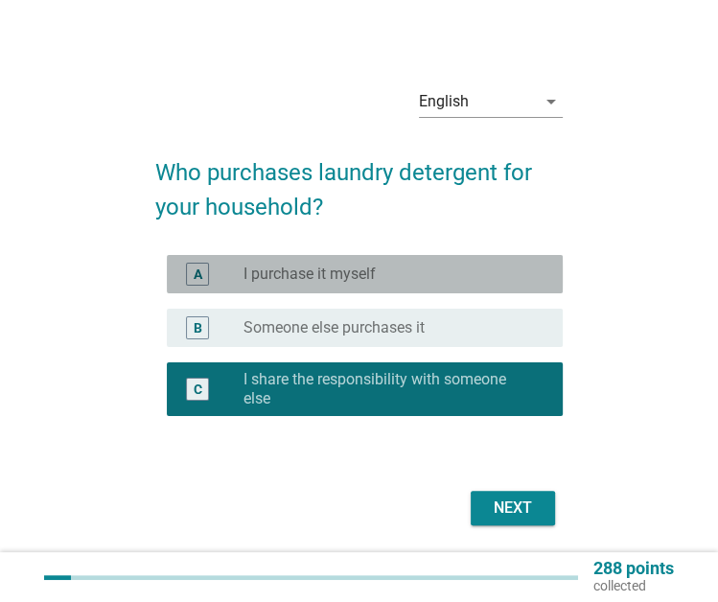
click at [445, 289] on div "A radio_button_unchecked I purchase it myself" at bounding box center [365, 274] width 396 height 38
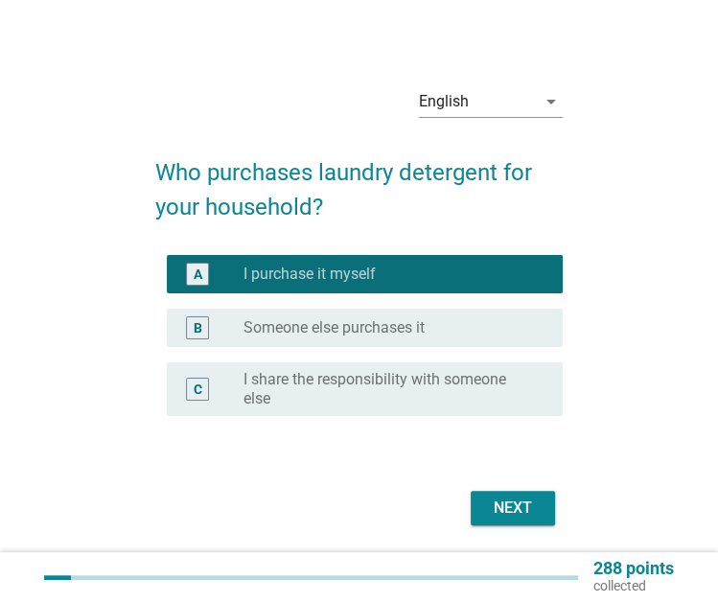
click at [491, 509] on div "Next" at bounding box center [513, 508] width 54 height 23
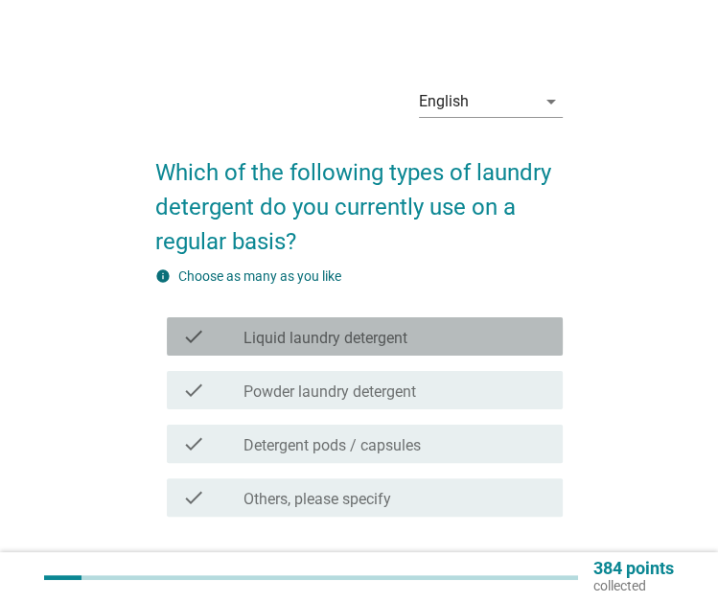
click at [463, 339] on div "check_box_outline_blank Liquid laundry detergent" at bounding box center [396, 336] width 304 height 23
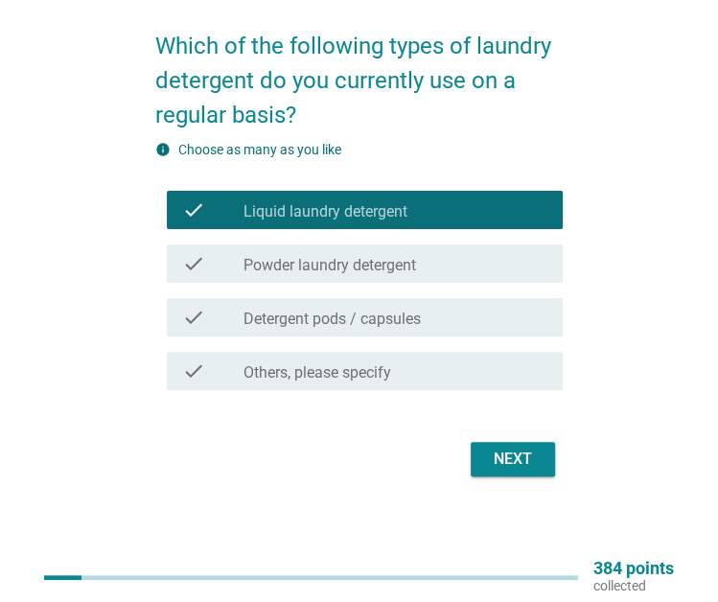
scroll to position [127, 0]
click at [512, 463] on div "Next" at bounding box center [513, 459] width 54 height 23
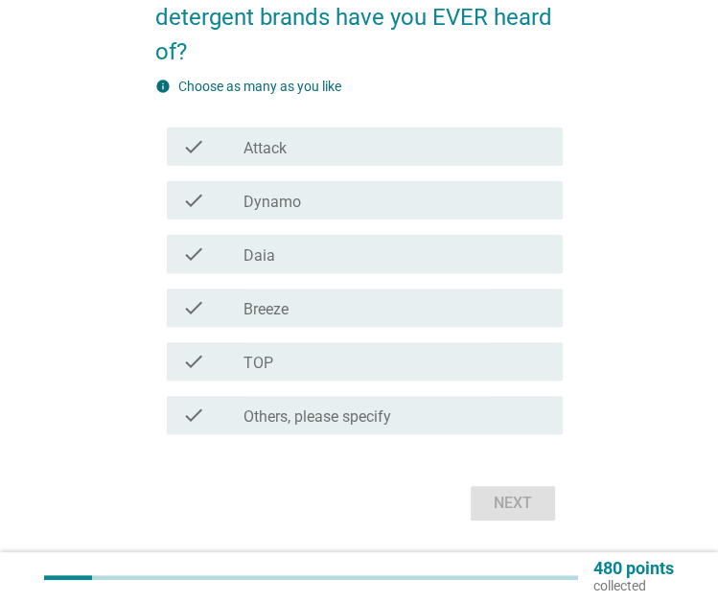
scroll to position [173, 0]
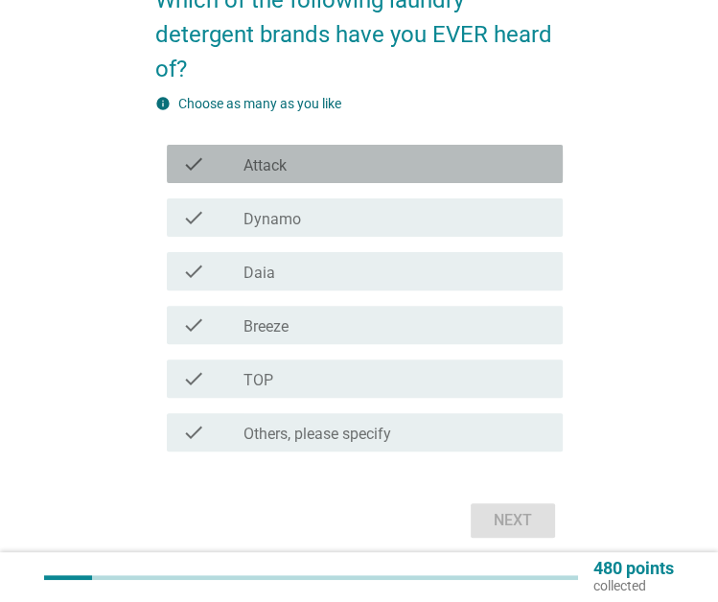
click at [462, 149] on div "check check_box_outline_blank Attack" at bounding box center [365, 164] width 396 height 38
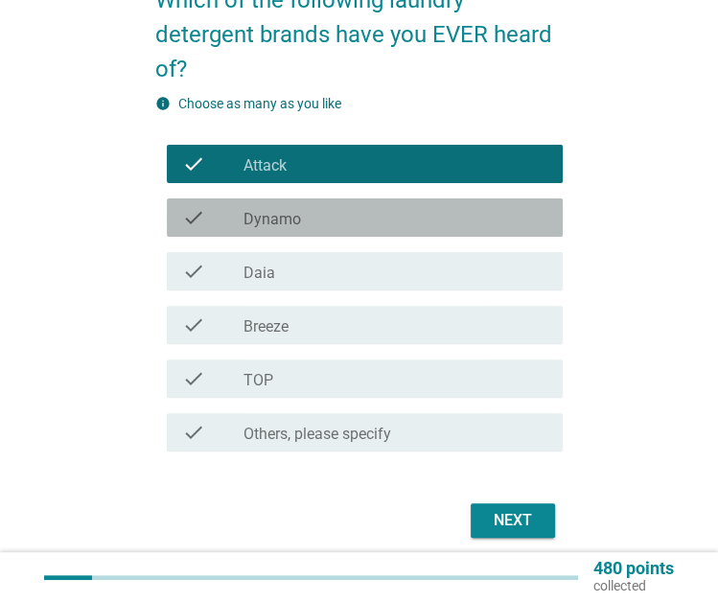
click at [465, 205] on div "check check_box_outline_blank Dynamo" at bounding box center [365, 217] width 396 height 38
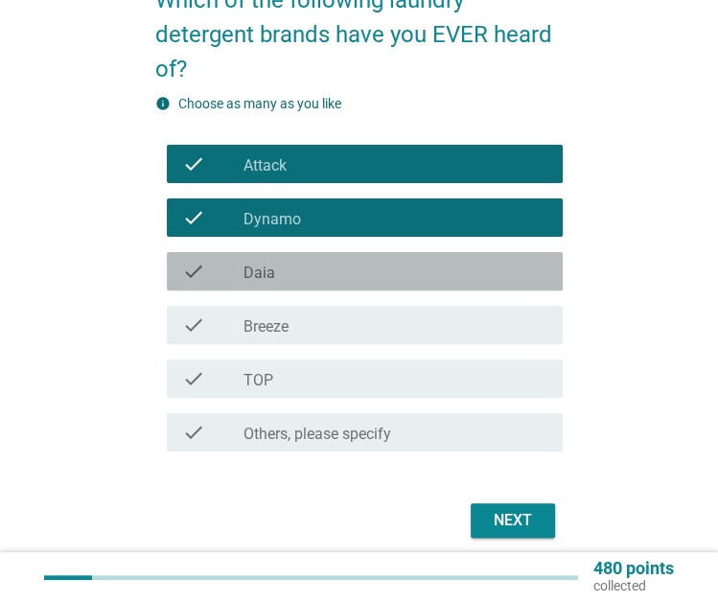
click at [465, 257] on div "check check_box_outline_blank Daia" at bounding box center [365, 271] width 396 height 38
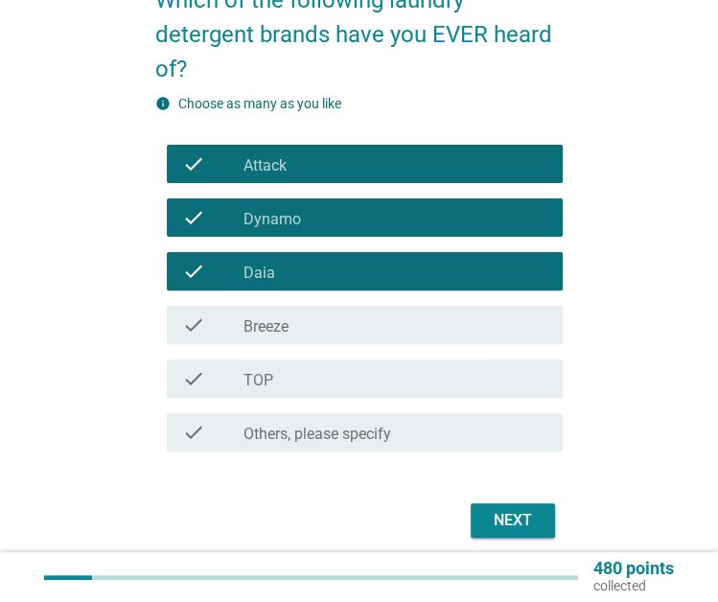
click at [468, 309] on div "check check_box_outline_blank Breeze" at bounding box center [365, 325] width 396 height 38
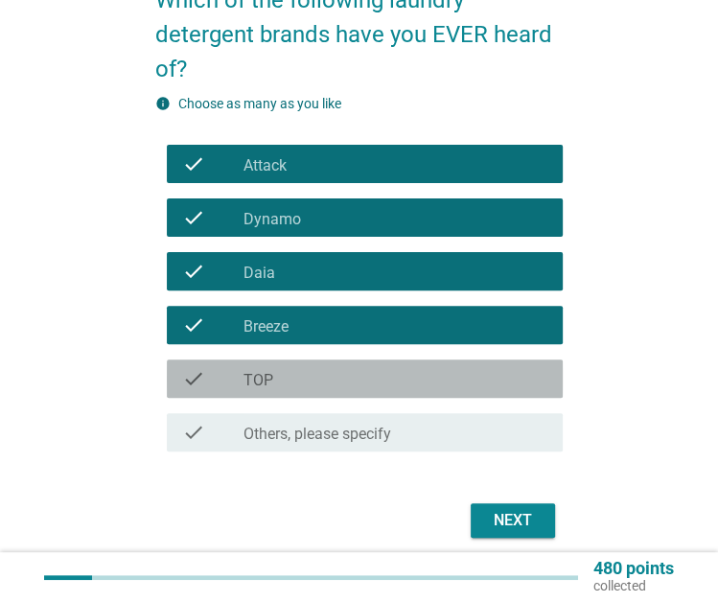
click at [482, 371] on div "check_box_outline_blank TOP" at bounding box center [396, 378] width 304 height 23
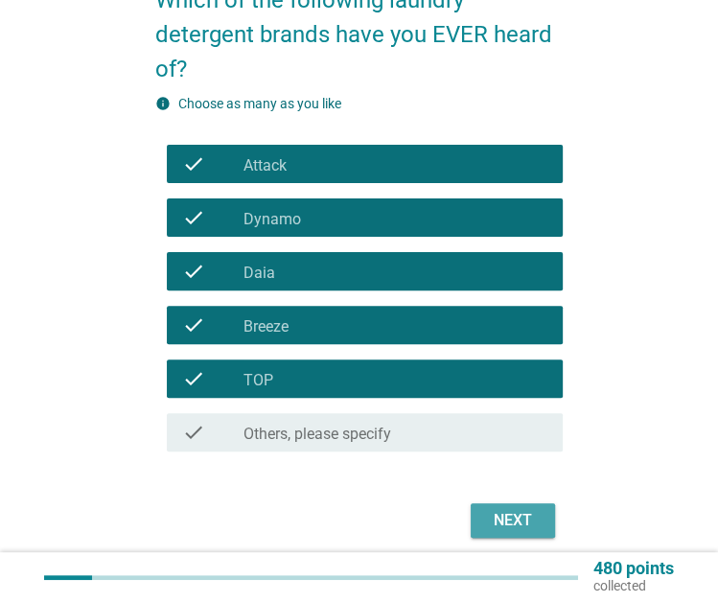
click at [513, 521] on div "Next" at bounding box center [513, 520] width 54 height 23
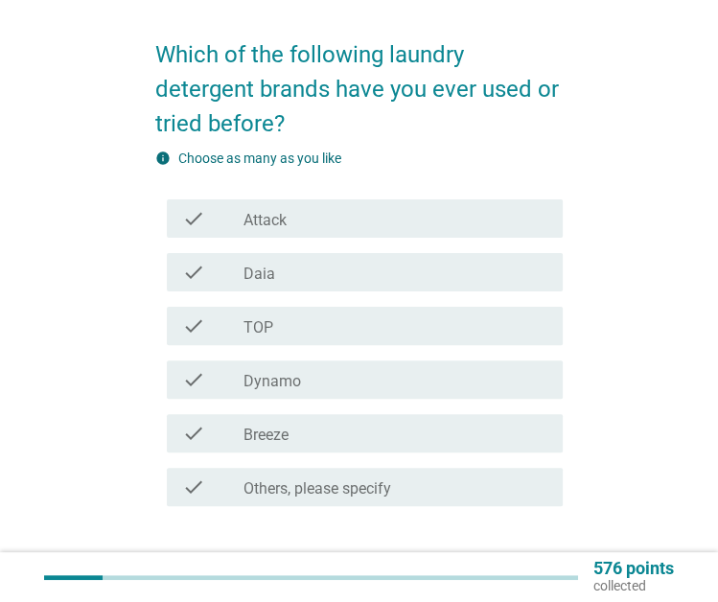
scroll to position [119, 0]
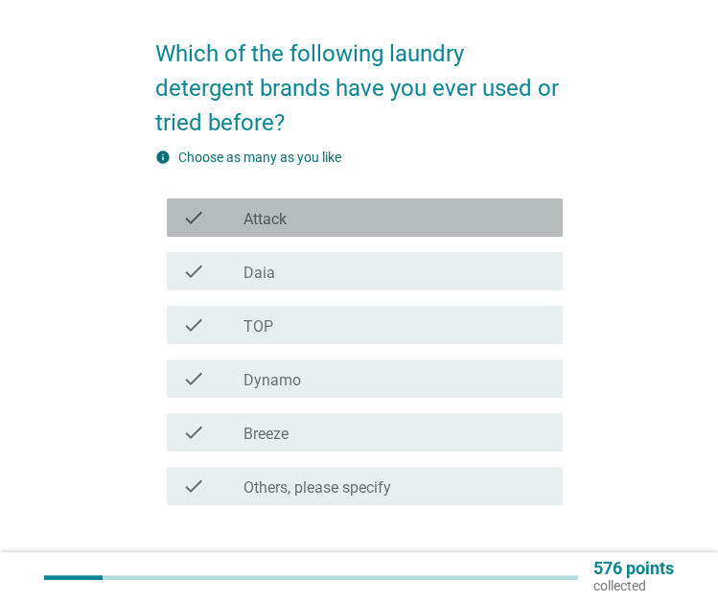
click at [516, 212] on div "check_box_outline_blank Attack" at bounding box center [396, 217] width 304 height 23
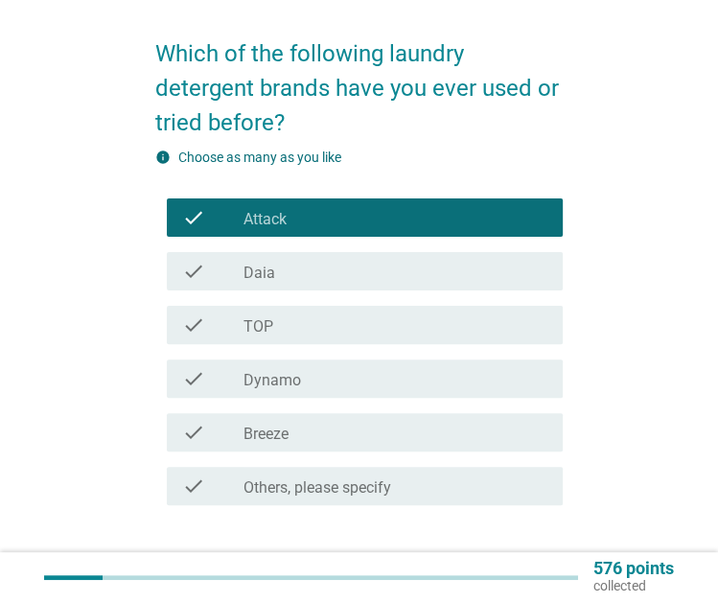
click at [501, 263] on div "check_box_outline_blank Daia" at bounding box center [396, 271] width 304 height 23
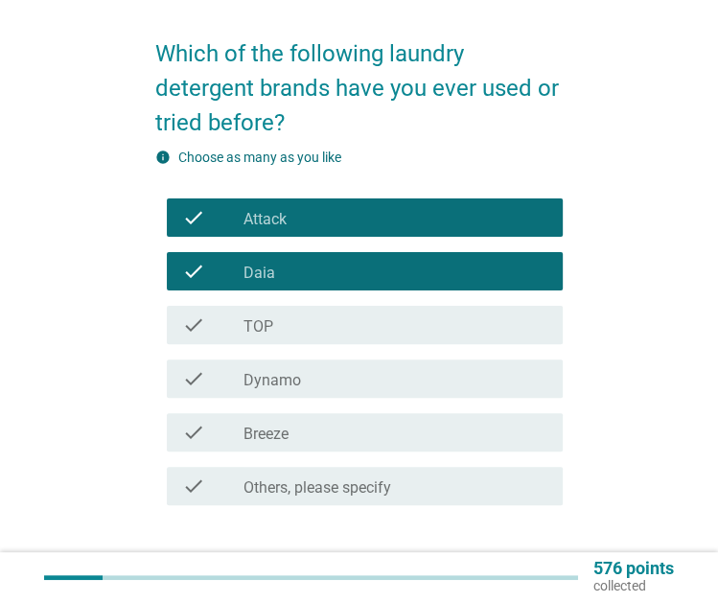
click at [502, 302] on div "check check_box_outline_blank TOP" at bounding box center [359, 325] width 408 height 54
drag, startPoint x: 507, startPoint y: 320, endPoint x: 517, endPoint y: 367, distance: 48.0
click at [517, 367] on div "check check_box_outline_blank Attack check check_box_outline_blank Daia check c…" at bounding box center [359, 352] width 408 height 322
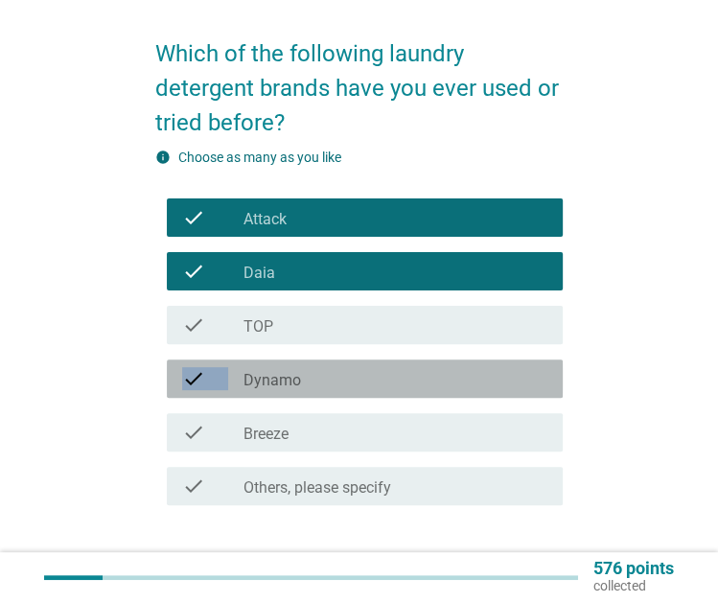
click at [517, 367] on div "check_box_outline_blank Dynamo" at bounding box center [396, 378] width 304 height 23
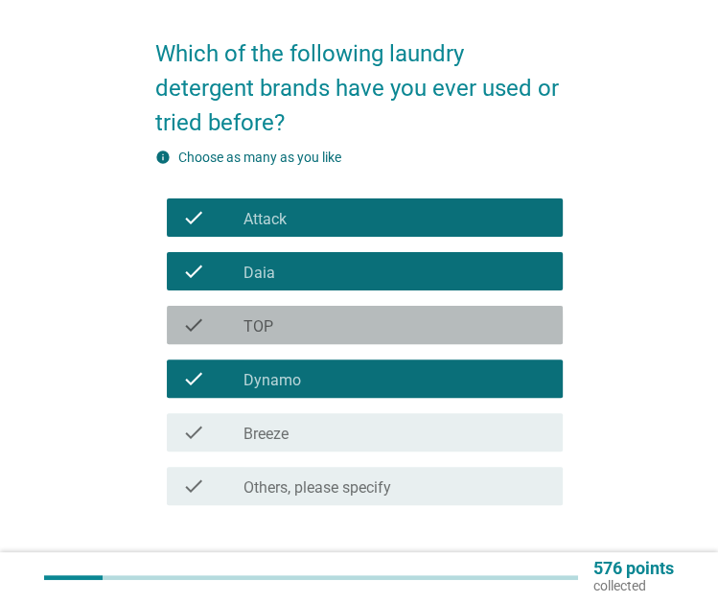
click at [514, 338] on div "check check_box_outline_blank TOP" at bounding box center [365, 325] width 396 height 38
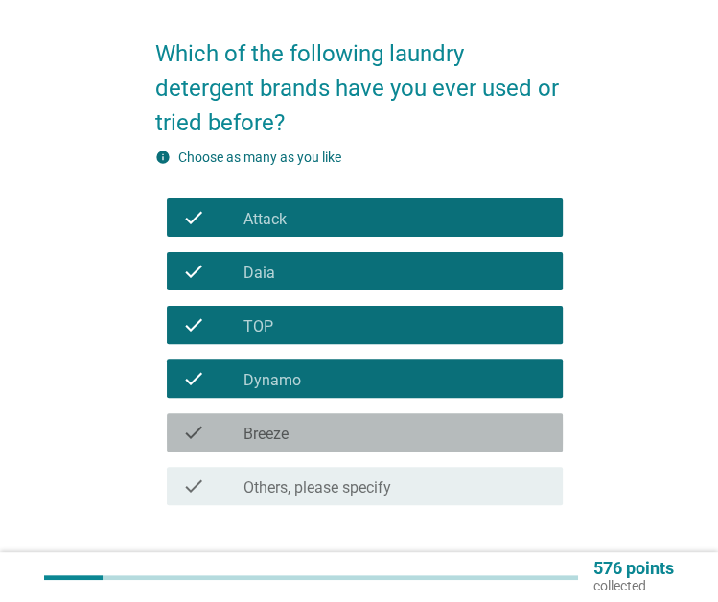
click at [514, 417] on div "check check_box_outline_blank Breeze" at bounding box center [365, 432] width 396 height 38
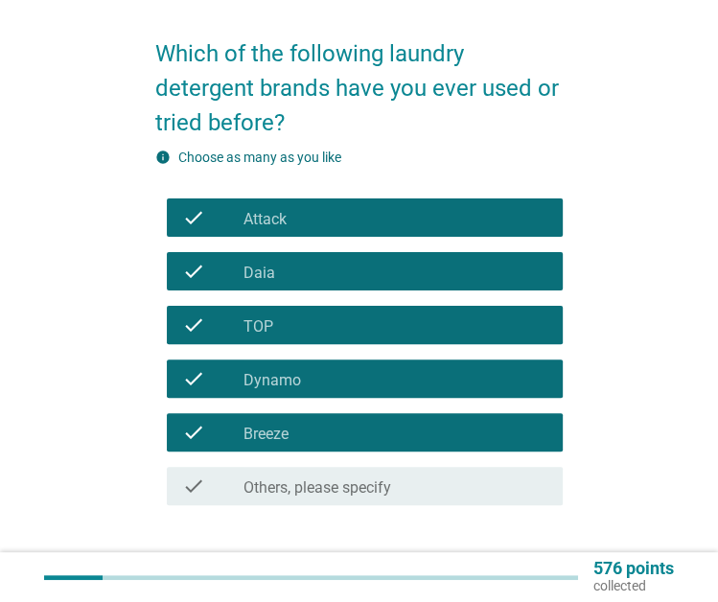
scroll to position [234, 0]
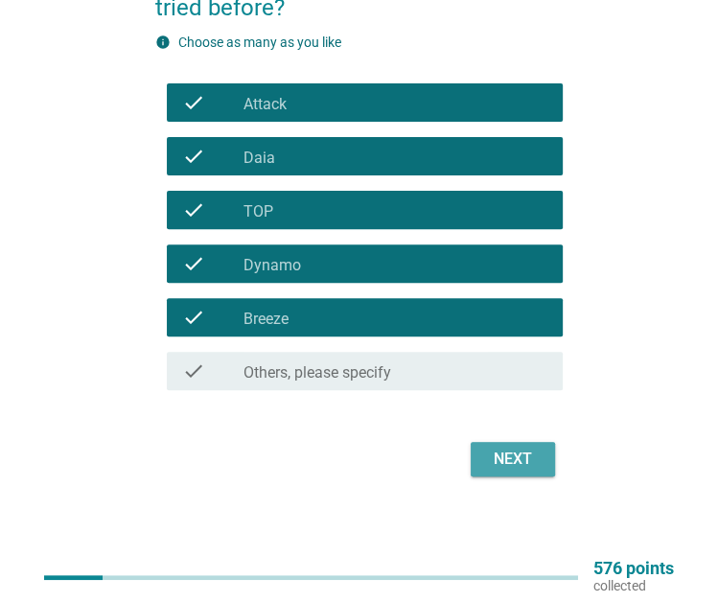
click at [524, 455] on div "Next" at bounding box center [513, 459] width 54 height 23
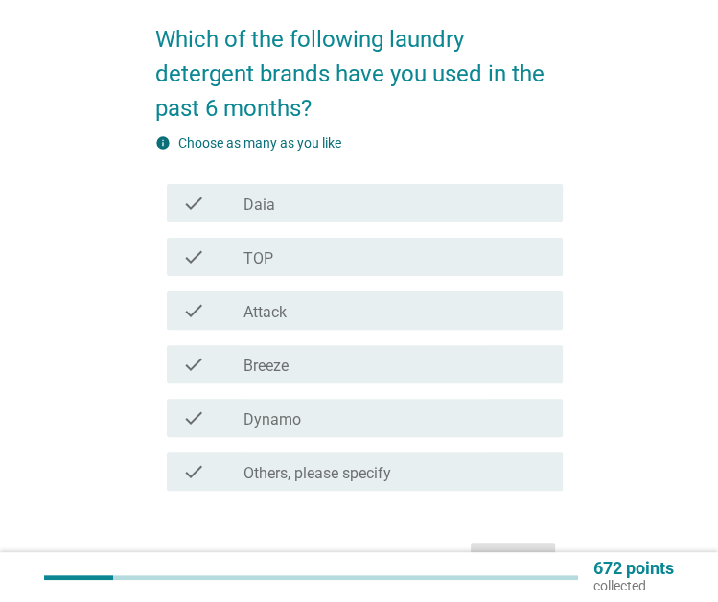
scroll to position [137, 0]
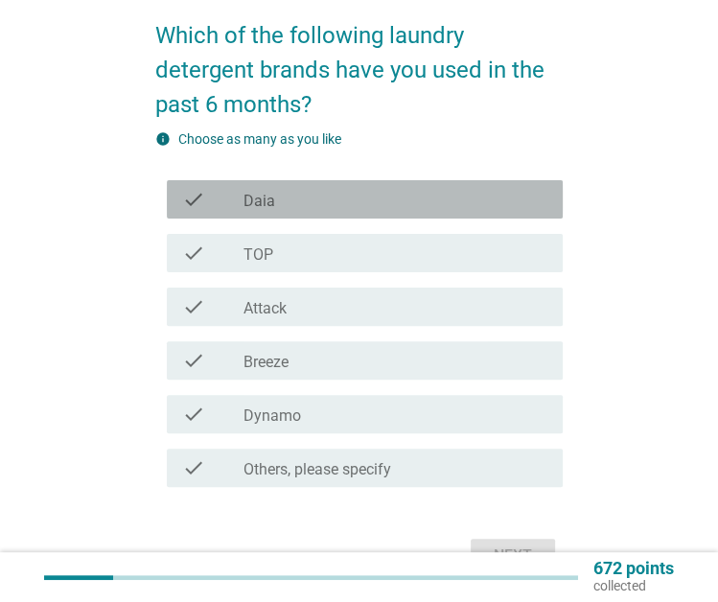
click at [499, 198] on div "check_box Daia" at bounding box center [396, 199] width 304 height 23
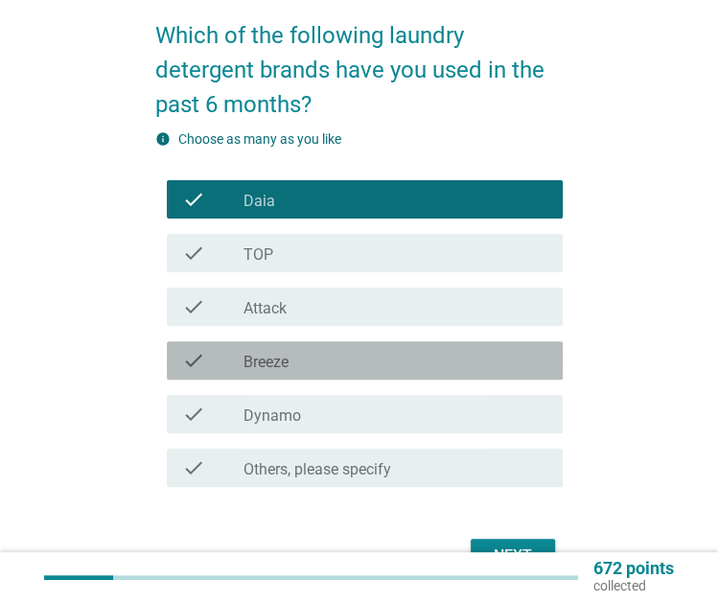
click at [515, 377] on div "check check_box Breeze" at bounding box center [365, 360] width 396 height 38
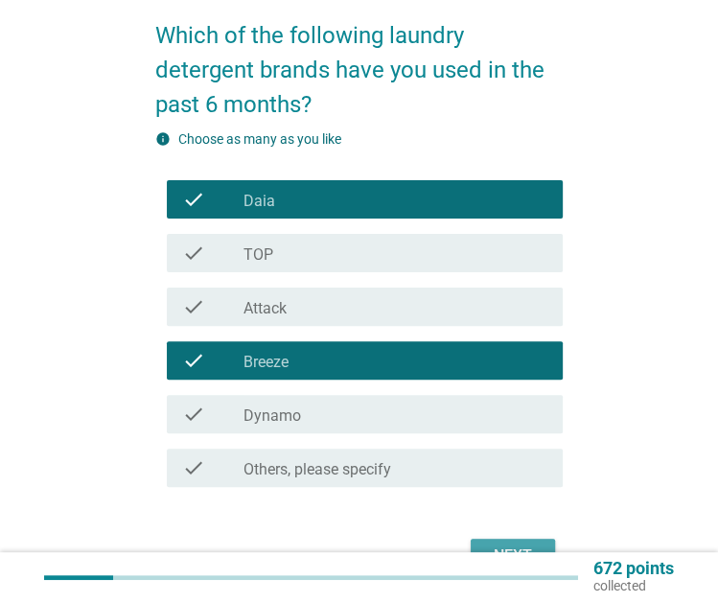
click at [533, 542] on button "Next" at bounding box center [513, 556] width 84 height 35
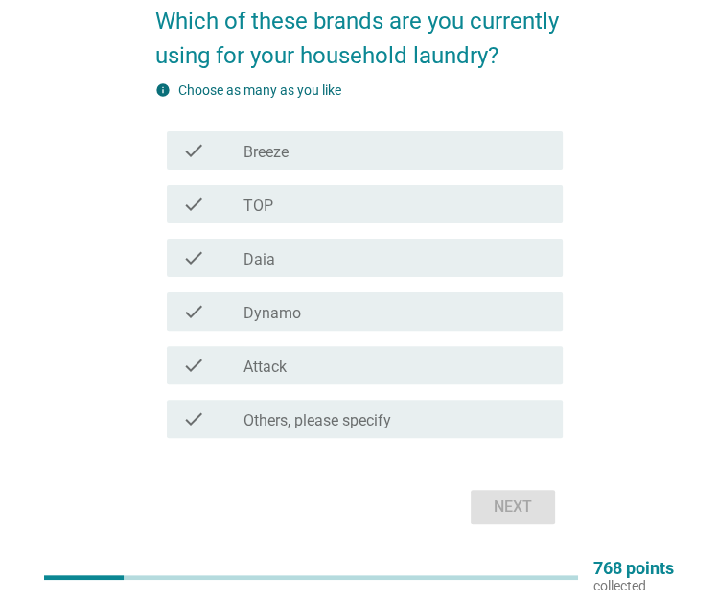
scroll to position [145, 0]
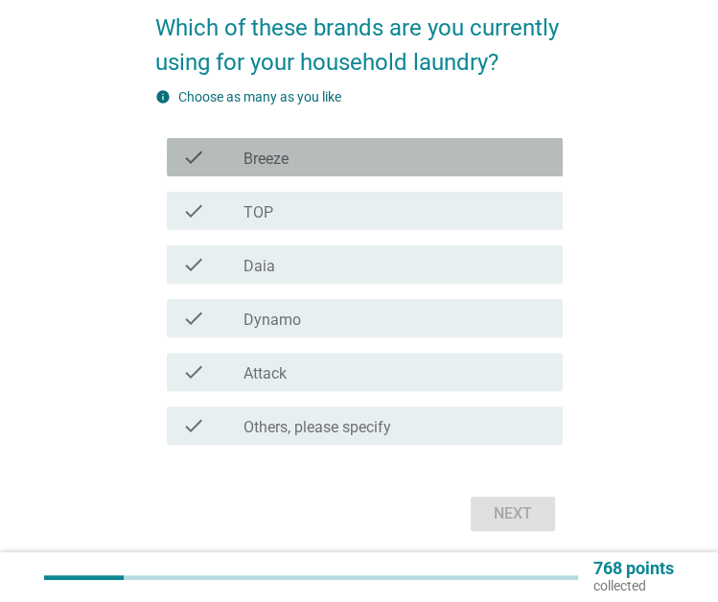
click at [522, 160] on div "check_box Breeze" at bounding box center [396, 157] width 304 height 23
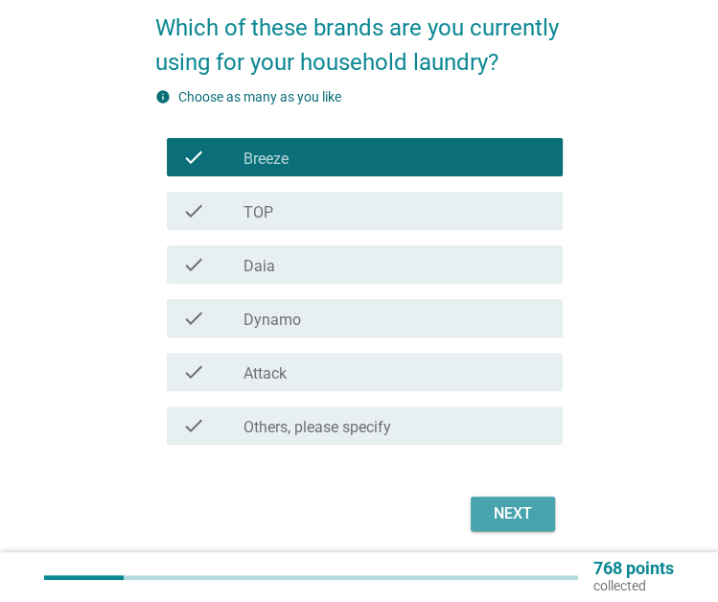
click at [533, 512] on div "Next" at bounding box center [513, 513] width 54 height 23
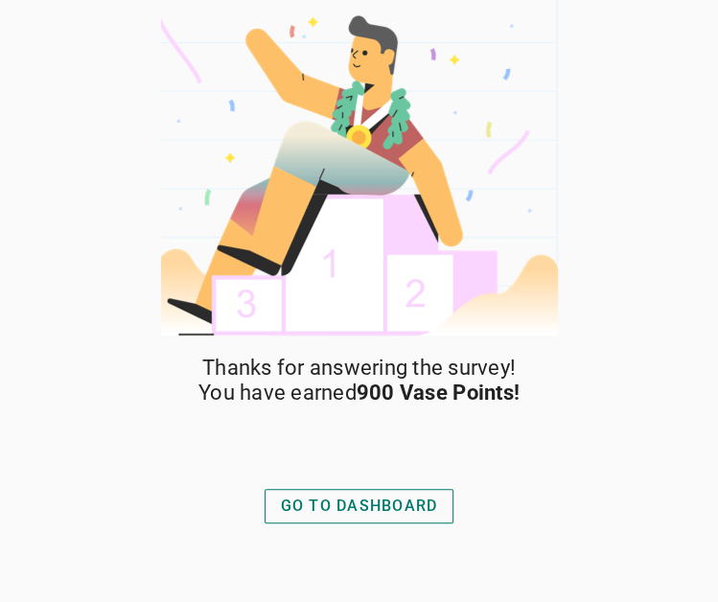
click at [422, 505] on div "GO TO DASHBOARD" at bounding box center [359, 506] width 157 height 23
